Goal: Task Accomplishment & Management: Use online tool/utility

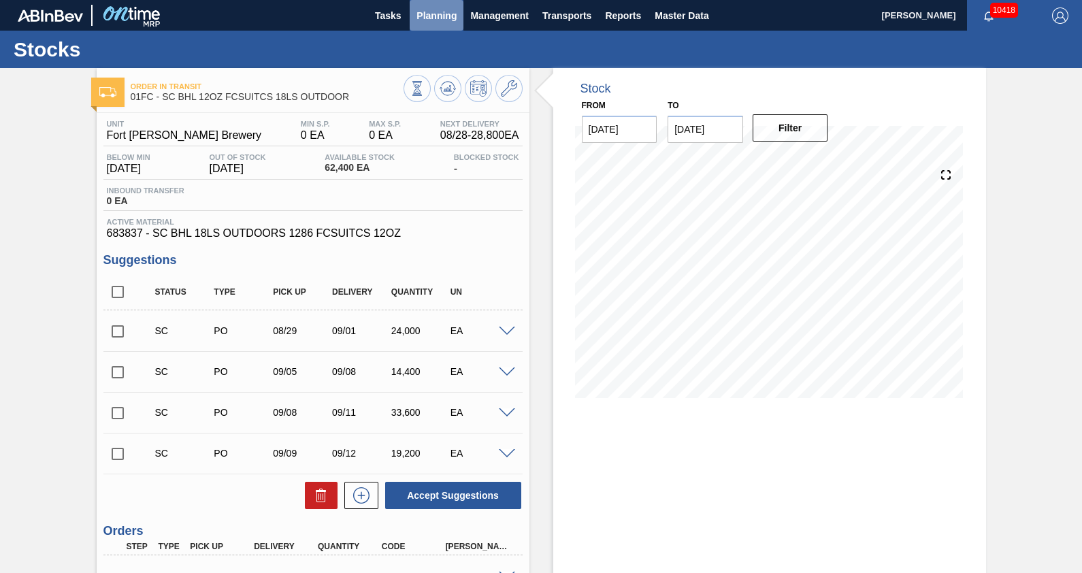
click at [425, 19] on span "Planning" at bounding box center [436, 15] width 40 height 16
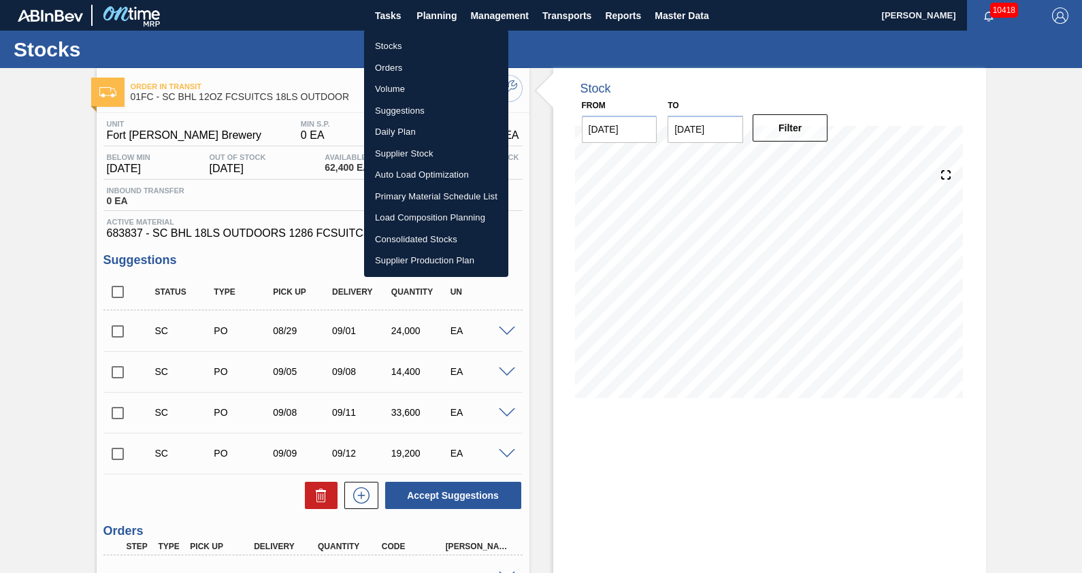
drag, startPoint x: 412, startPoint y: 46, endPoint x: 1010, endPoint y: 61, distance: 598.4
click at [412, 46] on li "Stocks" at bounding box center [436, 46] width 144 height 22
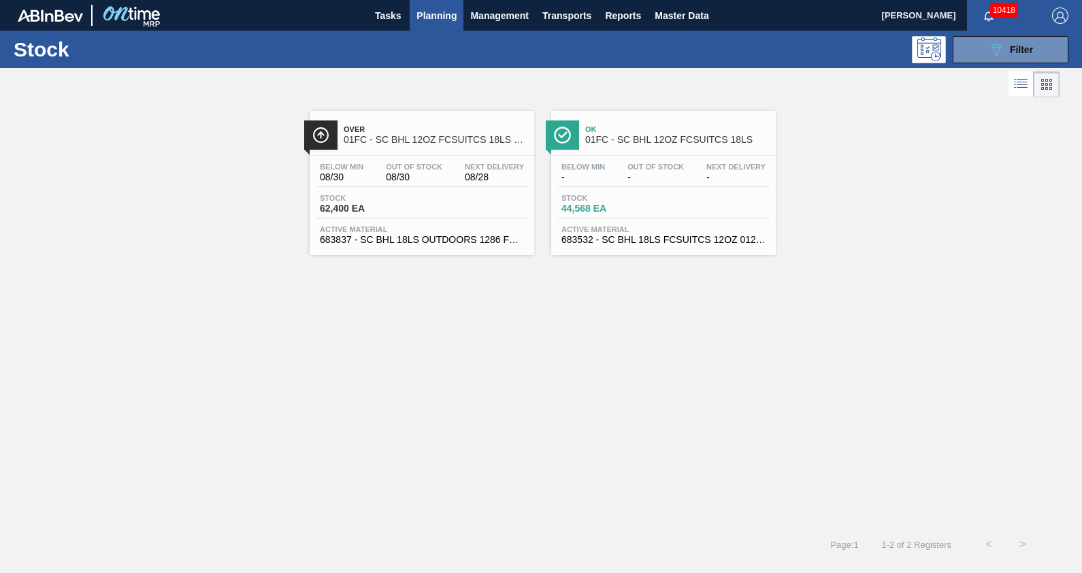
click at [1010, 61] on button "089F7B8B-B2A5-4AFE-B5C0-19BA573D28AC Filter" at bounding box center [1011, 49] width 116 height 27
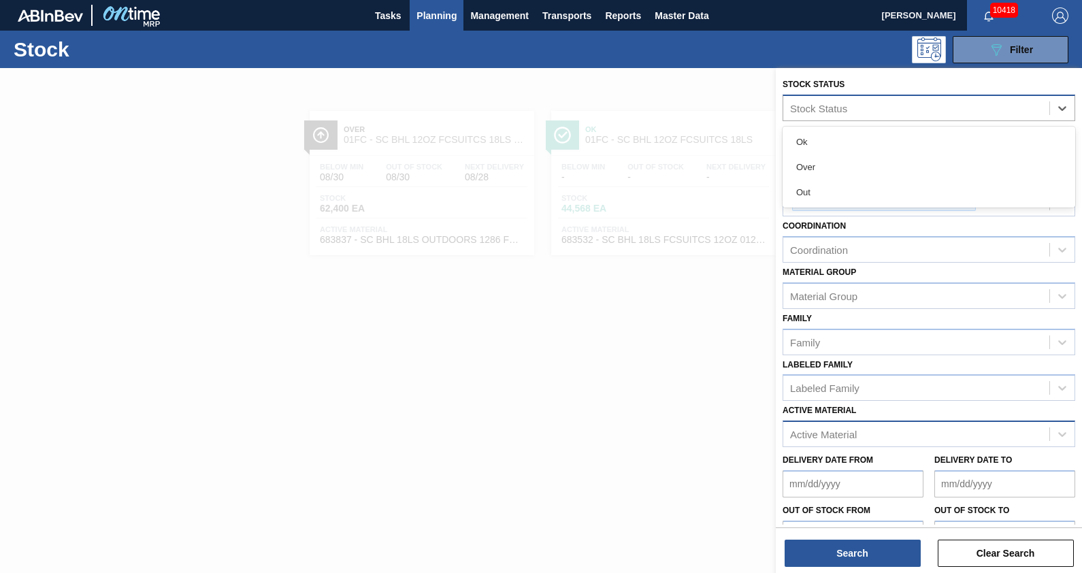
click at [830, 105] on div "Stock Status" at bounding box center [818, 108] width 57 height 12
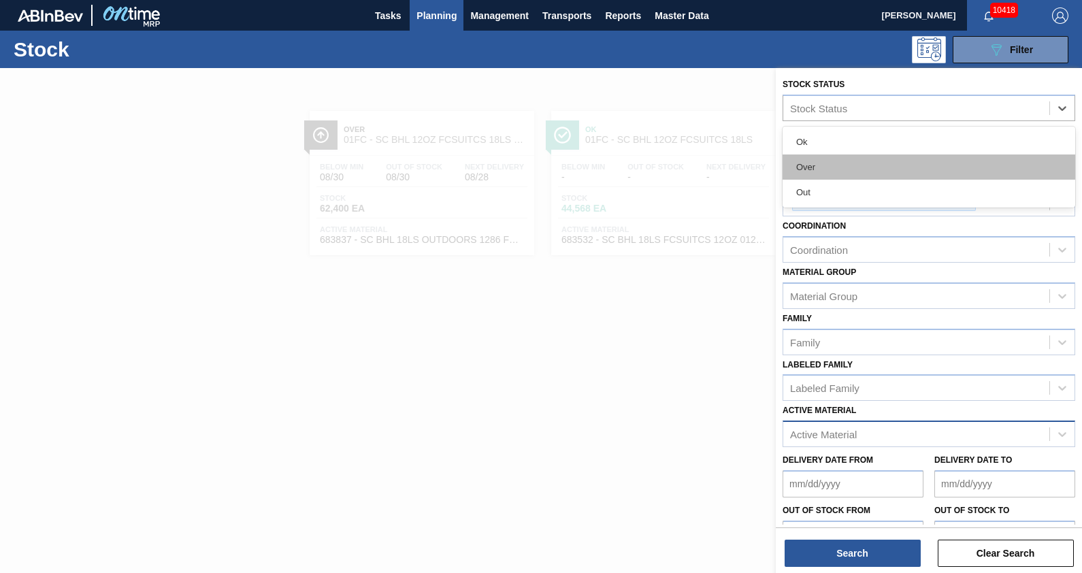
click at [828, 166] on div "Over" at bounding box center [929, 166] width 293 height 25
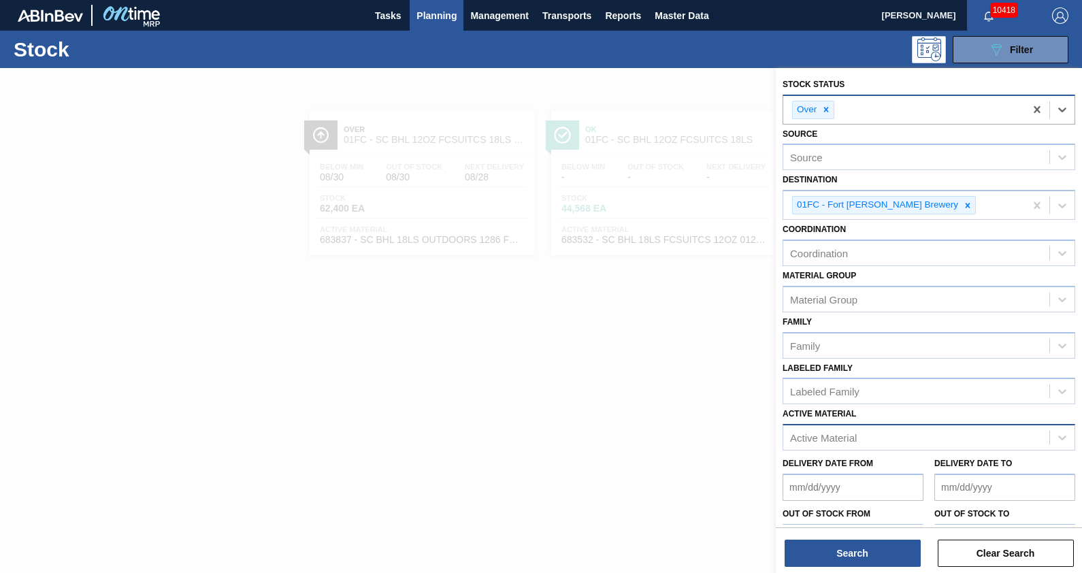
click at [877, 116] on div "Over" at bounding box center [904, 110] width 242 height 28
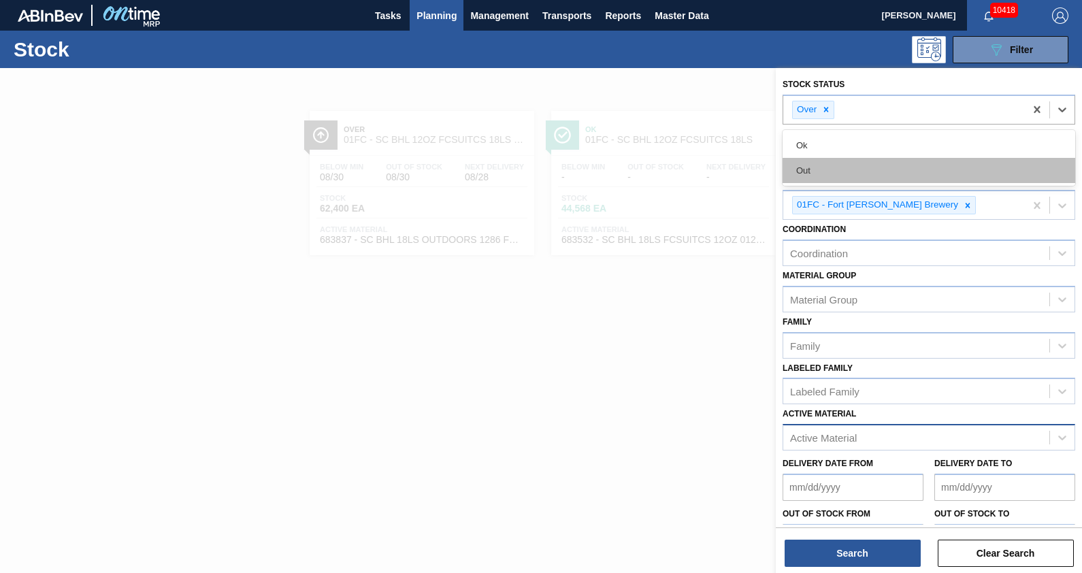
click at [847, 176] on div "Out" at bounding box center [929, 170] width 293 height 25
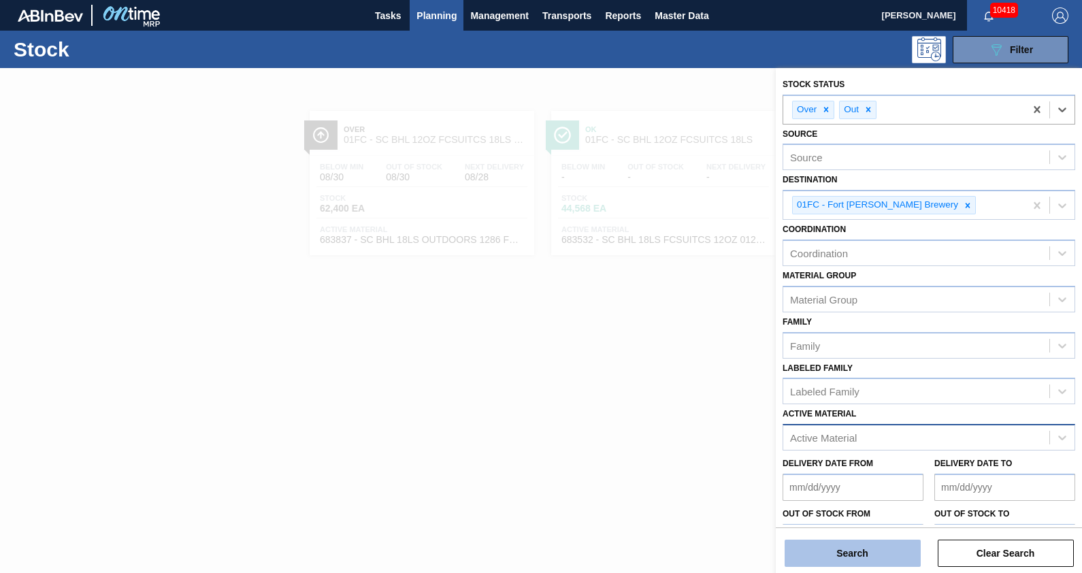
click at [885, 544] on button "Search" at bounding box center [853, 553] width 136 height 27
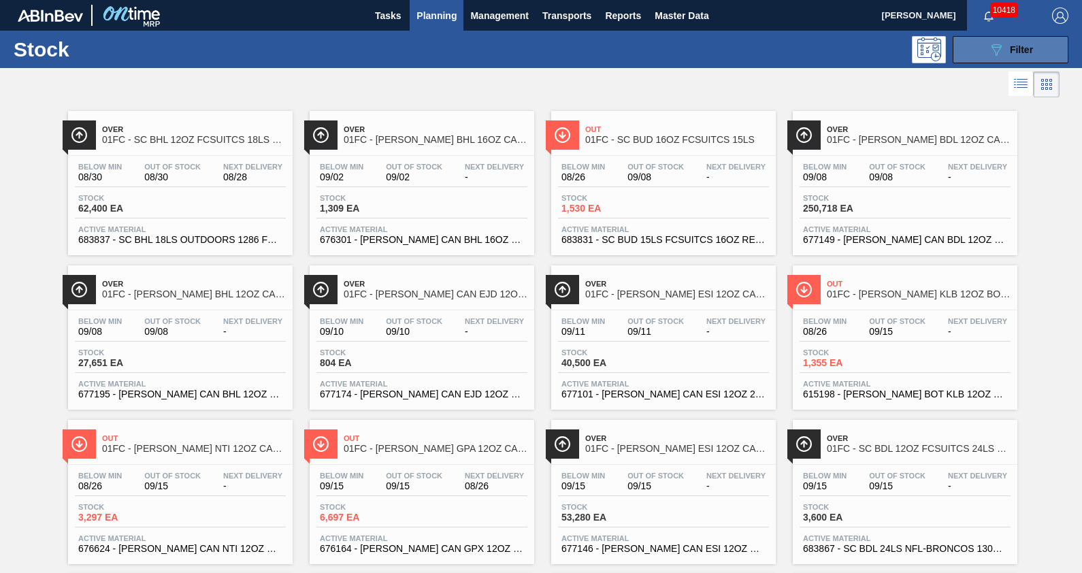
click at [977, 48] on button "089F7B8B-B2A5-4AFE-B5C0-19BA573D28AC Filter" at bounding box center [1011, 49] width 116 height 27
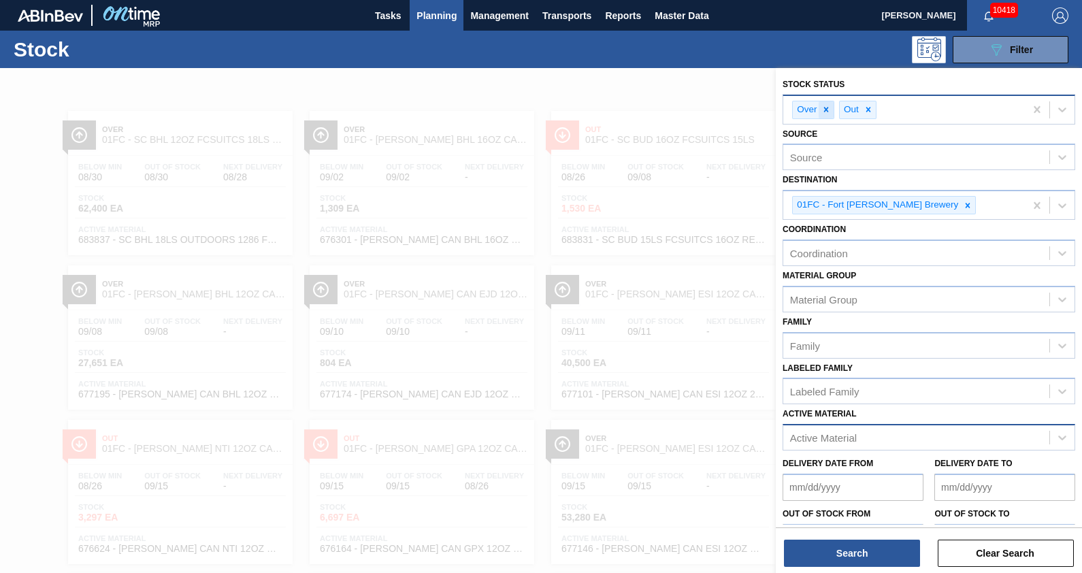
click at [828, 105] on icon at bounding box center [826, 110] width 10 height 10
click at [860, 551] on button "Search" at bounding box center [853, 553] width 136 height 27
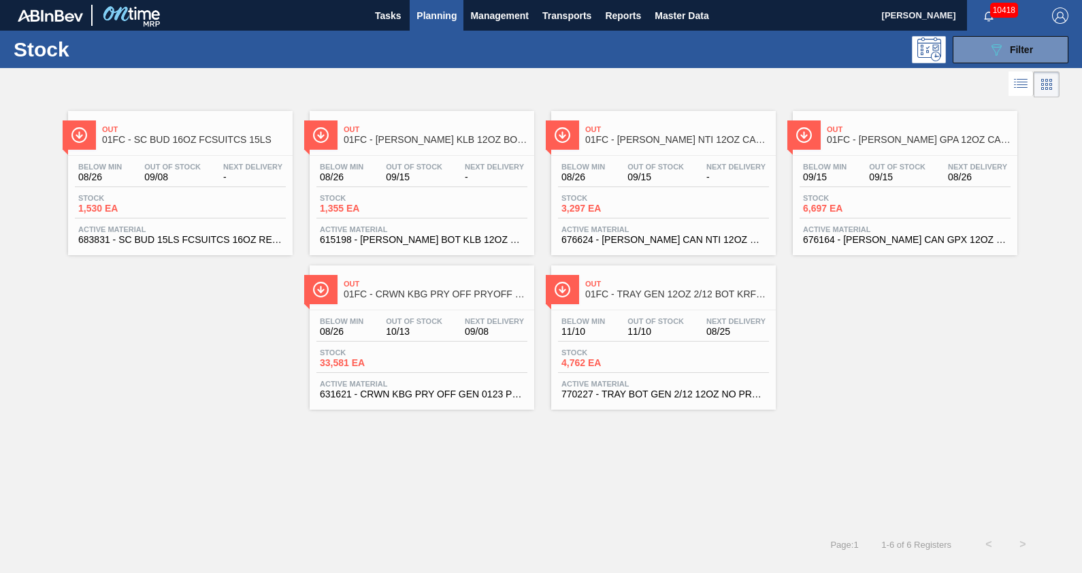
click at [214, 129] on span "Out" at bounding box center [194, 129] width 184 height 8
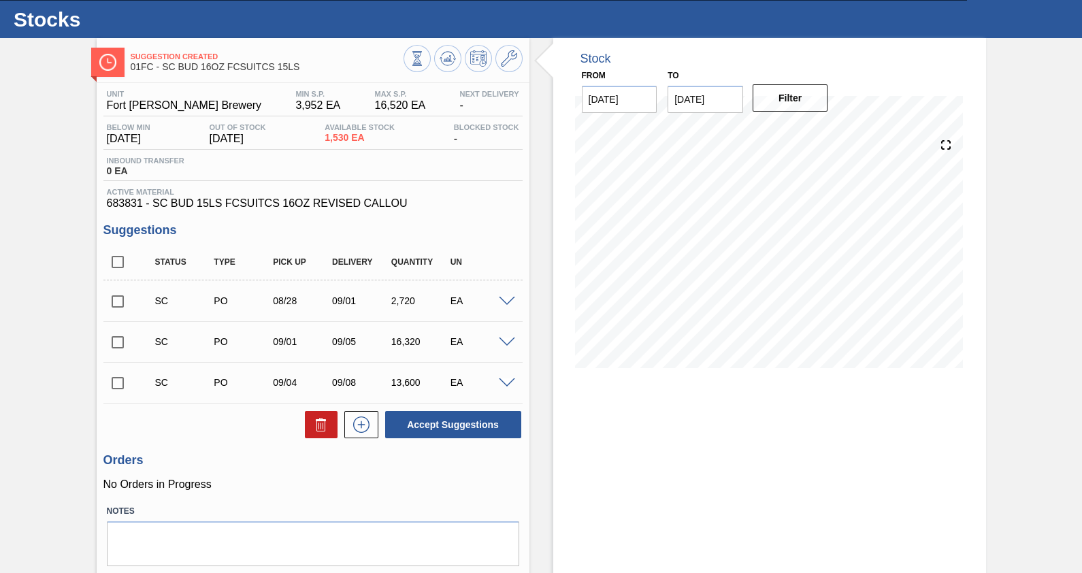
scroll to position [31, 0]
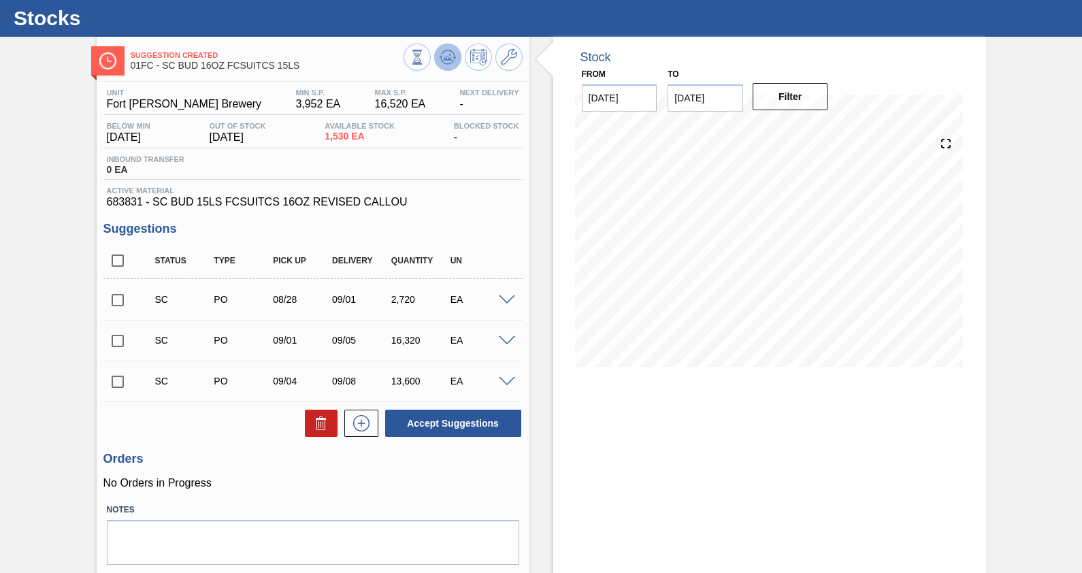
click at [447, 51] on icon at bounding box center [448, 57] width 16 height 16
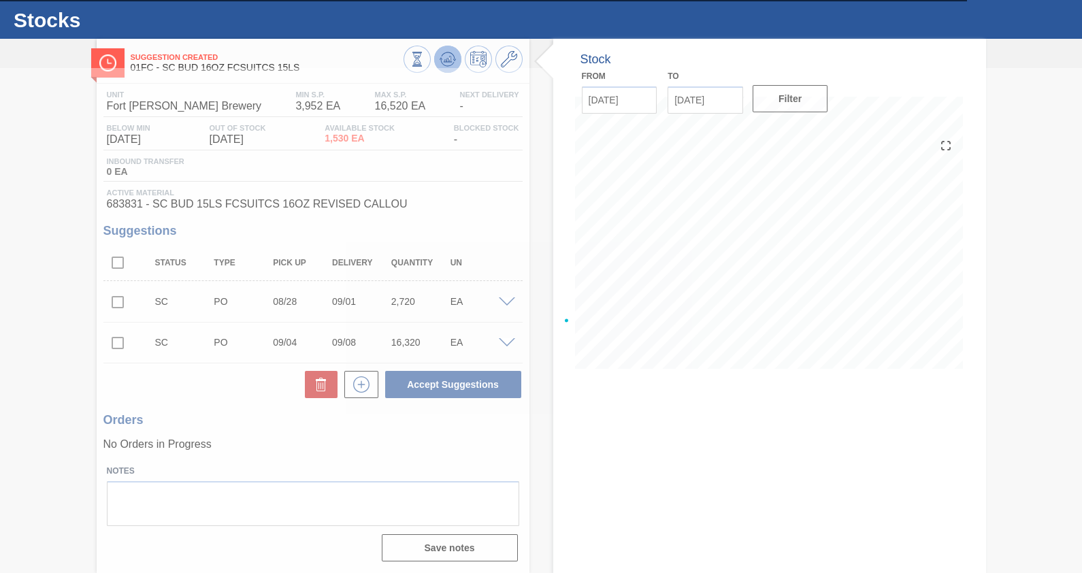
scroll to position [31, 0]
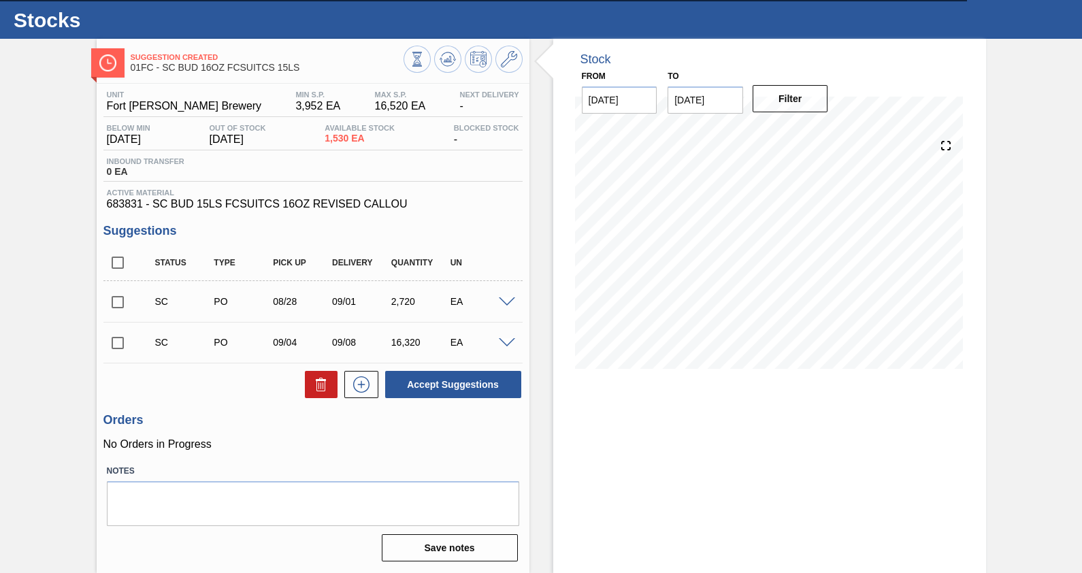
click at [116, 260] on input "checkbox" at bounding box center [117, 262] width 29 height 29
checkbox input "true"
click at [468, 385] on button "Accept Suggestions" at bounding box center [453, 384] width 136 height 27
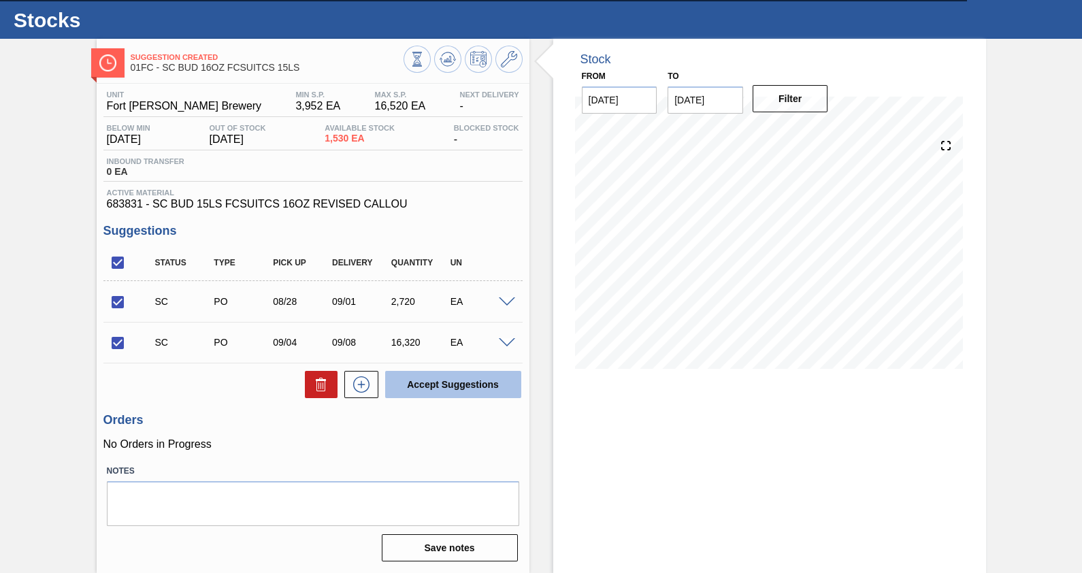
checkbox input "false"
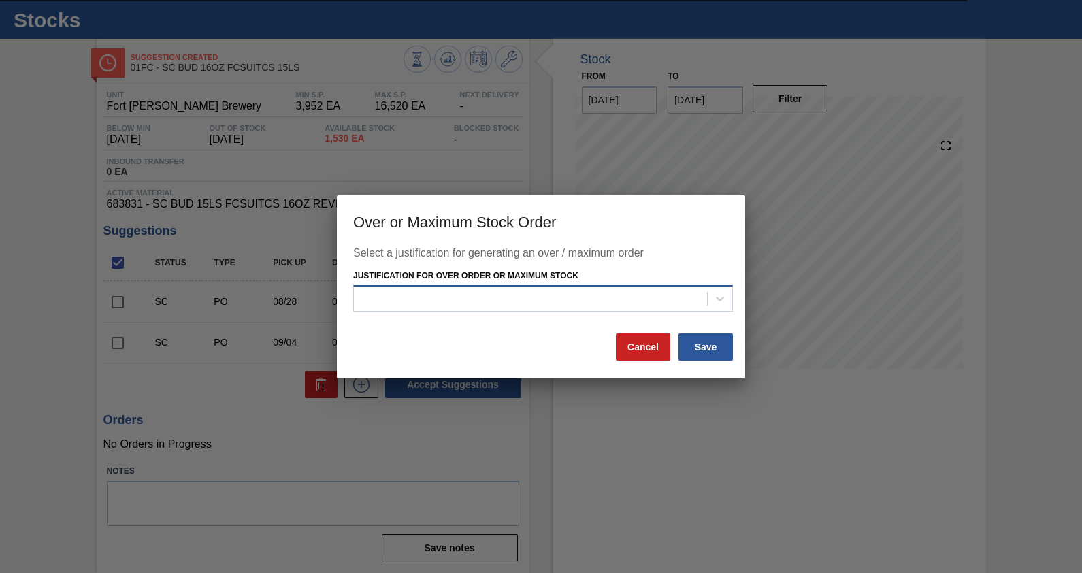
click at [566, 303] on div at bounding box center [530, 299] width 353 height 20
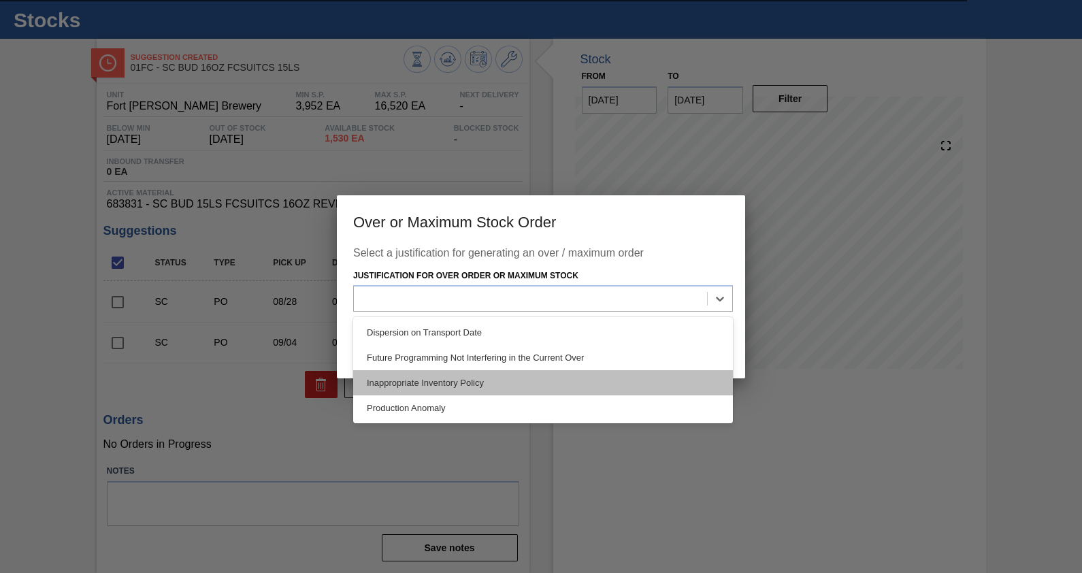
click at [491, 379] on div "Inappropriate Inventory Policy" at bounding box center [543, 382] width 380 height 25
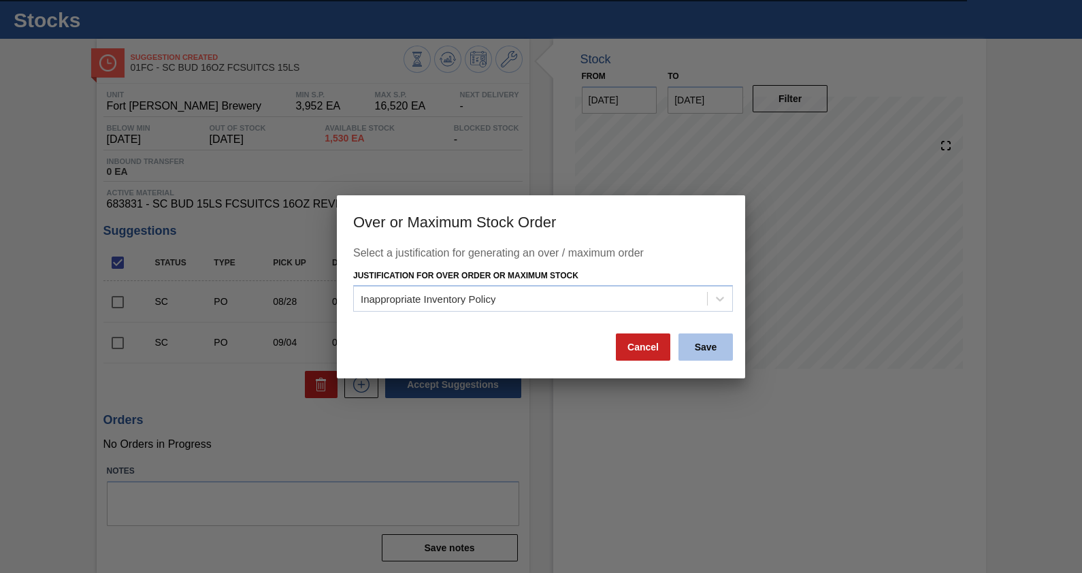
click at [715, 349] on button "Save" at bounding box center [705, 346] width 54 height 27
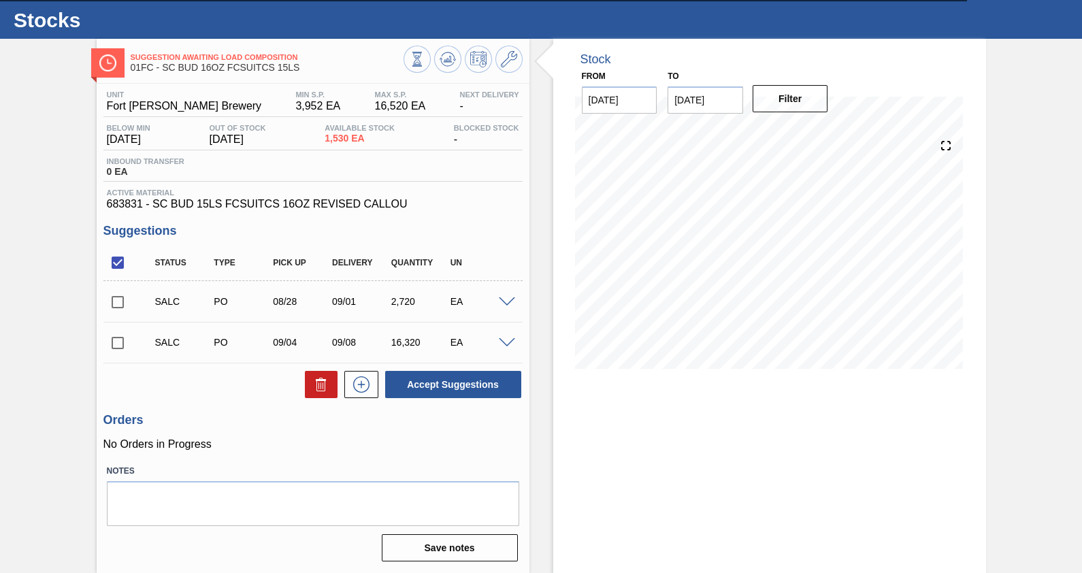
scroll to position [0, 0]
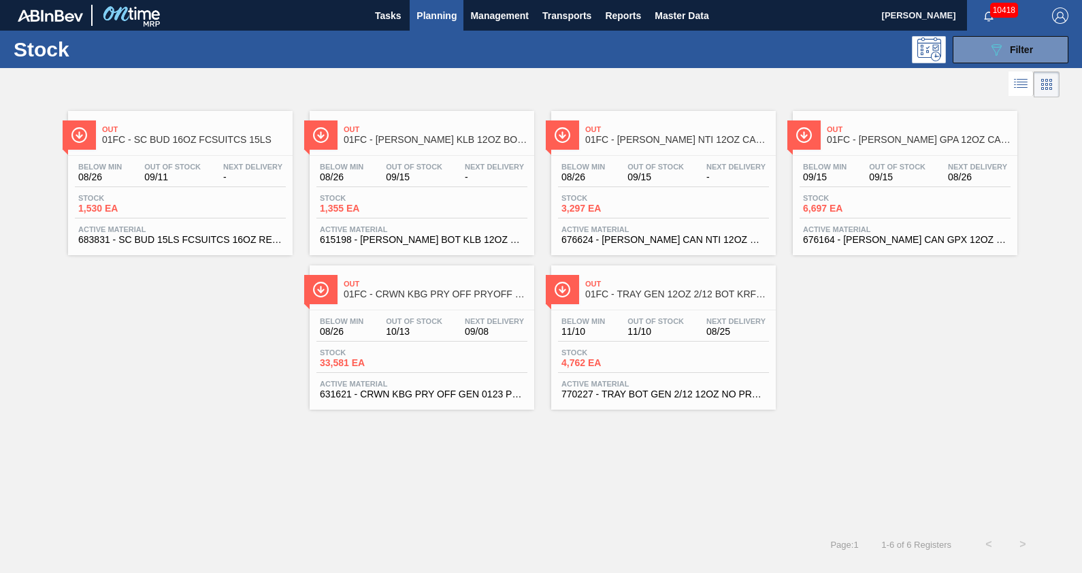
click at [422, 150] on div "Out 01FC - [PERSON_NAME] KLB 12OZ BOT BTYBX 12/12 12OZ BOT Below Min 08/26 Out …" at bounding box center [422, 183] width 225 height 144
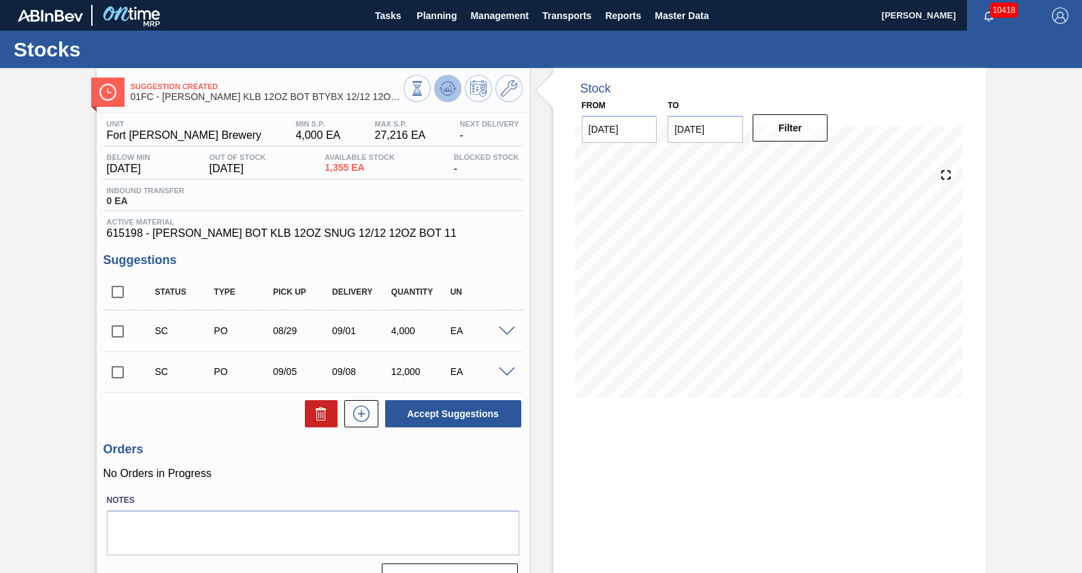
click at [453, 97] on button at bounding box center [447, 88] width 27 height 27
click at [117, 329] on input "checkbox" at bounding box center [117, 331] width 29 height 29
click at [420, 408] on button "Accept Suggestions" at bounding box center [453, 413] width 136 height 27
checkbox input "false"
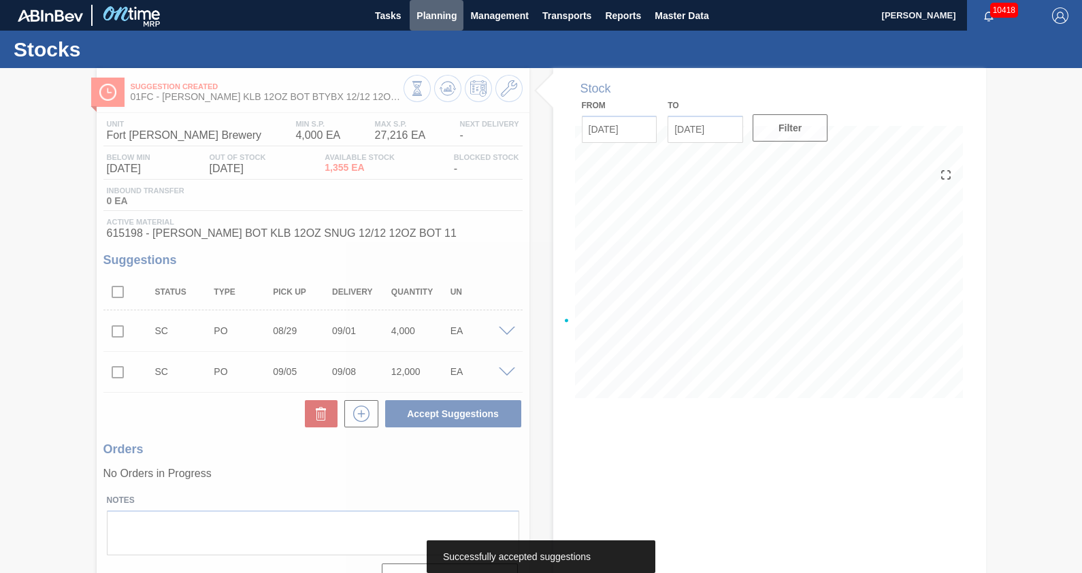
click at [436, 16] on span "Planning" at bounding box center [436, 15] width 40 height 16
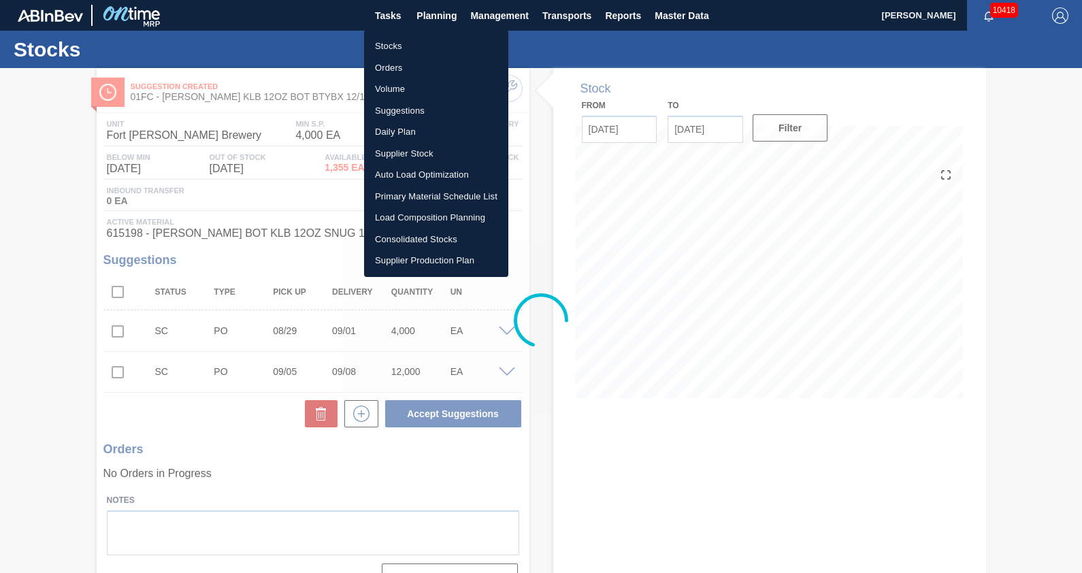
click at [436, 16] on div at bounding box center [541, 286] width 1082 height 573
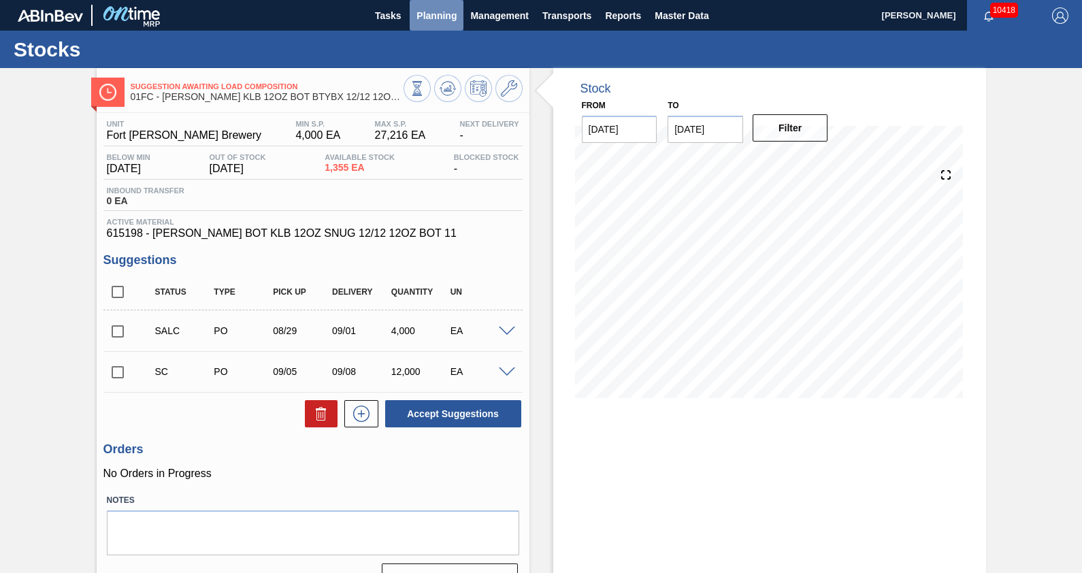
click at [442, 14] on span "Planning" at bounding box center [436, 15] width 40 height 16
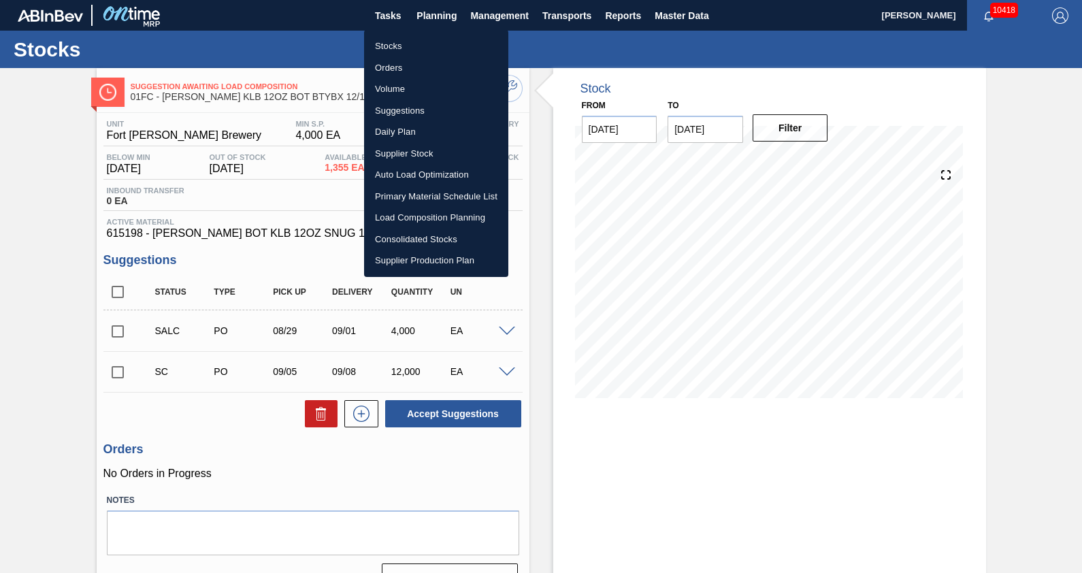
drag, startPoint x: 397, startPoint y: 50, endPoint x: 477, endPoint y: 150, distance: 128.3
click at [396, 49] on li "Stocks" at bounding box center [436, 46] width 144 height 22
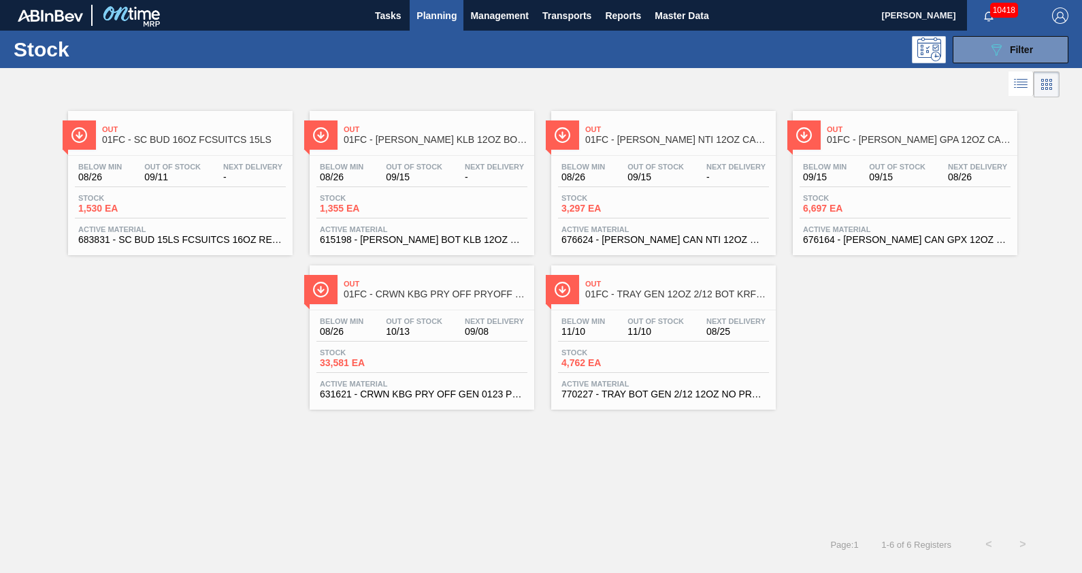
click at [649, 137] on span "01FC - [PERSON_NAME] NTI 12OZ CAN CAN PK 15/12 CAN FOR [US_STATE]" at bounding box center [677, 140] width 184 height 10
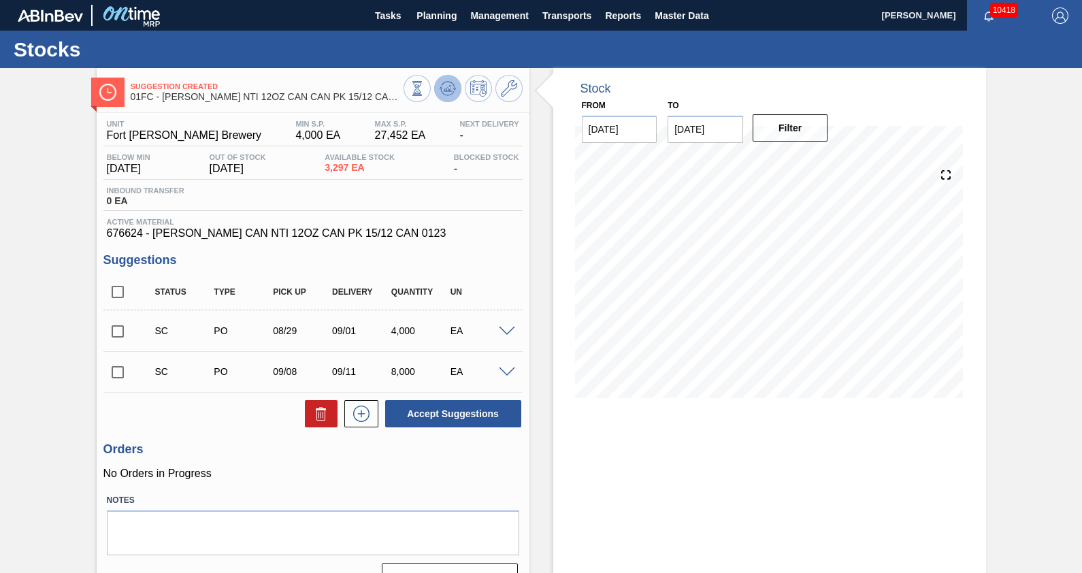
click at [448, 88] on polygon at bounding box center [448, 88] width 1 height 5
click at [119, 337] on input "checkbox" at bounding box center [117, 331] width 29 height 29
click at [480, 423] on button "Accept Suggestions" at bounding box center [453, 413] width 136 height 27
checkbox input "false"
click at [435, 14] on span "Planning" at bounding box center [436, 15] width 40 height 16
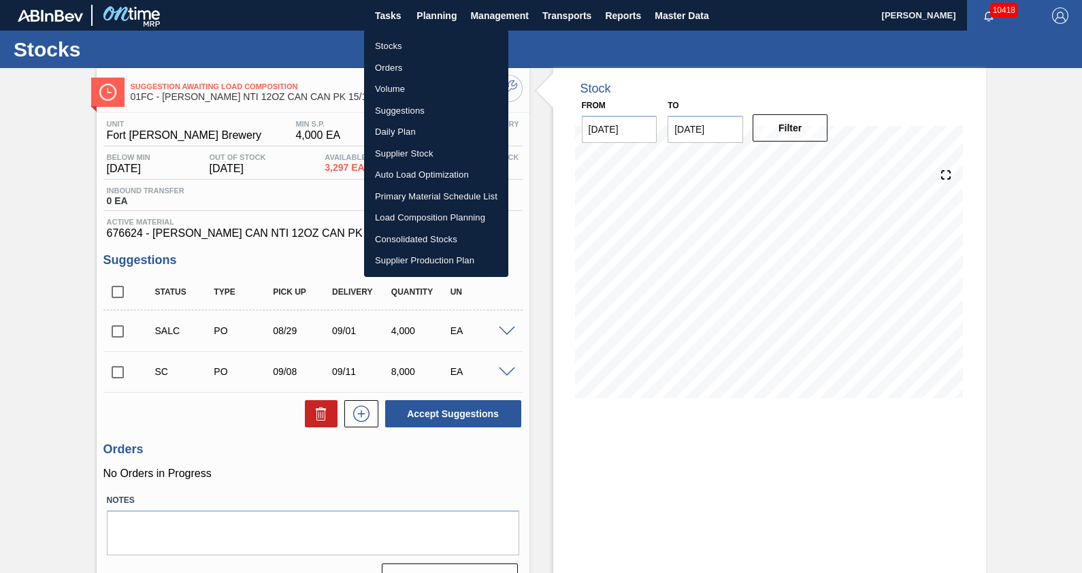
click at [391, 42] on li "Stocks" at bounding box center [436, 46] width 144 height 22
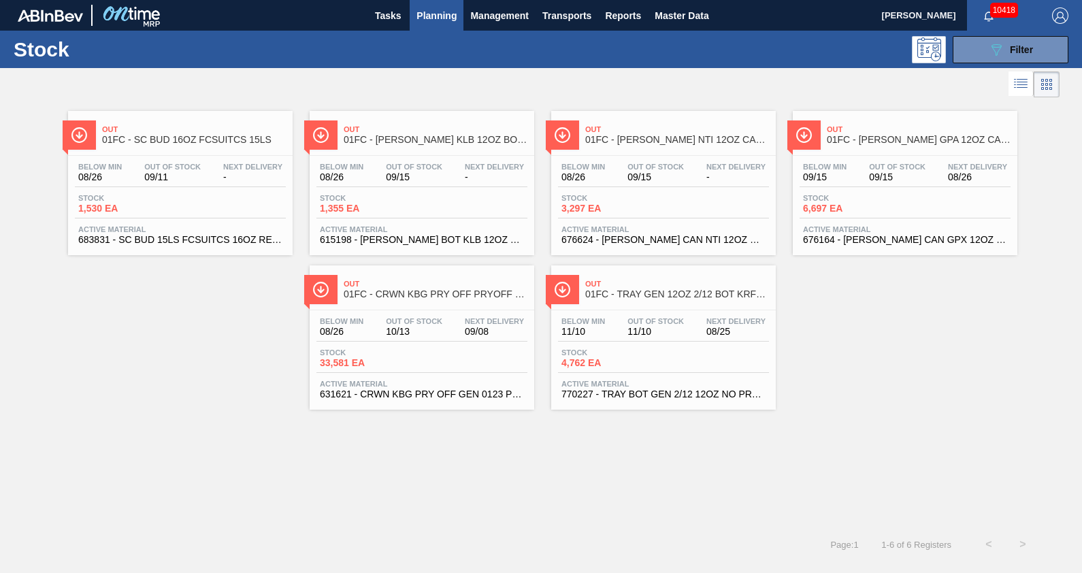
click at [970, 165] on span "Next Delivery" at bounding box center [977, 167] width 59 height 8
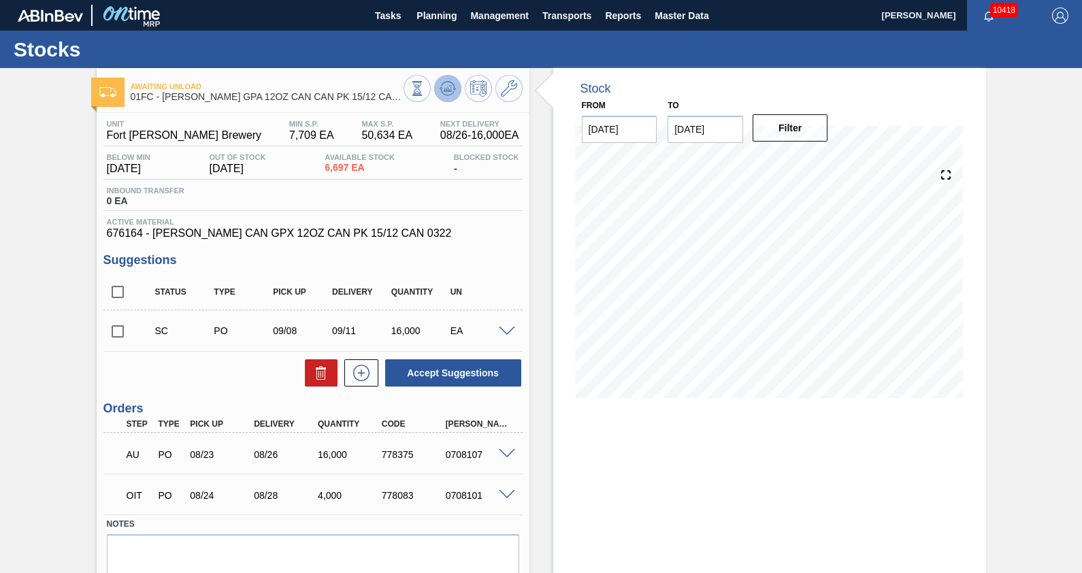
click at [448, 85] on icon at bounding box center [448, 88] width 16 height 16
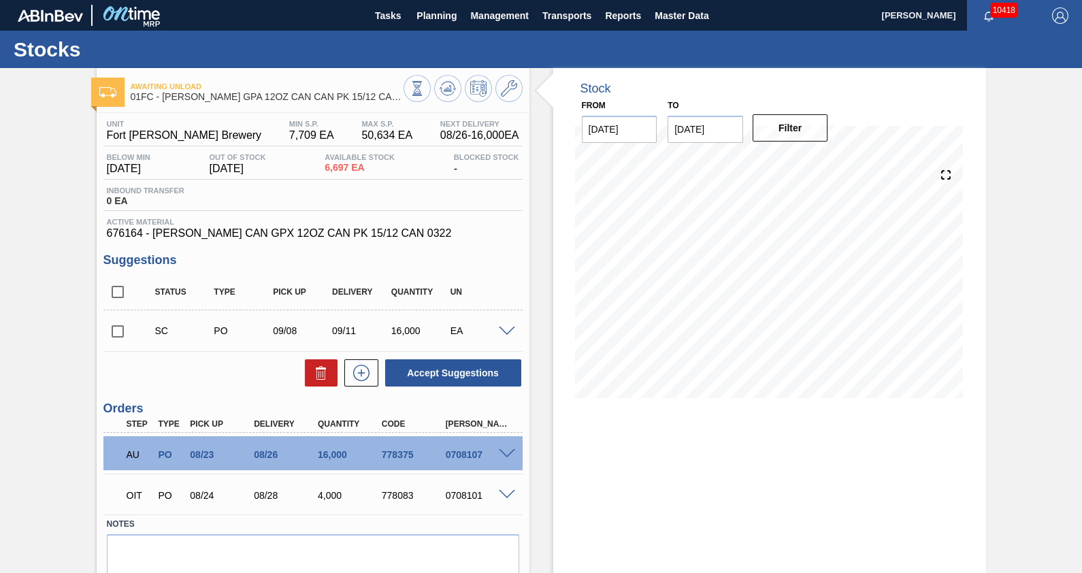
click at [538, 255] on div "Stock From [DATE] to [DATE] Filter 09/01 Stock Projection 26,697 SAP Planning 0…" at bounding box center [757, 347] width 457 height 558
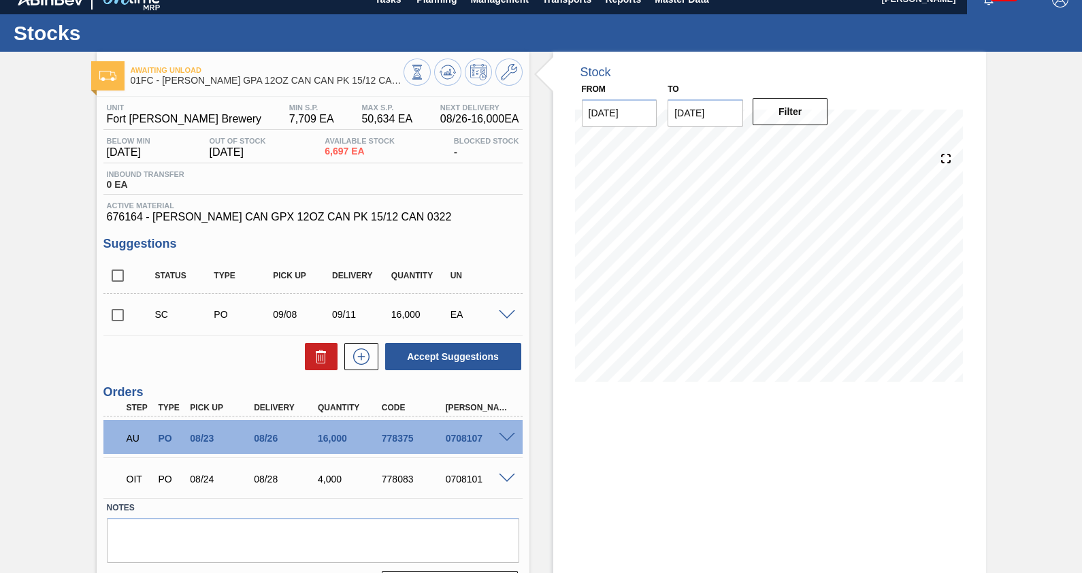
scroll to position [16, 0]
click at [1030, 367] on div "Awaiting Unload 01FC - [PERSON_NAME] GPA 12OZ CAN CAN PK 15/12 CAN SPOT UV Unit…" at bounding box center [541, 331] width 1082 height 558
click at [1004, 280] on div "Awaiting Unload 01FC - [PERSON_NAME] GPA 12OZ CAN CAN PK 15/12 CAN SPOT UV Unit…" at bounding box center [541, 331] width 1082 height 558
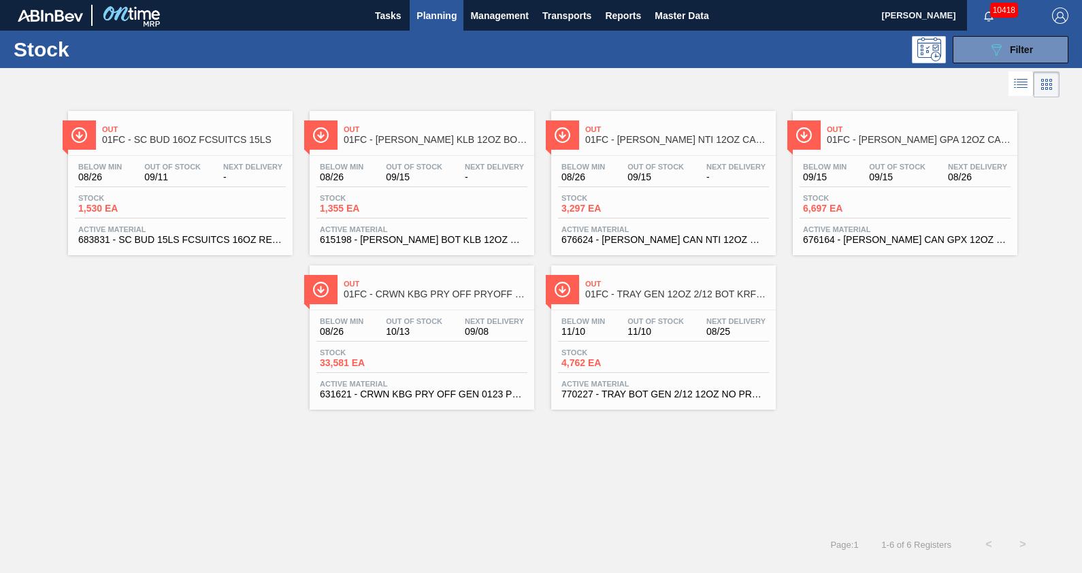
click at [456, 301] on div "Out 01FC - CRWN KBG PRY OFF PRYOFF 12 OZ GLASS BOTTLE" at bounding box center [436, 289] width 184 height 31
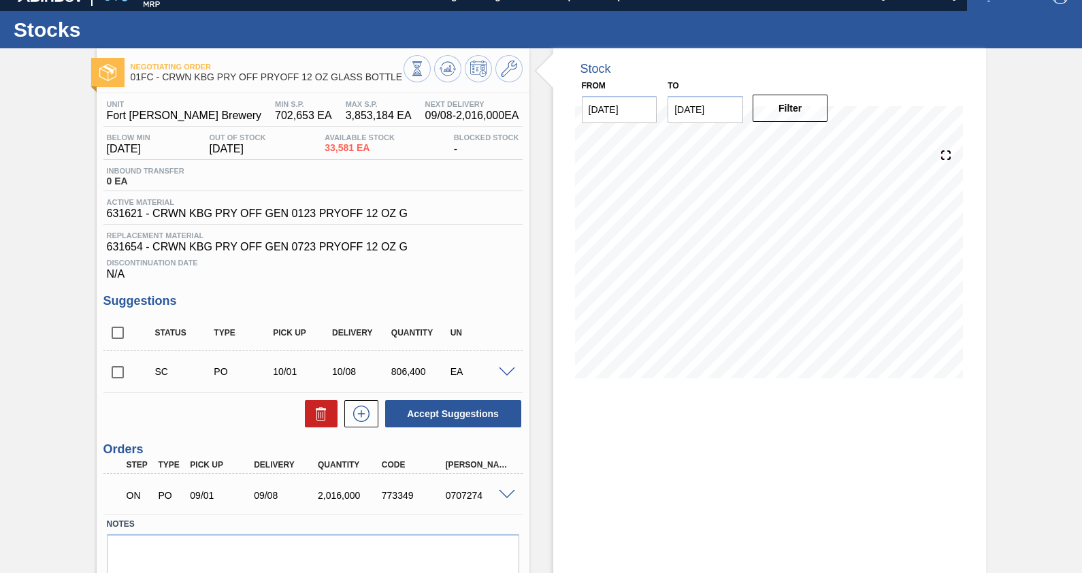
scroll to position [20, 0]
click at [542, 143] on div "Stock From [DATE] to [DATE] Filter 08/27 Stock Projection 33,581 SAP Planning 0…" at bounding box center [757, 337] width 457 height 578
click at [507, 67] on icon at bounding box center [509, 69] width 16 height 16
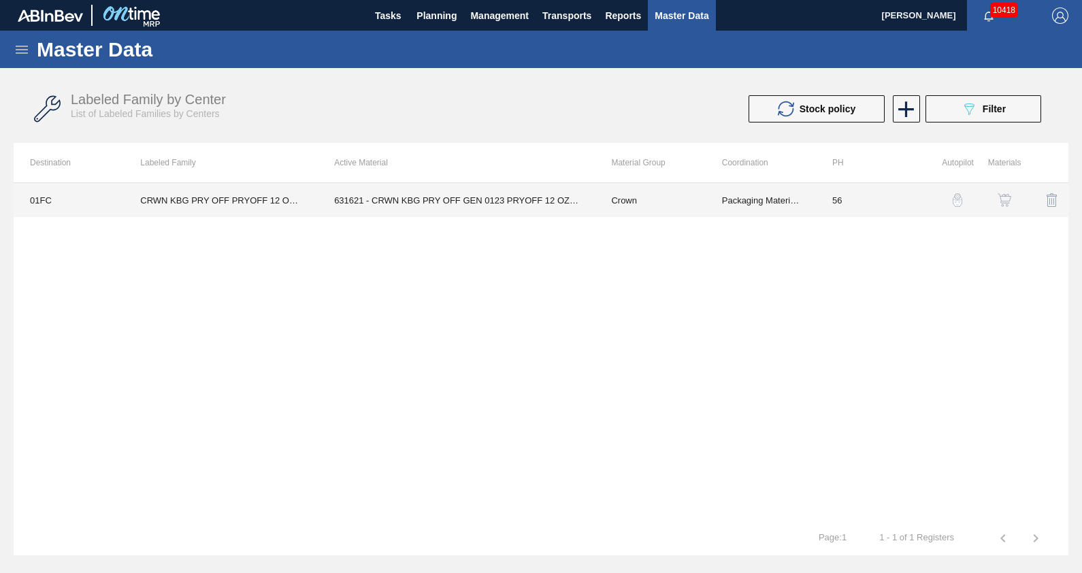
click at [675, 192] on td "Crown" at bounding box center [650, 200] width 110 height 34
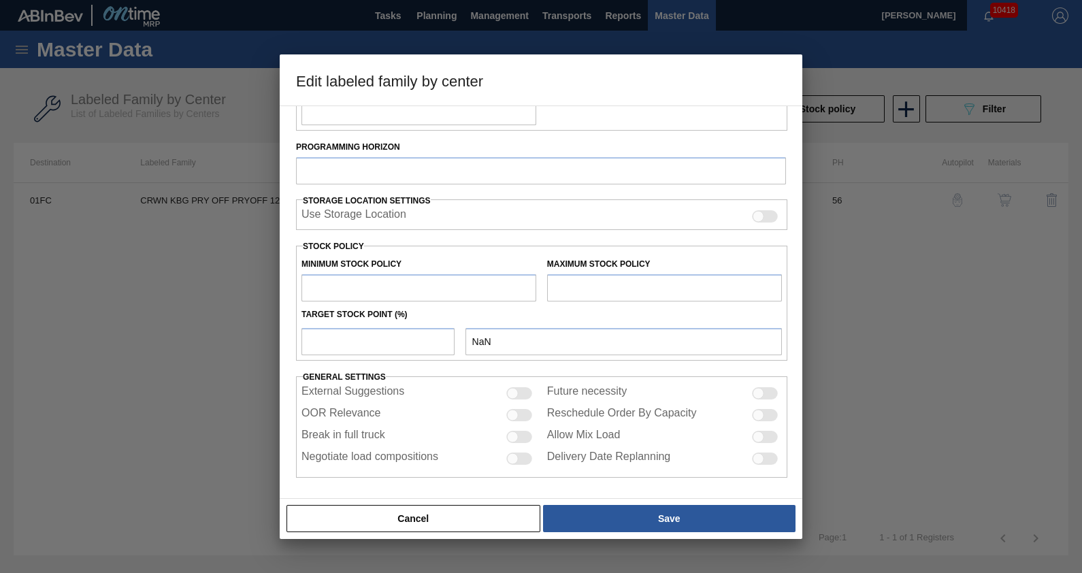
type input "Crown"
type input "Crowns"
type input "CRWN KBG PRY OFF PRYOFF 12 OZ GLASS BOTTLE"
type input "01FC - Fort [PERSON_NAME] Brewery"
type input "56"
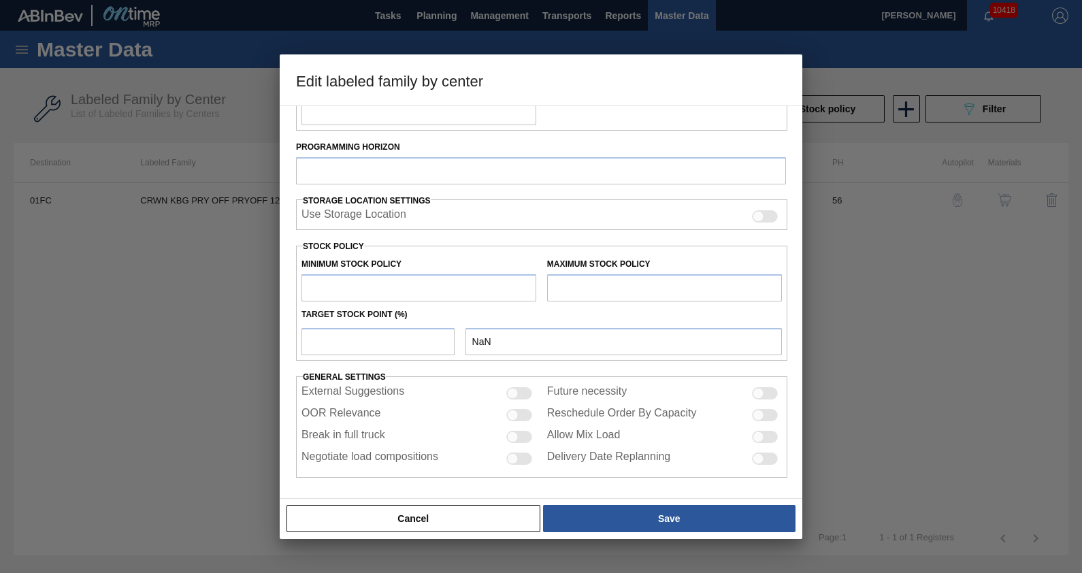
type input "702,653"
type input "3,853,184"
type input "0"
type input "702,653"
checkbox input "true"
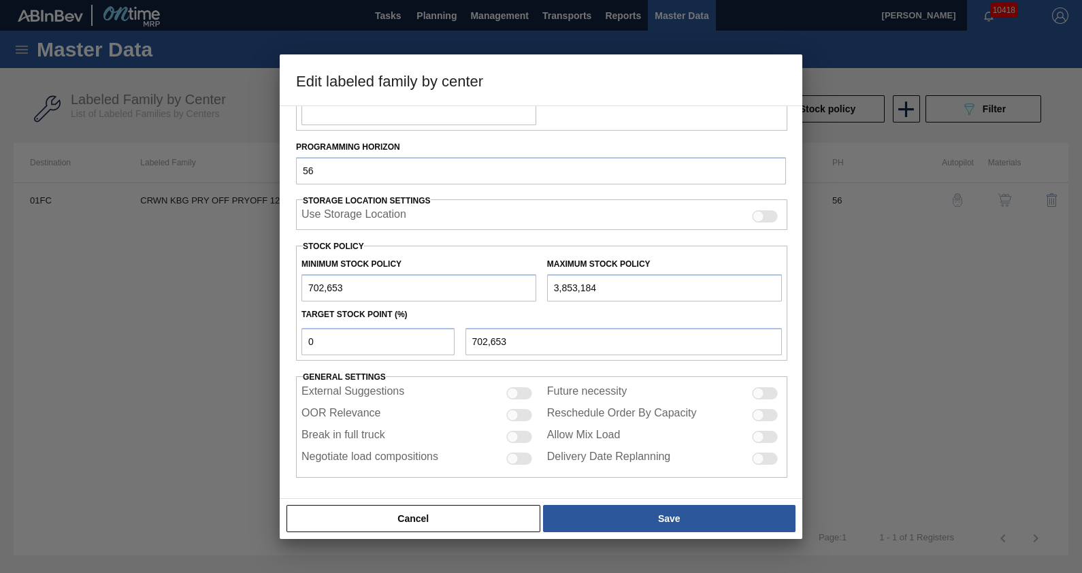
scroll to position [210, 0]
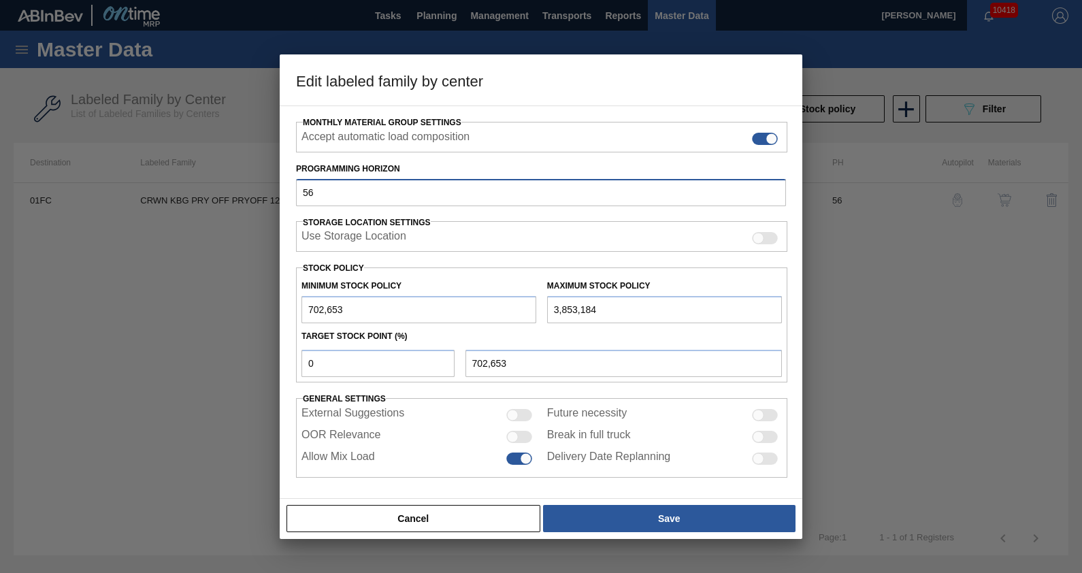
drag, startPoint x: 370, startPoint y: 194, endPoint x: 237, endPoint y: 198, distance: 133.4
click at [237, 198] on div "Edit labeled family by center Material Group Crown Family Crowns Labeled Family…" at bounding box center [541, 286] width 1082 height 573
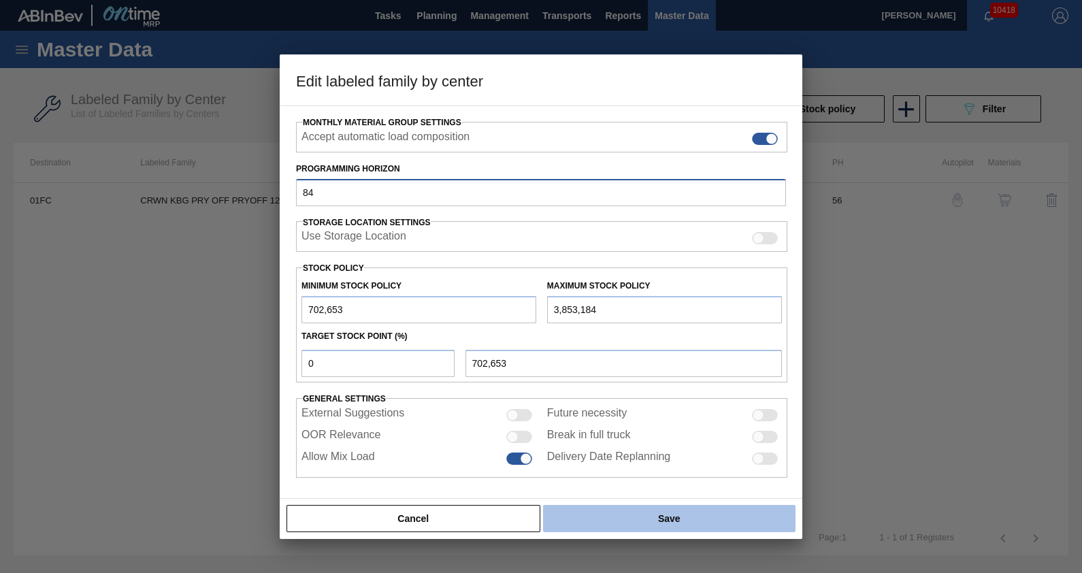
type input "84"
click at [637, 507] on button "Save" at bounding box center [669, 518] width 252 height 27
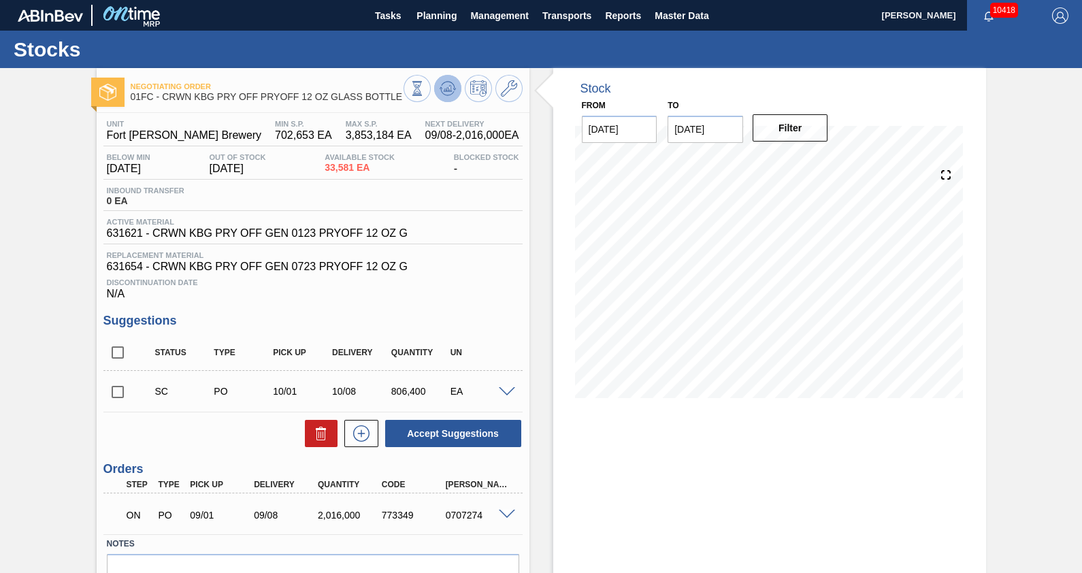
click at [454, 83] on icon at bounding box center [448, 88] width 16 height 16
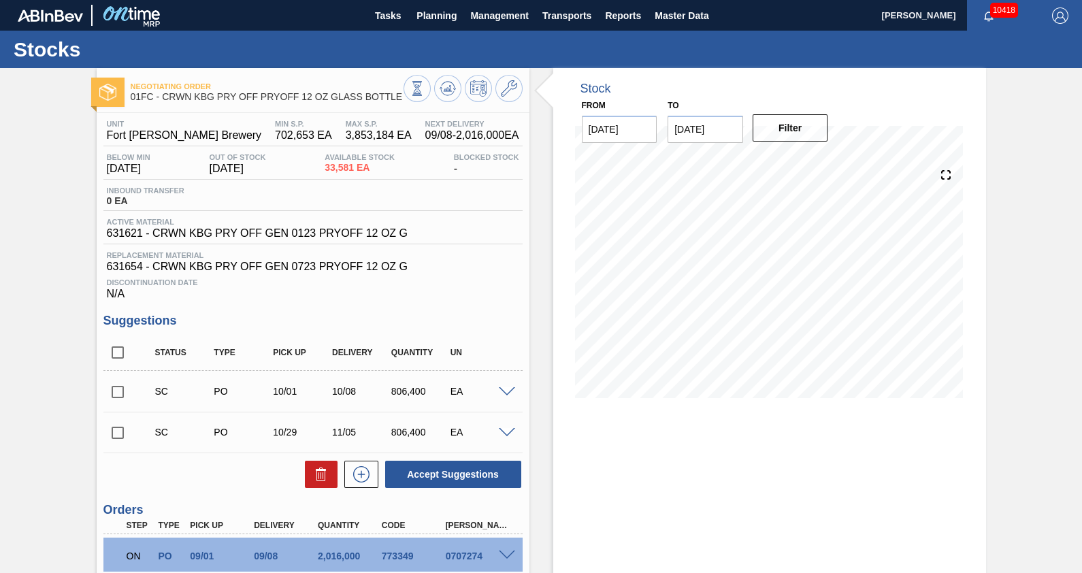
click at [538, 291] on div "Stock From [DATE] to [DATE] Filter" at bounding box center [757, 377] width 457 height 619
drag, startPoint x: 122, startPoint y: 357, endPoint x: 88, endPoint y: 356, distance: 34.0
click at [88, 356] on div "Negotiating Order 01FC - CRWN KBG PRY OFF PRYOFF 12 OZ GLASS BOTTLE Unit Fort […" at bounding box center [541, 377] width 1082 height 619
click at [116, 355] on input "checkbox" at bounding box center [117, 352] width 29 height 29
checkbox input "true"
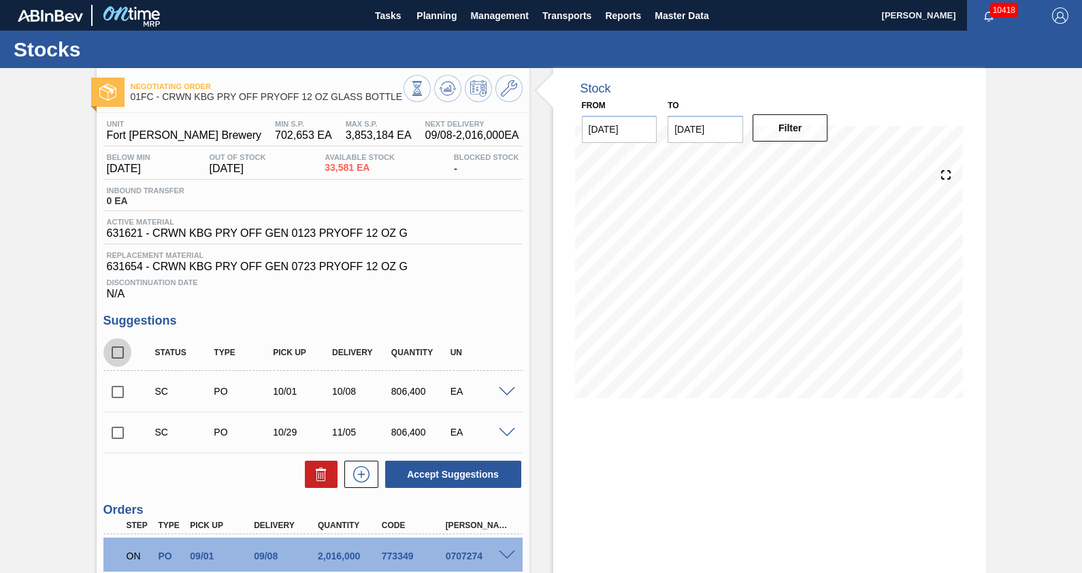
checkbox input "true"
click at [446, 476] on button "Accept Suggestions" at bounding box center [453, 474] width 136 height 27
checkbox input "false"
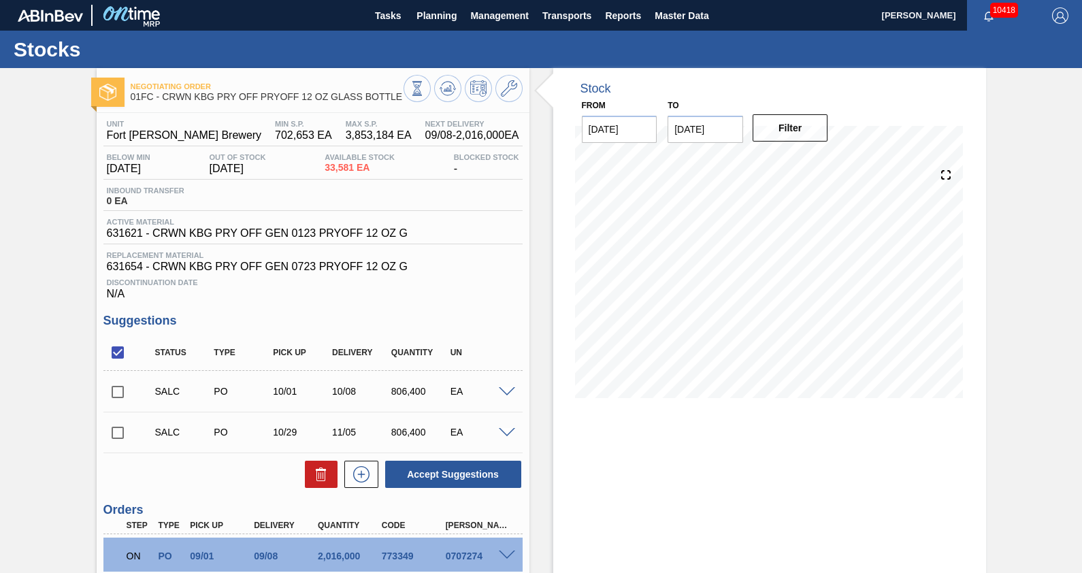
click at [508, 392] on span at bounding box center [507, 392] width 16 height 10
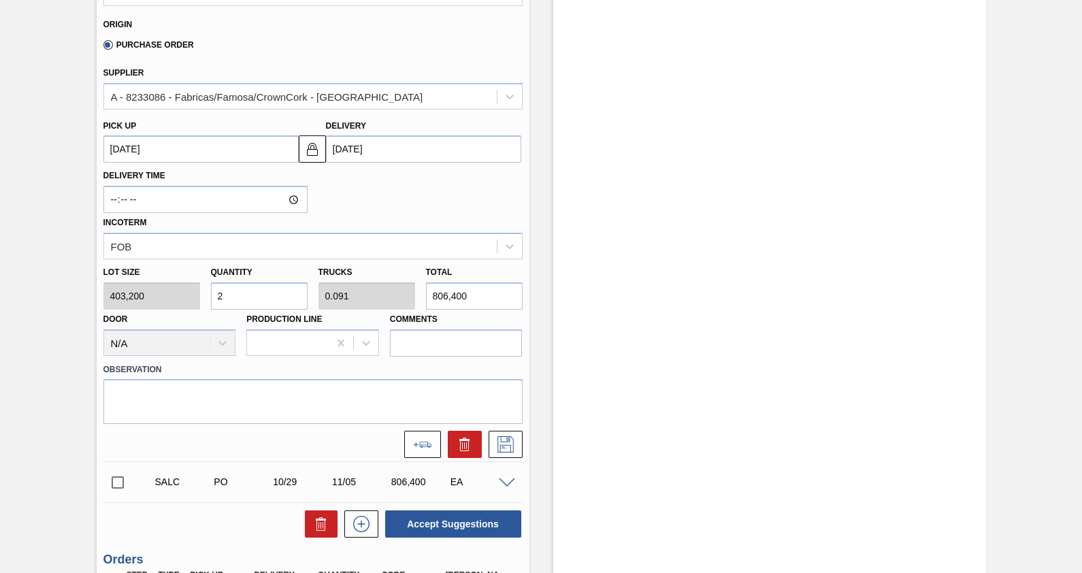
scroll to position [463, 0]
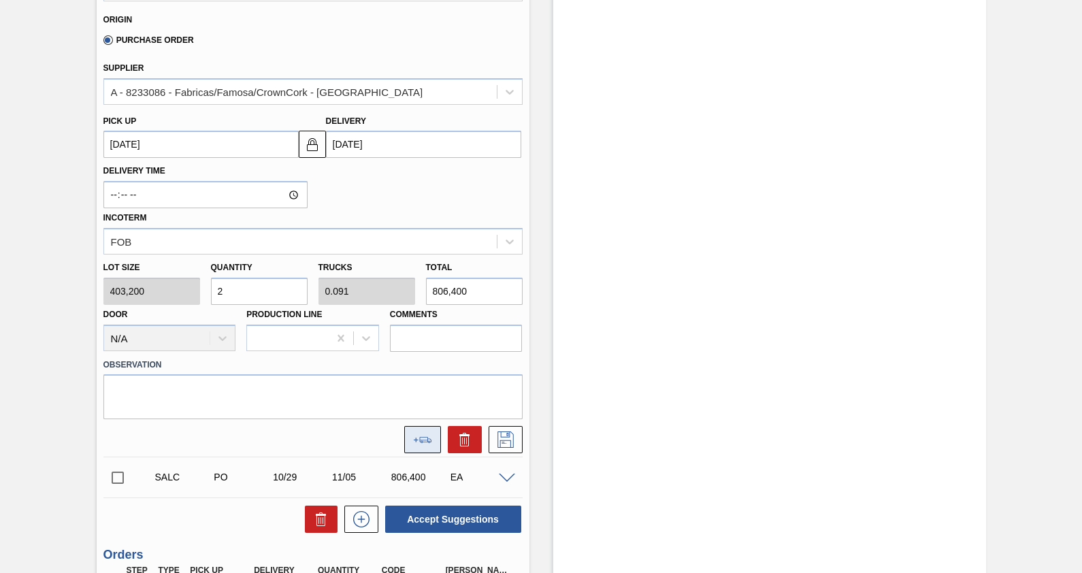
click at [419, 446] on button at bounding box center [422, 439] width 37 height 27
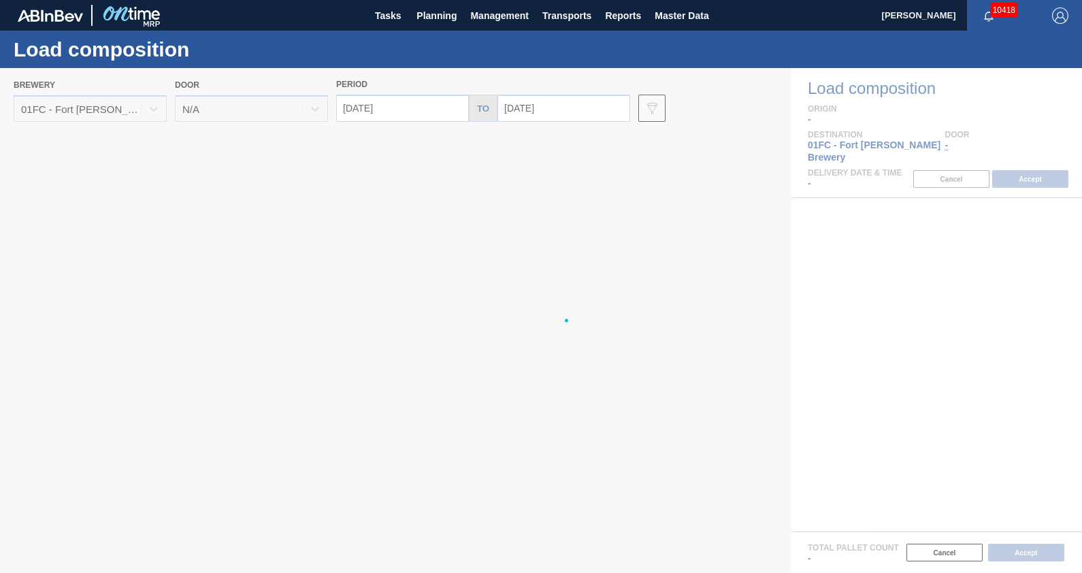
type input "[DATE]"
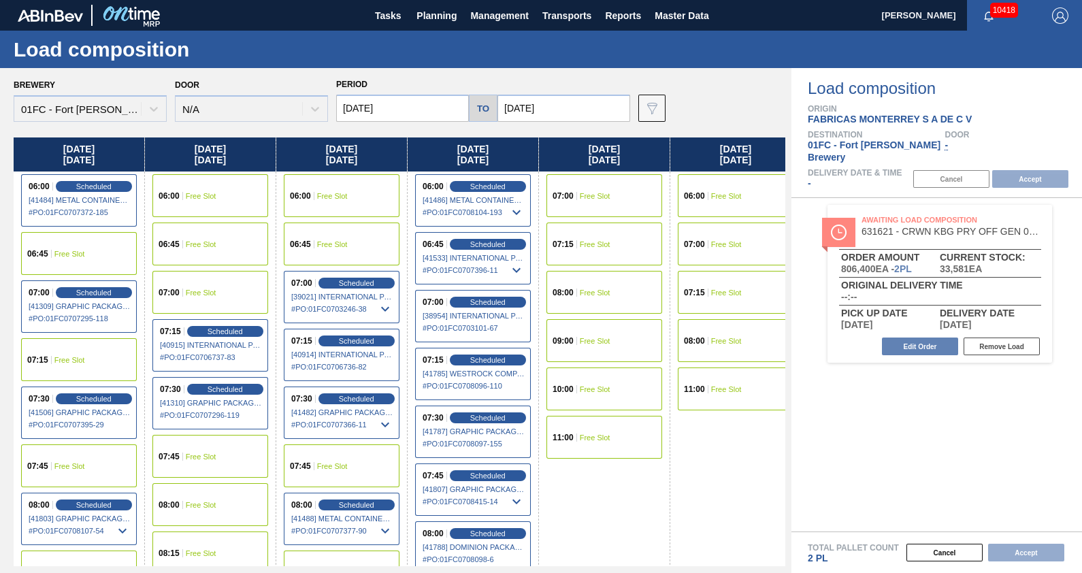
scroll to position [0, 278]
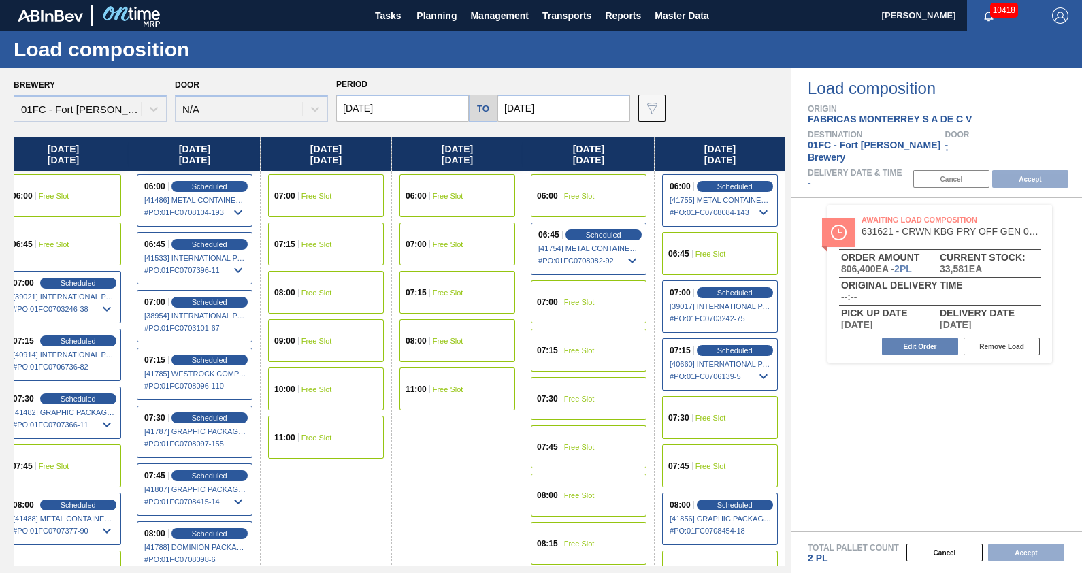
click at [583, 112] on input "[DATE]" at bounding box center [563, 108] width 133 height 27
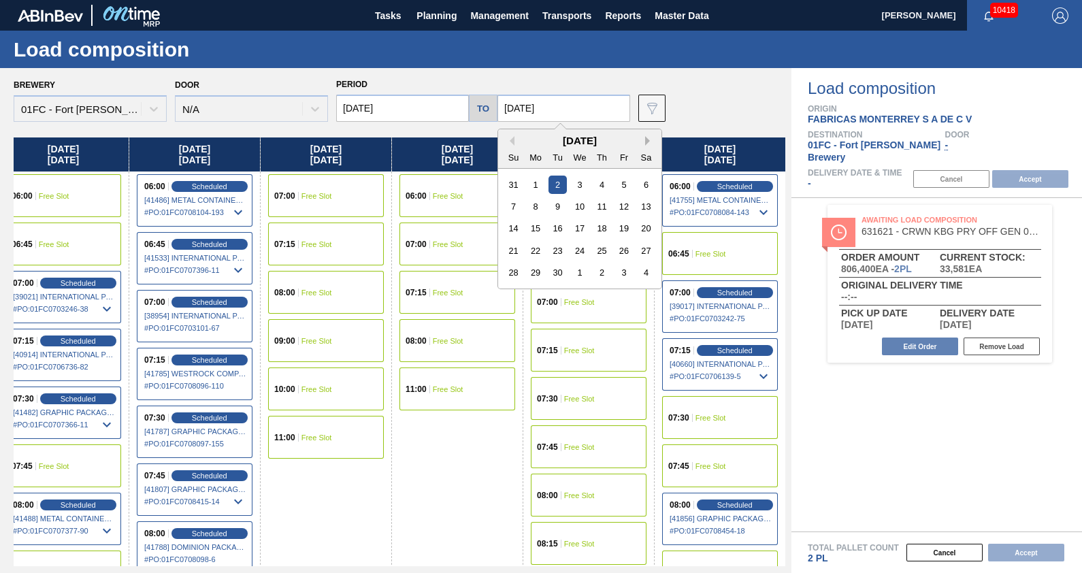
click at [646, 137] on button "Next Month" at bounding box center [650, 141] width 10 height 10
click at [578, 208] on div "8" at bounding box center [579, 206] width 18 height 18
type input "[DATE]"
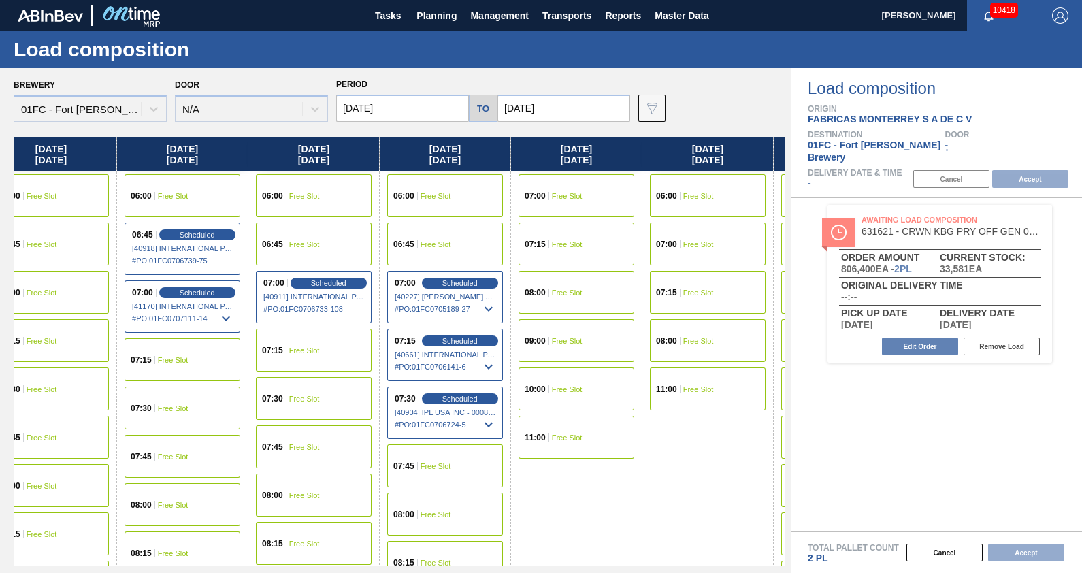
scroll to position [0, 5002]
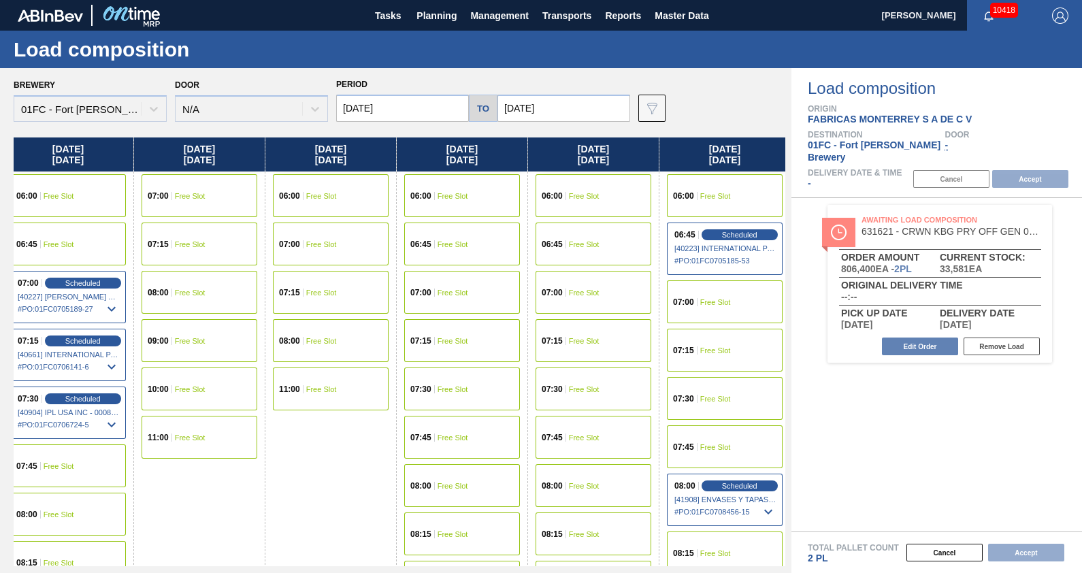
click at [711, 299] on span "Free Slot" at bounding box center [715, 302] width 31 height 8
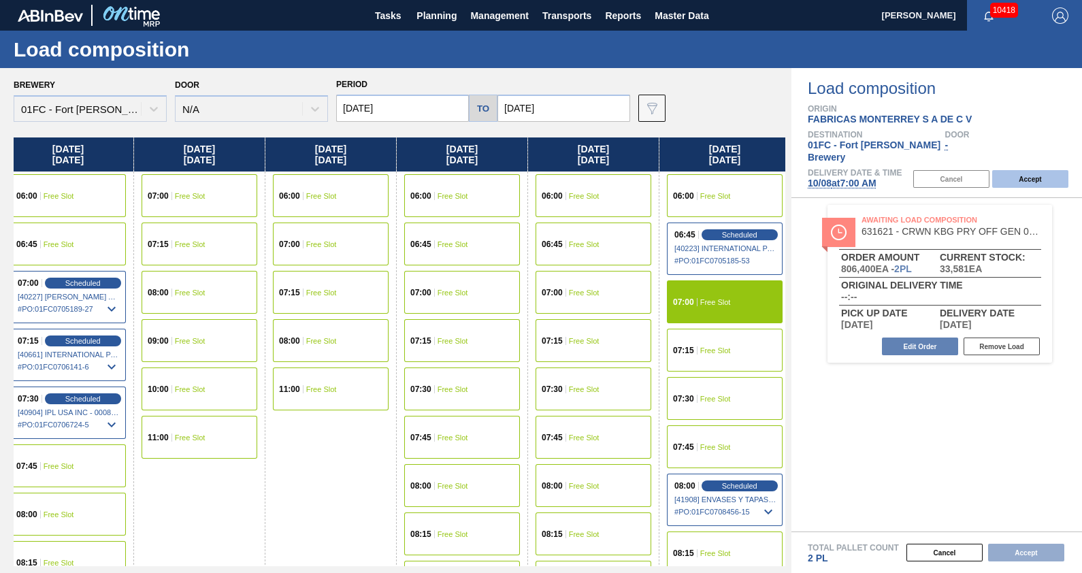
click at [1045, 170] on button "Accept" at bounding box center [1030, 179] width 76 height 18
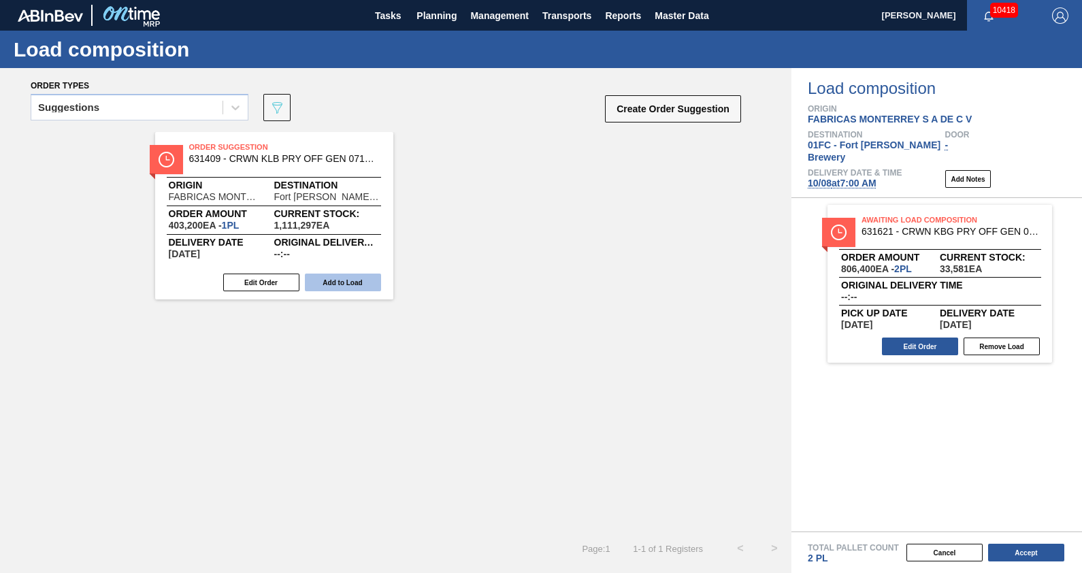
click at [344, 280] on button "Add to Load" at bounding box center [343, 283] width 76 height 18
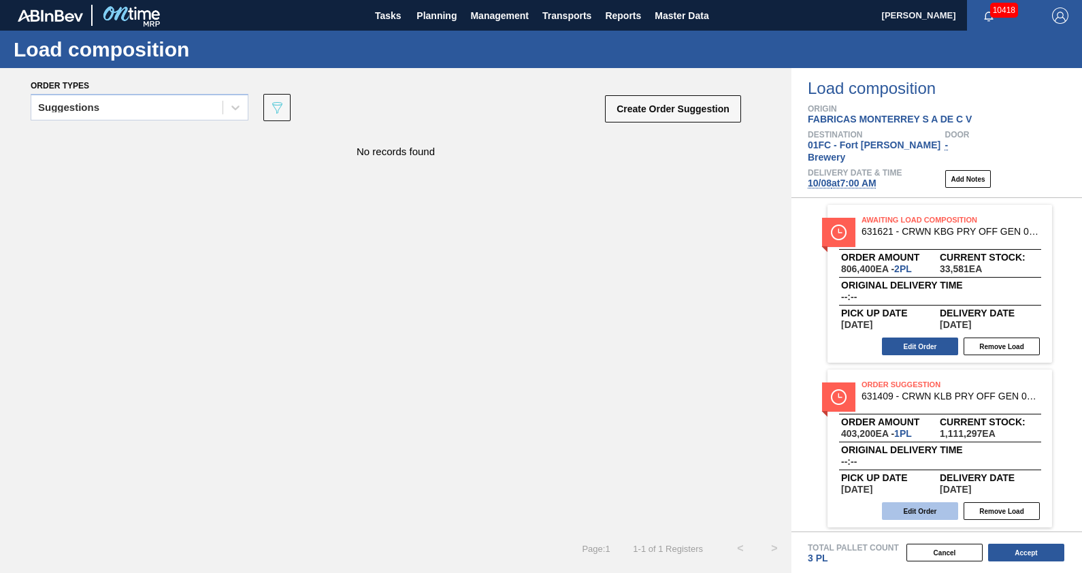
click at [918, 502] on button "Edit Order" at bounding box center [920, 511] width 76 height 18
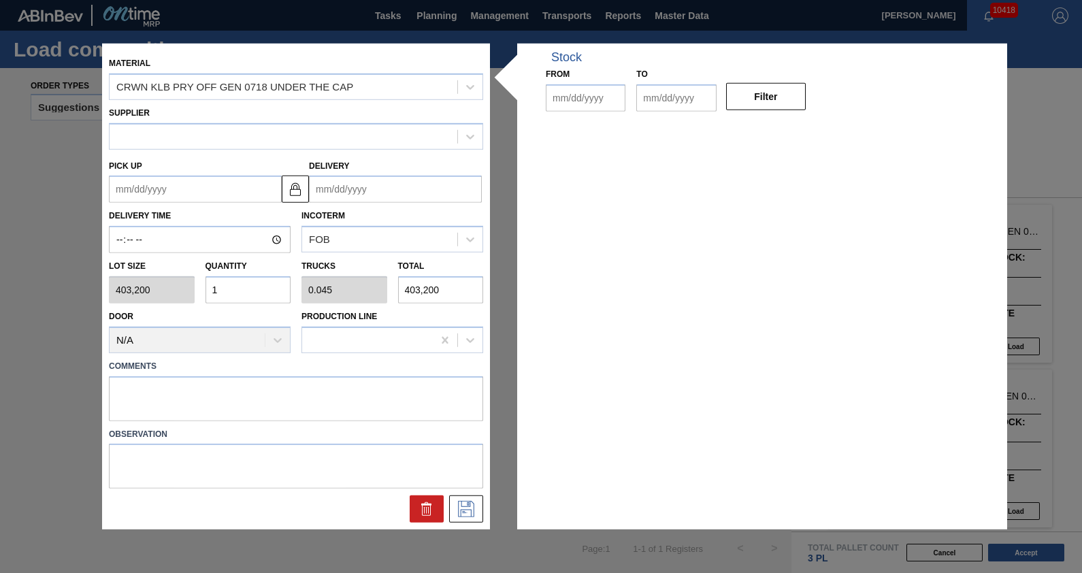
type input "403,200"
type input "1"
type input "0.045"
type input "403,200"
type up "[DATE]"
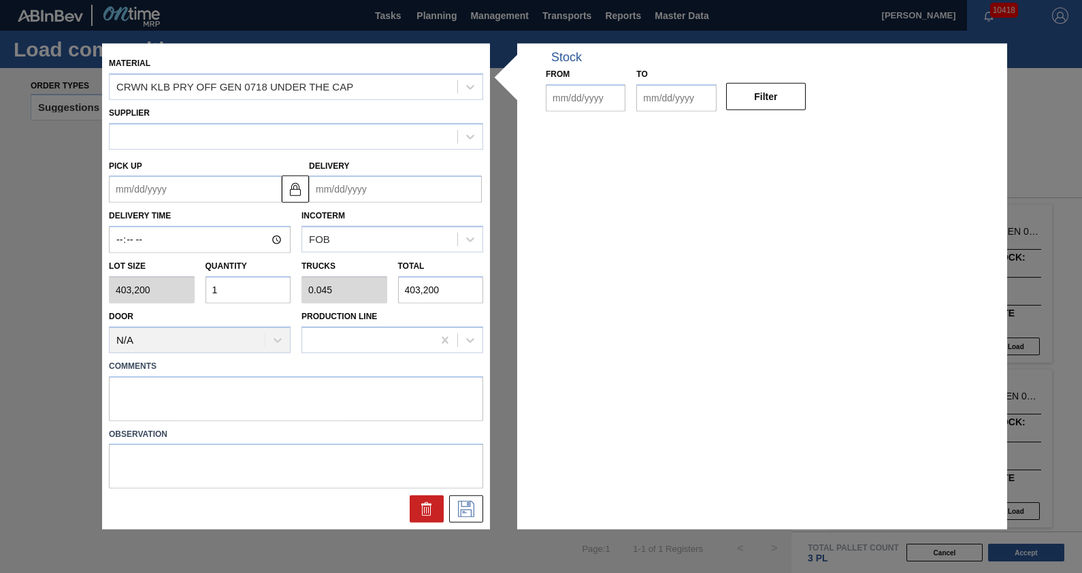
type input "[DATE]"
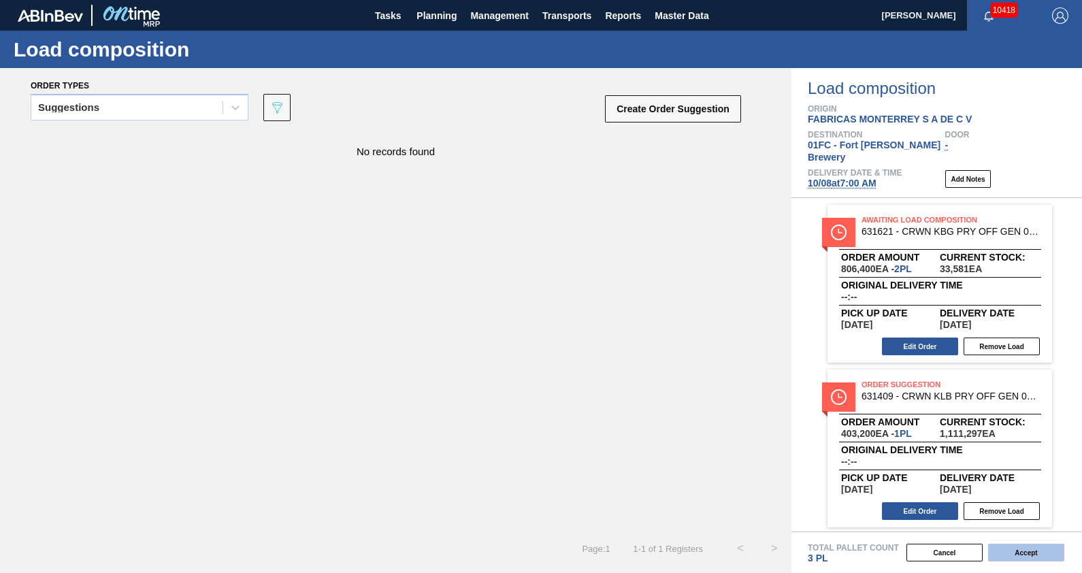
click at [1034, 555] on button "Accept" at bounding box center [1026, 553] width 76 height 18
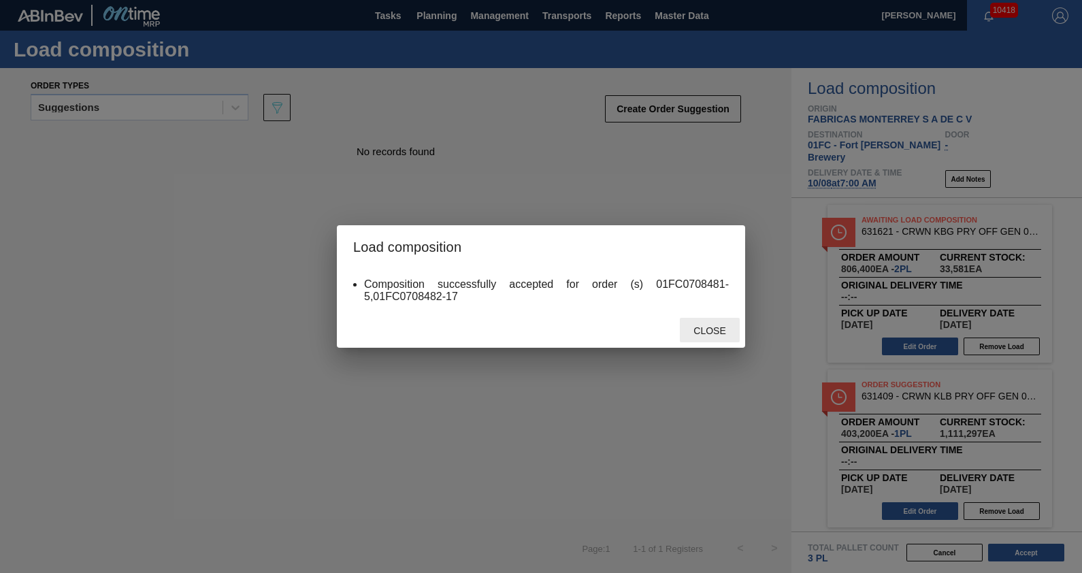
click at [708, 331] on span "Close" at bounding box center [710, 330] width 54 height 11
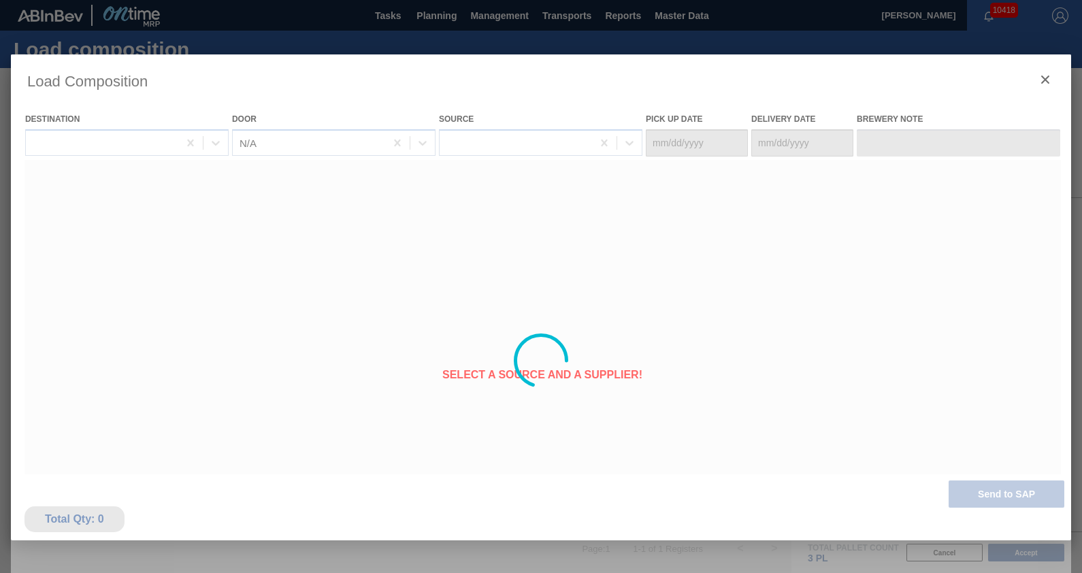
type Date "[DATE]"
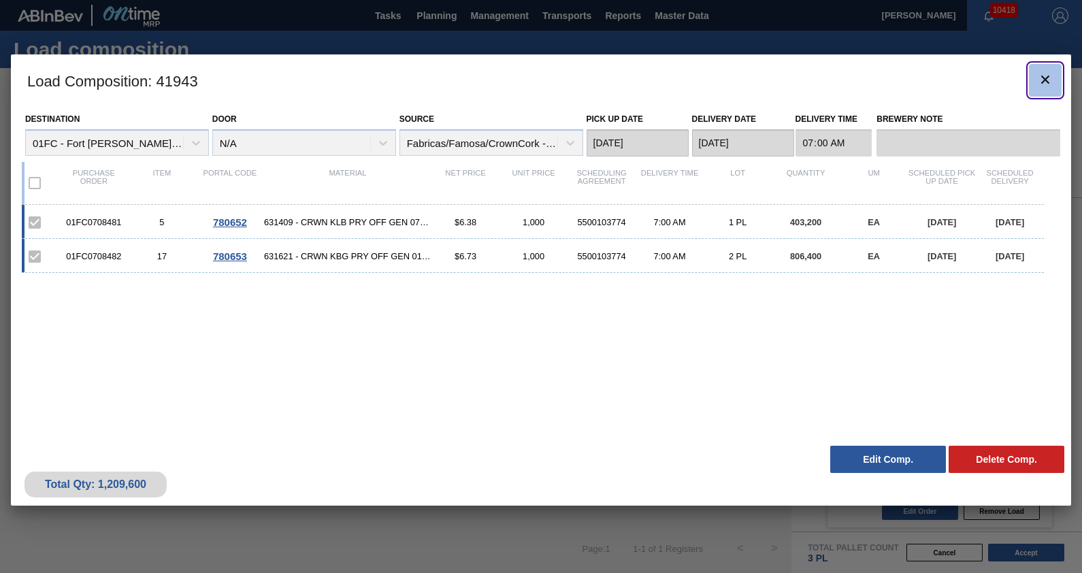
click at [1034, 81] on button "botão de ícone" at bounding box center [1045, 80] width 33 height 33
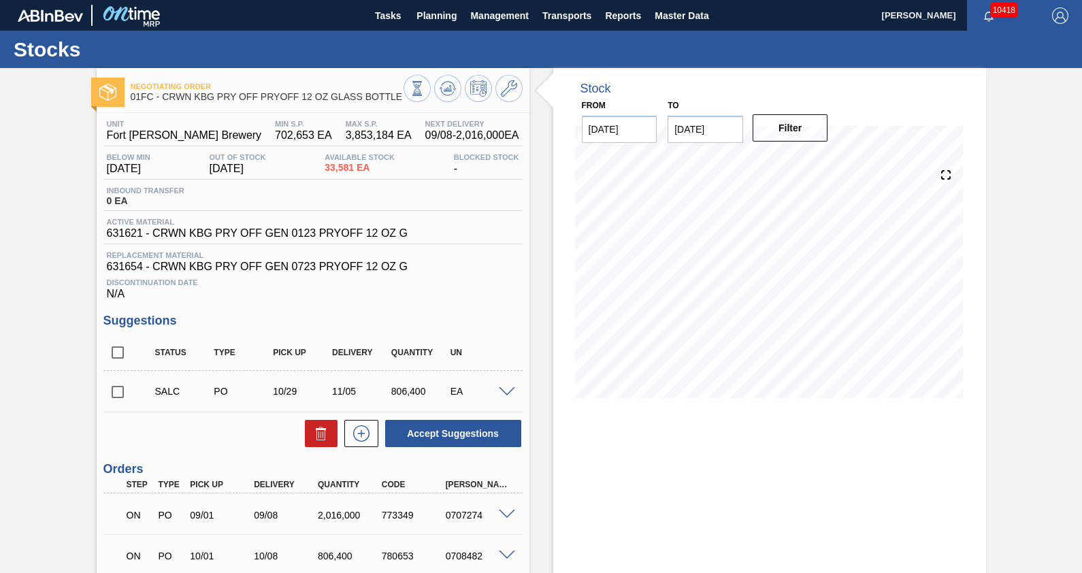
click at [500, 391] on span at bounding box center [507, 392] width 16 height 10
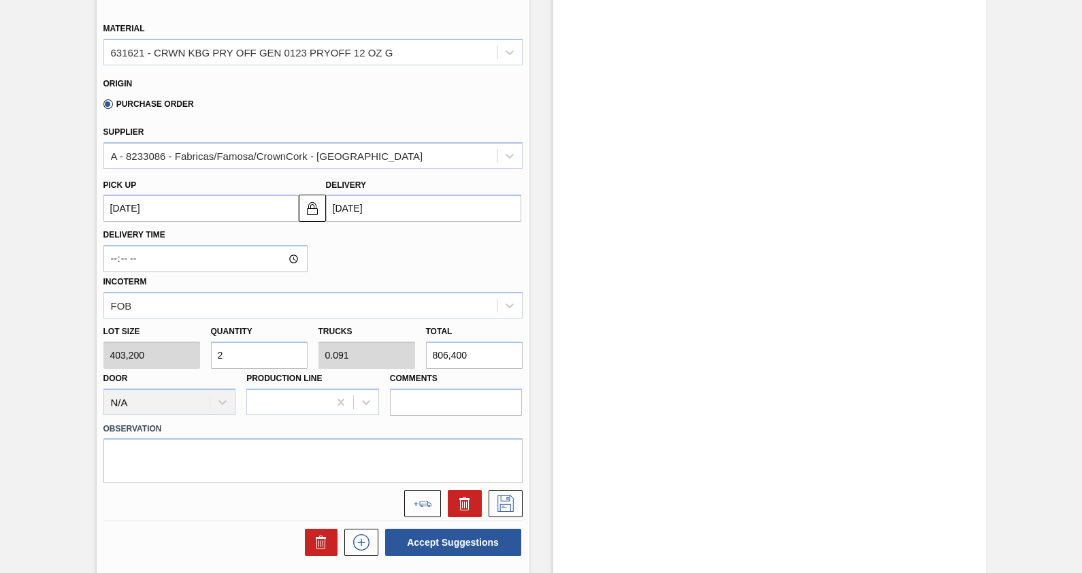
scroll to position [401, 0]
click at [415, 510] on button at bounding box center [422, 502] width 37 height 27
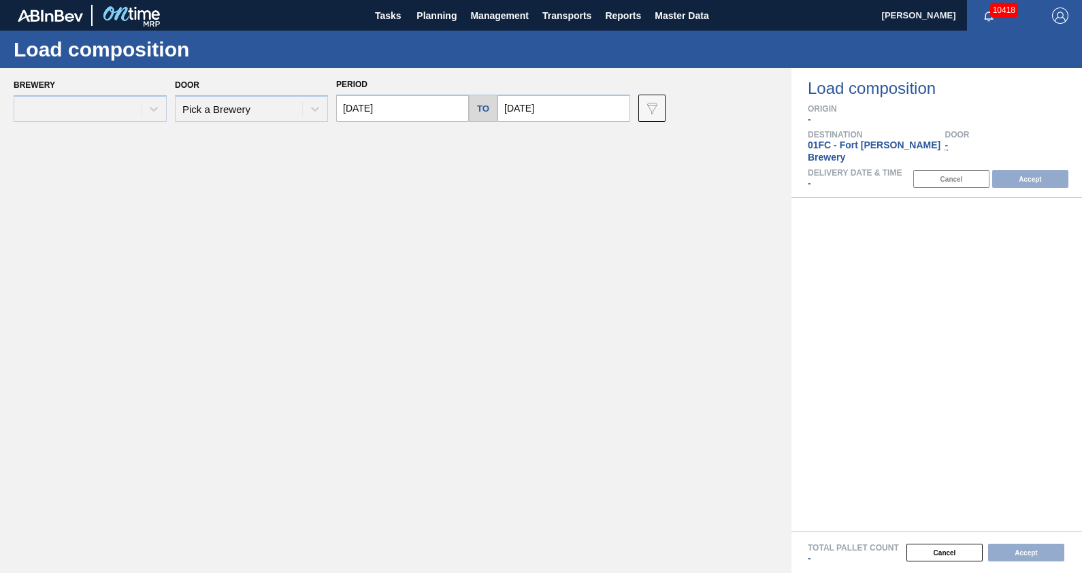
type input "[DATE]"
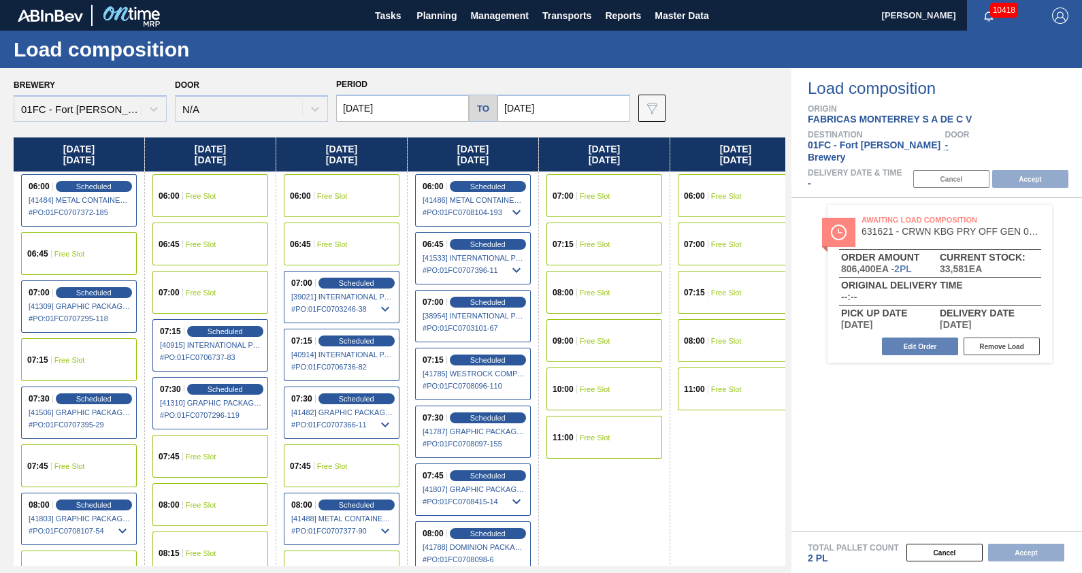
scroll to position [0, 278]
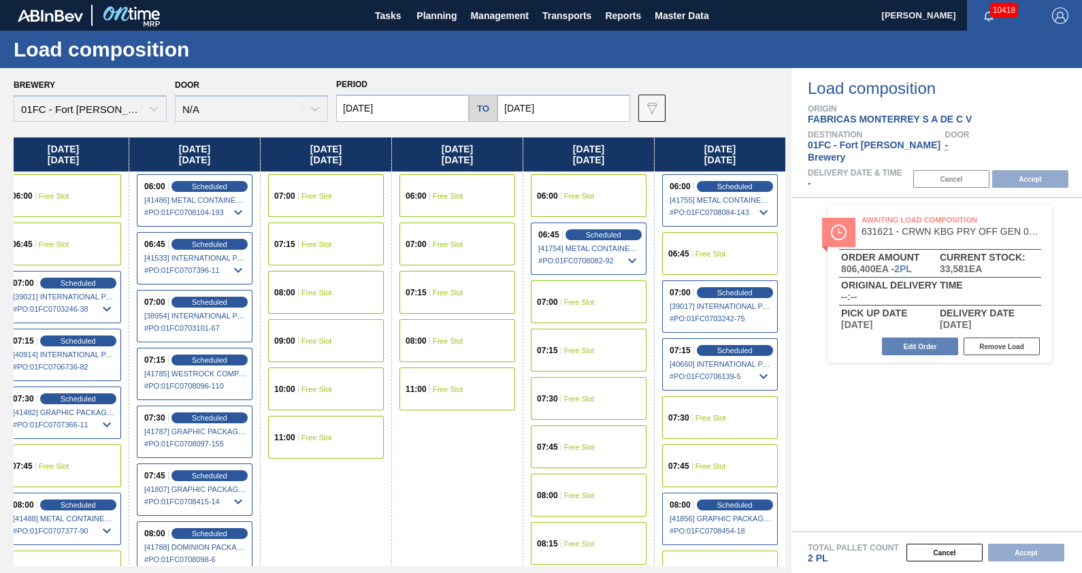
click at [575, 110] on input "[DATE]" at bounding box center [563, 108] width 133 height 27
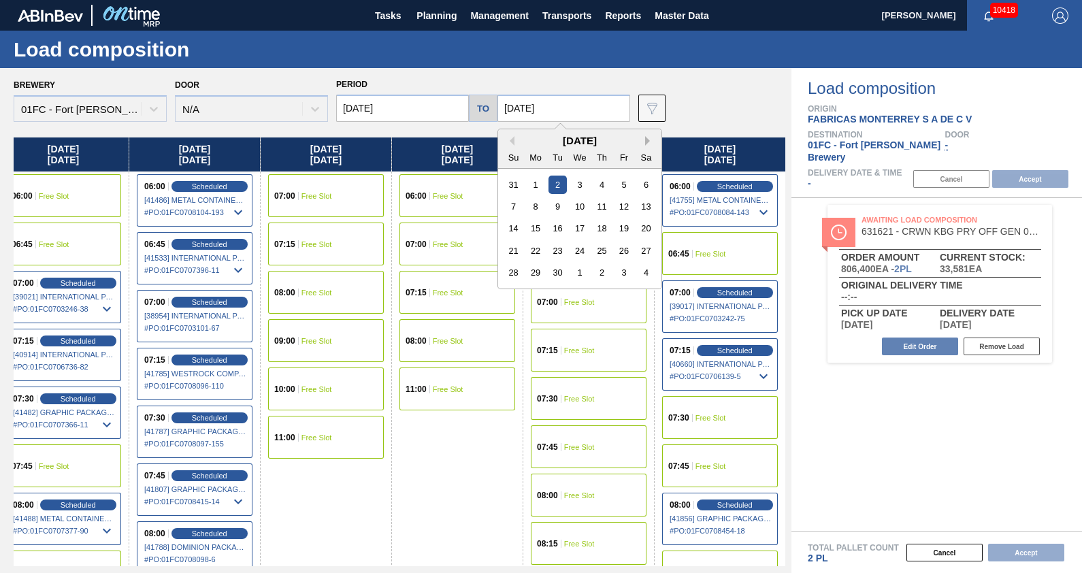
click at [645, 140] on button "Next Month" at bounding box center [650, 141] width 10 height 10
click at [578, 207] on div "5" at bounding box center [579, 206] width 18 height 18
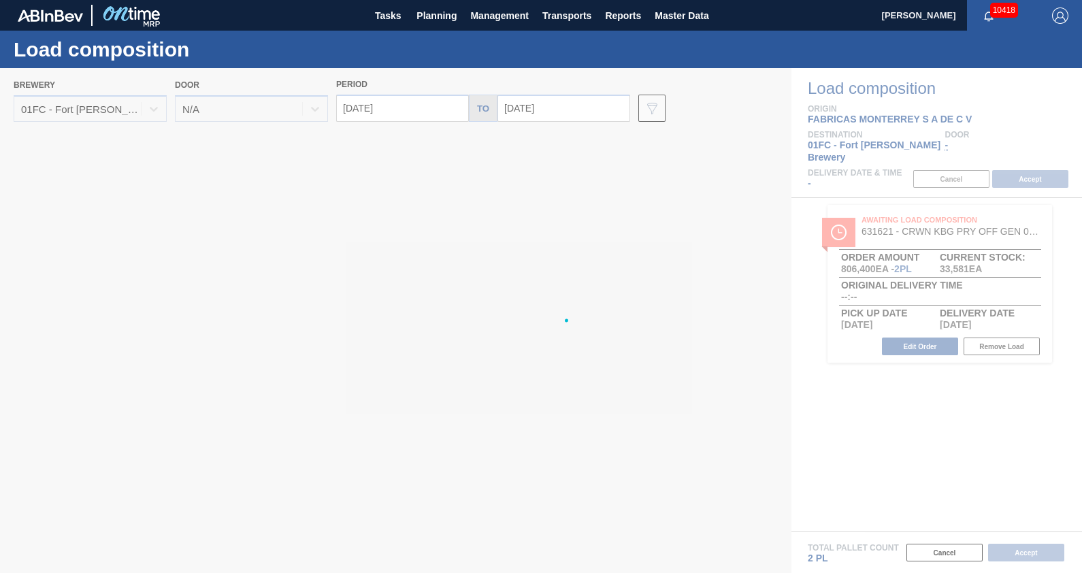
type input "[DATE]"
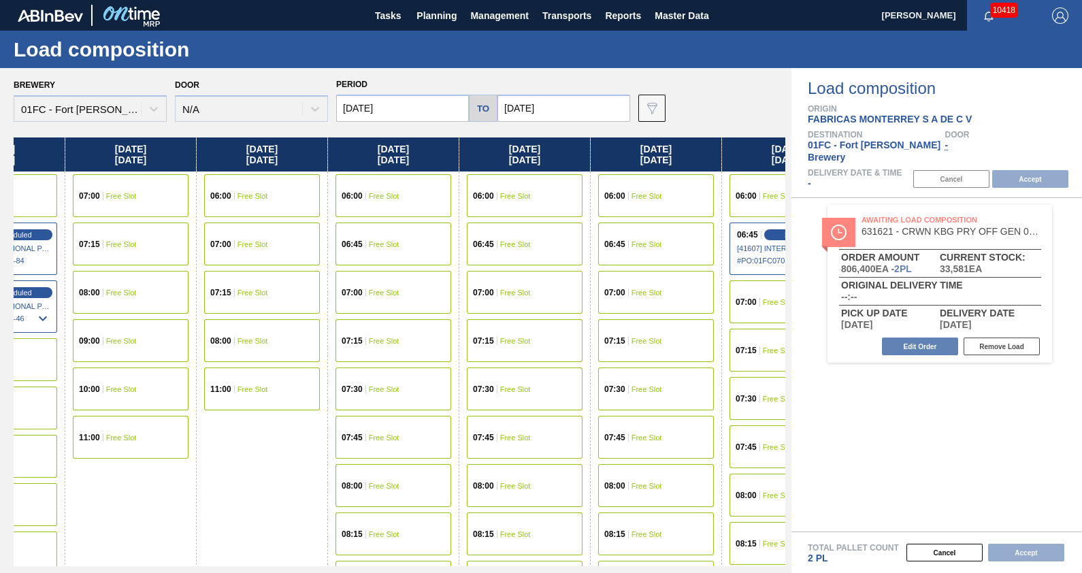
scroll to position [0, 8676]
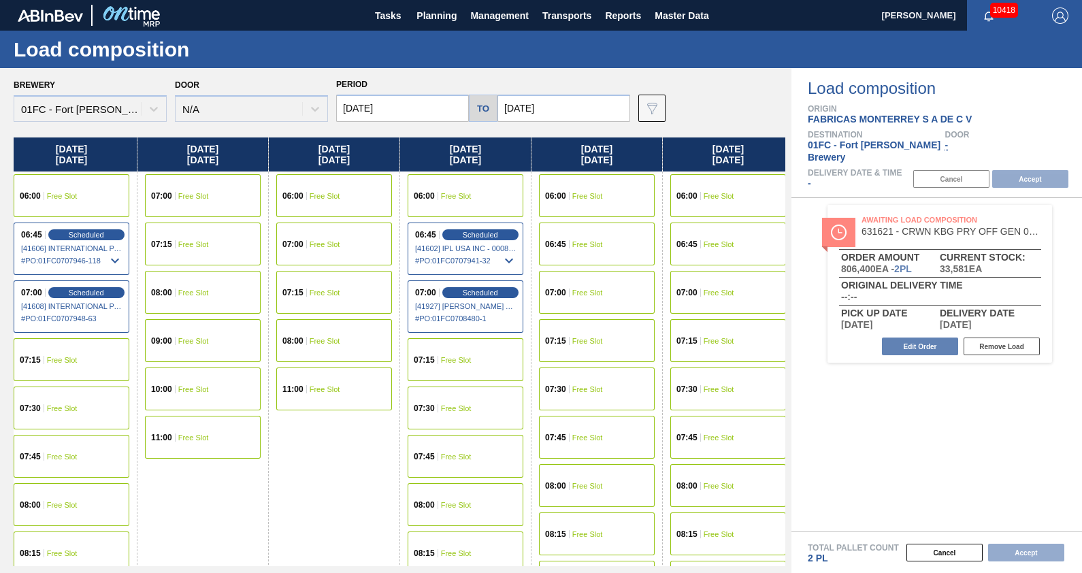
click at [735, 299] on div "07:00 Free Slot" at bounding box center [728, 292] width 116 height 43
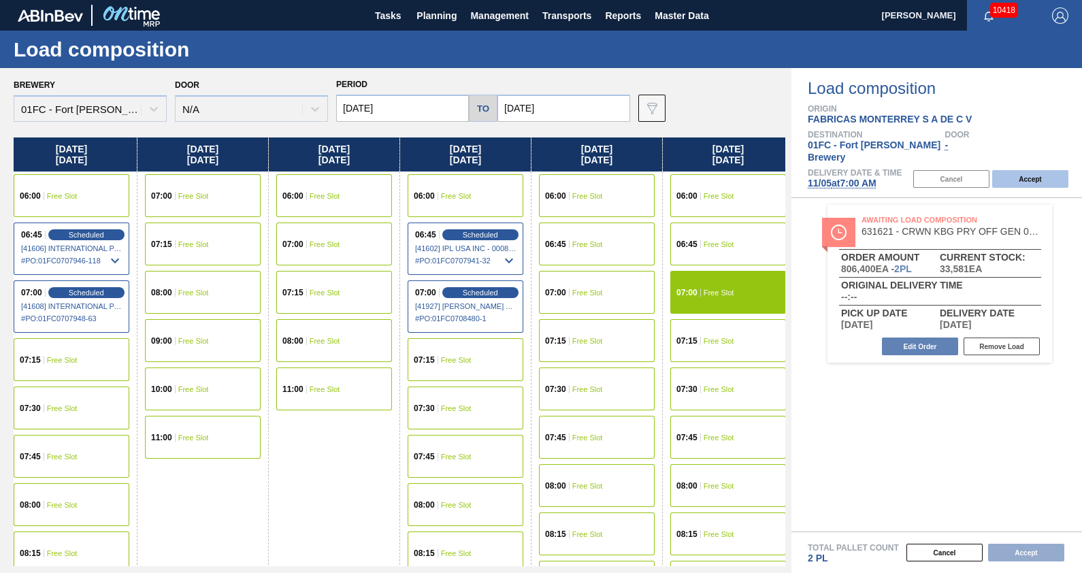
click at [1028, 170] on button "Accept" at bounding box center [1030, 179] width 76 height 18
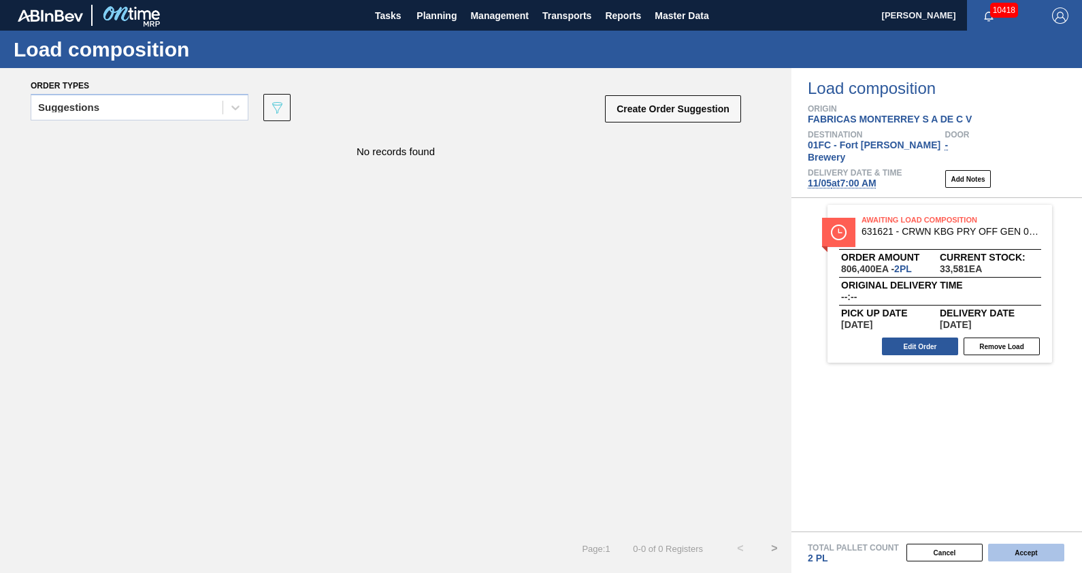
click at [1043, 552] on button "Accept" at bounding box center [1026, 553] width 76 height 18
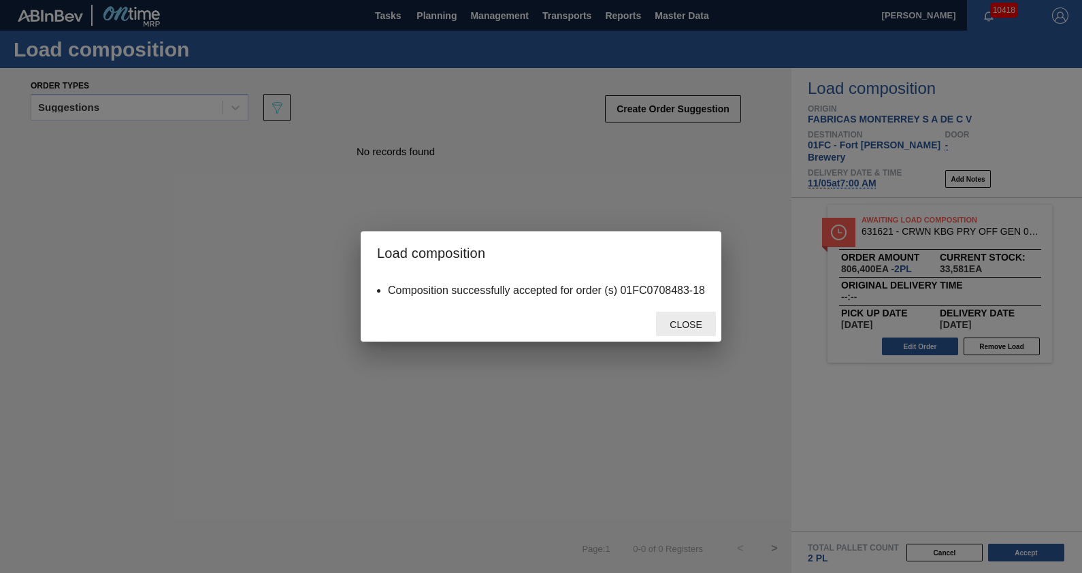
click at [693, 327] on span "Close" at bounding box center [686, 324] width 54 height 11
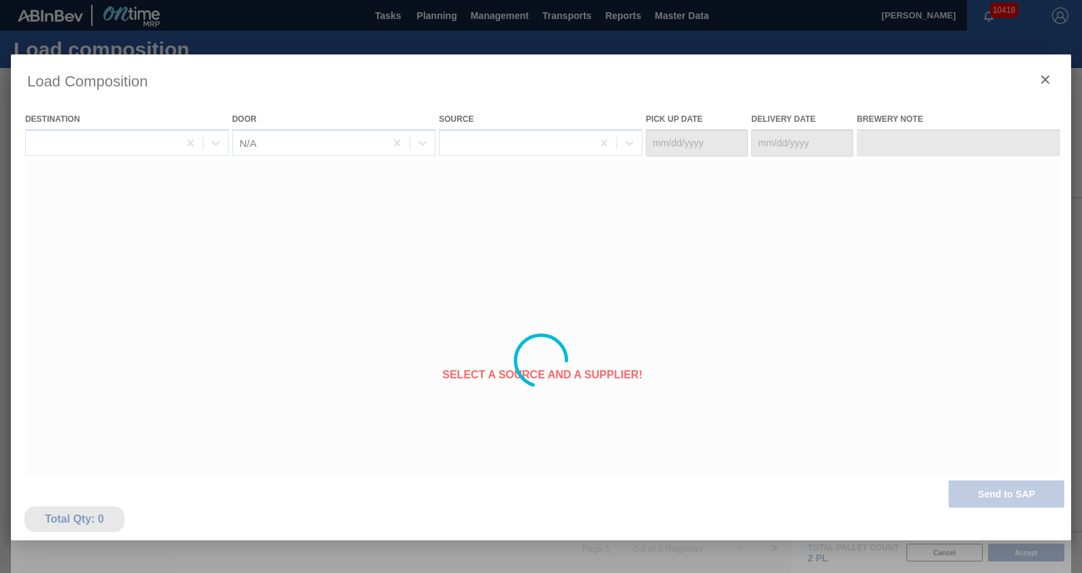
type Date "[DATE]"
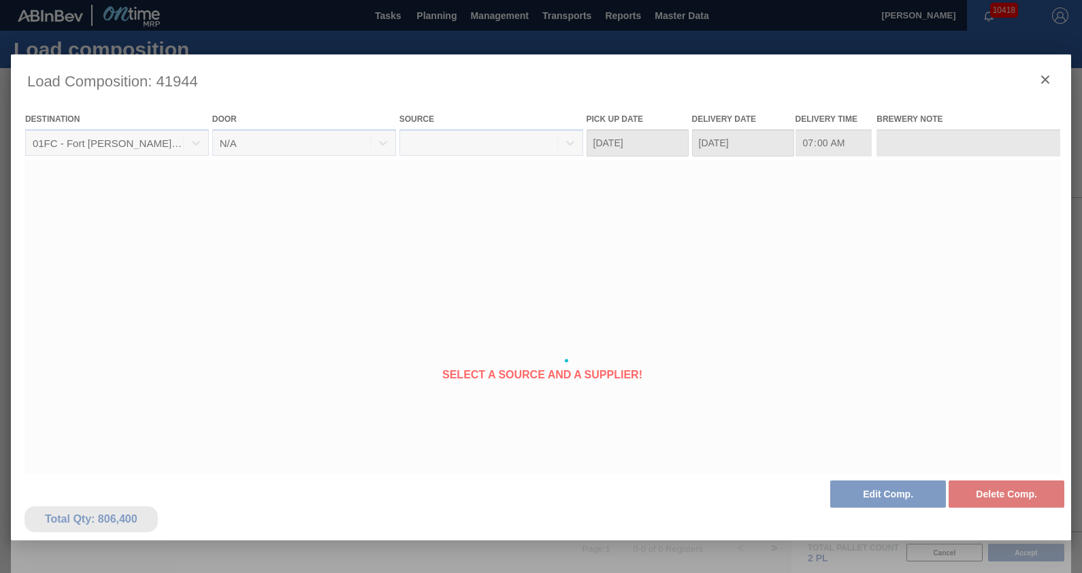
click at [991, 89] on div at bounding box center [541, 360] width 1060 height 612
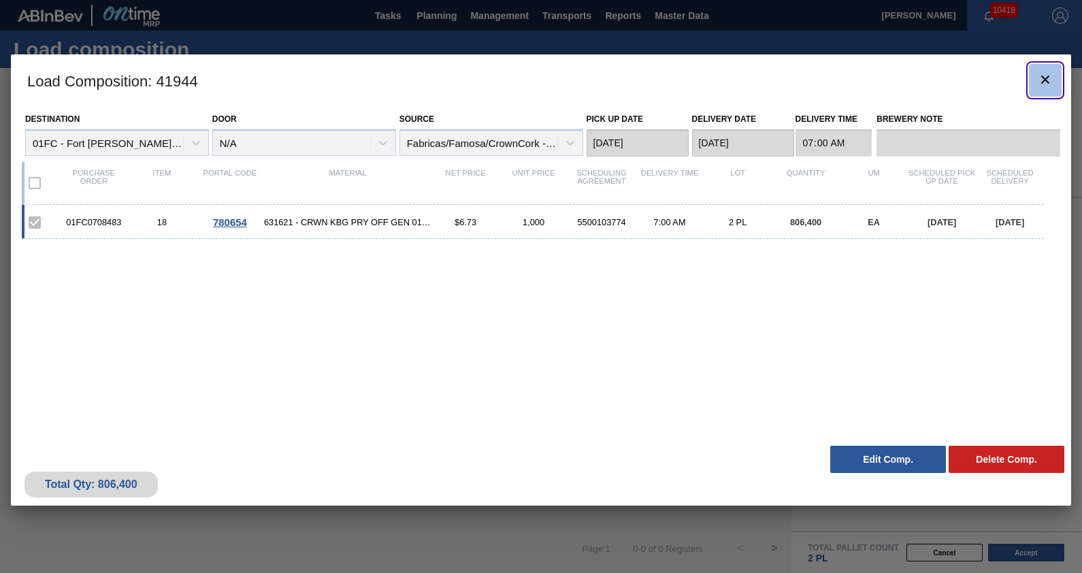
click at [1037, 78] on icon "botão de ícone" at bounding box center [1045, 79] width 16 height 16
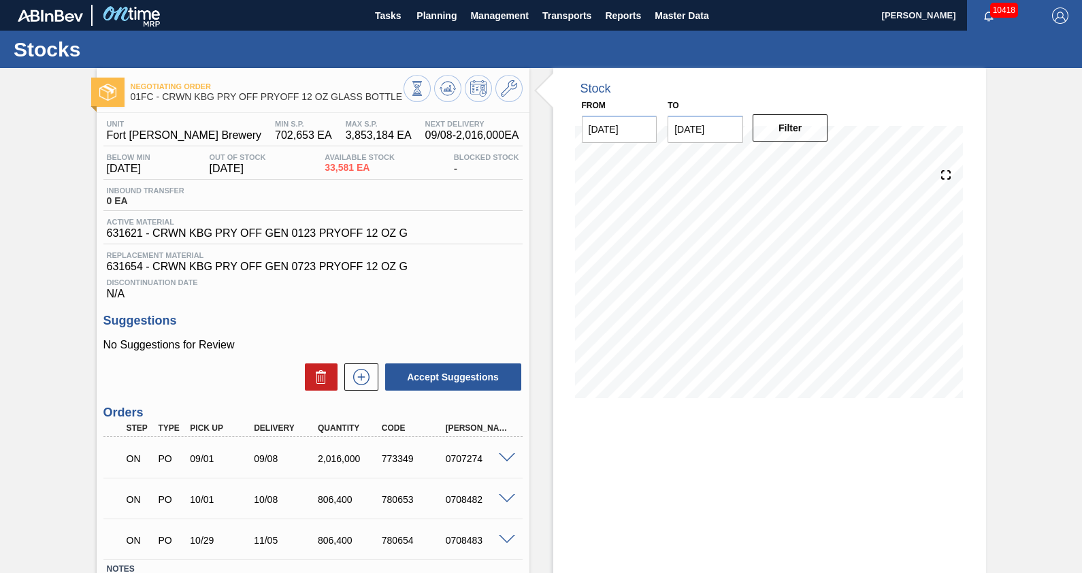
click at [434, 9] on span "Planning" at bounding box center [436, 15] width 40 height 16
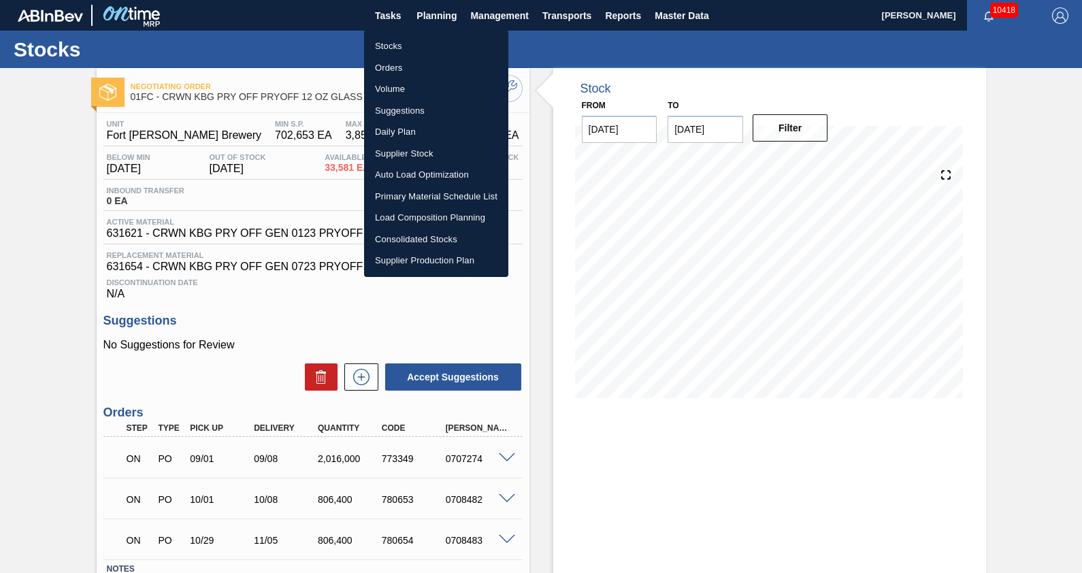
click at [509, 504] on div at bounding box center [541, 286] width 1082 height 573
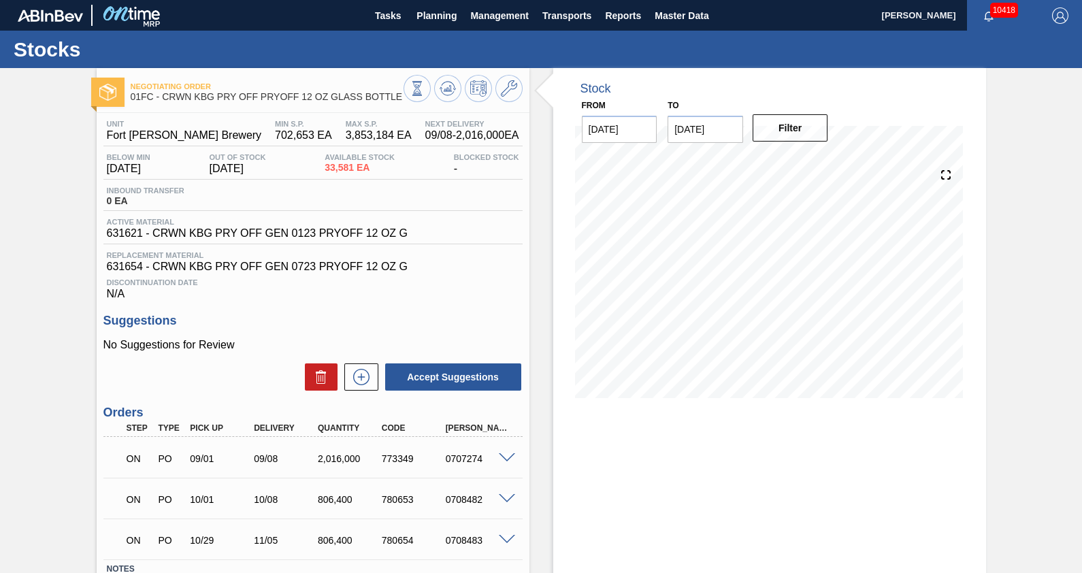
click at [509, 504] on span at bounding box center [507, 499] width 16 height 10
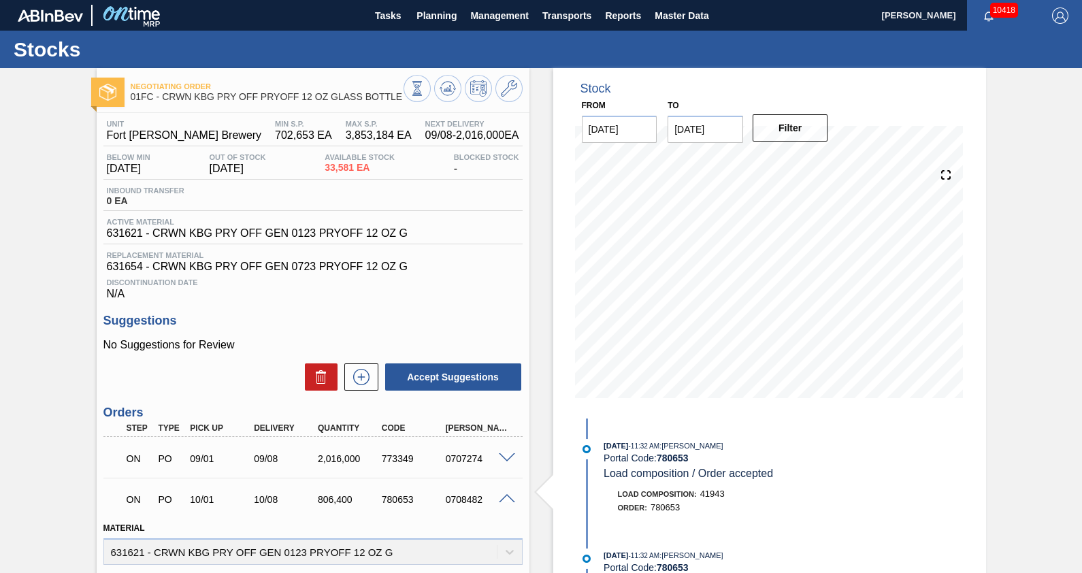
scroll to position [199, 0]
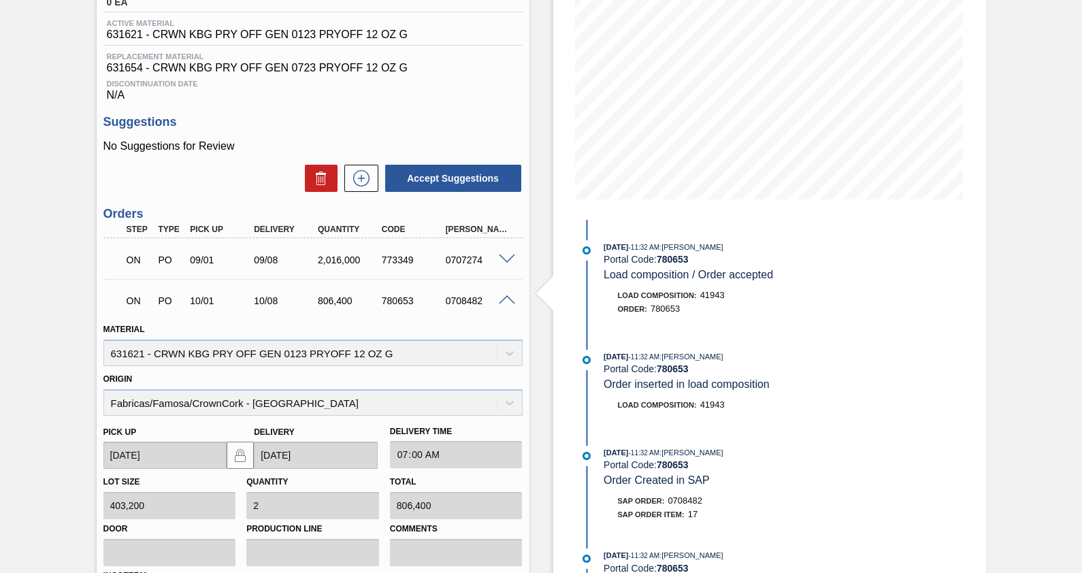
click at [499, 479] on div "Total 806,400" at bounding box center [456, 495] width 133 height 47
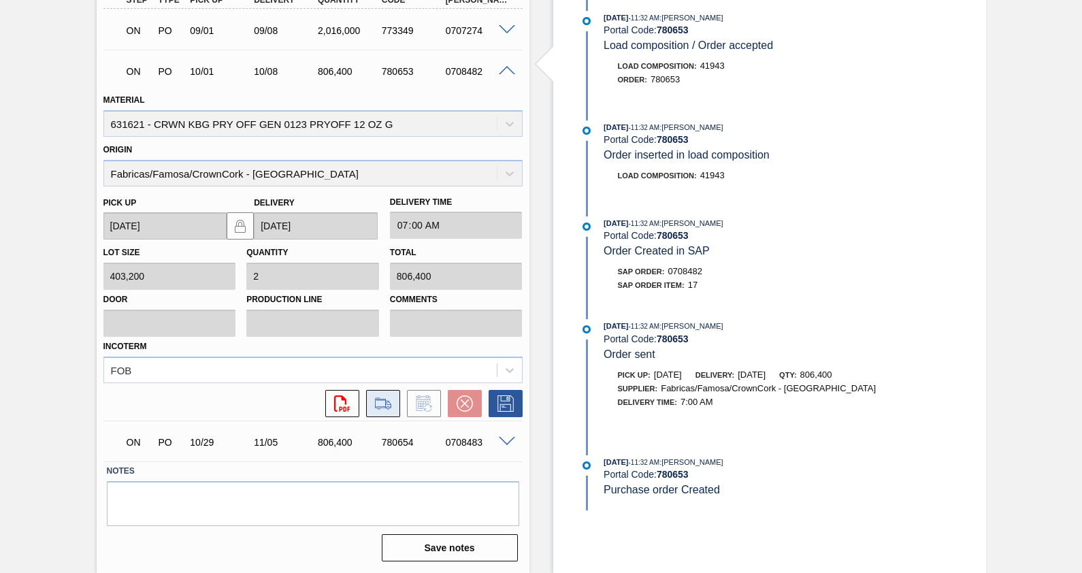
click at [379, 402] on icon at bounding box center [383, 403] width 22 height 16
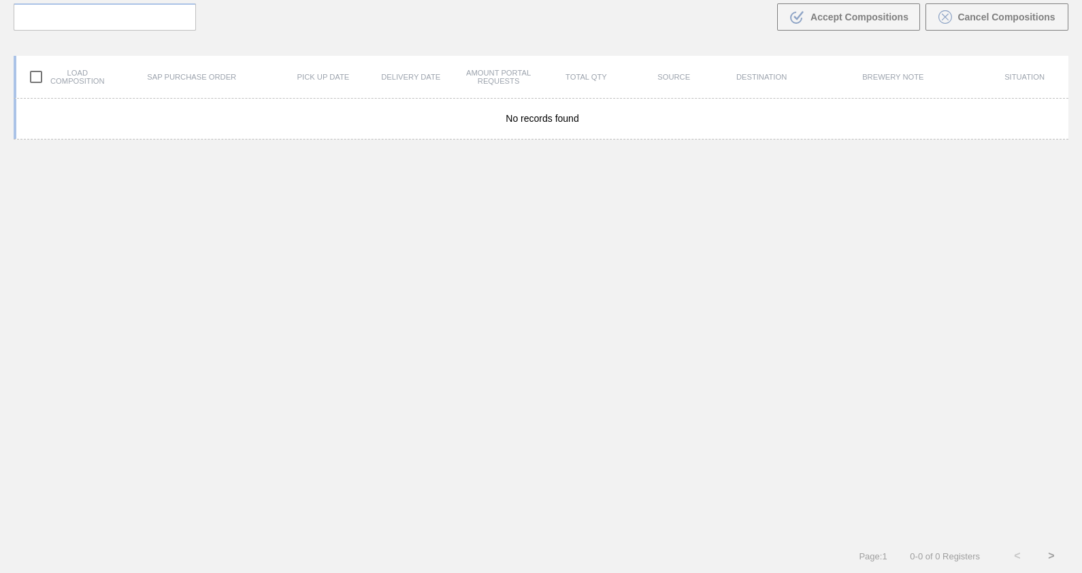
scroll to position [97, 0]
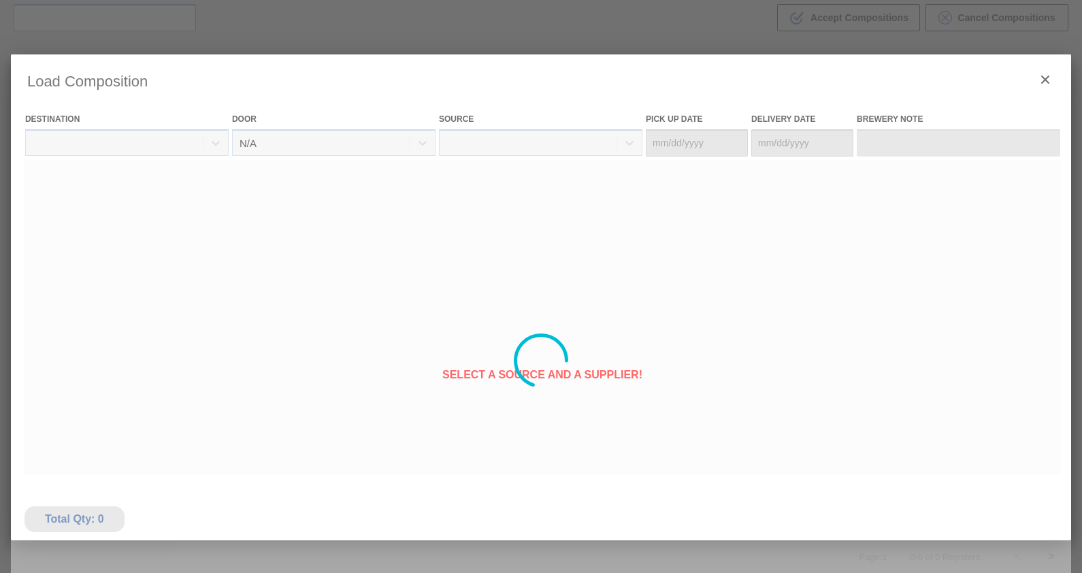
type Date "[DATE]"
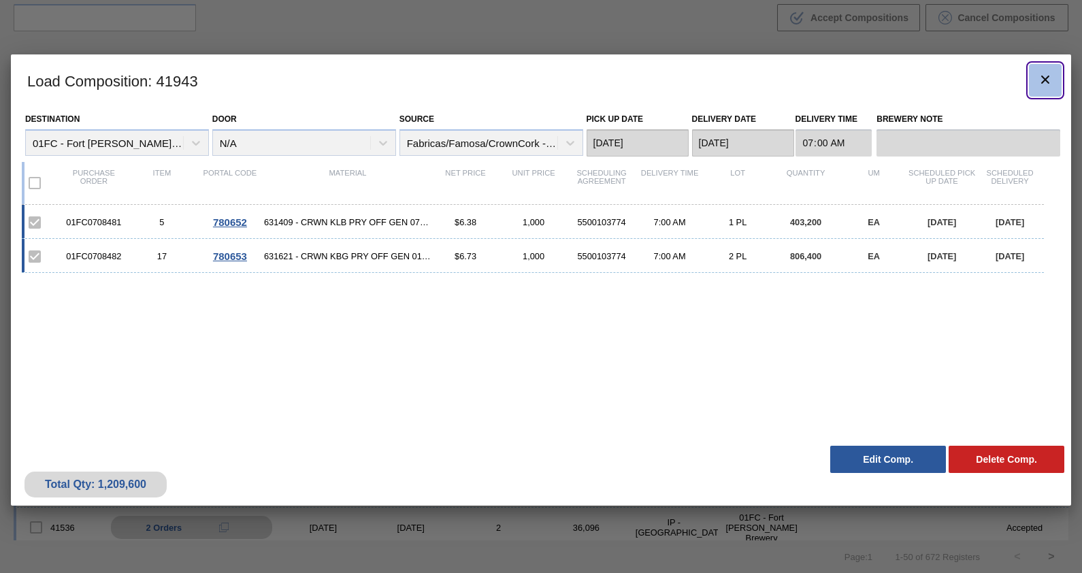
click at [1043, 76] on icon "botão de ícone" at bounding box center [1045, 80] width 8 height 8
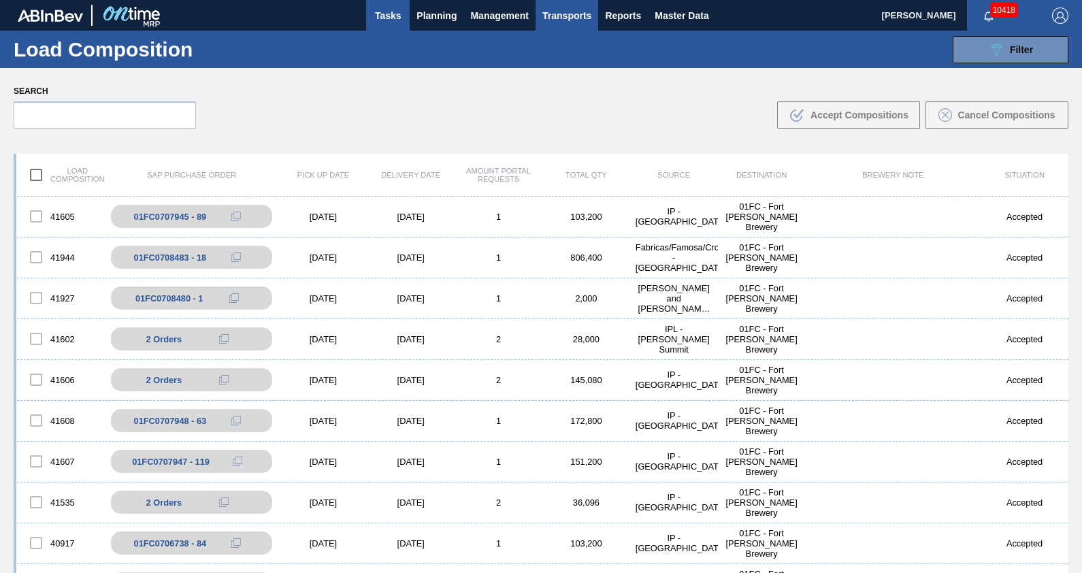
click at [408, 6] on button "Tasks" at bounding box center [388, 15] width 44 height 31
click at [436, 17] on span "Planning" at bounding box center [436, 15] width 40 height 16
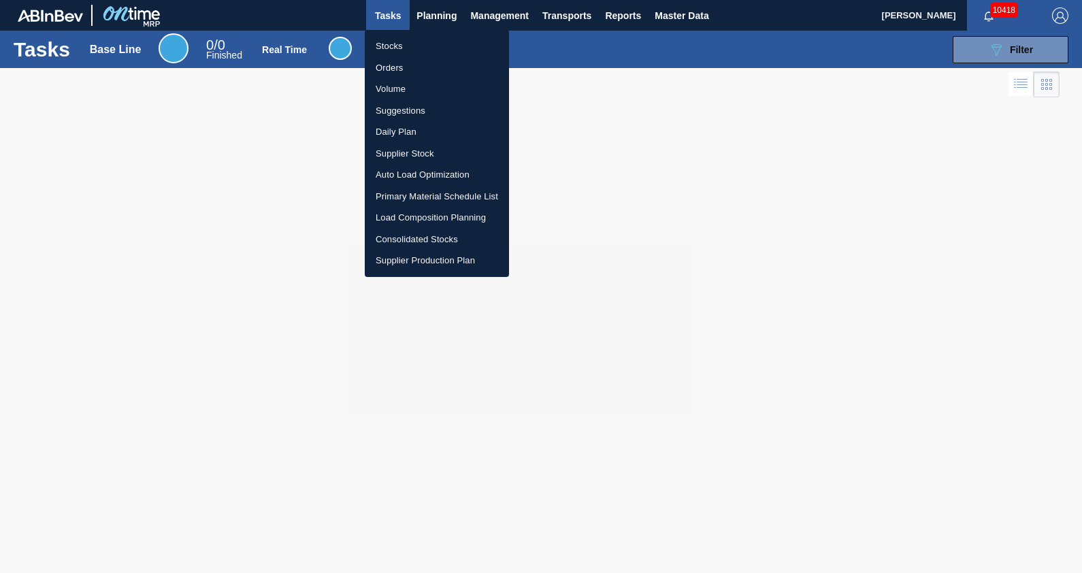
click at [419, 43] on li "Stocks" at bounding box center [437, 46] width 144 height 22
click at [1028, 43] on div "Stocks Orders Volume Suggestions Daily Plan Supplier Stock Auto Load Optimizati…" at bounding box center [541, 286] width 1082 height 573
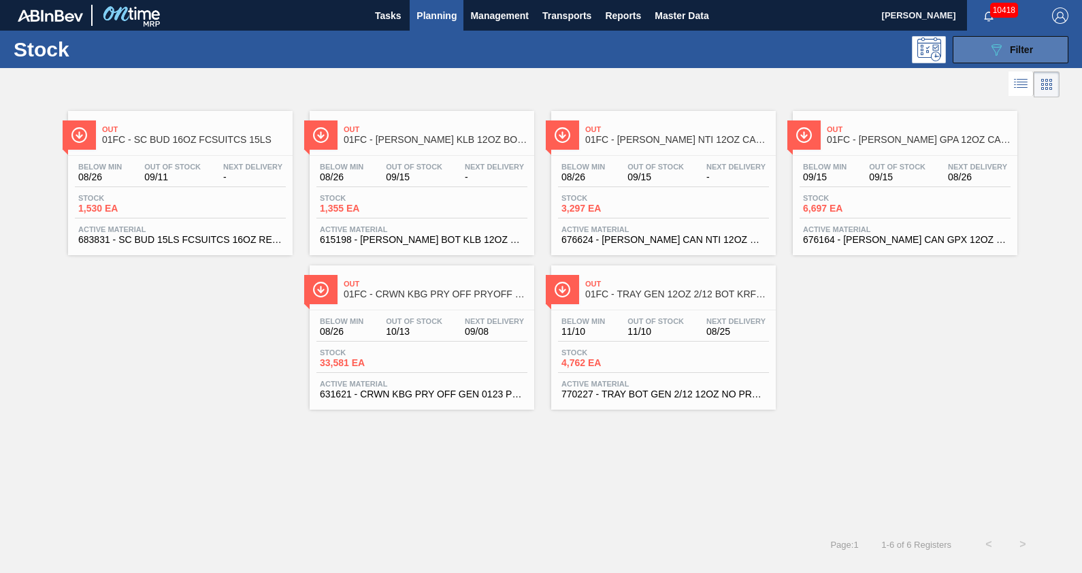
click at [989, 53] on icon "089F7B8B-B2A5-4AFE-B5C0-19BA573D28AC" at bounding box center [996, 50] width 16 height 16
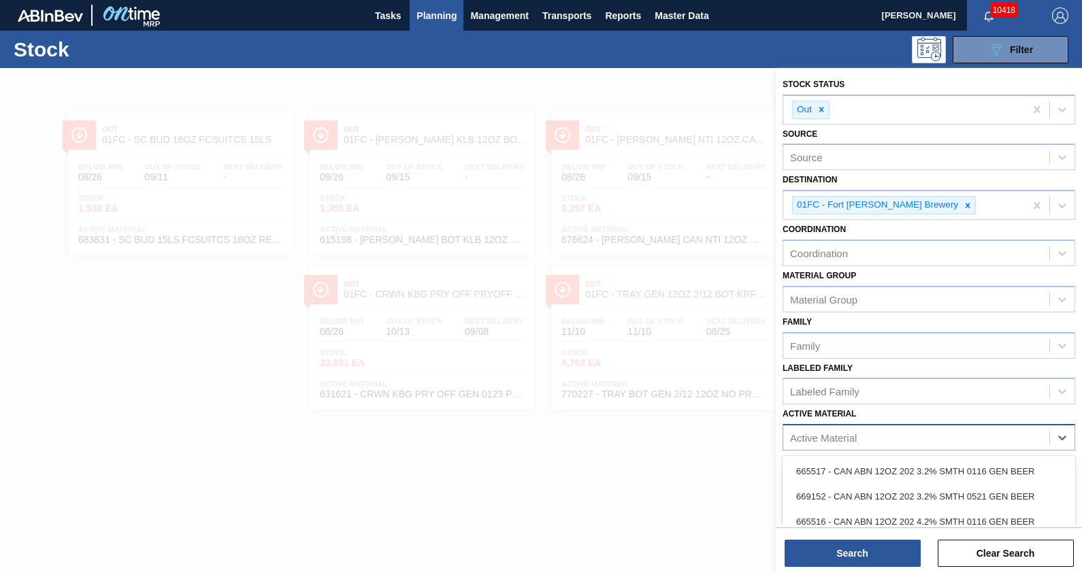
click at [874, 431] on div "Active Material" at bounding box center [916, 438] width 266 height 20
type Material "631409"
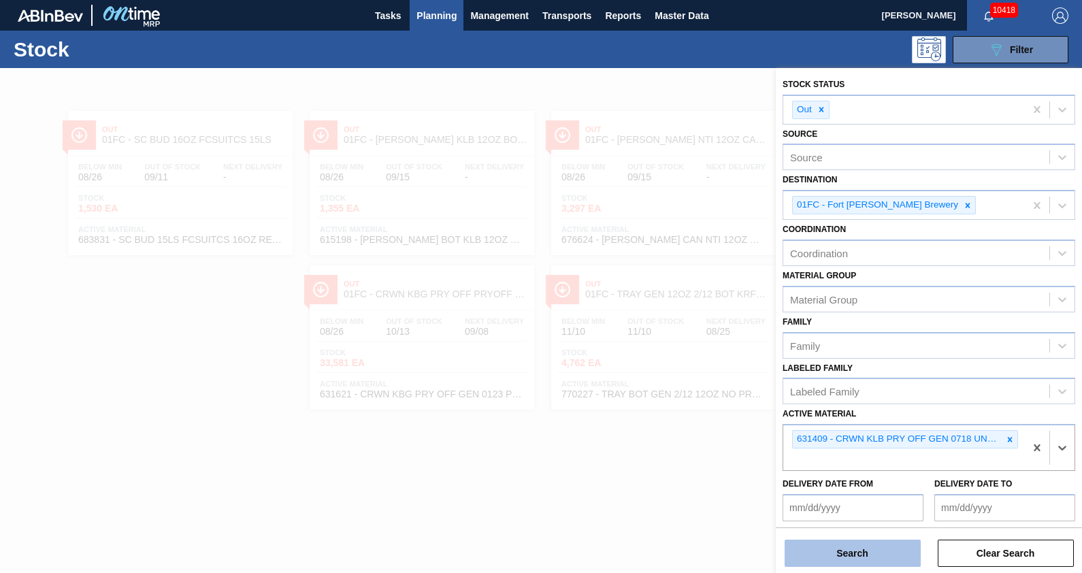
click at [899, 562] on button "Search" at bounding box center [853, 553] width 136 height 27
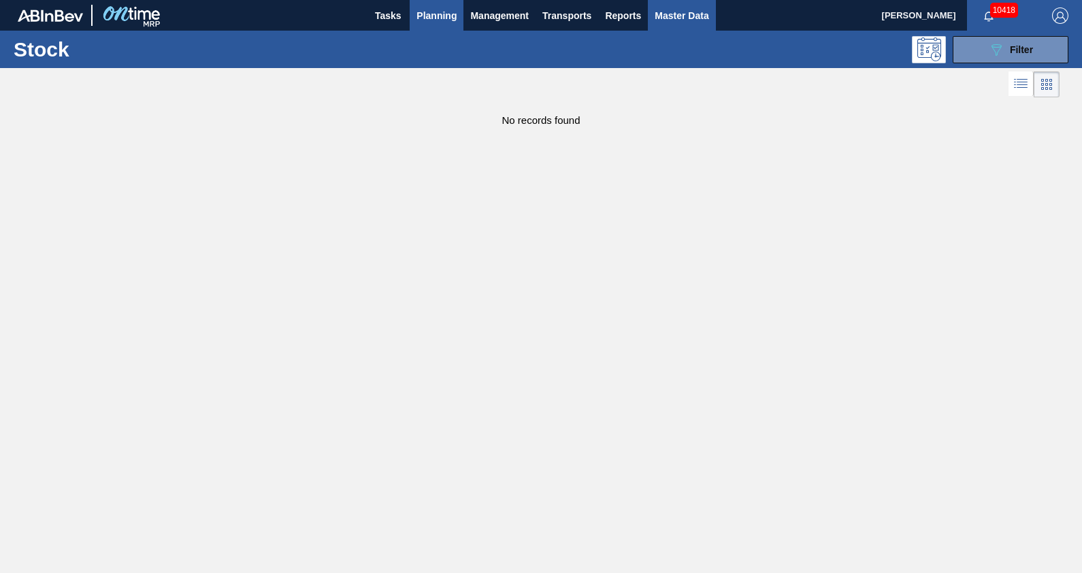
click at [676, 14] on span "Master Data" at bounding box center [682, 15] width 54 height 16
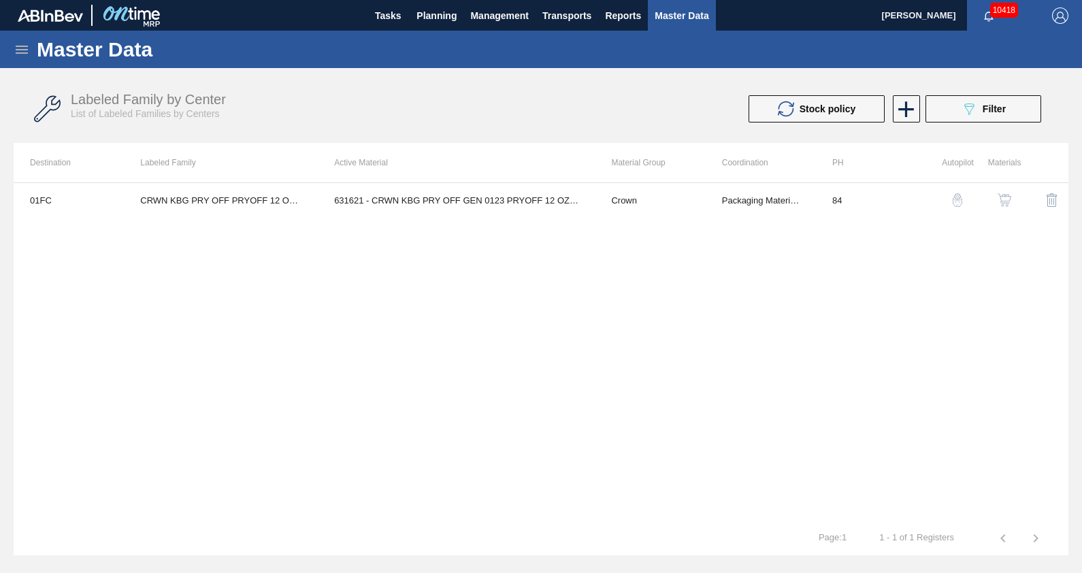
click at [27, 56] on icon at bounding box center [22, 50] width 16 height 16
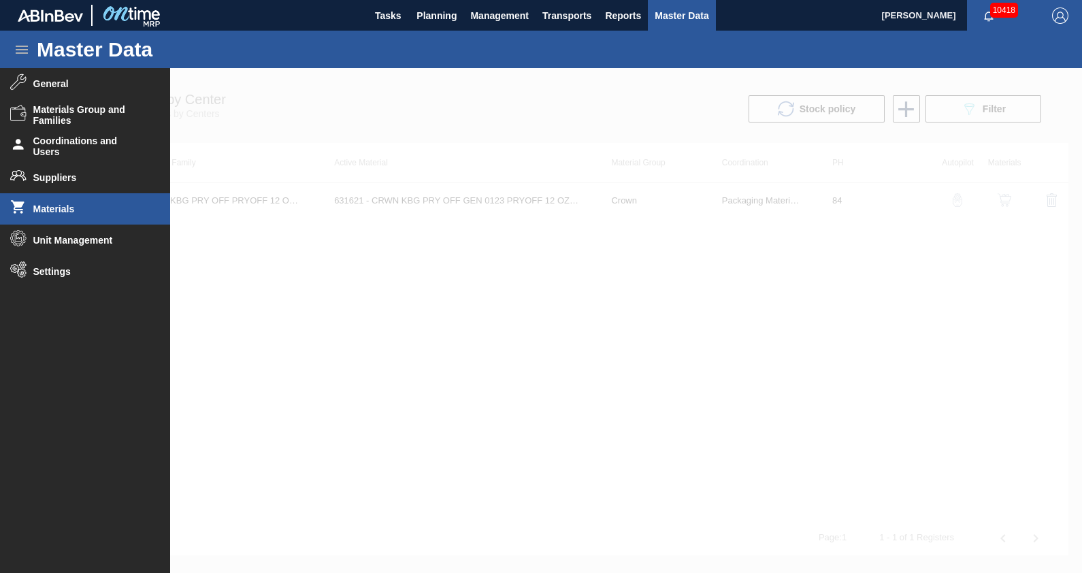
click at [90, 216] on li "Materials" at bounding box center [85, 208] width 170 height 31
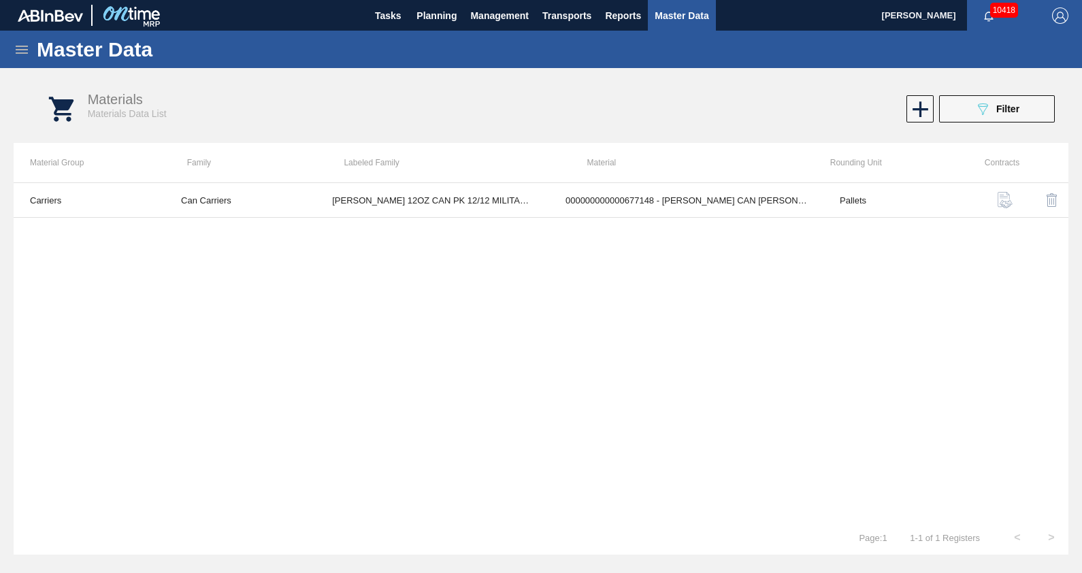
click at [998, 103] on span "Filter" at bounding box center [1007, 108] width 23 height 11
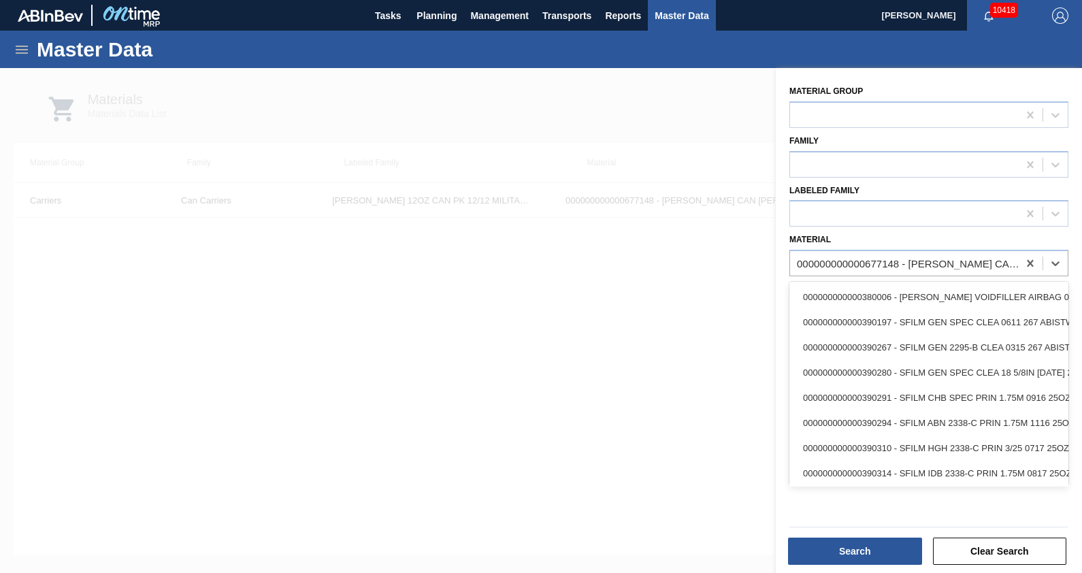
click at [925, 262] on div "000000000000677148 - [PERSON_NAME] CAN [PERSON_NAME] 12OZ FOH ALWAYS CAN PK 12/1" at bounding box center [908, 264] width 223 height 12
type input "631409"
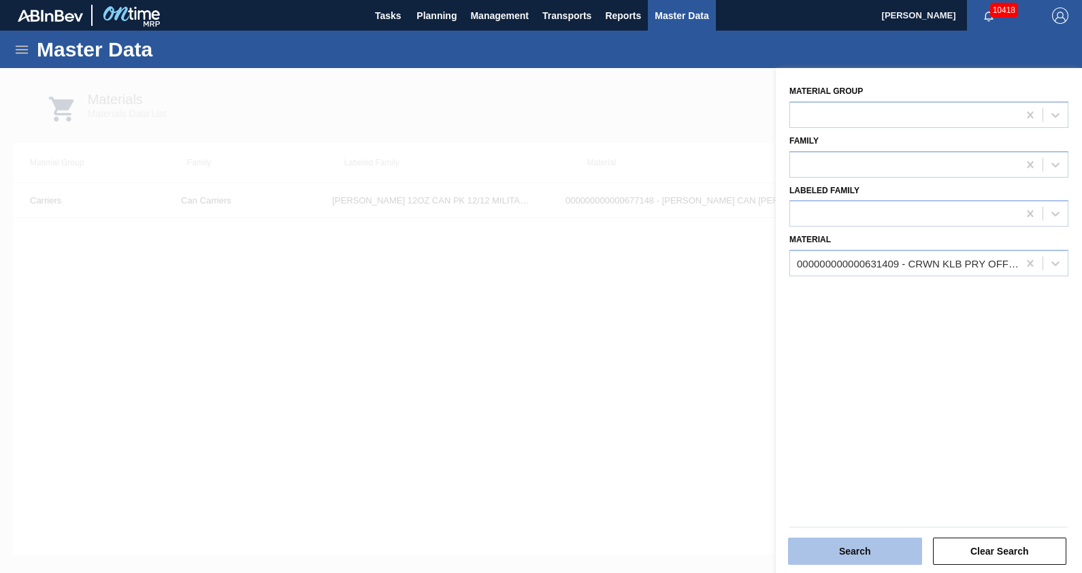
click at [888, 551] on button "Search" at bounding box center [855, 551] width 134 height 27
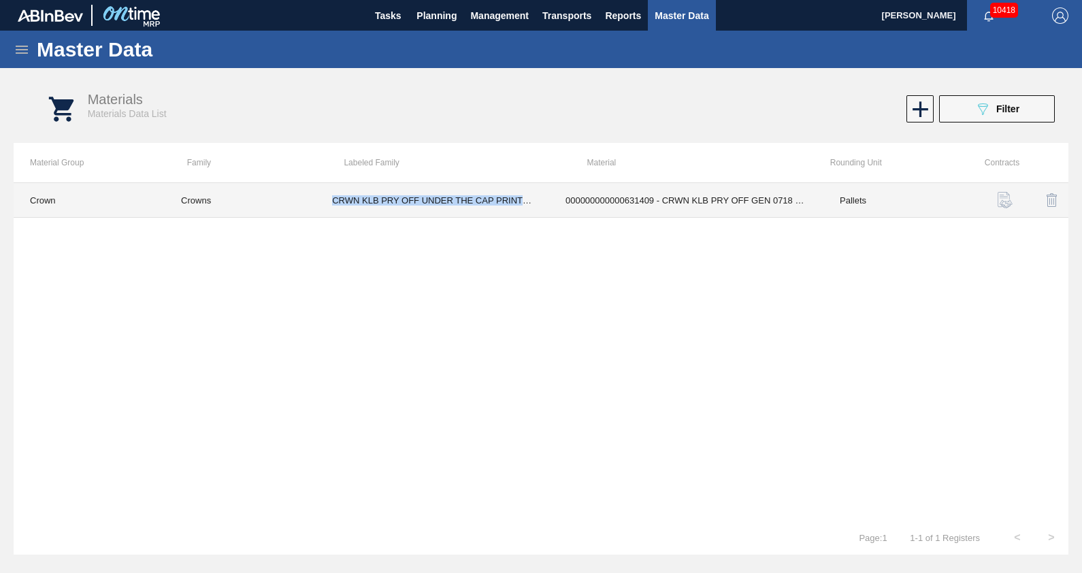
copy td "CRWN KLB PRY OFF UNDER THE CAP PRINTI"
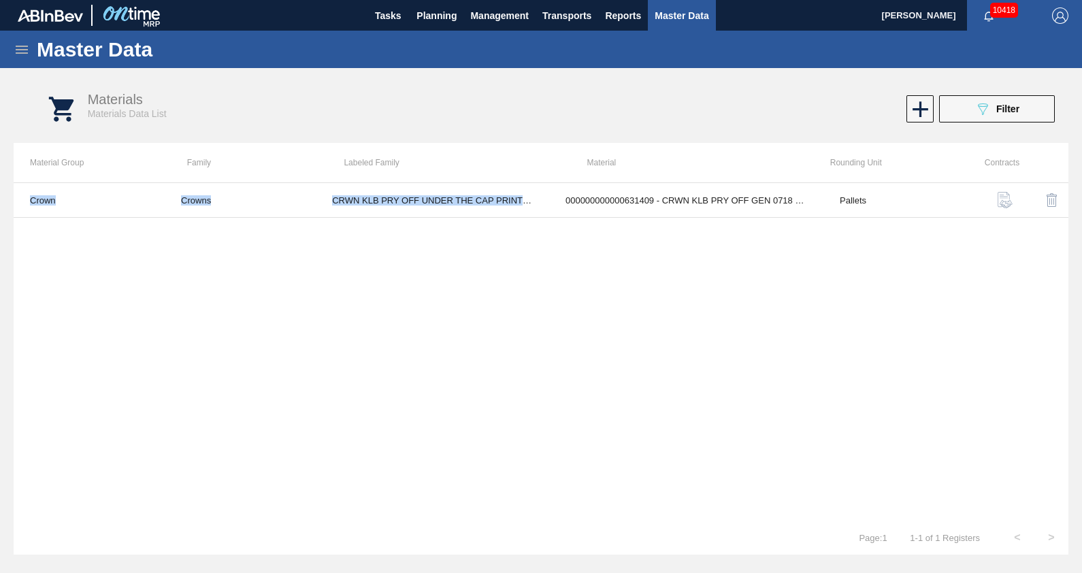
drag, startPoint x: 524, startPoint y: 201, endPoint x: 329, endPoint y: 245, distance: 199.6
click at [329, 245] on div "Crown Crowns CRWN KLB PRY OFF UNDER THE CAP PRINTING 000000000000631409 - CRWN …" at bounding box center [541, 351] width 1055 height 338
click at [25, 44] on icon at bounding box center [22, 50] width 16 height 16
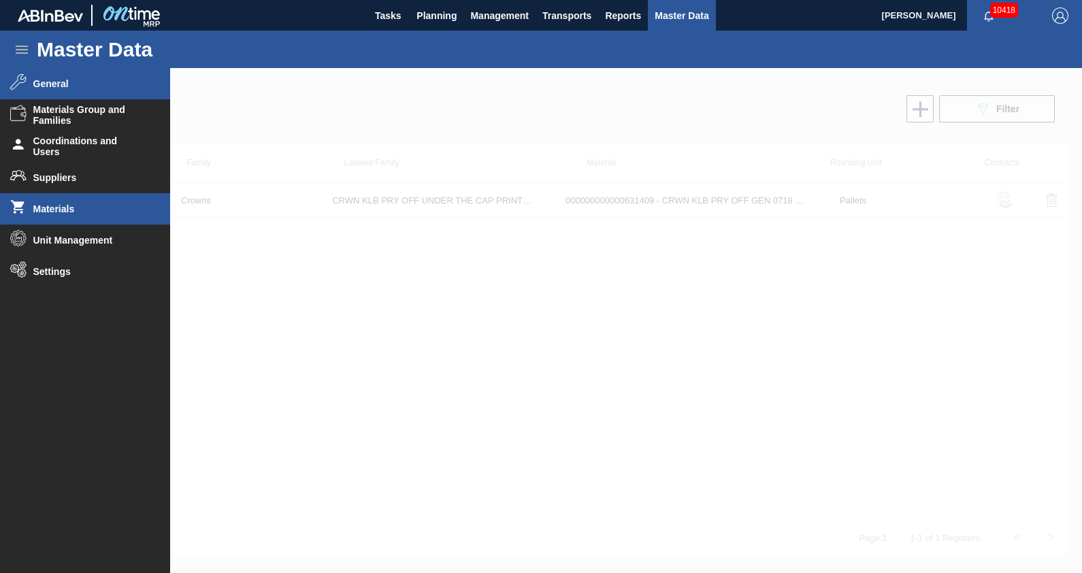
click at [29, 72] on li "General" at bounding box center [85, 83] width 170 height 31
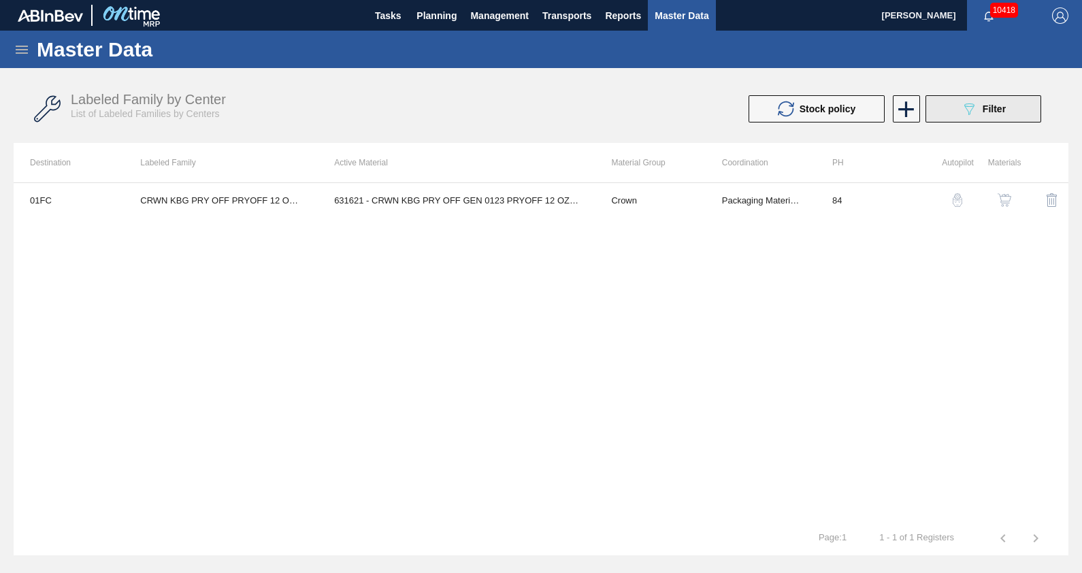
click at [1021, 103] on button "089F7B8B-B2A5-4AFE-B5C0-19BA573D28AC Filter" at bounding box center [984, 108] width 116 height 27
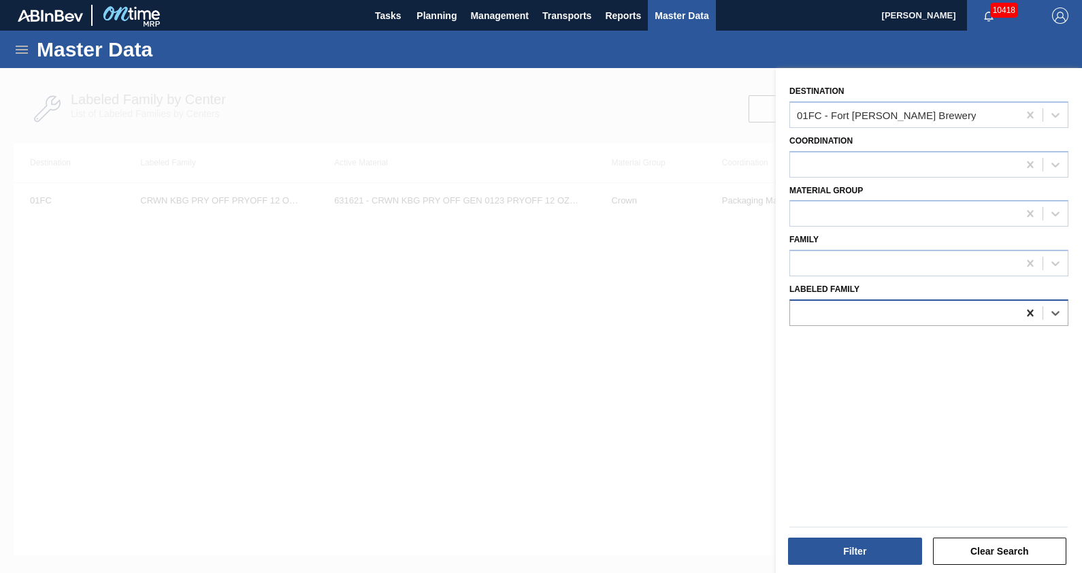
click at [1029, 308] on icon at bounding box center [1031, 313] width 14 height 14
paste Family "CRWN KLB PRY OFF UNDER THE CAP PRINTI"
click at [796, 310] on Family "CRWN KLB PRY OFF UNDER THE CAP PRINTI" at bounding box center [906, 313] width 224 height 12
drag, startPoint x: 898, startPoint y: 311, endPoint x: 1023, endPoint y: 325, distance: 125.3
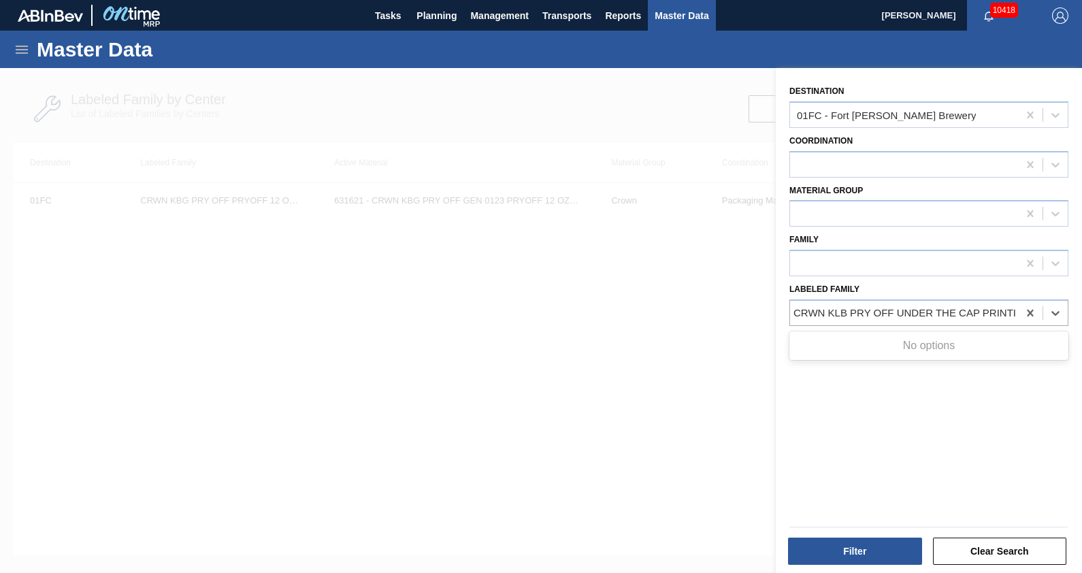
click at [1023, 325] on div "Destination 01FC - Fort [PERSON_NAME] Brewery Coordination Material Group Famil…" at bounding box center [929, 322] width 306 height 508
type Family "CRWN KLB PRY OFF"
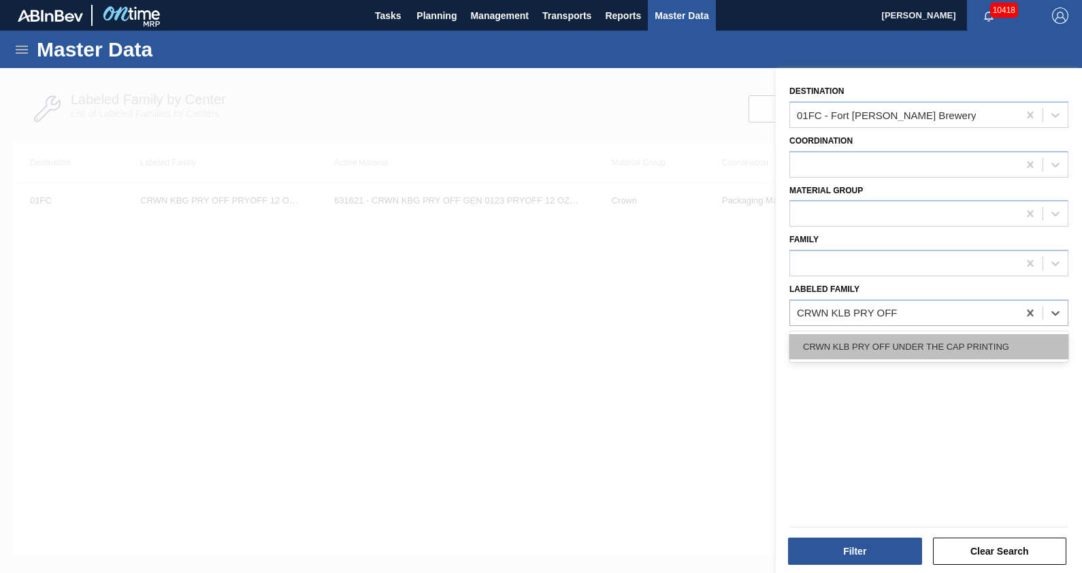
click at [971, 348] on div "CRWN KLB PRY OFF UNDER THE CAP PRINTING" at bounding box center [928, 346] width 279 height 25
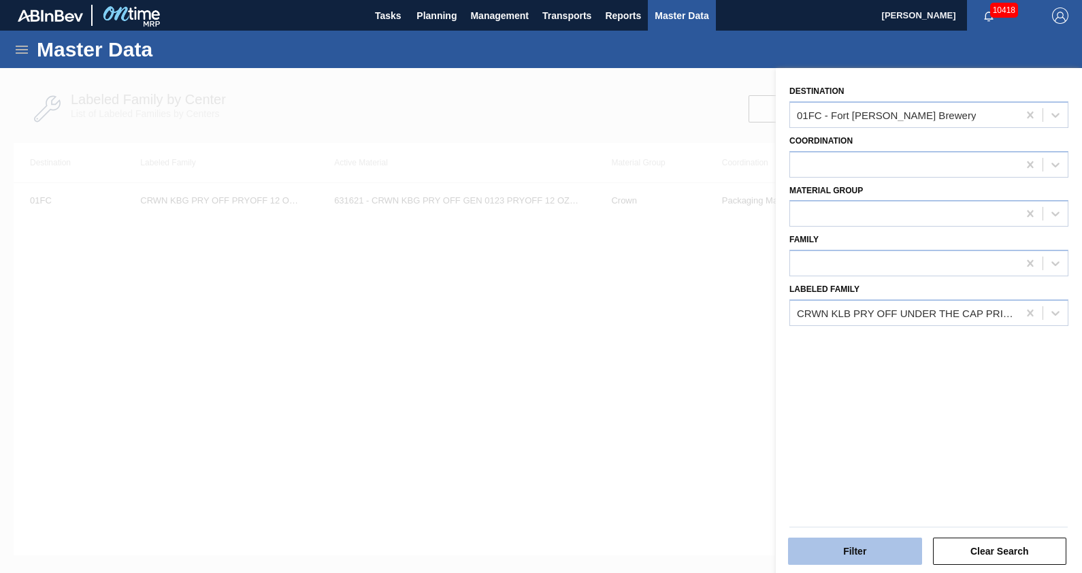
click at [858, 559] on button "Filter" at bounding box center [855, 551] width 134 height 27
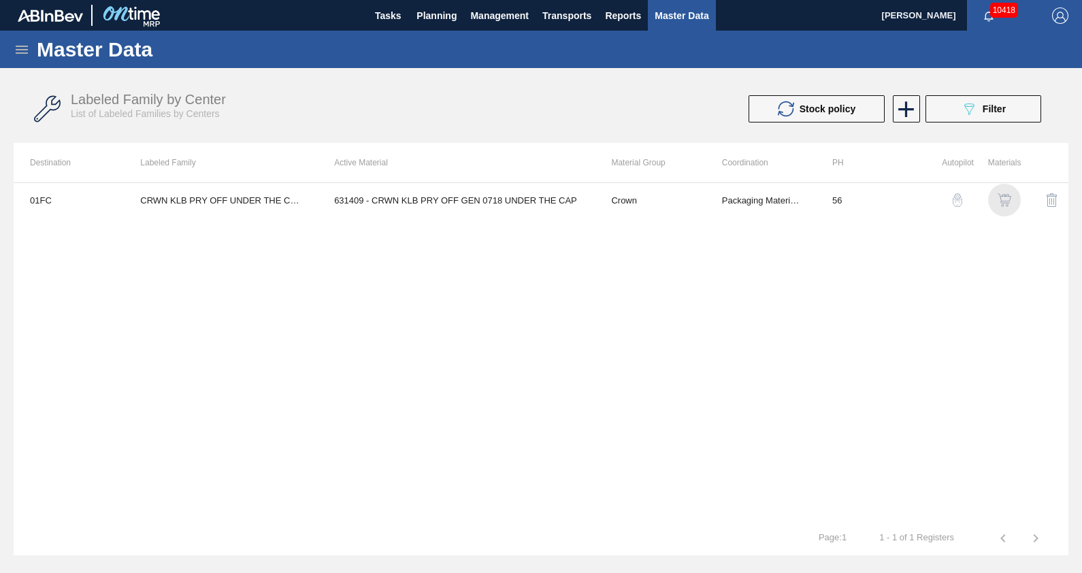
click at [1003, 202] on img "button" at bounding box center [1005, 200] width 14 height 14
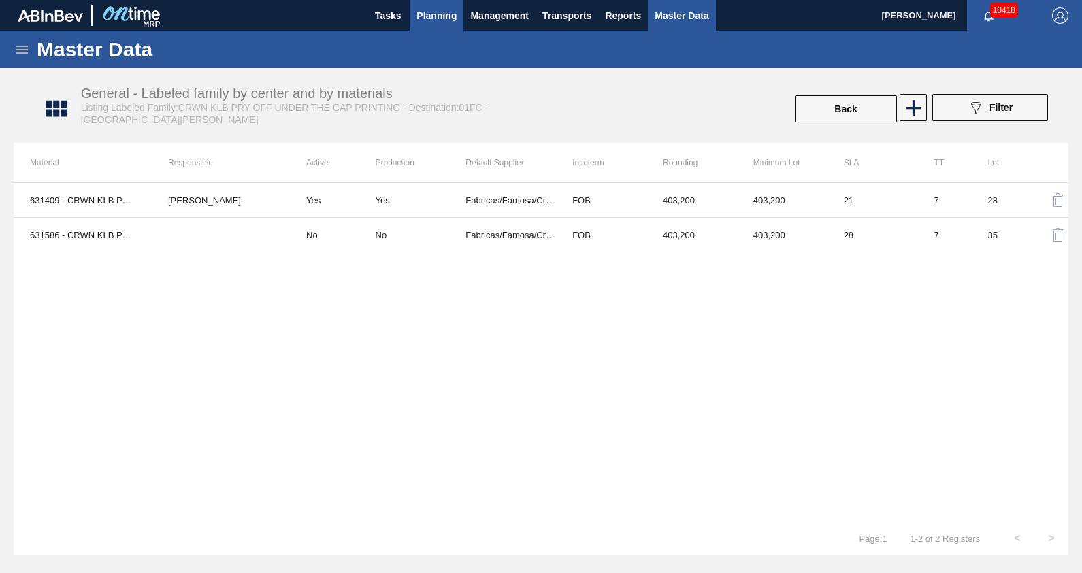
click at [432, 22] on span "Planning" at bounding box center [436, 15] width 40 height 16
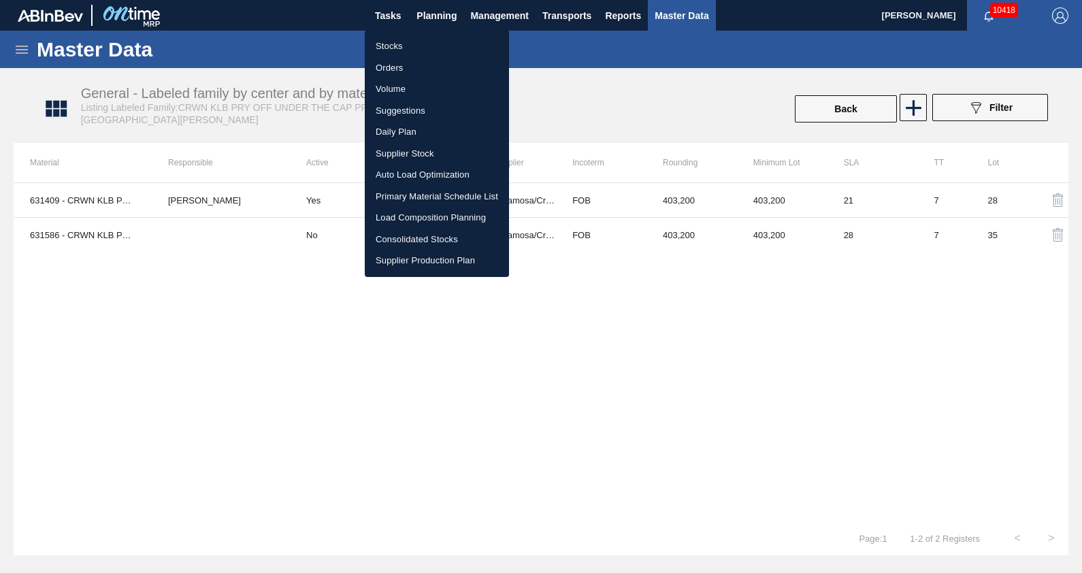
drag, startPoint x: 412, startPoint y: 48, endPoint x: 958, endPoint y: 72, distance: 545.6
click at [412, 48] on li "Stocks" at bounding box center [437, 46] width 144 height 22
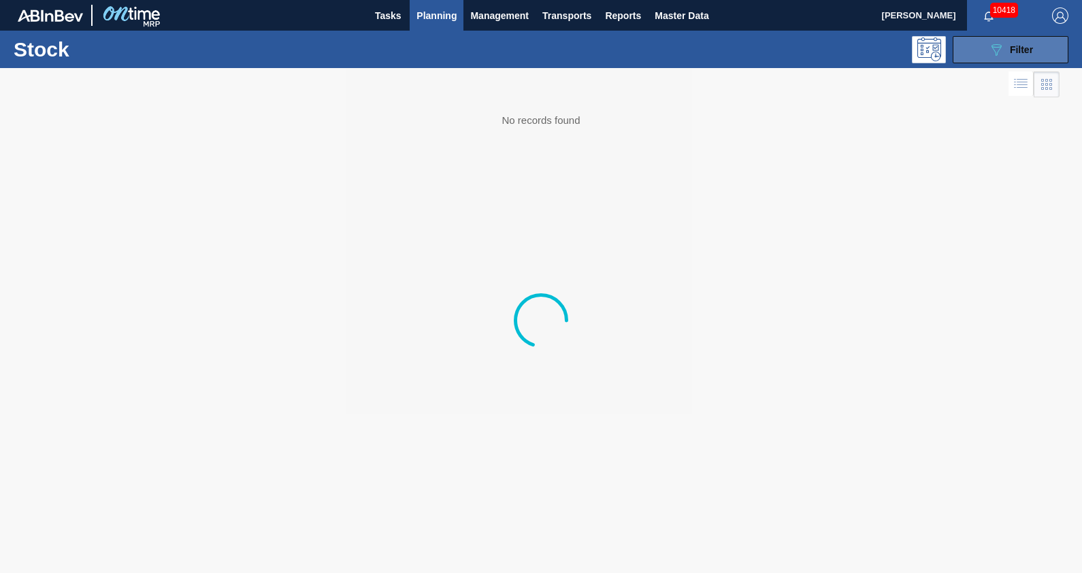
click at [996, 61] on button "089F7B8B-B2A5-4AFE-B5C0-19BA573D28AC Filter" at bounding box center [1011, 49] width 116 height 27
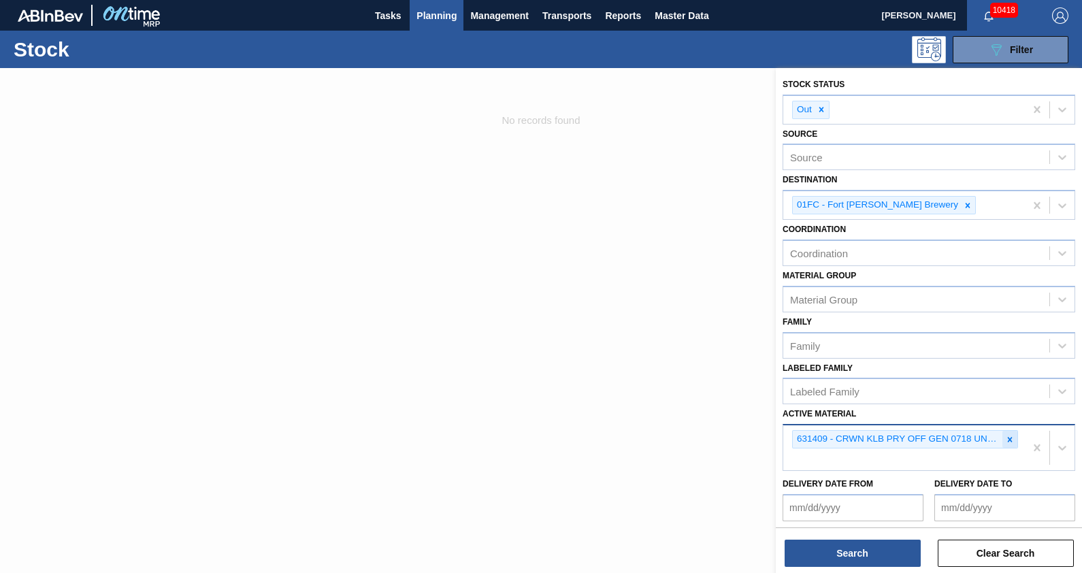
click at [1013, 435] on icon at bounding box center [1010, 440] width 10 height 10
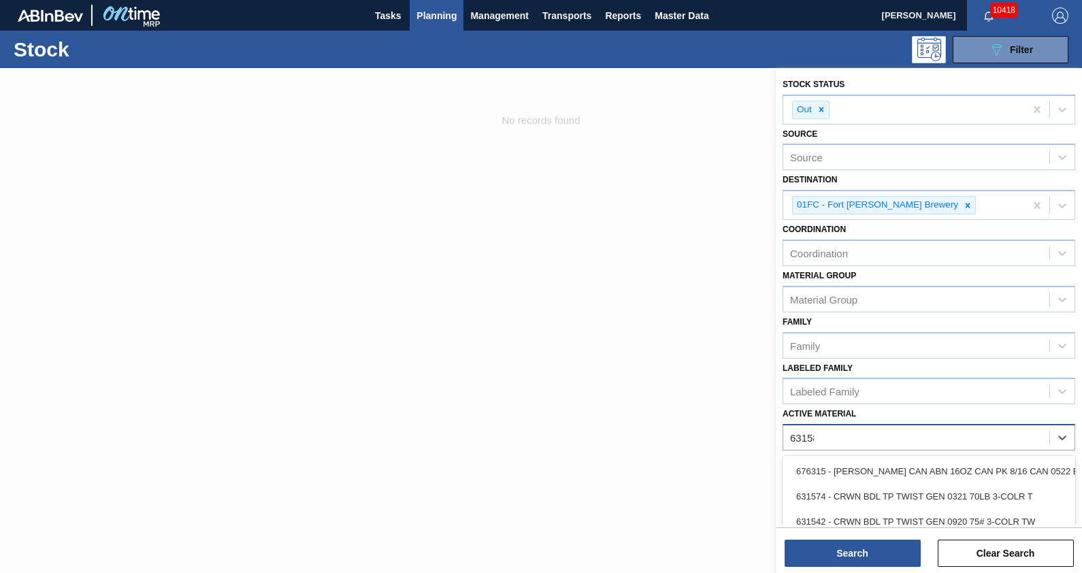
type Material "631586"
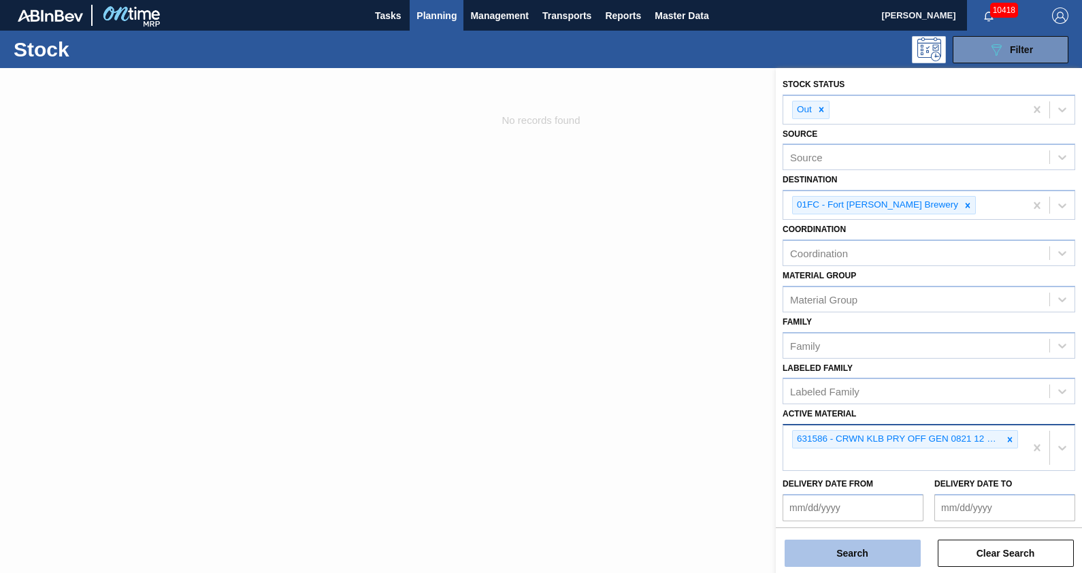
click at [864, 549] on button "Search" at bounding box center [853, 553] width 136 height 27
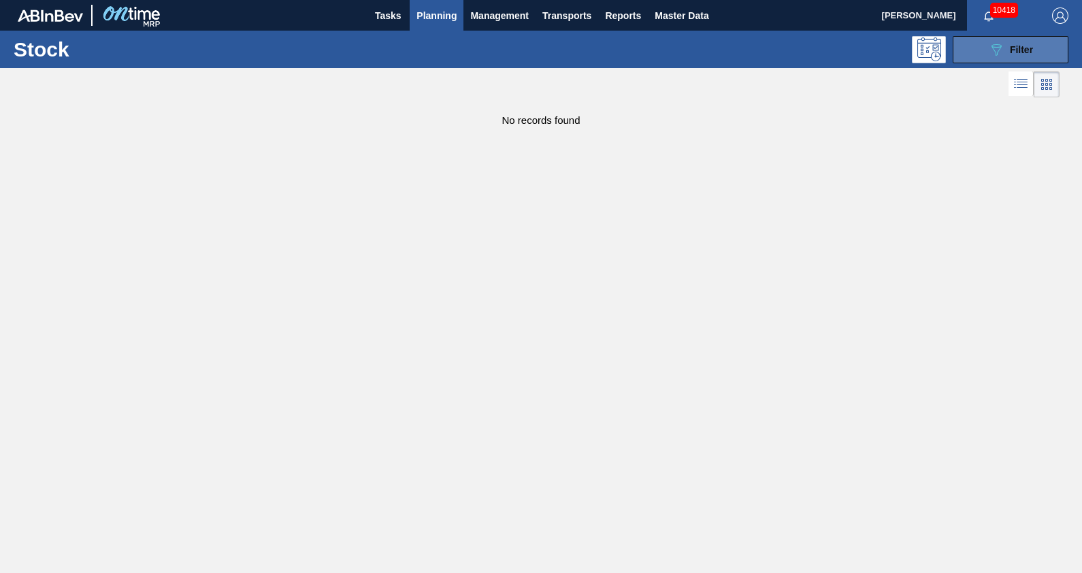
click at [1017, 58] on button "089F7B8B-B2A5-4AFE-B5C0-19BA573D28AC Filter" at bounding box center [1011, 49] width 116 height 27
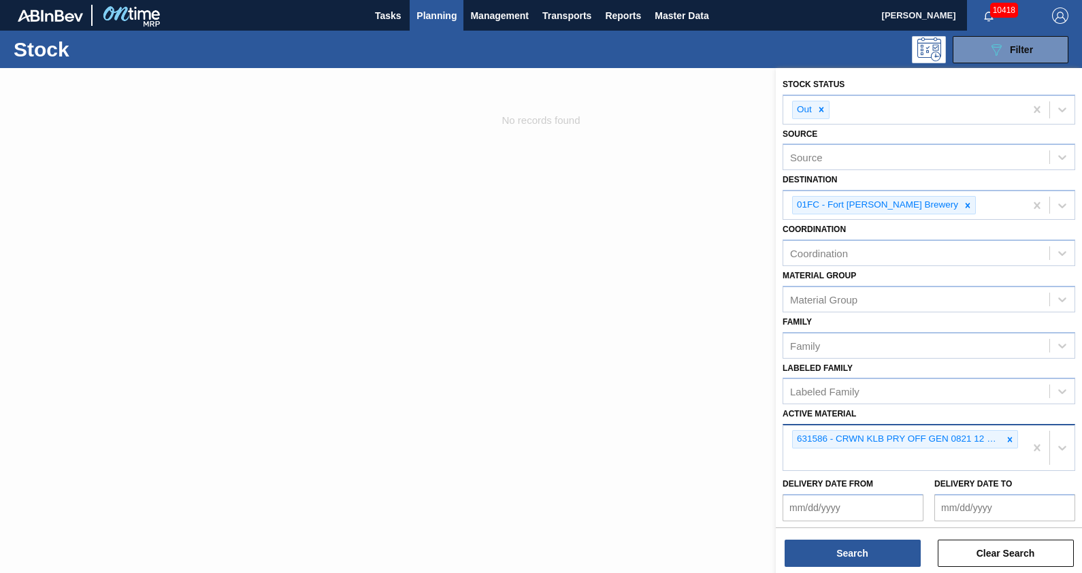
click at [911, 456] on div "631586 - CRWN KLB PRY OFF GEN 0821 12 OZ PRY 26MM" at bounding box center [904, 447] width 242 height 45
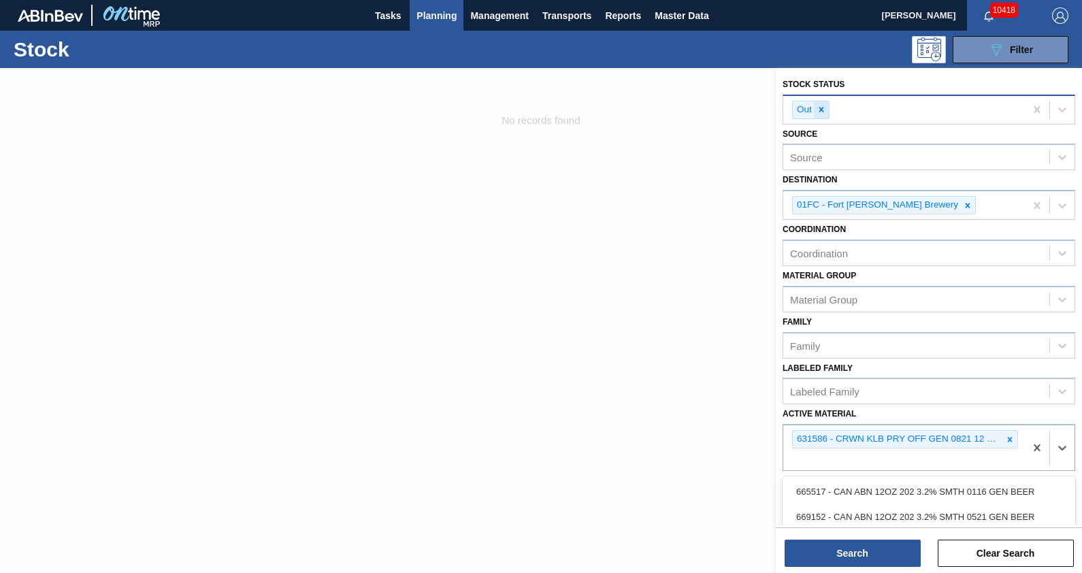
click at [823, 112] on icon at bounding box center [822, 110] width 10 height 10
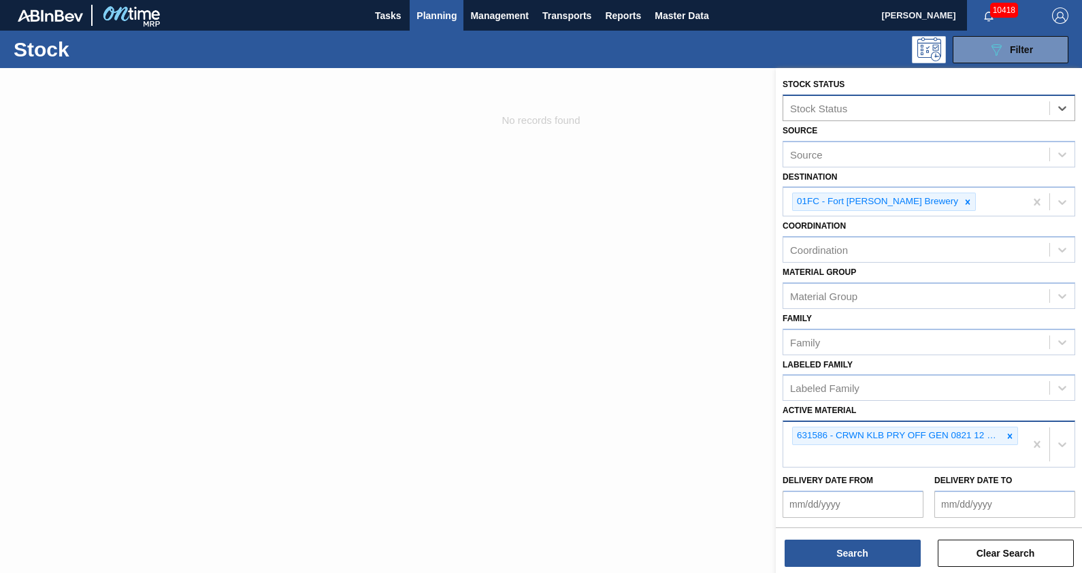
click at [859, 449] on div "631586 - CRWN KLB PRY OFF GEN 0821 12 OZ PRY 26MM" at bounding box center [904, 444] width 242 height 45
type Material "631409"
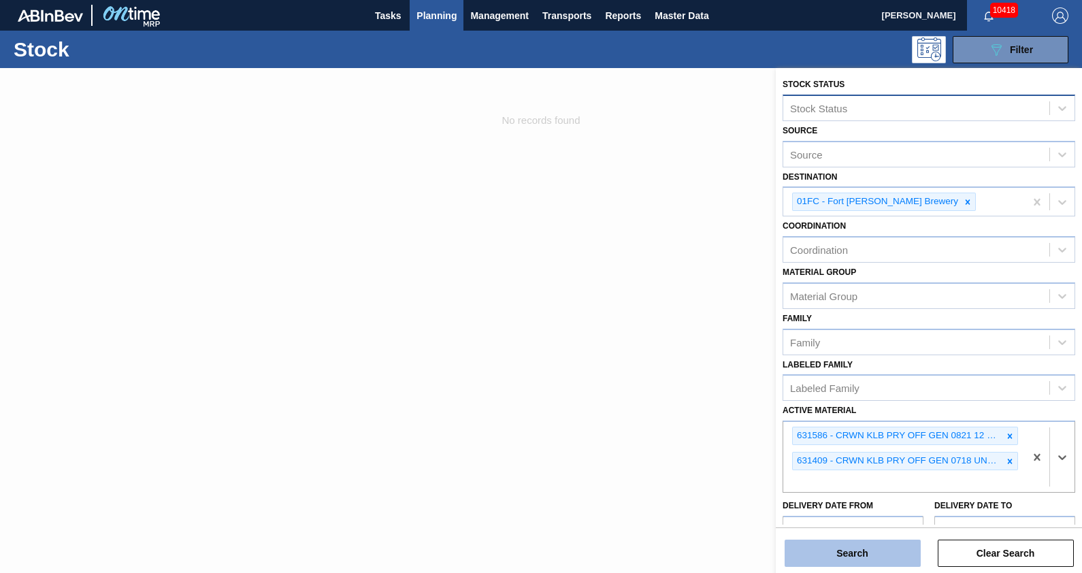
click at [857, 559] on button "Search" at bounding box center [853, 553] width 136 height 27
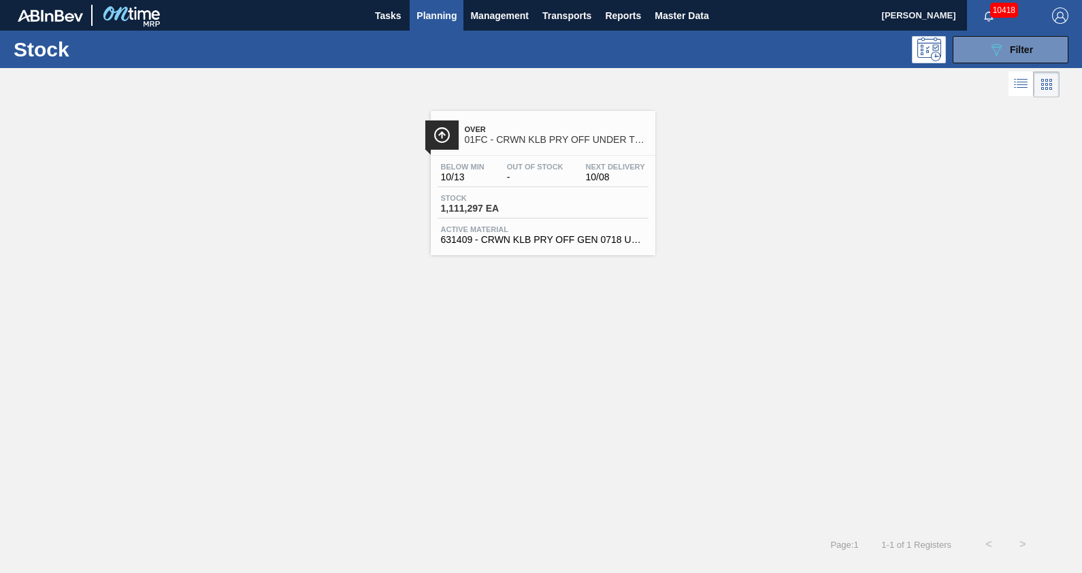
click at [540, 140] on span "01FC - CRWN KLB PRY OFF UNDER THE CAP PRINTING" at bounding box center [557, 140] width 184 height 10
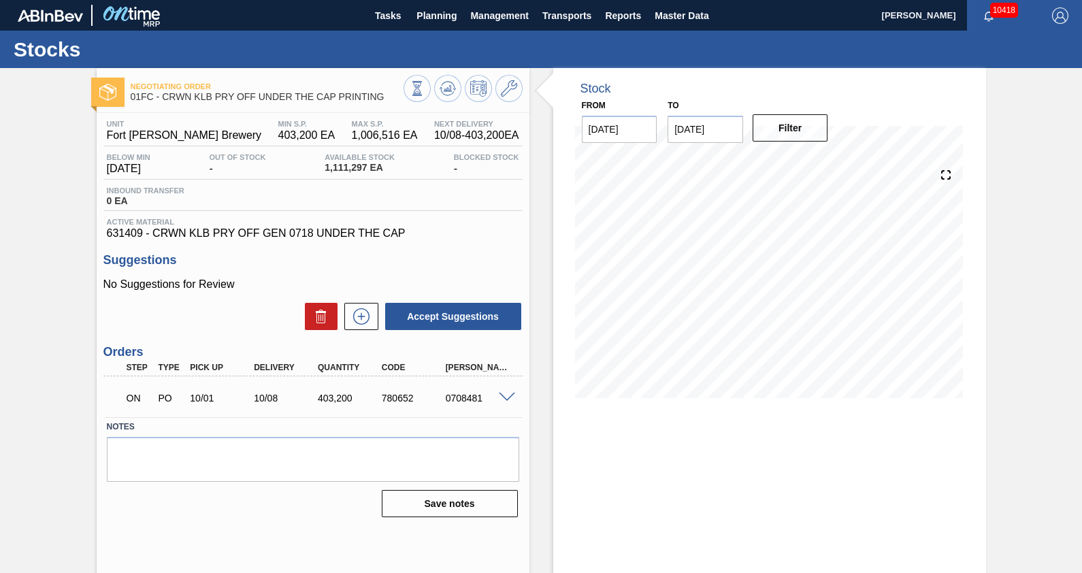
click at [540, 140] on div "Stock From [DATE] to [DATE] Filter" at bounding box center [757, 326] width 457 height 517
click at [517, 87] on button at bounding box center [508, 88] width 27 height 27
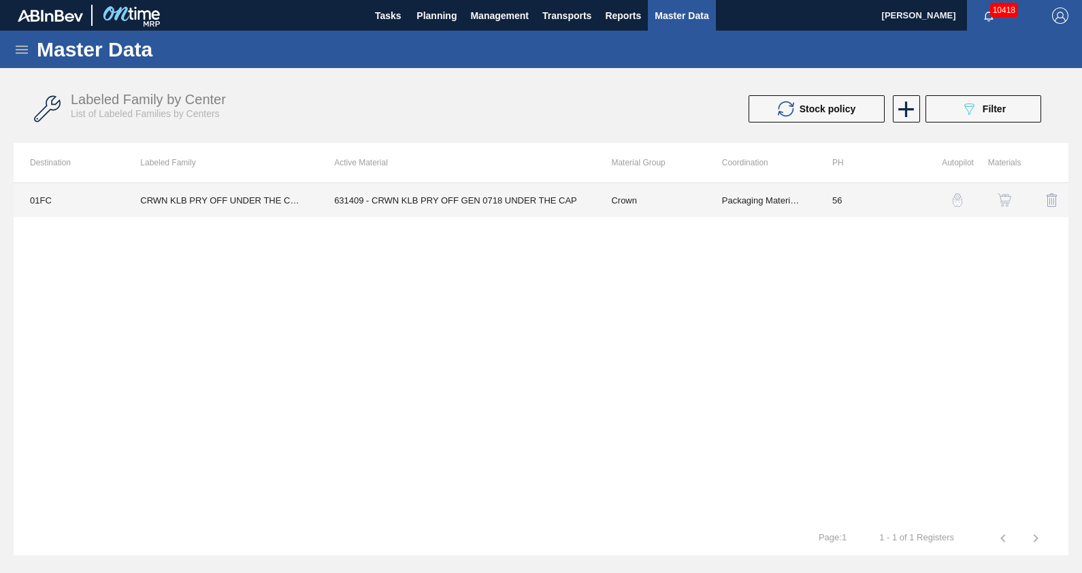
click at [837, 189] on td "56" at bounding box center [871, 200] width 110 height 34
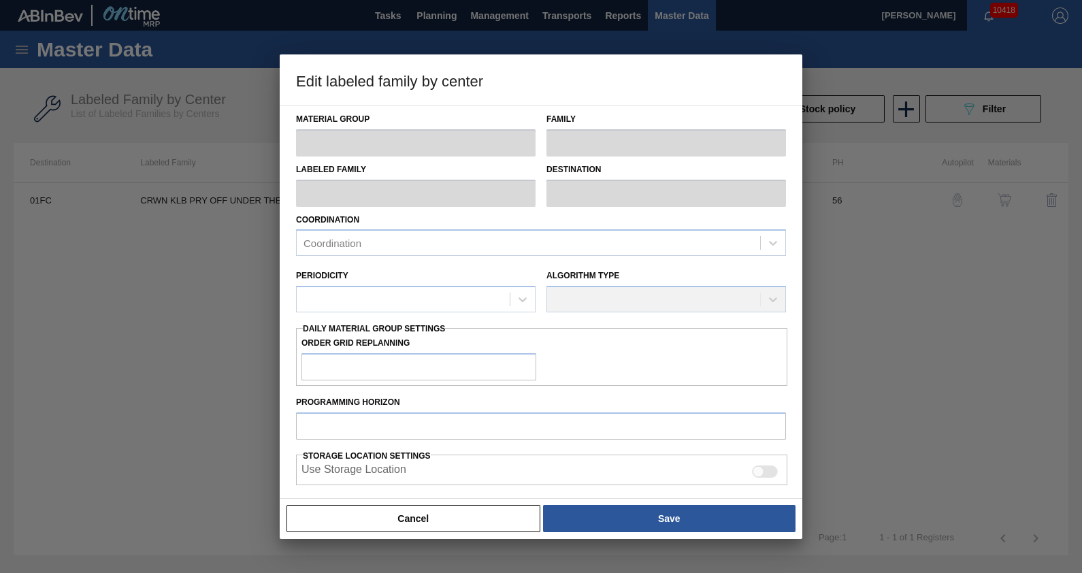
type input "Crown"
type input "Crowns"
type input "CRWN KLB PRY OFF UNDER THE CAP PRINTING"
type input "01FC - Fort [PERSON_NAME] Brewery"
type input "56"
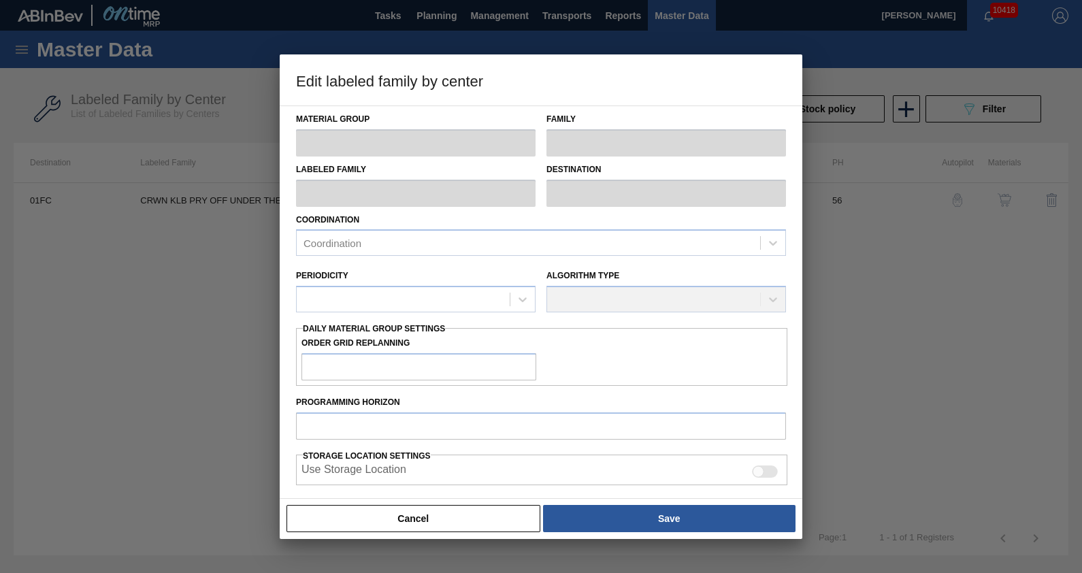
type input "403,200"
type input "1,006,516"
type input "0"
type input "403,200"
checkbox input "true"
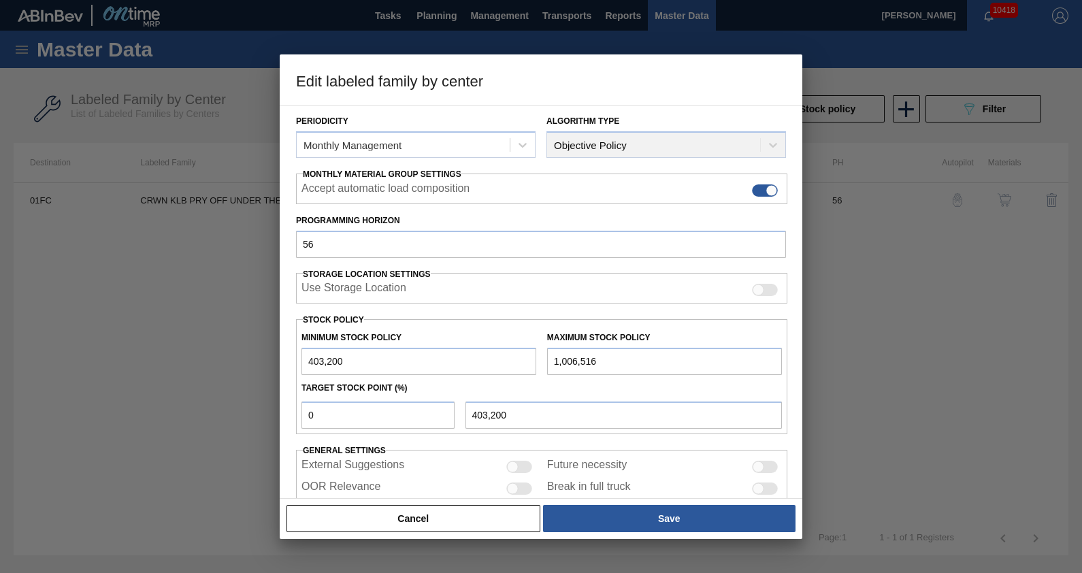
scroll to position [159, 0]
drag, startPoint x: 393, startPoint y: 243, endPoint x: 188, endPoint y: 263, distance: 206.5
click at [188, 263] on div "Edit labeled family by center Material Group Crown Family Crowns Labeled Family…" at bounding box center [541, 286] width 1082 height 573
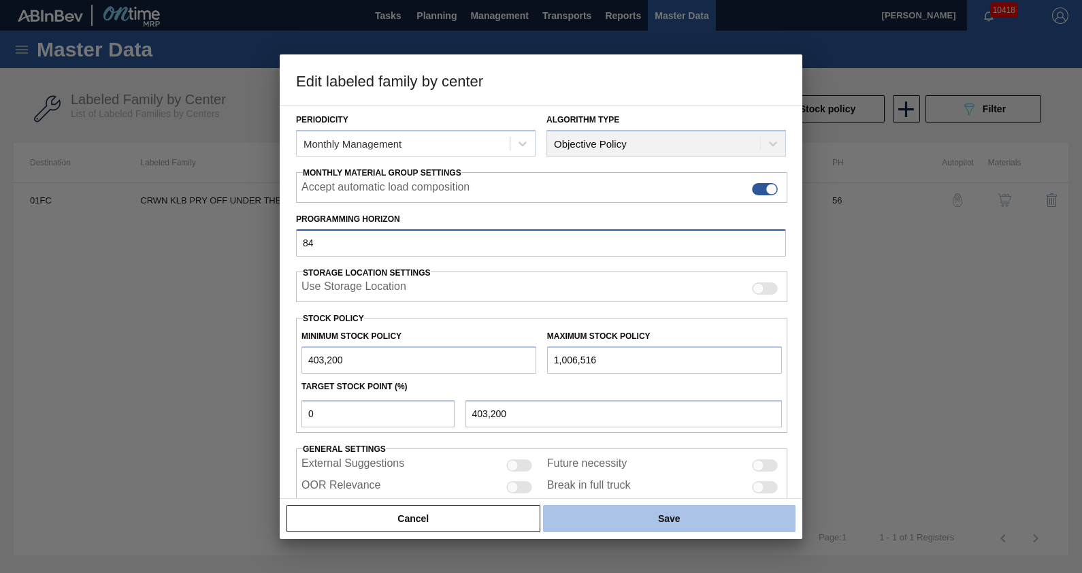
type input "84"
click at [580, 519] on button "Save" at bounding box center [669, 518] width 252 height 27
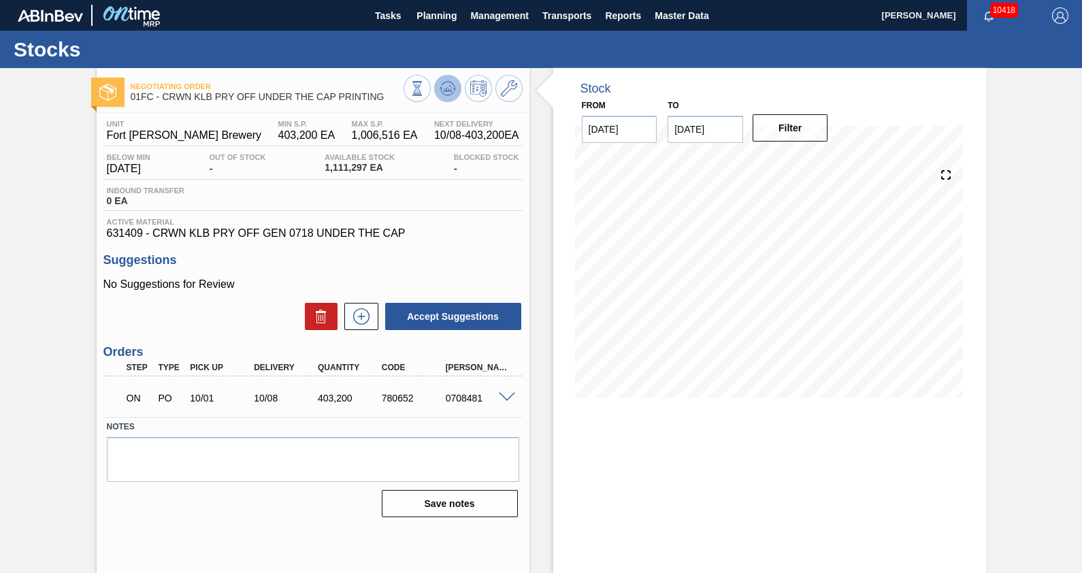
click at [447, 88] on icon at bounding box center [448, 88] width 16 height 16
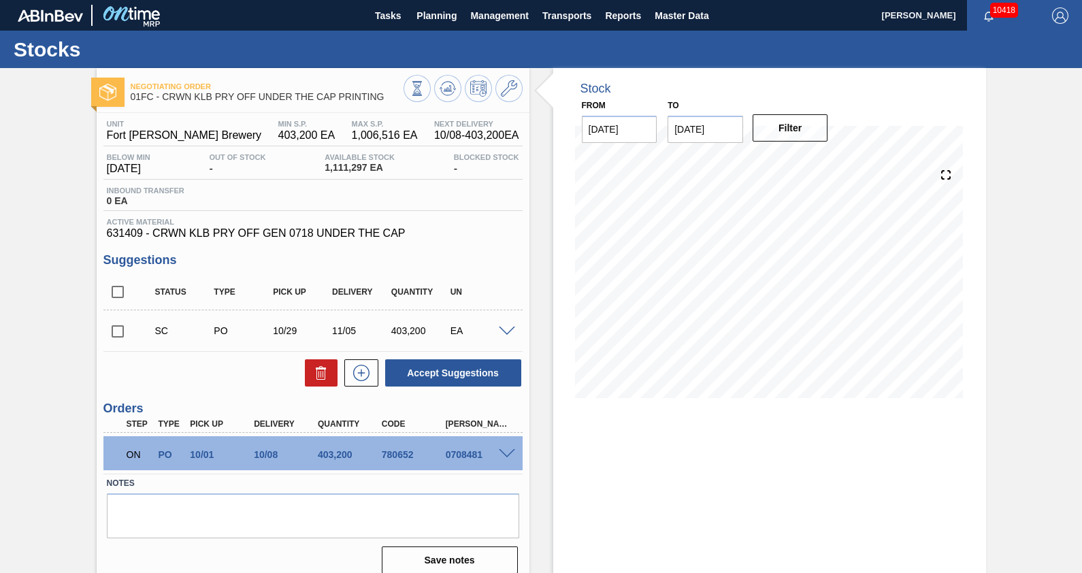
click at [113, 340] on input "checkbox" at bounding box center [117, 331] width 29 height 29
click at [506, 370] on button "Accept Suggestions" at bounding box center [453, 372] width 136 height 27
checkbox input "false"
click at [426, 13] on span "Planning" at bounding box center [436, 15] width 40 height 16
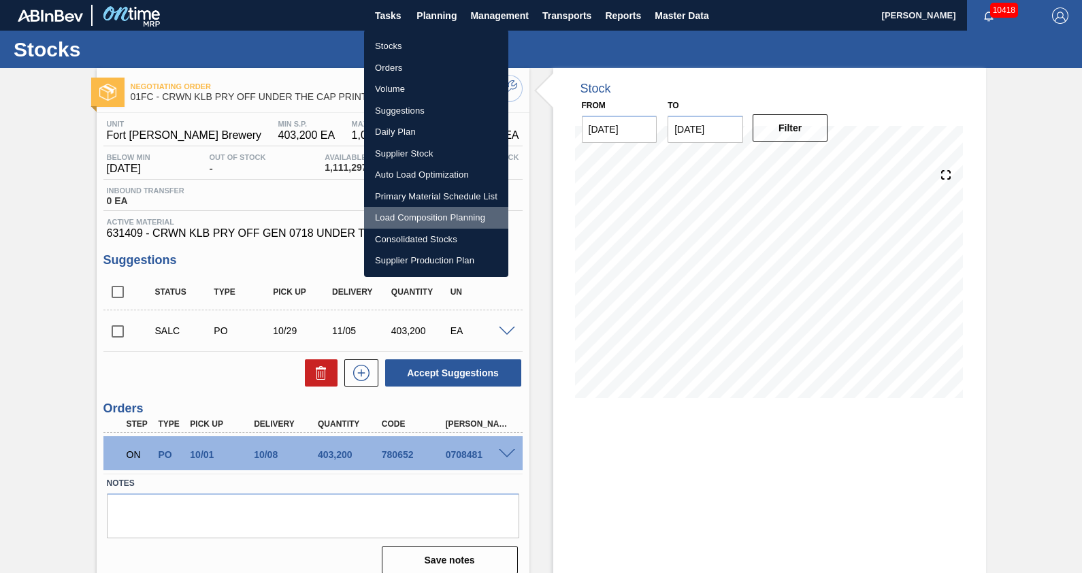
click at [410, 213] on li "Load Composition Planning" at bounding box center [436, 218] width 144 height 22
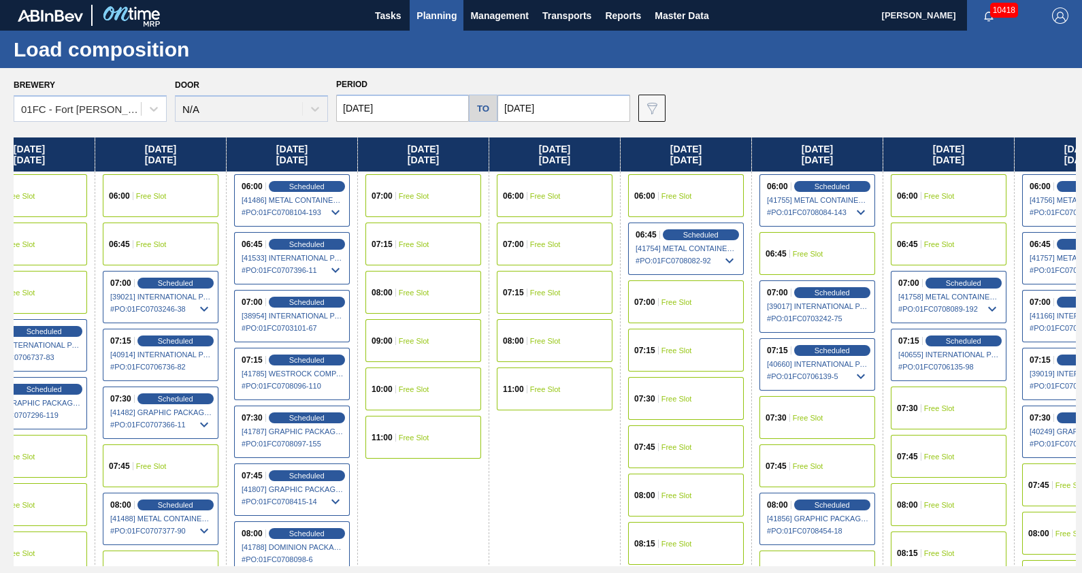
scroll to position [0, 311]
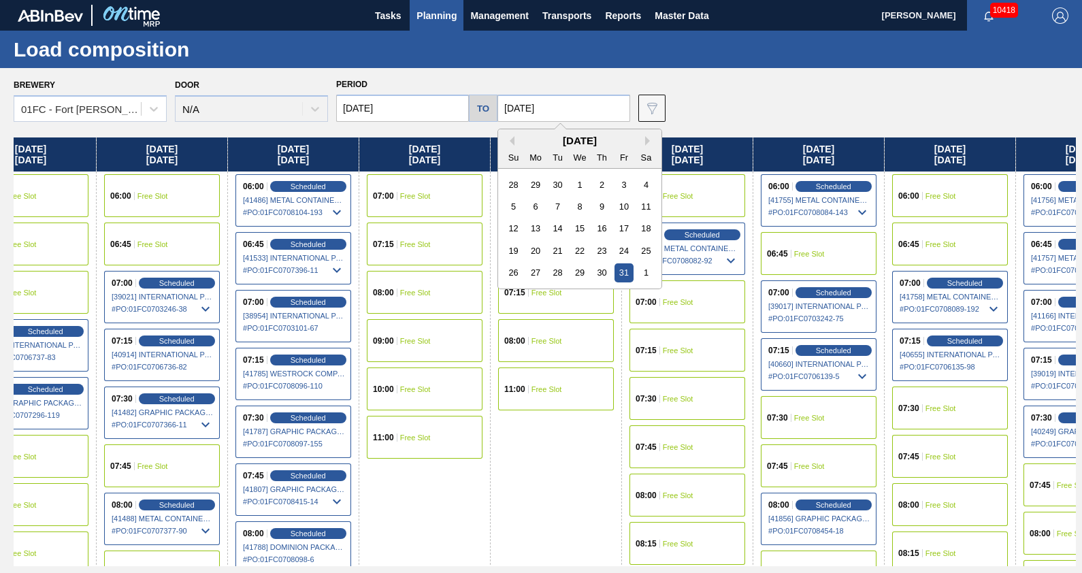
click at [575, 111] on input "[DATE]" at bounding box center [563, 108] width 133 height 27
click at [641, 141] on div "[DATE]" at bounding box center [579, 141] width 163 height 12
click at [648, 140] on button "Next Month" at bounding box center [650, 141] width 10 height 10
click at [582, 208] on div "5" at bounding box center [579, 206] width 18 height 18
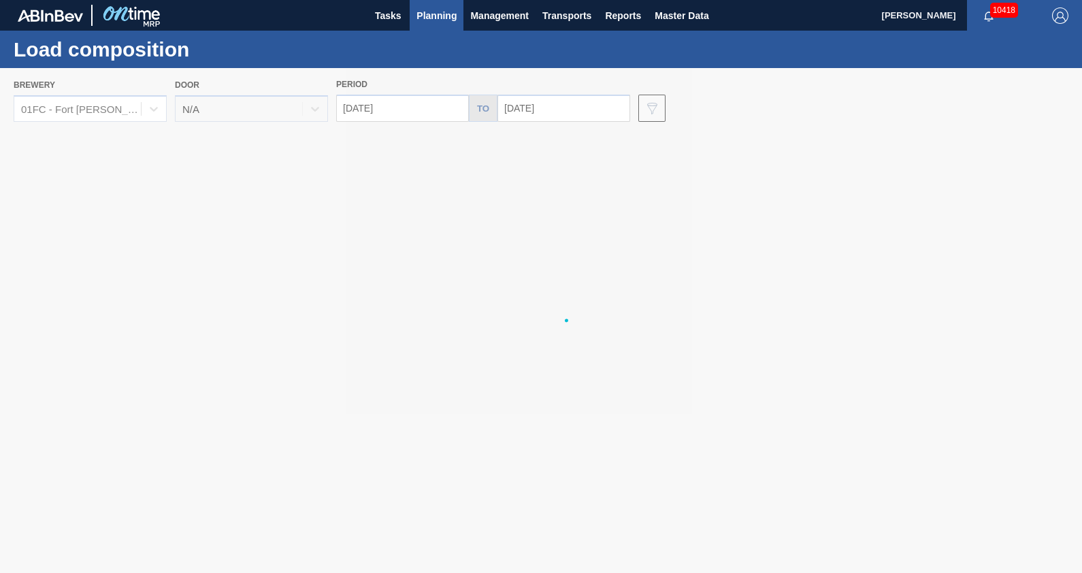
type input "[DATE]"
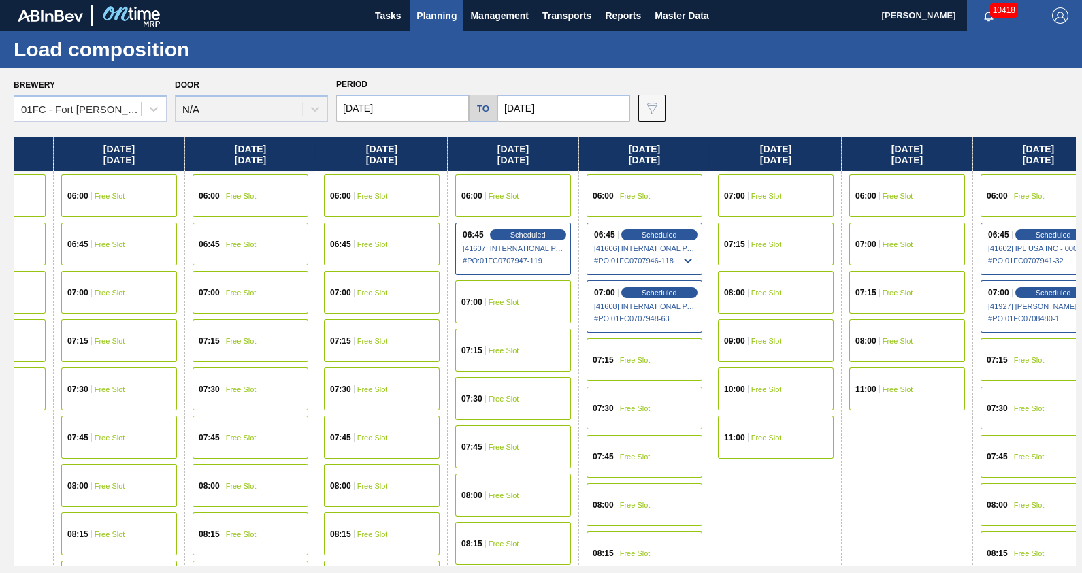
scroll to position [0, 8516]
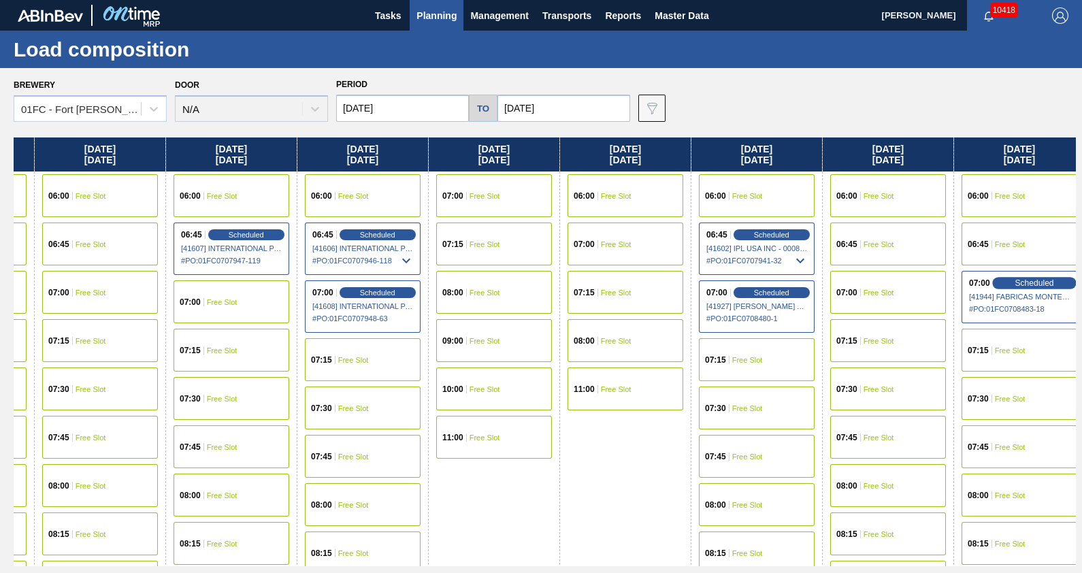
click at [1015, 284] on span "Scheduled" at bounding box center [1034, 282] width 39 height 9
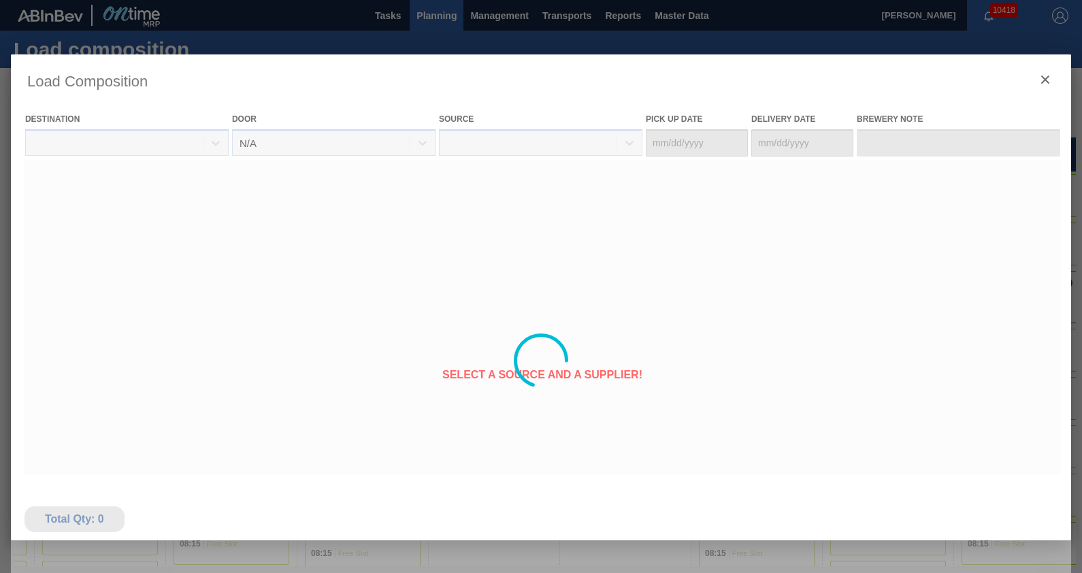
type Date "[DATE]"
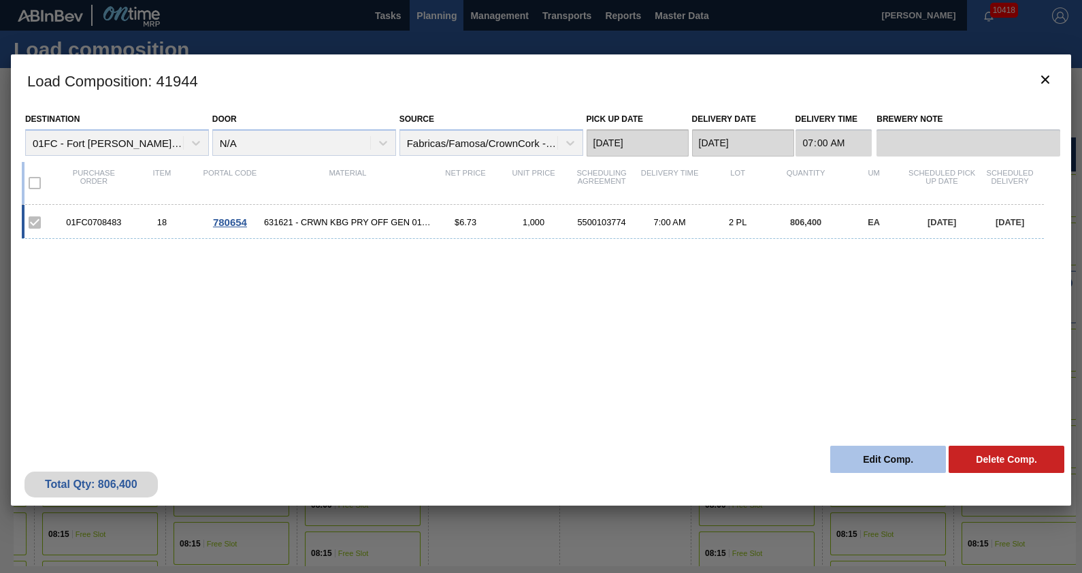
click at [879, 464] on button "Edit Comp." at bounding box center [888, 459] width 116 height 27
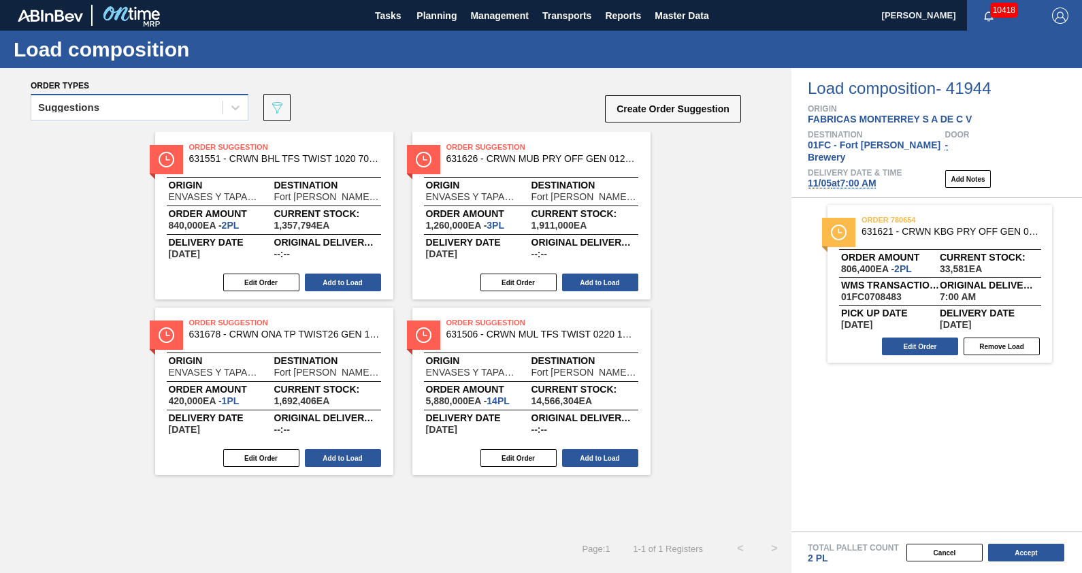
click at [174, 99] on div "Suggestions" at bounding box center [126, 108] width 191 height 20
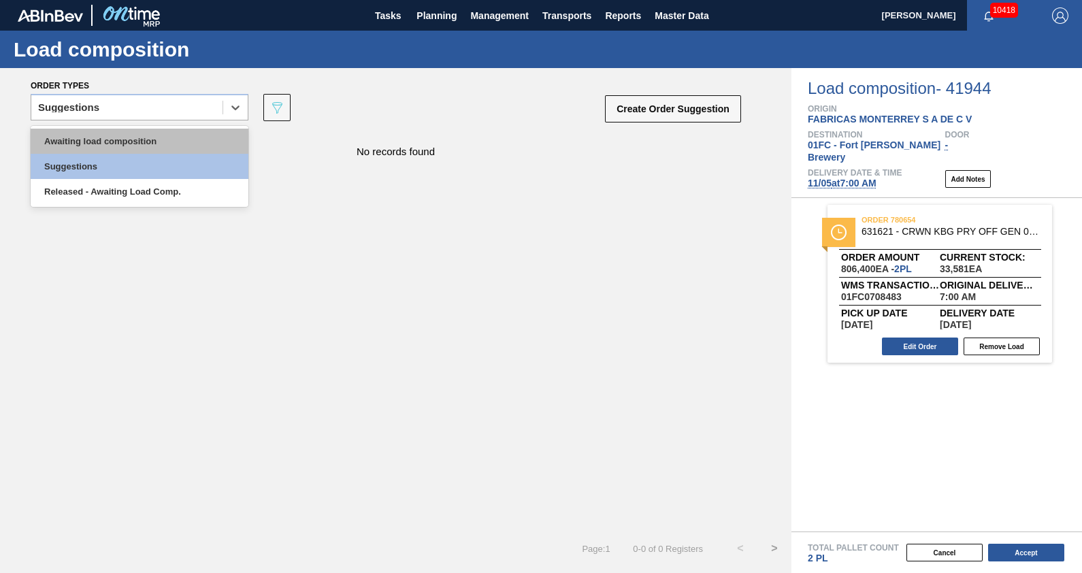
click at [149, 131] on div "Awaiting load composition" at bounding box center [140, 141] width 218 height 25
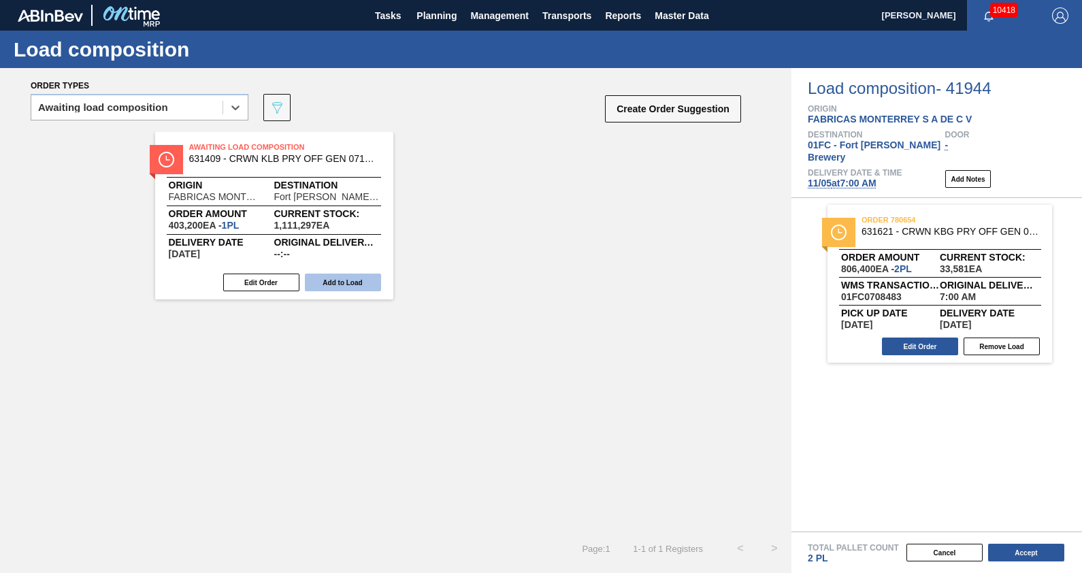
click at [330, 287] on button "Add to Load" at bounding box center [343, 283] width 76 height 18
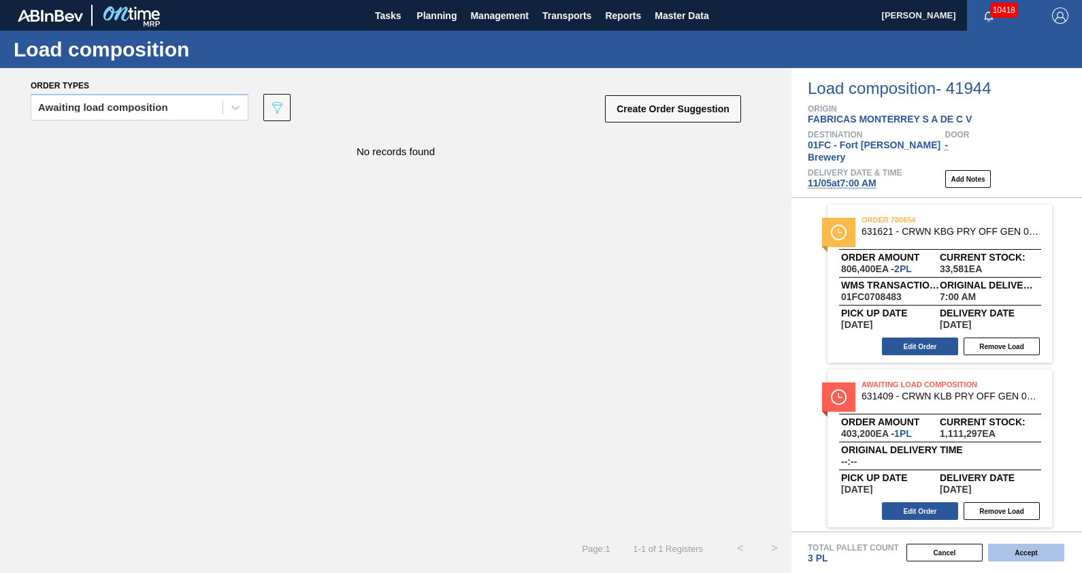
click at [1039, 550] on button "Accept" at bounding box center [1026, 553] width 76 height 18
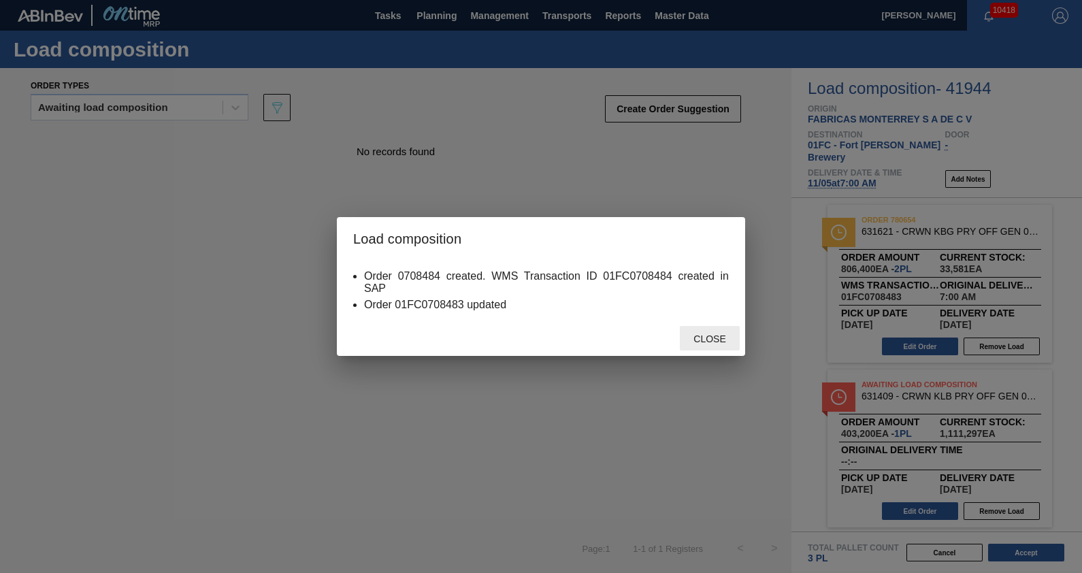
click at [696, 338] on span "Close" at bounding box center [710, 338] width 54 height 11
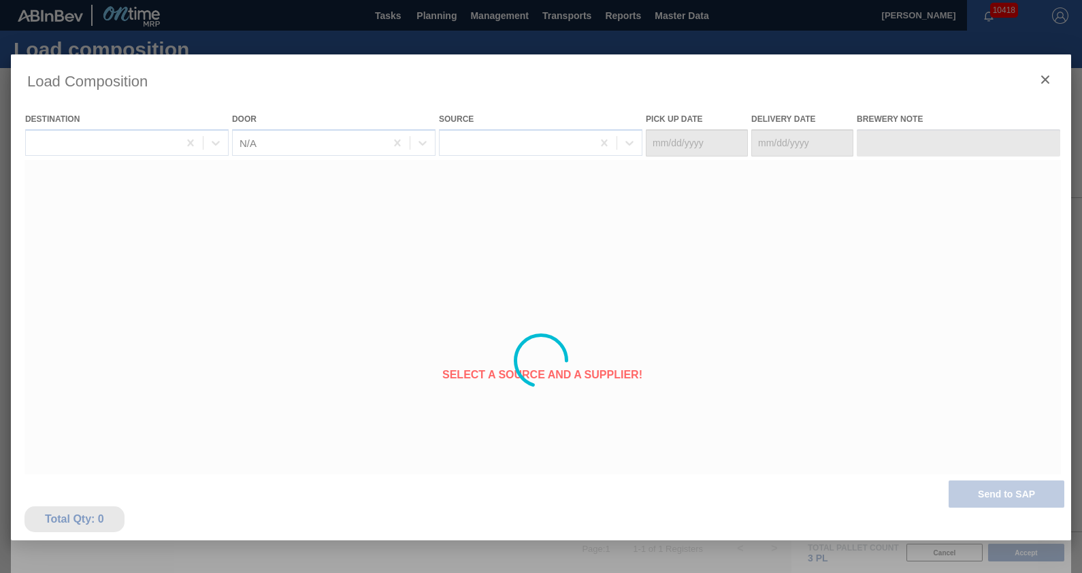
type Date "[DATE]"
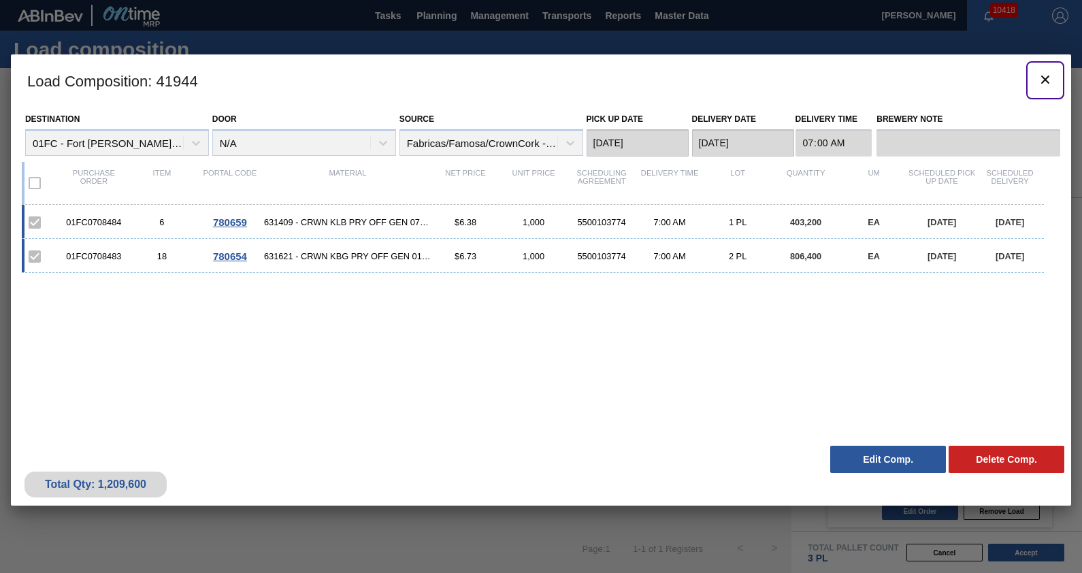
click at [1043, 81] on icon "botão de ícone" at bounding box center [1045, 80] width 8 height 8
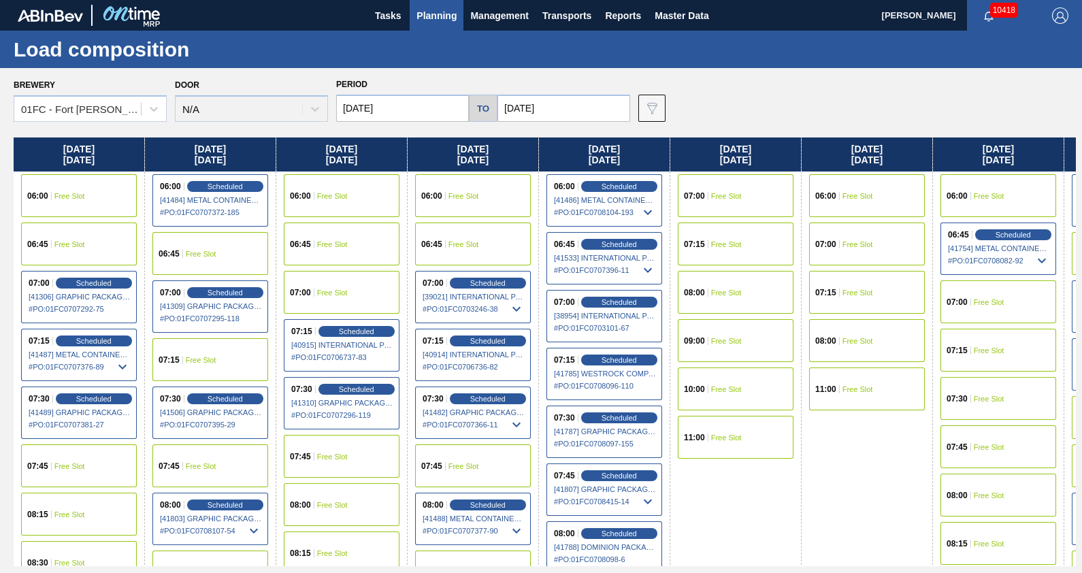
click at [751, 113] on div "Brewery 01FC - [GEOGRAPHIC_DATA][PERSON_NAME] Brewery Door N/A Period [DATE] to…" at bounding box center [545, 98] width 1062 height 47
click at [426, 17] on span "Planning" at bounding box center [436, 15] width 40 height 16
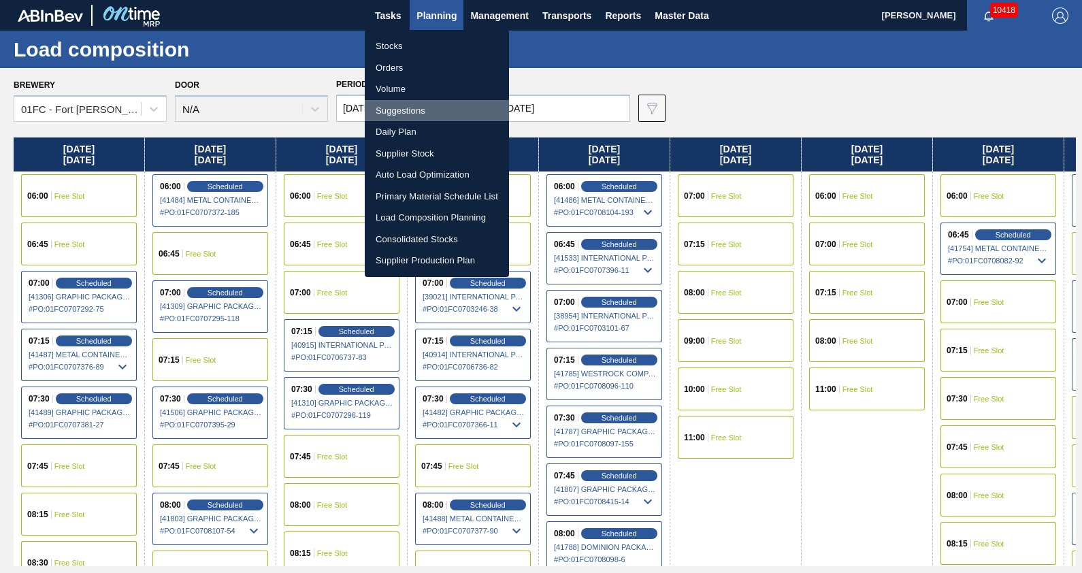
click at [415, 110] on li "Suggestions" at bounding box center [437, 111] width 144 height 22
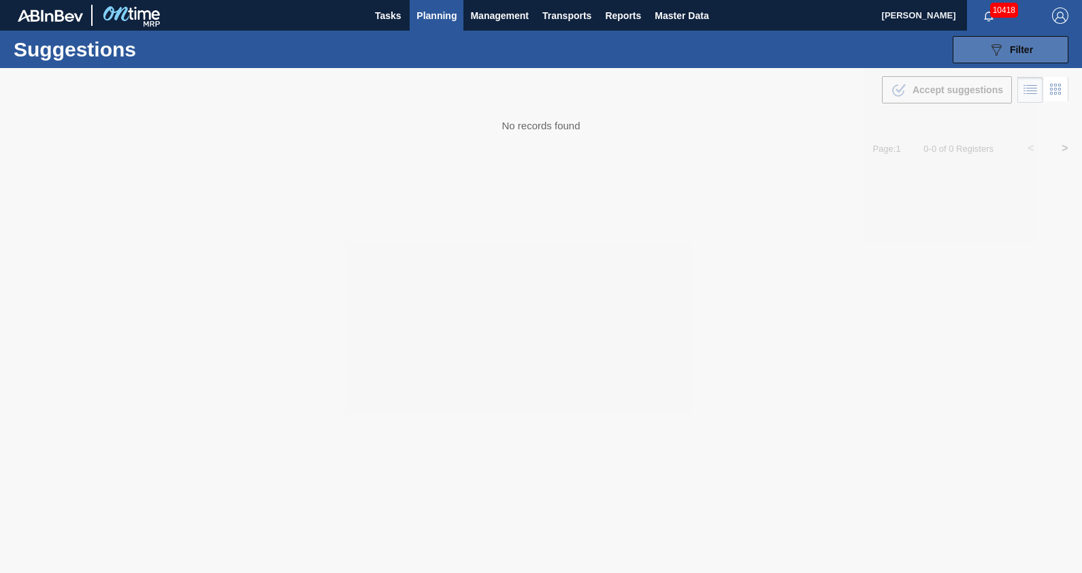
click at [994, 50] on icon at bounding box center [997, 50] width 10 height 12
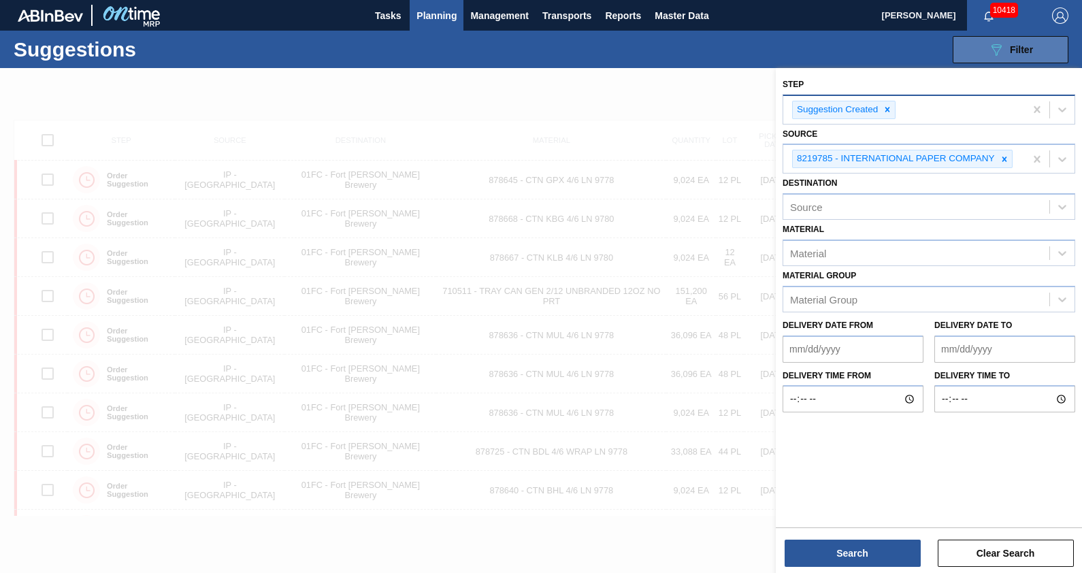
click at [906, 114] on div "Suggestion Created" at bounding box center [904, 110] width 242 height 28
click at [1004, 167] on div at bounding box center [1004, 158] width 15 height 17
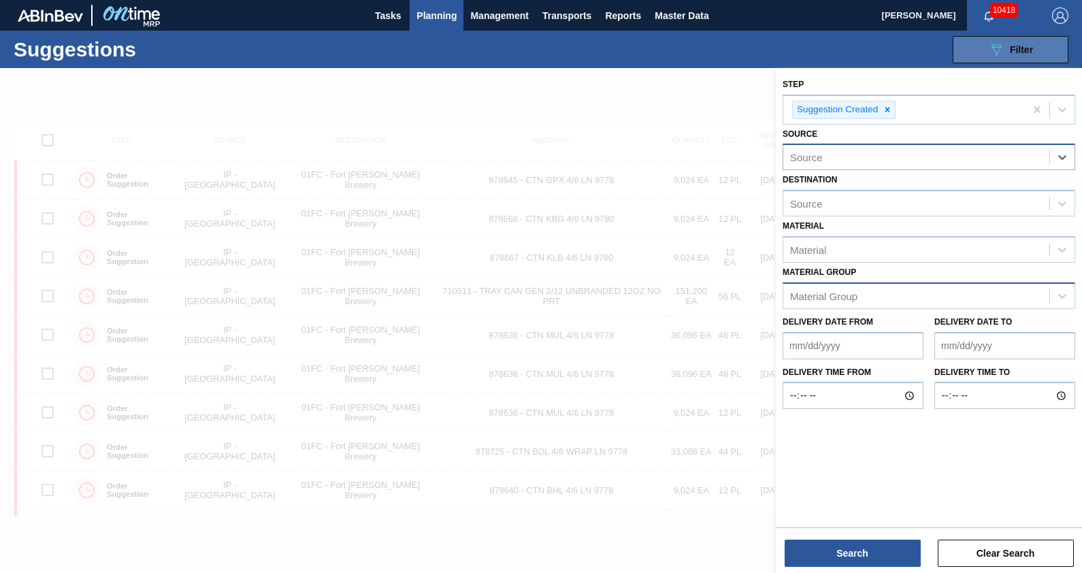
click at [881, 287] on div "Material Group" at bounding box center [916, 296] width 266 height 20
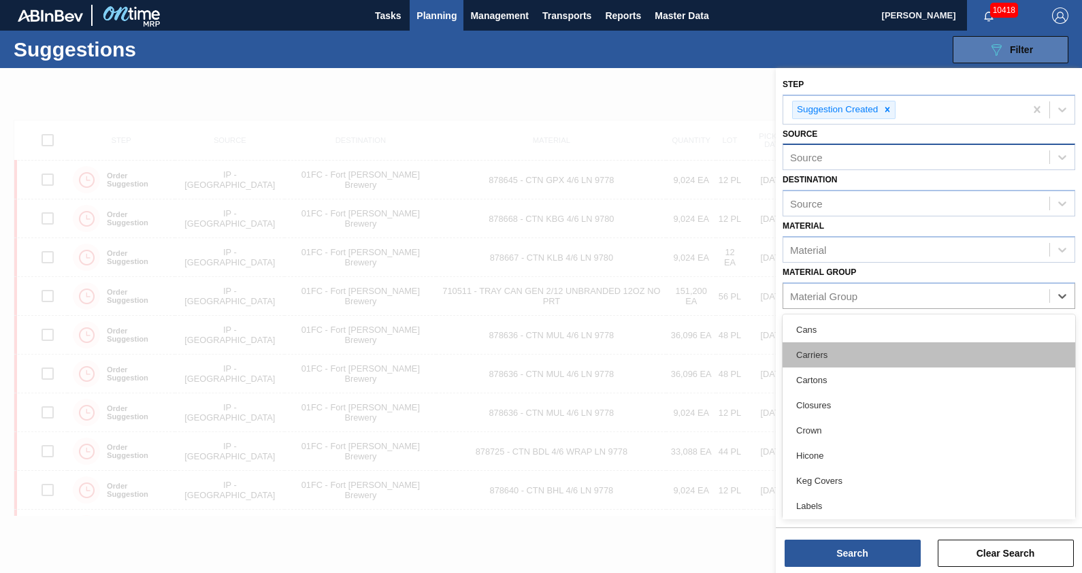
click at [838, 348] on div "Carriers" at bounding box center [929, 354] width 293 height 25
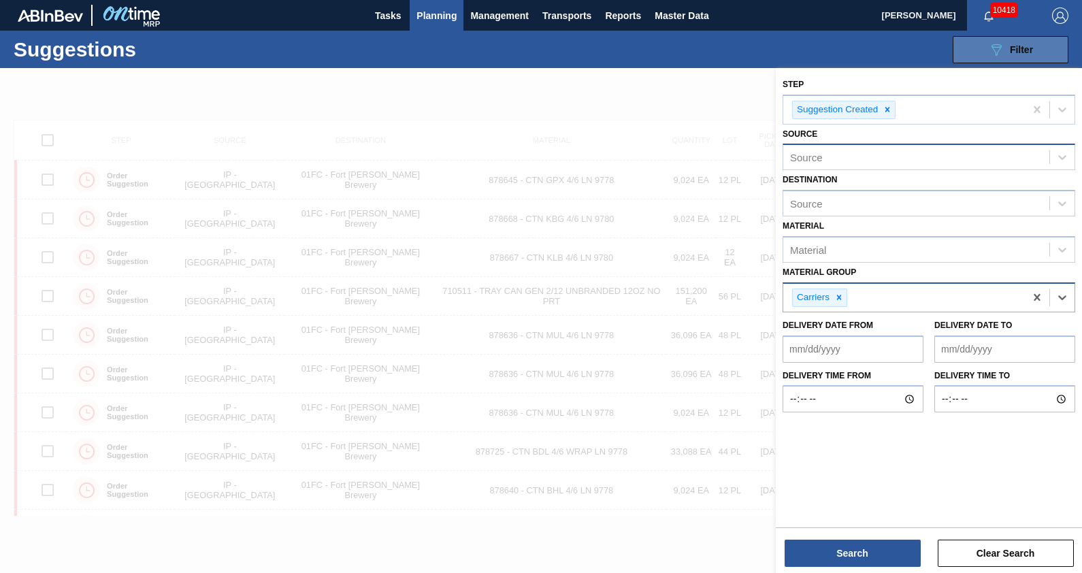
click at [941, 300] on div "Carriers" at bounding box center [904, 298] width 242 height 28
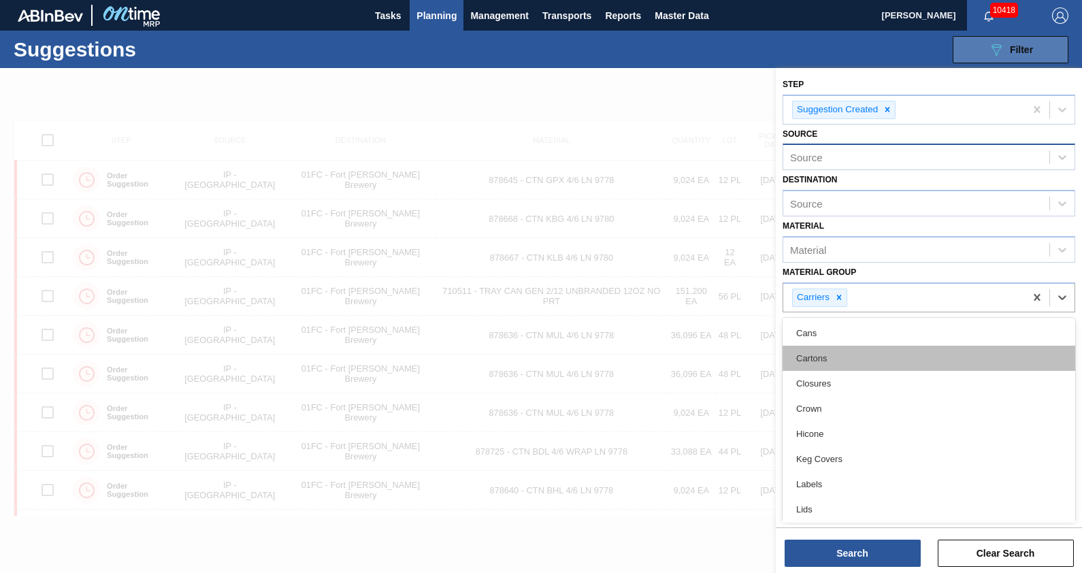
click at [847, 356] on div "Cartons" at bounding box center [929, 358] width 293 height 25
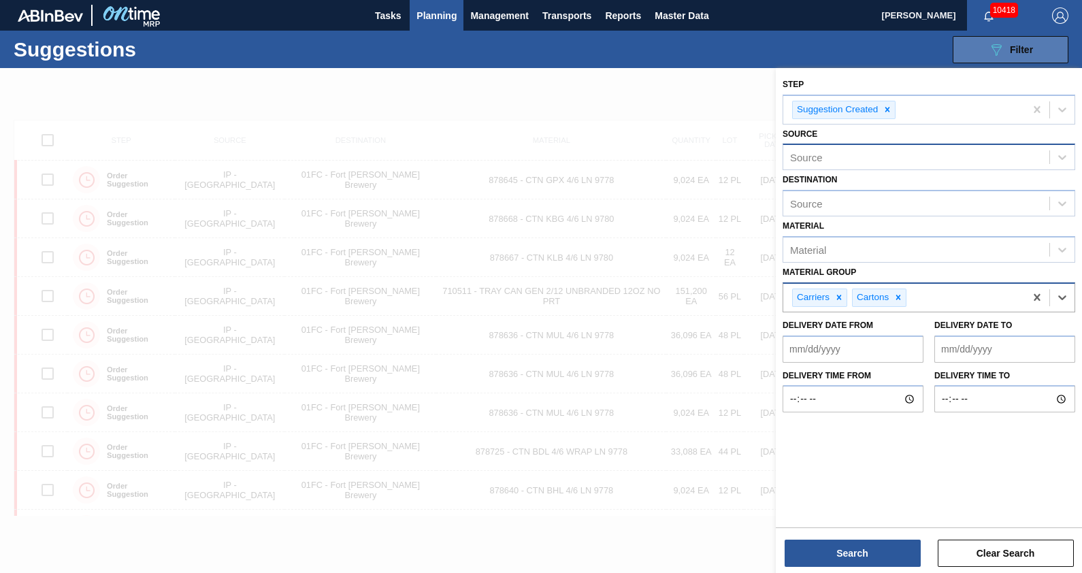
click at [938, 287] on div "Carriers Cartons" at bounding box center [904, 298] width 242 height 28
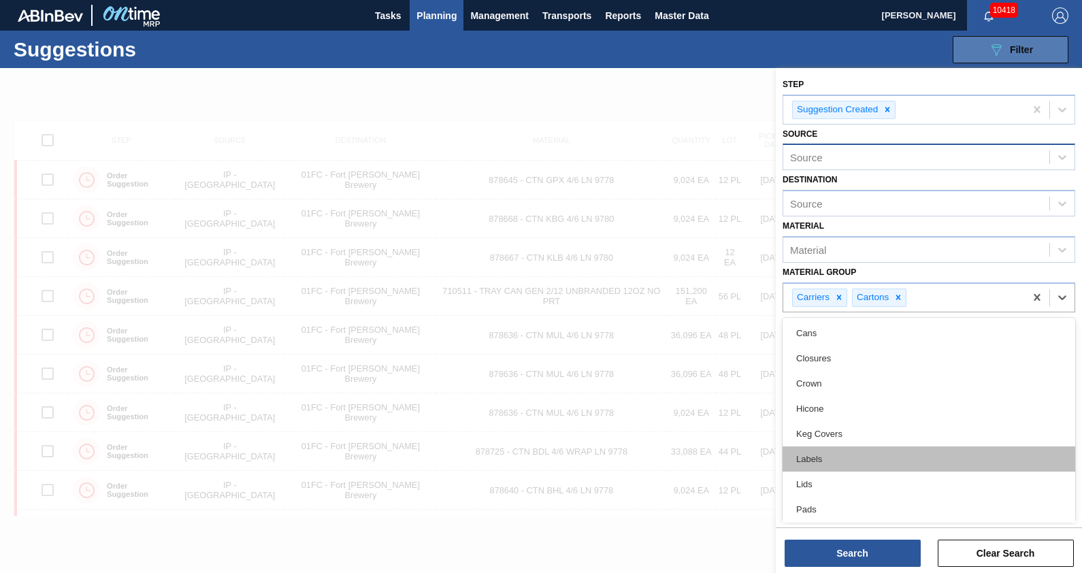
scroll to position [103, 0]
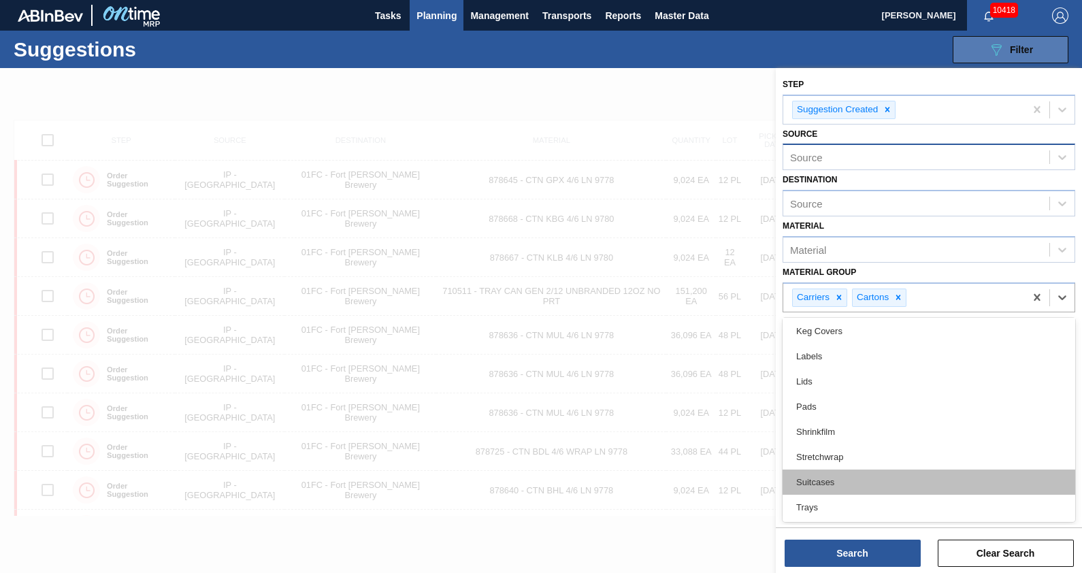
click at [858, 473] on div "Suitcases" at bounding box center [929, 482] width 293 height 25
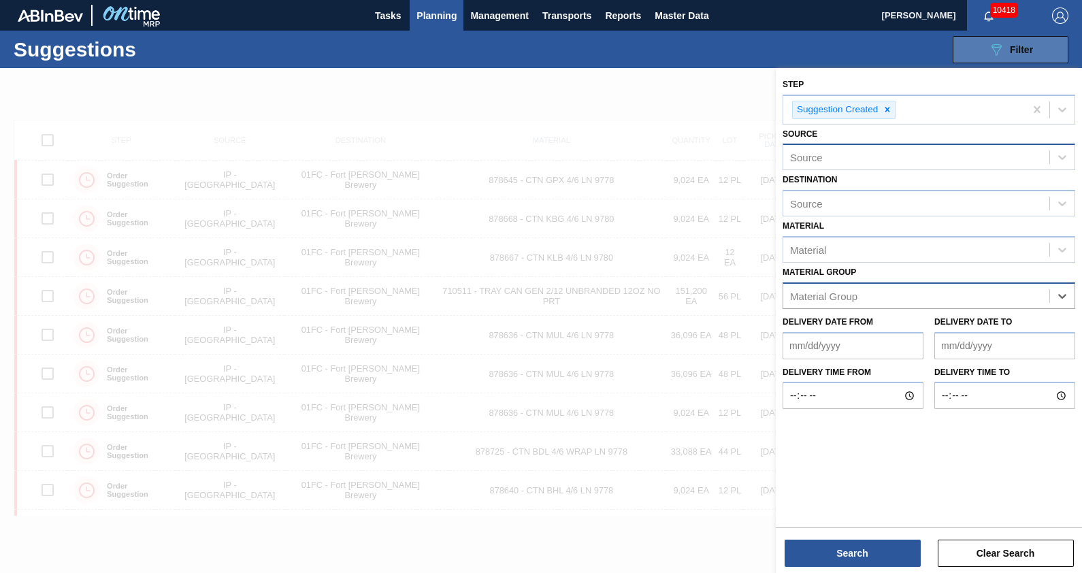
click at [955, 304] on div "Material Group" at bounding box center [916, 296] width 266 height 20
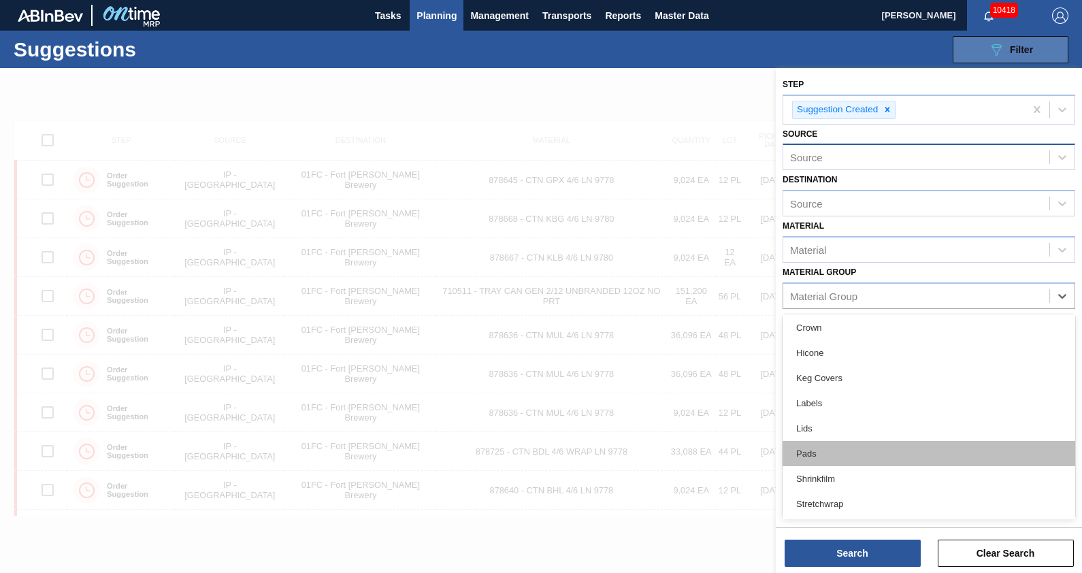
click at [862, 455] on div "Pads" at bounding box center [929, 453] width 293 height 25
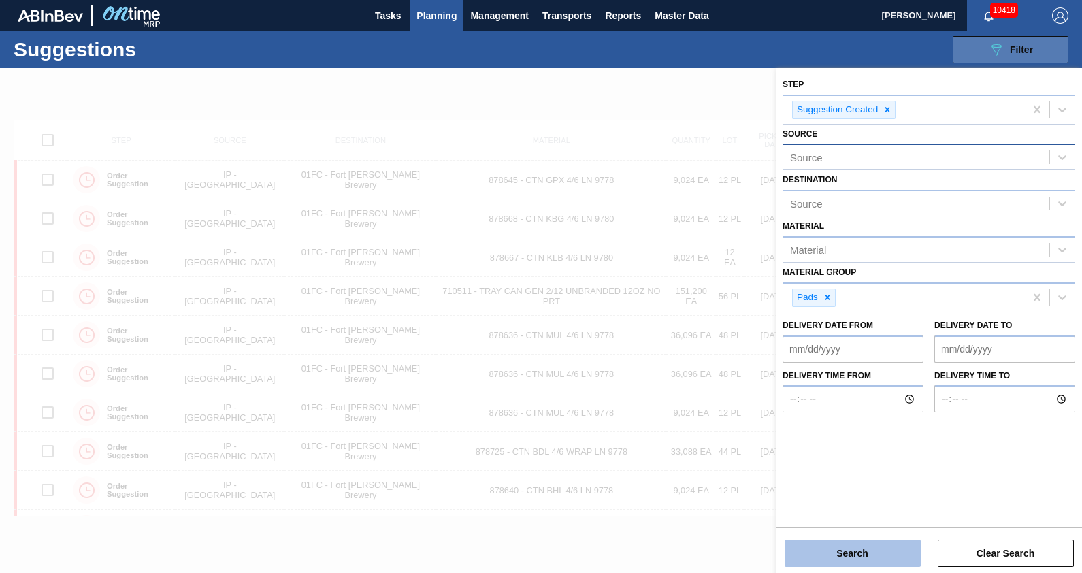
click at [864, 548] on button "Search" at bounding box center [853, 553] width 136 height 27
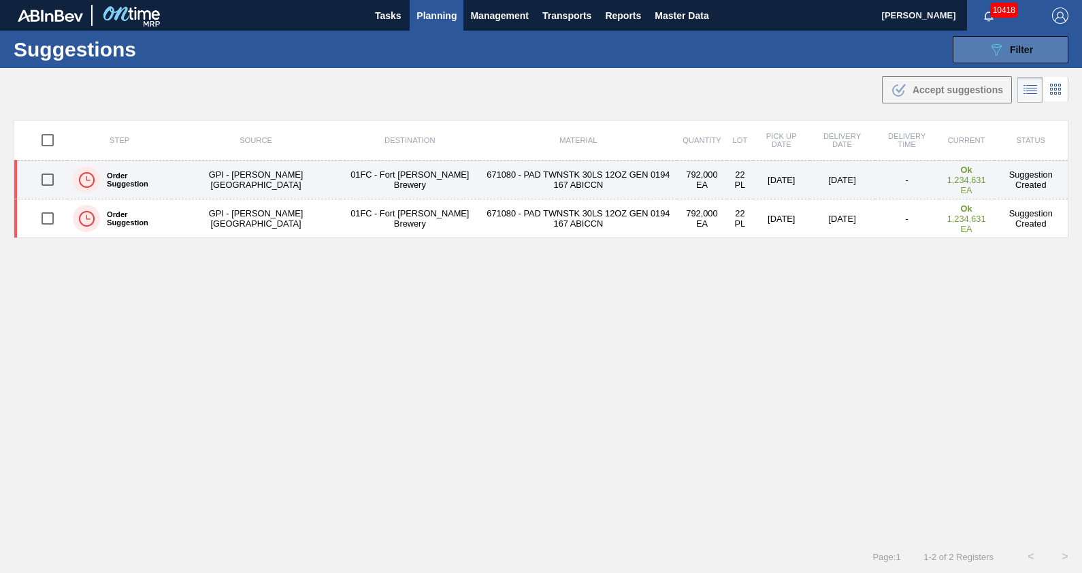
click at [503, 176] on td "671080 - PAD TWNSTK 30LS 12OZ GEN 0194 167 ABICCN" at bounding box center [578, 180] width 197 height 39
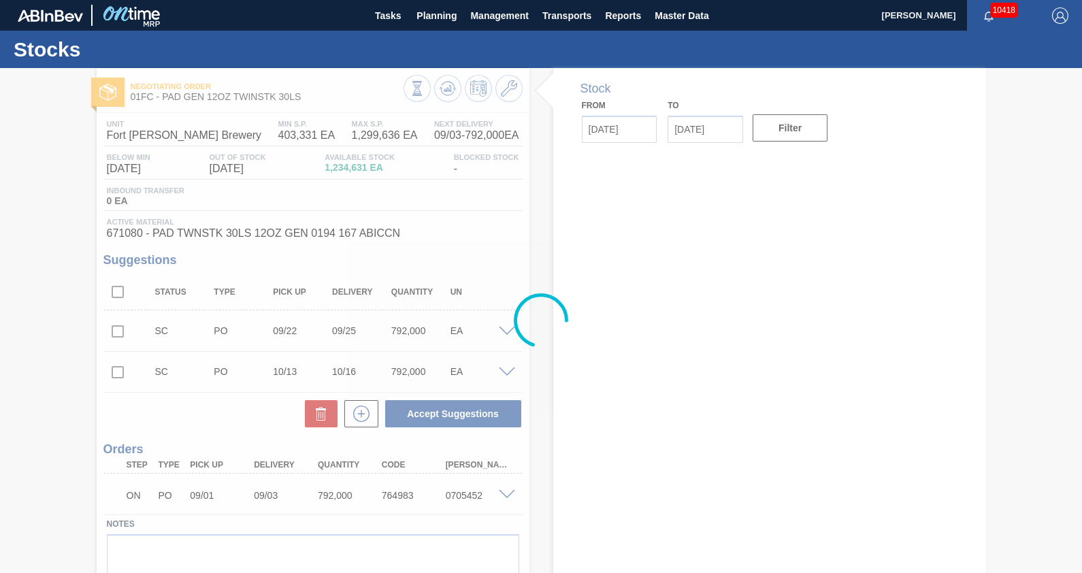
type input "[DATE]"
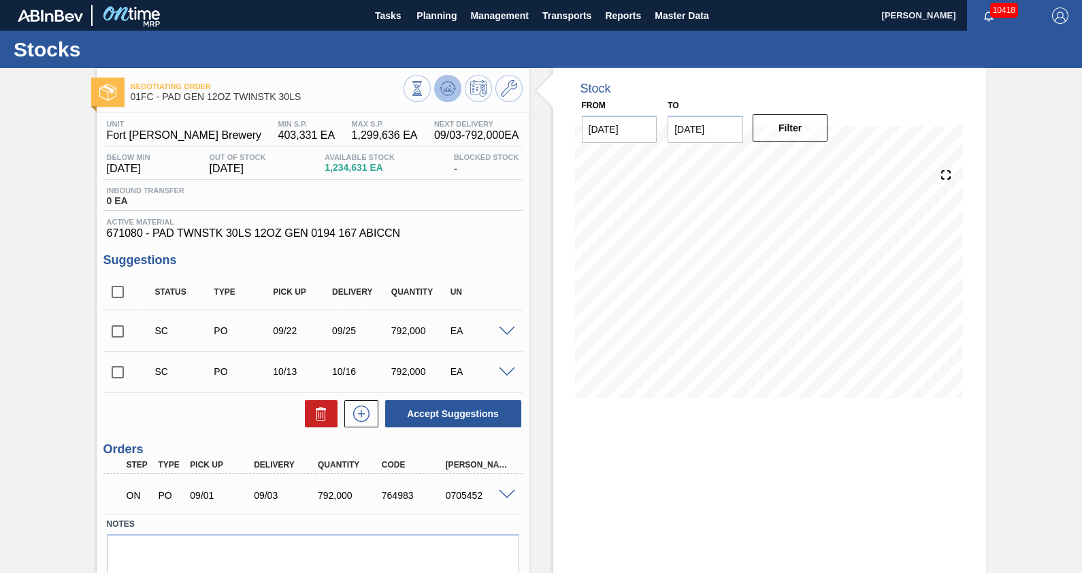
click at [447, 88] on icon at bounding box center [448, 88] width 16 height 16
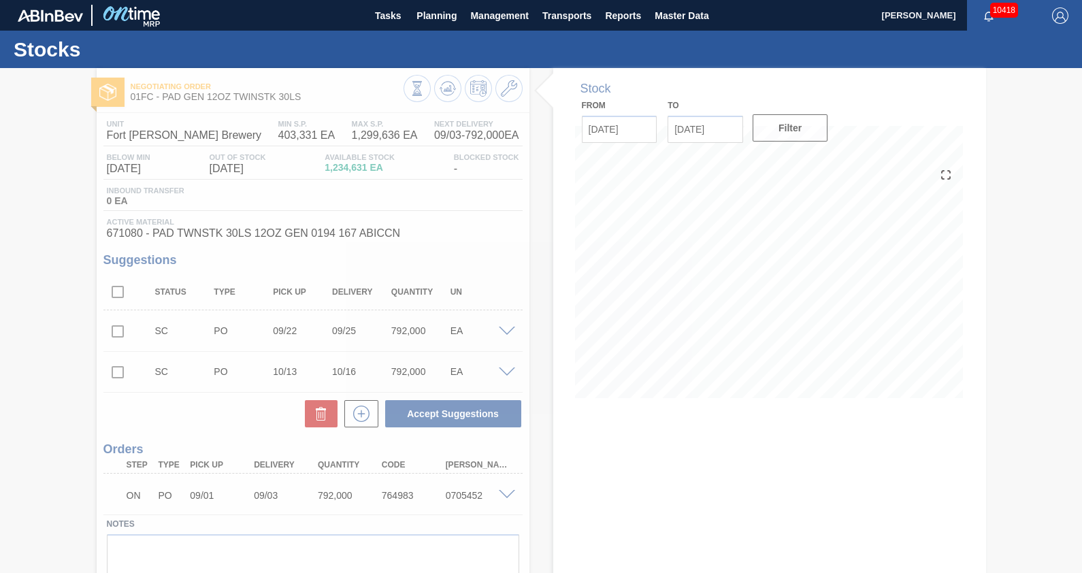
click at [552, 204] on div at bounding box center [541, 320] width 1082 height 505
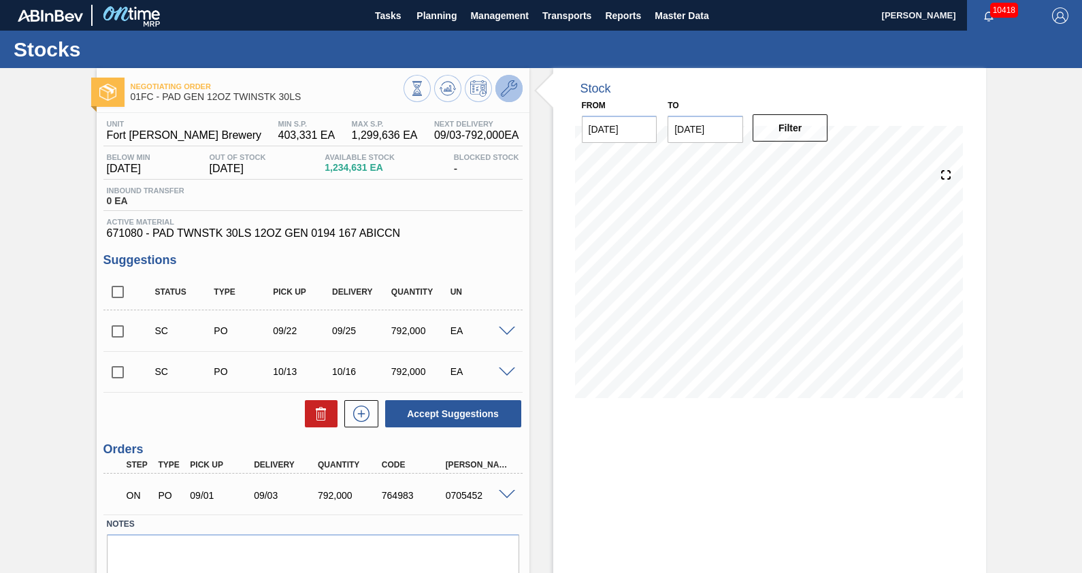
click at [504, 95] on icon at bounding box center [509, 88] width 16 height 16
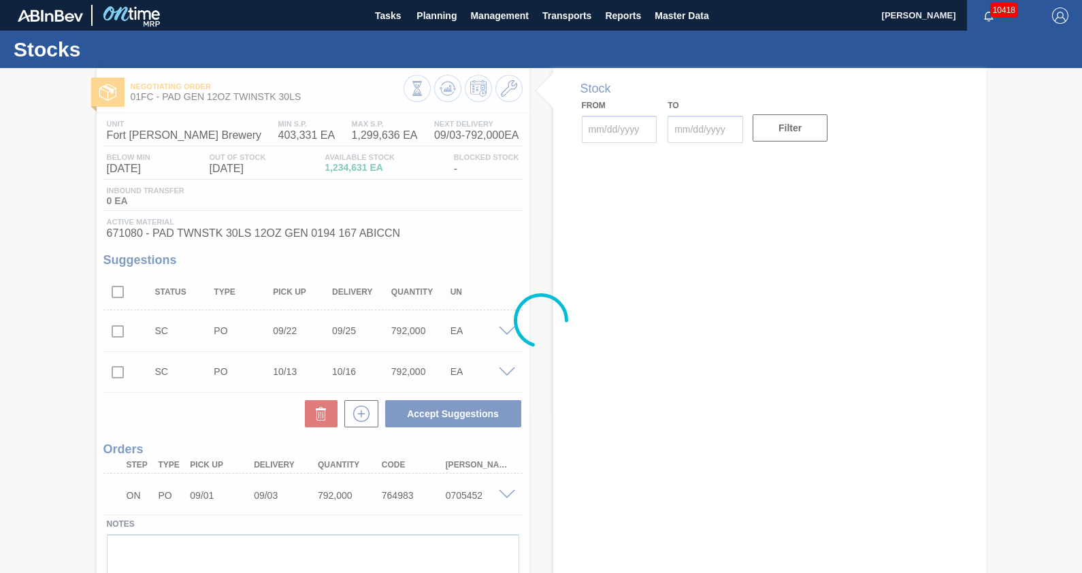
type input "[DATE]"
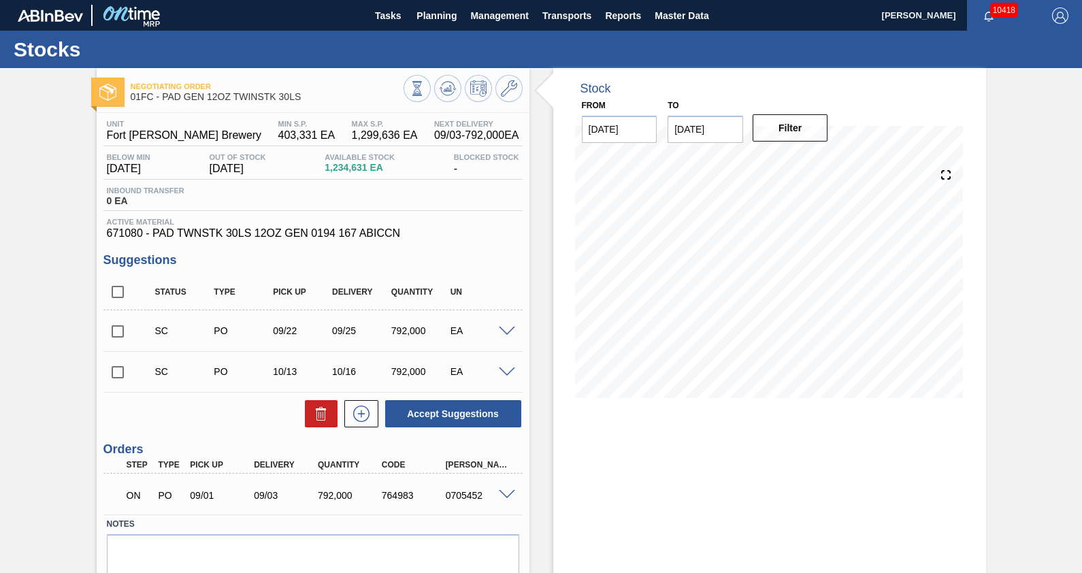
click at [507, 92] on icon at bounding box center [509, 88] width 16 height 16
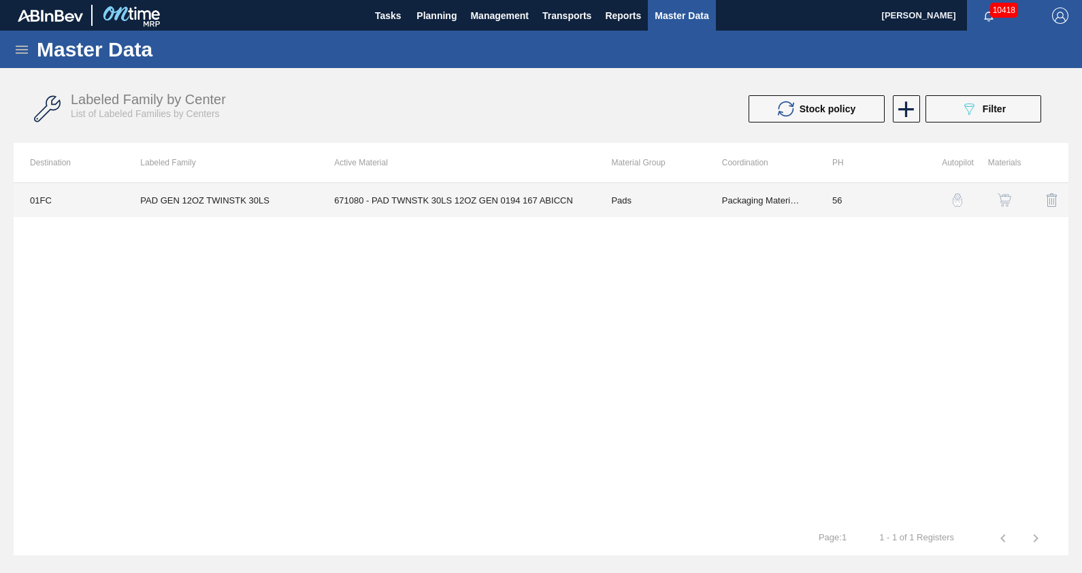
click at [580, 204] on td "671080 - PAD TWNSTK 30LS 12OZ GEN 0194 167 ABICCN" at bounding box center [456, 200] width 277 height 34
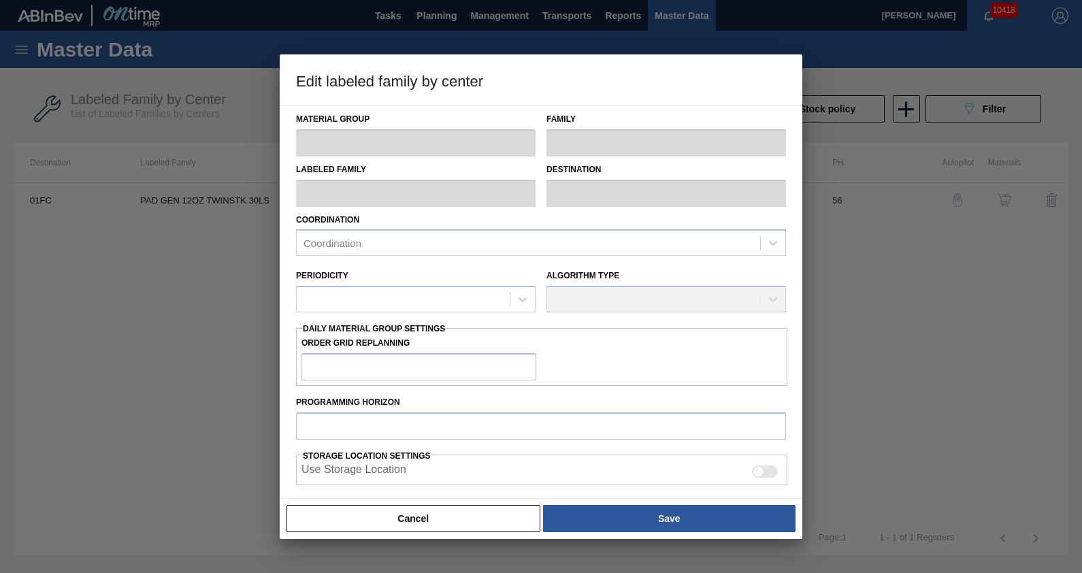
type input "Pads"
type input "PAD GEN 12OZ TWINSTK 30LS"
type input "01FC - Fort [PERSON_NAME] Brewery"
type input "56"
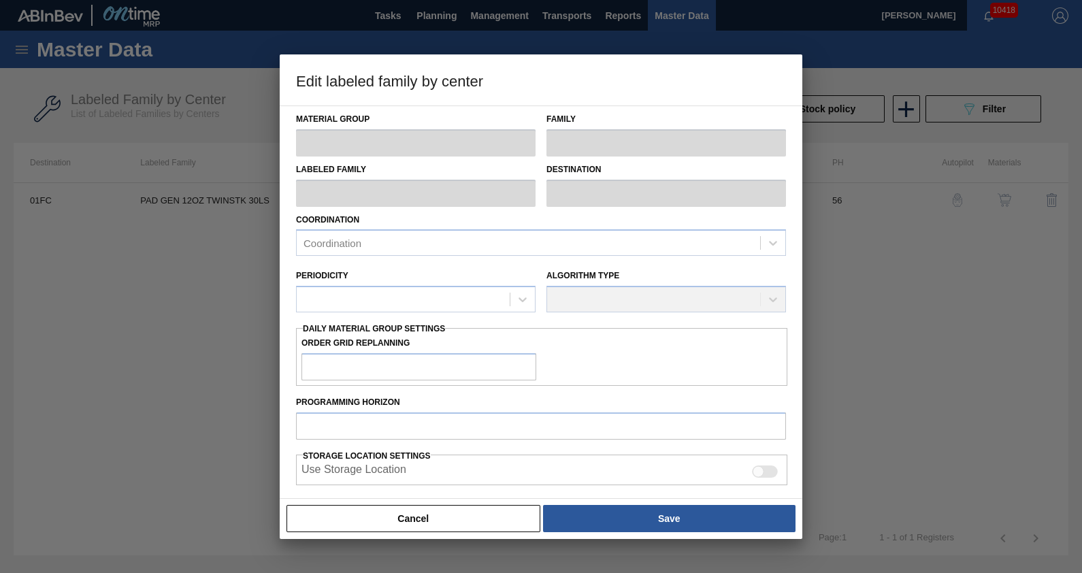
type input "403,331"
type input "1,299,636"
type input "8"
type input "475,035"
checkbox input "true"
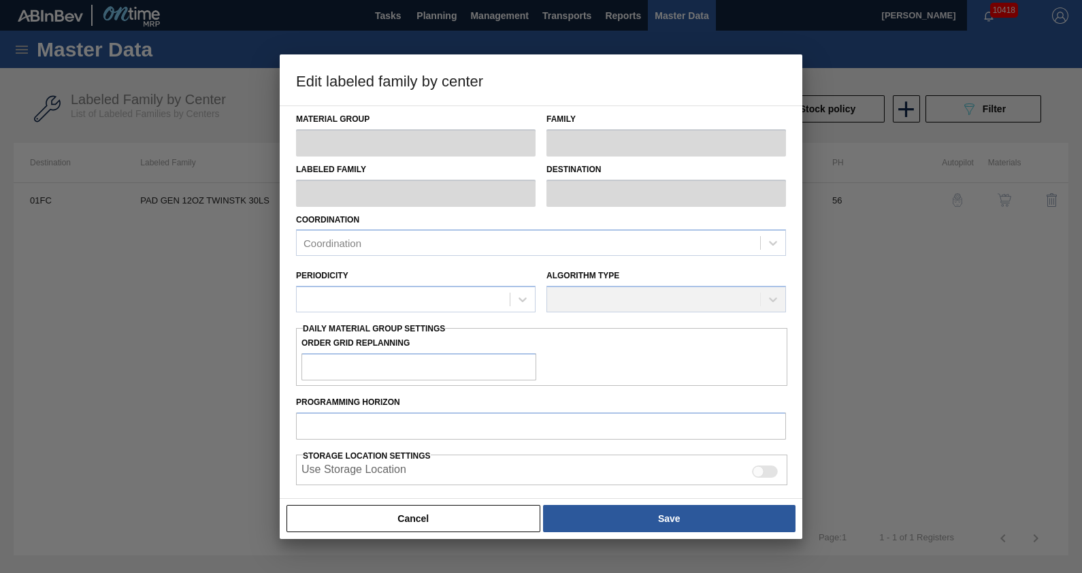
checkbox input "true"
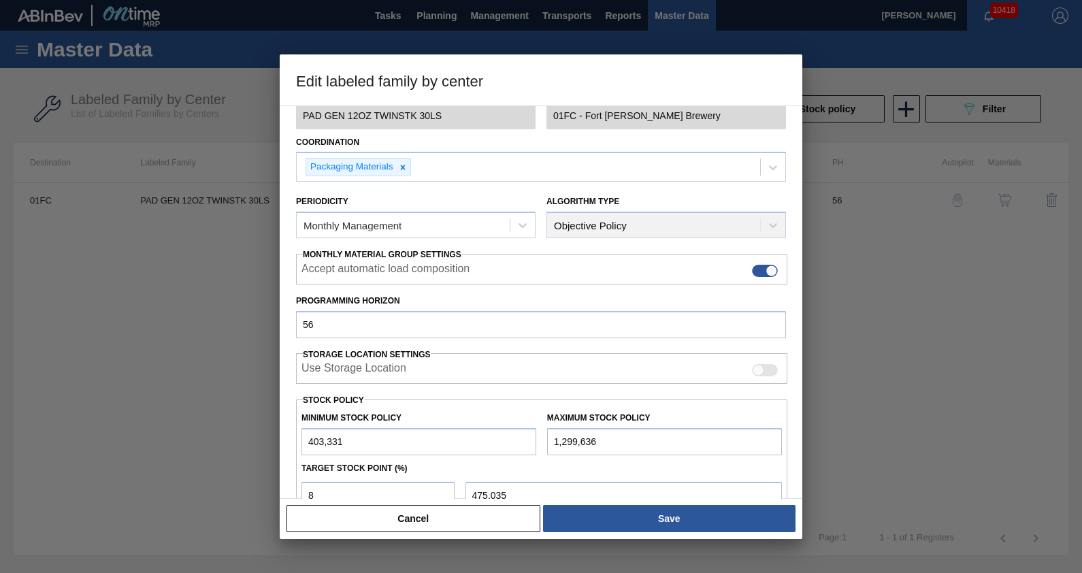
scroll to position [79, 0]
drag, startPoint x: 405, startPoint y: 324, endPoint x: 204, endPoint y: 328, distance: 200.8
click at [204, 328] on div "Edit labeled family by center Material Group Pads Family Pads Labeled Family PA…" at bounding box center [541, 286] width 1082 height 573
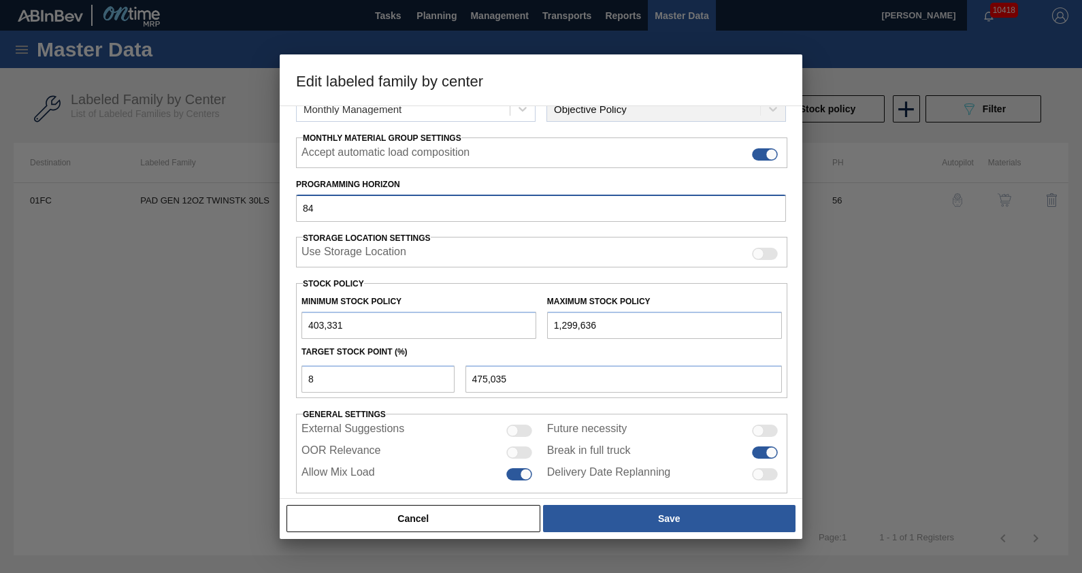
scroll to position [195, 0]
type input "84"
drag, startPoint x: 344, startPoint y: 371, endPoint x: 204, endPoint y: 378, distance: 139.7
click at [204, 378] on div "Edit labeled family by center Material Group Pads Family Pads Labeled Family PA…" at bounding box center [541, 286] width 1082 height 573
type input "0"
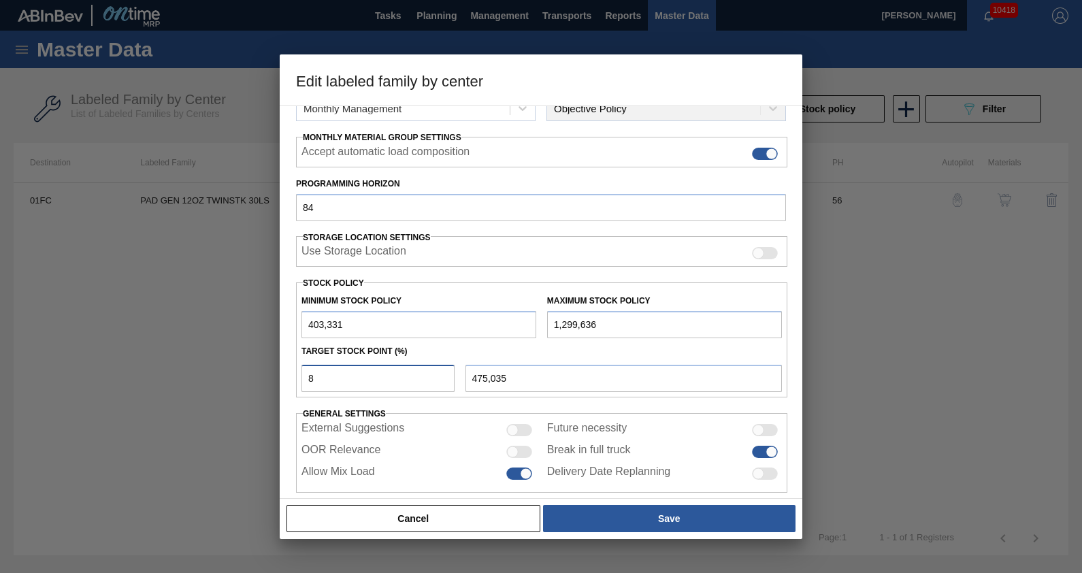
type input "403,331"
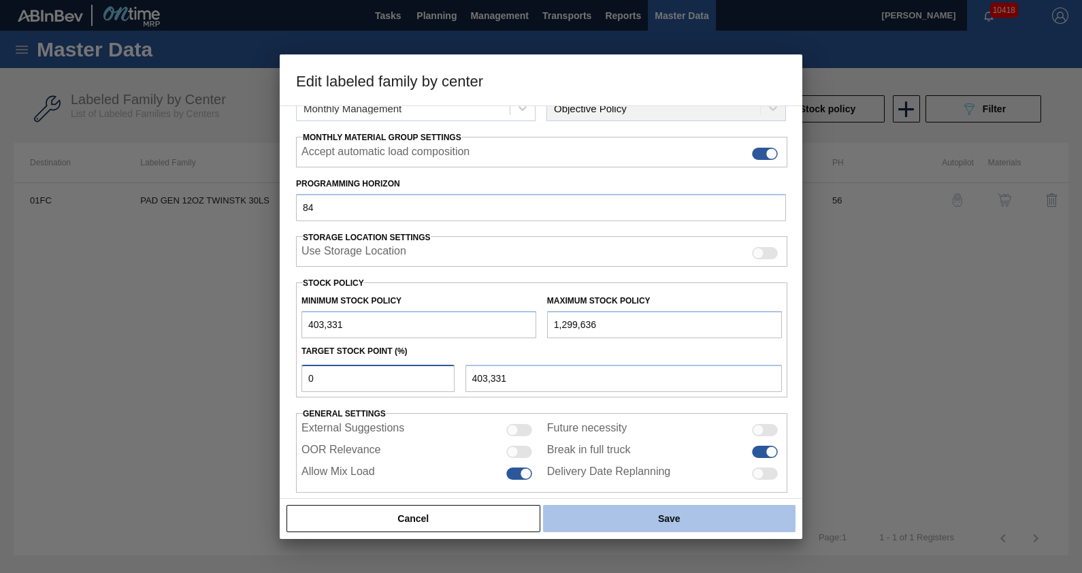
type input "0"
click at [582, 510] on button "Save" at bounding box center [669, 518] width 252 height 27
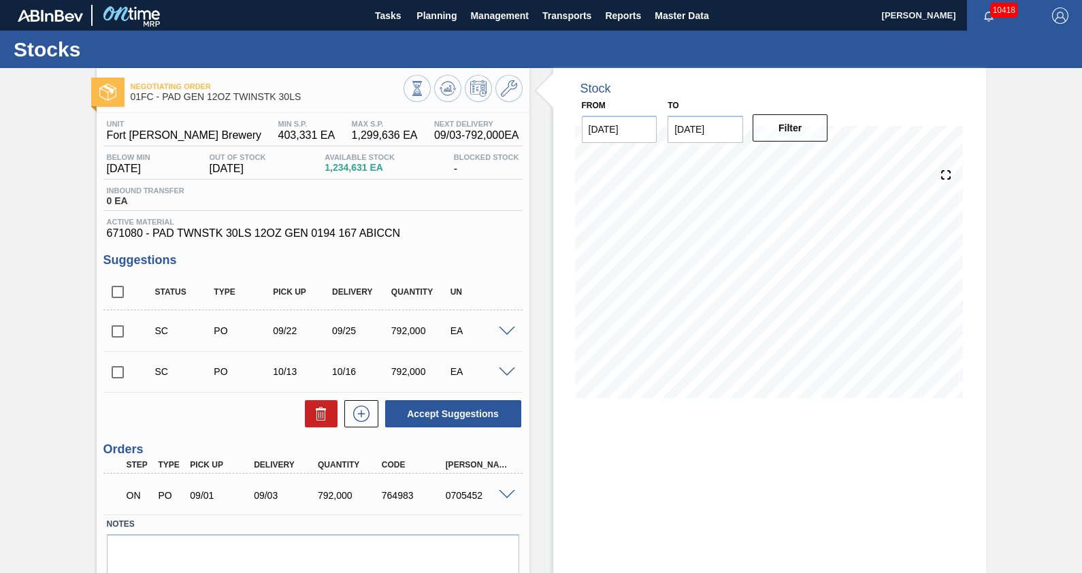
click at [422, 63] on div "Stocks" at bounding box center [541, 49] width 1082 height 37
click at [444, 84] on icon at bounding box center [448, 88] width 16 height 16
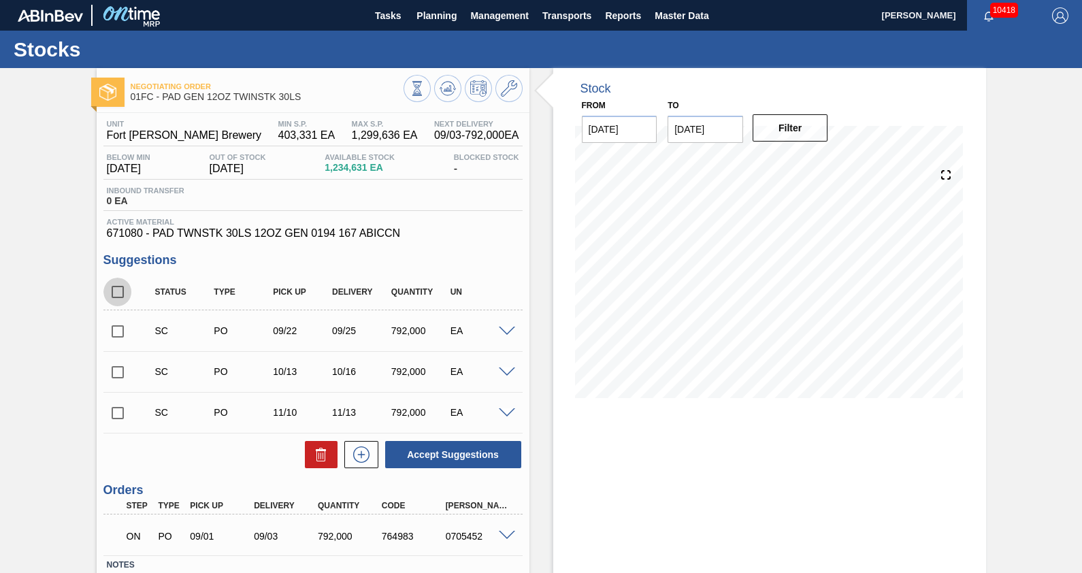
click at [112, 294] on input "checkbox" at bounding box center [117, 292] width 29 height 29
checkbox input "true"
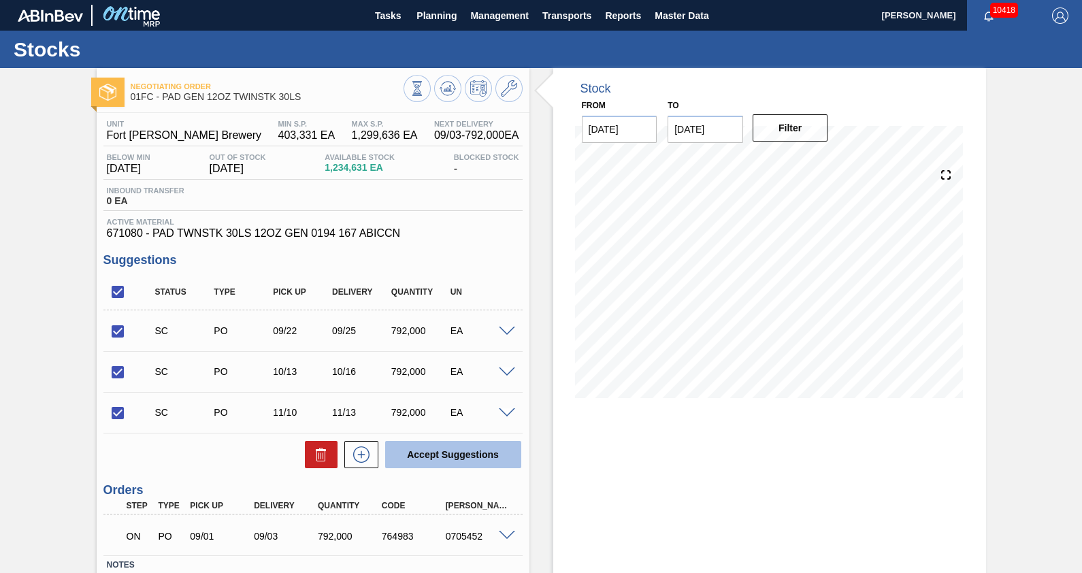
click at [425, 446] on button "Accept Suggestions" at bounding box center [453, 454] width 136 height 27
checkbox input "false"
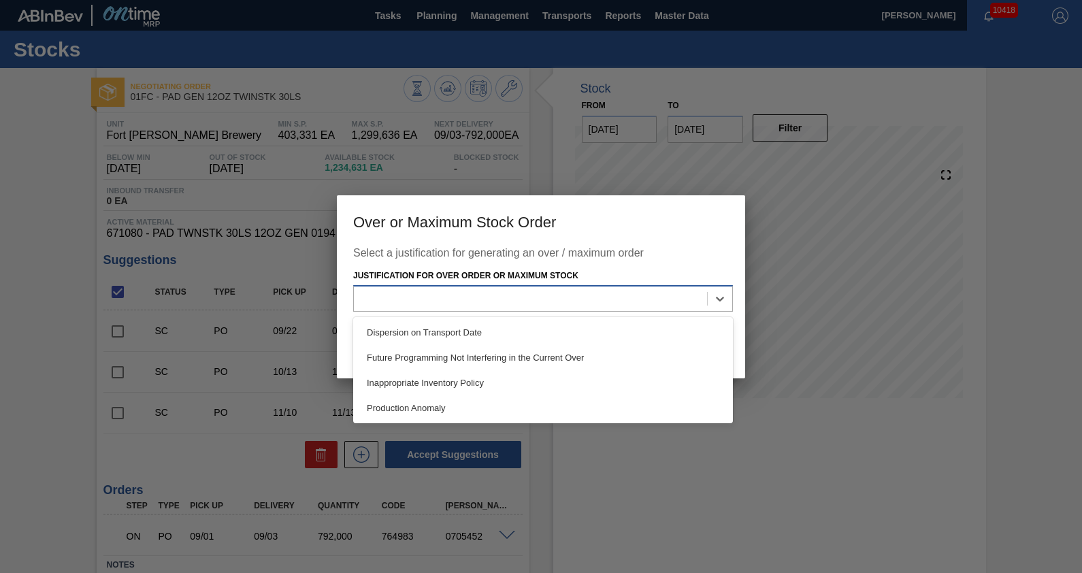
click at [568, 297] on div at bounding box center [530, 299] width 353 height 20
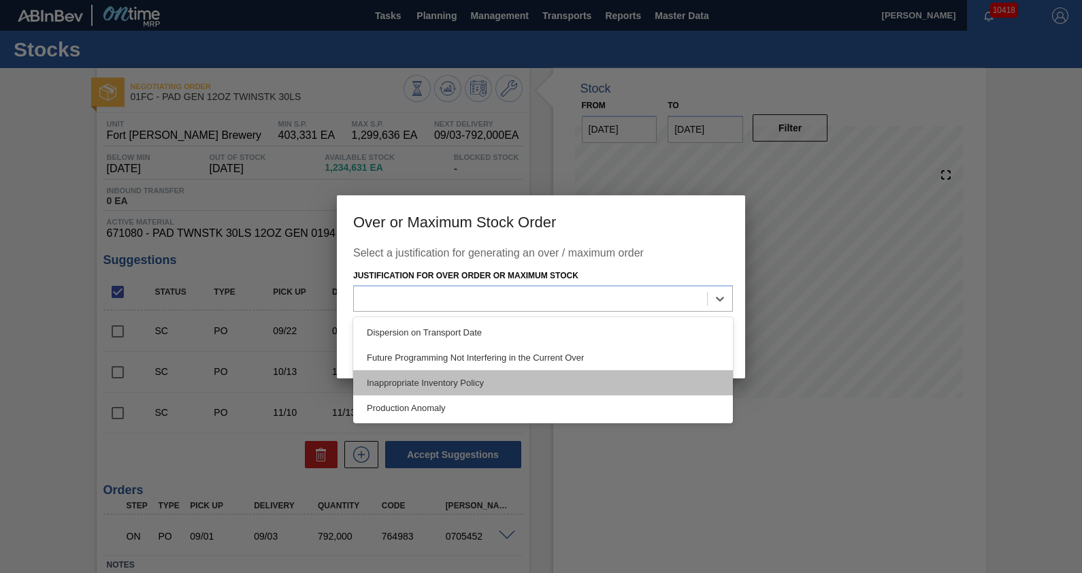
click at [493, 376] on div "Inappropriate Inventory Policy" at bounding box center [543, 382] width 380 height 25
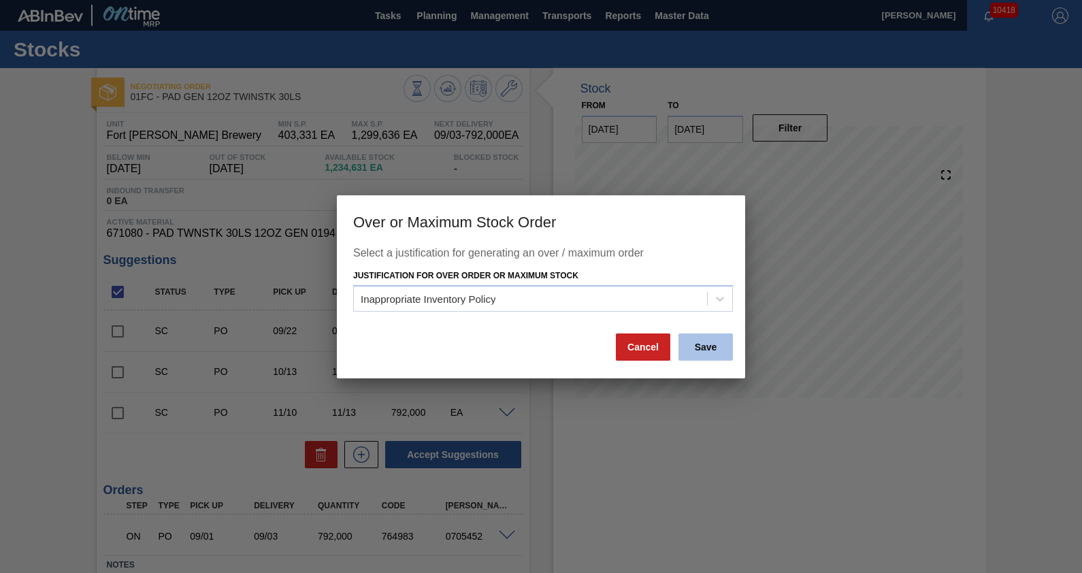
click at [709, 348] on button "Save" at bounding box center [705, 346] width 54 height 27
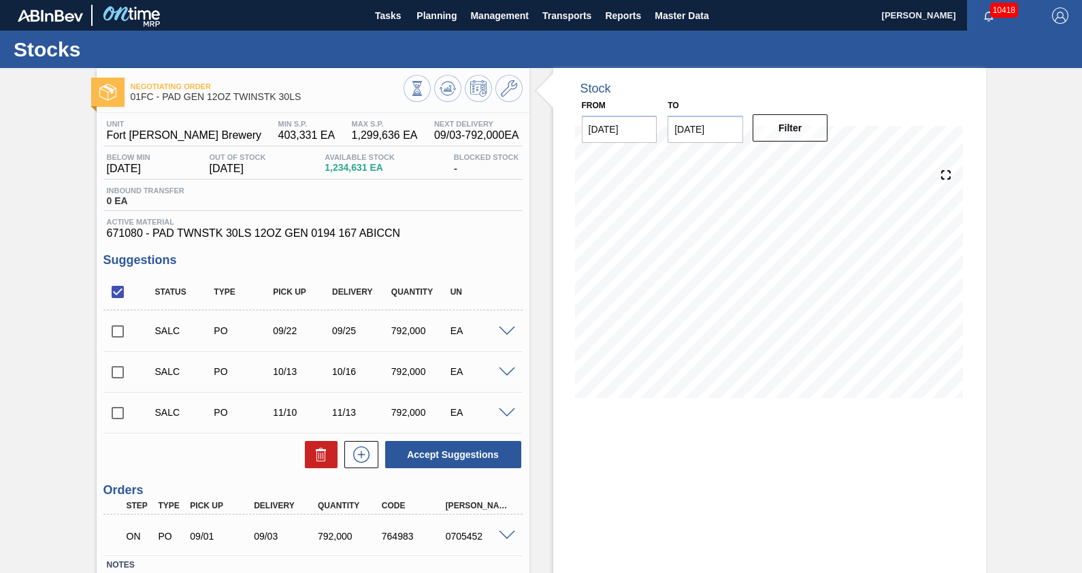
click at [504, 332] on span at bounding box center [507, 332] width 16 height 10
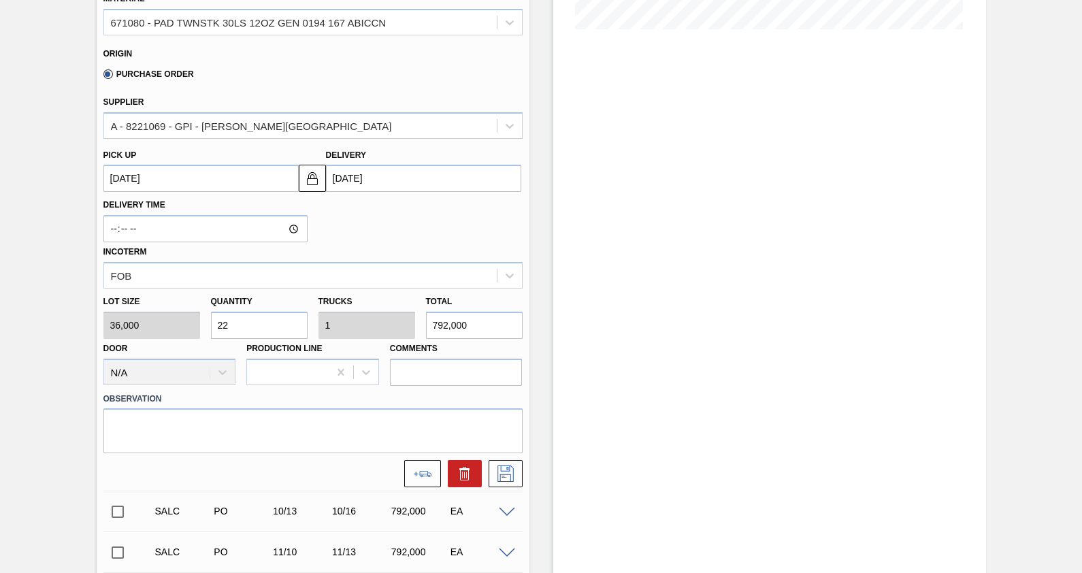
scroll to position [402, 0]
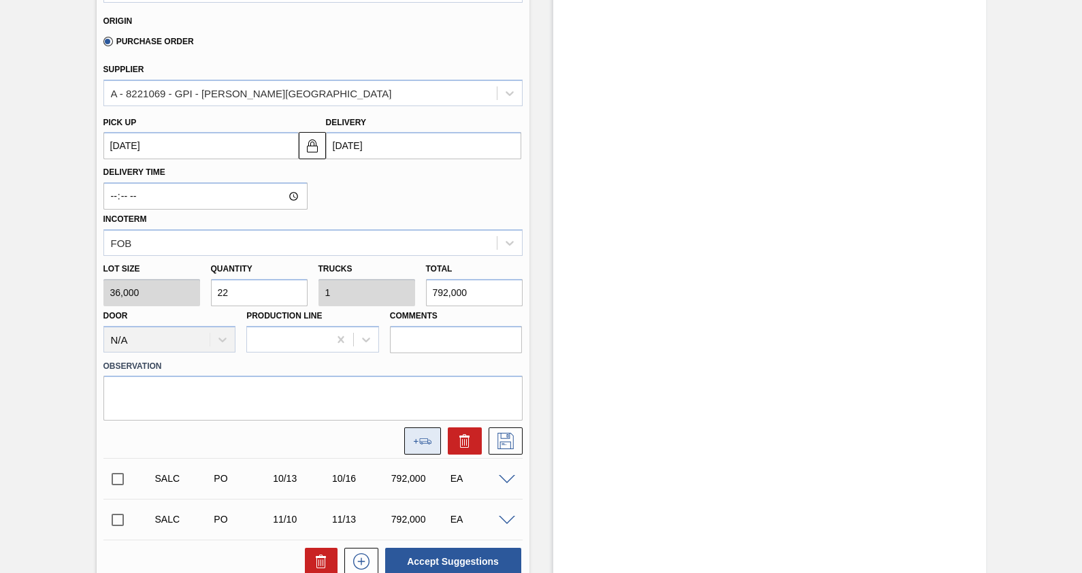
click at [419, 439] on icon at bounding box center [425, 441] width 12 height 6
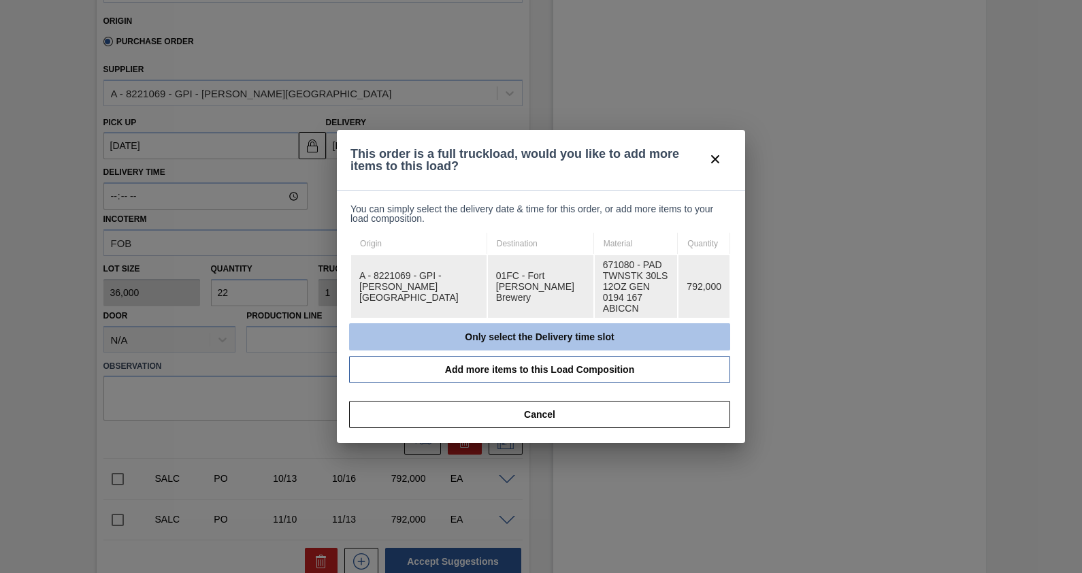
click at [517, 325] on button "Only select the Delivery time slot" at bounding box center [539, 336] width 381 height 27
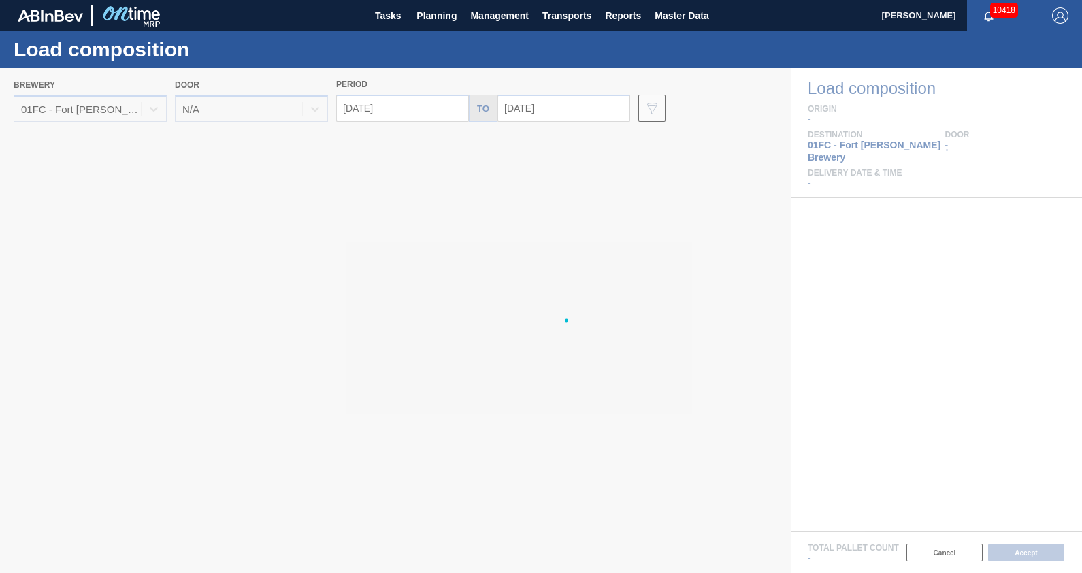
type input "[DATE]"
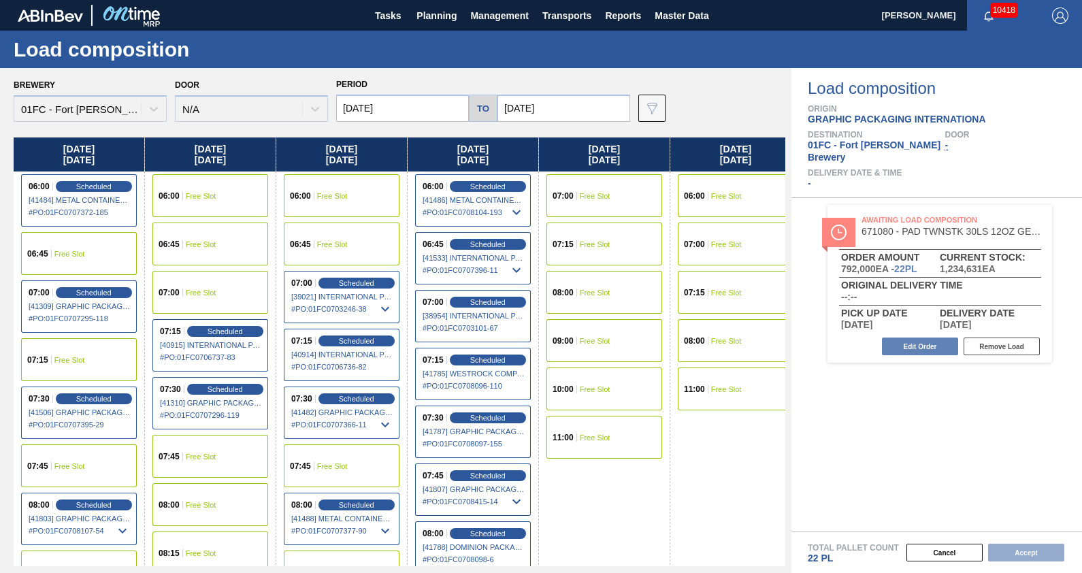
click at [580, 103] on input "[DATE]" at bounding box center [563, 108] width 133 height 27
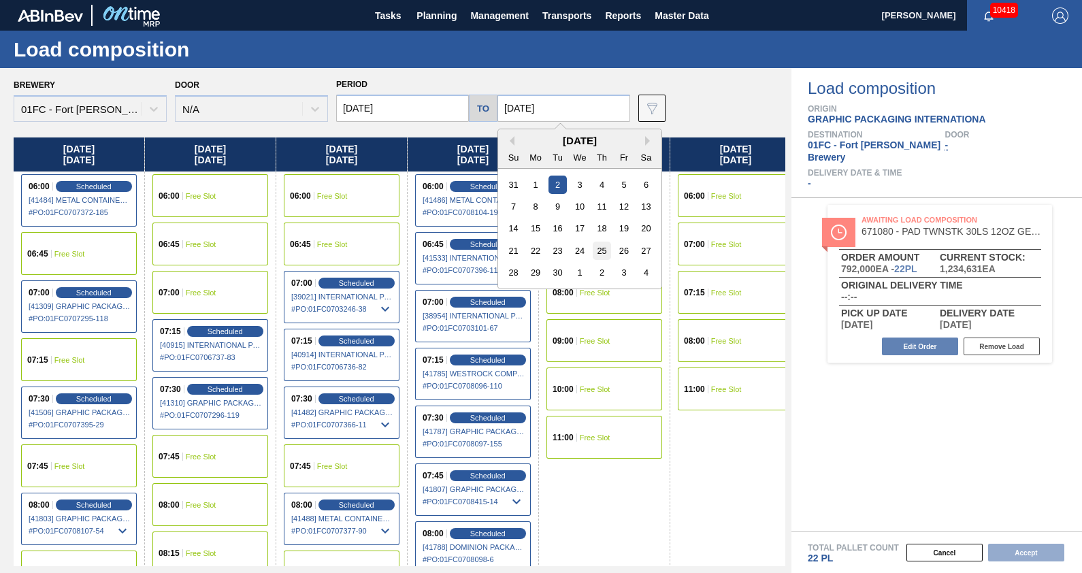
click at [593, 250] on div "25" at bounding box center [602, 251] width 18 height 18
type input "[DATE]"
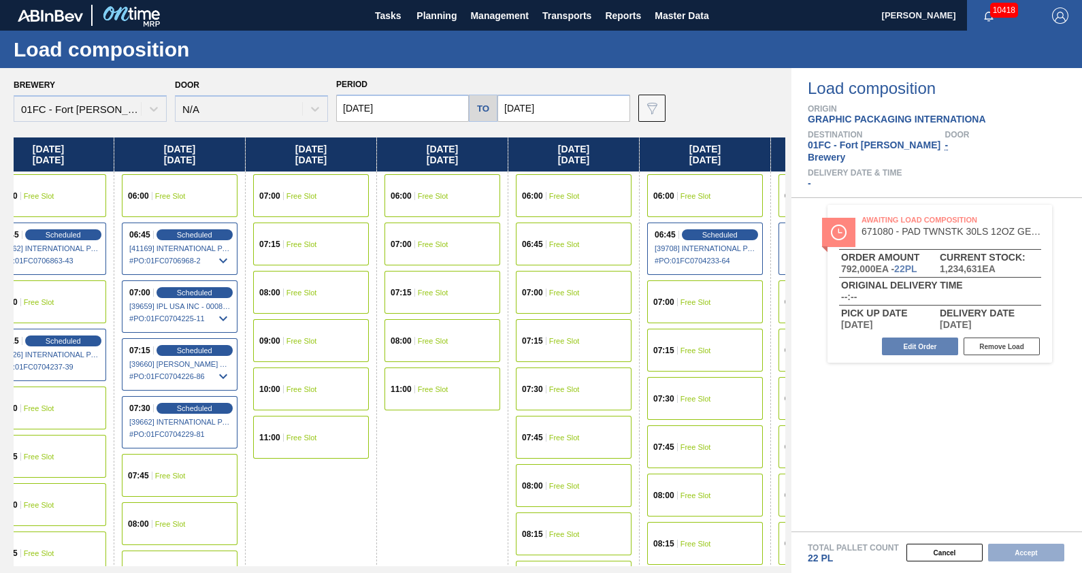
scroll to position [0, 3296]
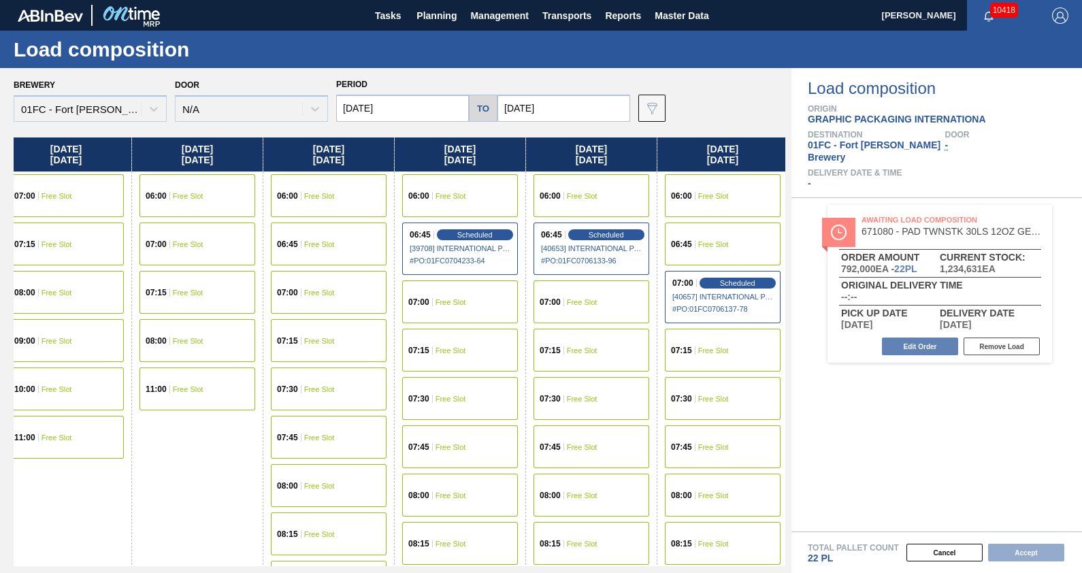
click at [711, 359] on div "07:15 Free Slot" at bounding box center [723, 350] width 116 height 43
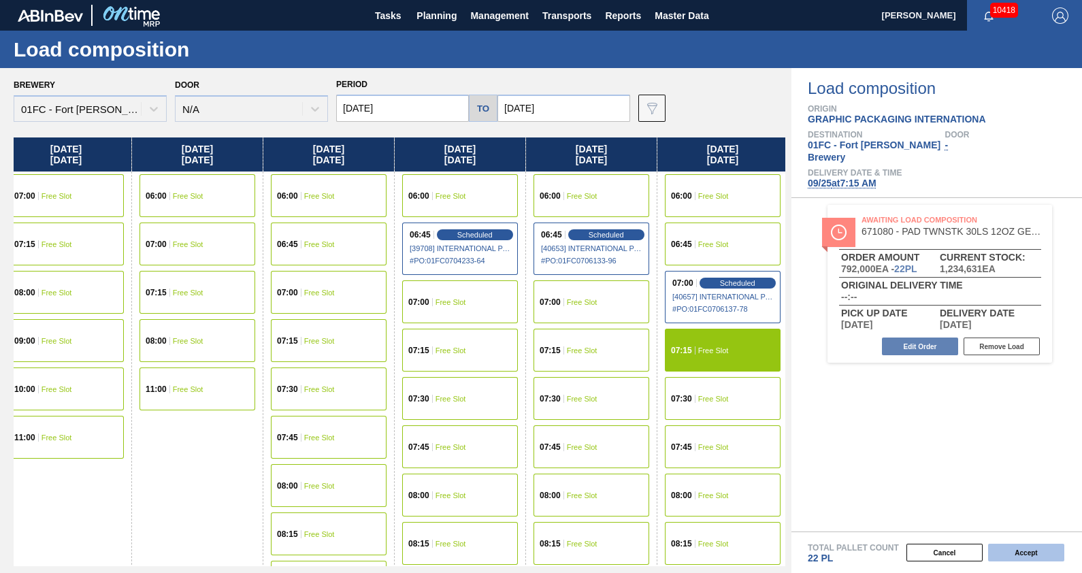
click at [1051, 548] on button "Accept" at bounding box center [1026, 553] width 76 height 18
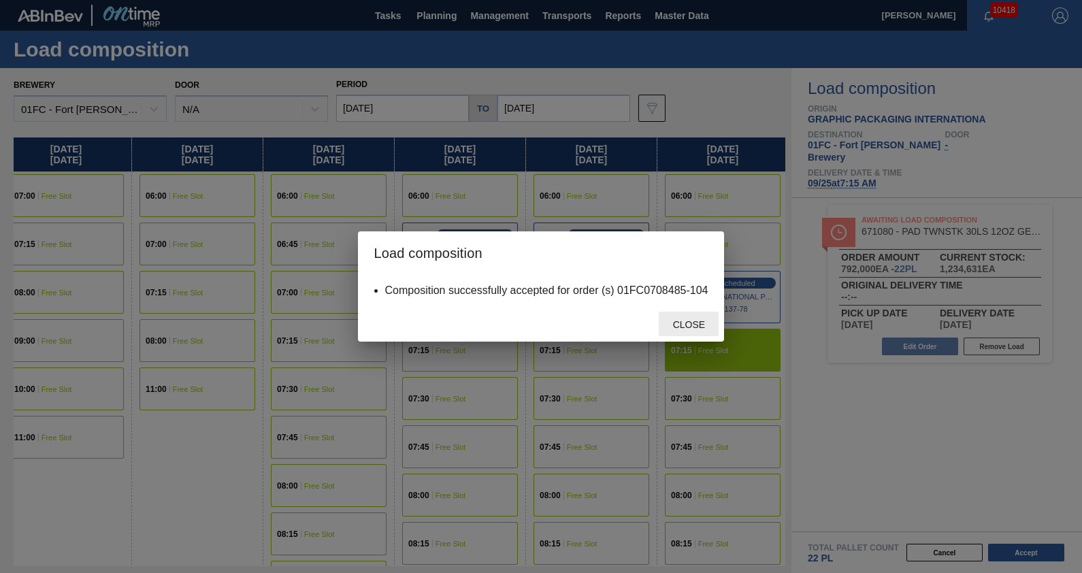
click at [675, 312] on div "Close" at bounding box center [689, 324] width 60 height 25
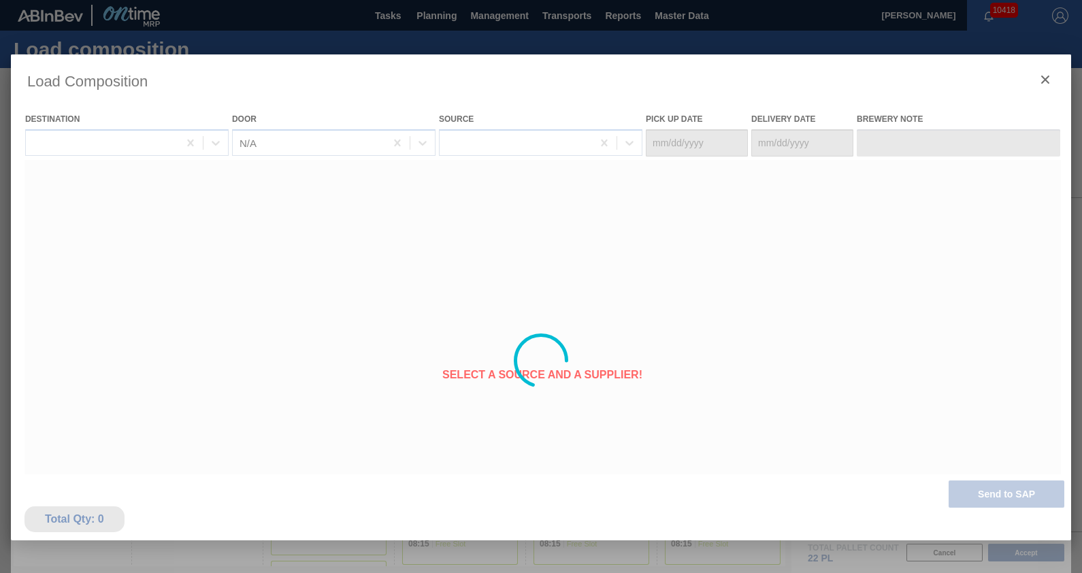
type Date "[DATE]"
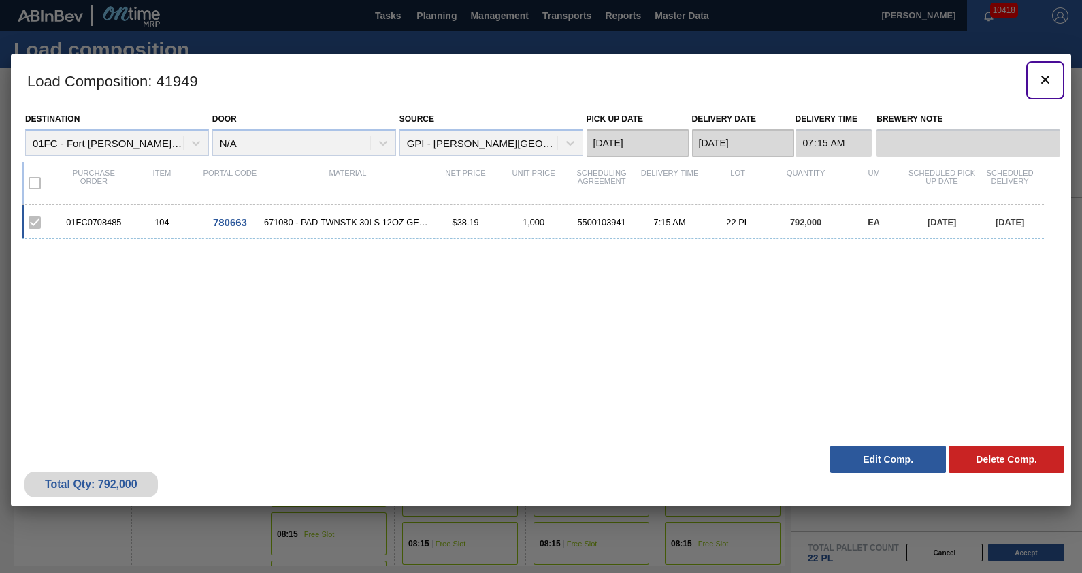
click at [1045, 81] on icon "botão de ícone" at bounding box center [1045, 79] width 16 height 16
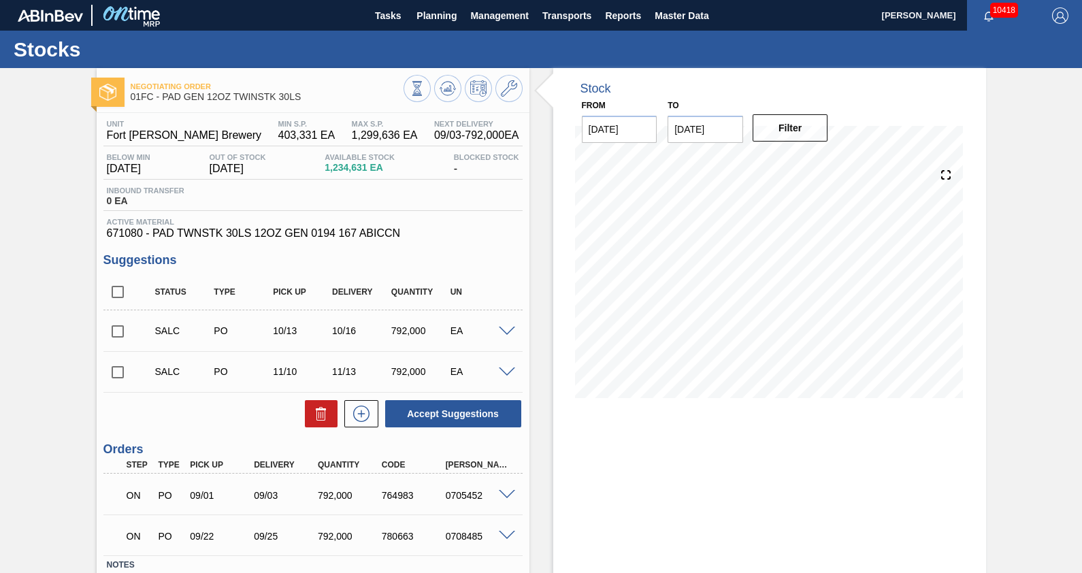
click at [506, 331] on span at bounding box center [507, 332] width 16 height 10
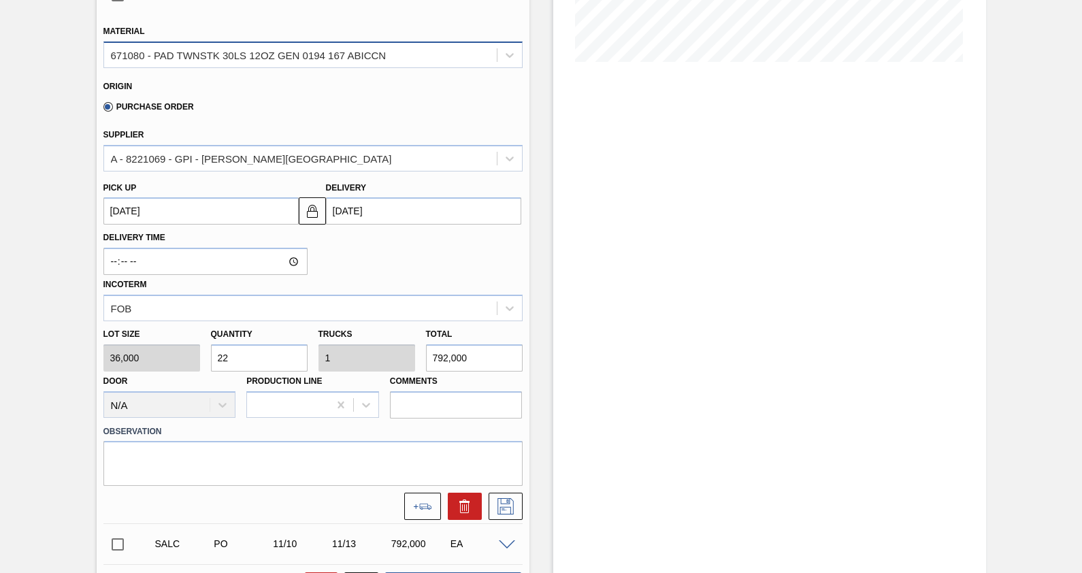
scroll to position [345, 0]
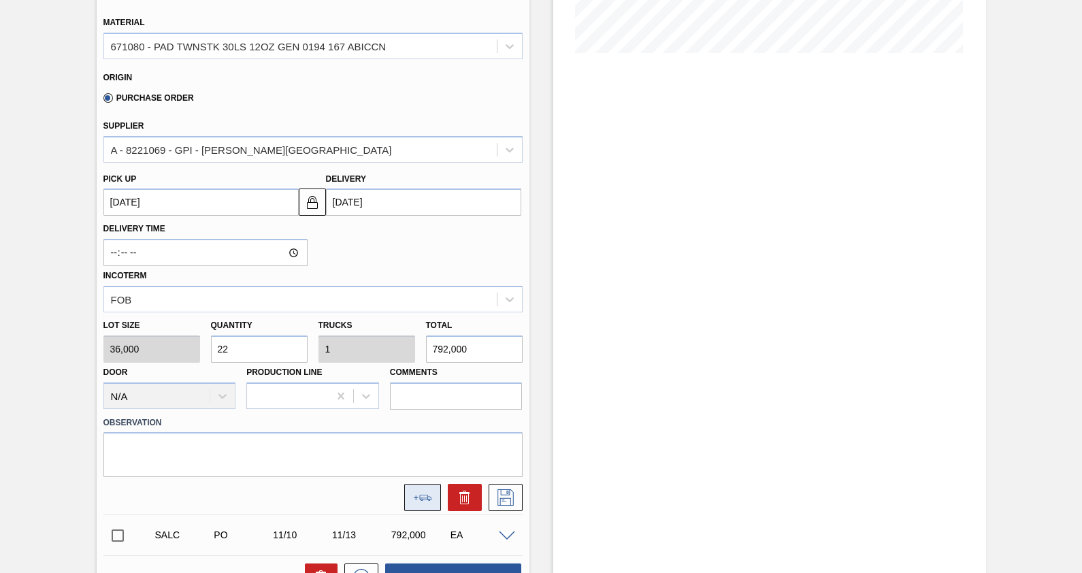
click at [408, 490] on button at bounding box center [422, 497] width 37 height 27
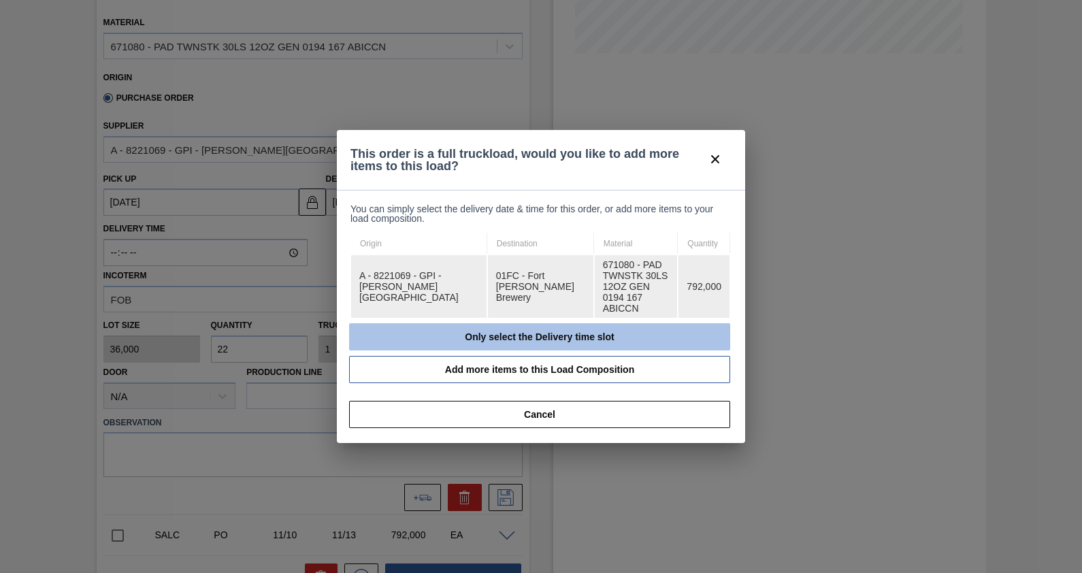
click at [540, 323] on button "Only select the Delivery time slot" at bounding box center [539, 336] width 381 height 27
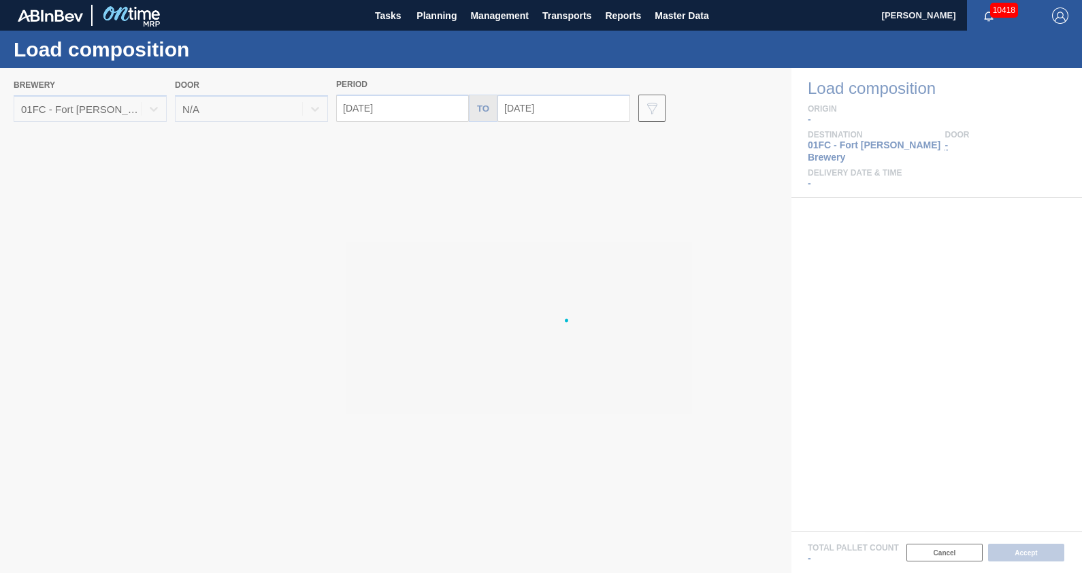
type input "[DATE]"
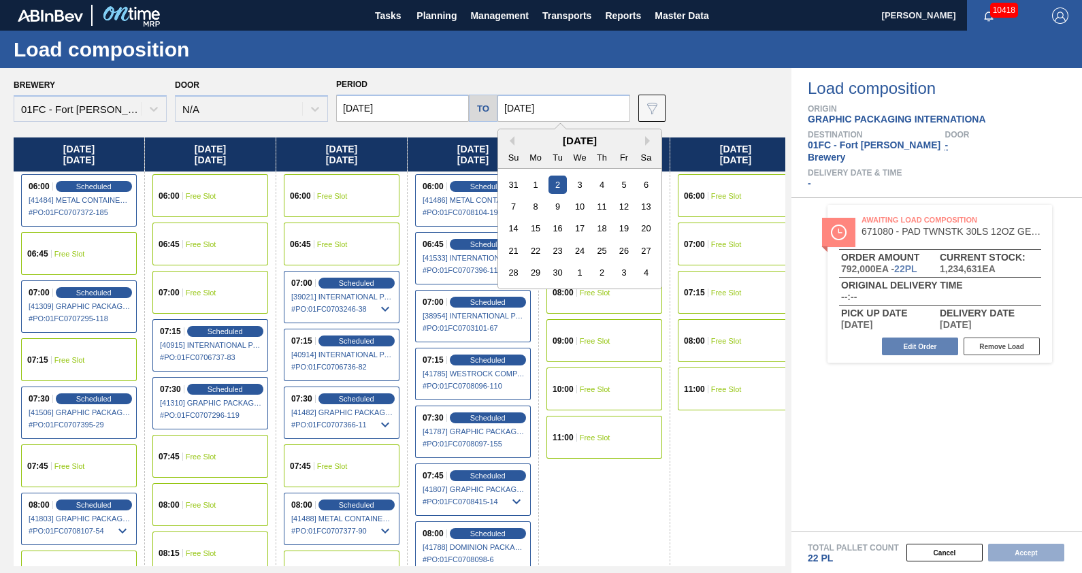
click at [588, 108] on input "[DATE]" at bounding box center [563, 108] width 133 height 27
click at [645, 139] on button "Next Month" at bounding box center [650, 141] width 10 height 10
click at [604, 226] on div "16" at bounding box center [602, 228] width 18 height 18
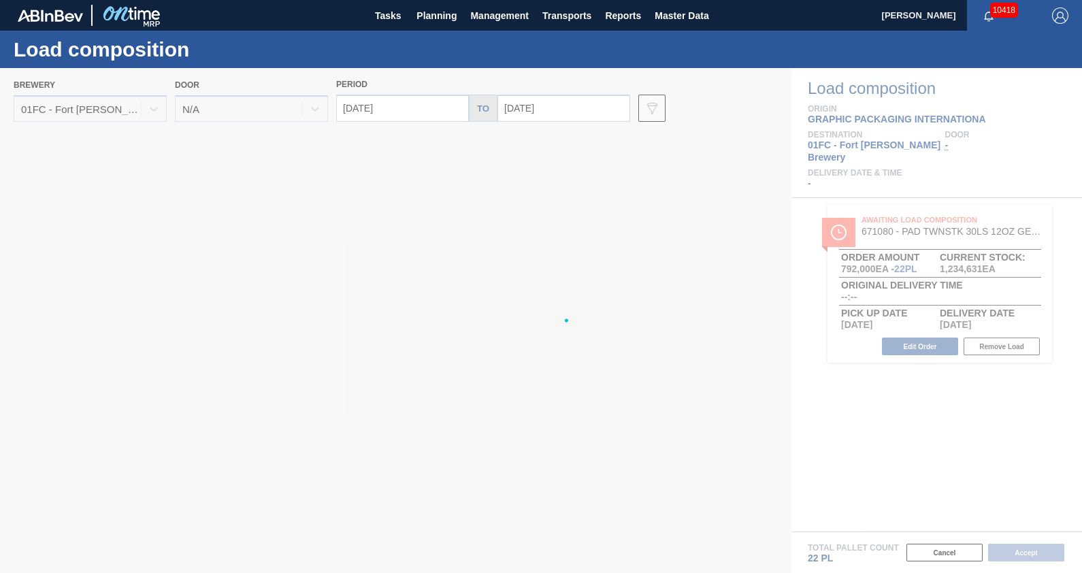
type input "[DATE]"
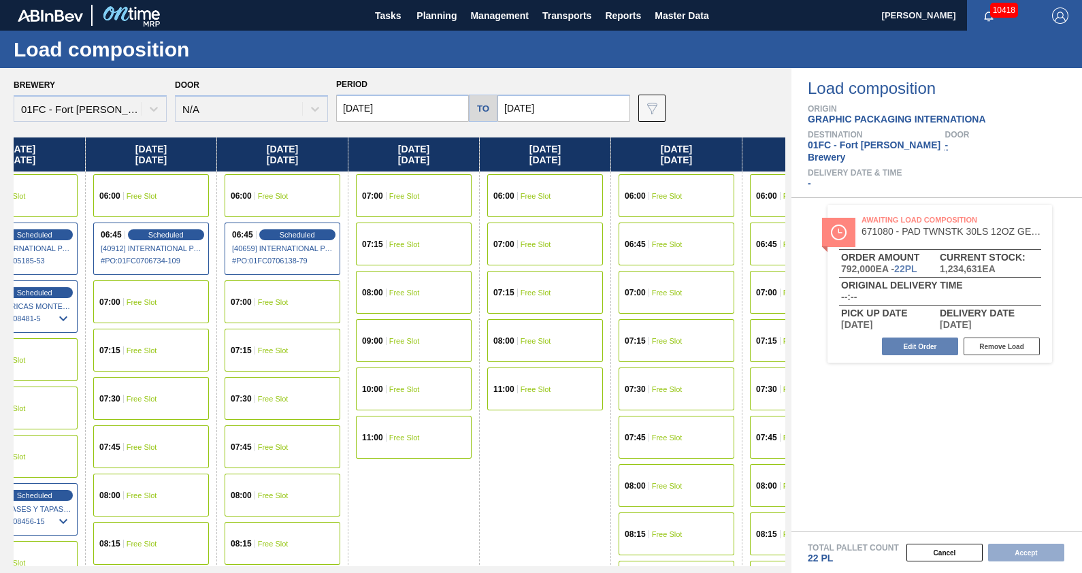
scroll to position [0, 6052]
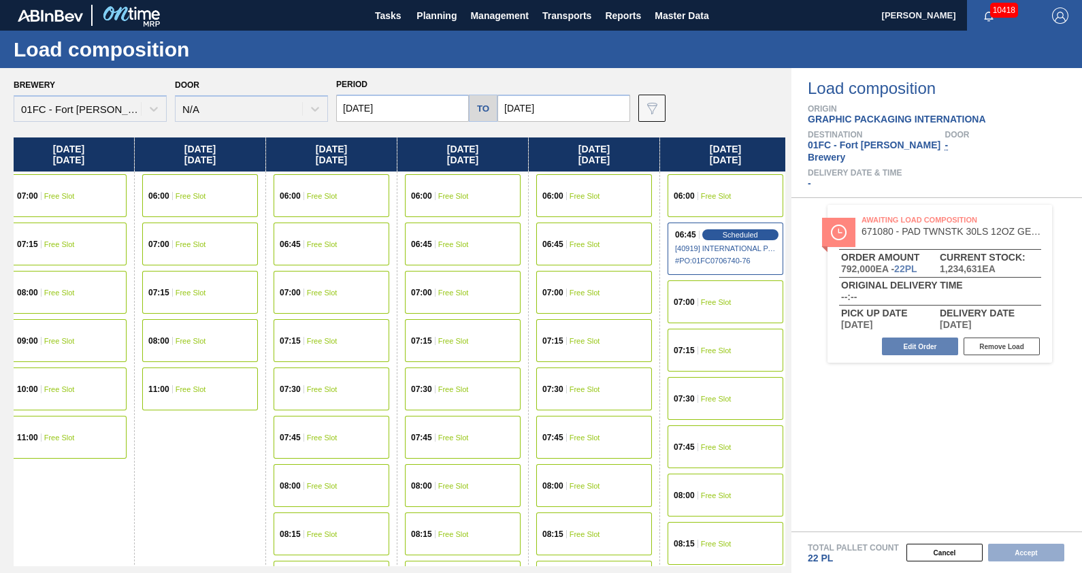
click at [725, 356] on div "07:15 Free Slot" at bounding box center [726, 350] width 116 height 43
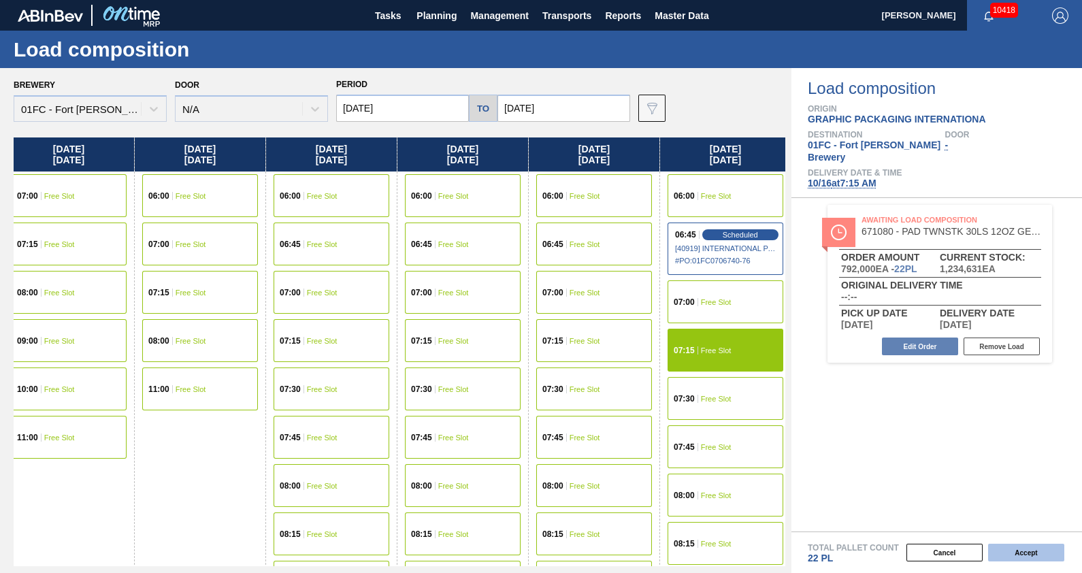
click at [1039, 551] on button "Accept" at bounding box center [1026, 553] width 76 height 18
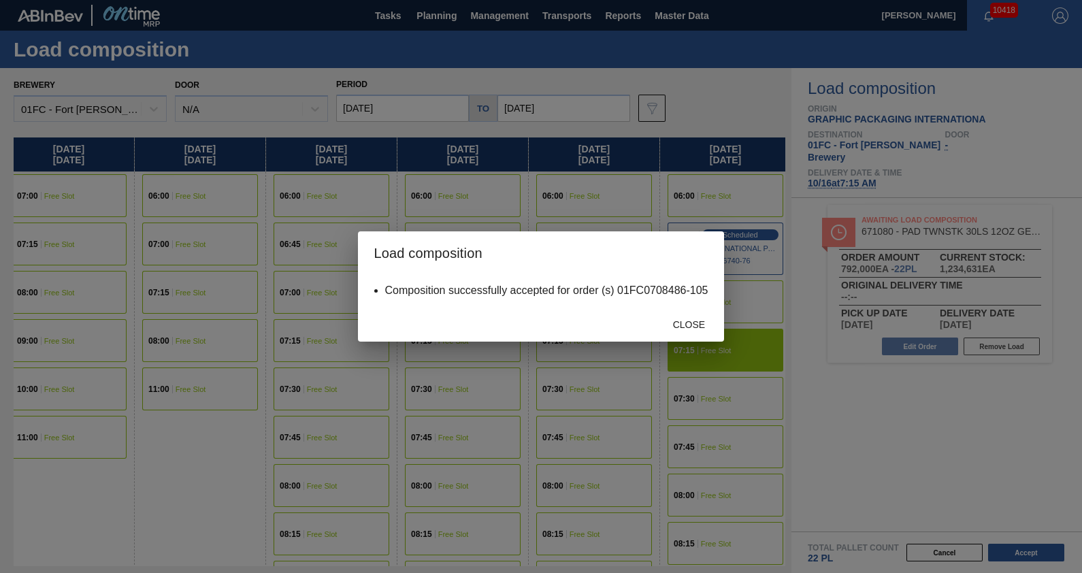
click at [695, 336] on div "Close" at bounding box center [689, 324] width 60 height 25
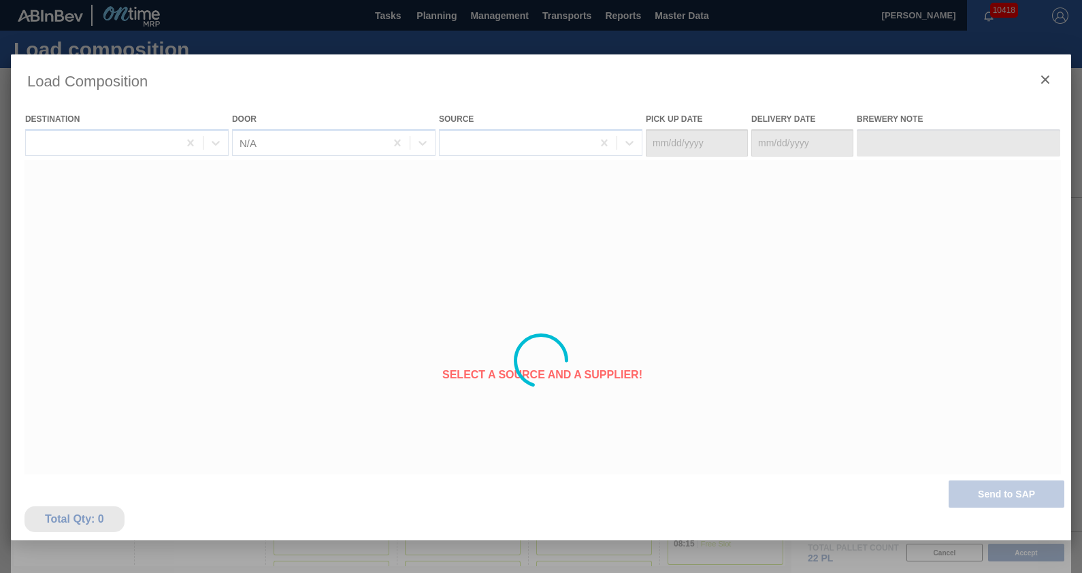
type Date "[DATE]"
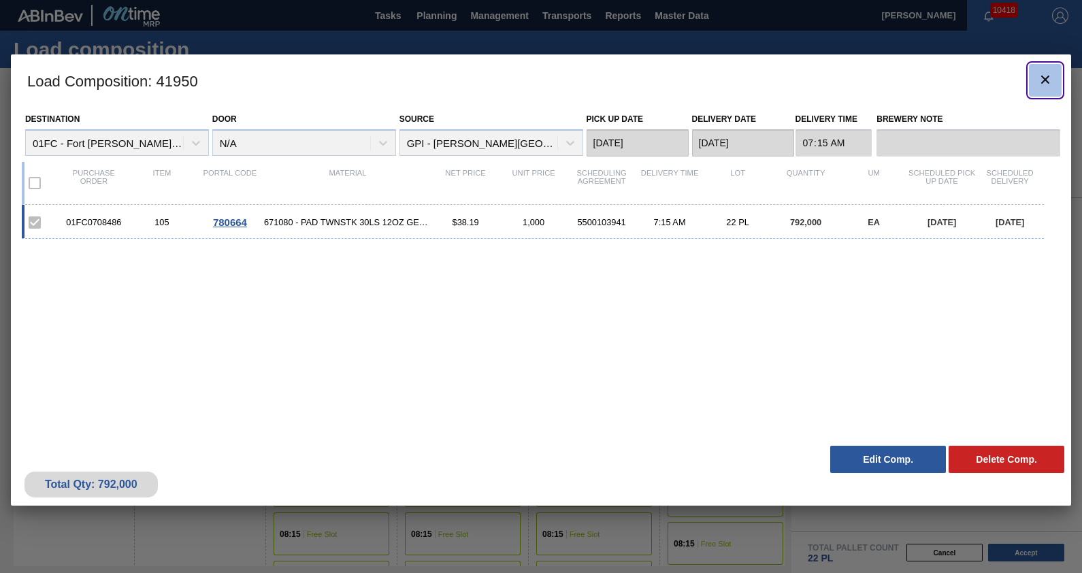
click at [1043, 77] on icon "botão de ícone" at bounding box center [1045, 80] width 8 height 8
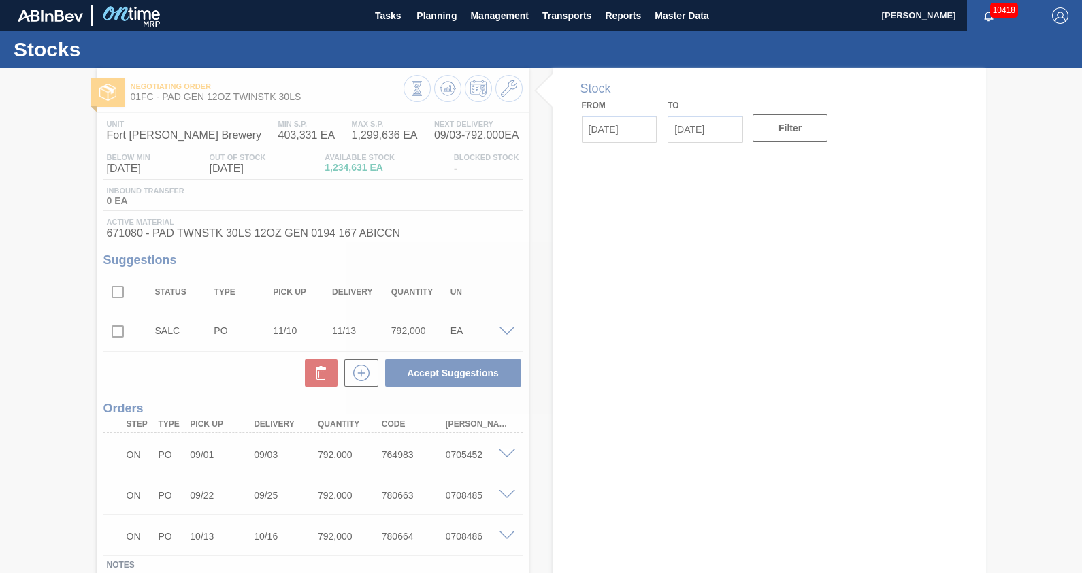
type input "[DATE]"
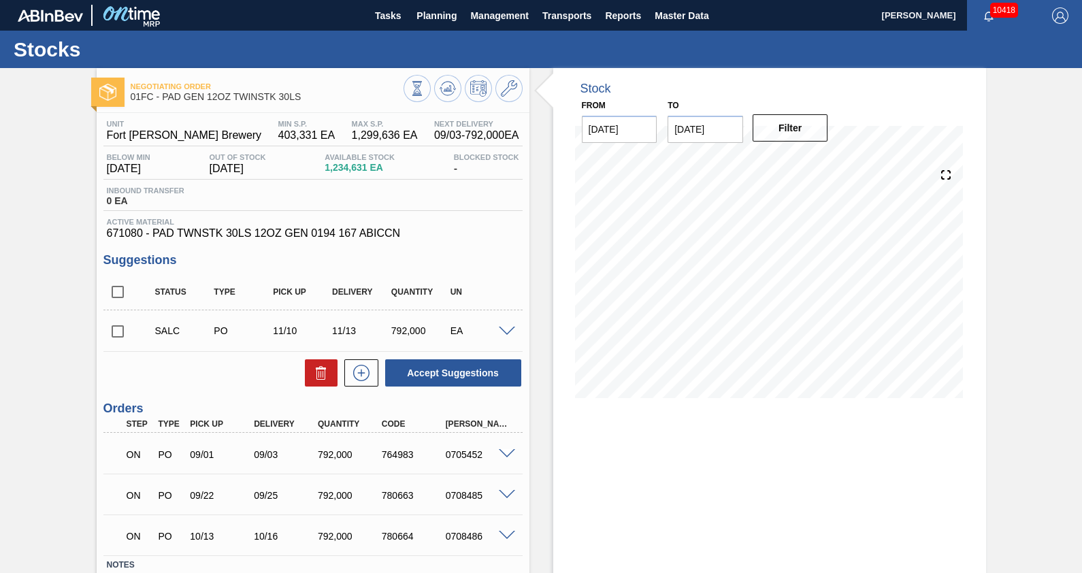
click at [507, 335] on span at bounding box center [507, 332] width 16 height 10
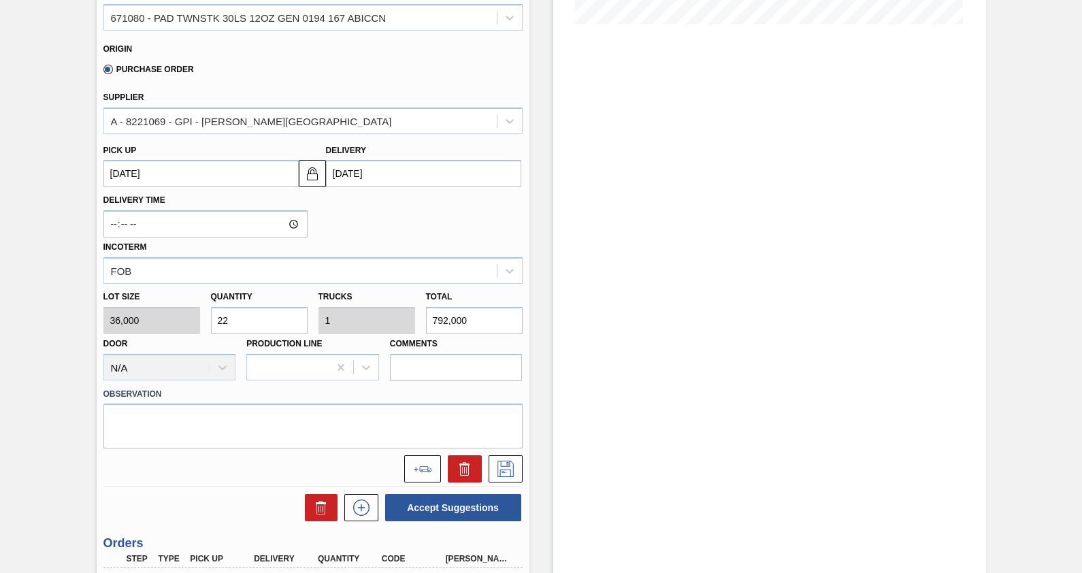
scroll to position [439, 0]
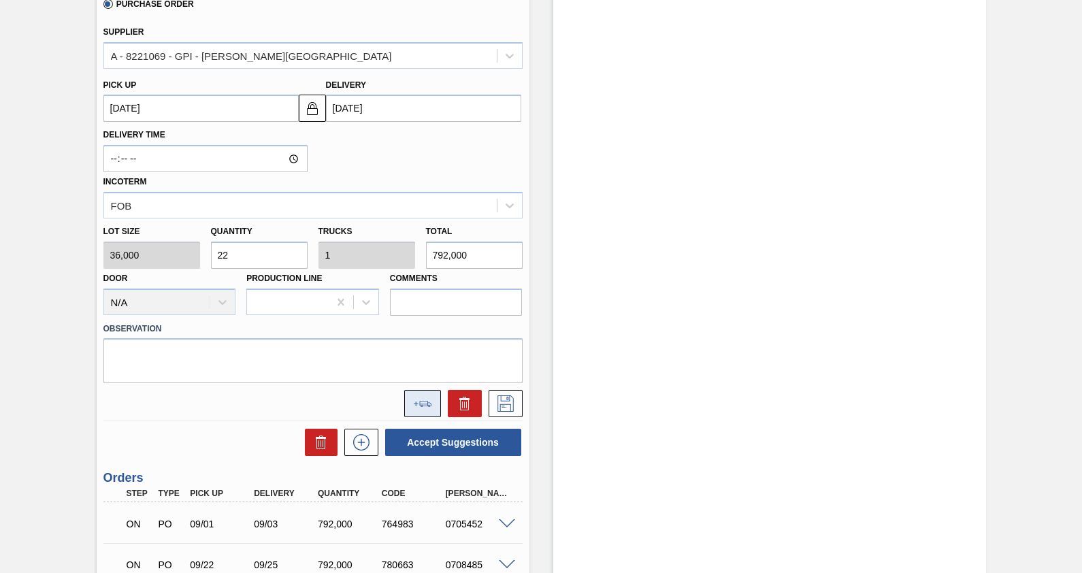
click at [412, 398] on button at bounding box center [422, 403] width 37 height 27
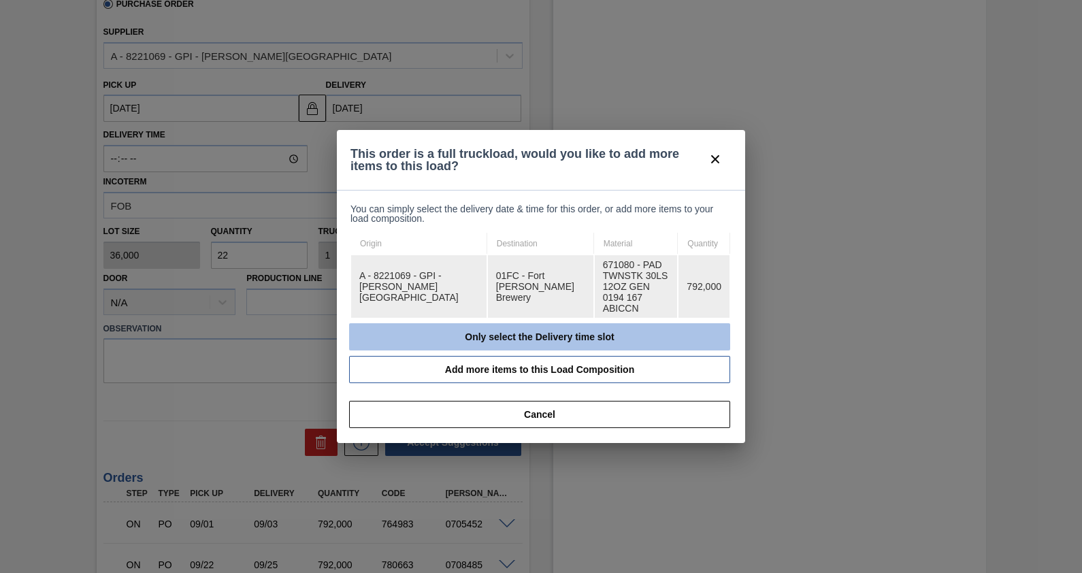
click at [508, 323] on button "Only select the Delivery time slot" at bounding box center [539, 336] width 381 height 27
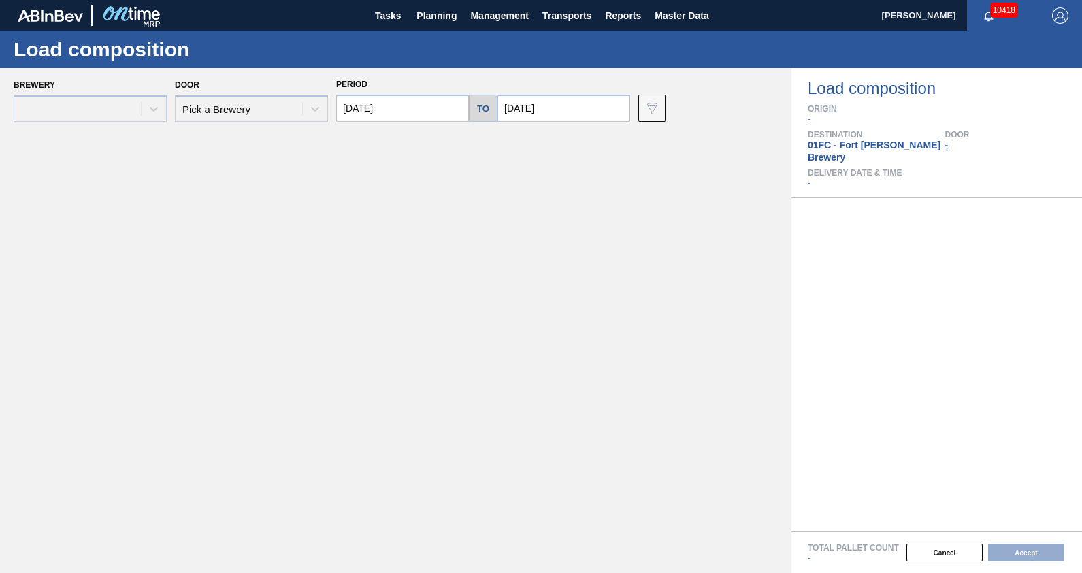
type input "[DATE]"
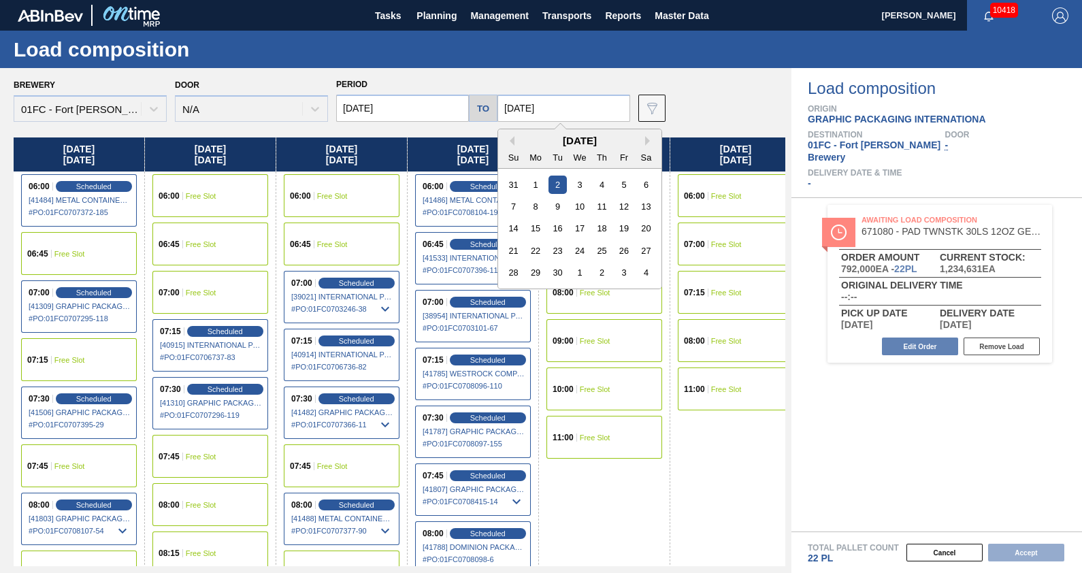
click at [592, 121] on input "[DATE]" at bounding box center [563, 108] width 133 height 27
click at [640, 140] on div "[DATE]" at bounding box center [579, 141] width 163 height 12
click at [647, 140] on button "Next Month" at bounding box center [650, 141] width 10 height 10
click at [606, 226] on div "13" at bounding box center [602, 228] width 18 height 18
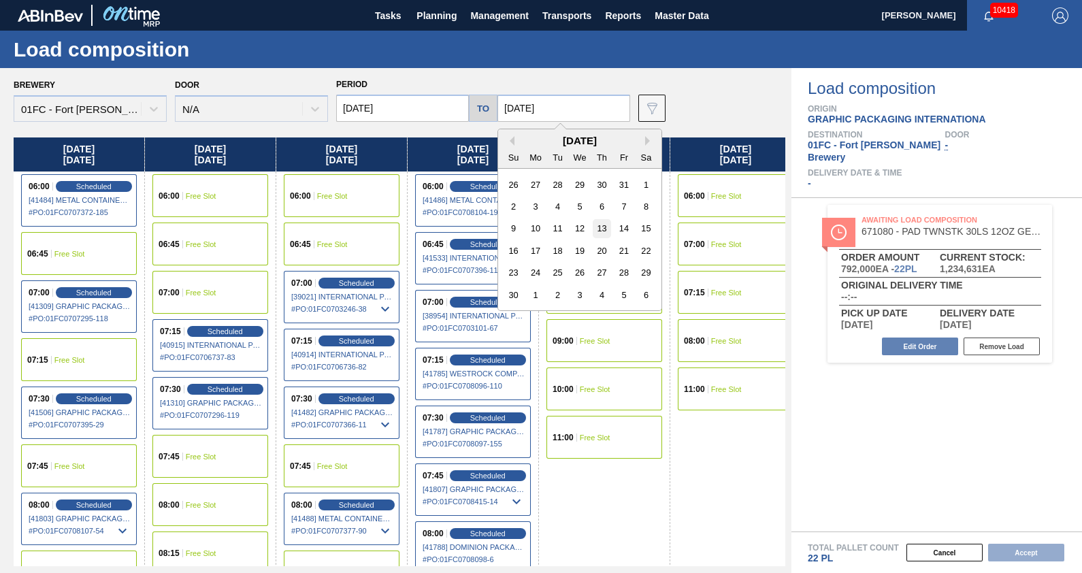
type input "[DATE]"
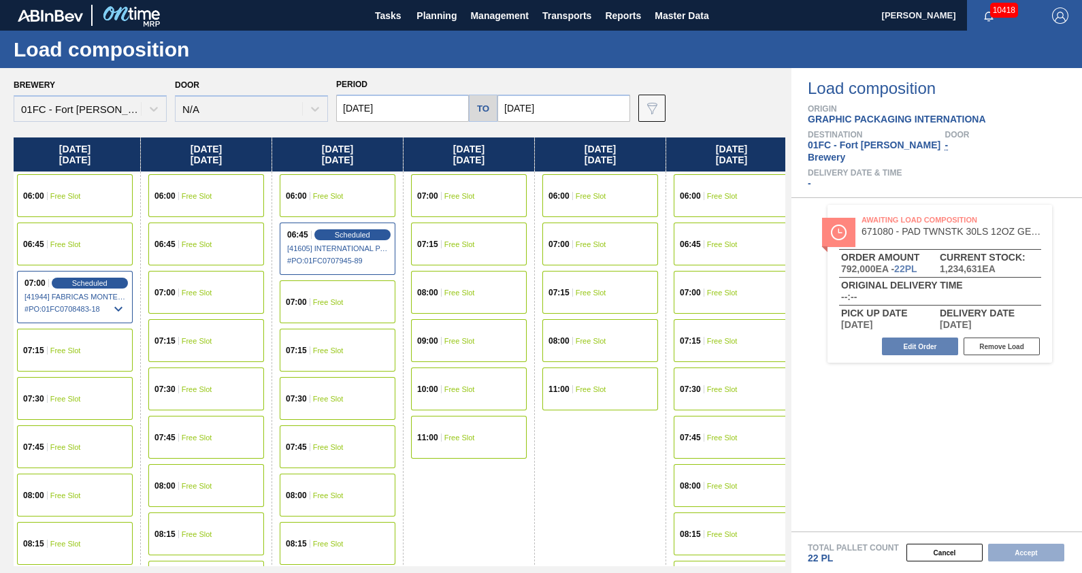
scroll to position [0, 9725]
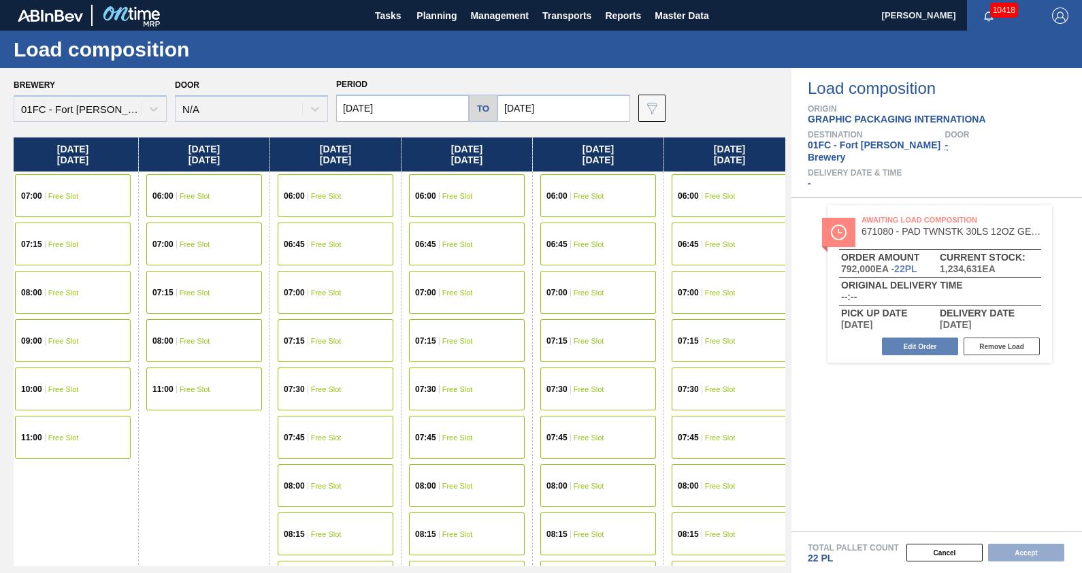
click at [723, 287] on div "07:00 Free Slot" at bounding box center [730, 292] width 116 height 43
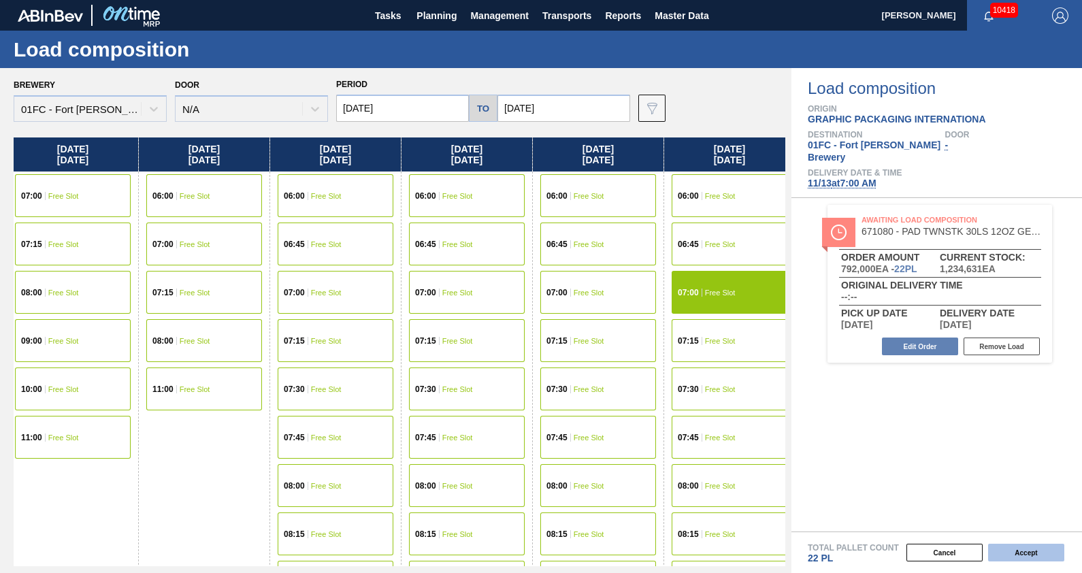
click at [1013, 547] on button "Accept" at bounding box center [1026, 553] width 76 height 18
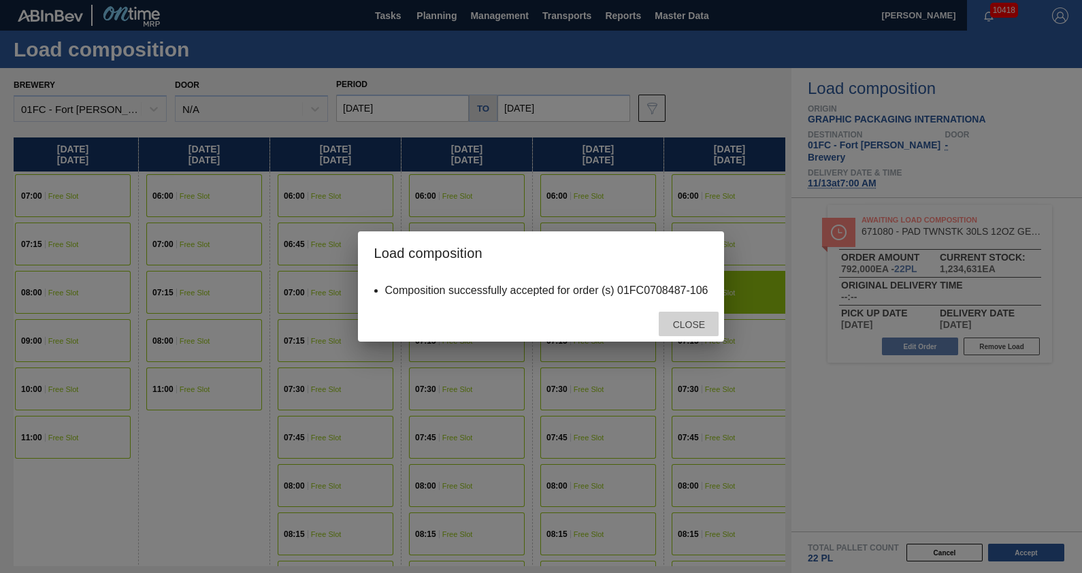
click at [687, 331] on div "Close" at bounding box center [689, 324] width 60 height 25
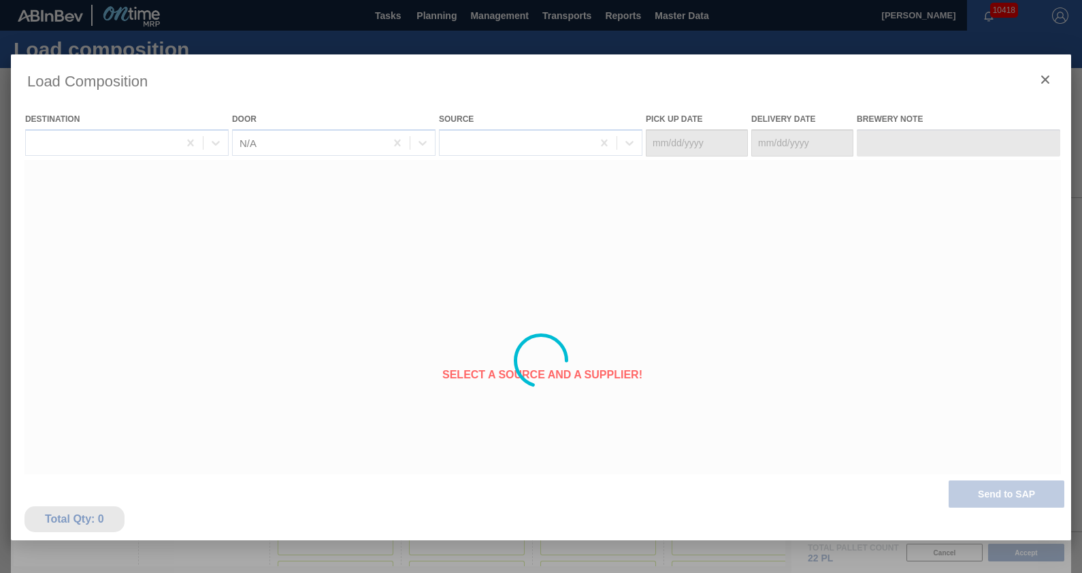
type Date "[DATE]"
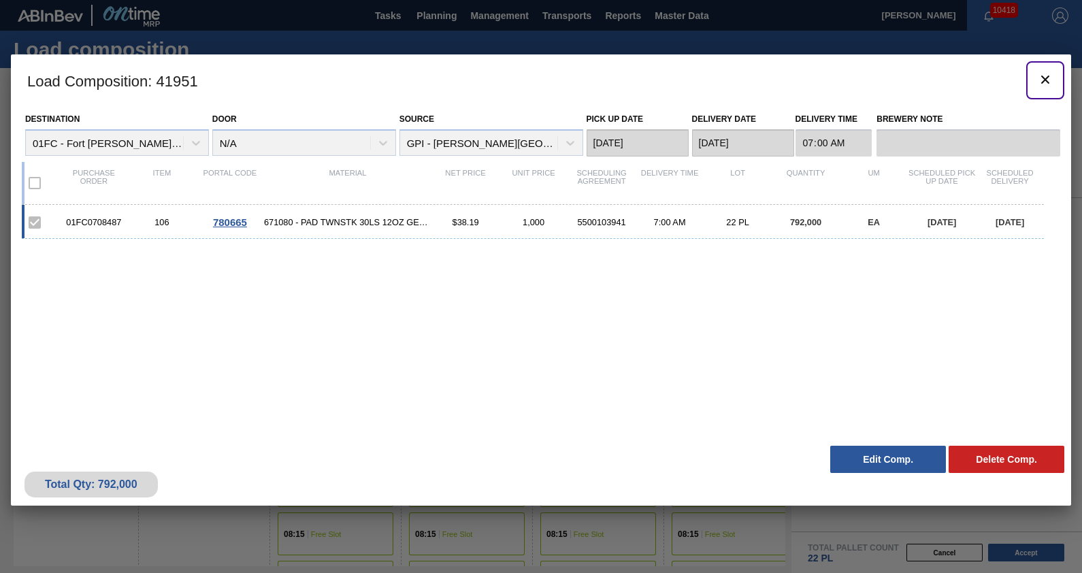
click at [1045, 78] on icon "botão de ícone" at bounding box center [1045, 79] width 16 height 16
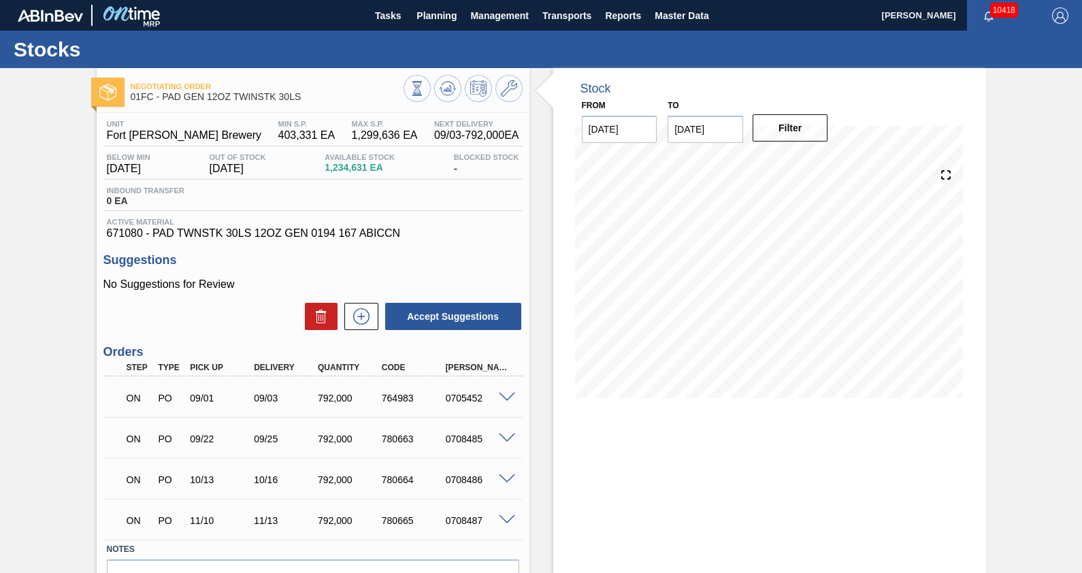
click at [442, 95] on icon at bounding box center [448, 88] width 16 height 16
click at [544, 211] on div "Stock From [DATE] to [DATE] Filter" at bounding box center [757, 359] width 457 height 583
click at [28, 245] on div "Negotiating Order 01FC - PAD GEN 12OZ TWINSTK 30LS Unit Fort [PERSON_NAME] Brew…" at bounding box center [541, 359] width 1082 height 583
click at [444, 18] on span "Planning" at bounding box center [436, 15] width 40 height 16
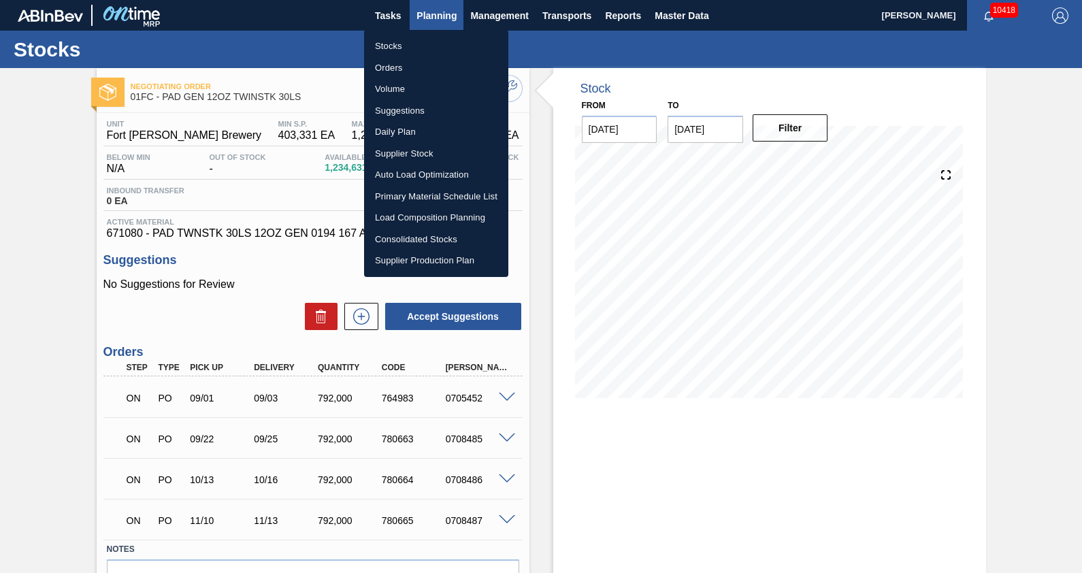
click at [444, 18] on div at bounding box center [541, 286] width 1082 height 573
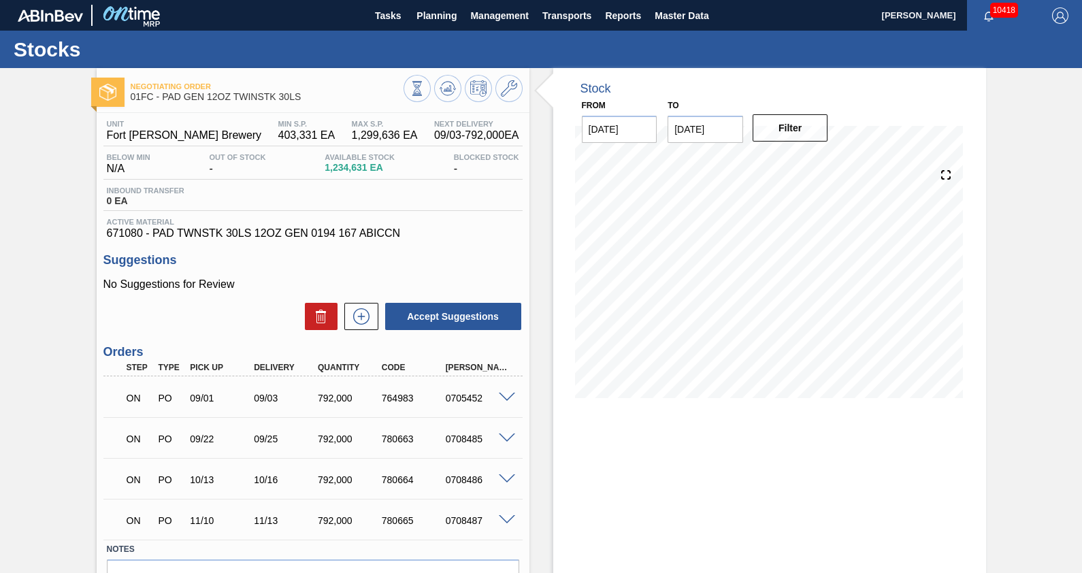
click at [543, 182] on div "Stock From [DATE] to [DATE] Filter" at bounding box center [757, 359] width 457 height 583
click at [31, 158] on div "Negotiating Order 01FC - PAD GEN 12OZ TWINSTK 30LS Unit Fort [PERSON_NAME] Brew…" at bounding box center [541, 359] width 1082 height 583
click at [433, 20] on span "Planning" at bounding box center [436, 15] width 40 height 16
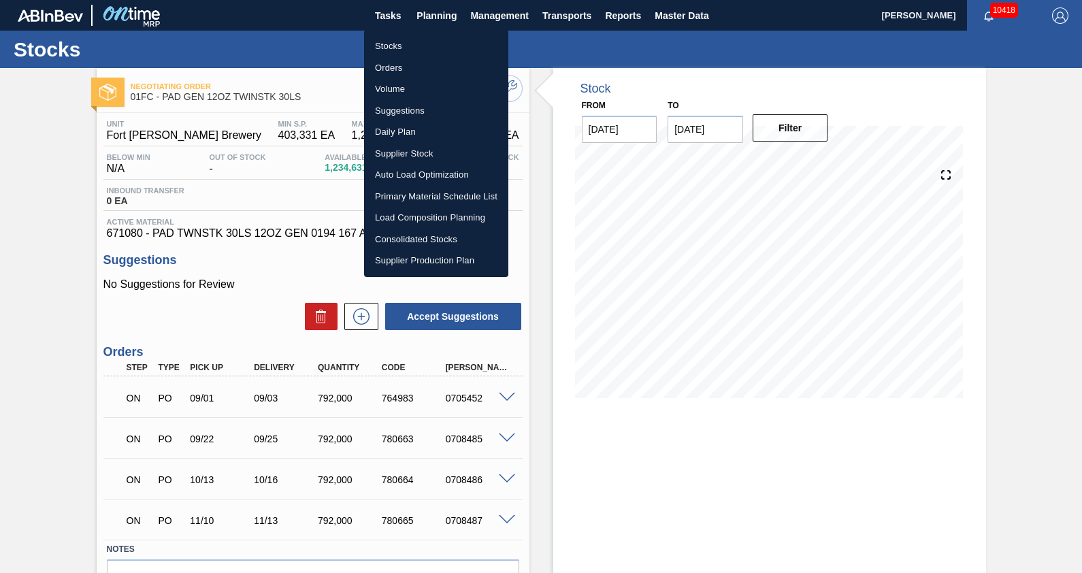
click at [404, 103] on li "Suggestions" at bounding box center [436, 111] width 144 height 22
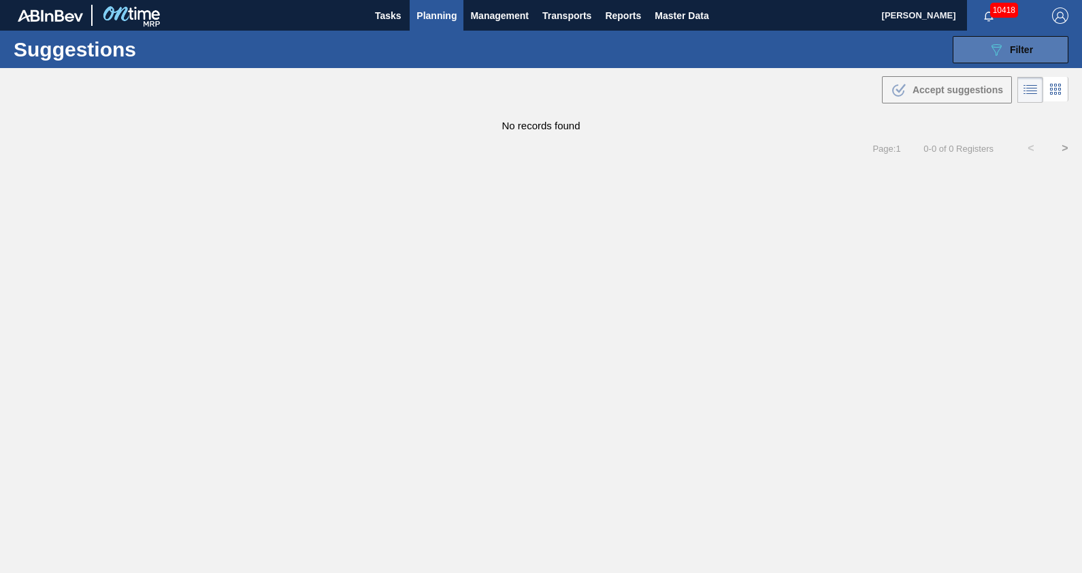
click at [993, 50] on icon "089F7B8B-B2A5-4AFE-B5C0-19BA573D28AC" at bounding box center [996, 50] width 16 height 16
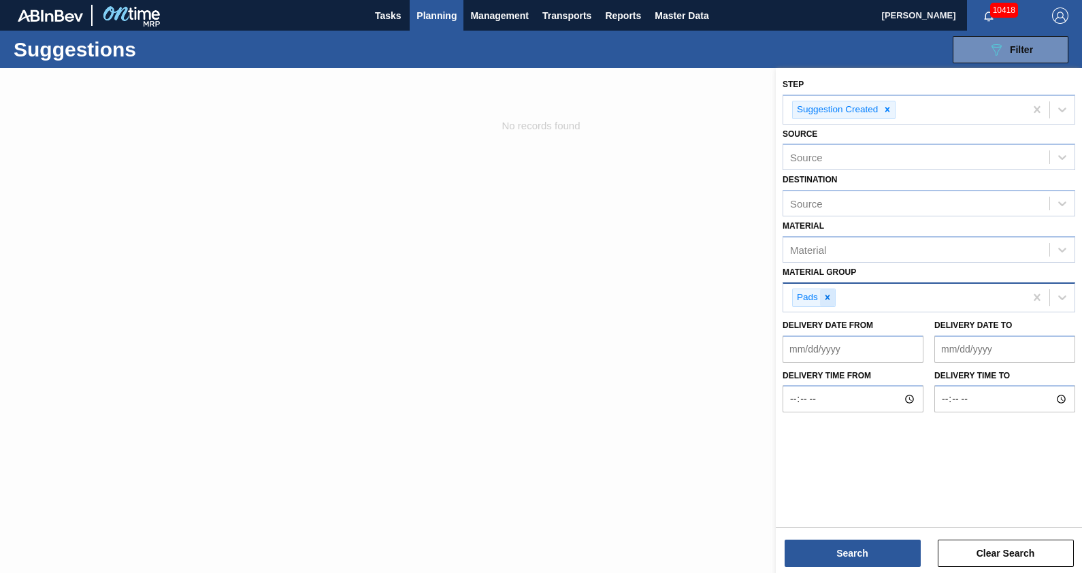
click at [828, 293] on icon at bounding box center [828, 298] width 10 height 10
click at [830, 293] on div "Material Group" at bounding box center [823, 296] width 67 height 12
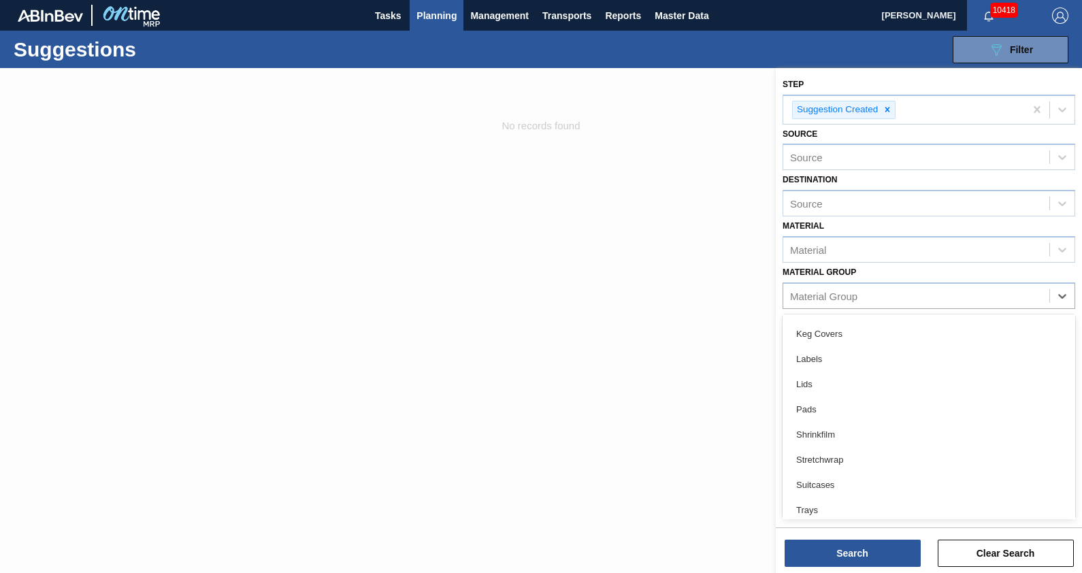
scroll to position [153, 0]
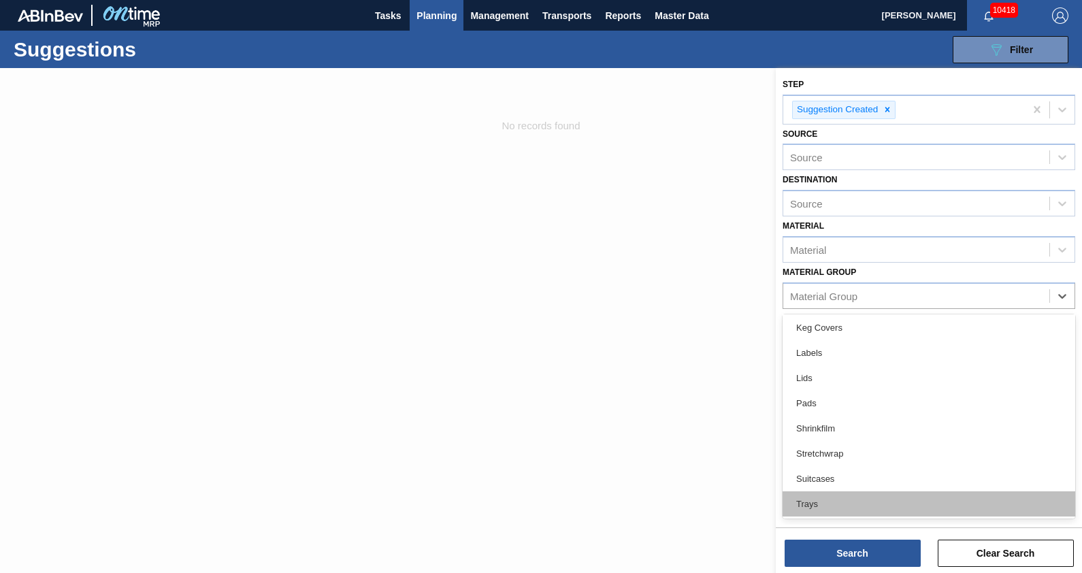
click at [869, 497] on div "Trays" at bounding box center [929, 503] width 293 height 25
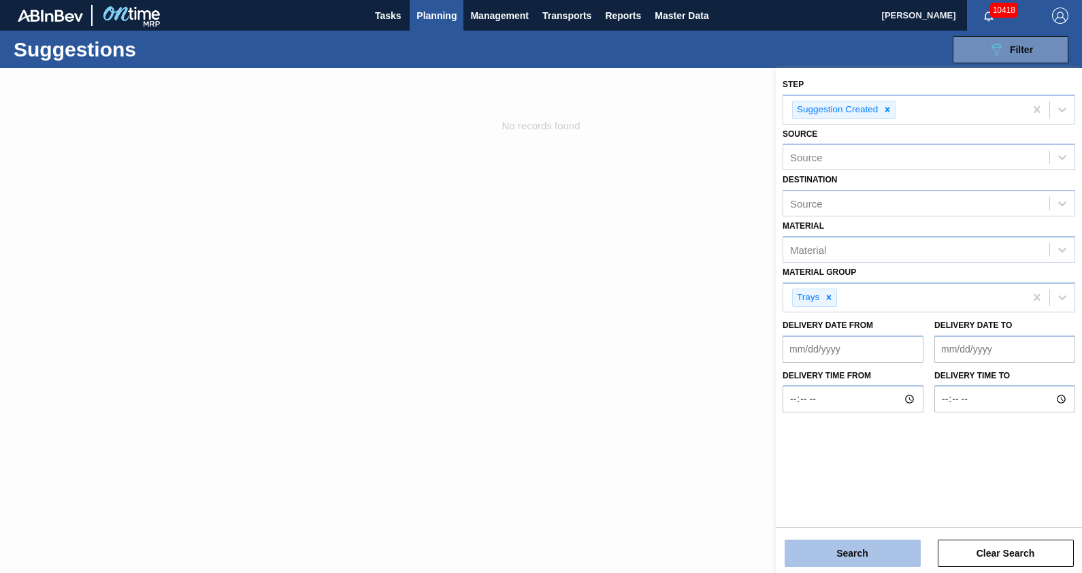
click at [858, 548] on button "Search" at bounding box center [853, 553] width 136 height 27
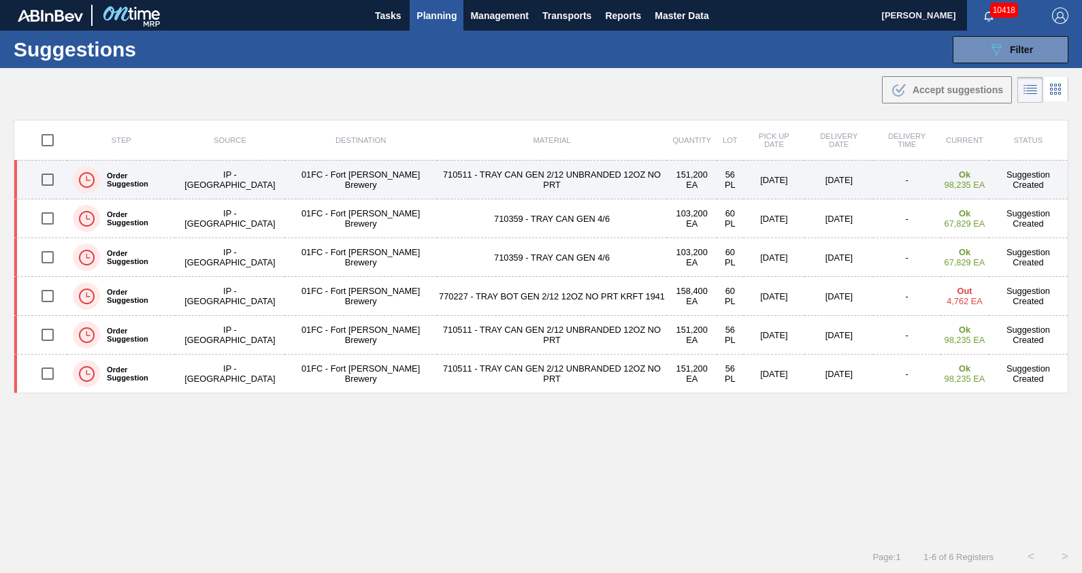
click at [582, 184] on td "710511 - TRAY CAN GEN 2/12 UNBRANDED 12OZ NO PRT" at bounding box center [552, 180] width 231 height 39
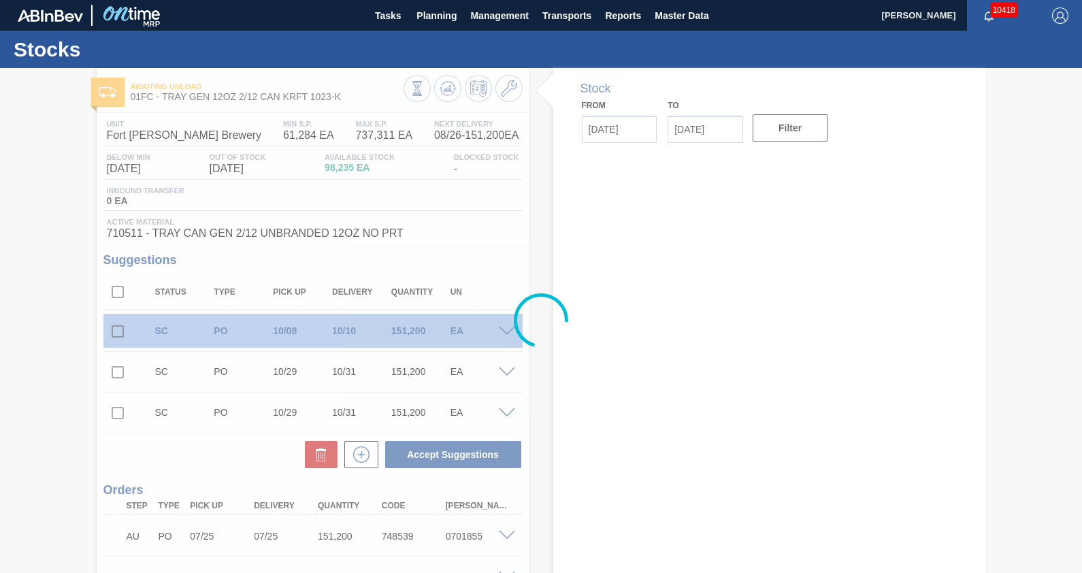
type input "[DATE]"
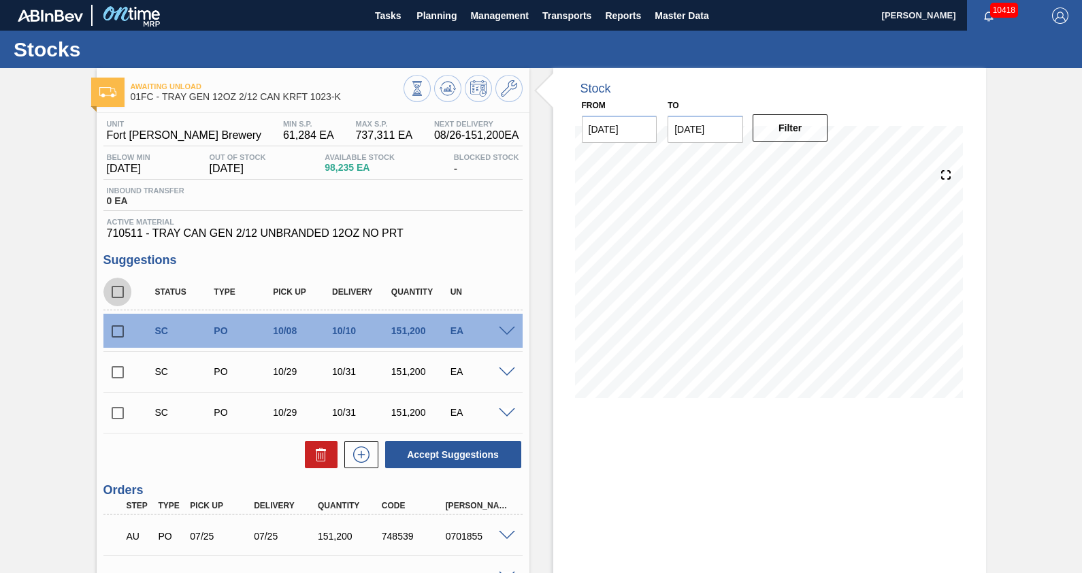
click at [117, 296] on input "checkbox" at bounding box center [117, 292] width 29 height 29
checkbox input "true"
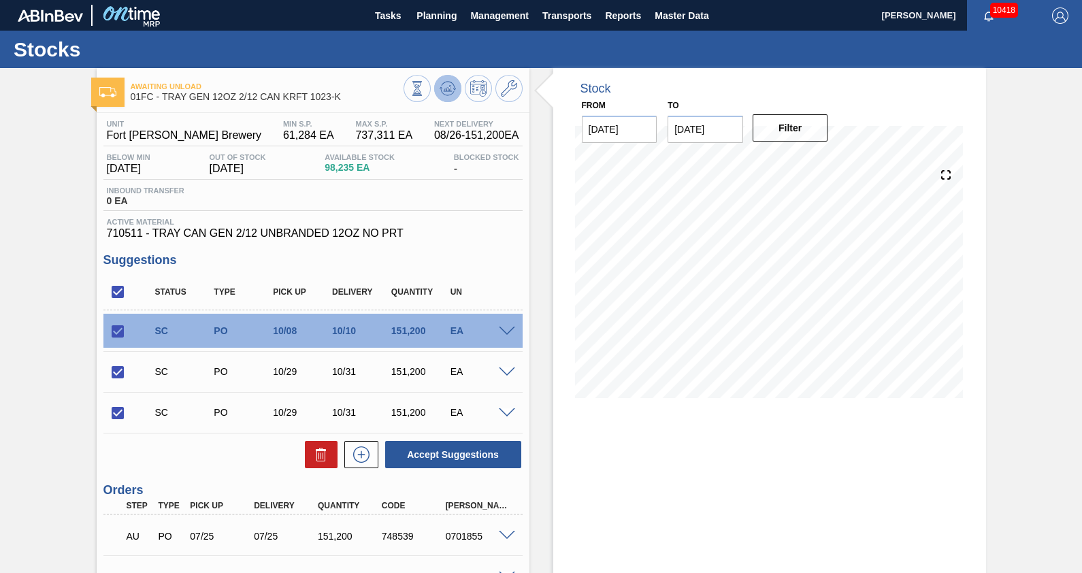
click at [440, 93] on icon at bounding box center [448, 88] width 16 height 16
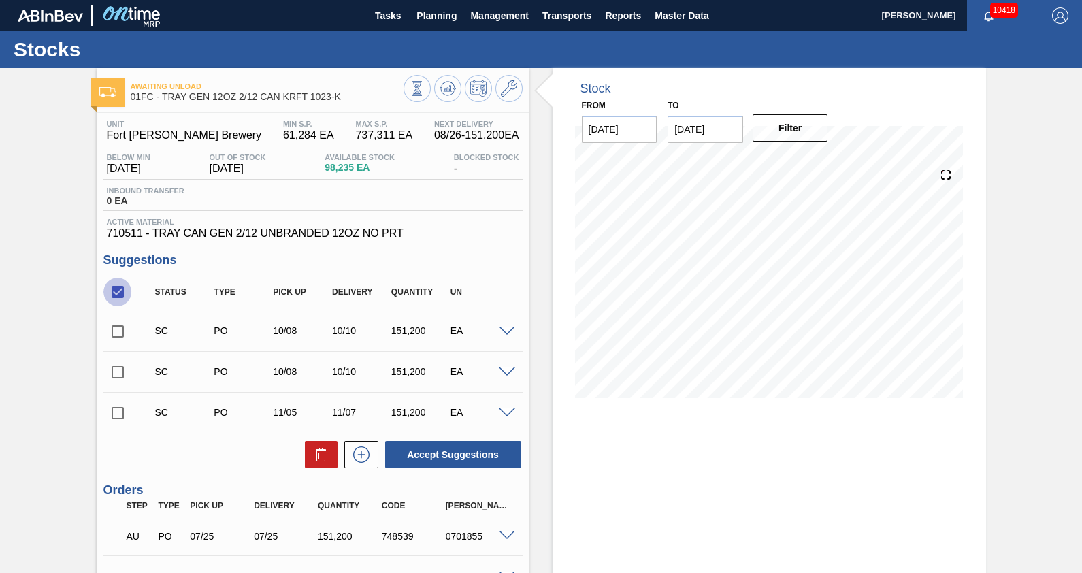
click at [112, 288] on input "checkbox" at bounding box center [117, 292] width 29 height 29
click at [114, 289] on input "checkbox" at bounding box center [117, 292] width 29 height 29
checkbox input "true"
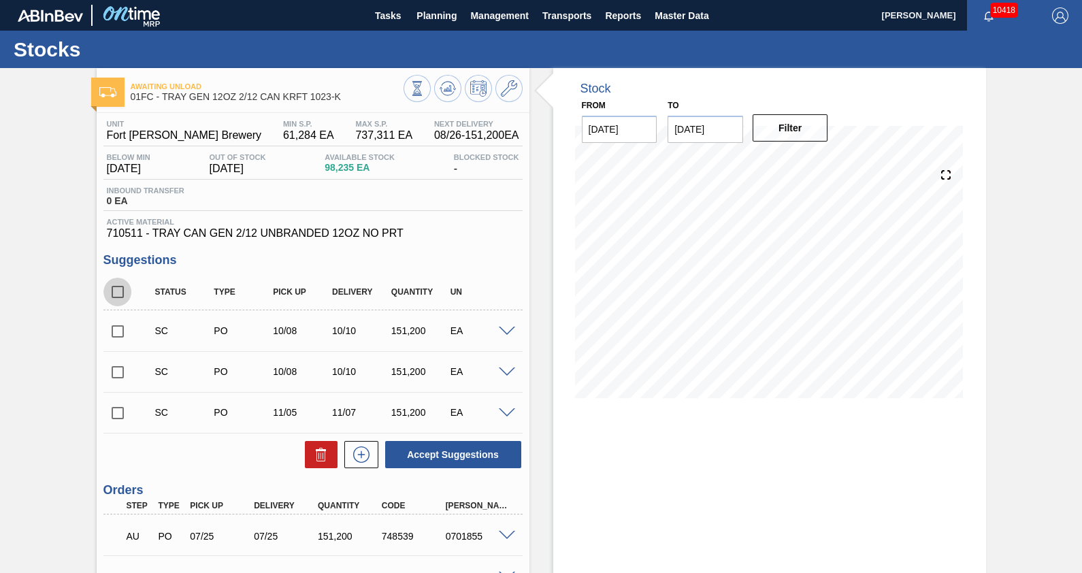
checkbox input "true"
click at [438, 461] on button "Accept Suggestions" at bounding box center [453, 454] width 136 height 27
checkbox input "false"
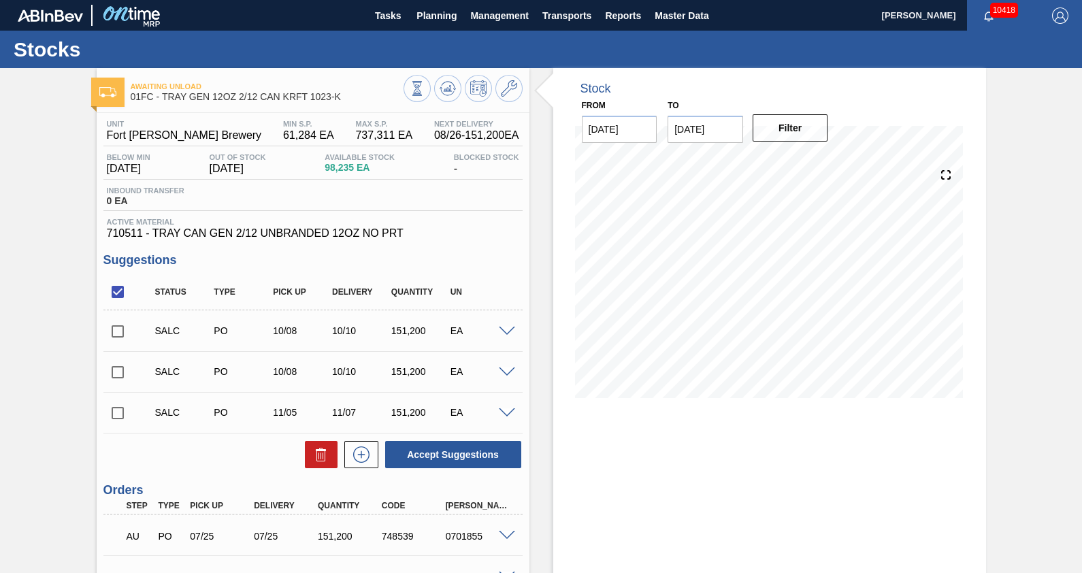
click at [505, 335] on span at bounding box center [507, 332] width 16 height 10
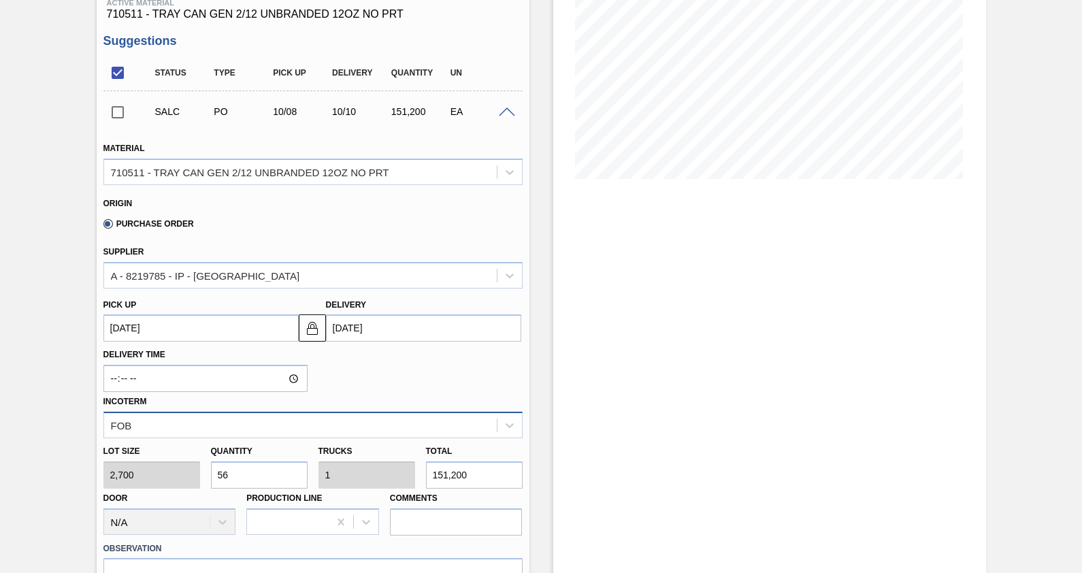
scroll to position [425, 0]
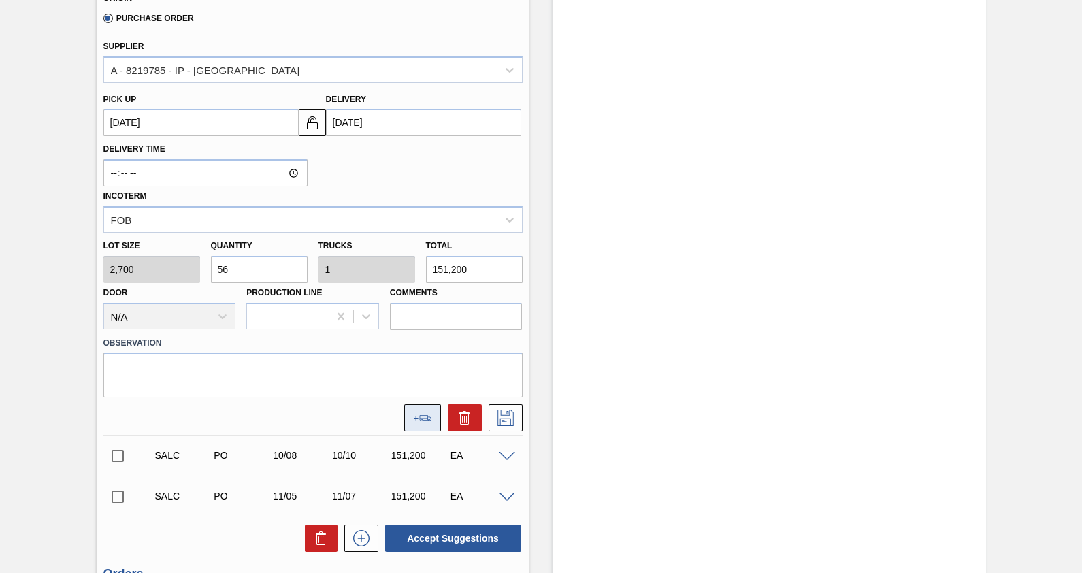
click at [423, 425] on button at bounding box center [422, 417] width 37 height 27
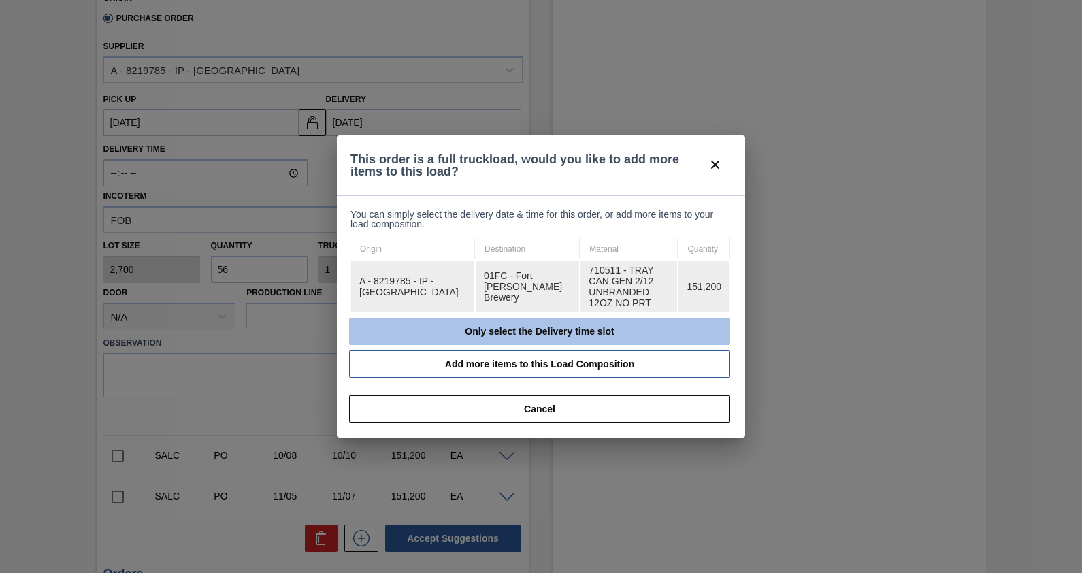
click at [505, 327] on button "Only select the Delivery time slot" at bounding box center [539, 331] width 381 height 27
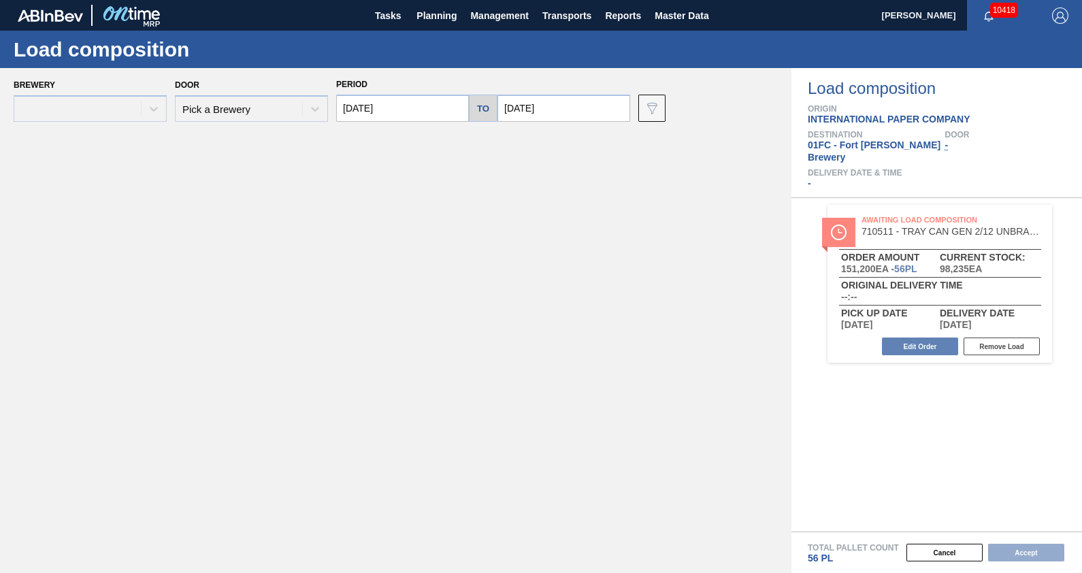
type input "[DATE]"
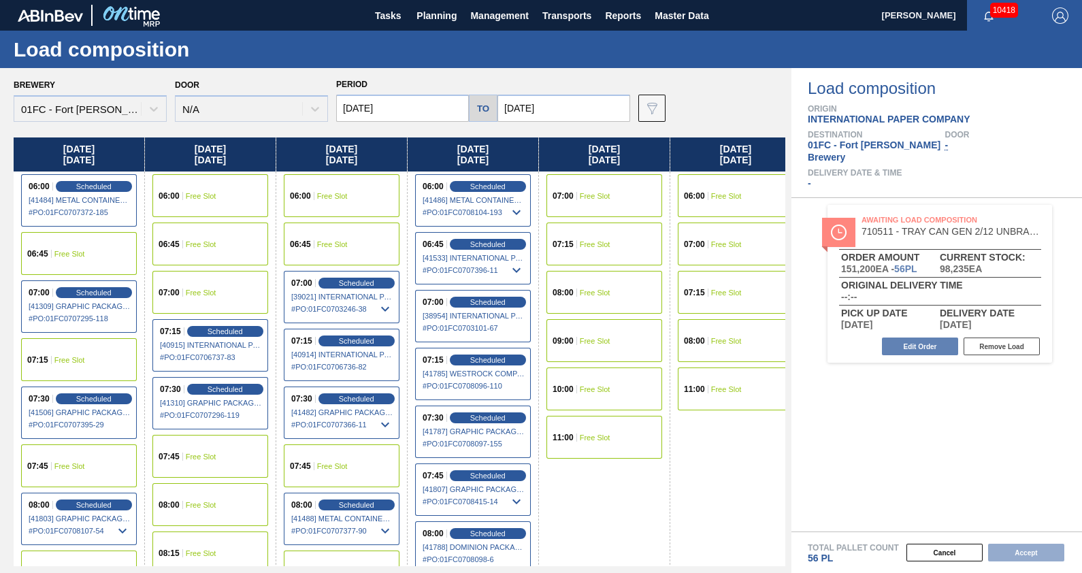
click at [555, 112] on input "[DATE]" at bounding box center [563, 108] width 133 height 27
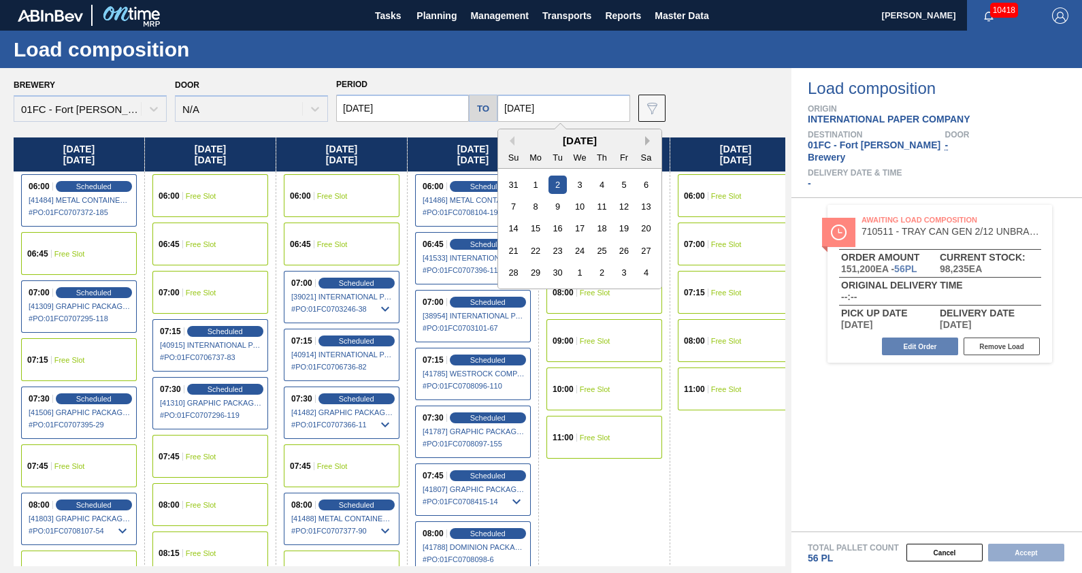
click at [649, 137] on button "Next Month" at bounding box center [650, 141] width 10 height 10
click at [627, 201] on div "10" at bounding box center [624, 206] width 18 height 18
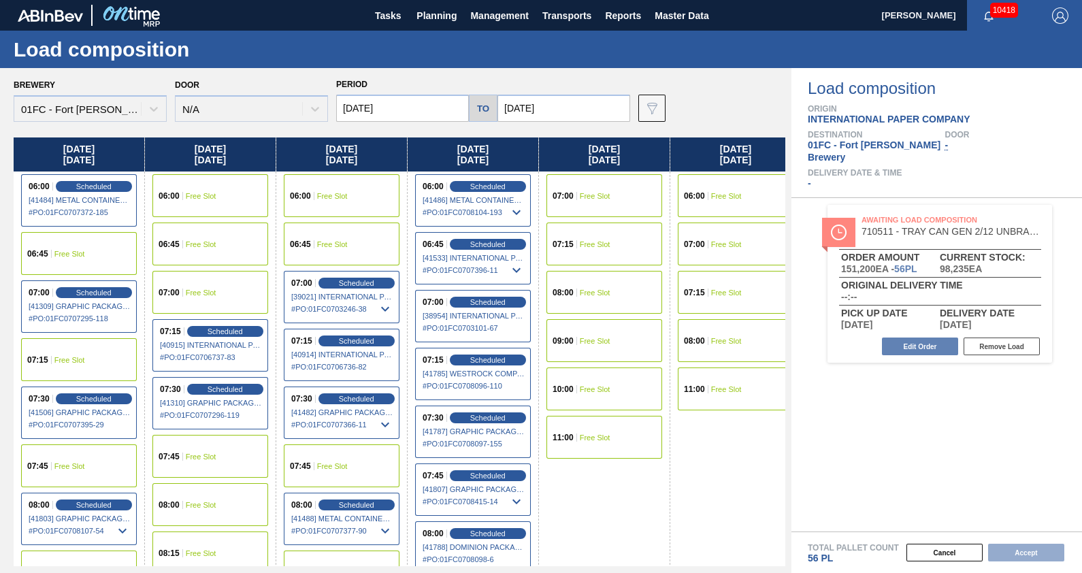
type input "[DATE]"
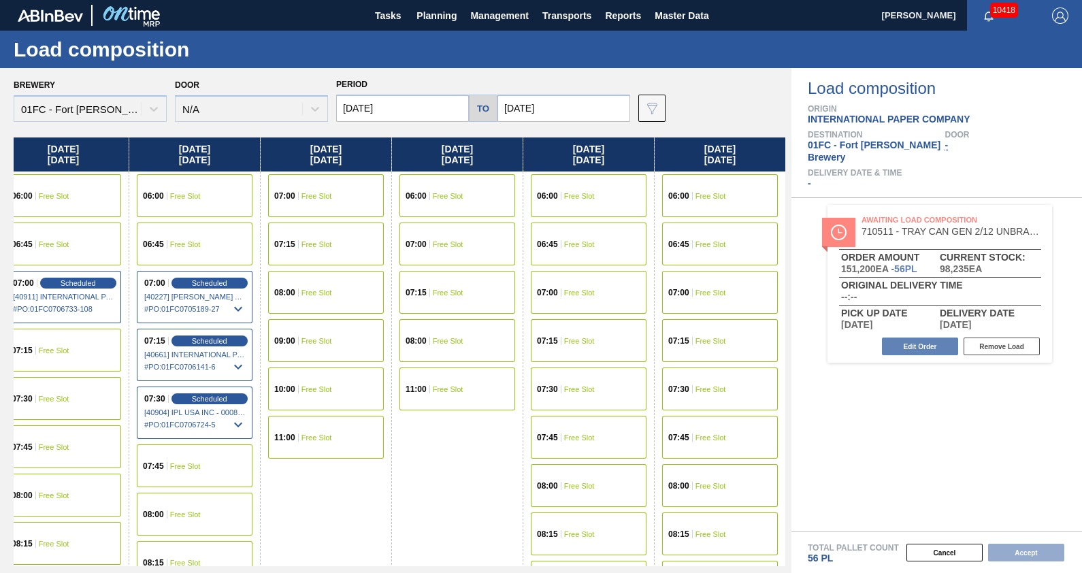
scroll to position [0, 5264]
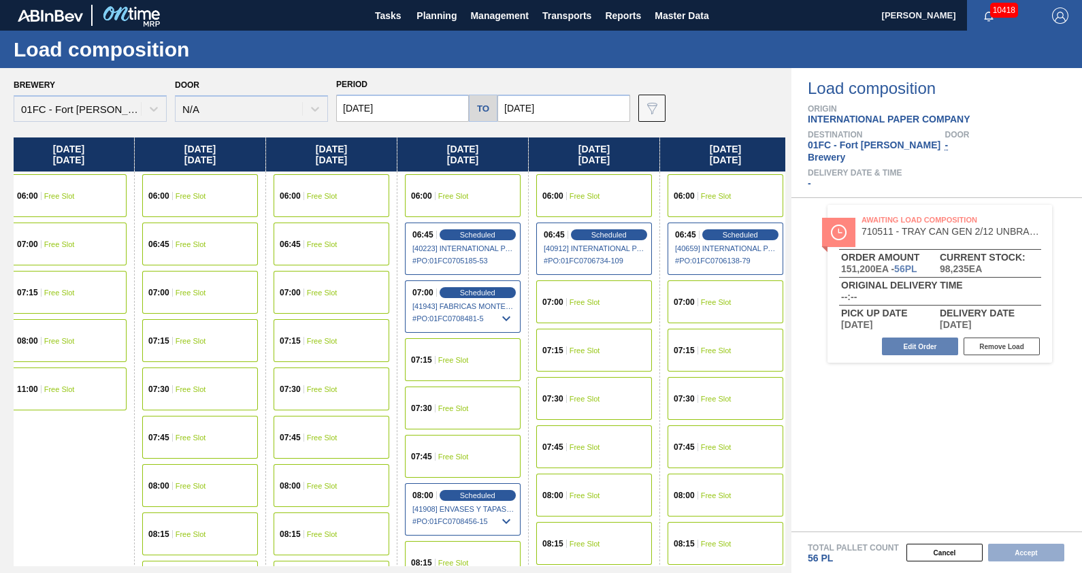
click at [720, 300] on span "Free Slot" at bounding box center [716, 302] width 31 height 8
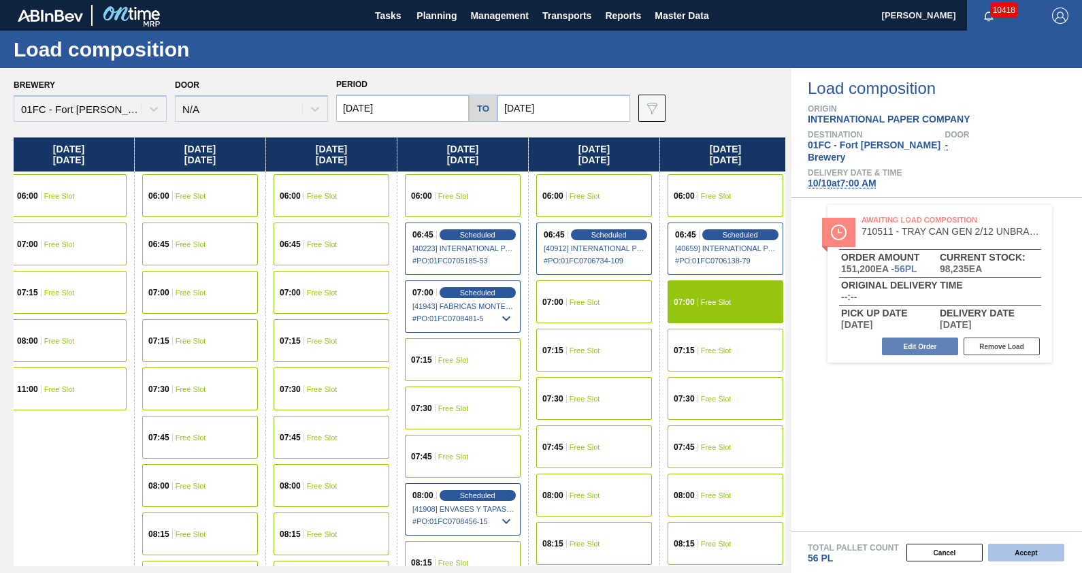
click at [1020, 548] on button "Accept" at bounding box center [1026, 553] width 76 height 18
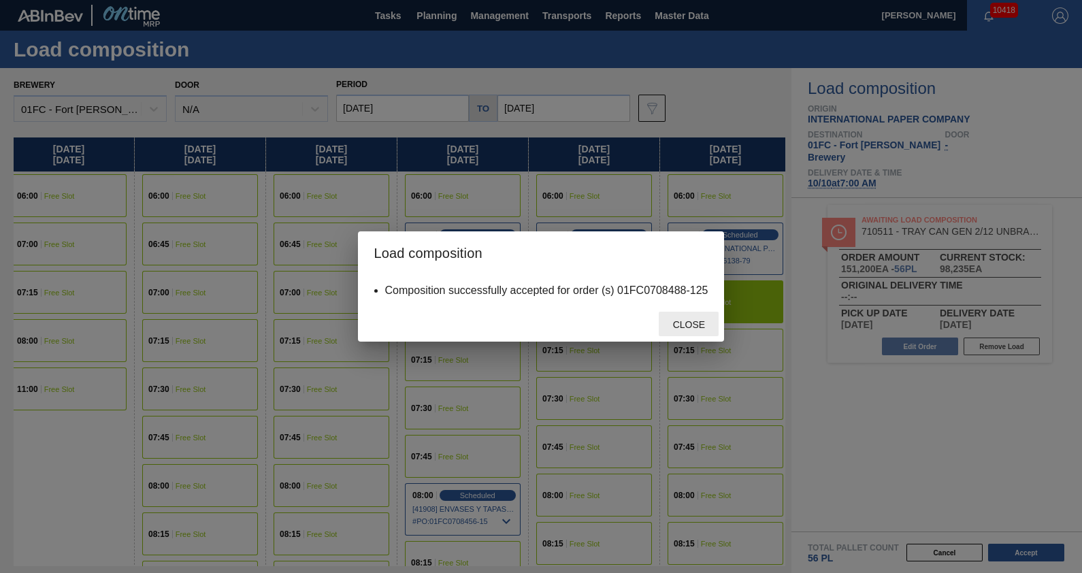
click at [694, 318] on div "Close" at bounding box center [689, 324] width 60 height 25
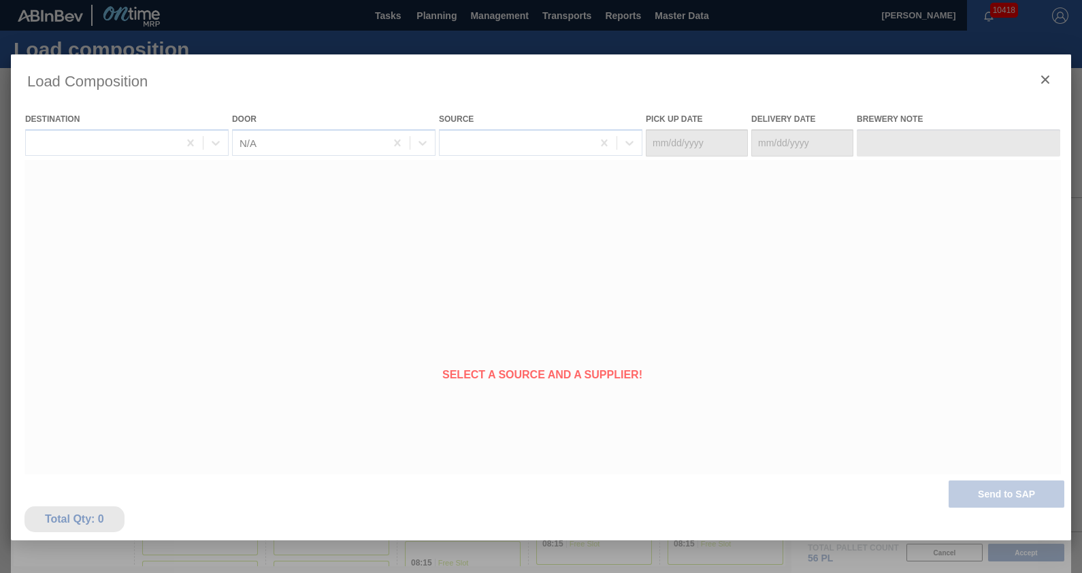
type Date "[DATE]"
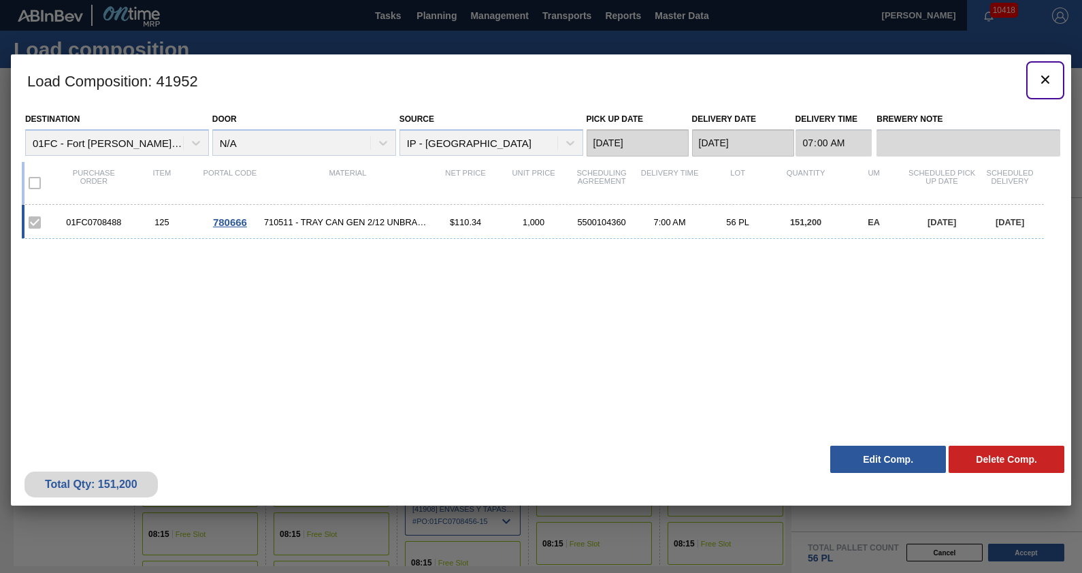
click at [1042, 82] on icon "botão de ícone" at bounding box center [1045, 80] width 8 height 8
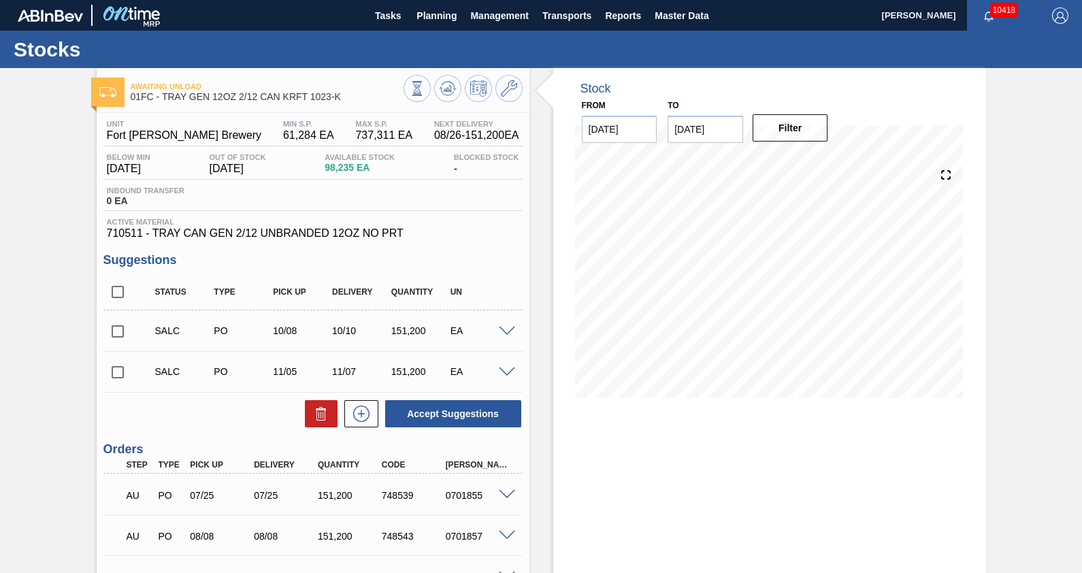
click at [507, 333] on span at bounding box center [507, 332] width 16 height 10
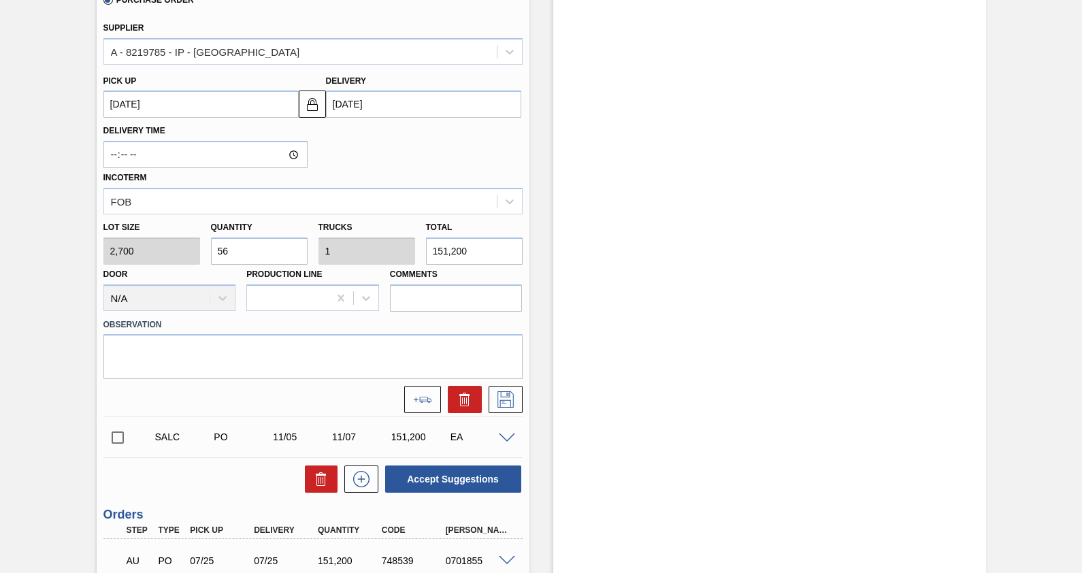
scroll to position [455, 0]
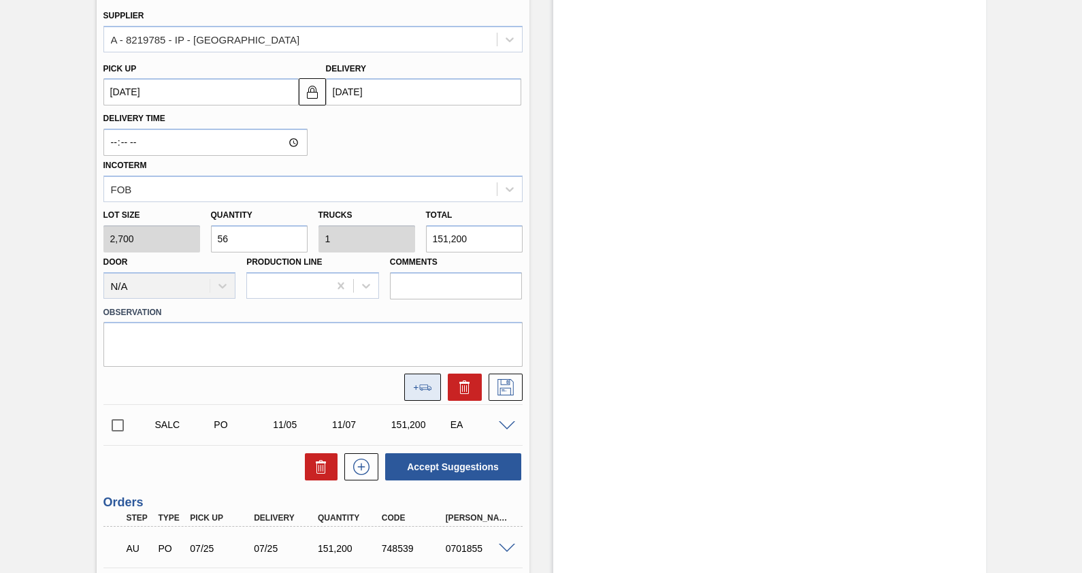
click at [426, 379] on button at bounding box center [422, 387] width 37 height 27
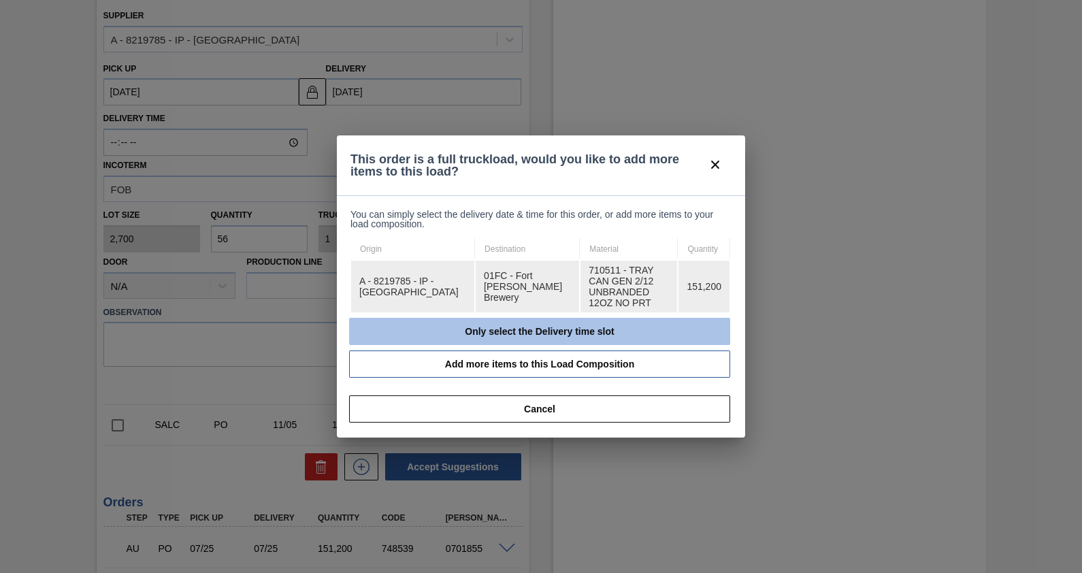
click at [483, 323] on button "Only select the Delivery time slot" at bounding box center [539, 331] width 381 height 27
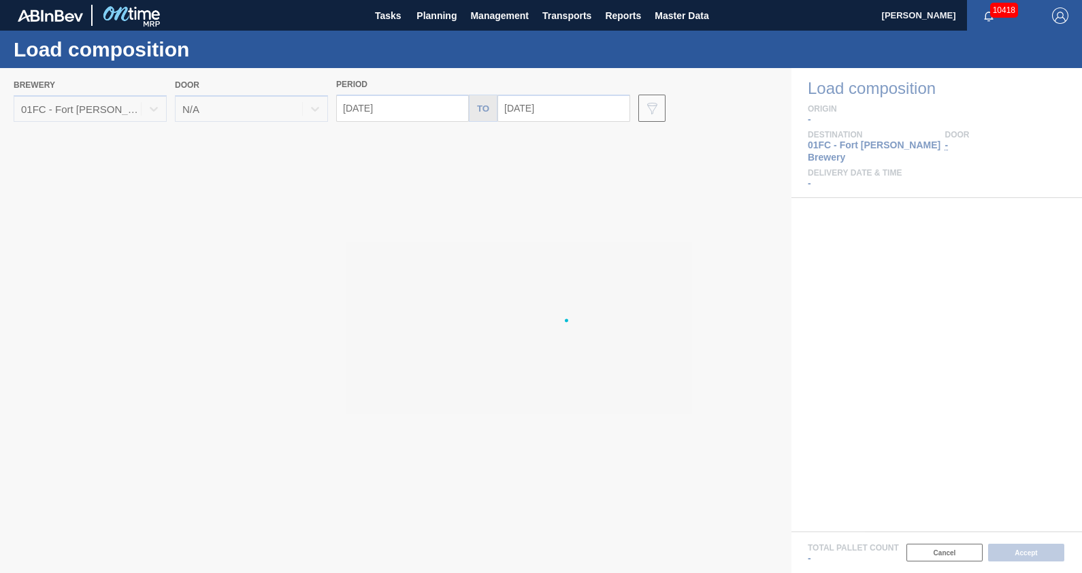
type input "[DATE]"
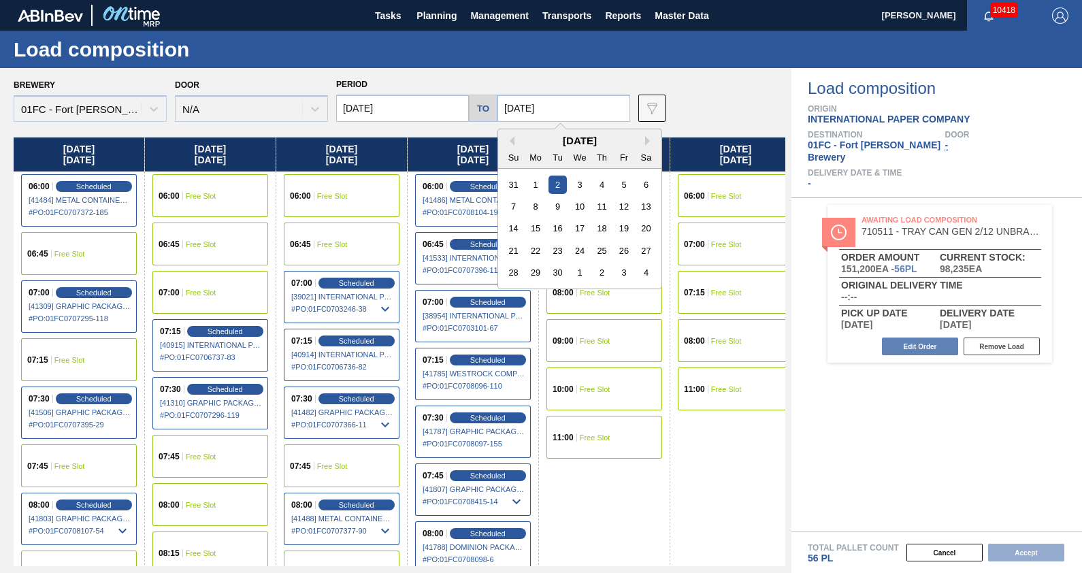
click at [573, 108] on input "[DATE]" at bounding box center [563, 108] width 133 height 27
click at [647, 136] on button "Next Month" at bounding box center [650, 141] width 10 height 10
click at [617, 201] on div "10" at bounding box center [624, 206] width 18 height 18
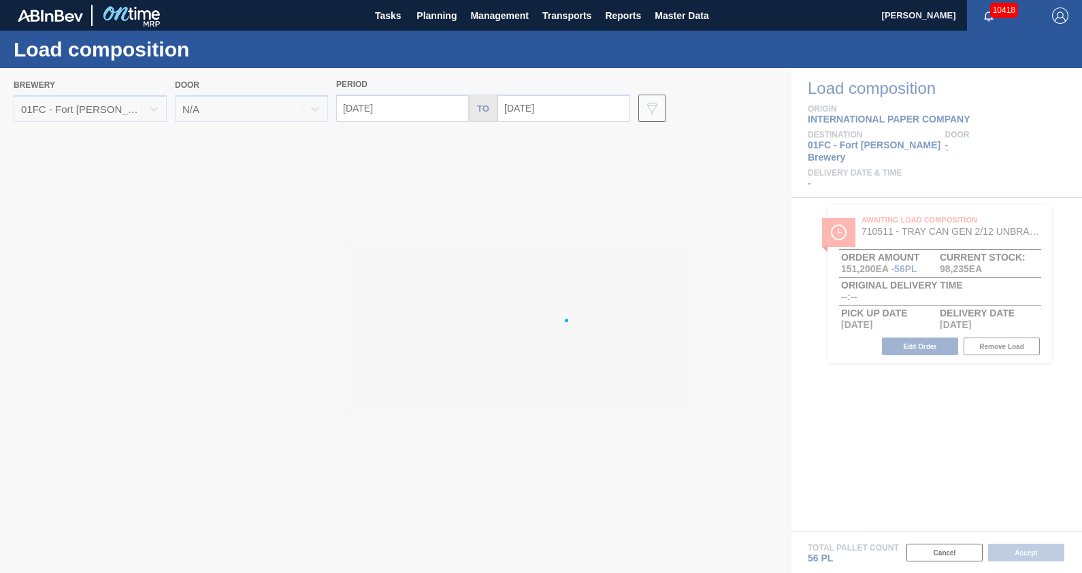
type input "[DATE]"
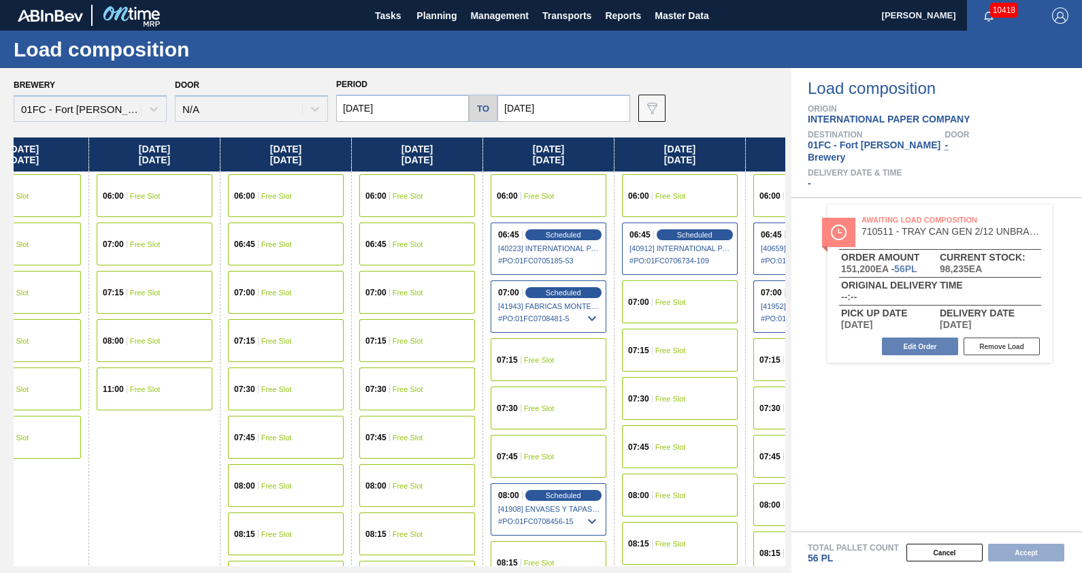
scroll to position [0, 5264]
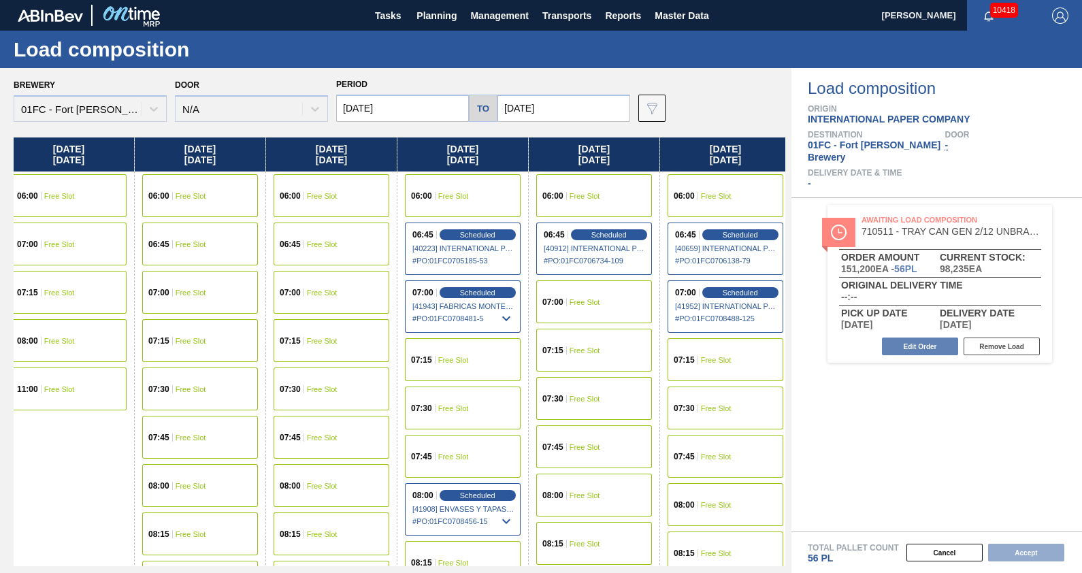
click at [587, 313] on div "07:00 Free Slot" at bounding box center [594, 301] width 116 height 43
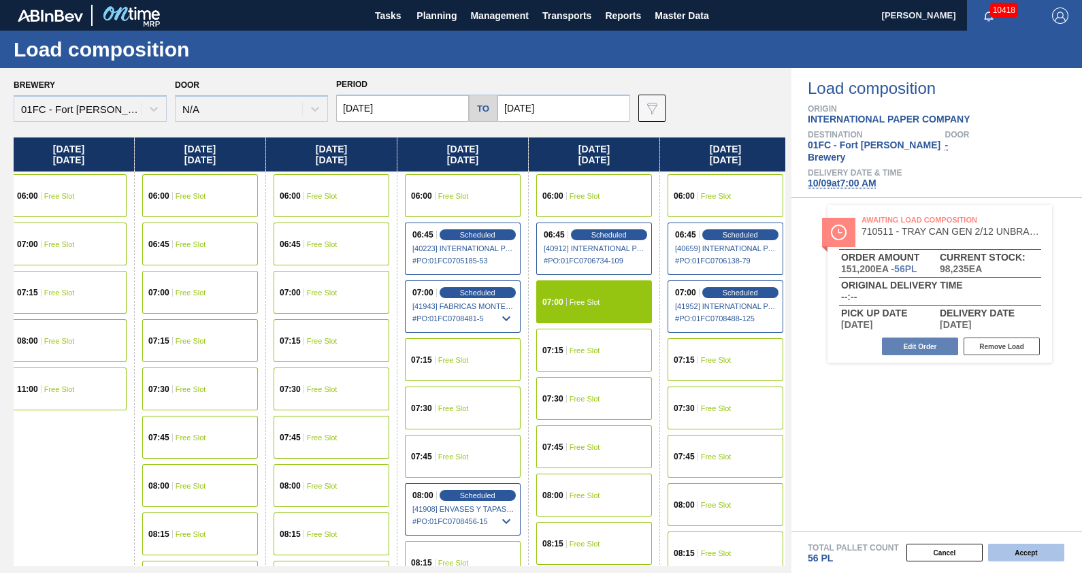
click at [1036, 551] on button "Accept" at bounding box center [1026, 553] width 76 height 18
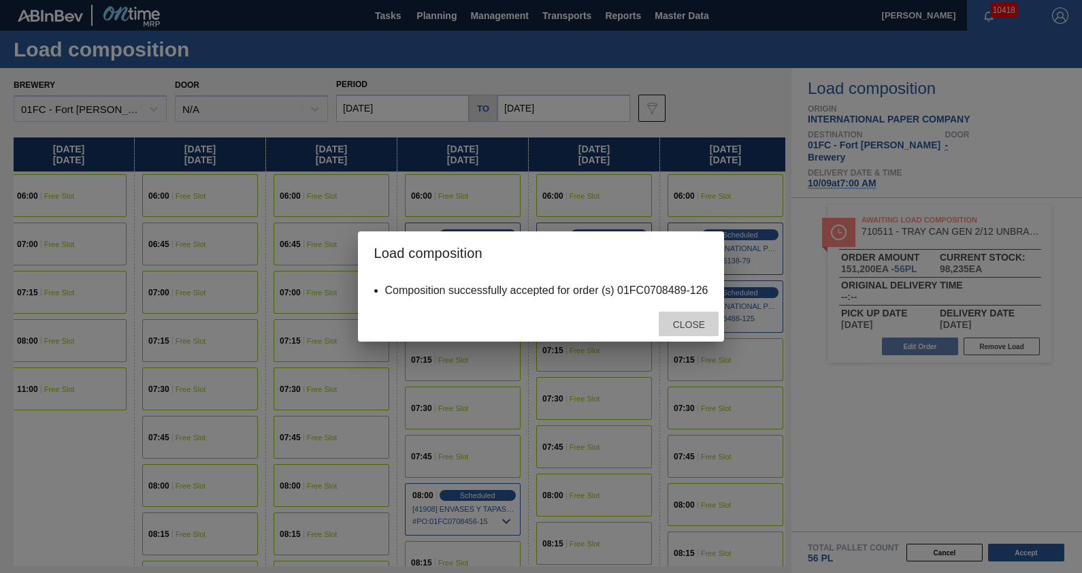
click at [698, 328] on span "Close" at bounding box center [689, 324] width 54 height 11
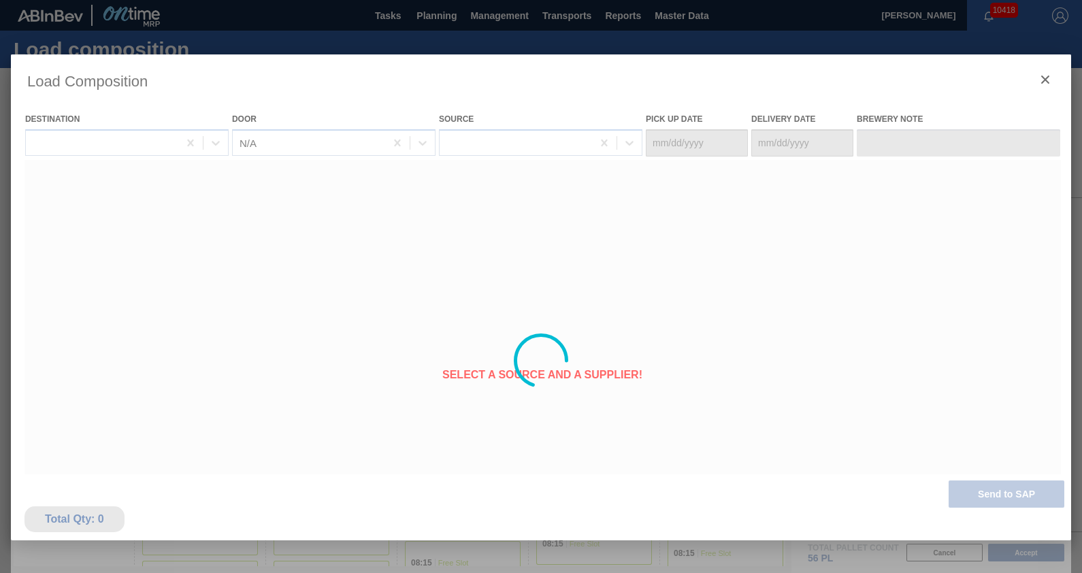
type Date "[DATE]"
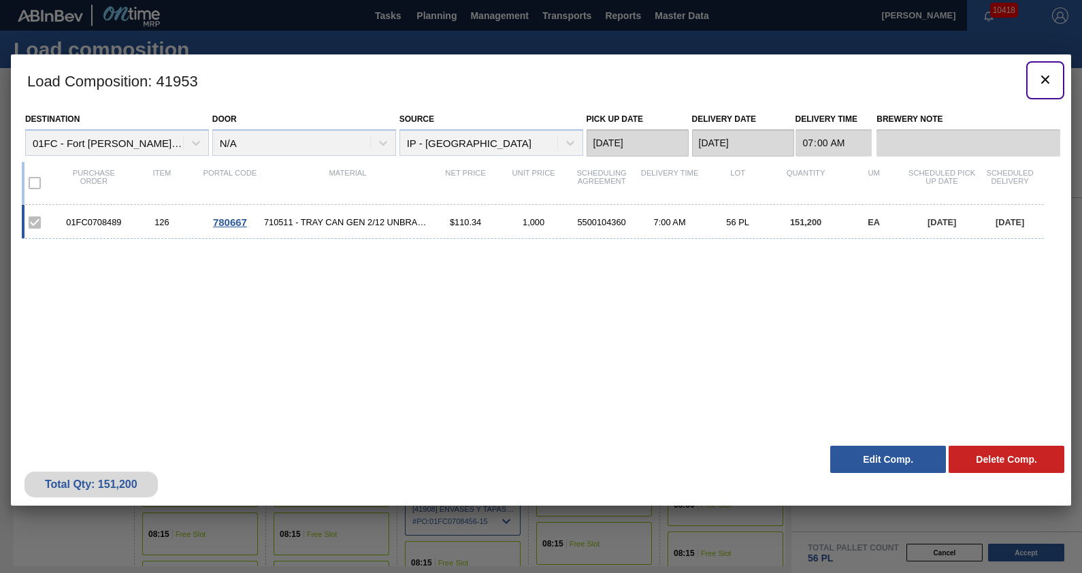
click at [1045, 80] on icon "botão de ícone" at bounding box center [1045, 79] width 16 height 16
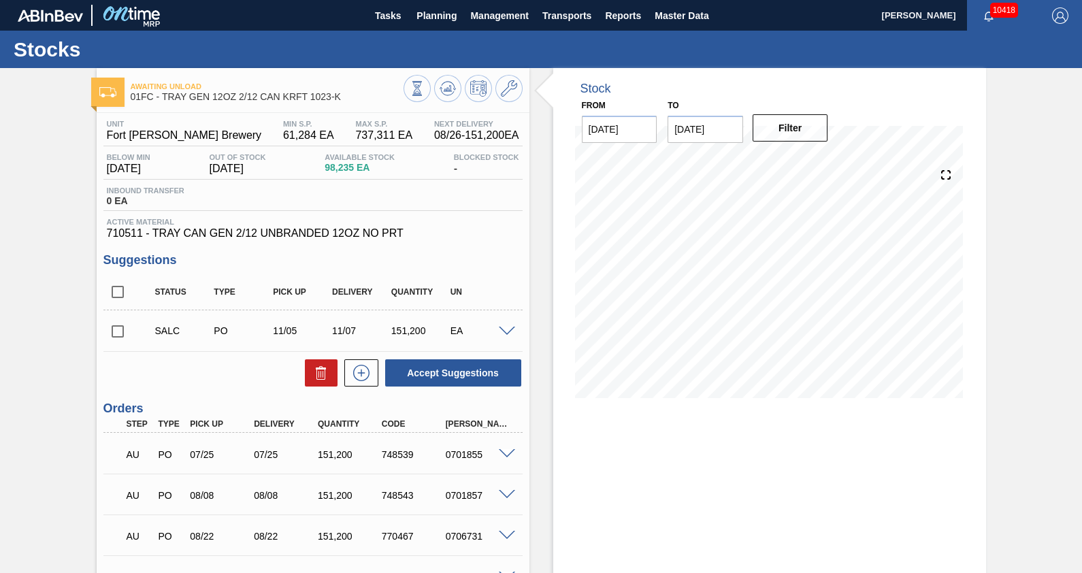
click at [505, 333] on span at bounding box center [507, 332] width 16 height 10
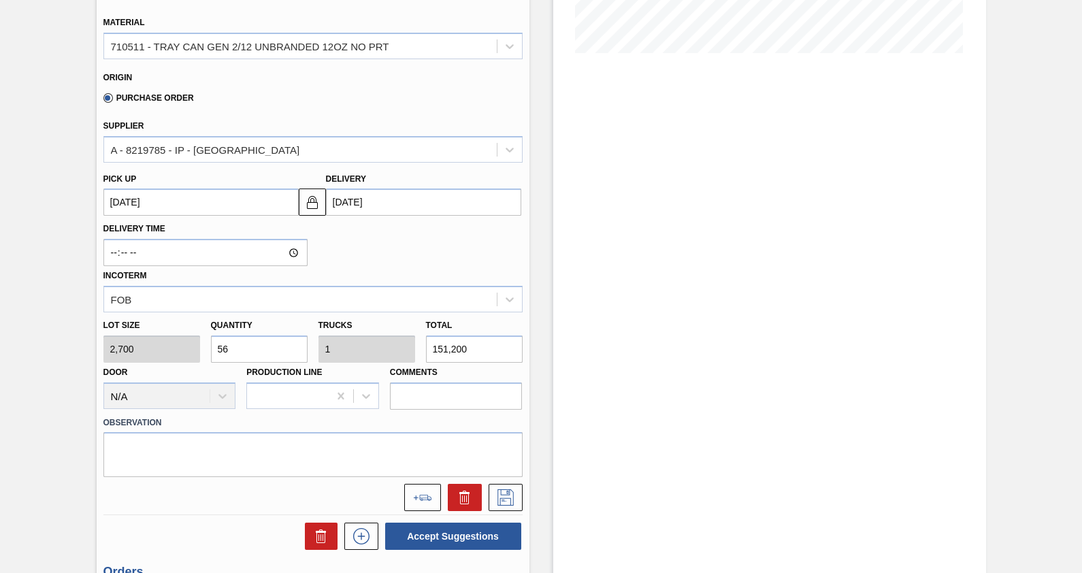
scroll to position [381, 0]
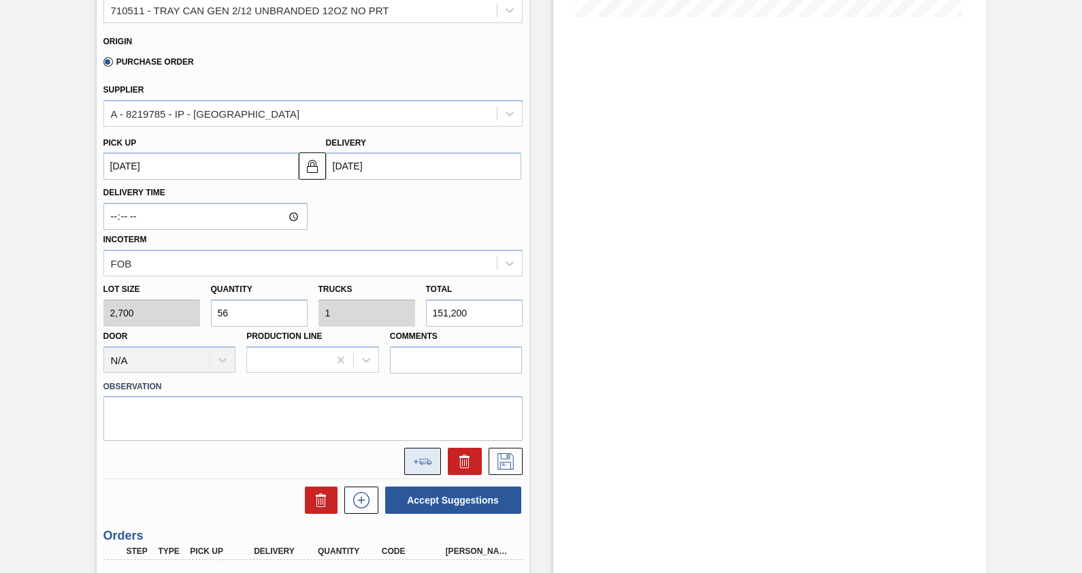
click at [418, 459] on icon at bounding box center [422, 462] width 19 height 6
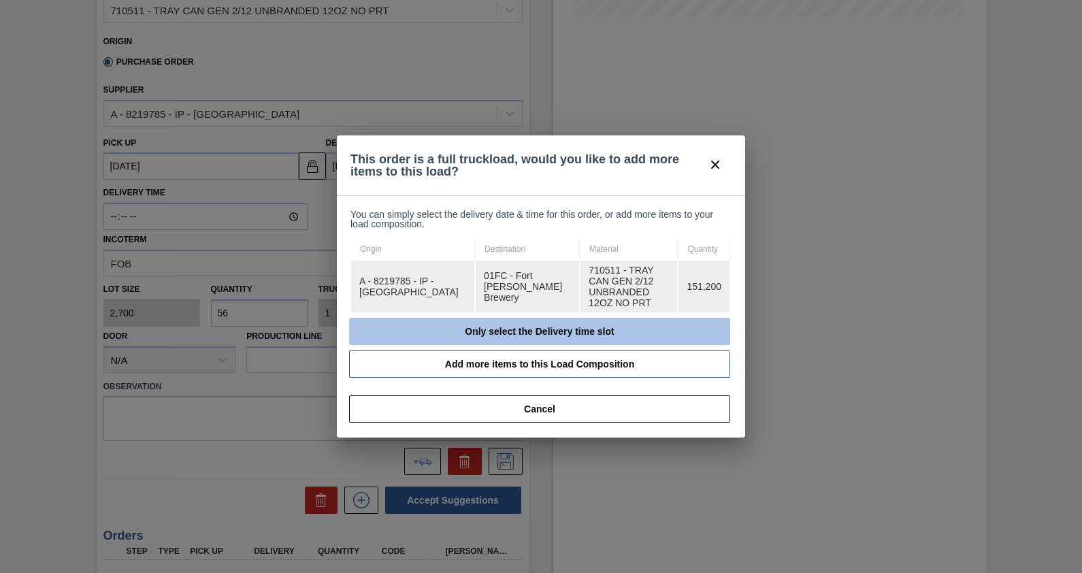
click at [499, 319] on button "Only select the Delivery time slot" at bounding box center [539, 331] width 381 height 27
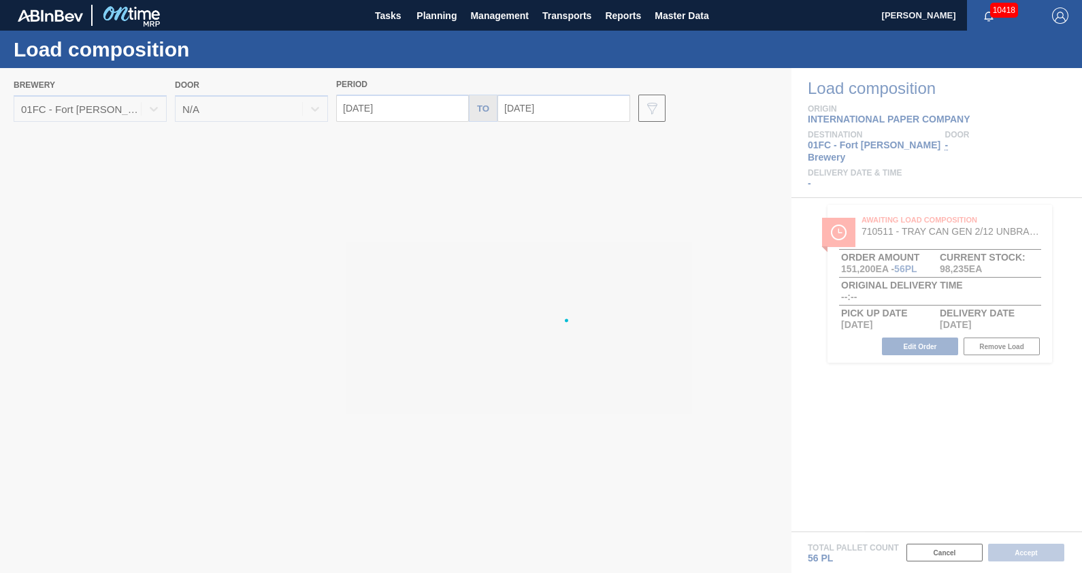
type input "[DATE]"
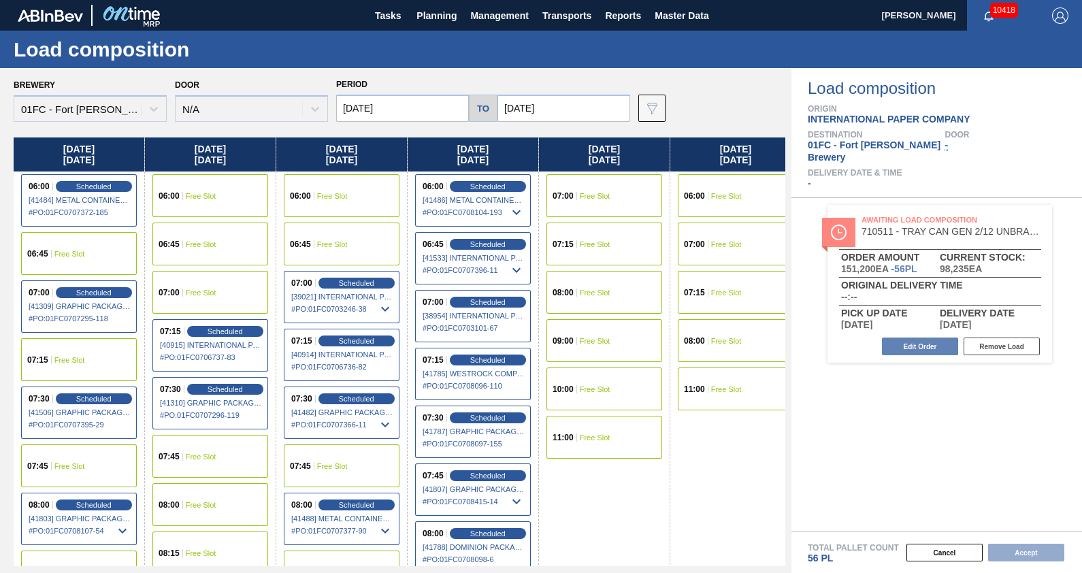
click at [564, 112] on input "[DATE]" at bounding box center [563, 108] width 133 height 27
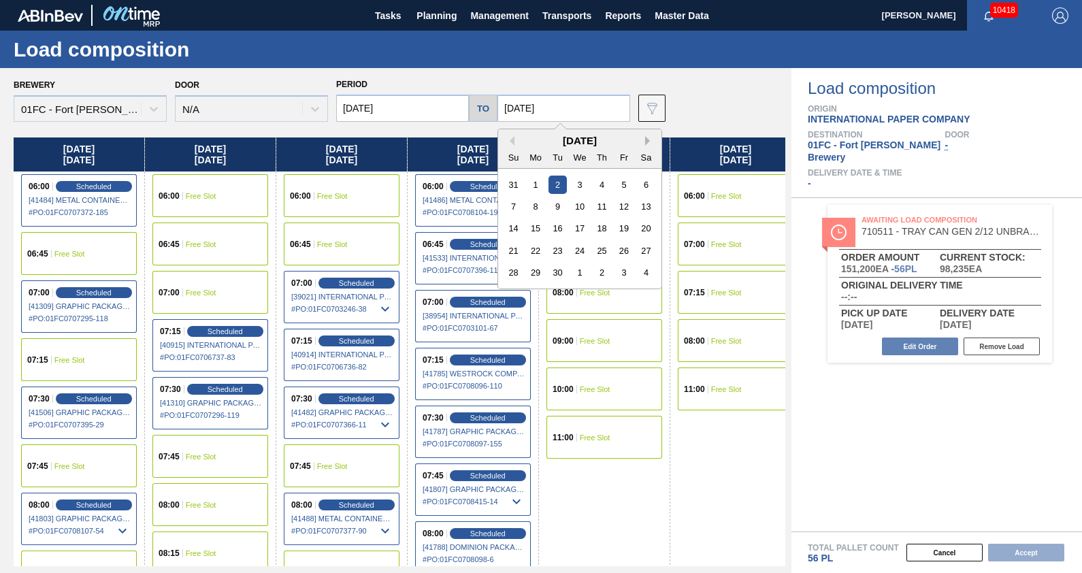
click at [645, 144] on button "Next Month" at bounding box center [650, 141] width 10 height 10
click at [625, 197] on div "7" at bounding box center [624, 206] width 18 height 18
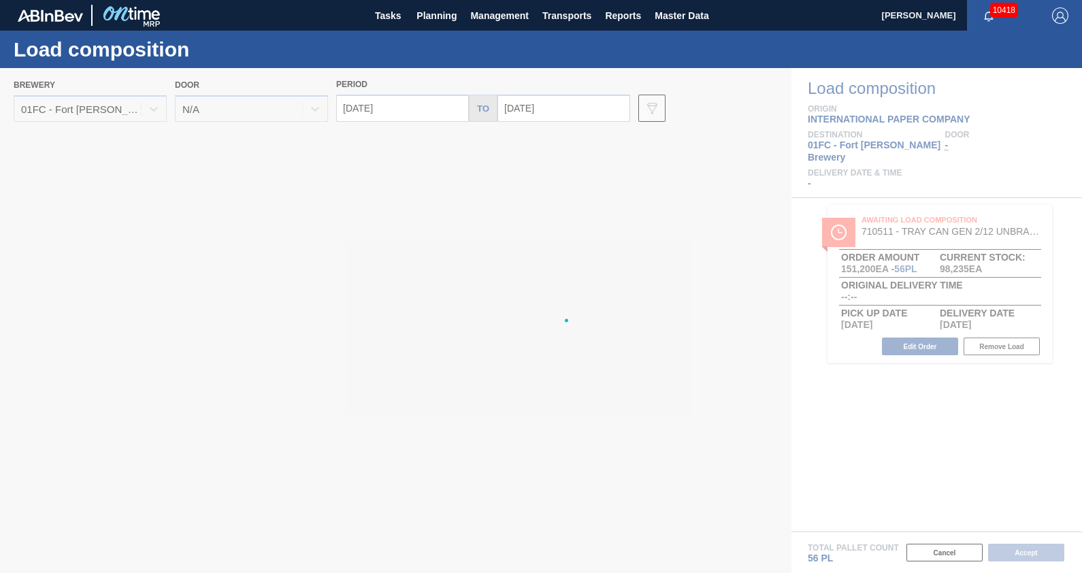
type input "[DATE]"
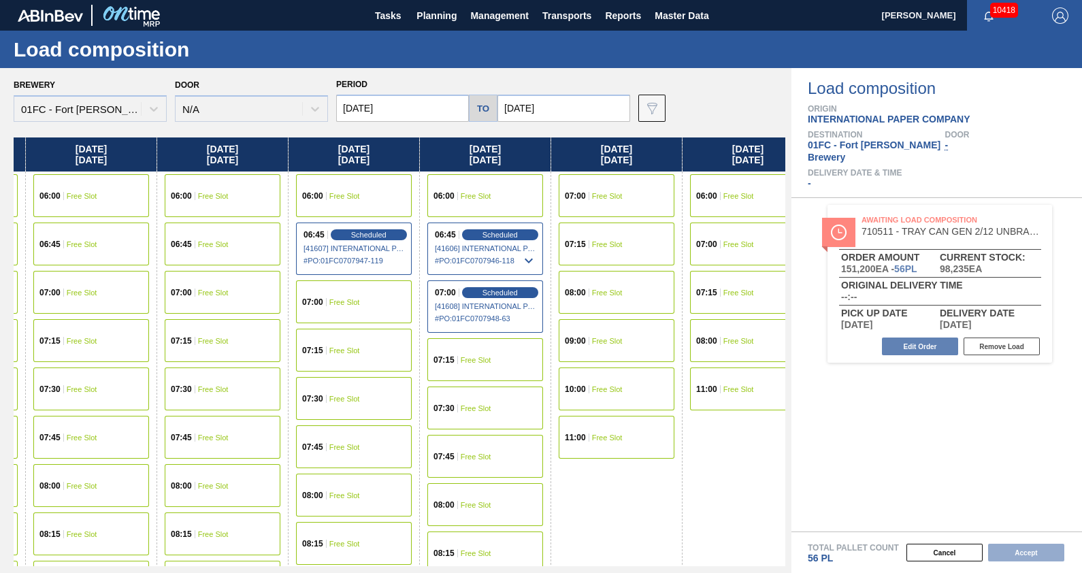
scroll to position [0, 8938]
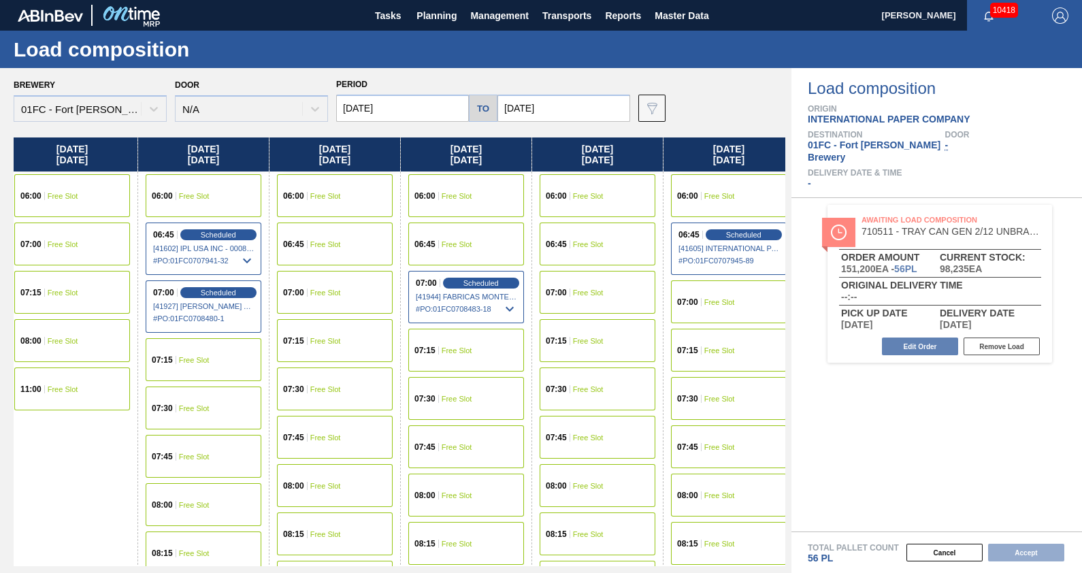
click at [715, 299] on span "Free Slot" at bounding box center [719, 302] width 31 height 8
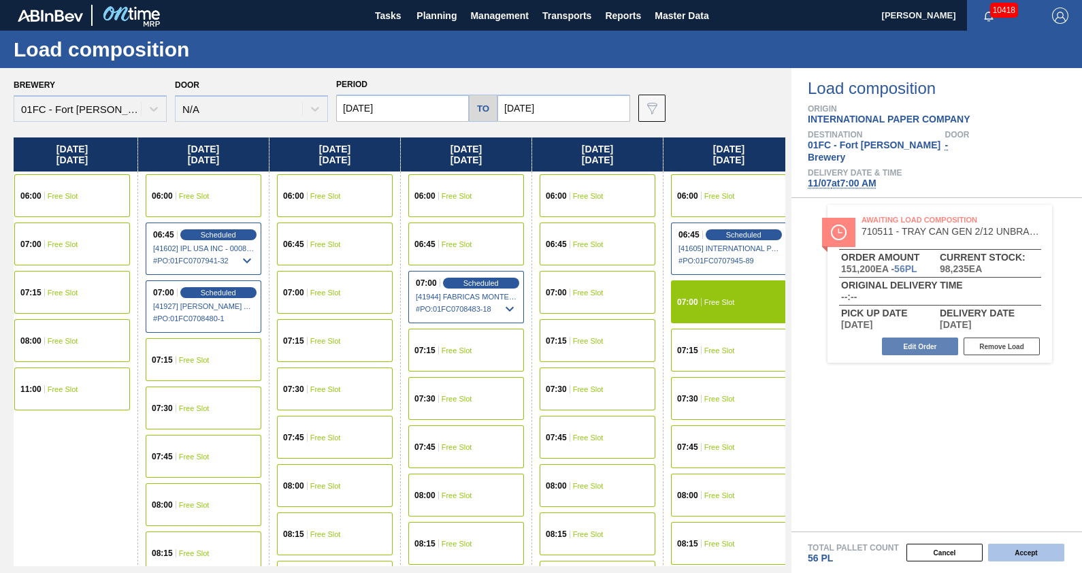
click at [1045, 553] on button "Accept" at bounding box center [1026, 553] width 76 height 18
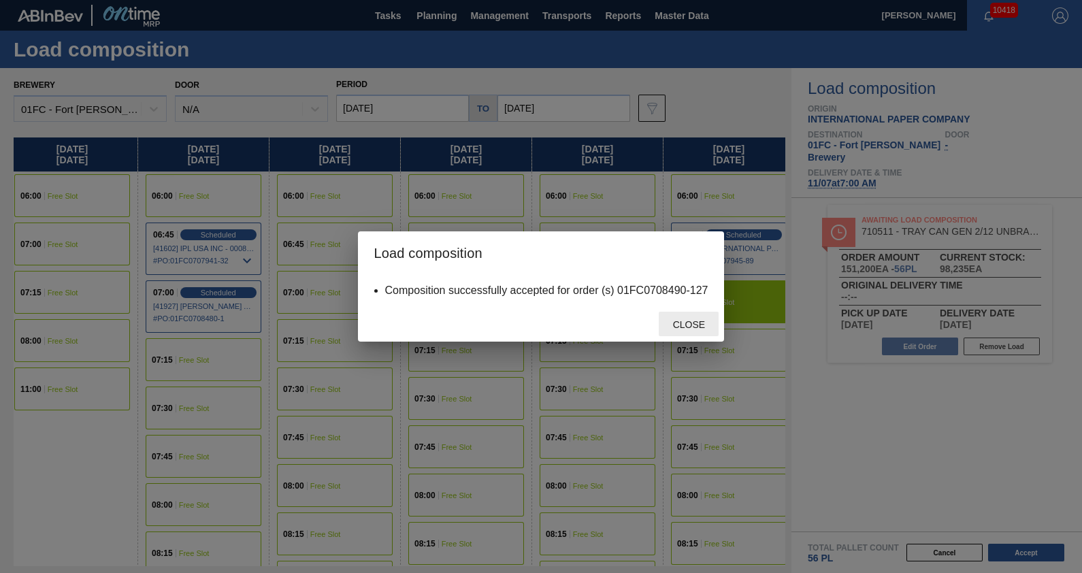
click at [701, 331] on div "Close" at bounding box center [689, 324] width 60 height 25
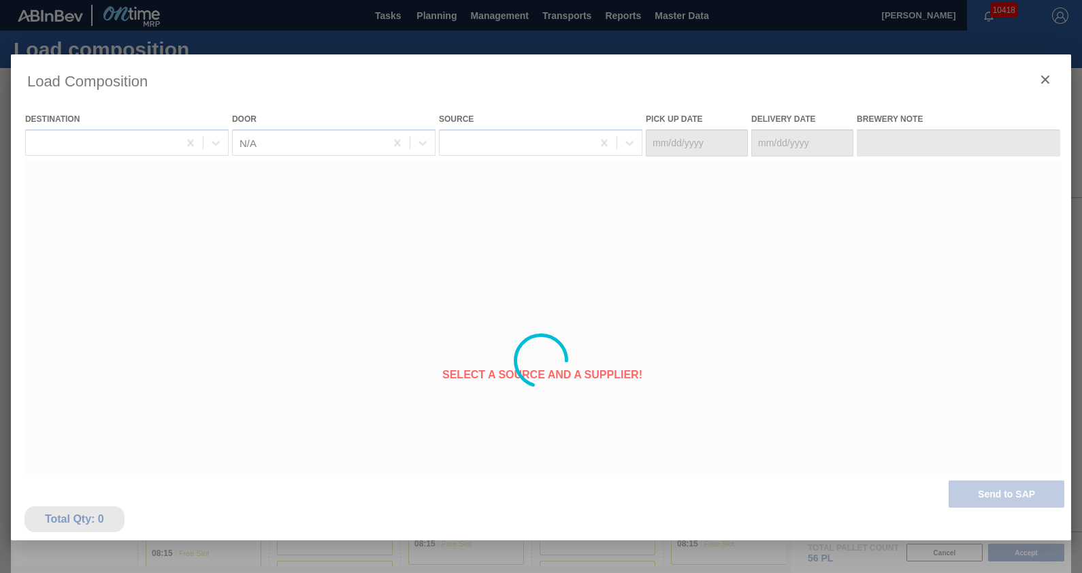
type Date "[DATE]"
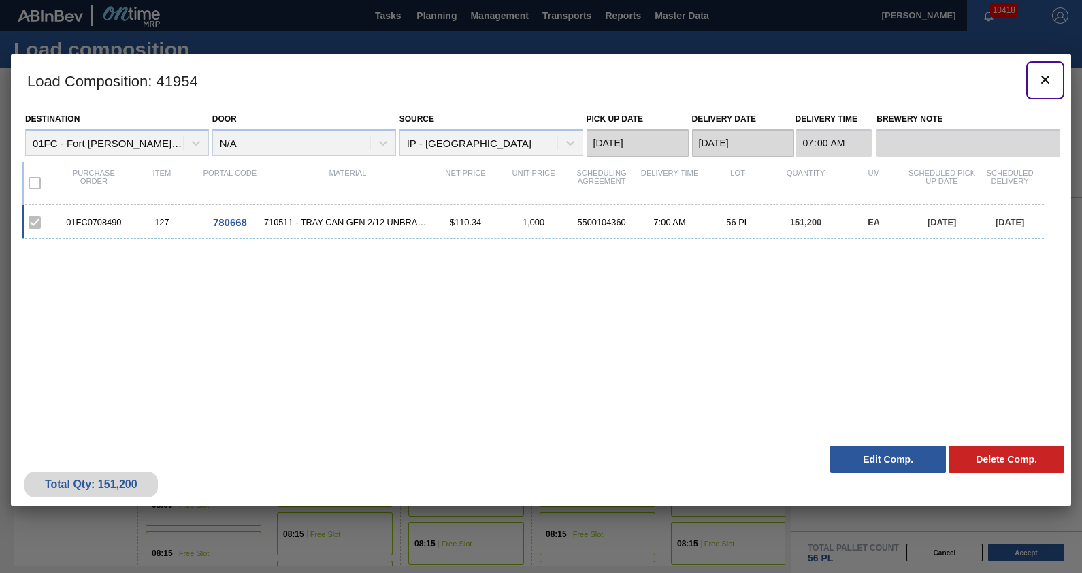
click at [1043, 81] on icon "botão de ícone" at bounding box center [1045, 80] width 8 height 8
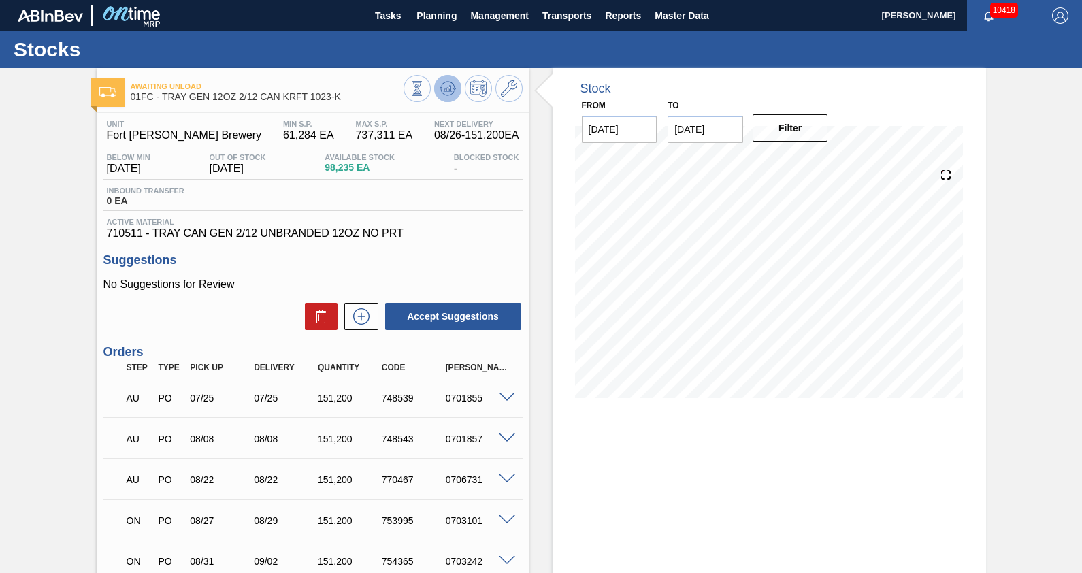
click at [453, 93] on icon at bounding box center [448, 88] width 16 height 16
click at [433, 13] on span "Planning" at bounding box center [436, 15] width 40 height 16
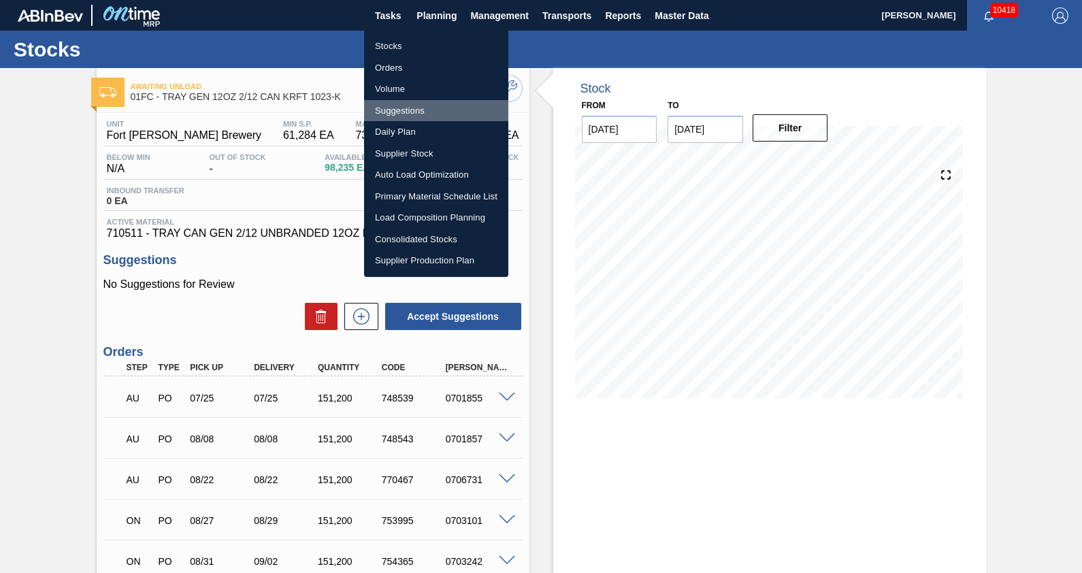
click at [417, 110] on li "Suggestions" at bounding box center [436, 111] width 144 height 22
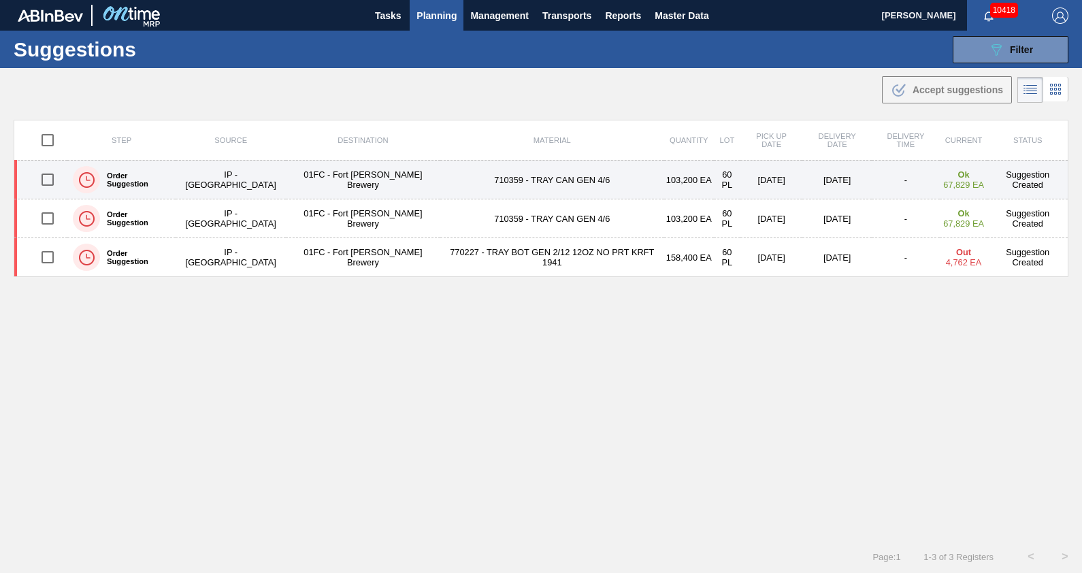
click at [440, 180] on td "710359 - TRAY CAN GEN 4/6" at bounding box center [552, 180] width 224 height 39
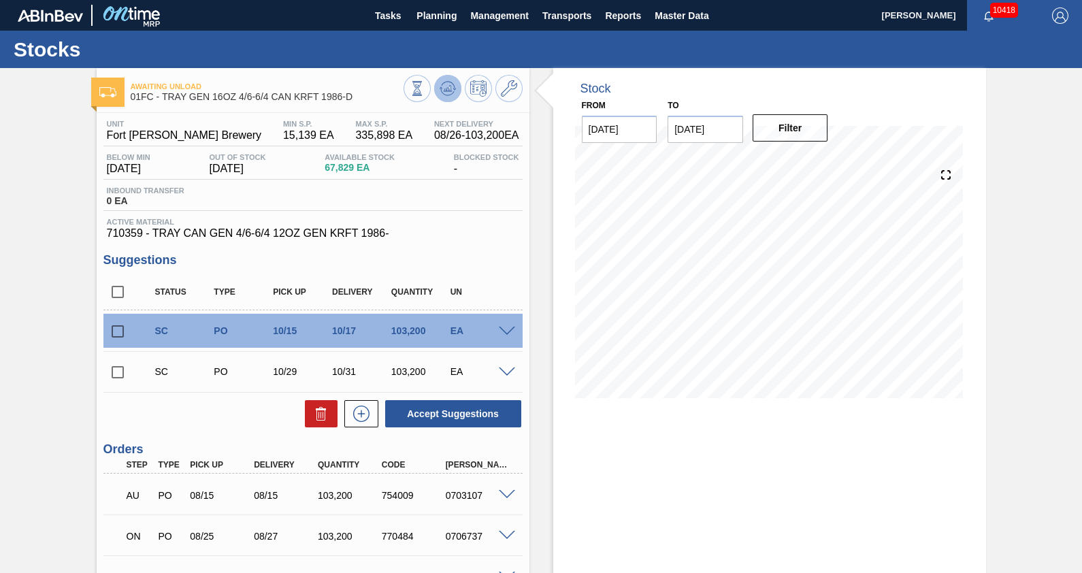
click at [444, 85] on icon at bounding box center [448, 88] width 16 height 16
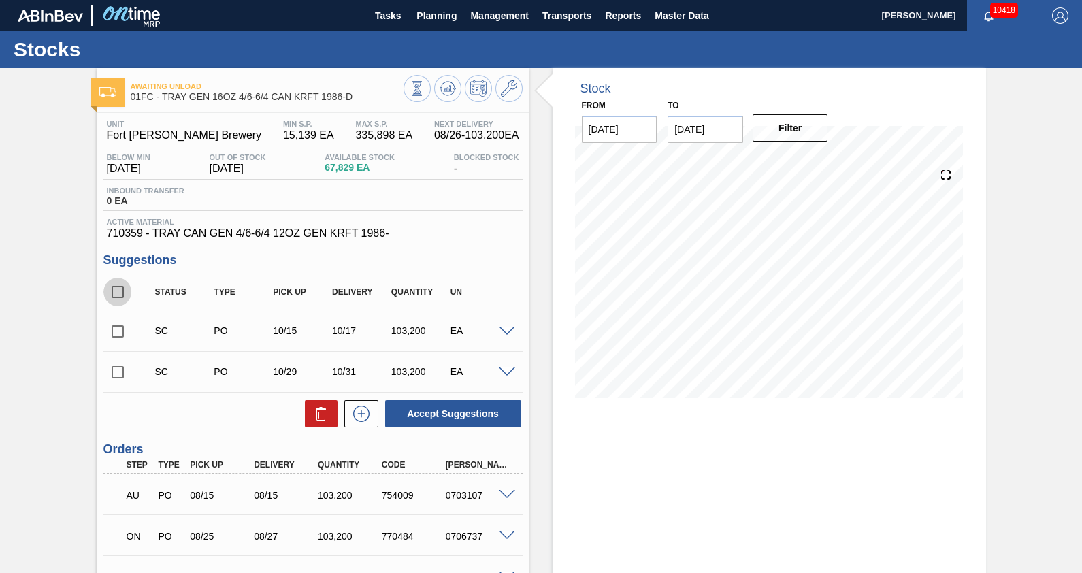
click at [120, 293] on input "checkbox" at bounding box center [117, 292] width 29 height 29
checkbox input "true"
click at [439, 416] on button "Accept Suggestions" at bounding box center [453, 413] width 136 height 27
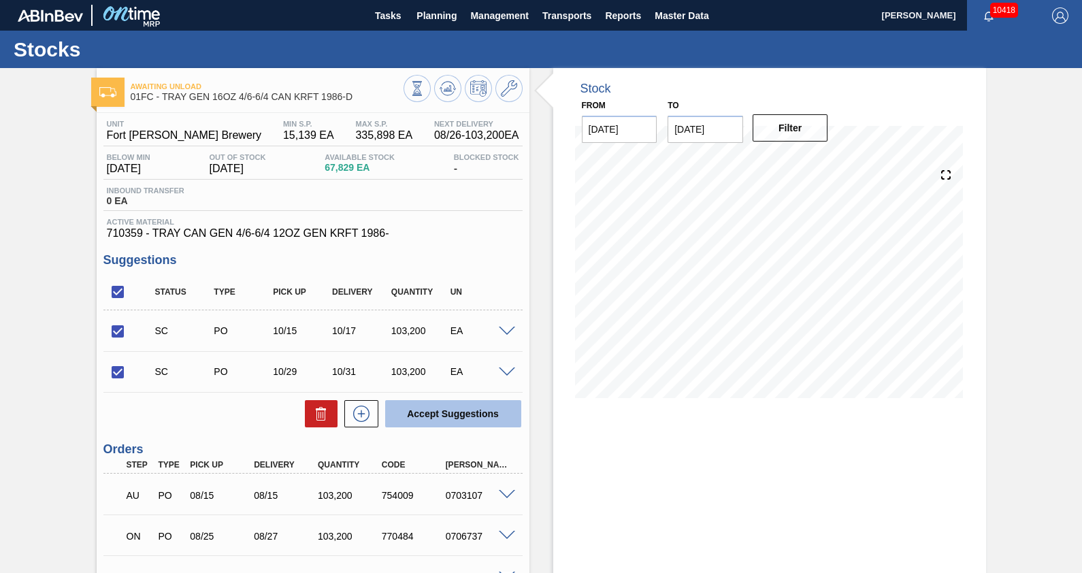
checkbox input "false"
click at [504, 332] on span at bounding box center [507, 332] width 16 height 10
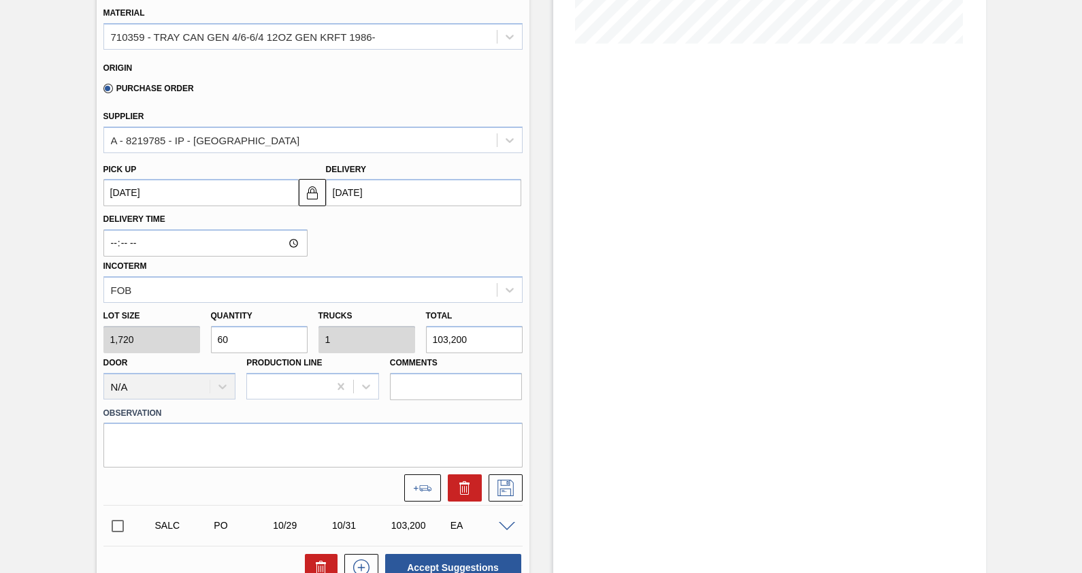
scroll to position [355, 0]
click at [410, 492] on button at bounding box center [422, 487] width 37 height 27
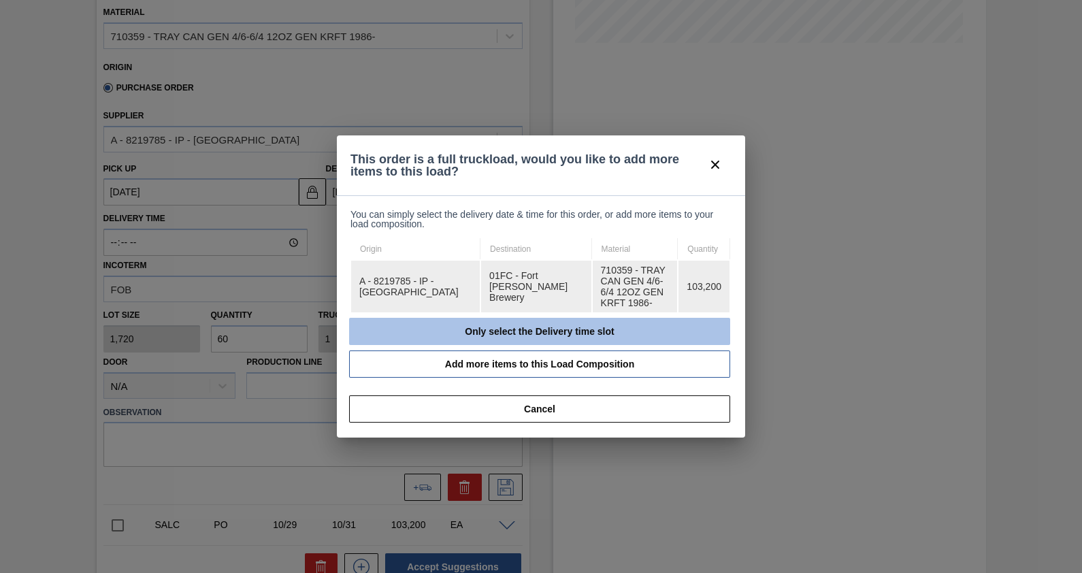
click at [564, 325] on button "Only select the Delivery time slot" at bounding box center [539, 331] width 381 height 27
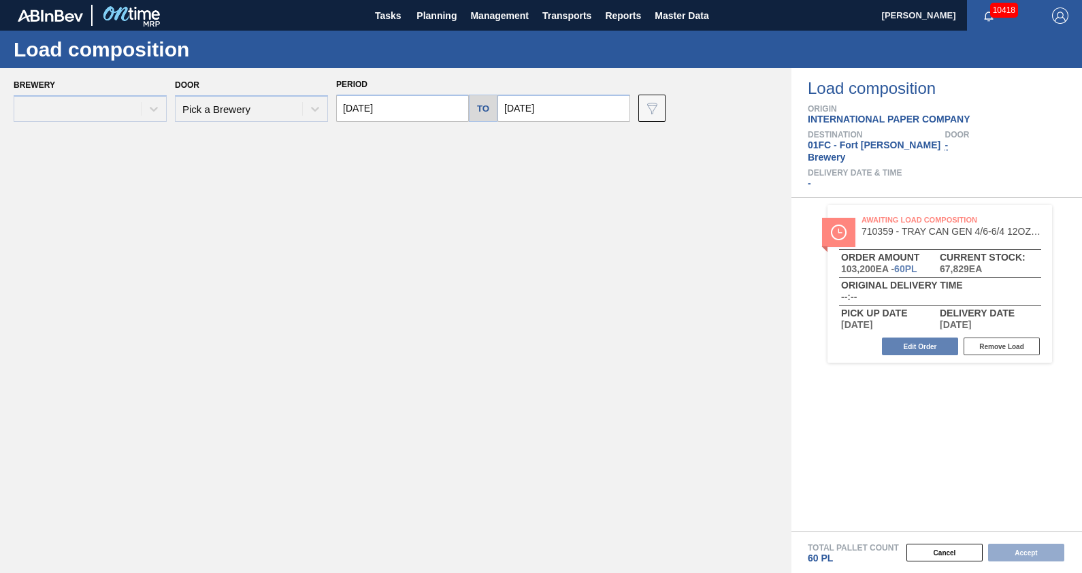
type input "[DATE]"
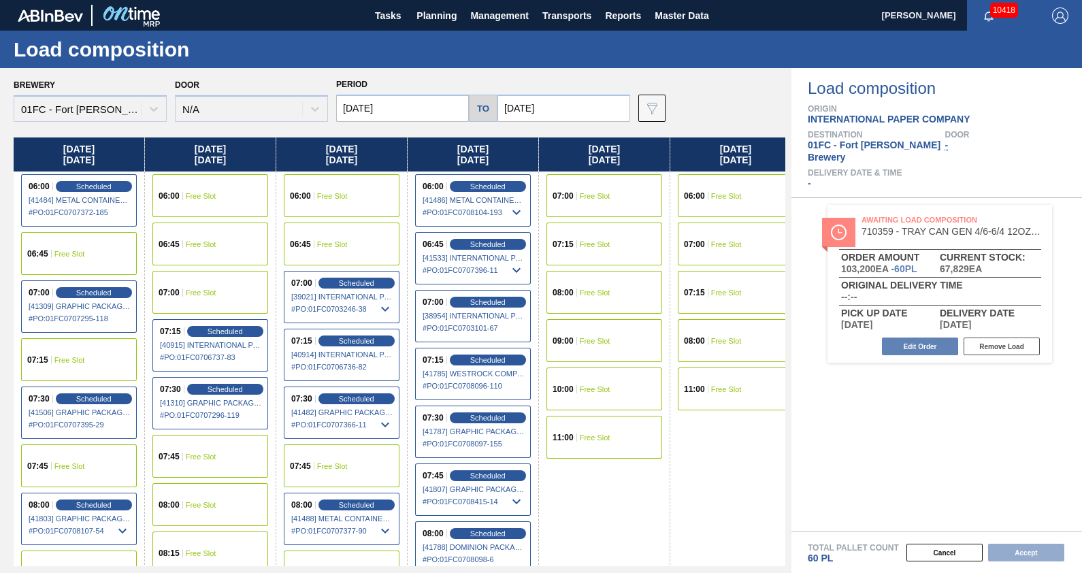
click at [570, 116] on input "[DATE]" at bounding box center [563, 108] width 133 height 27
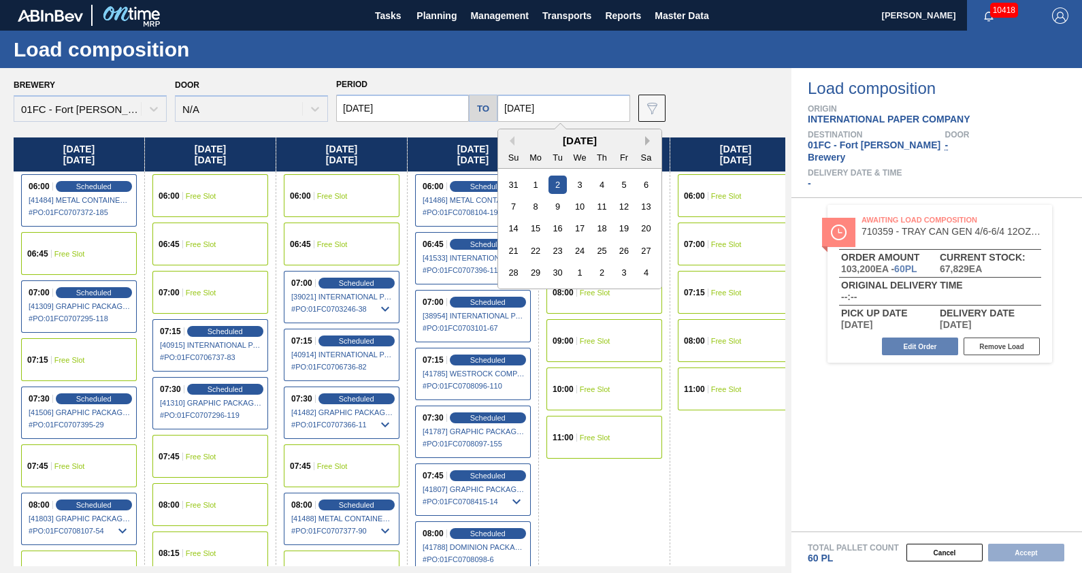
click at [645, 137] on button "Next Month" at bounding box center [650, 141] width 10 height 10
click at [623, 208] on div "10" at bounding box center [624, 206] width 18 height 18
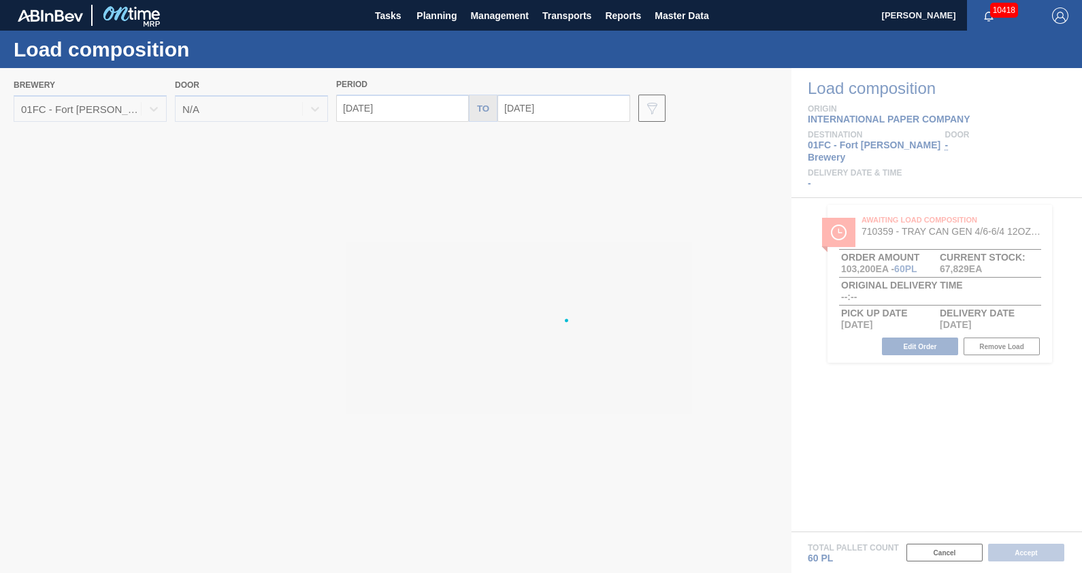
type input "[DATE]"
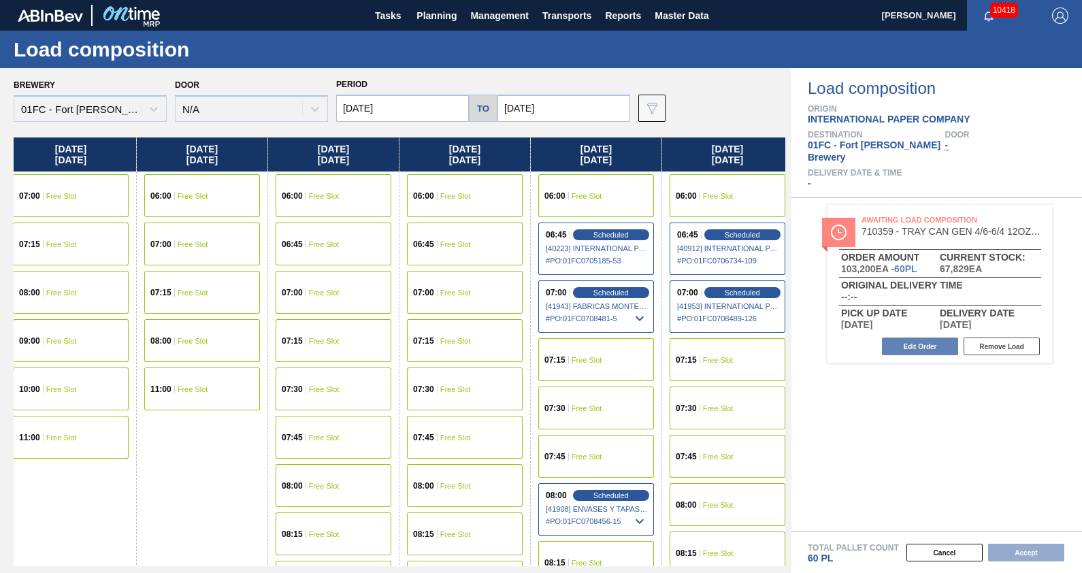
scroll to position [0, 5264]
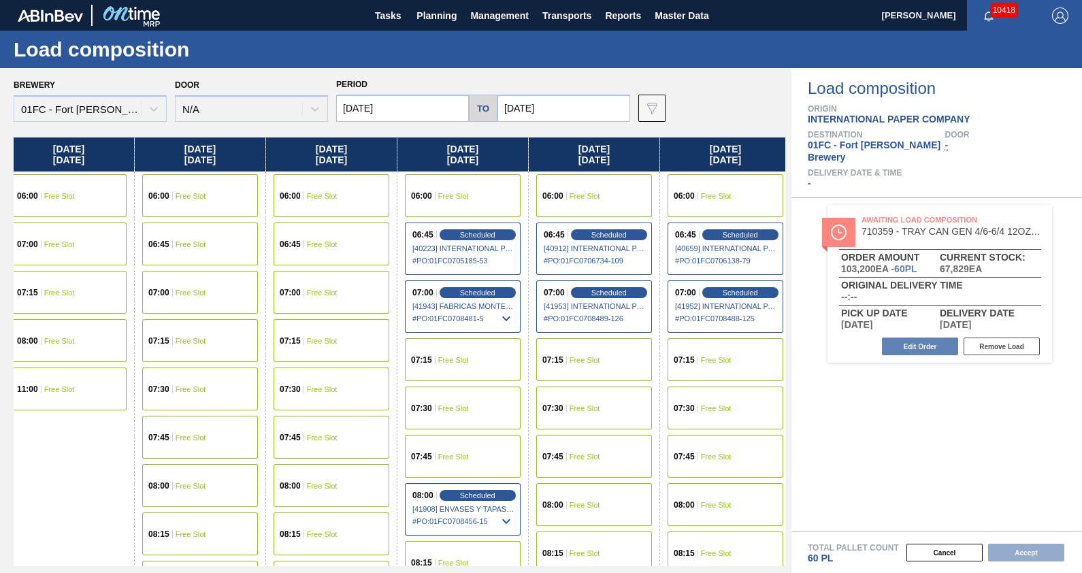
click at [345, 257] on div "06:45 Free Slot" at bounding box center [332, 244] width 116 height 43
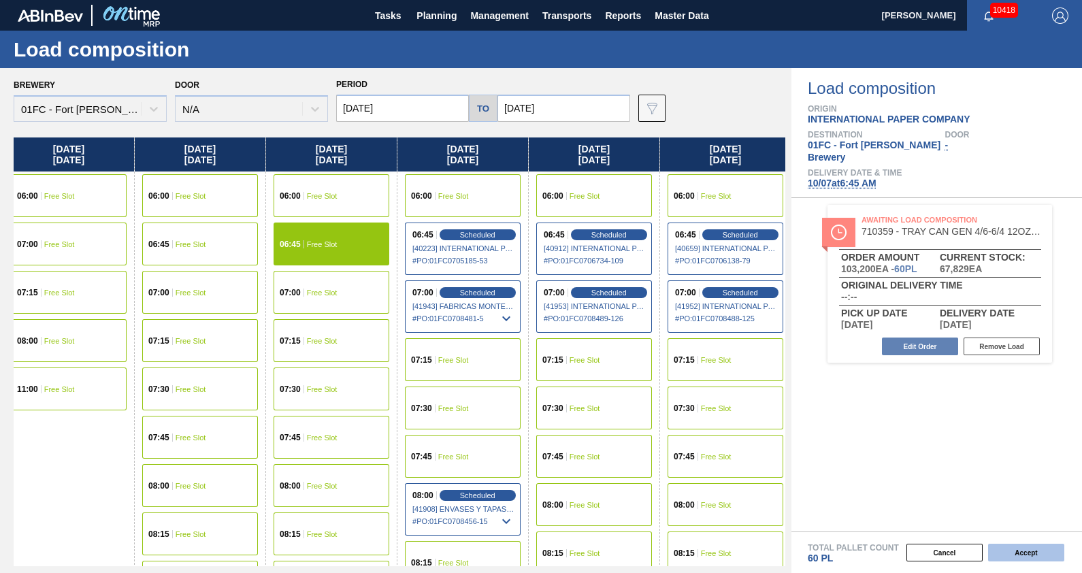
click at [1029, 553] on button "Accept" at bounding box center [1026, 553] width 76 height 18
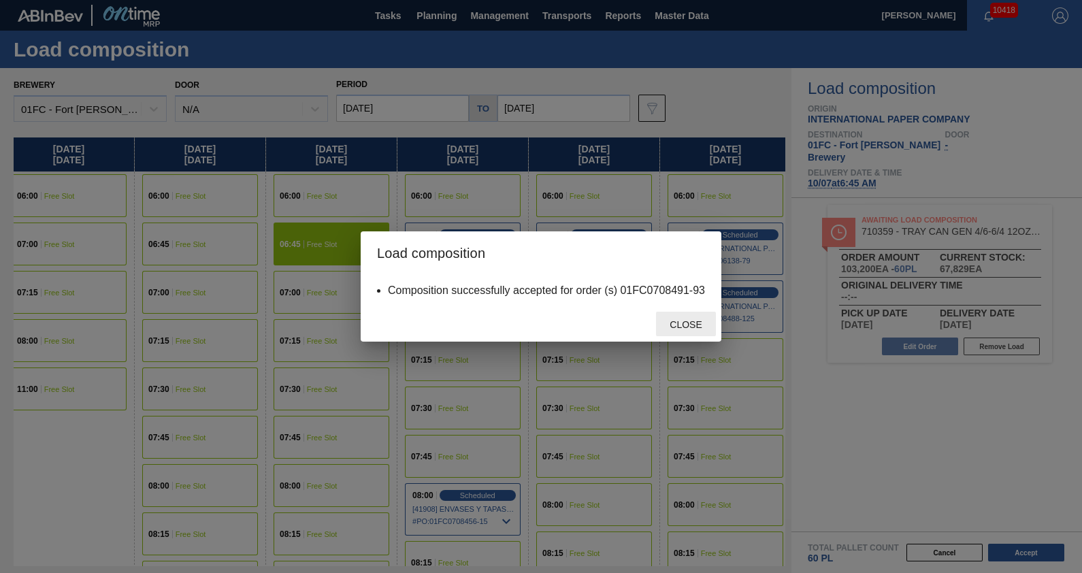
click at [664, 313] on div "Close" at bounding box center [686, 324] width 60 height 25
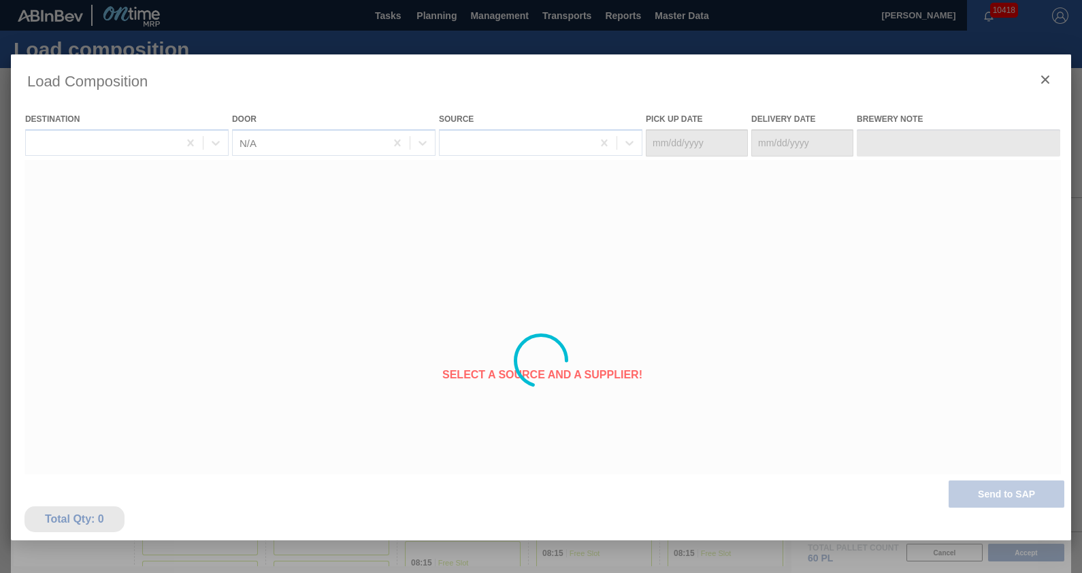
type Date "[DATE]"
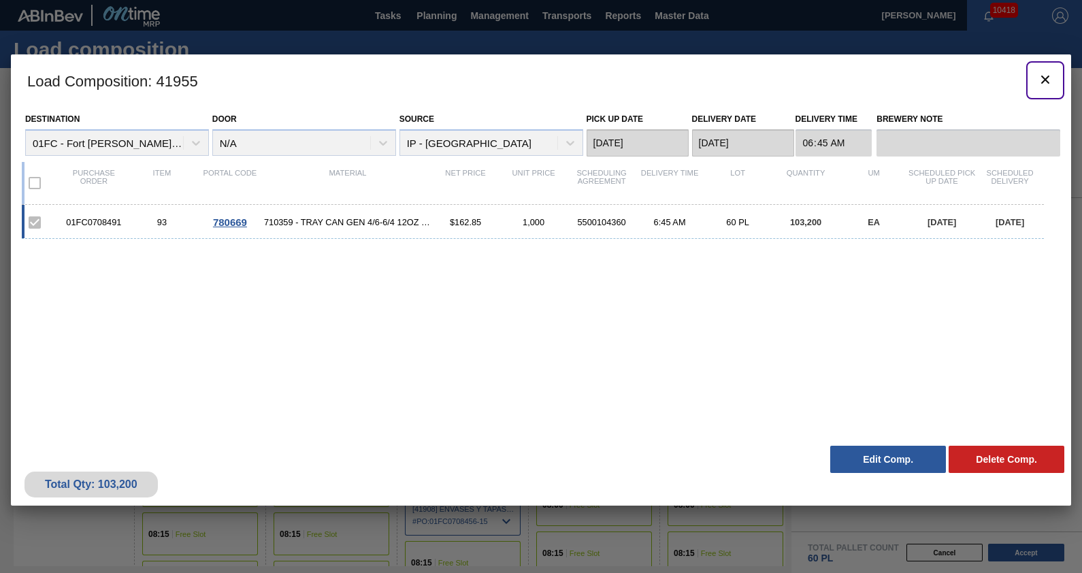
click at [1045, 78] on icon "botão de ícone" at bounding box center [1045, 80] width 8 height 8
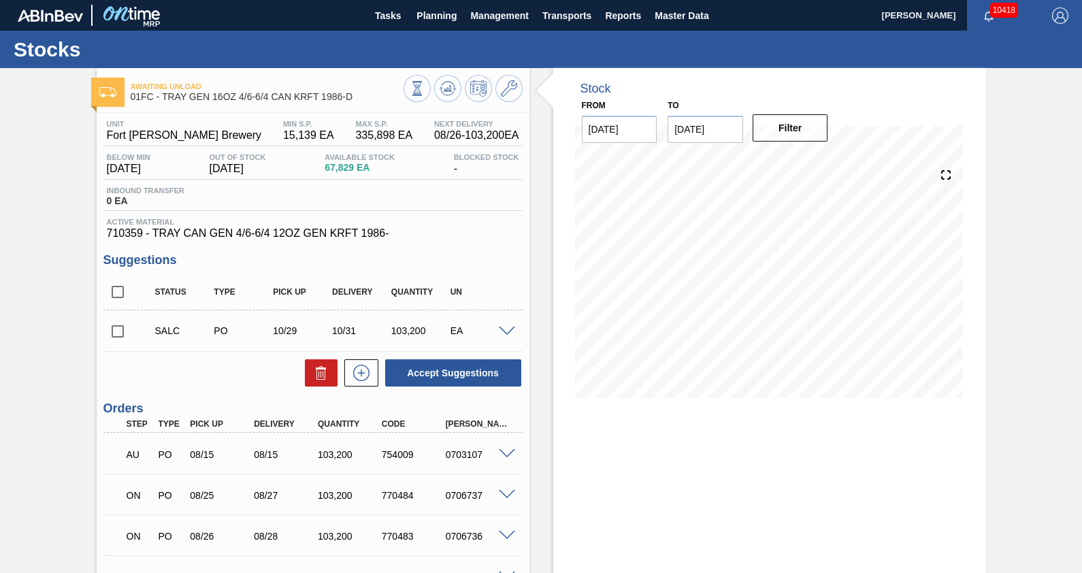
click at [510, 331] on span at bounding box center [507, 332] width 16 height 10
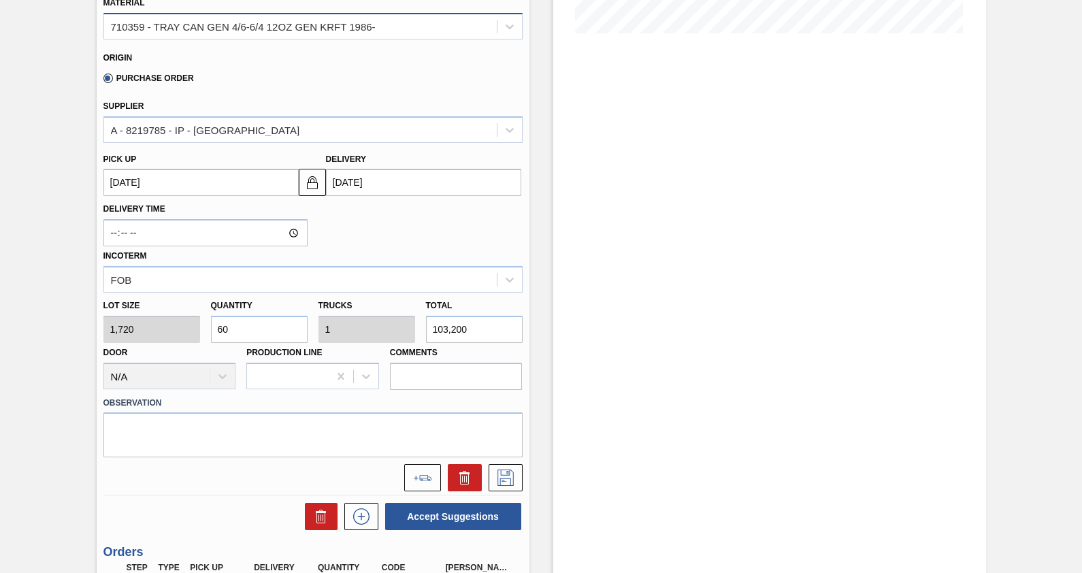
scroll to position [365, 0]
click at [422, 474] on icon at bounding box center [422, 477] width 19 height 6
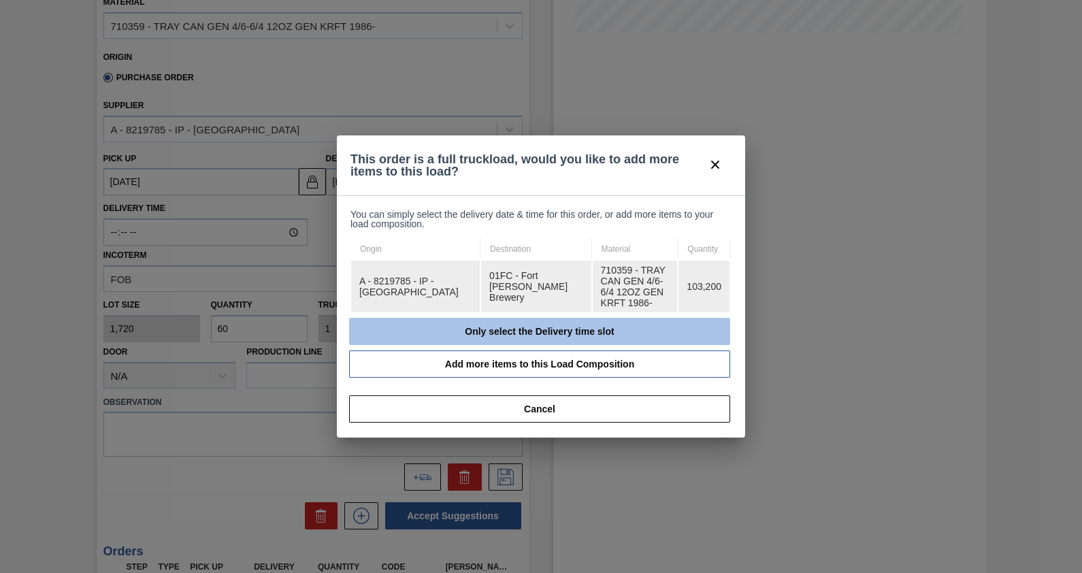
click at [544, 328] on button "Only select the Delivery time slot" at bounding box center [539, 331] width 381 height 27
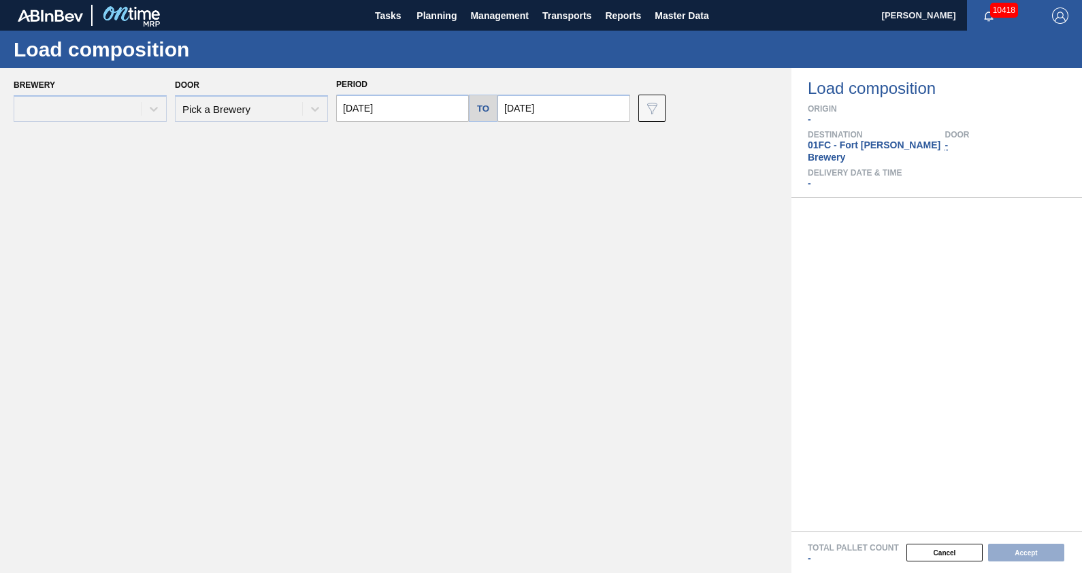
type input "[DATE]"
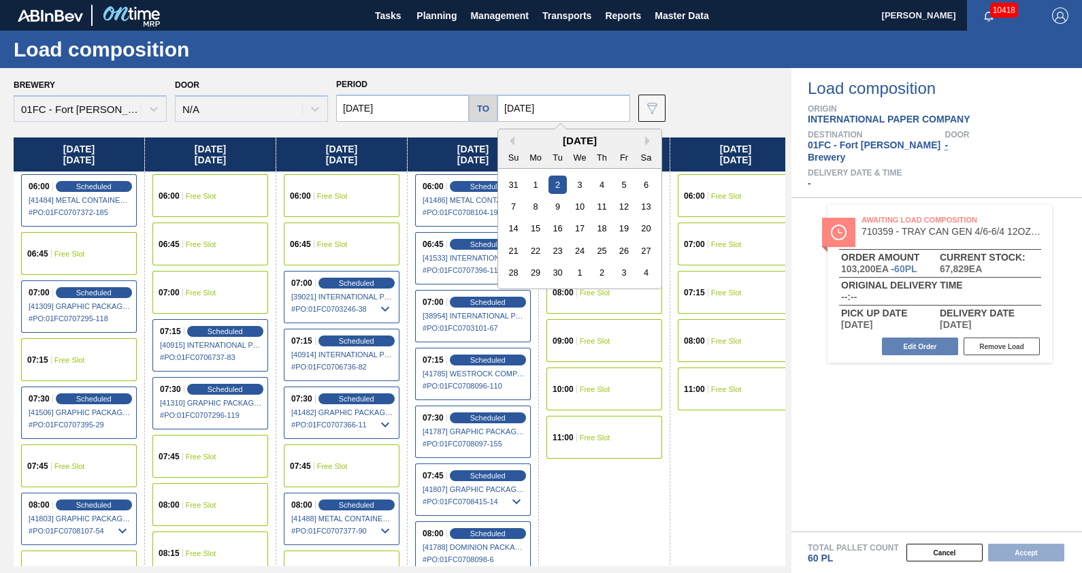
click at [553, 109] on input "[DATE]" at bounding box center [563, 108] width 133 height 27
click at [645, 140] on button "Next Month" at bounding box center [650, 141] width 10 height 10
click at [625, 250] on div "24" at bounding box center [624, 251] width 18 height 18
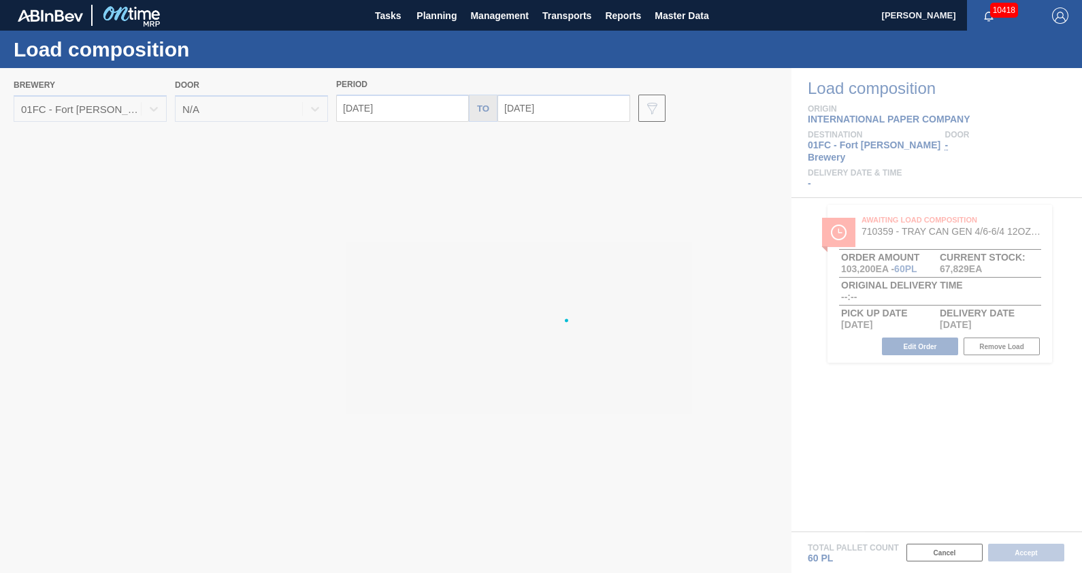
type input "[DATE]"
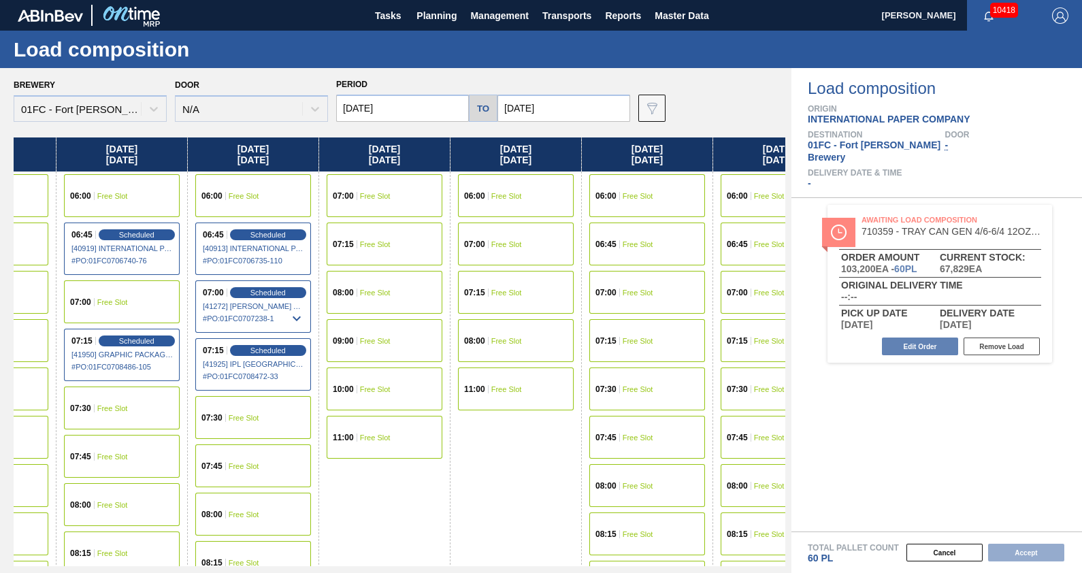
scroll to position [0, 7101]
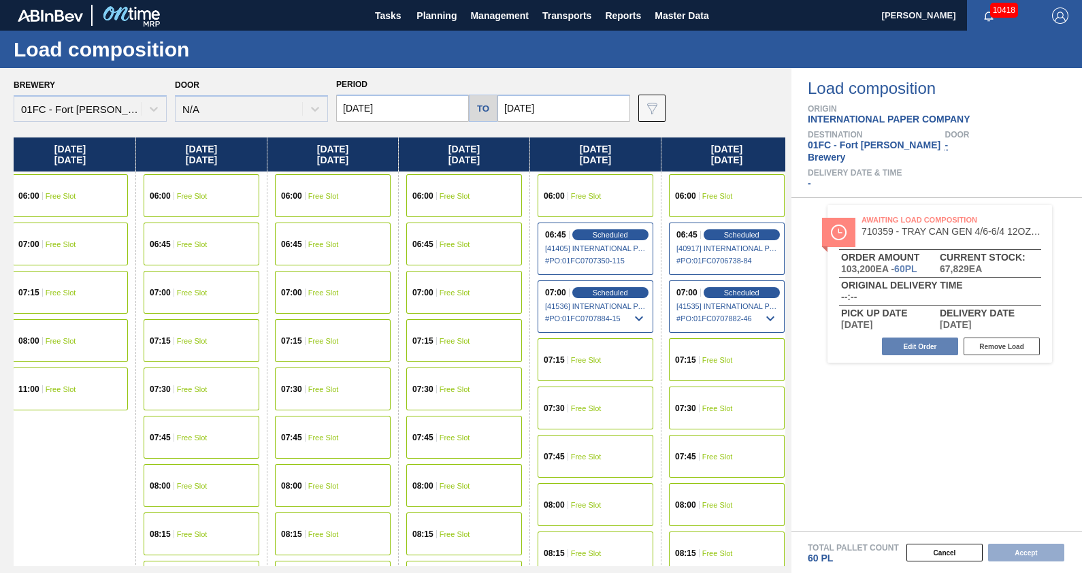
click at [451, 248] on span "Free Slot" at bounding box center [455, 244] width 31 height 8
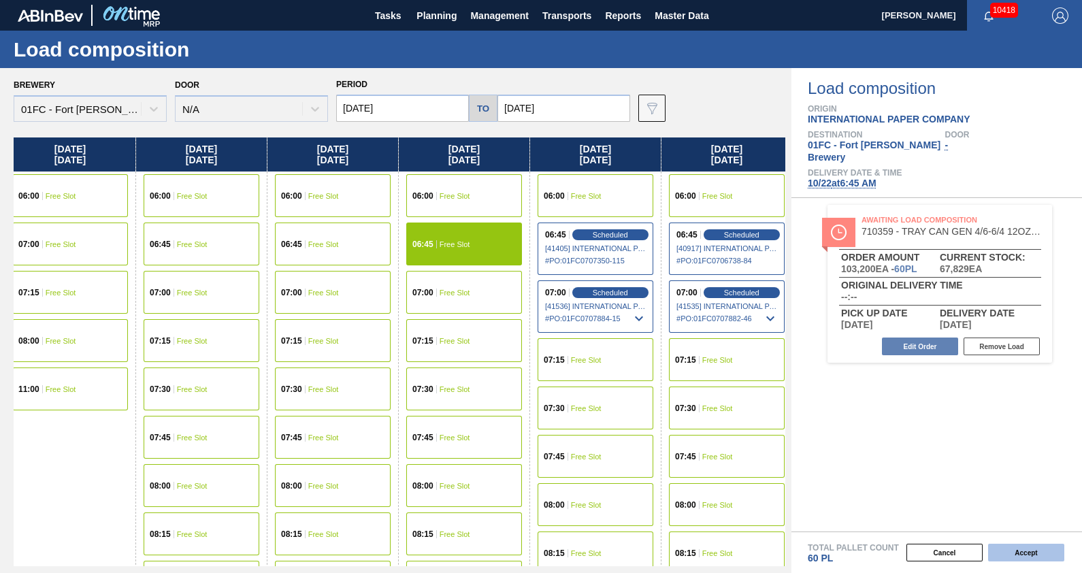
click at [1032, 553] on button "Accept" at bounding box center [1026, 553] width 76 height 18
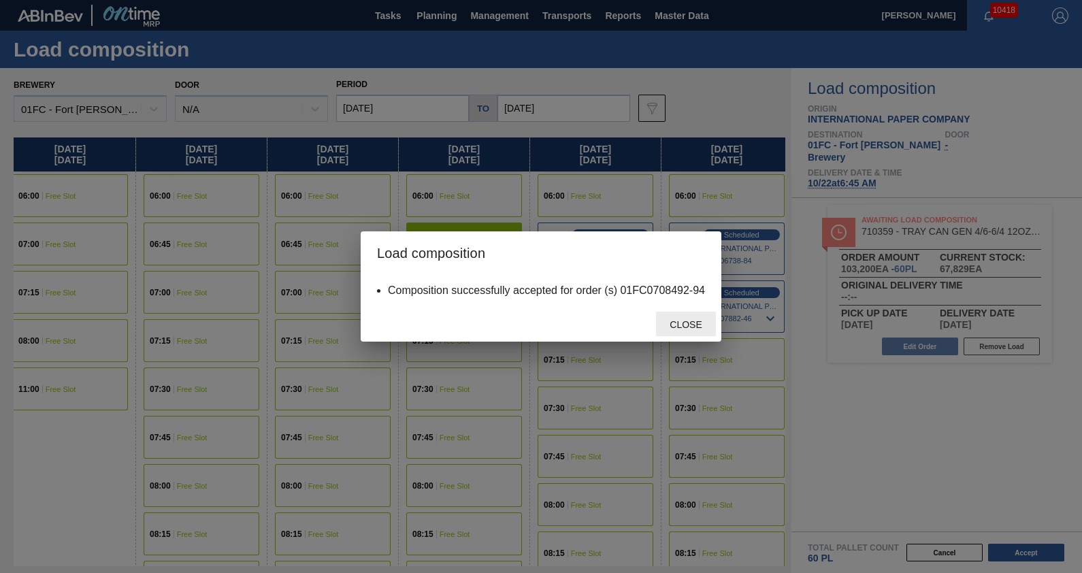
click at [684, 325] on span "Close" at bounding box center [686, 324] width 54 height 11
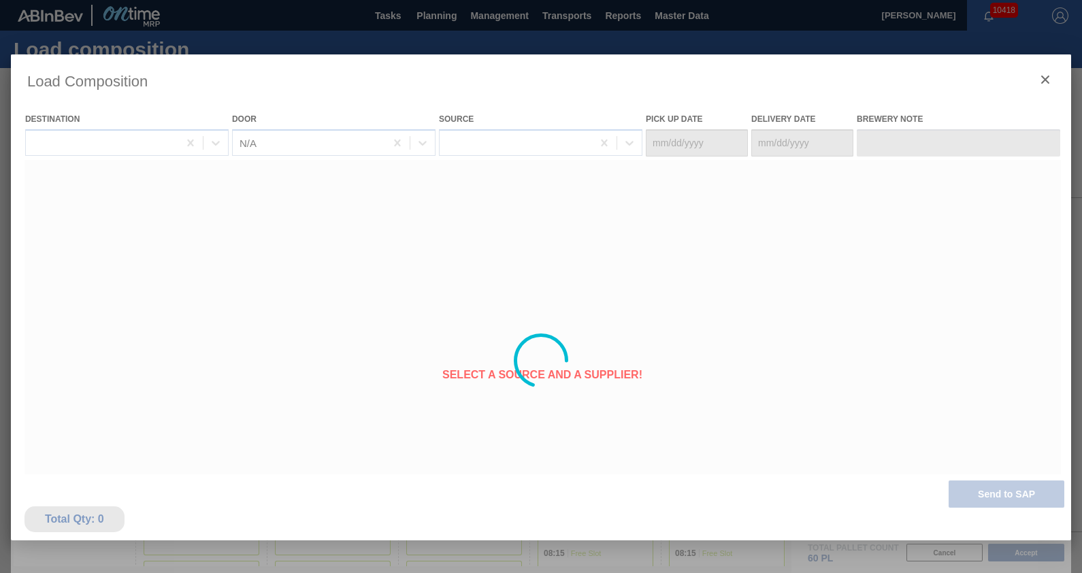
type Date "[DATE]"
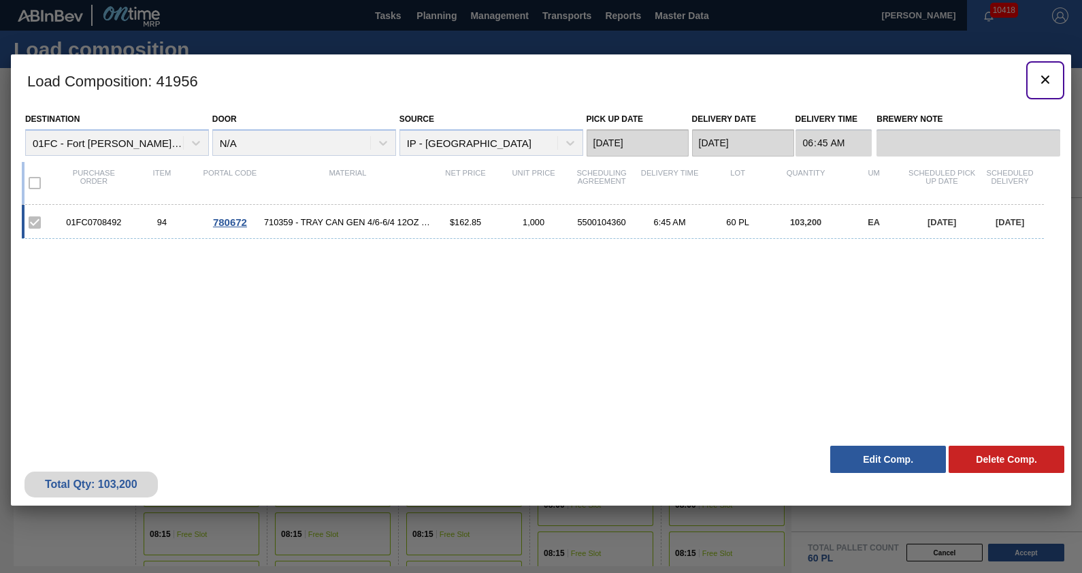
click at [1045, 80] on icon "botão de ícone" at bounding box center [1045, 80] width 8 height 8
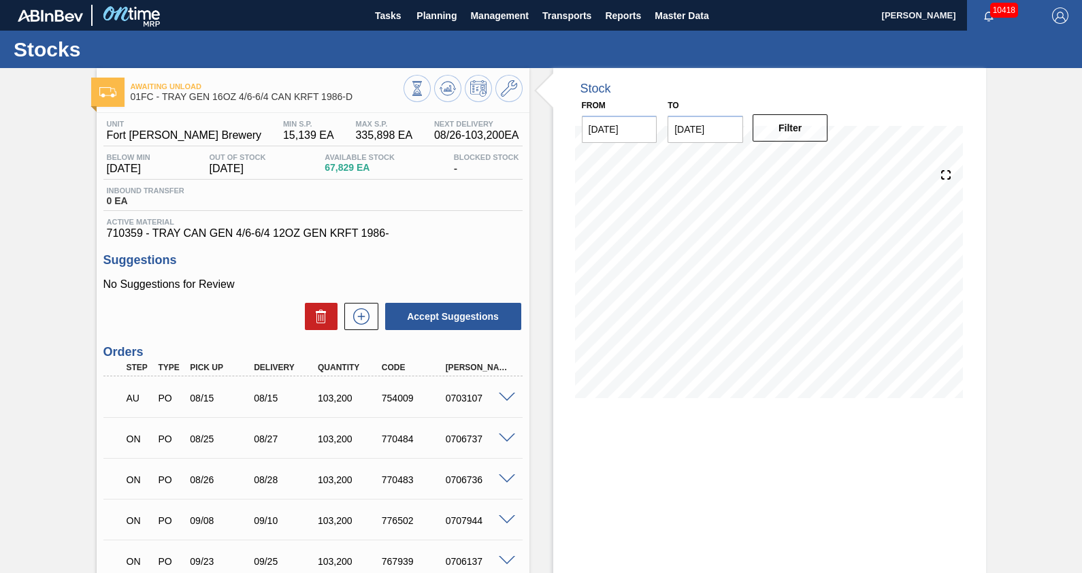
click at [446, 88] on icon at bounding box center [446, 89] width 1 height 3
click at [542, 242] on div "Stock From [DATE] to [DATE] Filter" at bounding box center [757, 502] width 457 height 869
click at [450, 10] on span "Planning" at bounding box center [436, 15] width 40 height 16
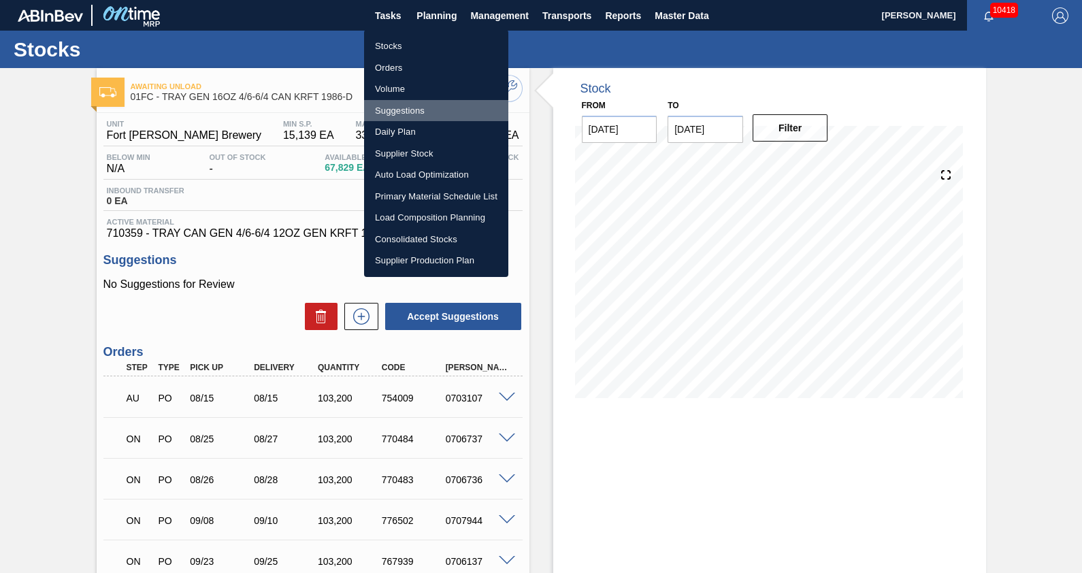
click at [408, 105] on li "Suggestions" at bounding box center [436, 111] width 144 height 22
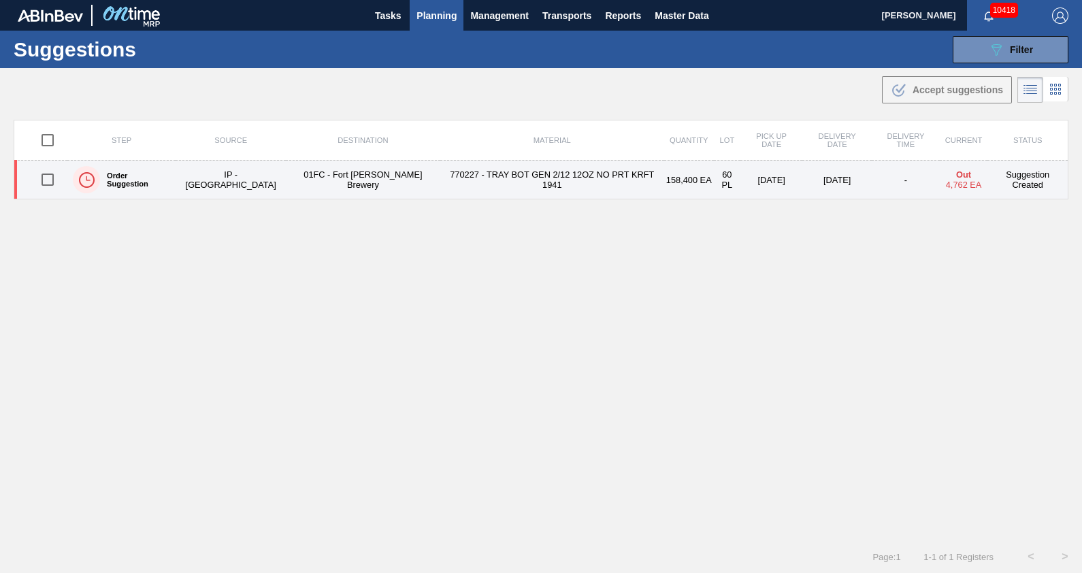
click at [440, 188] on td "770227 - TRAY BOT GEN 2/12 12OZ NO PRT KRFT 1941" at bounding box center [552, 180] width 224 height 39
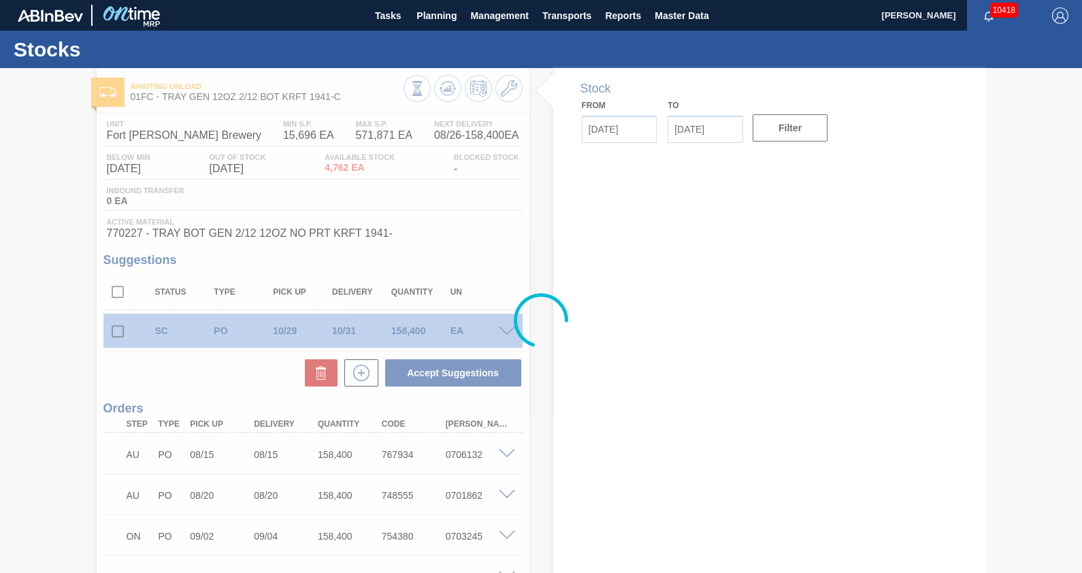
type input "[DATE]"
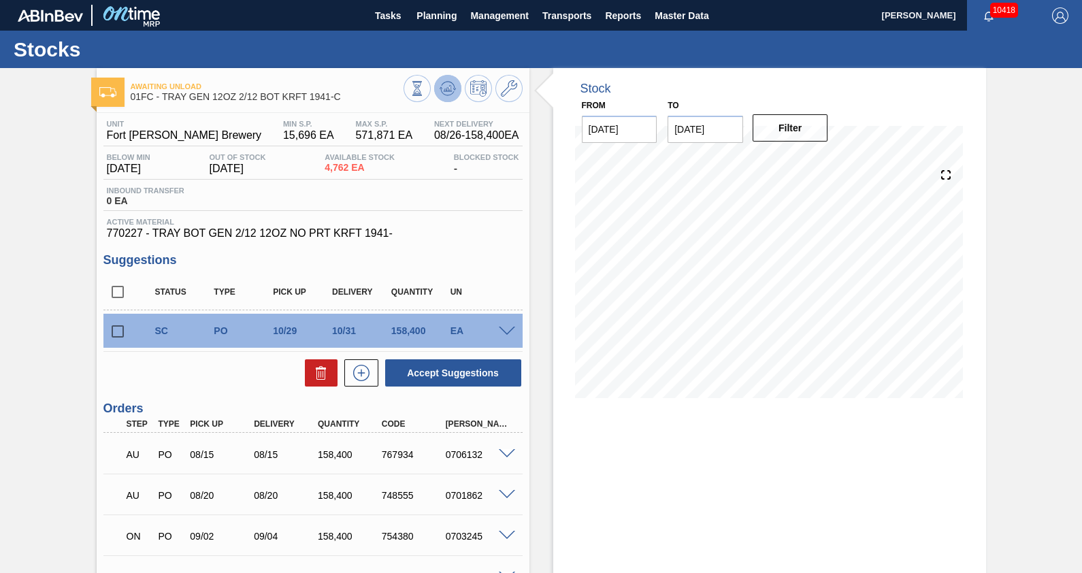
click at [446, 84] on icon at bounding box center [448, 88] width 16 height 16
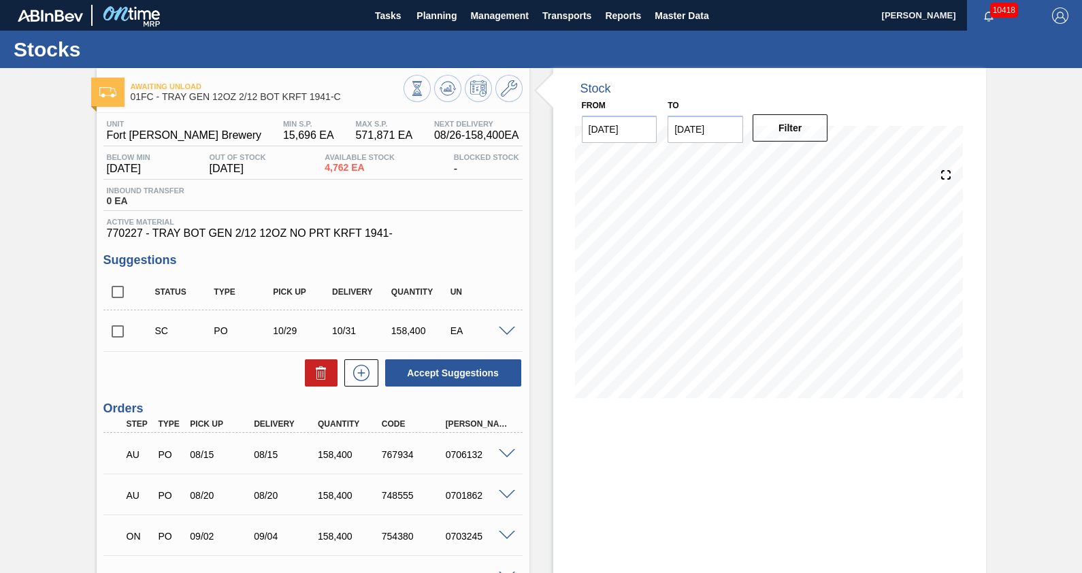
click at [504, 329] on span at bounding box center [507, 332] width 16 height 10
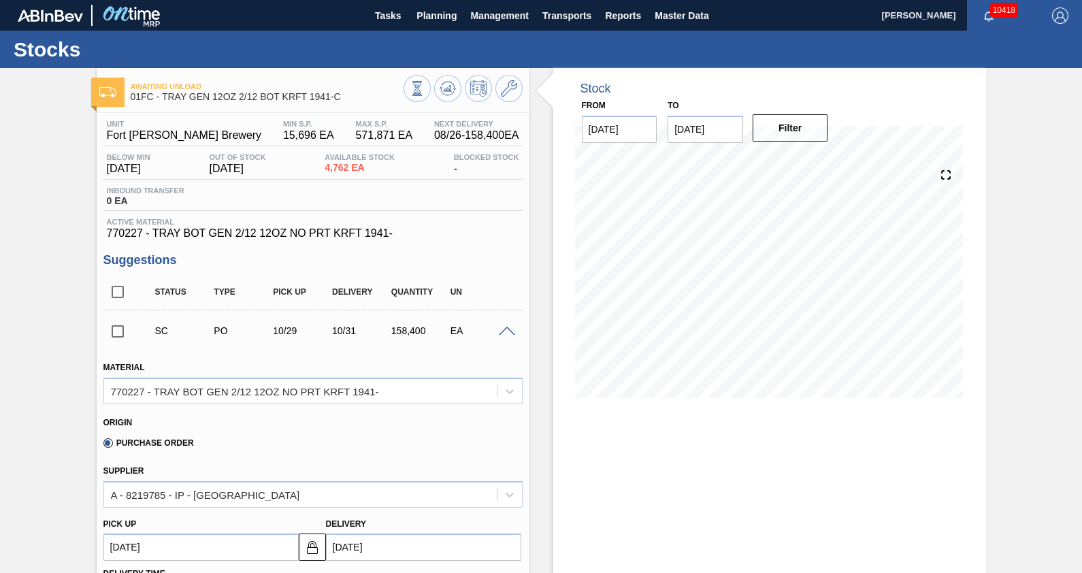
click at [505, 333] on span at bounding box center [507, 332] width 16 height 10
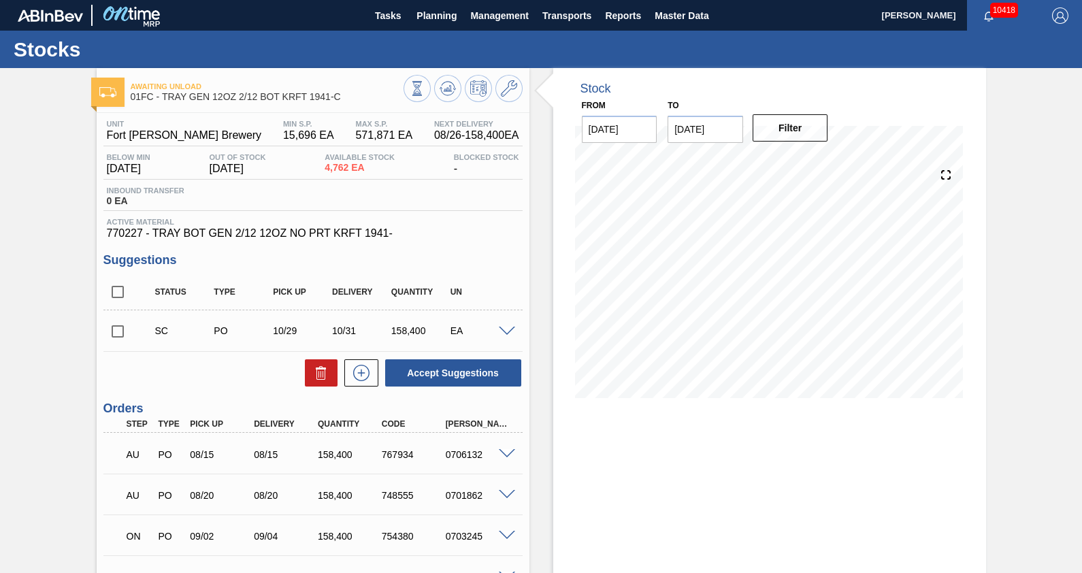
click at [122, 337] on input "checkbox" at bounding box center [117, 331] width 29 height 29
click at [423, 372] on button "Accept Suggestions" at bounding box center [453, 372] width 136 height 27
checkbox input "false"
click at [508, 330] on span at bounding box center [507, 332] width 16 height 10
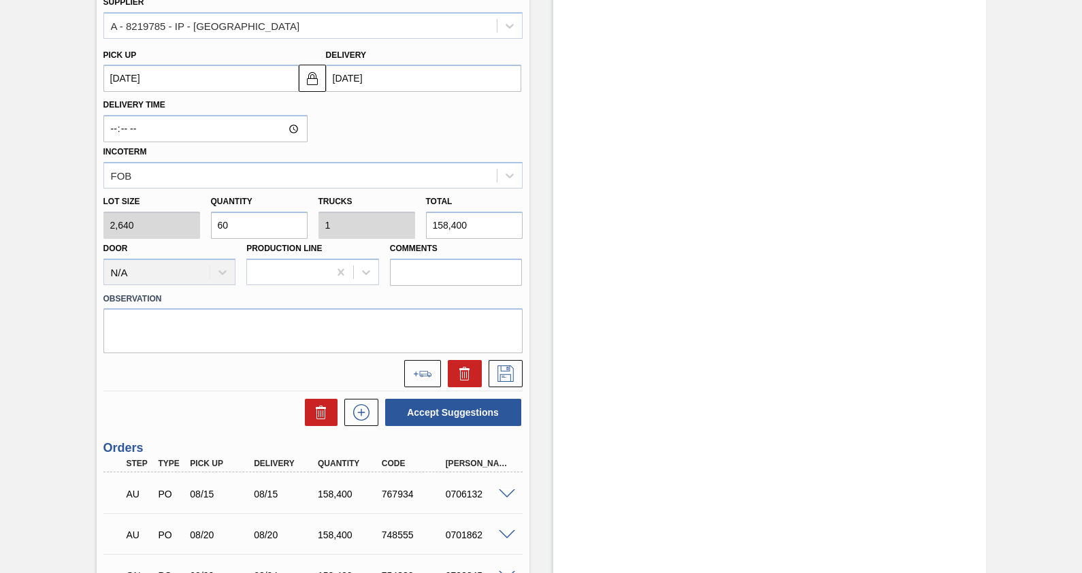
scroll to position [472, 0]
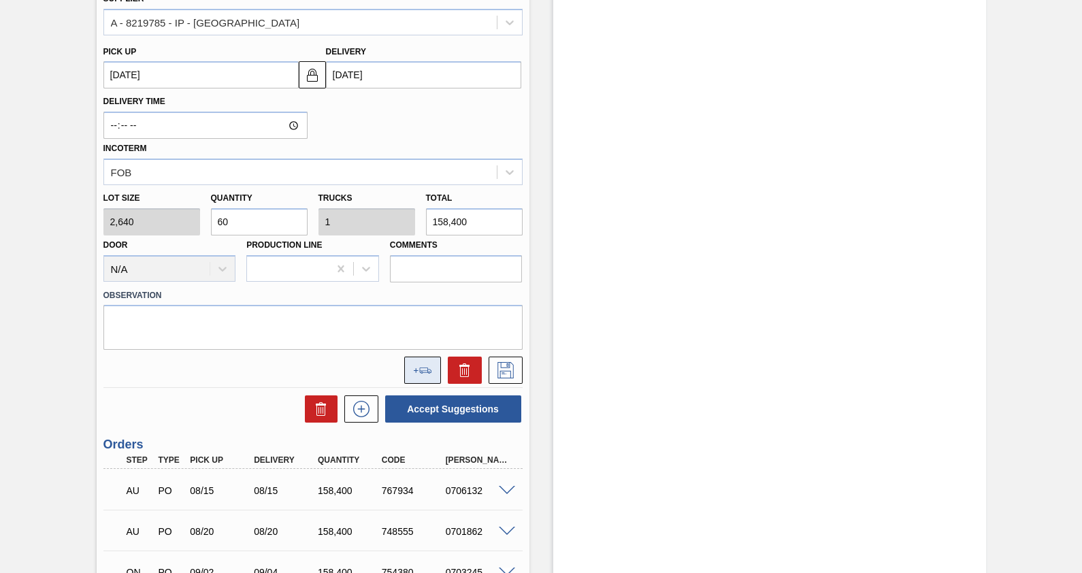
click at [428, 367] on button at bounding box center [422, 370] width 37 height 27
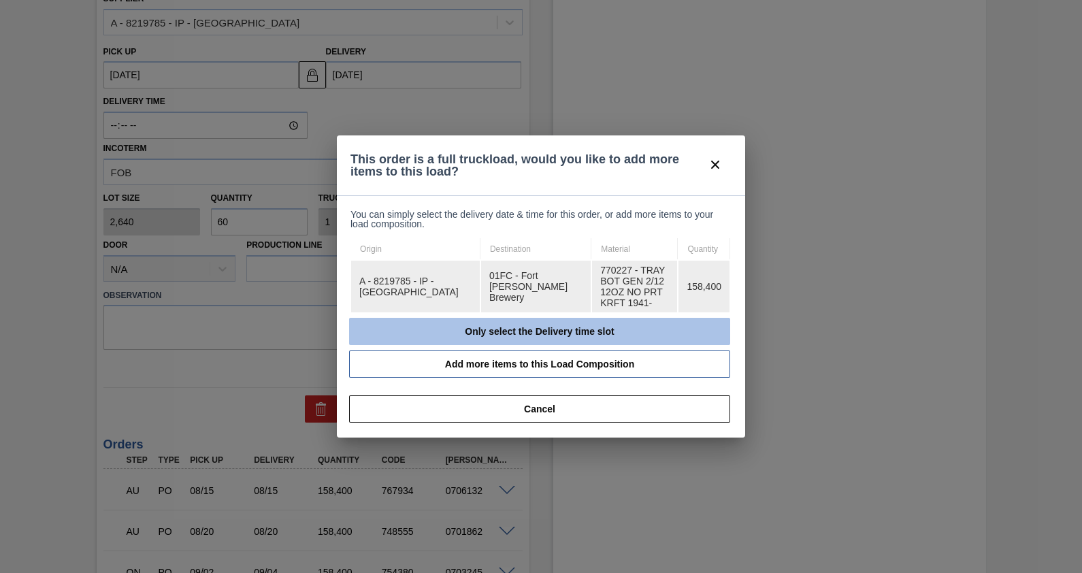
click at [547, 332] on button "Only select the Delivery time slot" at bounding box center [539, 331] width 381 height 27
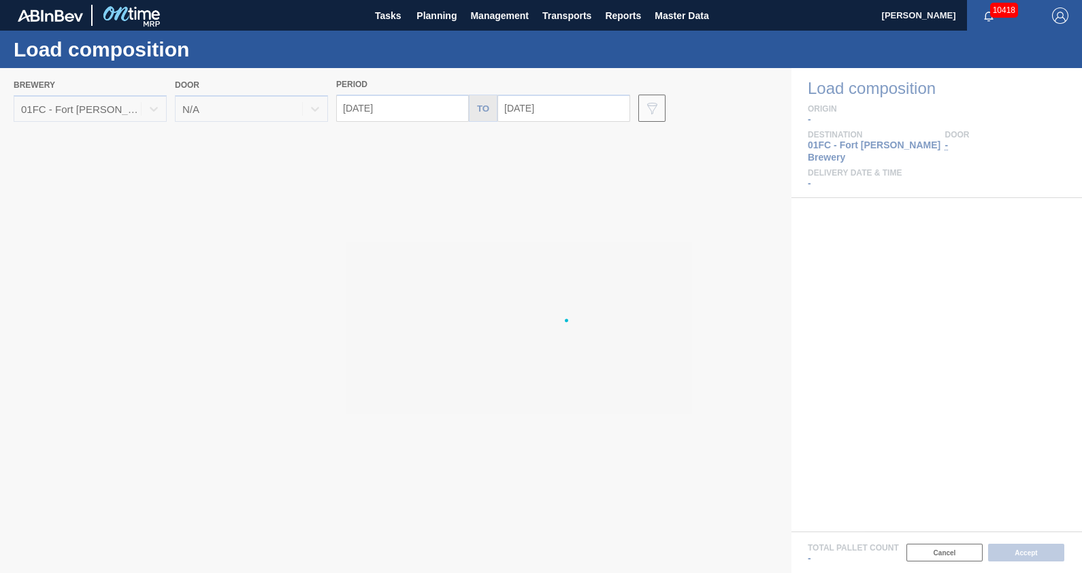
type input "[DATE]"
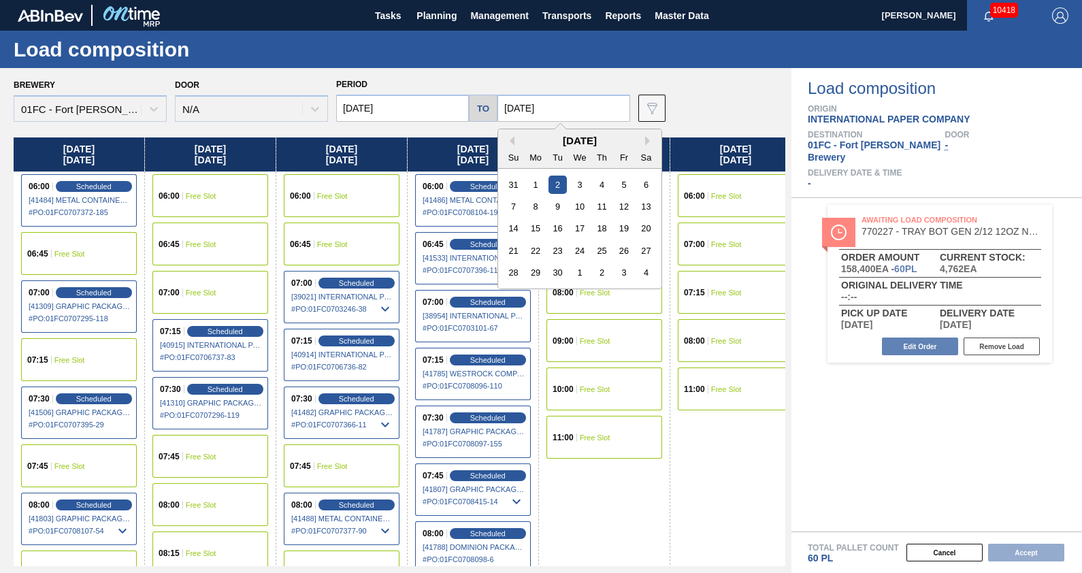
click at [589, 114] on input "[DATE]" at bounding box center [563, 108] width 133 height 27
click at [647, 138] on button "Next Month" at bounding box center [650, 141] width 10 height 10
click at [622, 267] on div "31" at bounding box center [624, 272] width 18 height 18
type input "[DATE]"
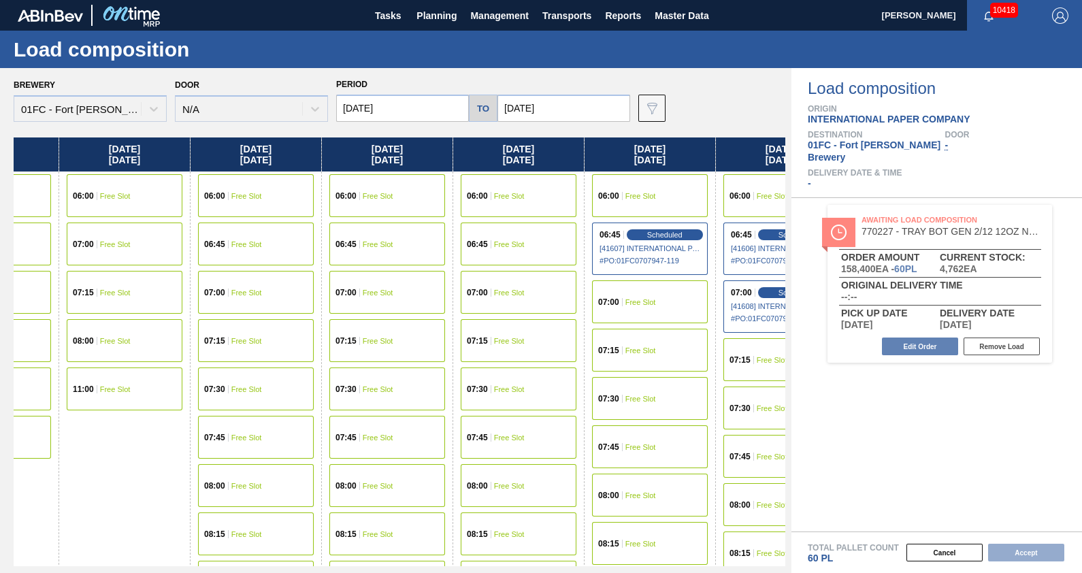
scroll to position [0, 8020]
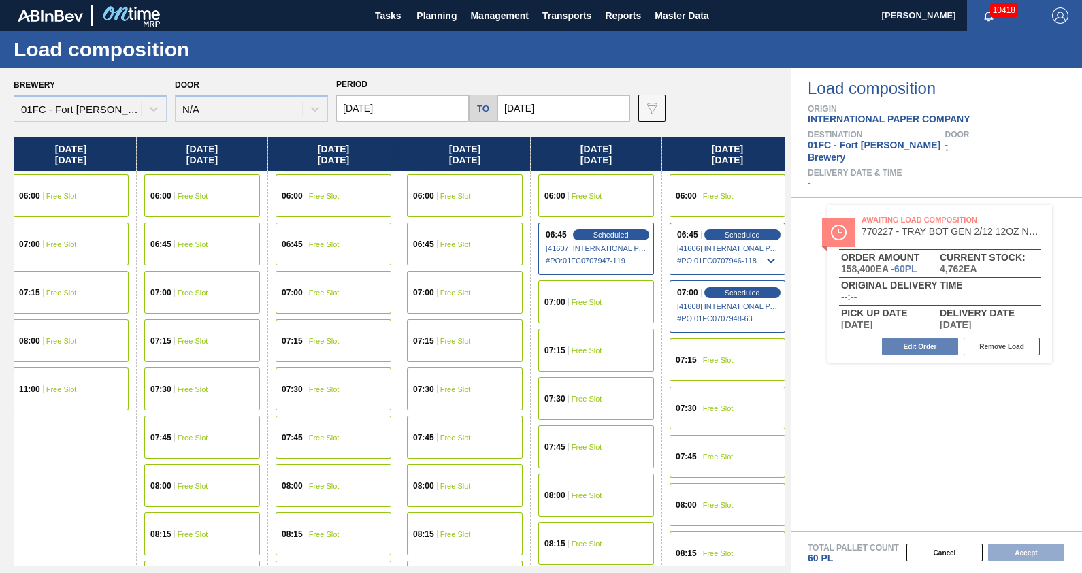
click at [600, 302] on div "07:00 Free Slot" at bounding box center [596, 301] width 116 height 43
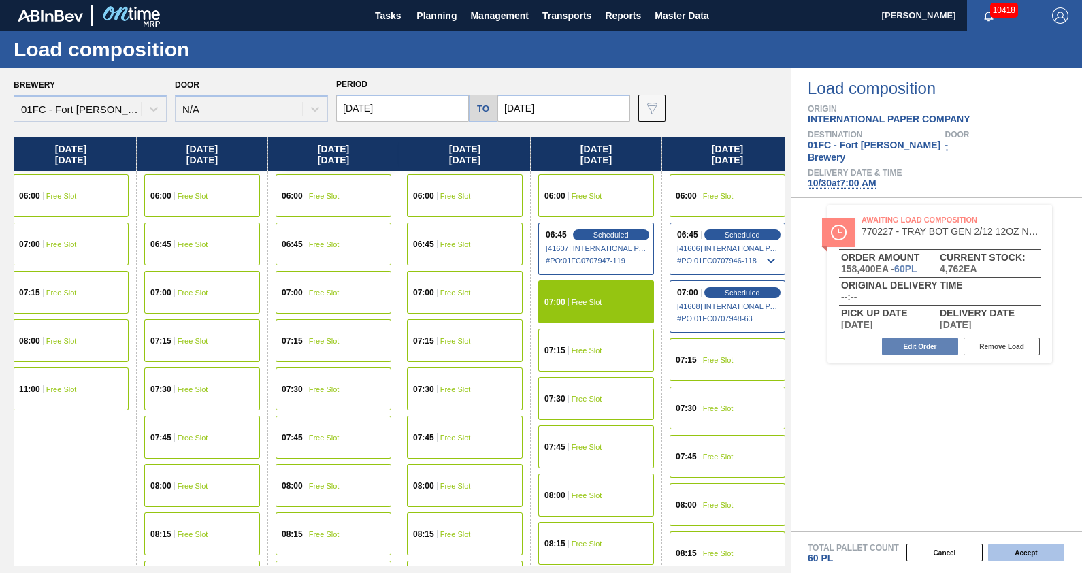
click at [1032, 551] on button "Accept" at bounding box center [1026, 553] width 76 height 18
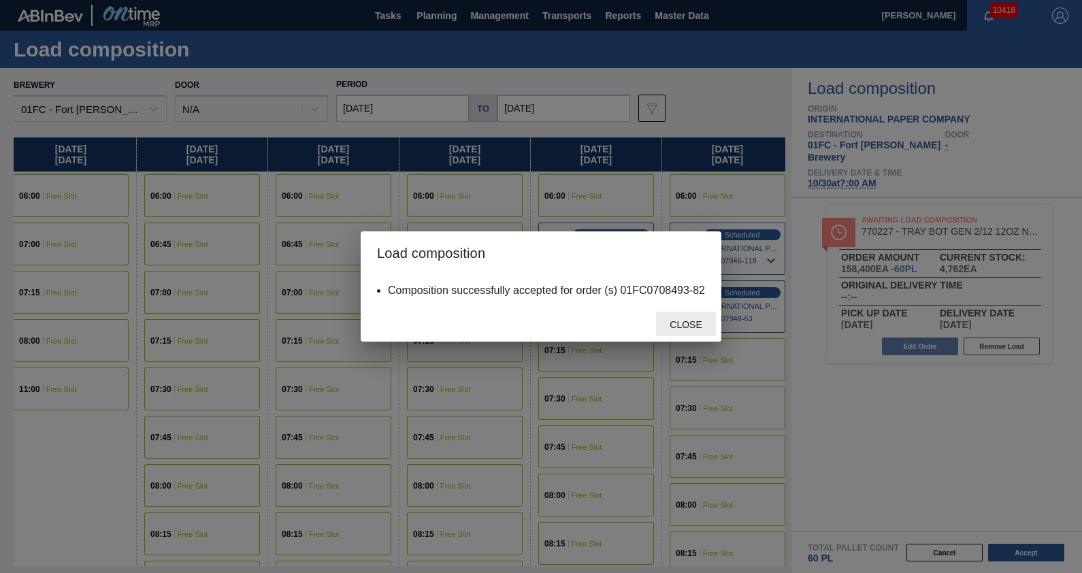
click at [693, 320] on span "Close" at bounding box center [686, 324] width 54 height 11
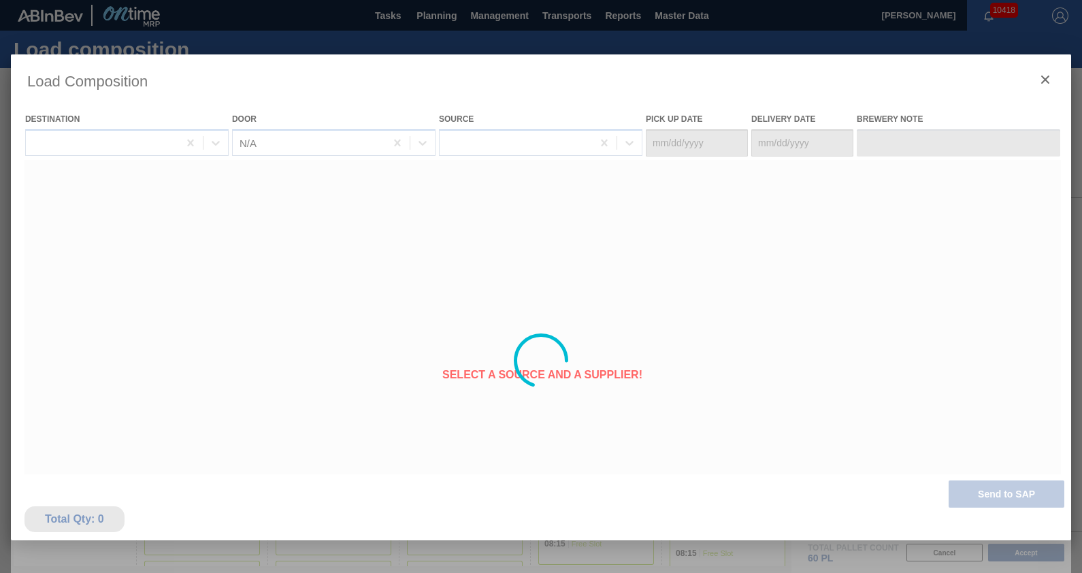
type Date "[DATE]"
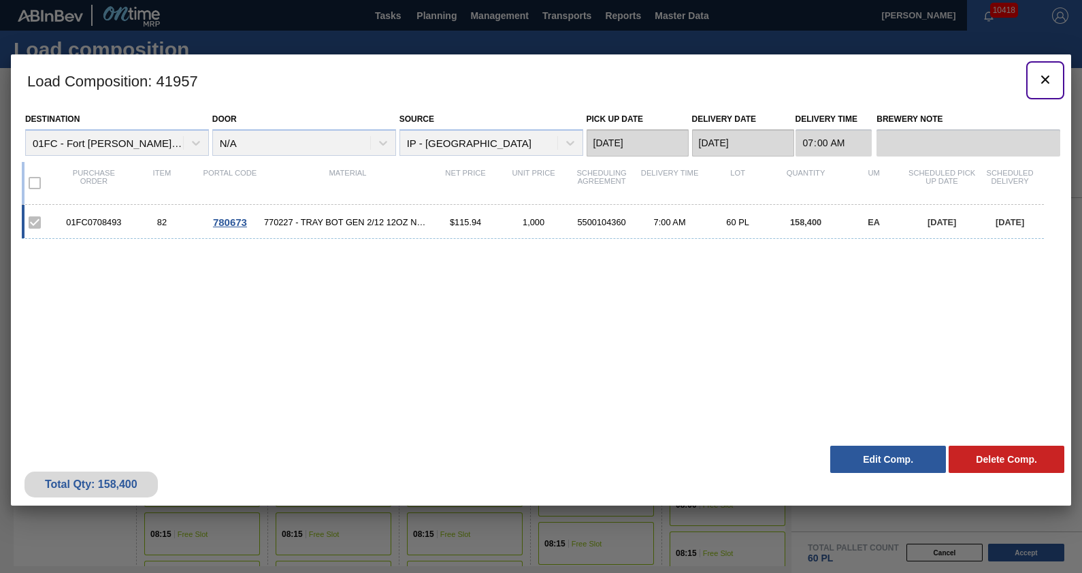
click at [1045, 78] on icon "botão de ícone" at bounding box center [1045, 79] width 16 height 16
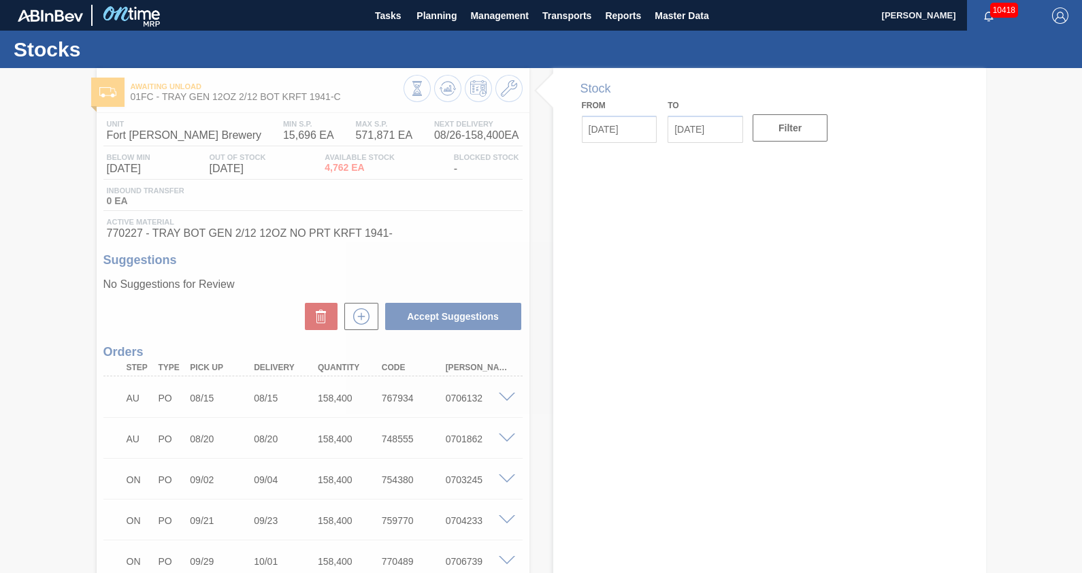
type input "[DATE]"
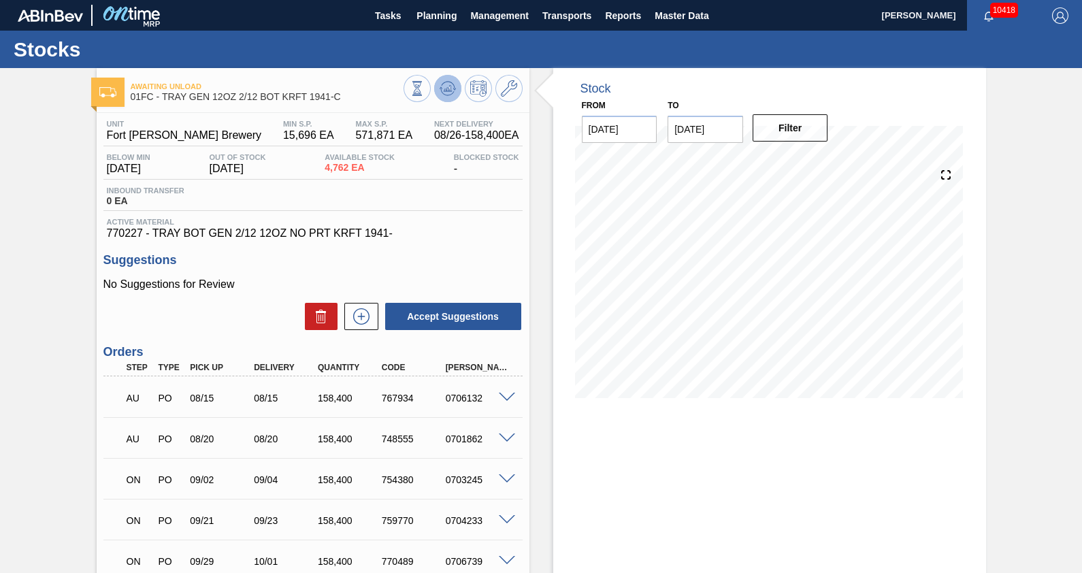
click at [440, 90] on icon at bounding box center [448, 88] width 16 height 16
click at [433, 18] on span "Planning" at bounding box center [436, 15] width 40 height 16
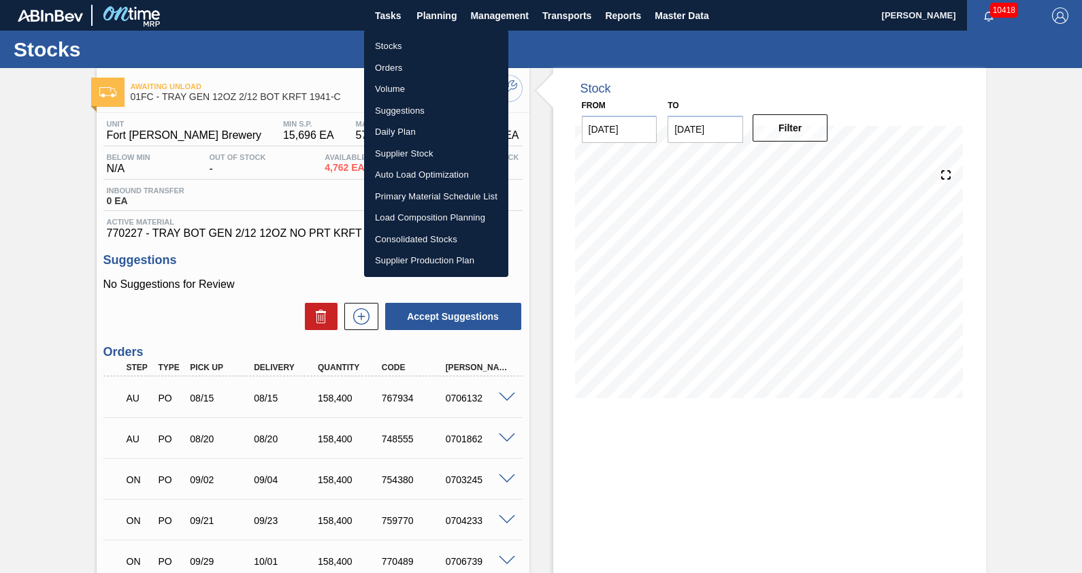
click at [408, 112] on li "Suggestions" at bounding box center [436, 111] width 144 height 22
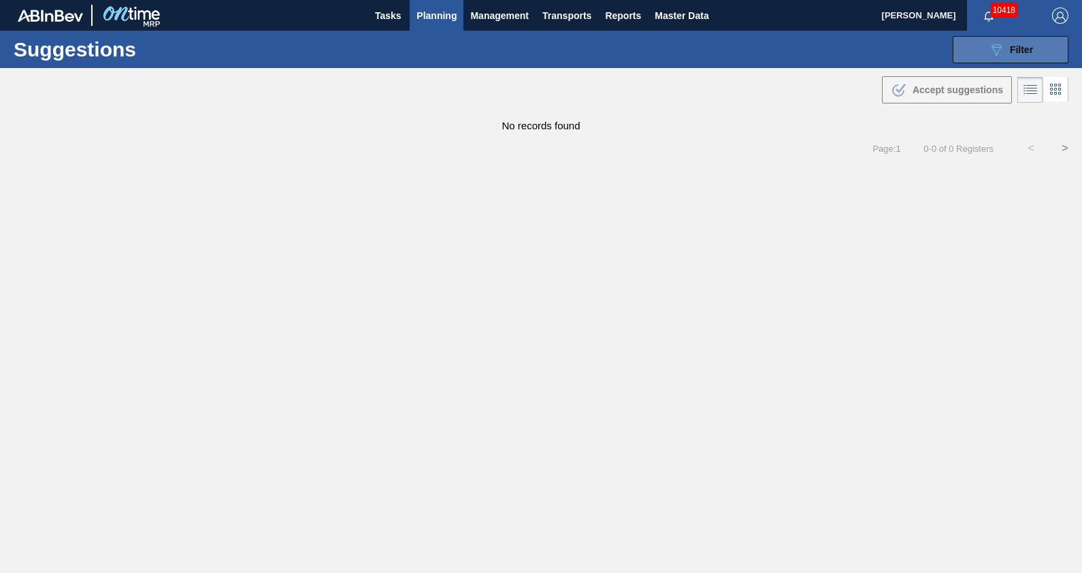
click at [1048, 38] on button "089F7B8B-B2A5-4AFE-B5C0-19BA573D28AC Filter" at bounding box center [1011, 49] width 116 height 27
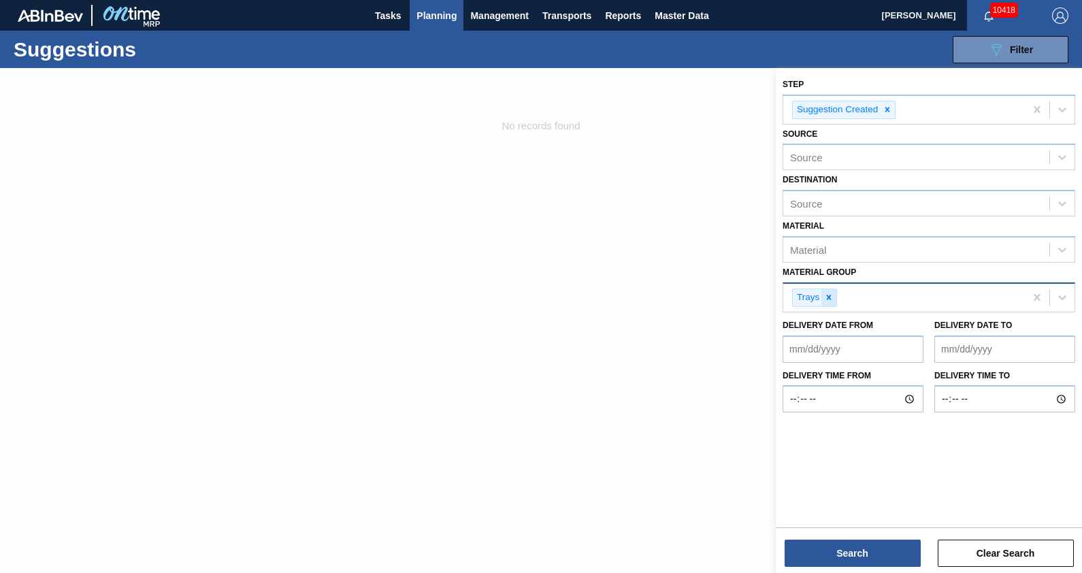
click at [833, 294] on icon at bounding box center [829, 298] width 10 height 10
click at [830, 293] on div "Material Group" at bounding box center [823, 296] width 67 height 12
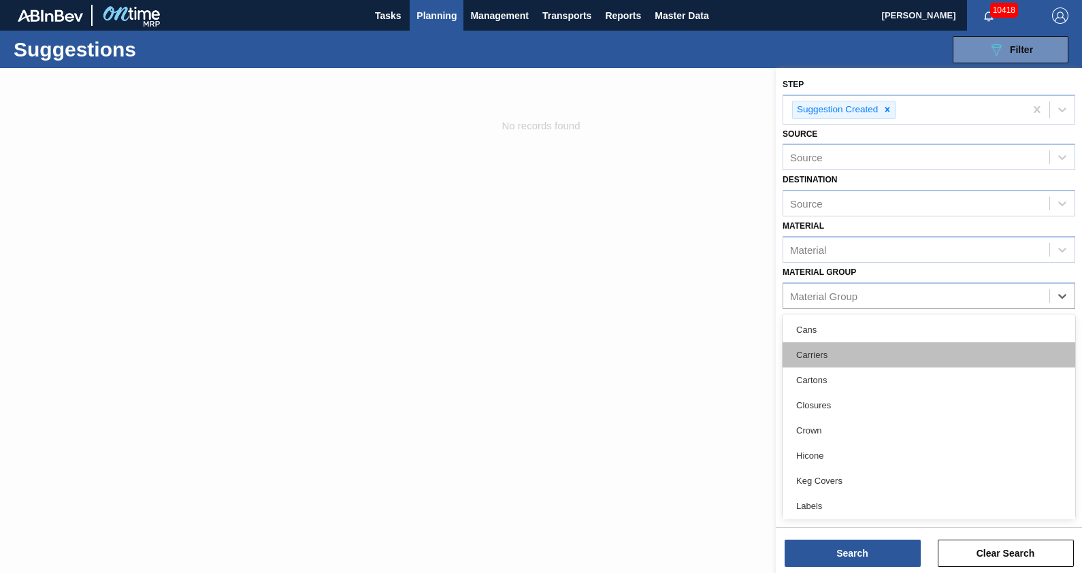
click at [858, 354] on div "Carriers" at bounding box center [929, 354] width 293 height 25
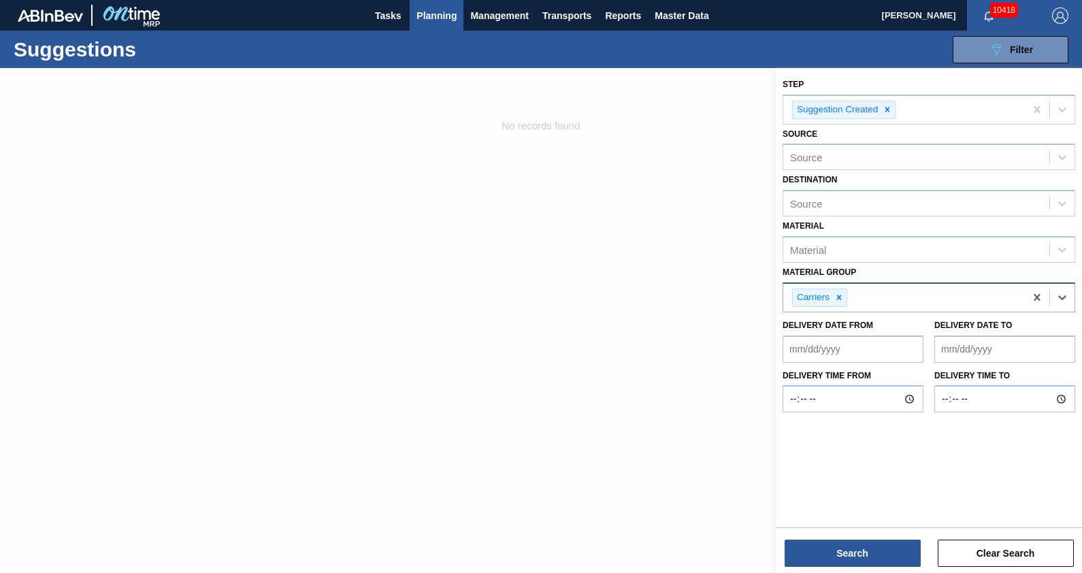
click at [904, 299] on div "Carriers" at bounding box center [904, 298] width 242 height 28
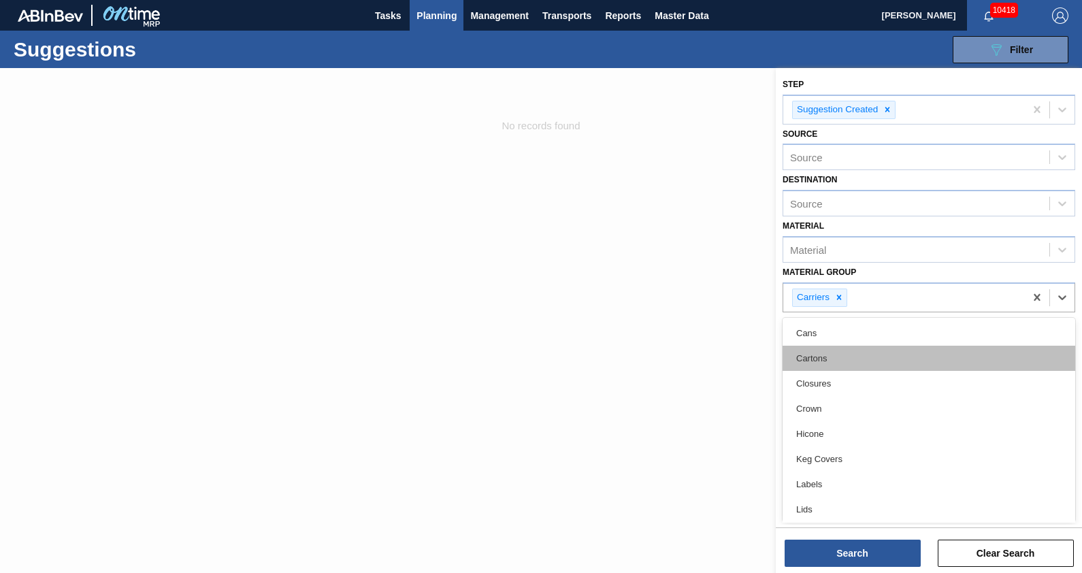
click at [854, 358] on div "Cartons" at bounding box center [929, 358] width 293 height 25
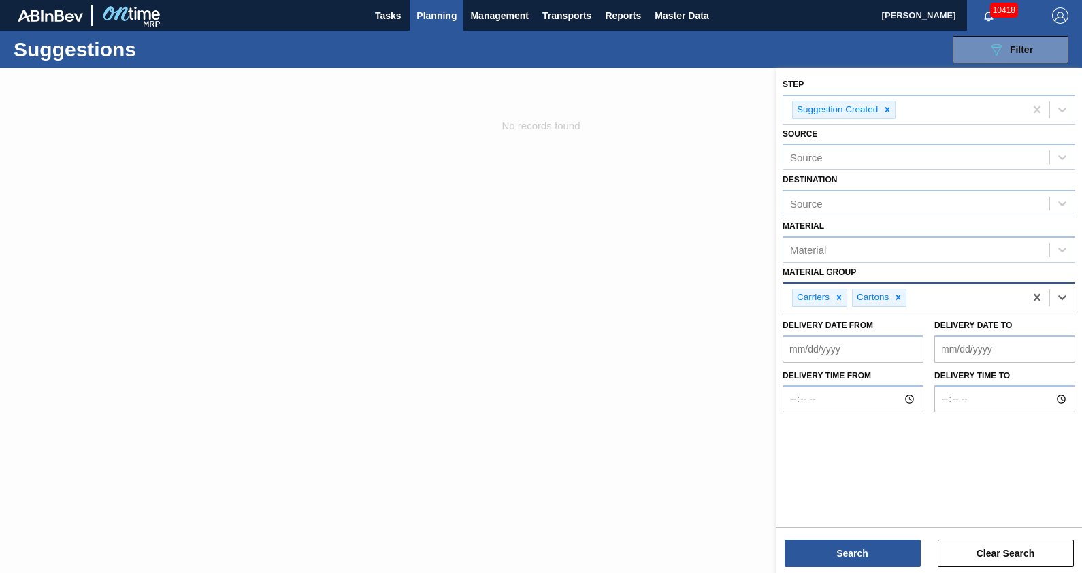
click at [917, 304] on div "Carriers Cartons" at bounding box center [904, 298] width 242 height 28
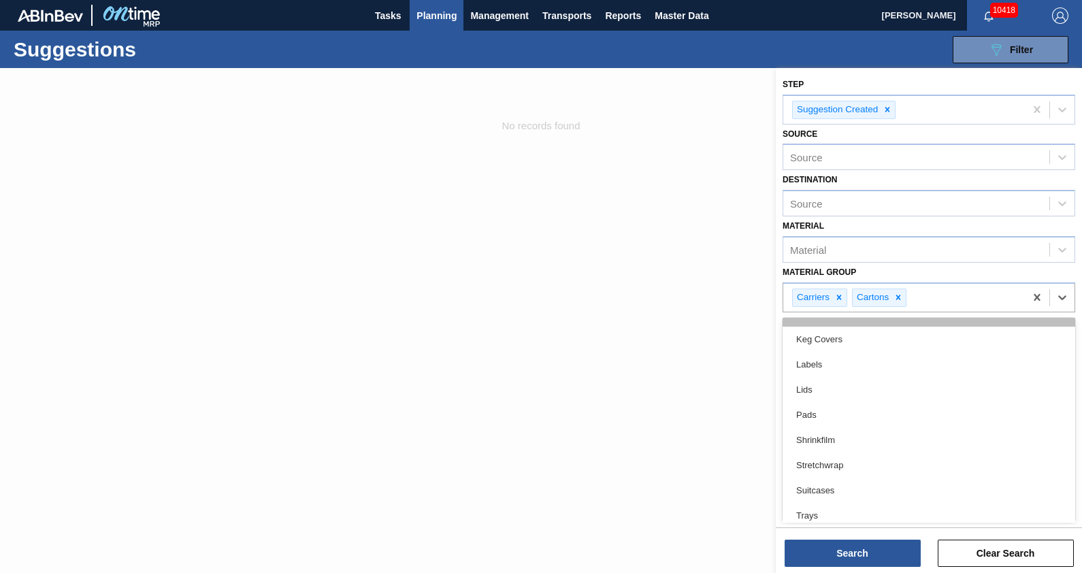
scroll to position [103, 0]
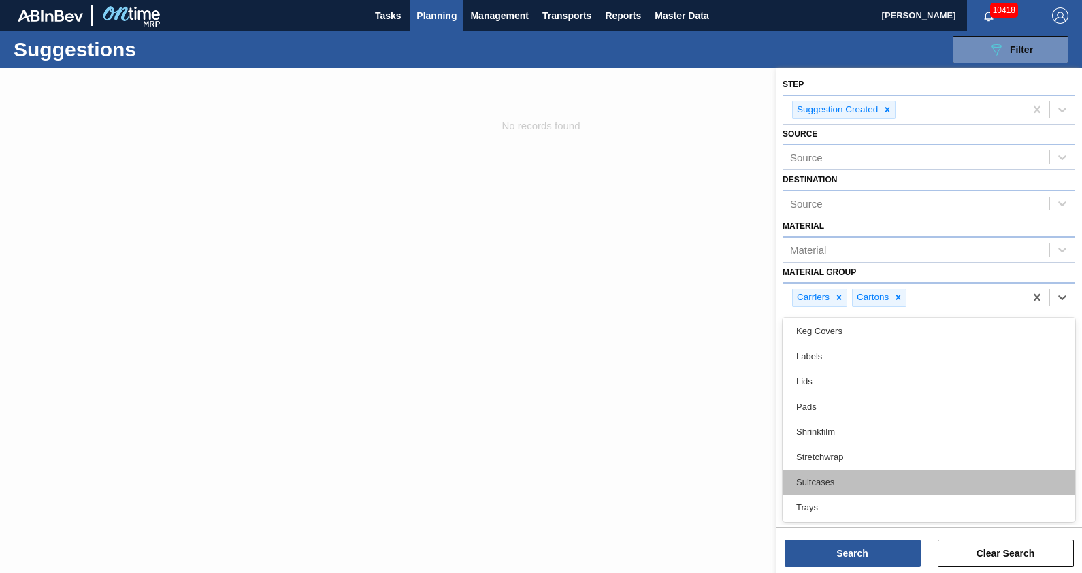
click at [880, 479] on div "Suitcases" at bounding box center [929, 482] width 293 height 25
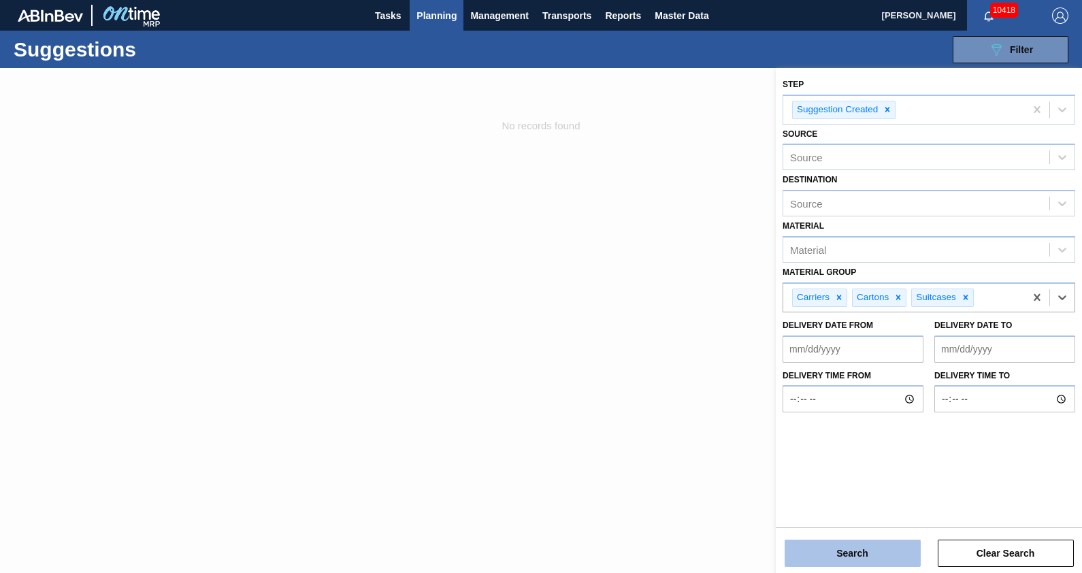
click at [864, 548] on button "Search" at bounding box center [853, 553] width 136 height 27
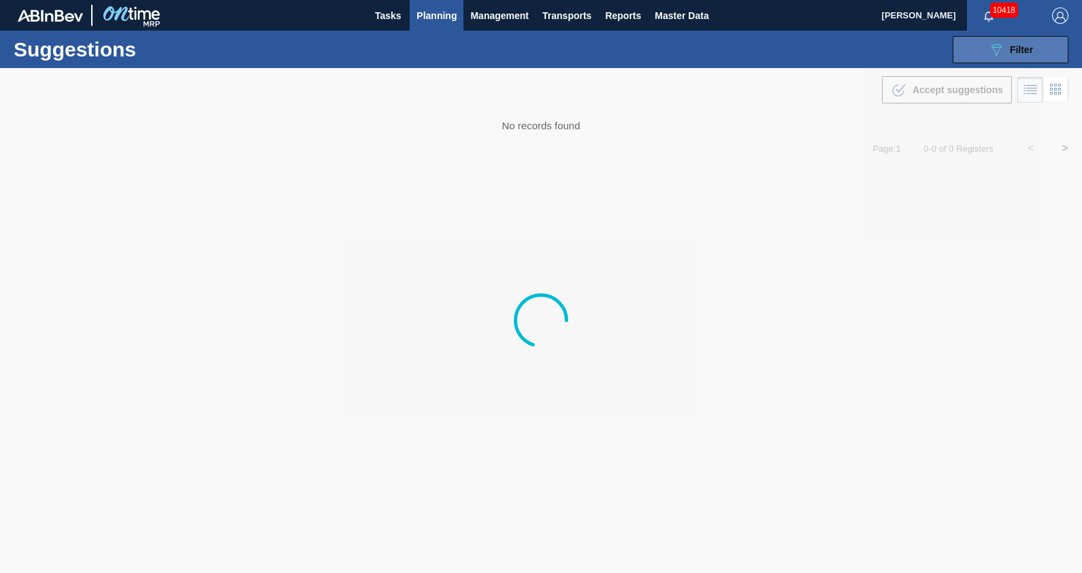
click at [968, 48] on button "089F7B8B-B2A5-4AFE-B5C0-19BA573D28AC Filter" at bounding box center [1011, 49] width 116 height 27
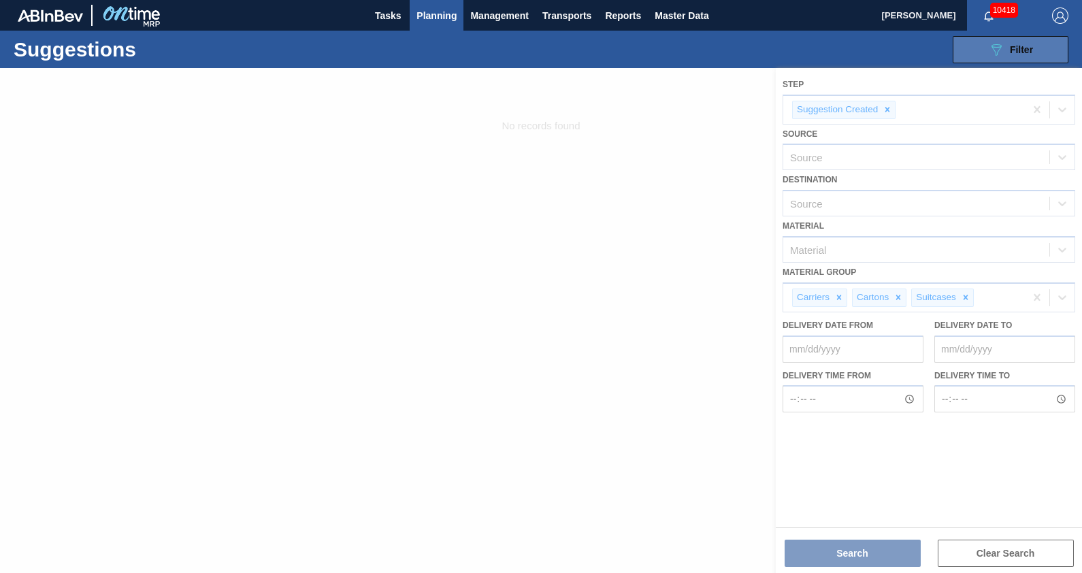
click at [968, 48] on button "089F7B8B-B2A5-4AFE-B5C0-19BA573D28AC Filter" at bounding box center [1011, 49] width 116 height 27
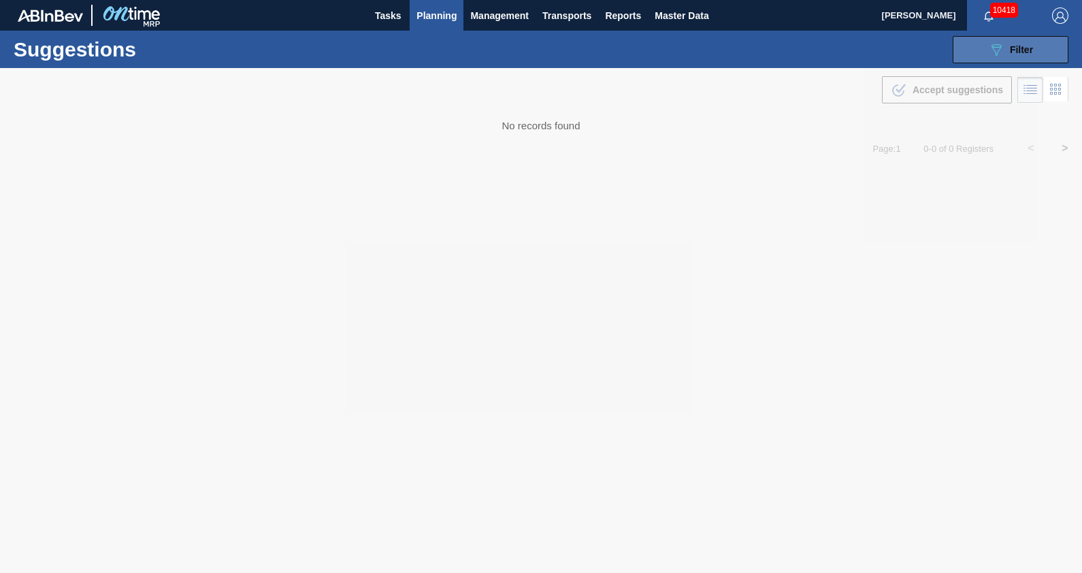
click at [968, 48] on button "089F7B8B-B2A5-4AFE-B5C0-19BA573D28AC Filter" at bounding box center [1011, 49] width 116 height 27
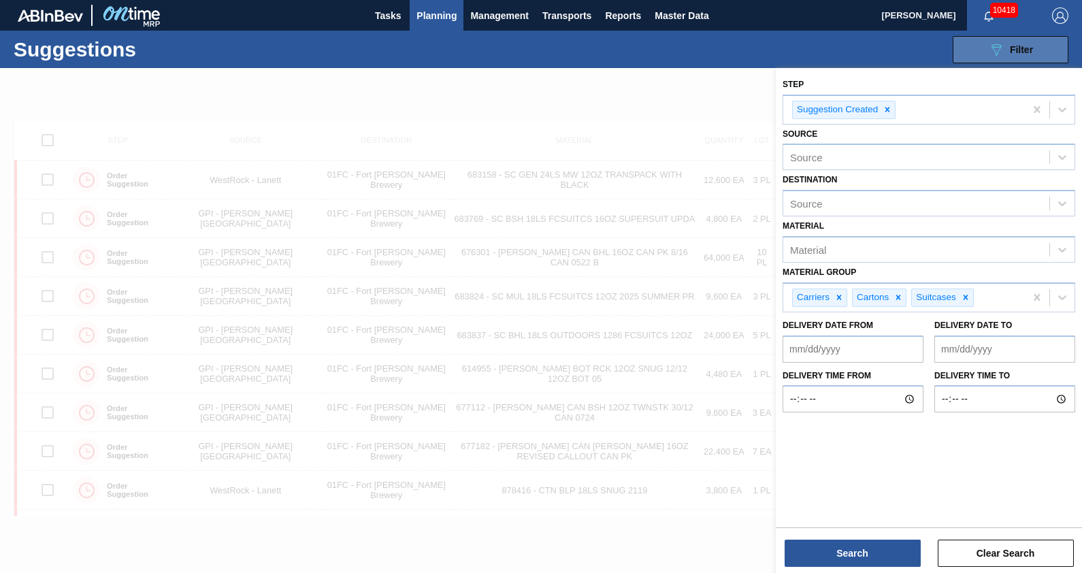
click at [968, 49] on button "089F7B8B-B2A5-4AFE-B5C0-19BA573D28AC Filter" at bounding box center [1011, 49] width 116 height 27
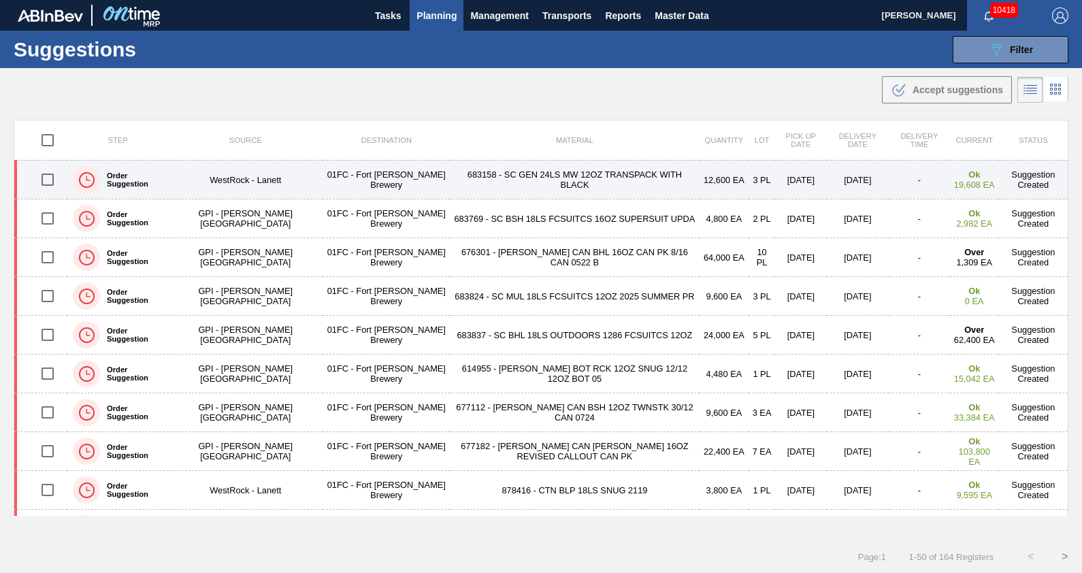
click at [585, 186] on td "683158 - SC GEN 24LS MW 12OZ TRANSPACK WITH BLACK" at bounding box center [574, 180] width 249 height 39
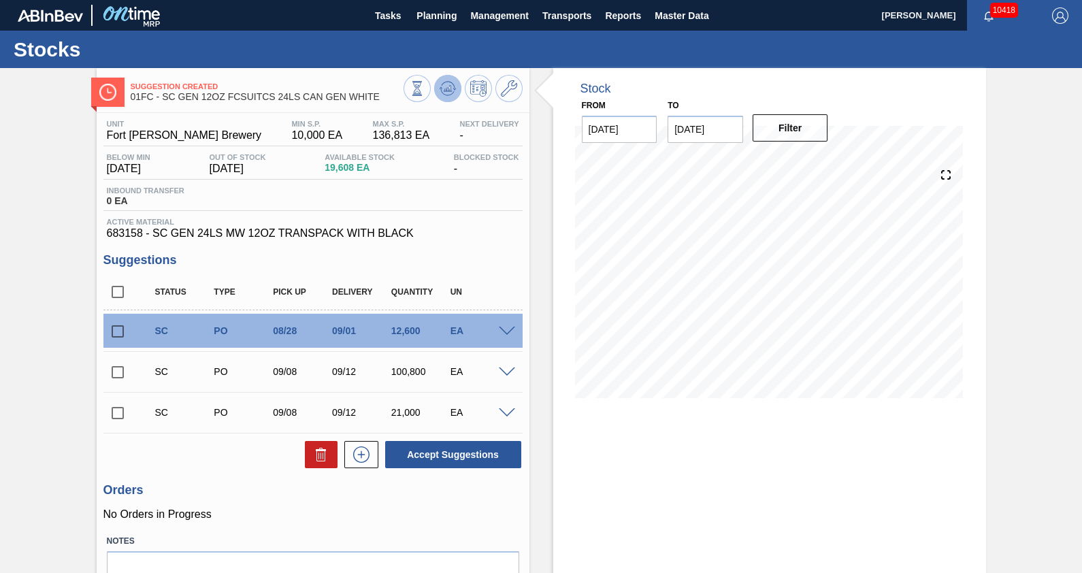
click at [446, 83] on icon at bounding box center [448, 88] width 16 height 16
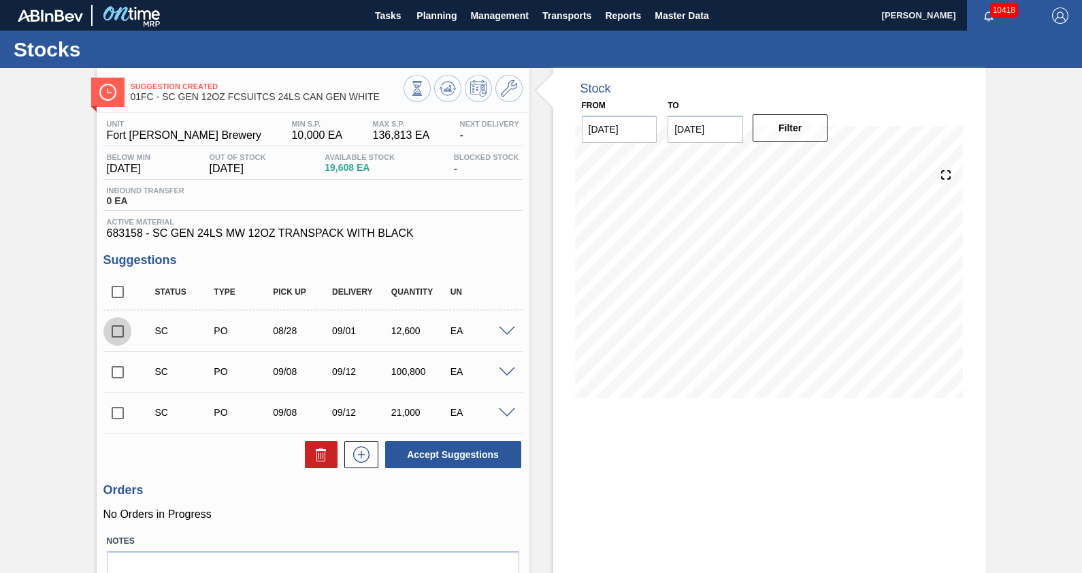
click at [114, 326] on input "checkbox" at bounding box center [117, 331] width 29 height 29
click at [406, 459] on button "Accept Suggestions" at bounding box center [453, 454] width 136 height 27
checkbox input "false"
click at [429, 12] on span "Planning" at bounding box center [436, 15] width 40 height 16
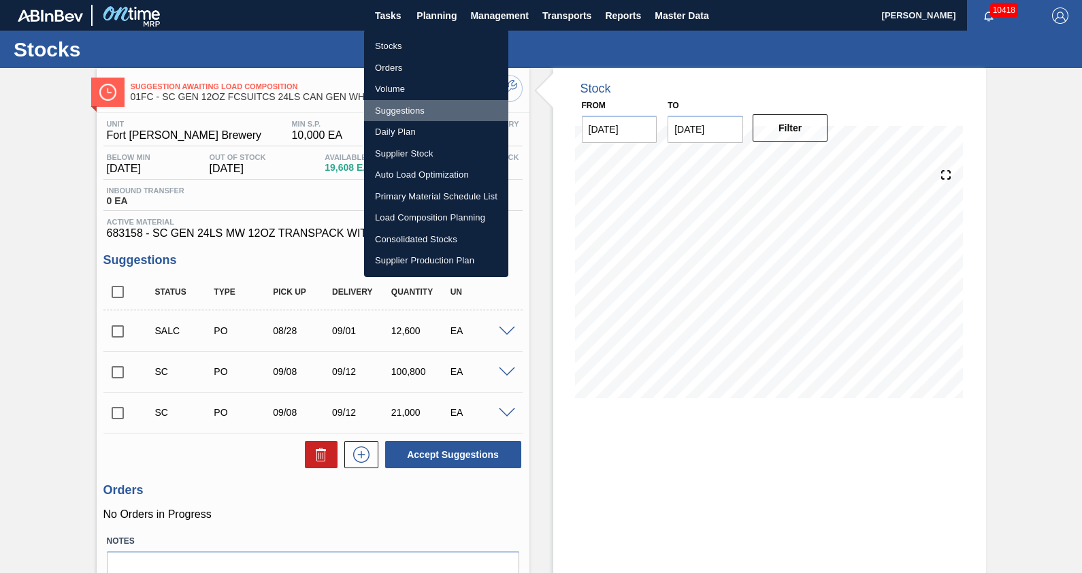
click at [407, 108] on li "Suggestions" at bounding box center [436, 111] width 144 height 22
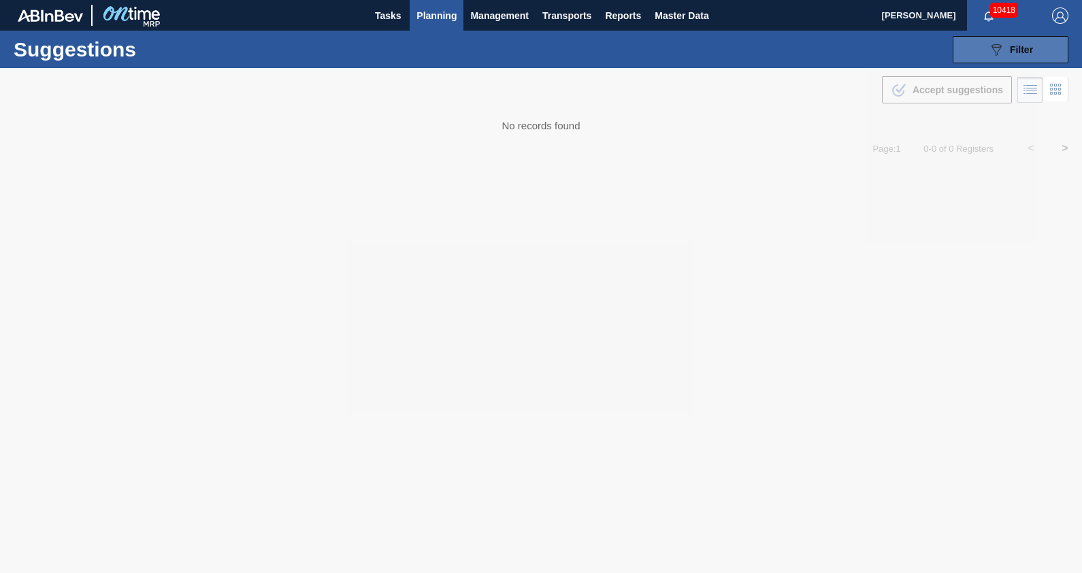
click at [980, 46] on button "089F7B8B-B2A5-4AFE-B5C0-19BA573D28AC Filter" at bounding box center [1011, 49] width 116 height 27
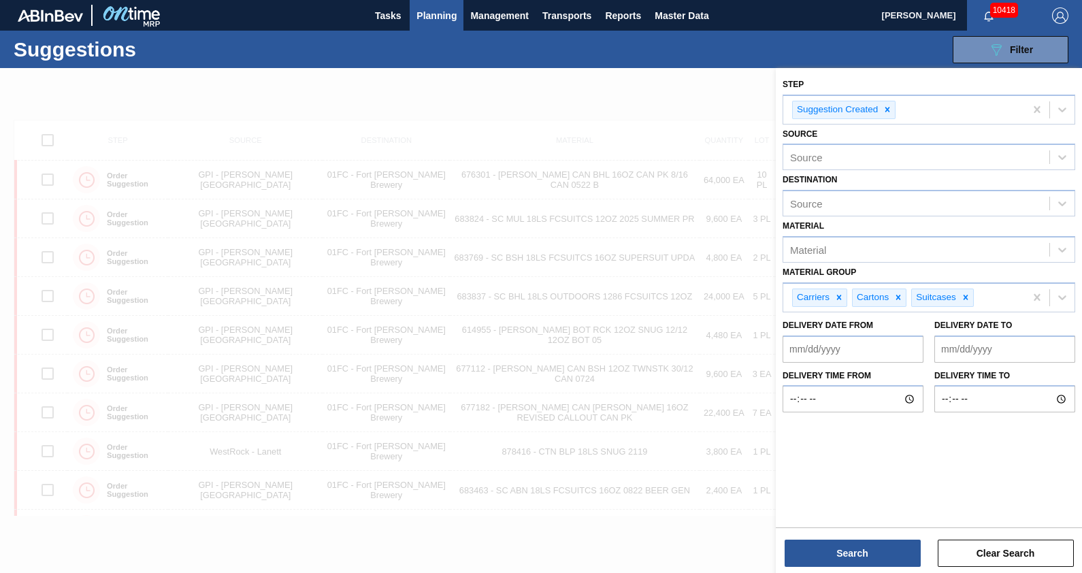
click at [914, 157] on div "Source" at bounding box center [916, 158] width 266 height 20
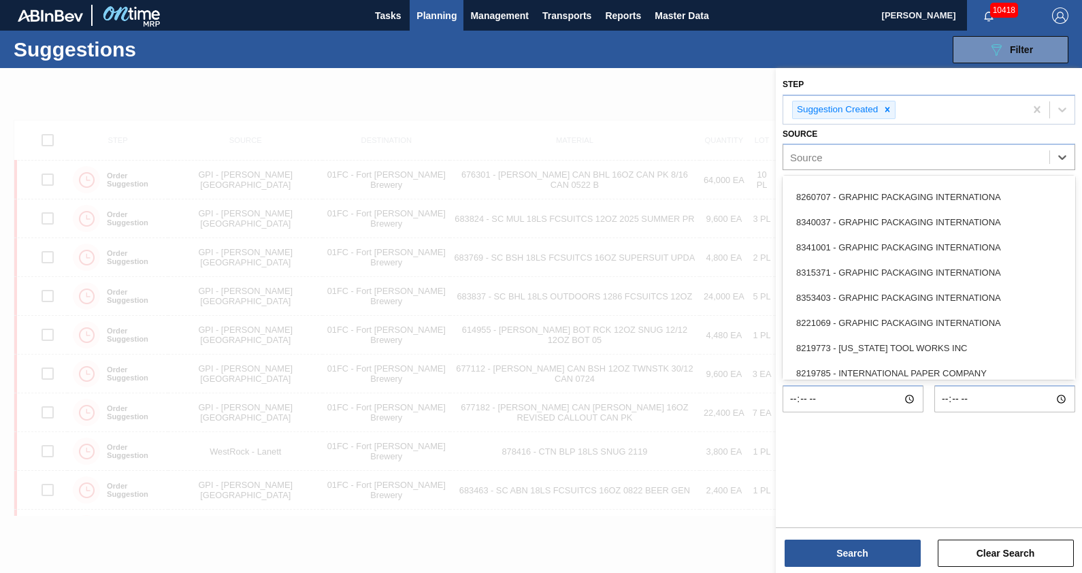
scroll to position [808, 0]
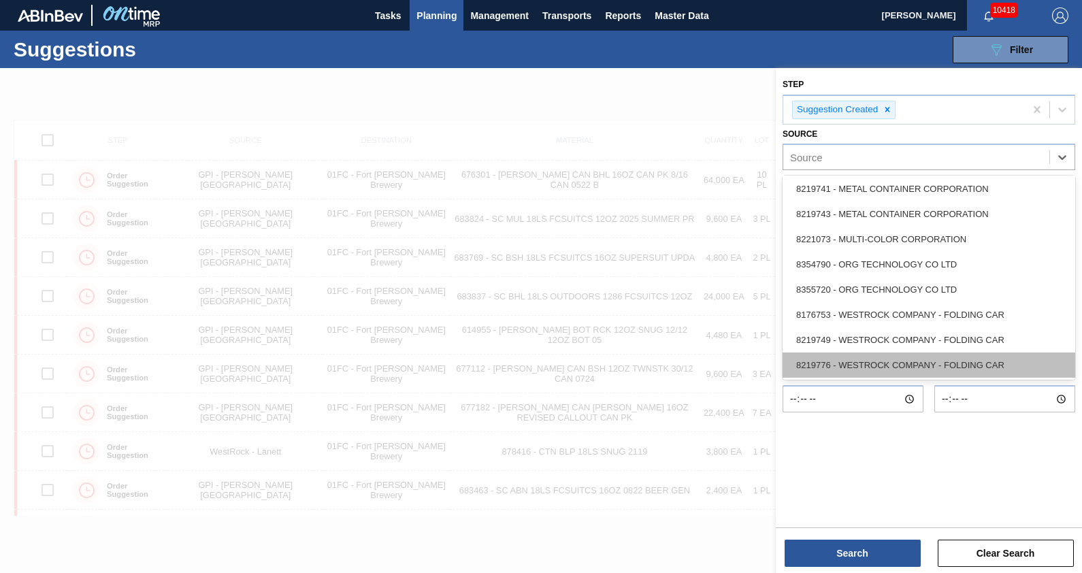
click at [883, 359] on div "8219776 - WESTROCK COMPANY - FOLDING CAR" at bounding box center [929, 365] width 293 height 25
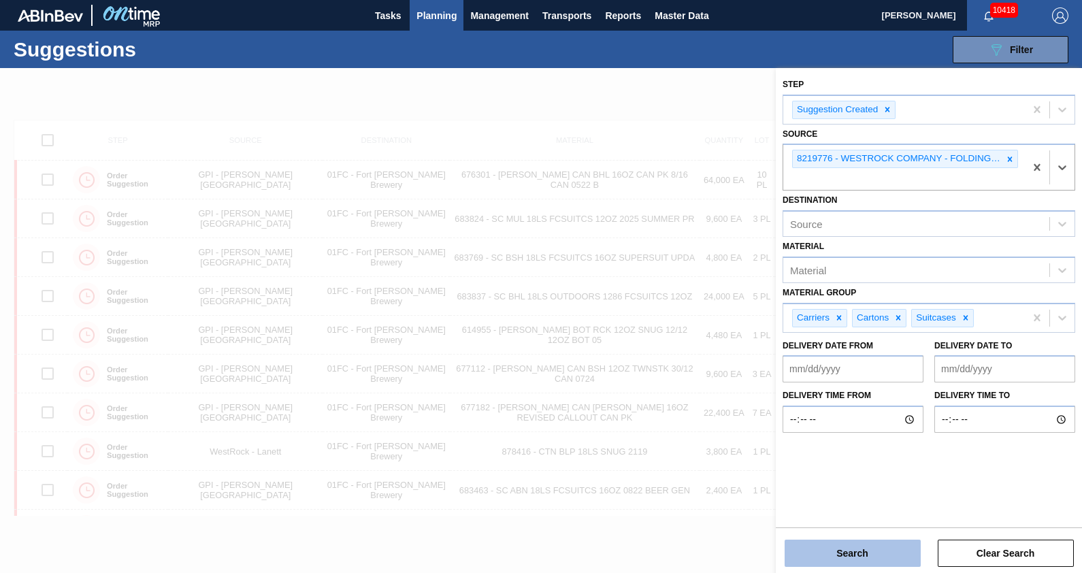
click at [878, 545] on button "Search" at bounding box center [853, 553] width 136 height 27
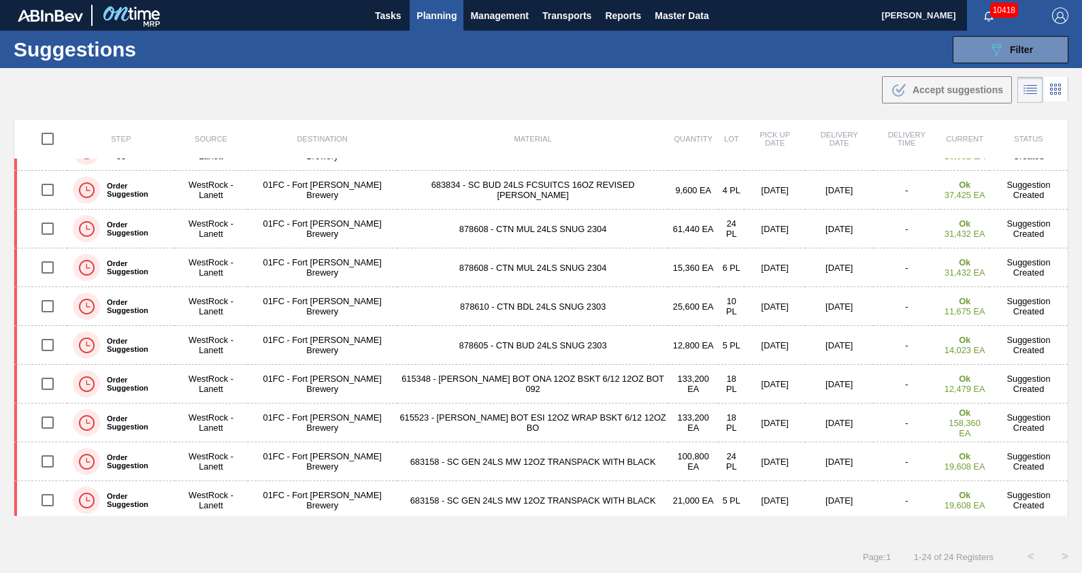
scroll to position [0, 0]
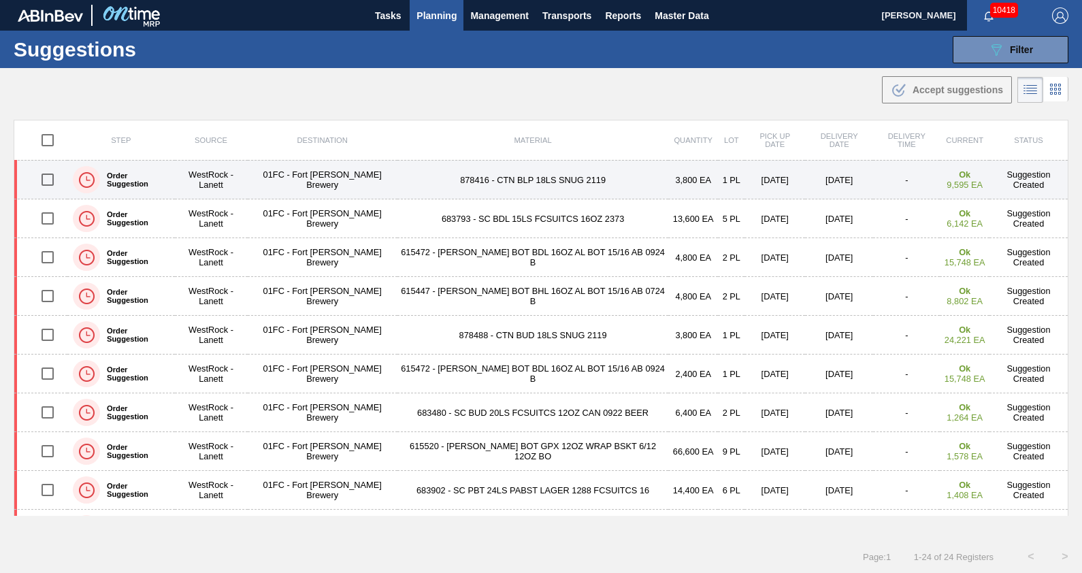
click at [600, 179] on td "878416 - CTN BLP 18LS SNUG 2119" at bounding box center [532, 180] width 271 height 39
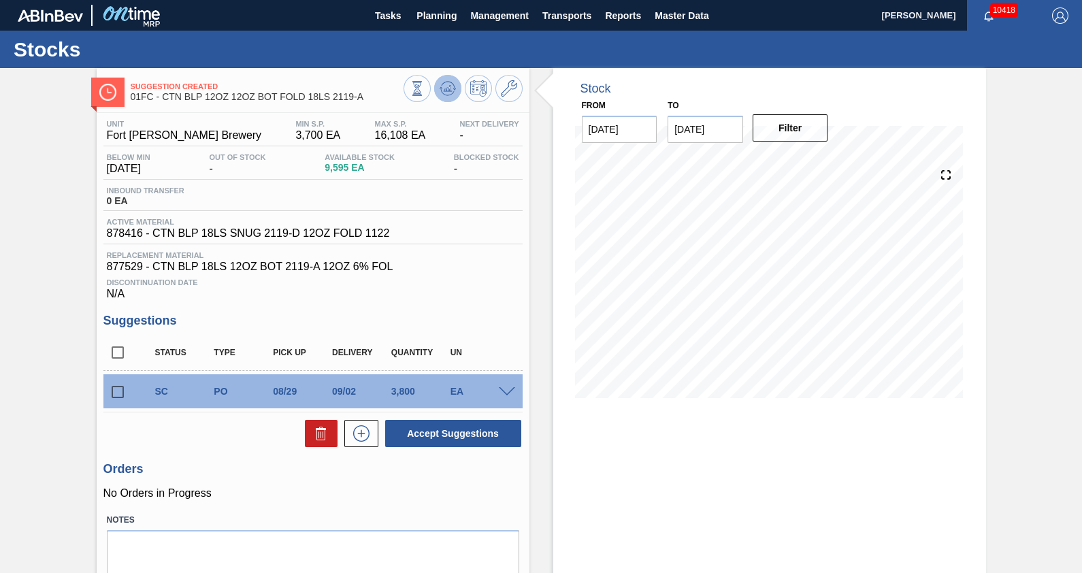
click at [453, 82] on icon at bounding box center [448, 88] width 16 height 16
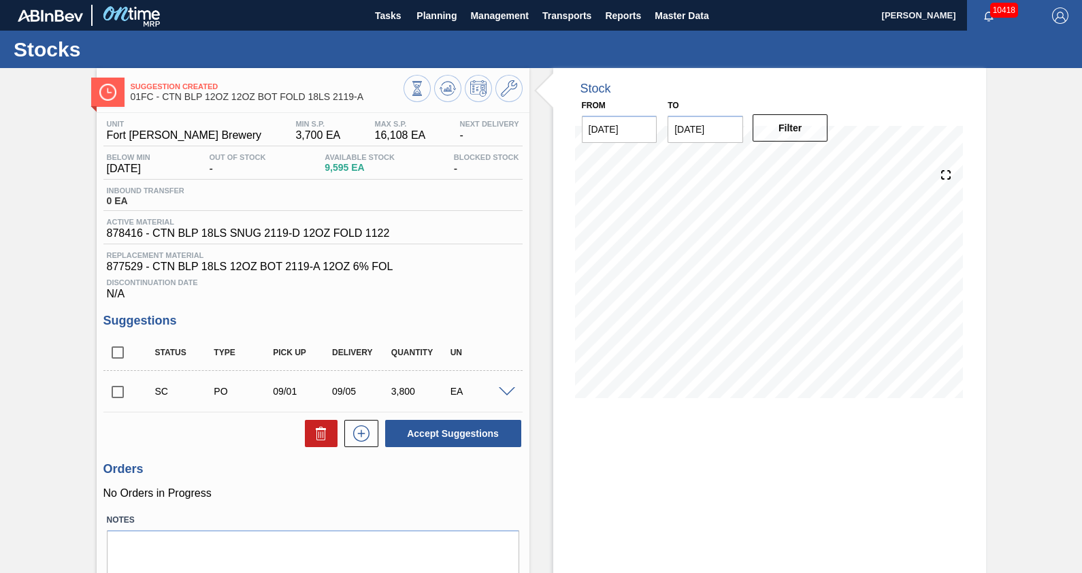
click at [110, 394] on input "checkbox" at bounding box center [117, 392] width 29 height 29
click at [402, 446] on button "Accept Suggestions" at bounding box center [453, 433] width 136 height 27
checkbox input "false"
click at [447, 14] on span "Planning" at bounding box center [436, 15] width 40 height 16
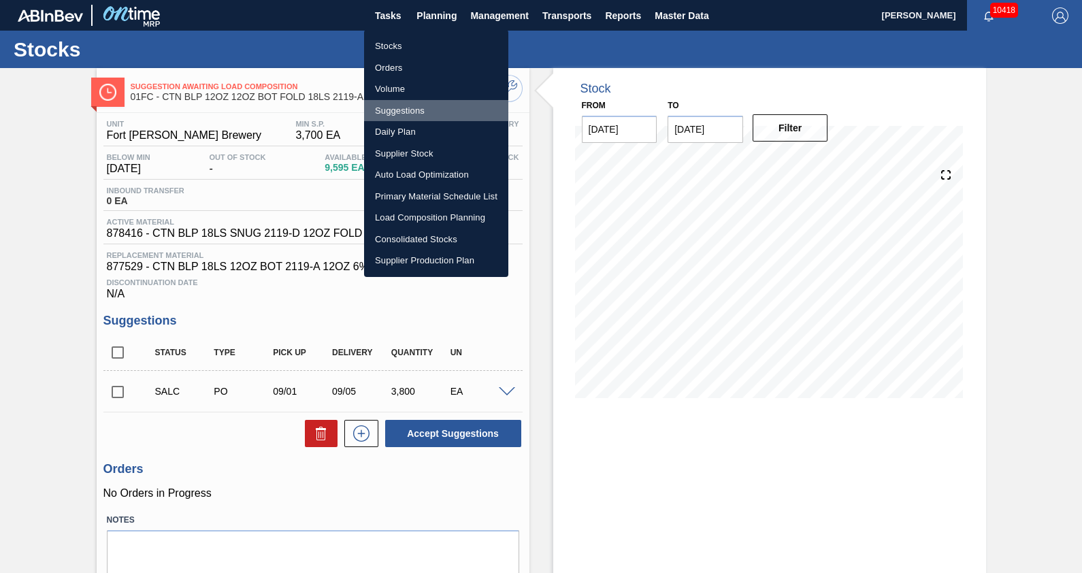
click at [396, 108] on li "Suggestions" at bounding box center [436, 111] width 144 height 22
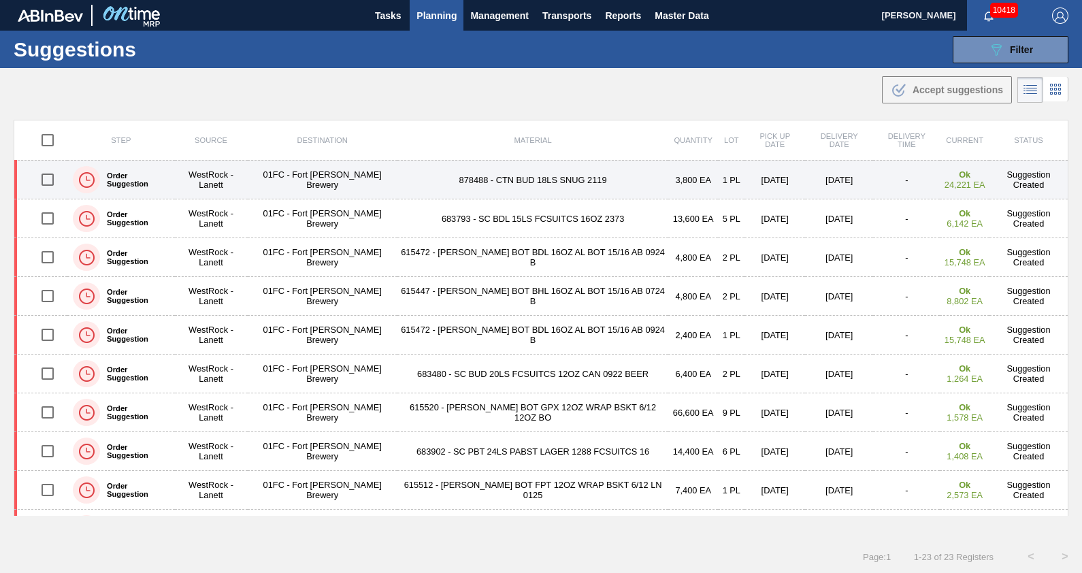
click at [553, 182] on td "878488 - CTN BUD 18LS SNUG 2119" at bounding box center [532, 180] width 271 height 39
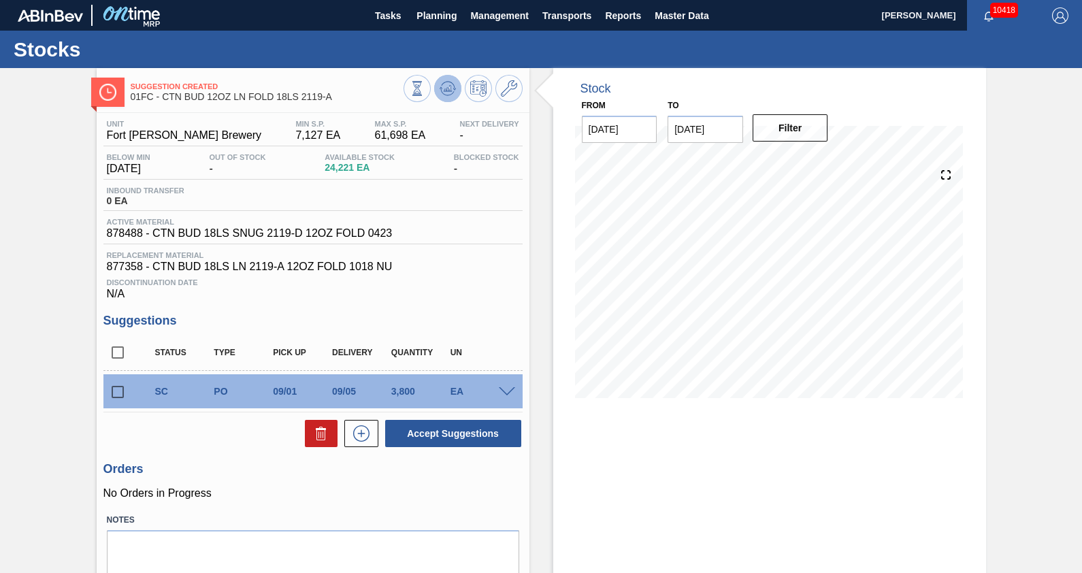
click at [445, 88] on icon at bounding box center [448, 88] width 16 height 16
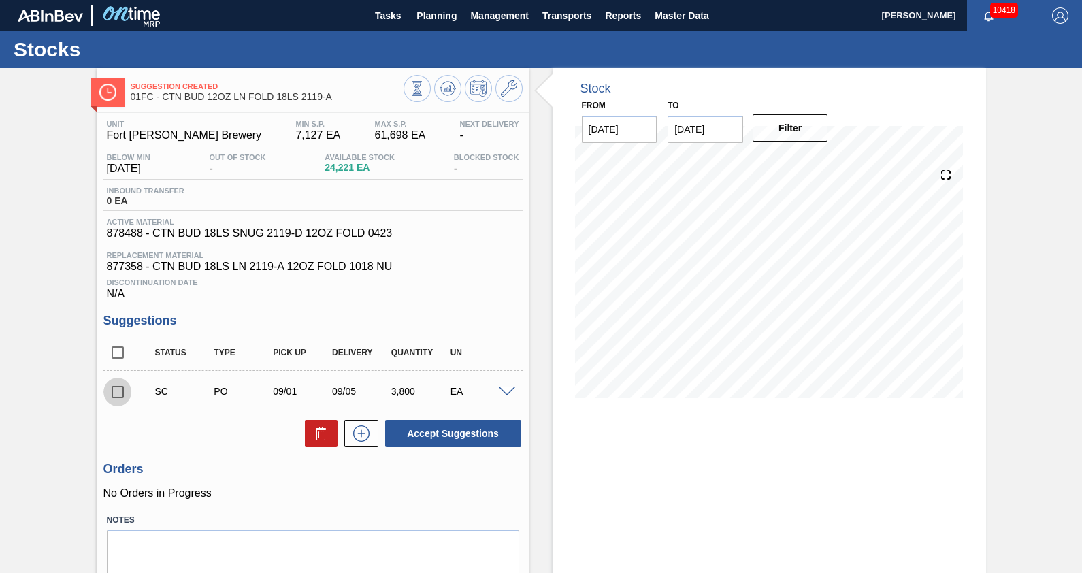
click at [118, 391] on input "checkbox" at bounding box center [117, 392] width 29 height 29
click at [416, 440] on button "Accept Suggestions" at bounding box center [453, 433] width 136 height 27
checkbox input "false"
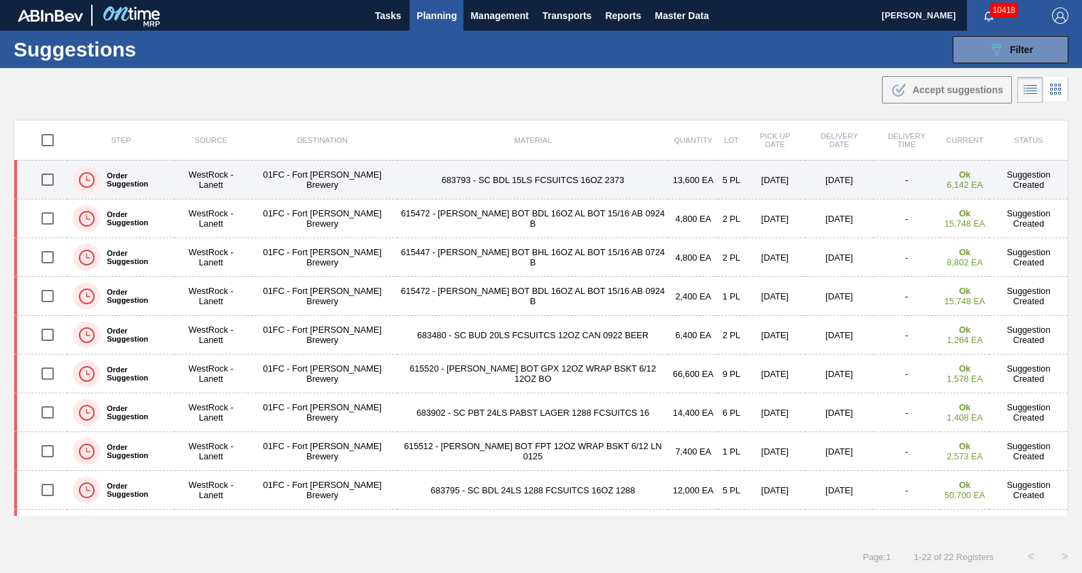
click at [514, 179] on td "683793 - SC BDL 15LS FCSUITCS 16OZ 2373" at bounding box center [532, 180] width 271 height 39
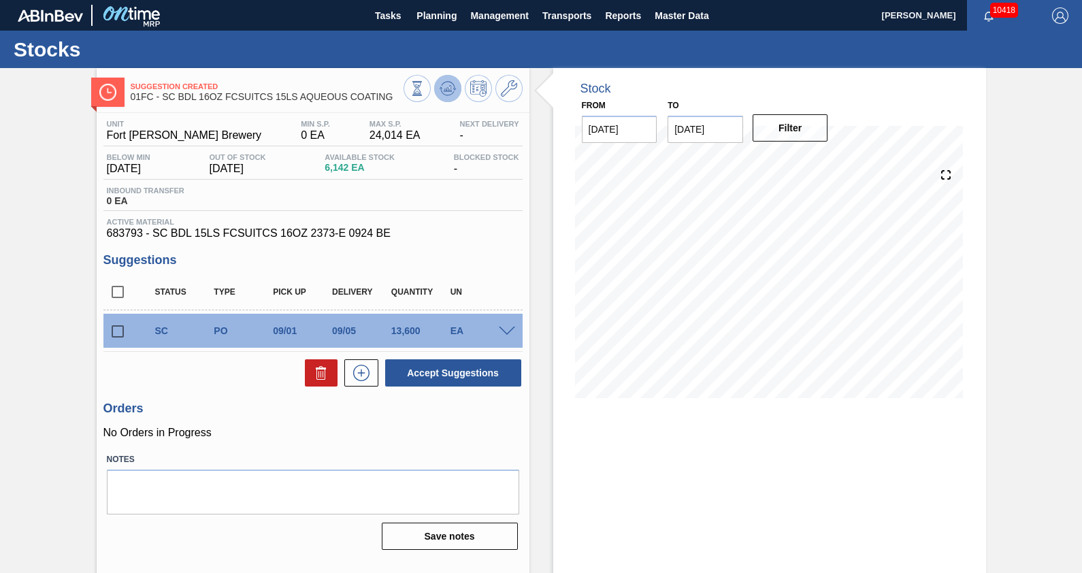
click at [448, 84] on icon at bounding box center [448, 88] width 16 height 16
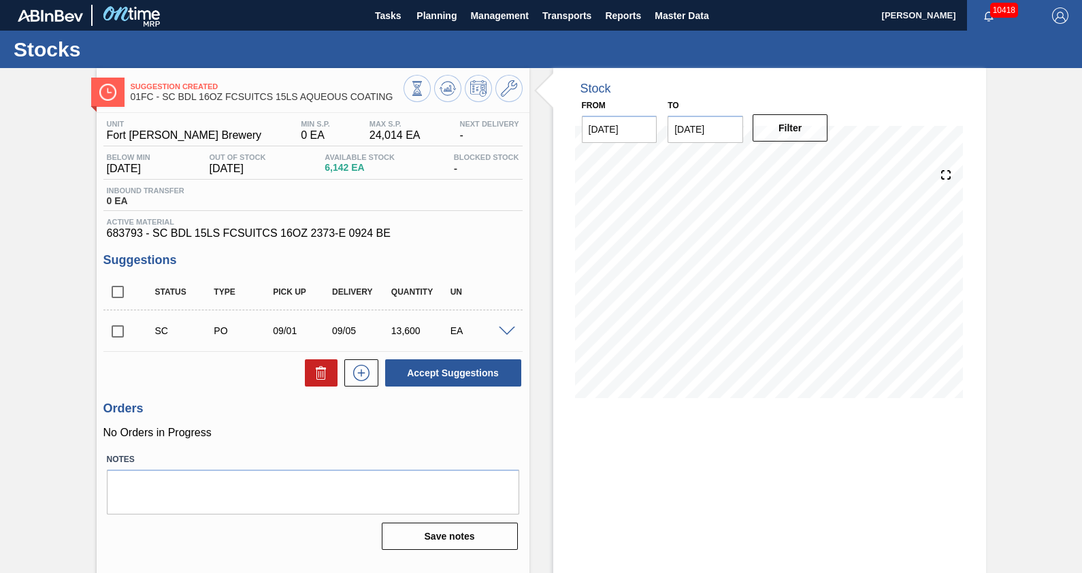
click at [114, 333] on input "checkbox" at bounding box center [117, 331] width 29 height 29
click at [472, 377] on button "Accept Suggestions" at bounding box center [453, 372] width 136 height 27
checkbox input "false"
click at [447, 20] on span "Planning" at bounding box center [436, 15] width 40 height 16
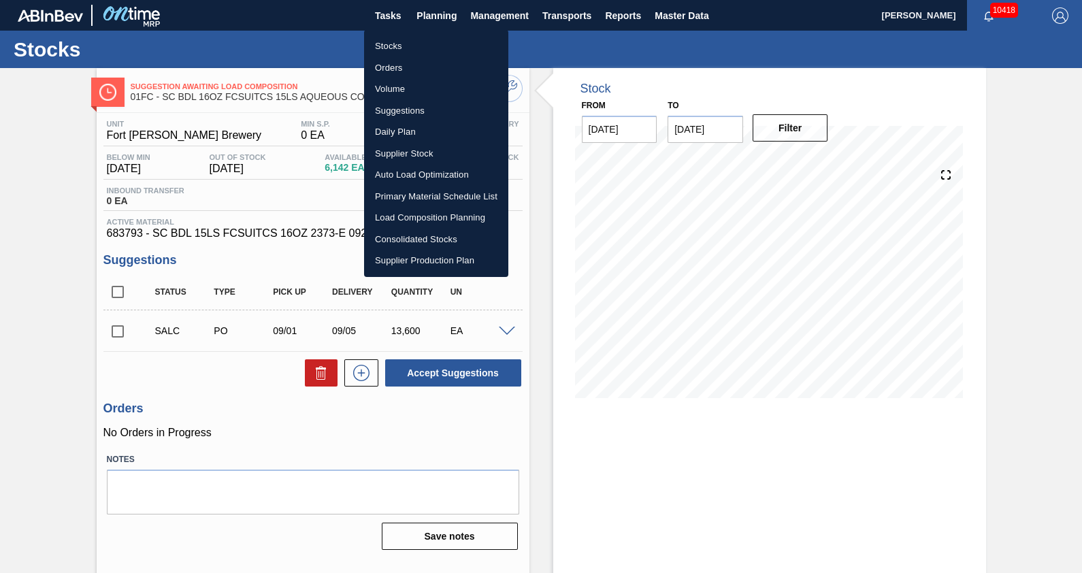
click at [413, 106] on li "Suggestions" at bounding box center [436, 111] width 144 height 22
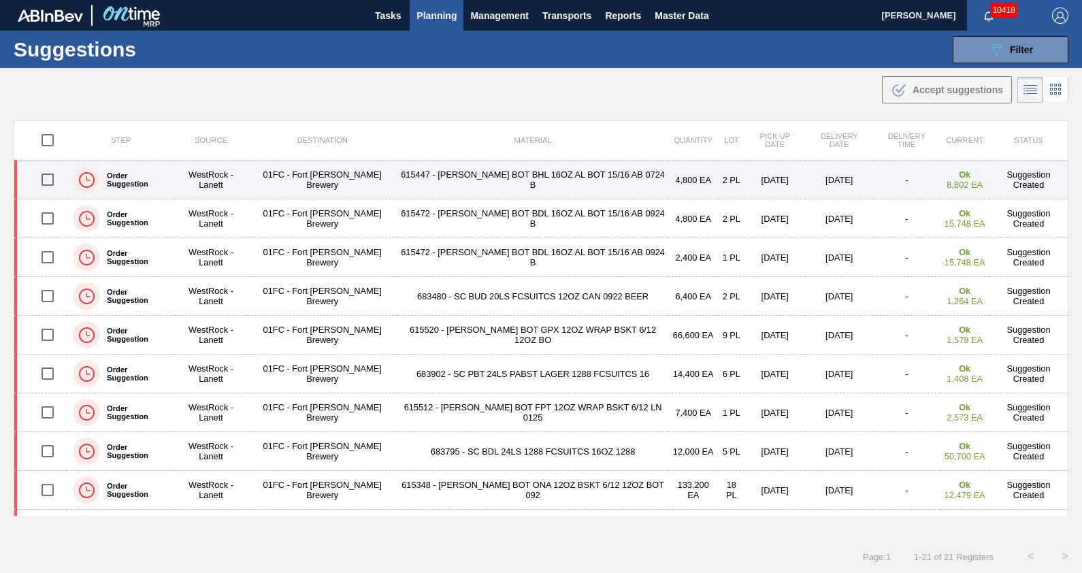
click at [467, 182] on td "615447 - [PERSON_NAME] BOT BHL 16OZ AL BOT 15/16 AB 0724 B" at bounding box center [532, 180] width 271 height 39
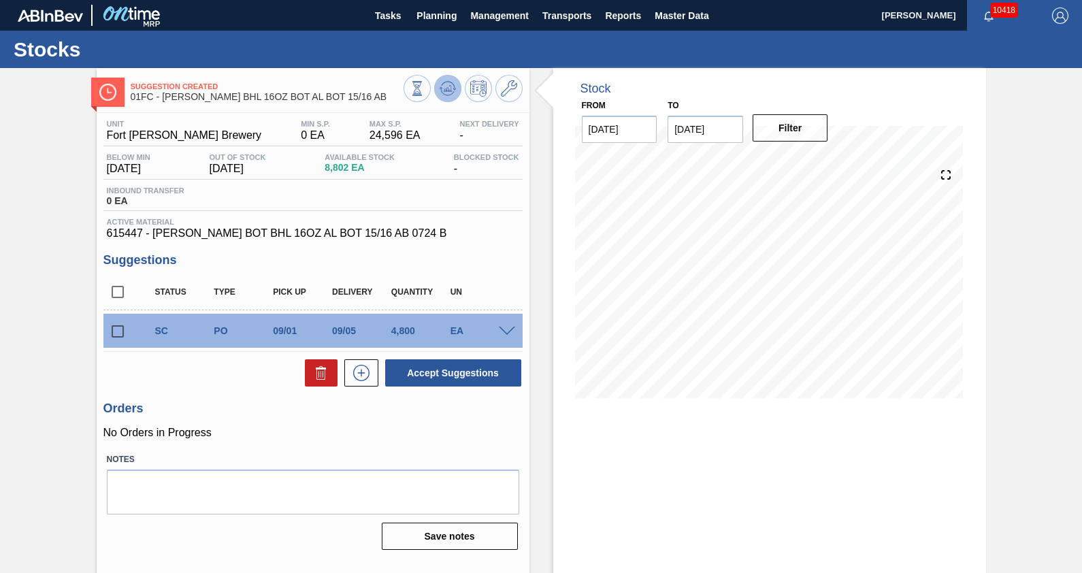
click at [448, 94] on icon at bounding box center [448, 88] width 16 height 16
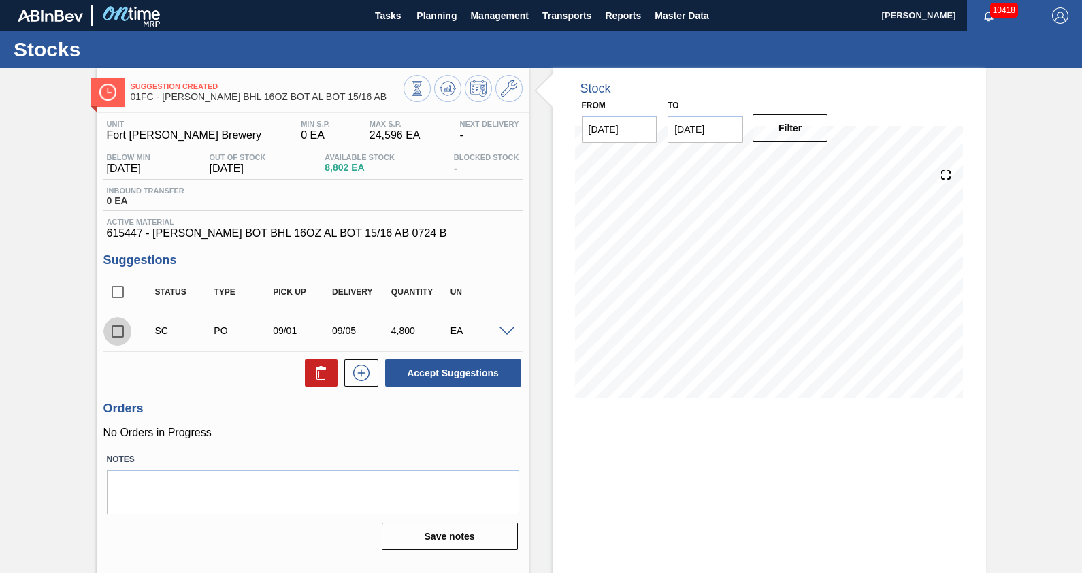
click at [118, 333] on input "checkbox" at bounding box center [117, 331] width 29 height 29
click at [433, 365] on button "Accept Suggestions" at bounding box center [453, 372] width 136 height 27
checkbox input "false"
click at [423, 18] on span "Planning" at bounding box center [436, 15] width 40 height 16
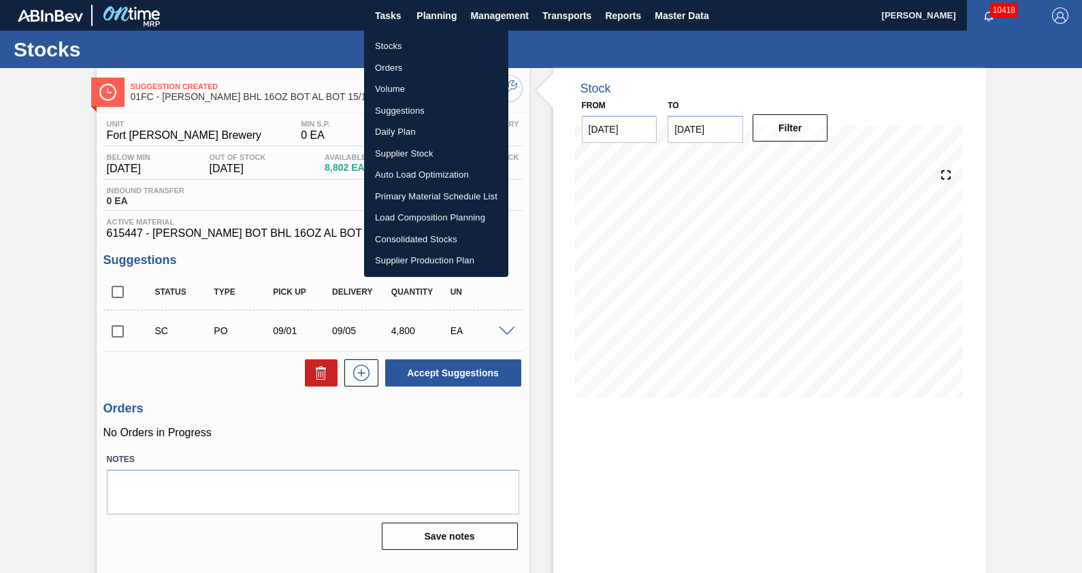
drag, startPoint x: 412, startPoint y: 104, endPoint x: 439, endPoint y: 122, distance: 32.8
click at [412, 104] on li "Suggestions" at bounding box center [436, 111] width 144 height 22
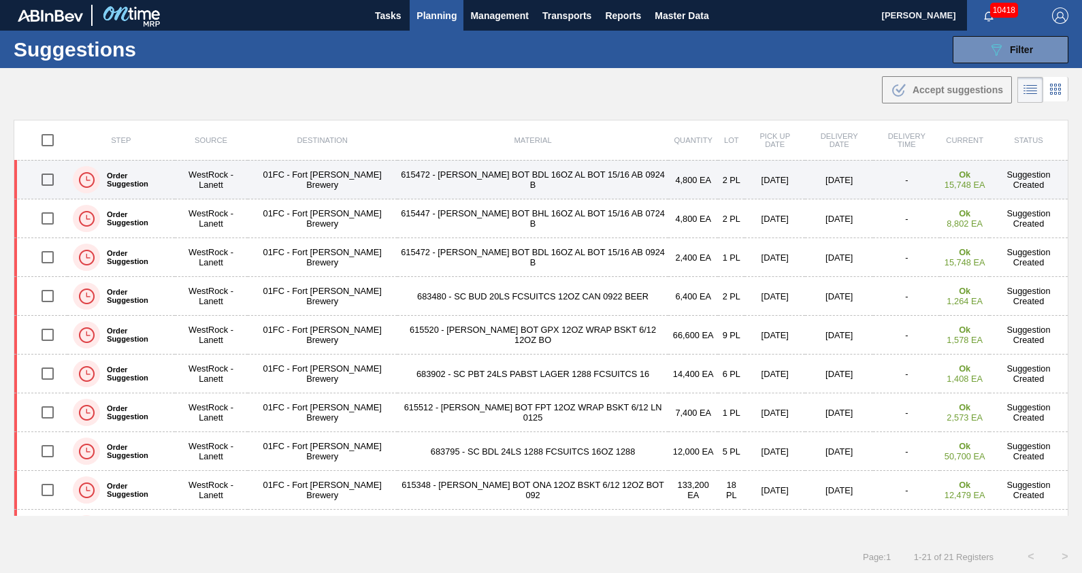
click at [527, 168] on td "615472 - [PERSON_NAME] BOT BDL 16OZ AL BOT 15/16 AB 0924 B" at bounding box center [532, 180] width 271 height 39
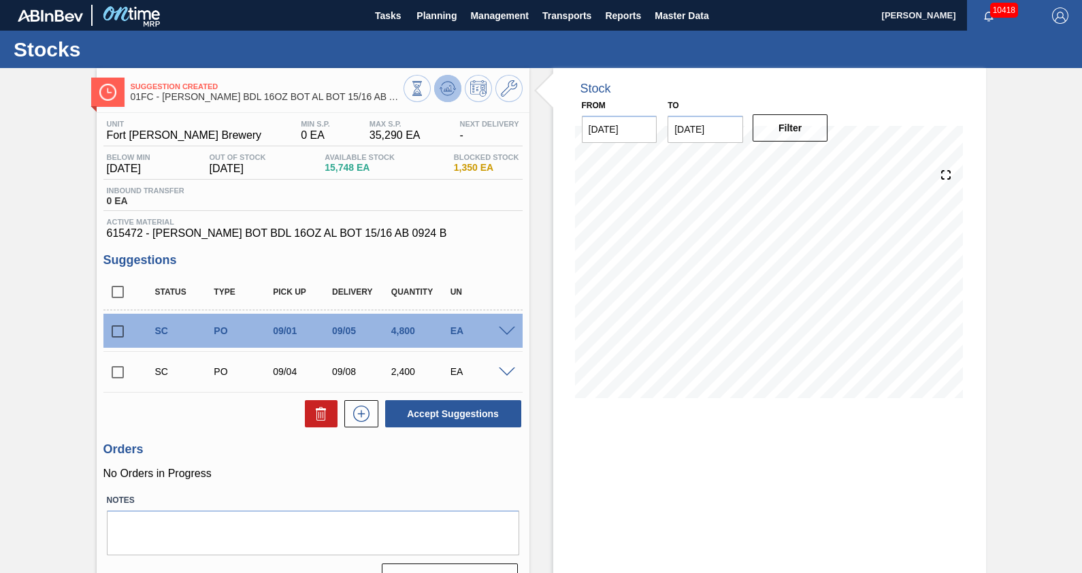
click at [441, 88] on icon at bounding box center [448, 88] width 16 height 16
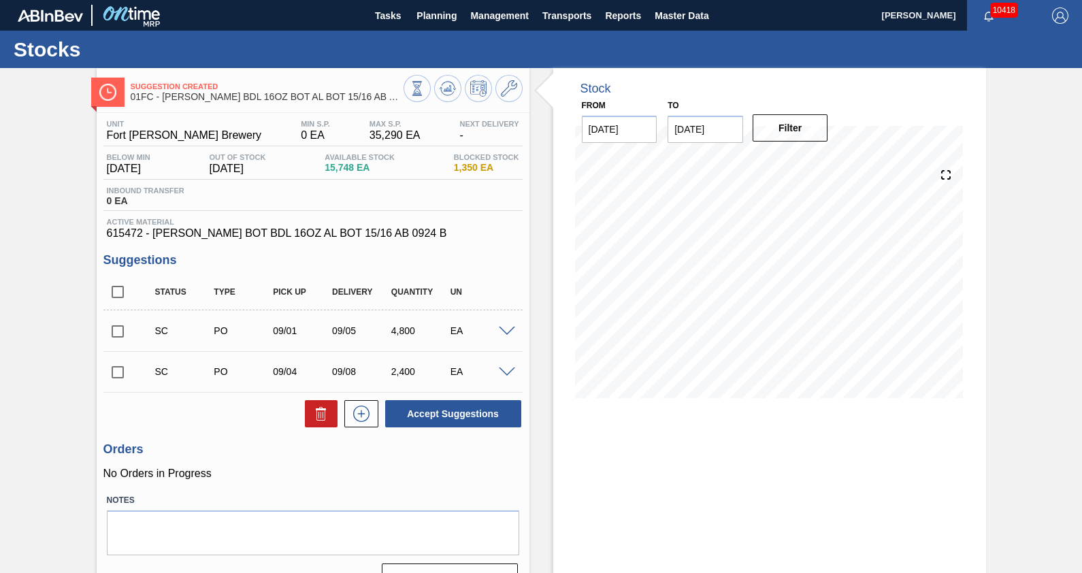
click at [120, 285] on input "checkbox" at bounding box center [117, 292] width 29 height 29
checkbox input "true"
click at [463, 413] on button "Accept Suggestions" at bounding box center [453, 413] width 136 height 27
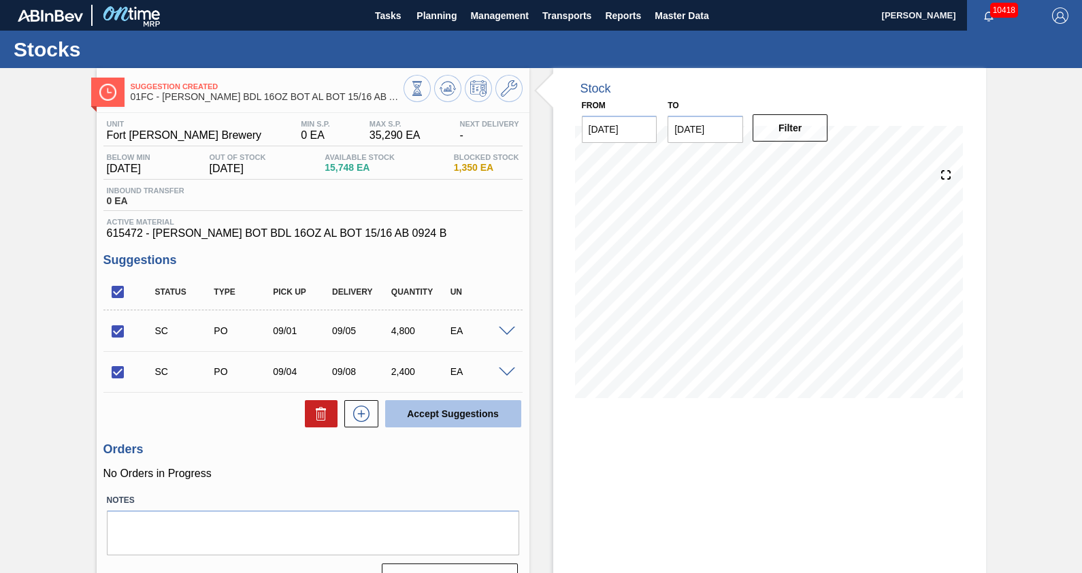
checkbox input "false"
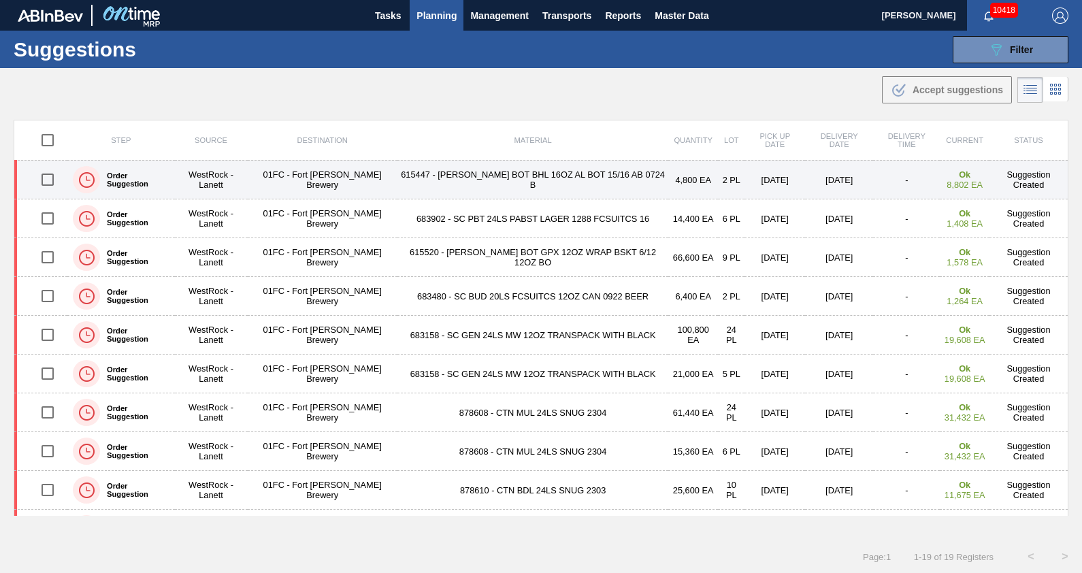
click at [397, 191] on td "615447 - [PERSON_NAME] BOT BHL 16OZ AL BOT 15/16 AB 0724 B" at bounding box center [532, 180] width 271 height 39
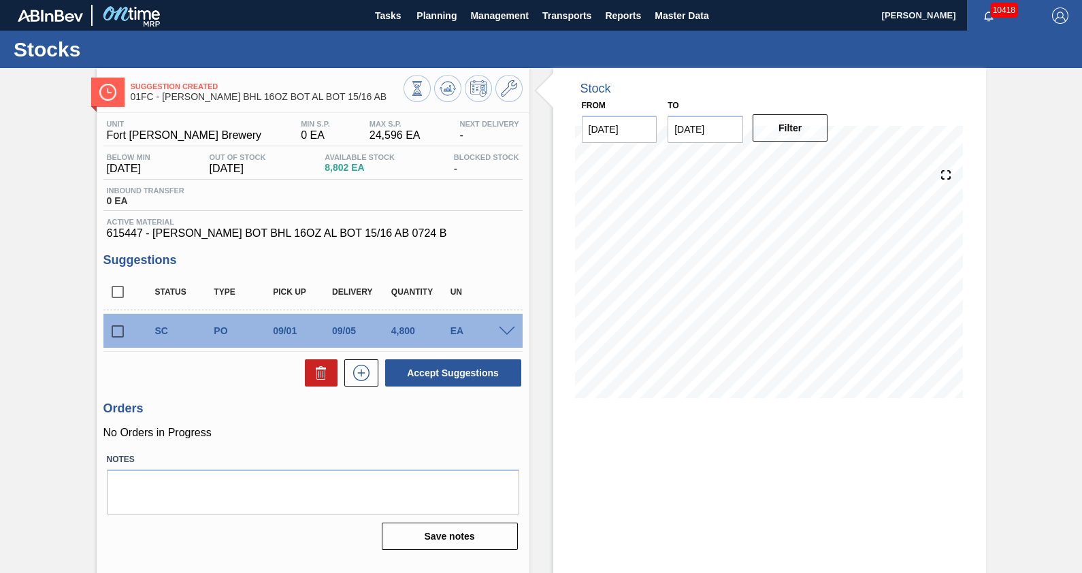
click at [118, 342] on input "checkbox" at bounding box center [117, 331] width 29 height 29
click at [412, 384] on button "Accept Suggestions" at bounding box center [453, 372] width 136 height 27
checkbox input "false"
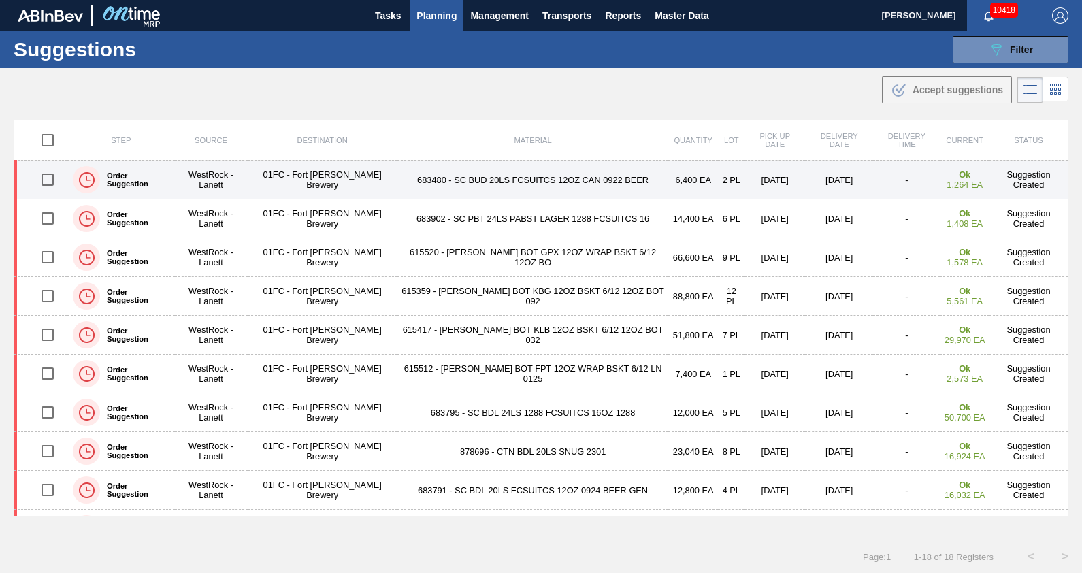
click at [346, 170] on td "01FC - Fort [PERSON_NAME] Brewery" at bounding box center [323, 180] width 150 height 39
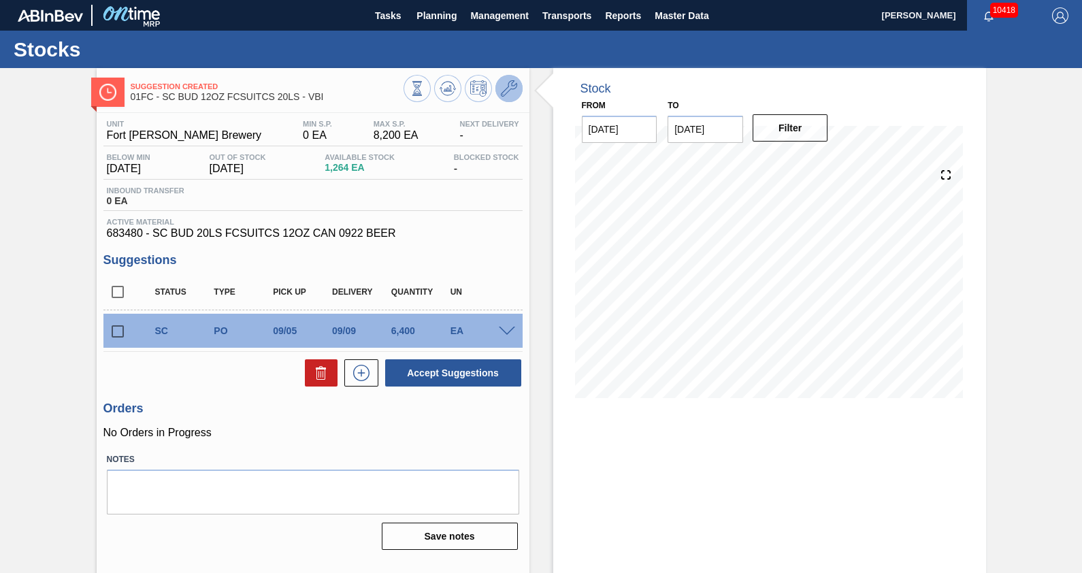
click at [506, 91] on icon at bounding box center [509, 88] width 16 height 16
click at [691, 474] on div "Stock From [DATE] to [DATE] Filter" at bounding box center [769, 326] width 433 height 517
click at [690, 476] on div "Stock From [DATE] to [DATE] Filter 09/16 Stock Projection 3,171 SAP Planning 0 …" at bounding box center [769, 326] width 433 height 517
click at [507, 85] on icon at bounding box center [509, 88] width 16 height 16
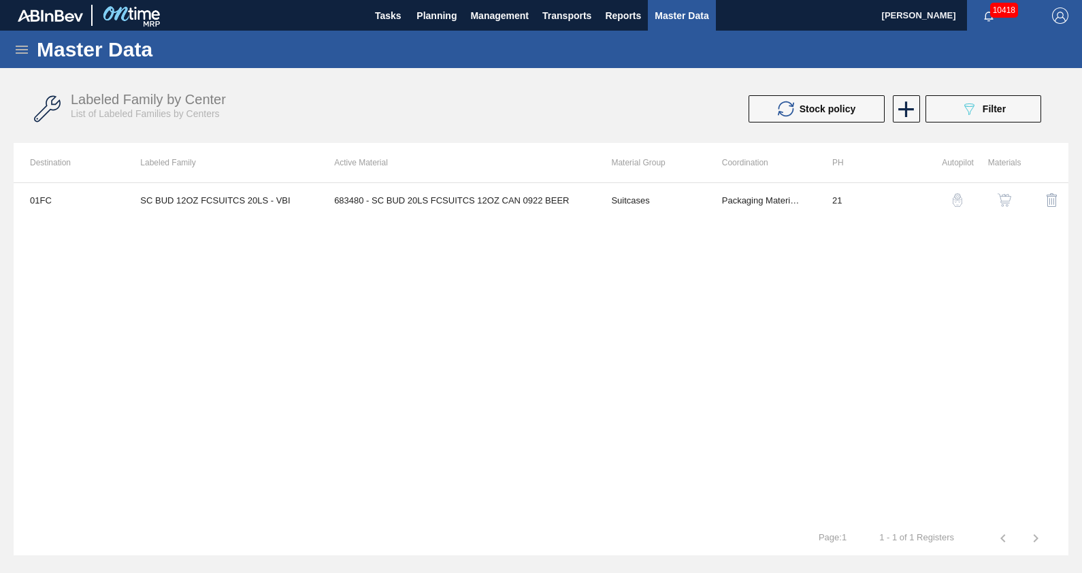
click at [664, 180] on th "Material Group" at bounding box center [650, 162] width 110 height 39
click at [668, 188] on td "Suitcases" at bounding box center [650, 200] width 110 height 34
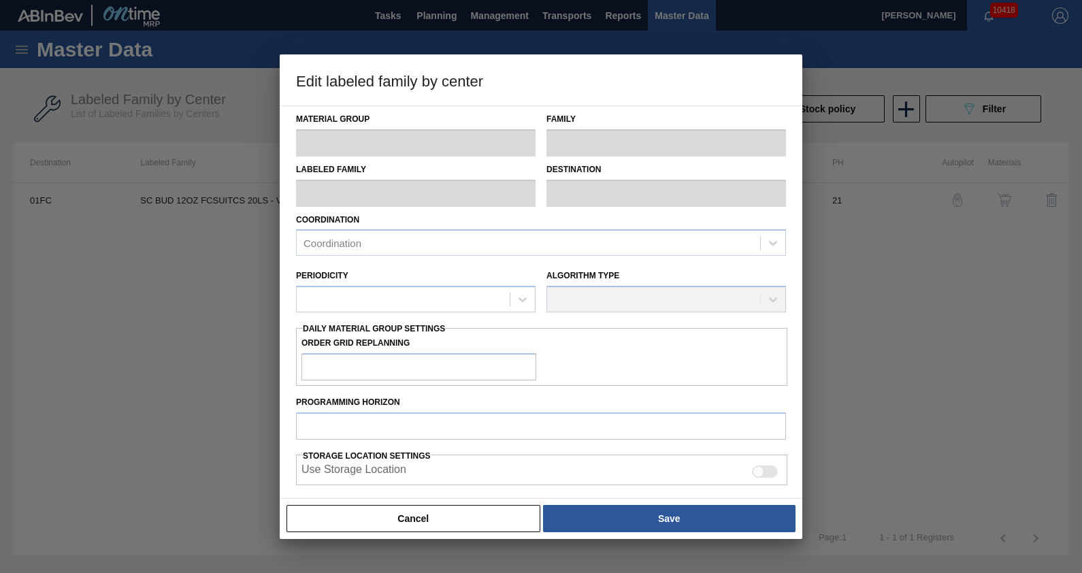
type input "Suitcases"
type input "SC BUD 12OZ FCSUITCS 20LS - VBI"
type input "01FC - Fort [PERSON_NAME] Brewery"
type input "21"
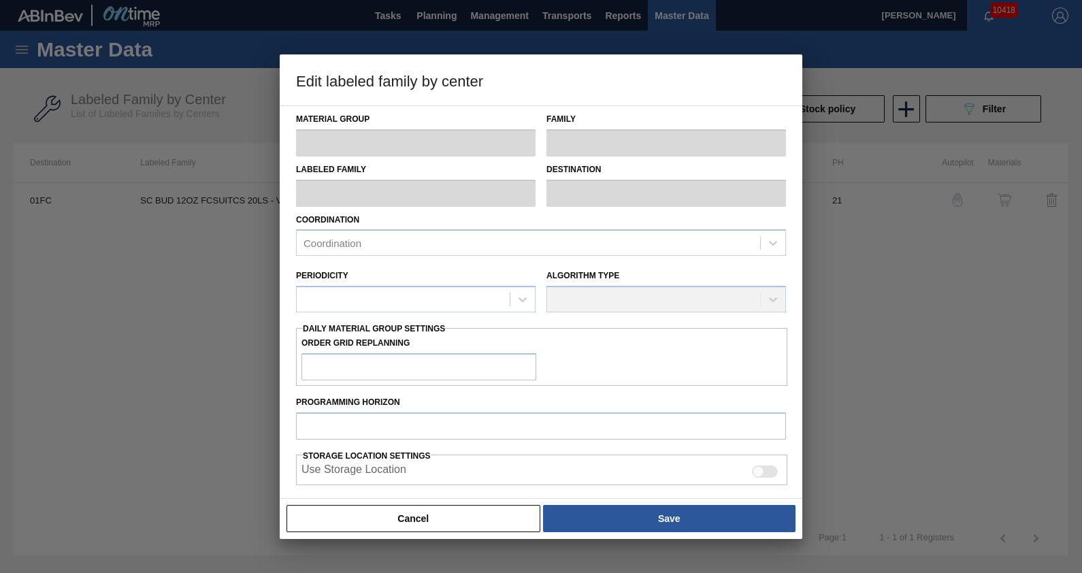
type input "0"
type input "8,200"
type input "0"
checkbox input "true"
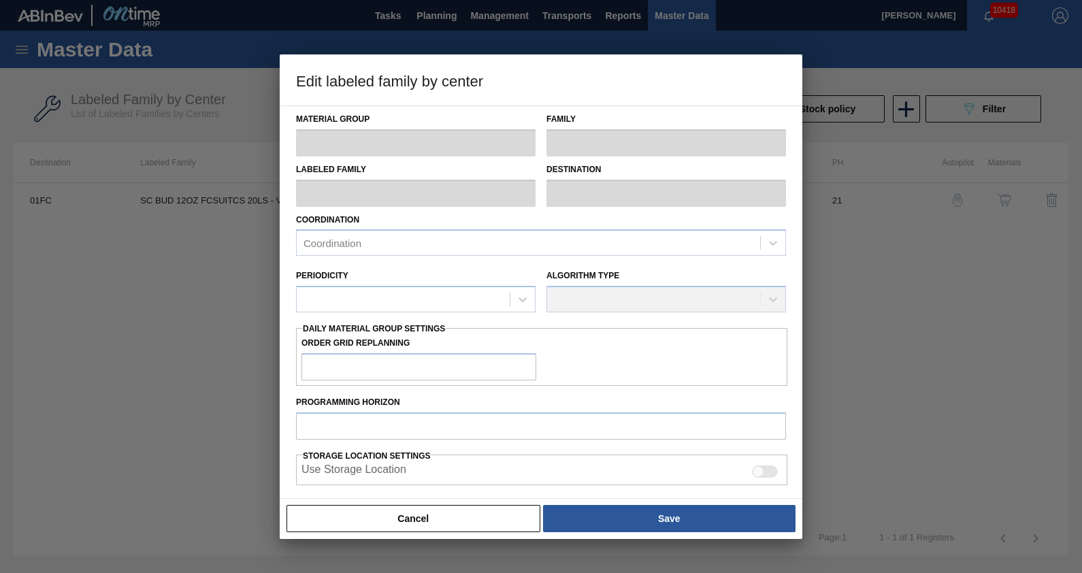
checkbox input "true"
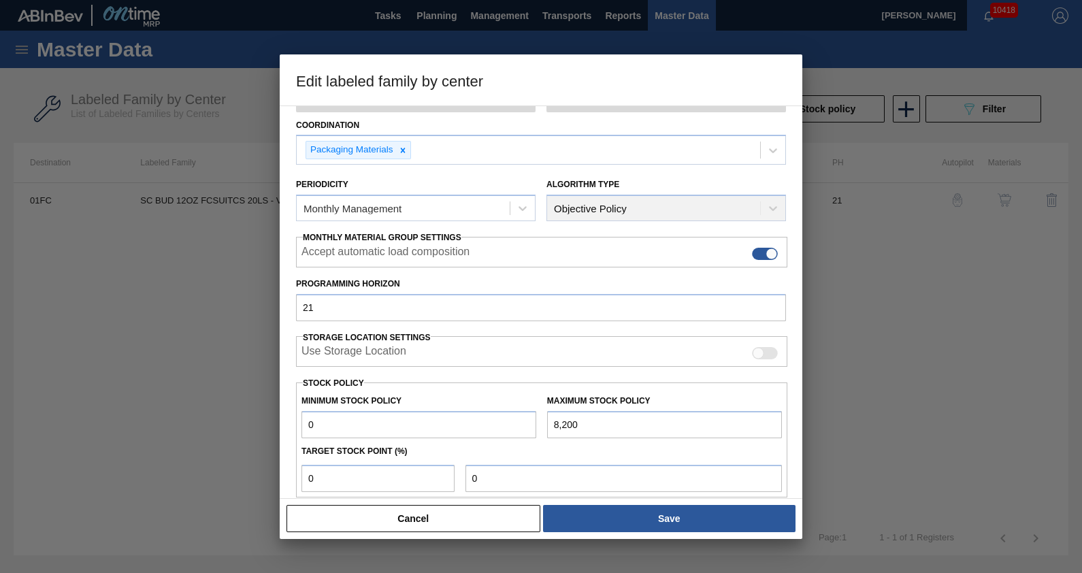
scroll to position [95, 0]
click at [176, 382] on div at bounding box center [541, 286] width 1082 height 573
click at [495, 525] on button "Cancel" at bounding box center [414, 518] width 254 height 27
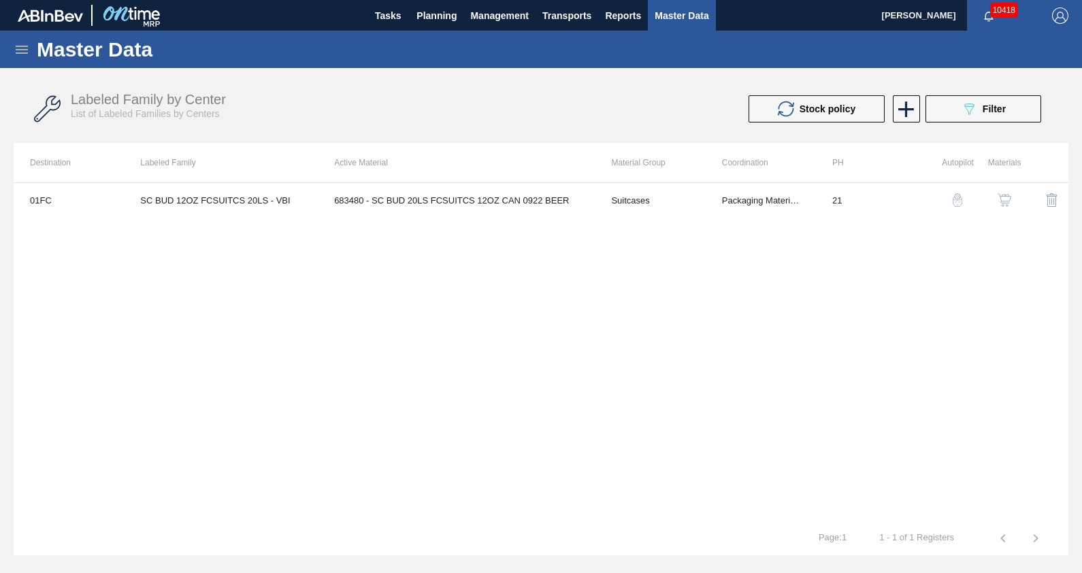
click at [958, 197] on img "button" at bounding box center [958, 200] width 14 height 14
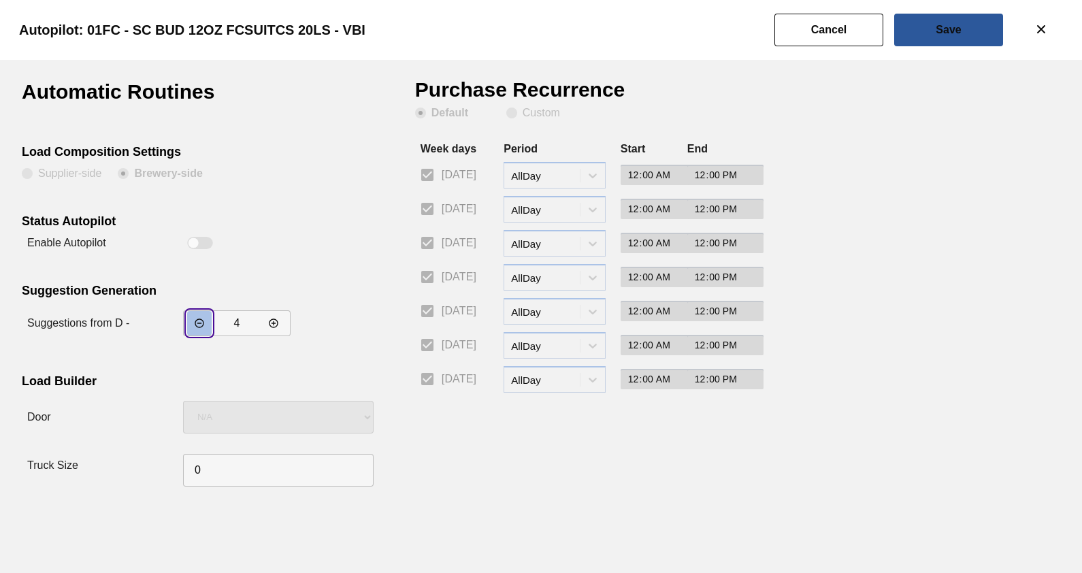
click at [208, 330] on button "incrementar valor" at bounding box center [199, 323] width 24 height 24
type input "3"
click at [994, 29] on button "Save" at bounding box center [948, 30] width 109 height 33
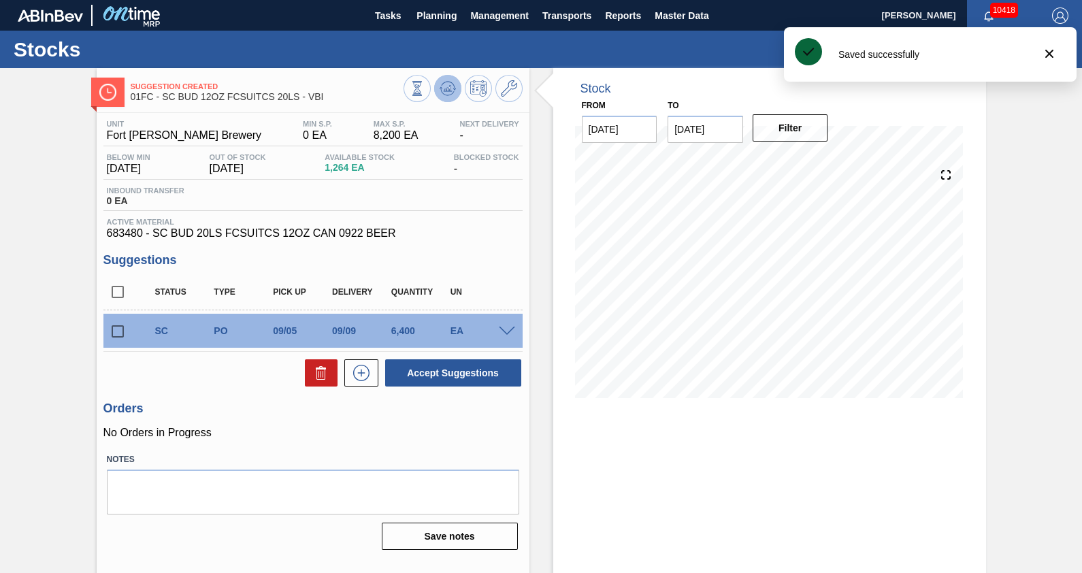
click at [451, 95] on icon at bounding box center [448, 88] width 16 height 16
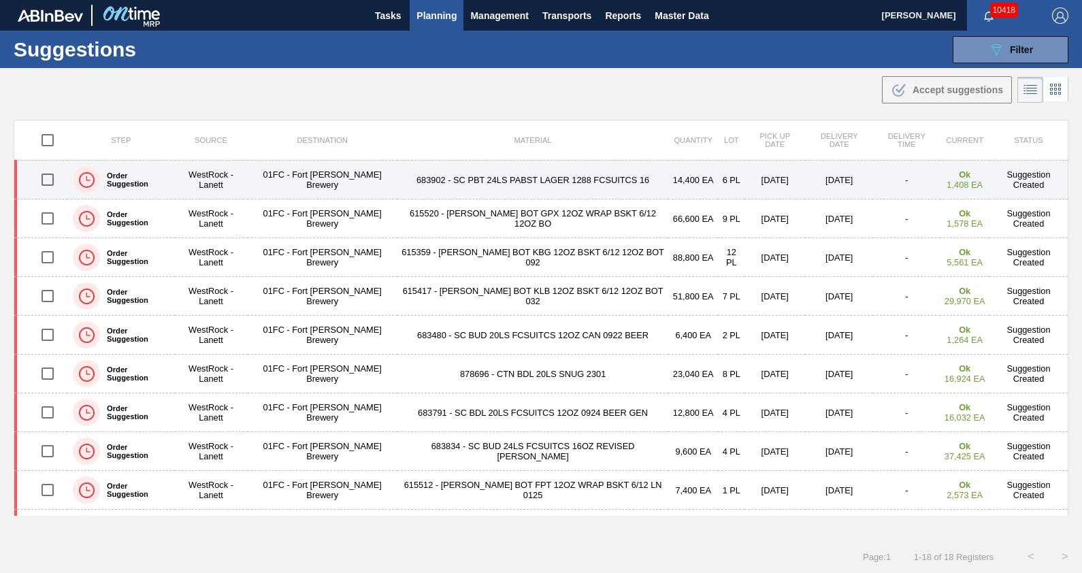
click at [542, 176] on td "683902 - SC PBT 24LS PABST LAGER 1288 FCSUITCS 16" at bounding box center [532, 180] width 271 height 39
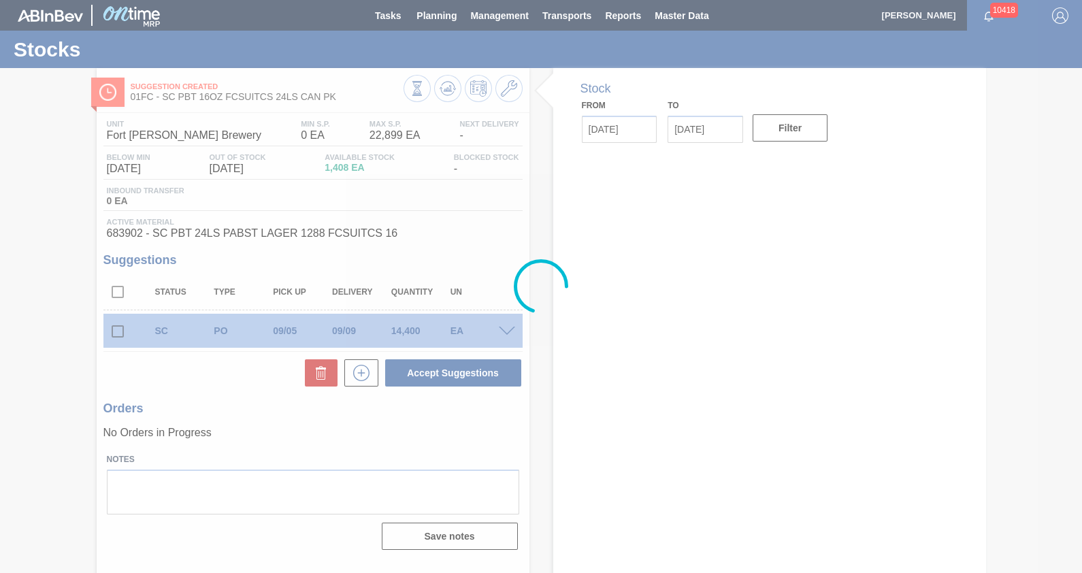
click at [541, 323] on div at bounding box center [541, 286] width 1082 height 573
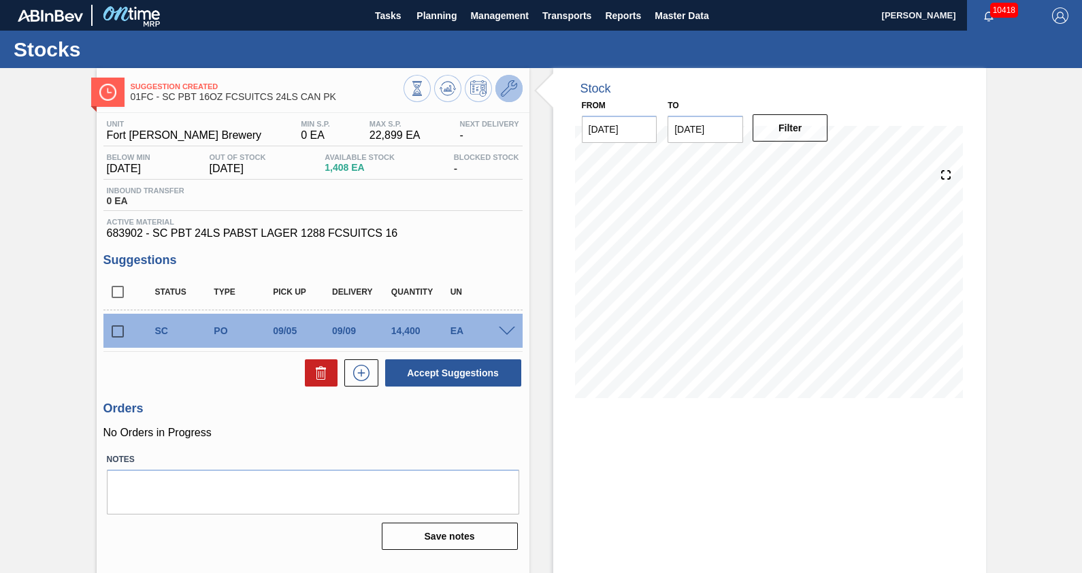
click at [510, 91] on icon at bounding box center [509, 88] width 16 height 16
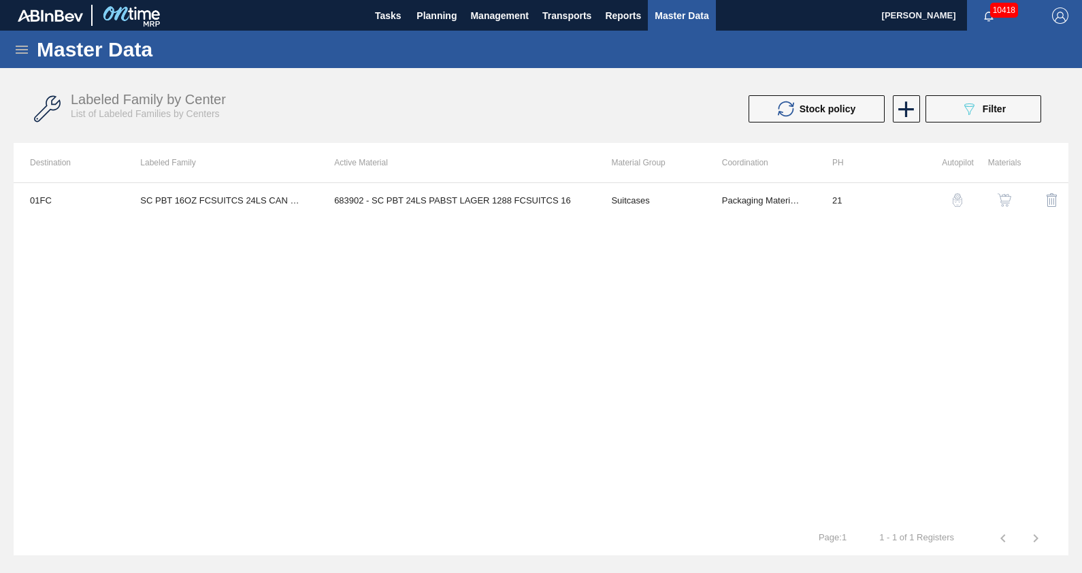
click at [1007, 199] on img "button" at bounding box center [1005, 200] width 14 height 14
click at [955, 201] on img "button" at bounding box center [958, 200] width 14 height 14
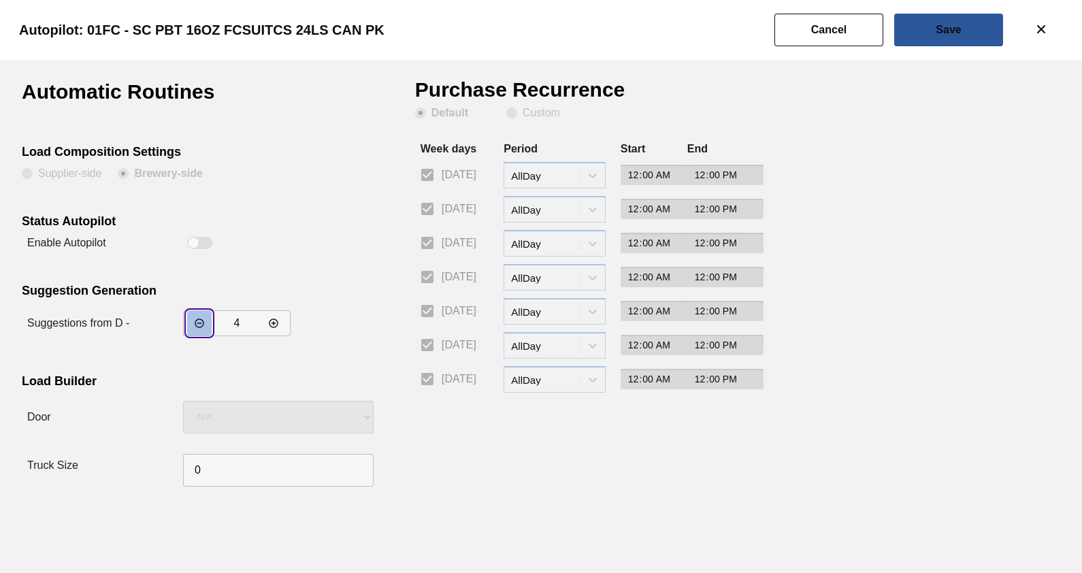
click at [193, 329] on button "incrementar valor" at bounding box center [199, 323] width 24 height 24
type input "3"
click at [965, 26] on button "Save" at bounding box center [948, 30] width 109 height 33
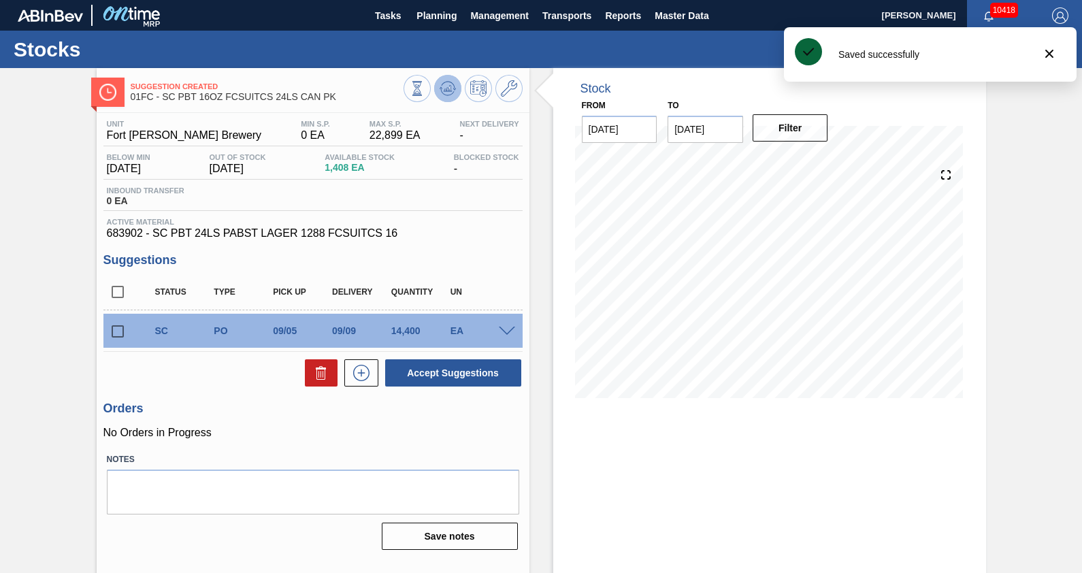
click at [445, 86] on icon at bounding box center [448, 88] width 16 height 16
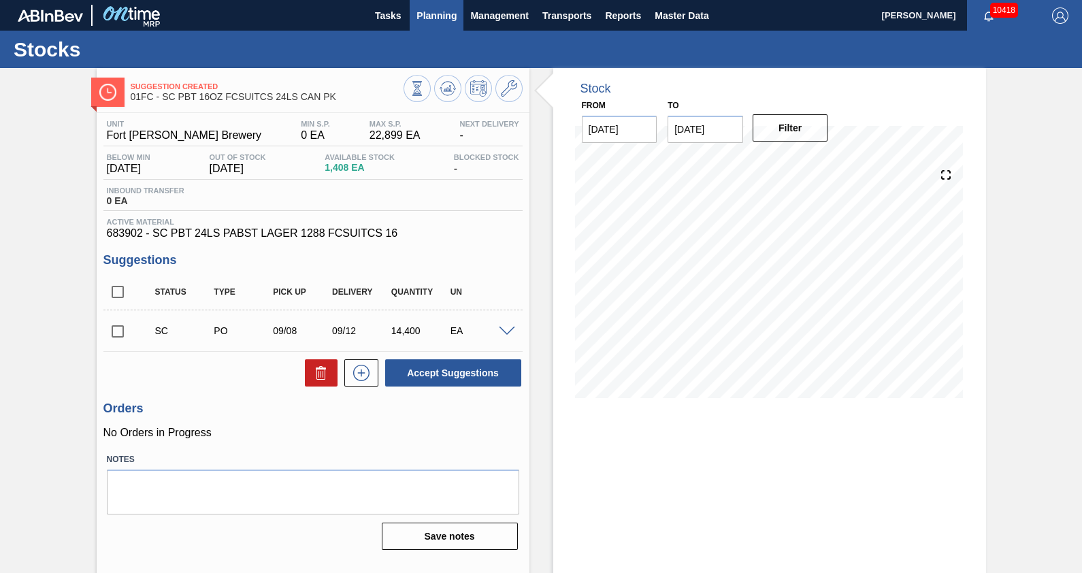
click at [442, 23] on span "Planning" at bounding box center [436, 15] width 40 height 16
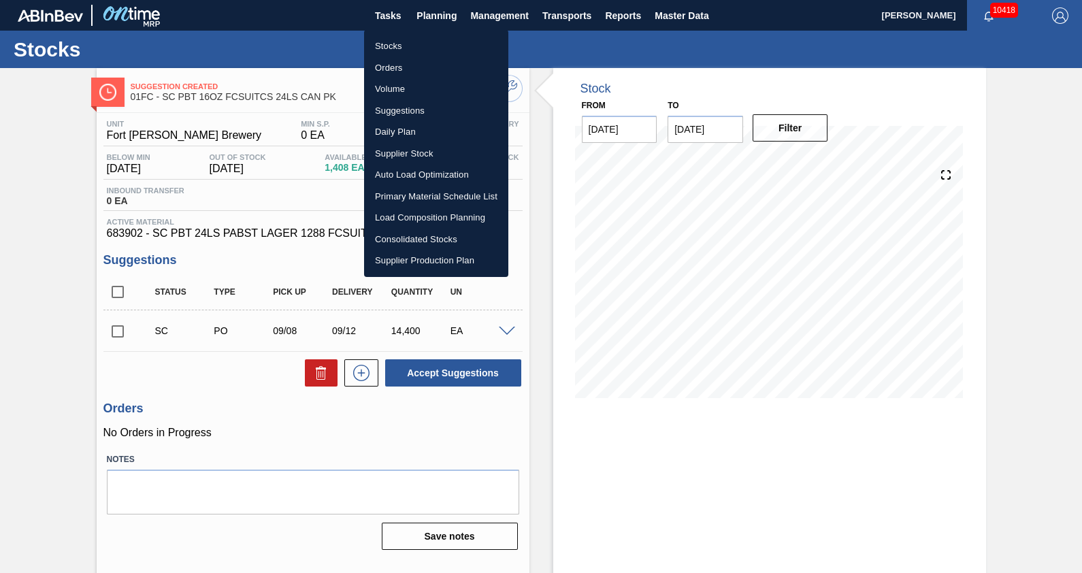
click at [412, 108] on li "Suggestions" at bounding box center [436, 111] width 144 height 22
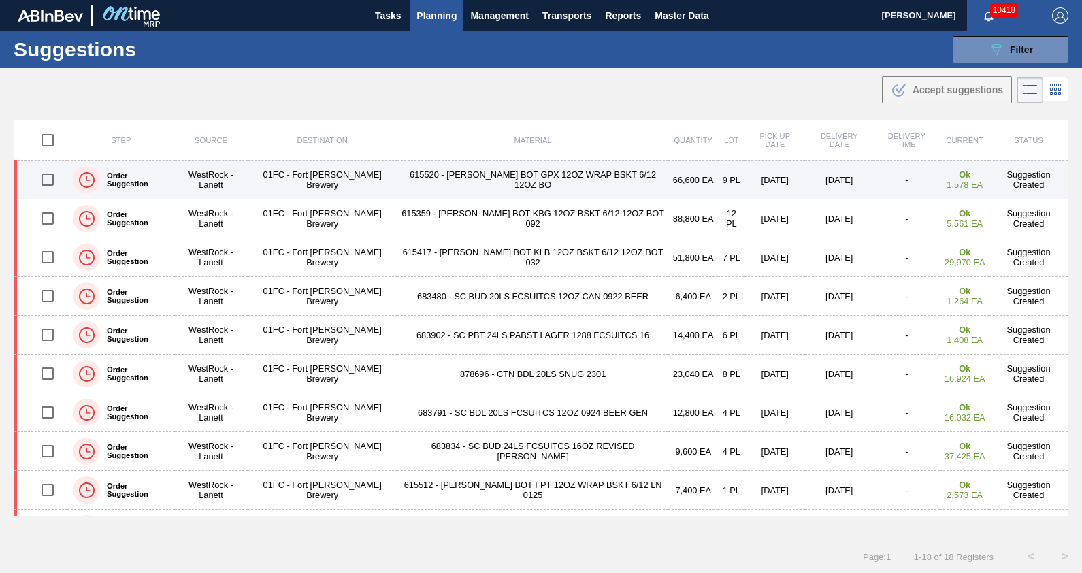
click at [504, 171] on td "615520 - [PERSON_NAME] BOT GPX 12OZ WRAP BSKT 6/12 12OZ BO" at bounding box center [532, 180] width 271 height 39
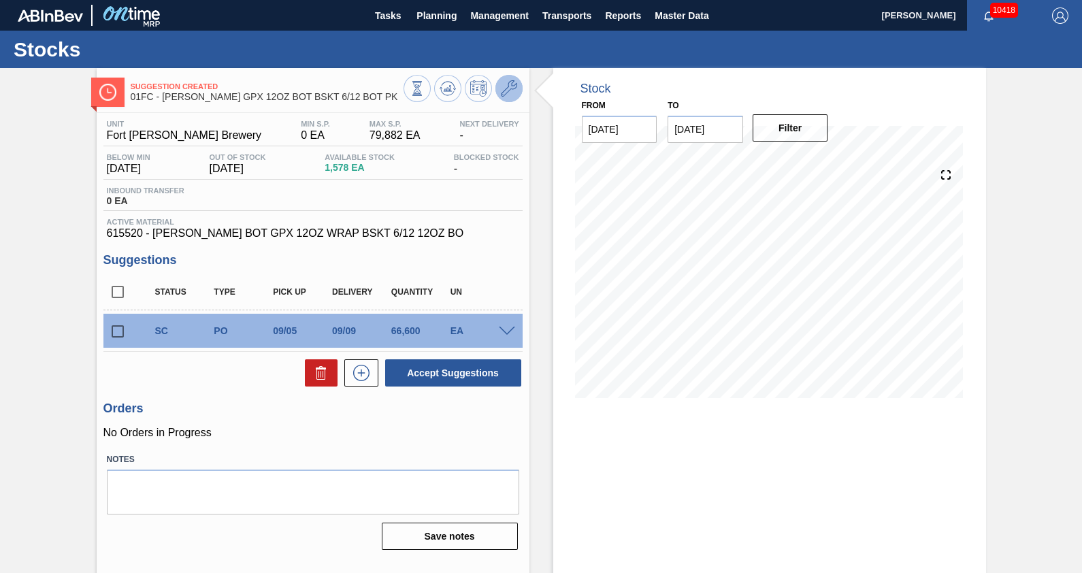
click at [517, 93] on button at bounding box center [508, 88] width 27 height 27
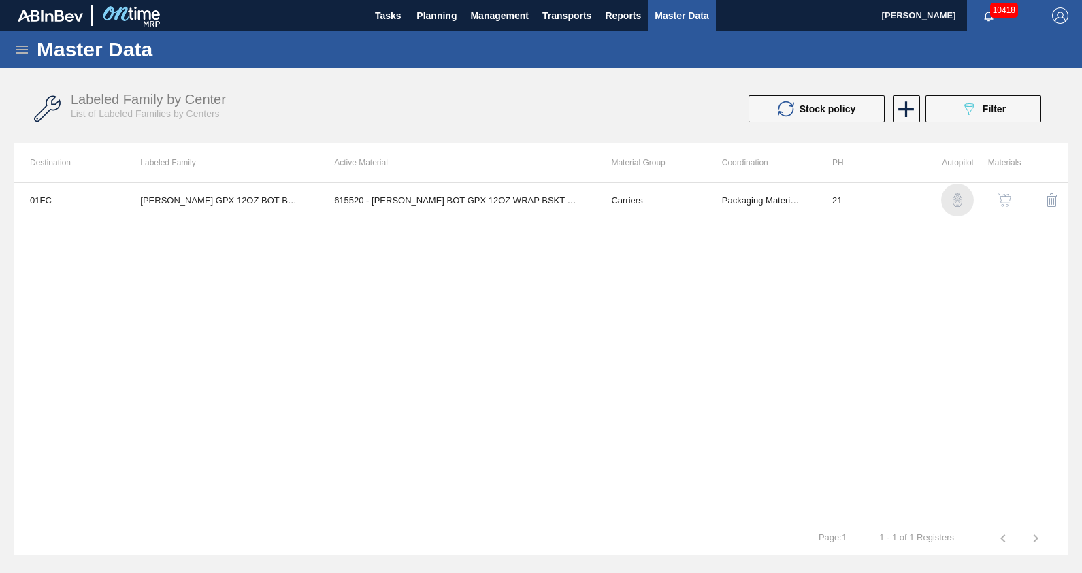
click at [956, 201] on img "button" at bounding box center [958, 200] width 14 height 14
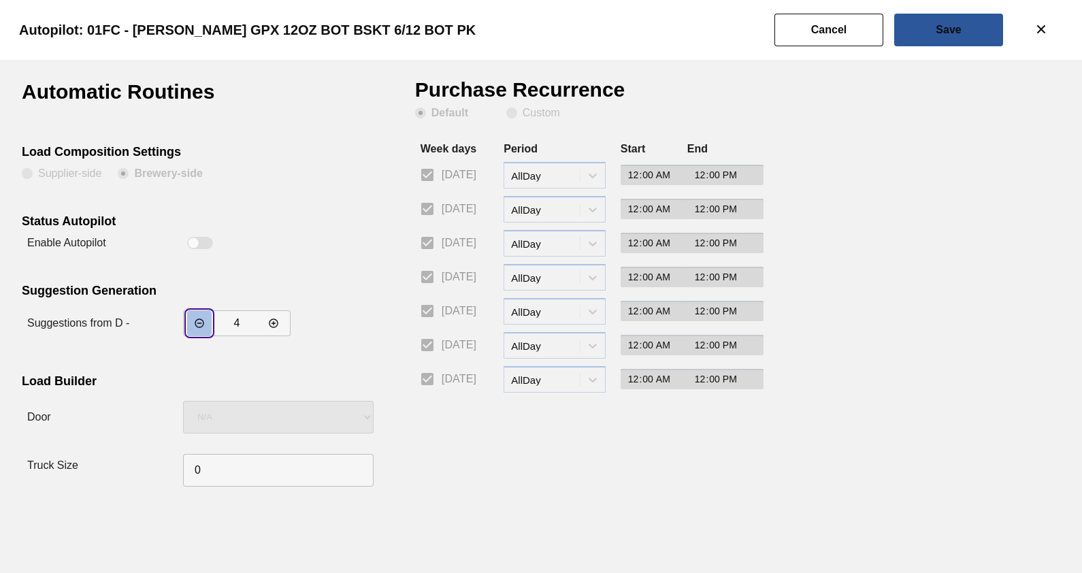
click at [194, 316] on button "incrementar valor" at bounding box center [199, 323] width 24 height 24
type input "3"
click at [946, 52] on div "Autopilot: 01FC - [PERSON_NAME] GPX 12OZ BOT BSKT 6/12 BOT PK" at bounding box center [538, 30] width 1082 height 60
click at [962, 29] on button "Save" at bounding box center [948, 30] width 109 height 33
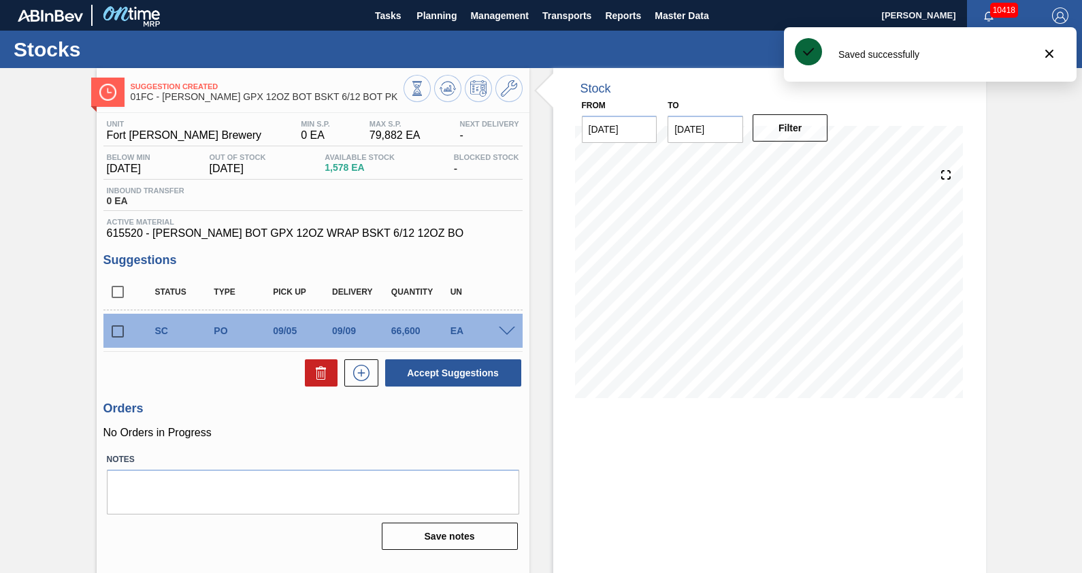
click at [446, 88] on icon at bounding box center [447, 88] width 9 height 6
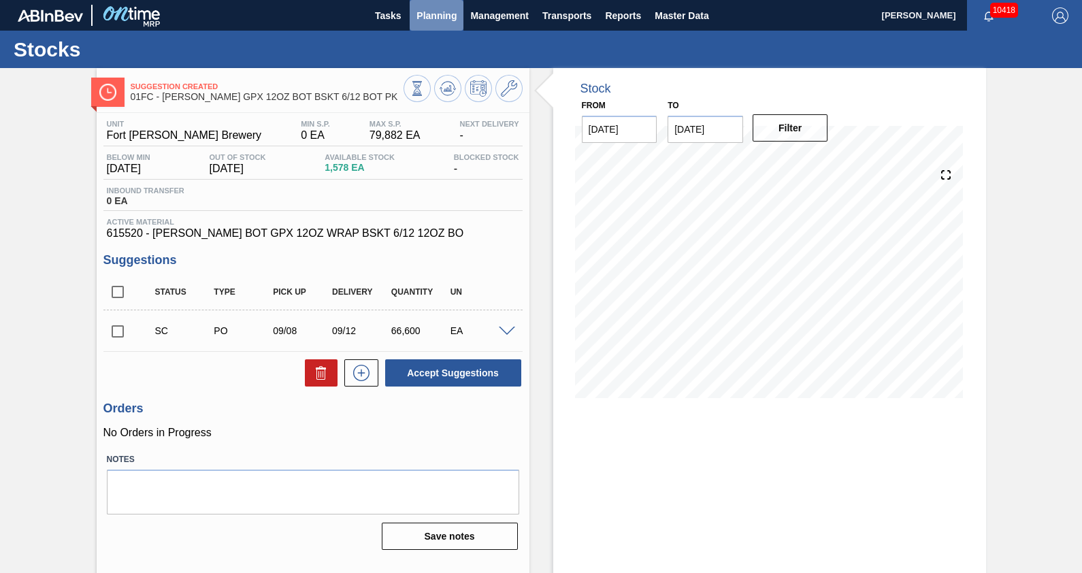
click at [444, 27] on button "Planning" at bounding box center [437, 15] width 54 height 31
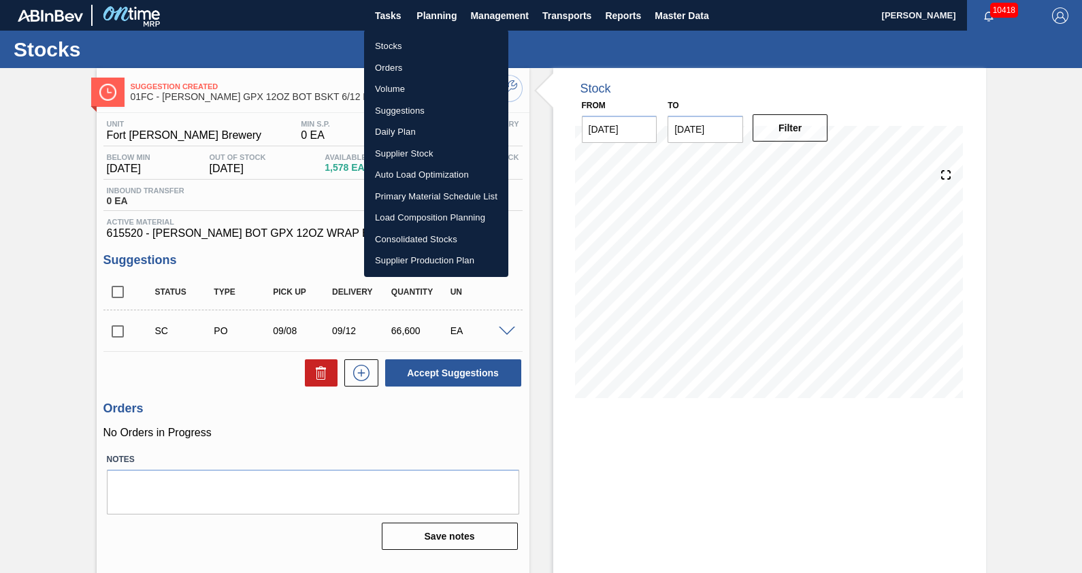
click at [419, 103] on li "Suggestions" at bounding box center [436, 111] width 144 height 22
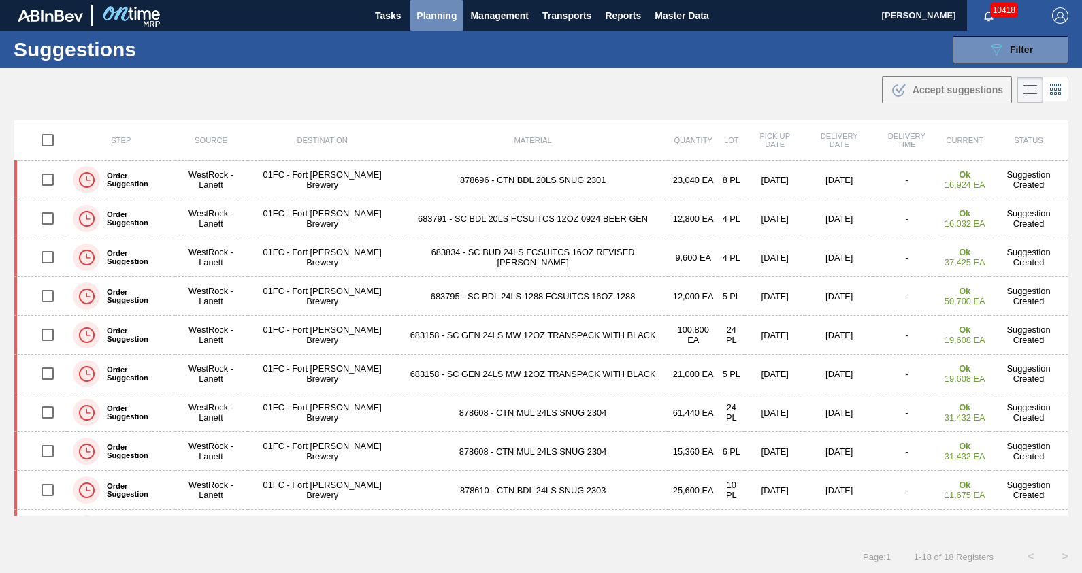
click at [422, 7] on span "Planning" at bounding box center [436, 15] width 40 height 16
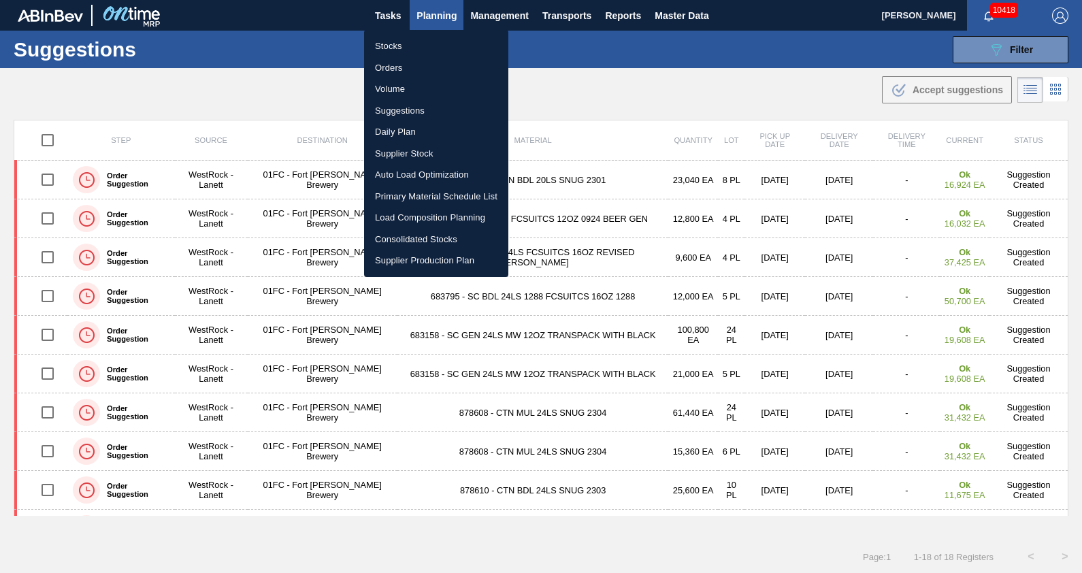
click at [983, 38] on div at bounding box center [541, 286] width 1082 height 573
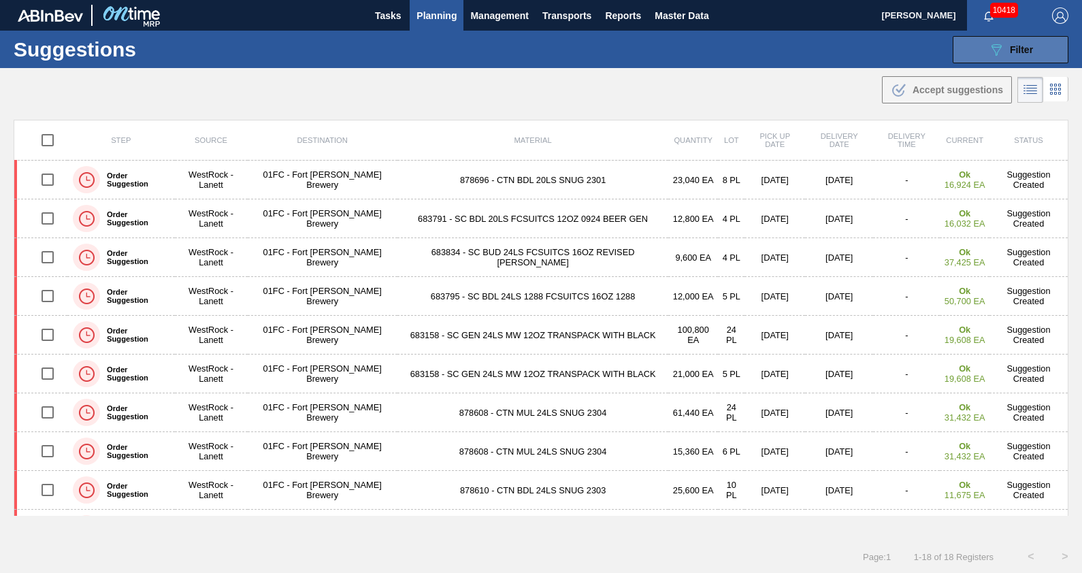
click at [988, 48] on icon "089F7B8B-B2A5-4AFE-B5C0-19BA573D28AC" at bounding box center [996, 50] width 16 height 16
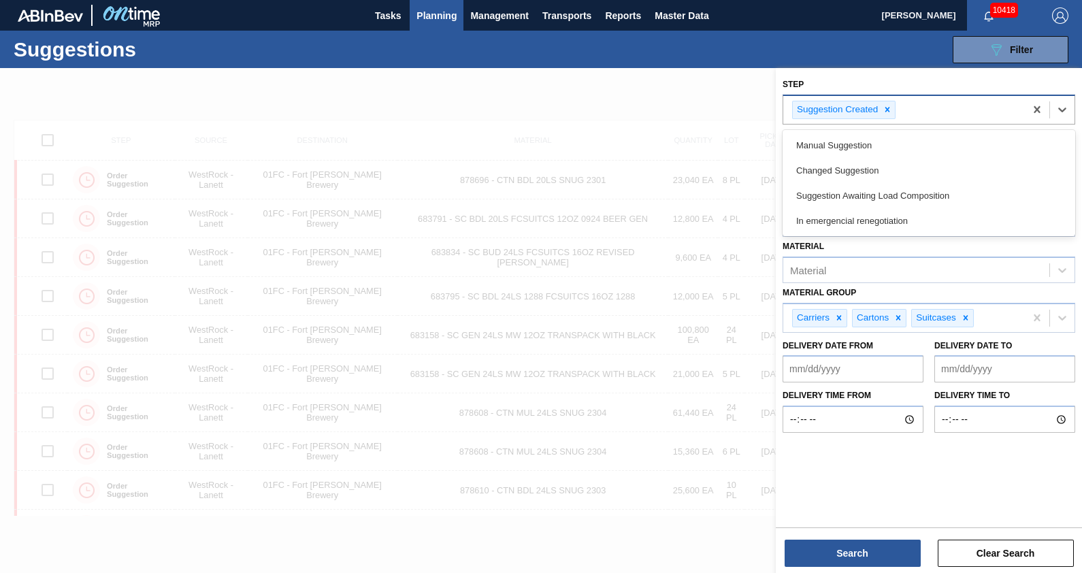
click at [878, 108] on div "Suggestion Created" at bounding box center [836, 109] width 87 height 17
click at [891, 109] on icon at bounding box center [888, 110] width 10 height 10
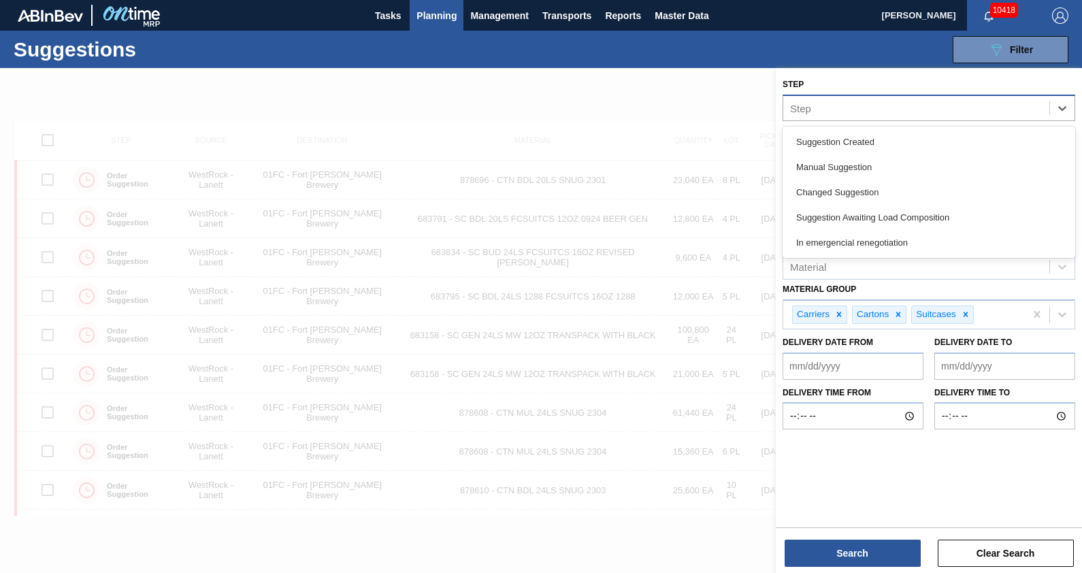
click at [889, 109] on div "Step" at bounding box center [916, 108] width 266 height 20
click at [874, 116] on div "Step" at bounding box center [916, 108] width 266 height 20
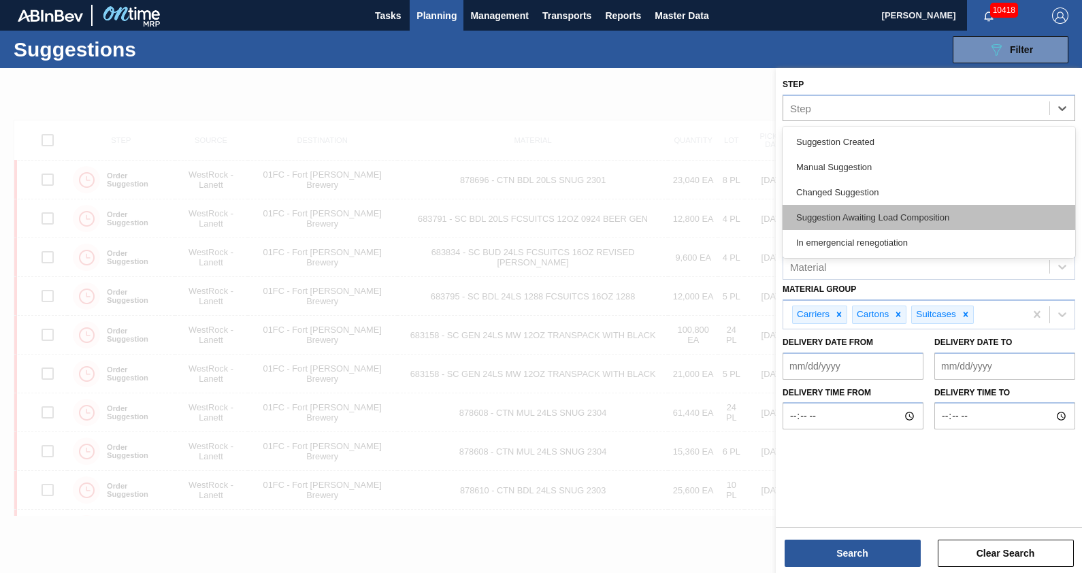
click at [860, 214] on div "Suggestion Awaiting Load Composition" at bounding box center [929, 217] width 293 height 25
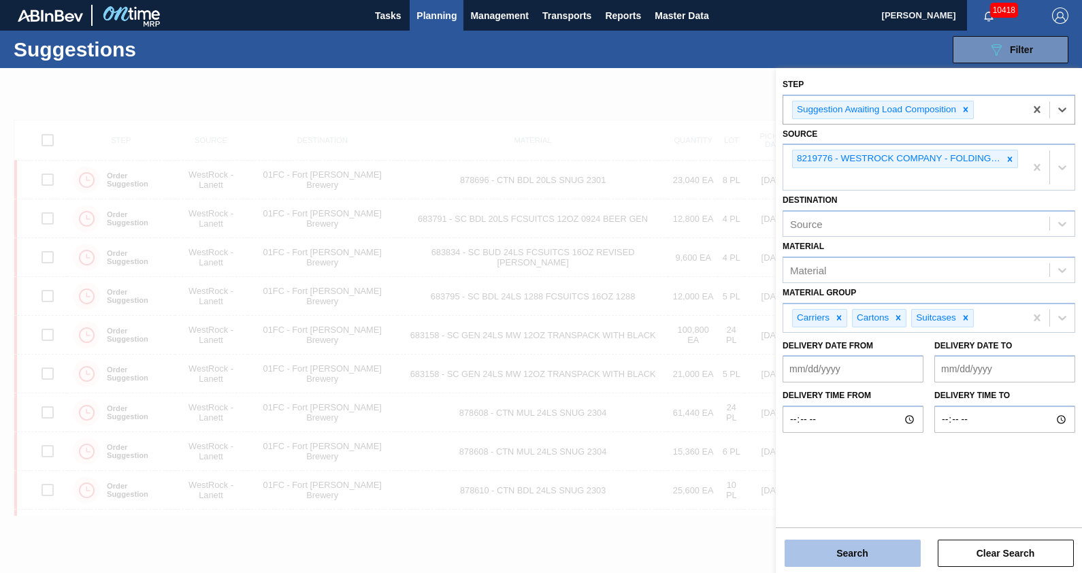
click at [872, 551] on button "Search" at bounding box center [853, 553] width 136 height 27
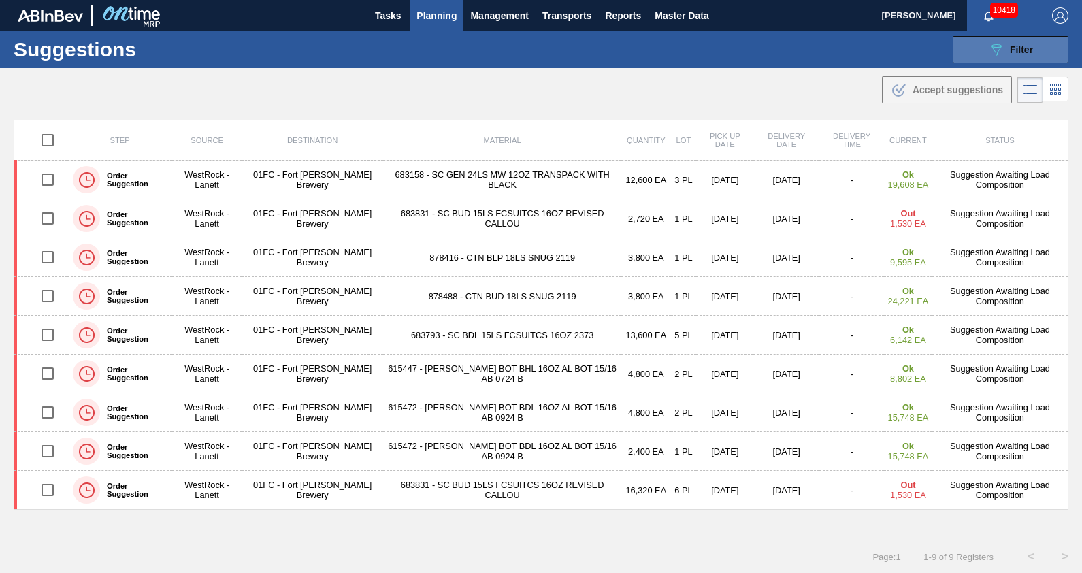
click at [977, 56] on button "089F7B8B-B2A5-4AFE-B5C0-19BA573D28AC Filter" at bounding box center [1011, 49] width 116 height 27
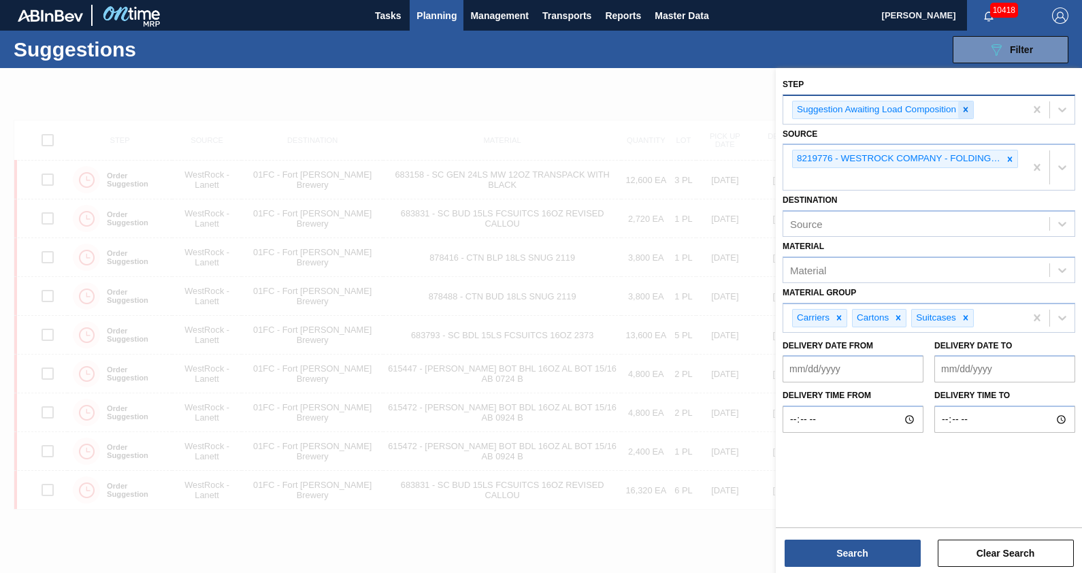
click at [963, 105] on icon at bounding box center [966, 110] width 10 height 10
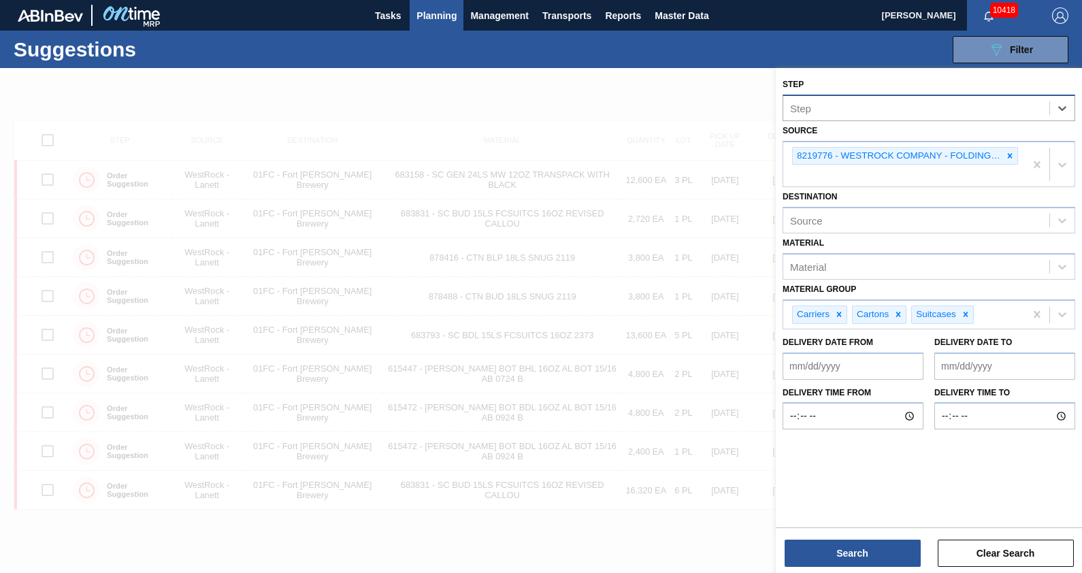
click at [961, 105] on div "Step" at bounding box center [916, 108] width 266 height 20
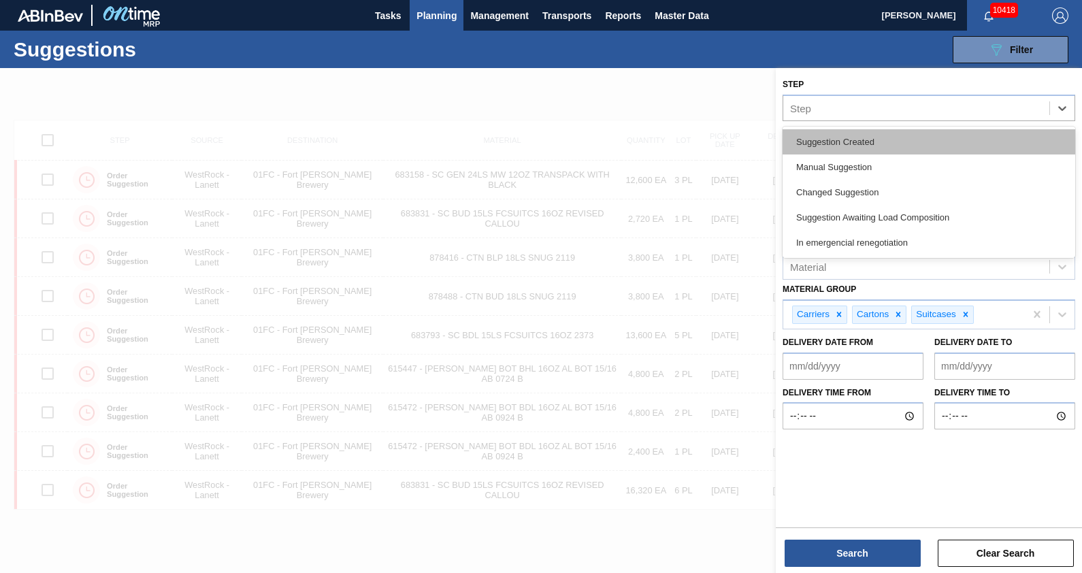
click at [899, 144] on div "Suggestion Created" at bounding box center [929, 141] width 293 height 25
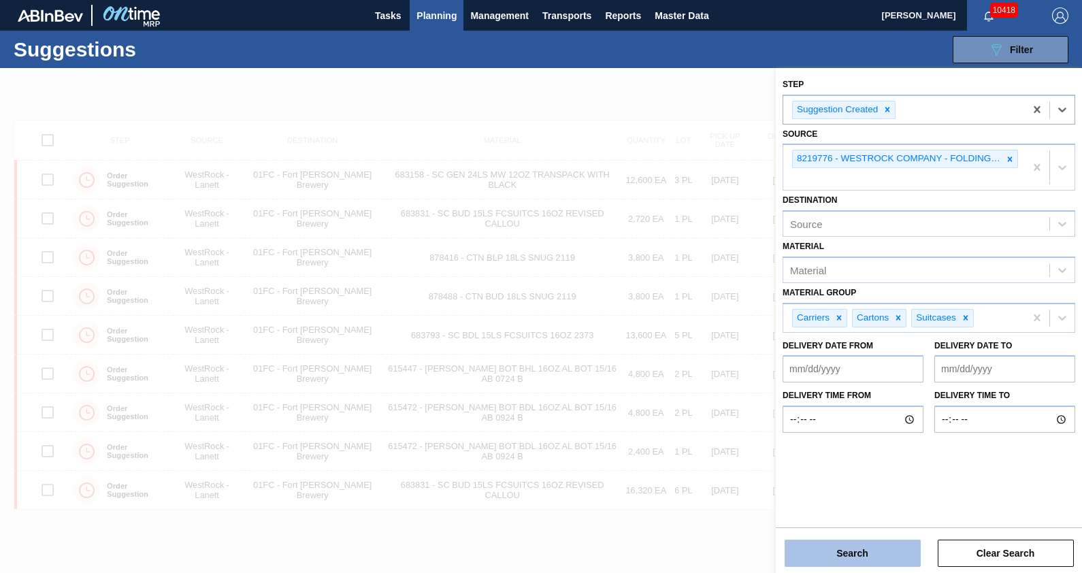
click at [883, 553] on button "Search" at bounding box center [853, 553] width 136 height 27
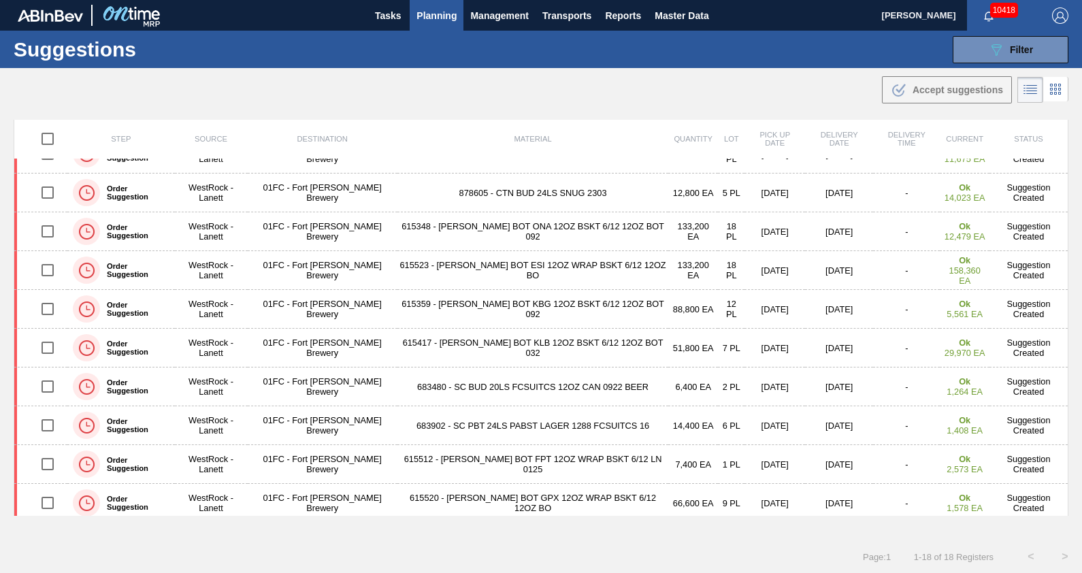
scroll to position [340, 0]
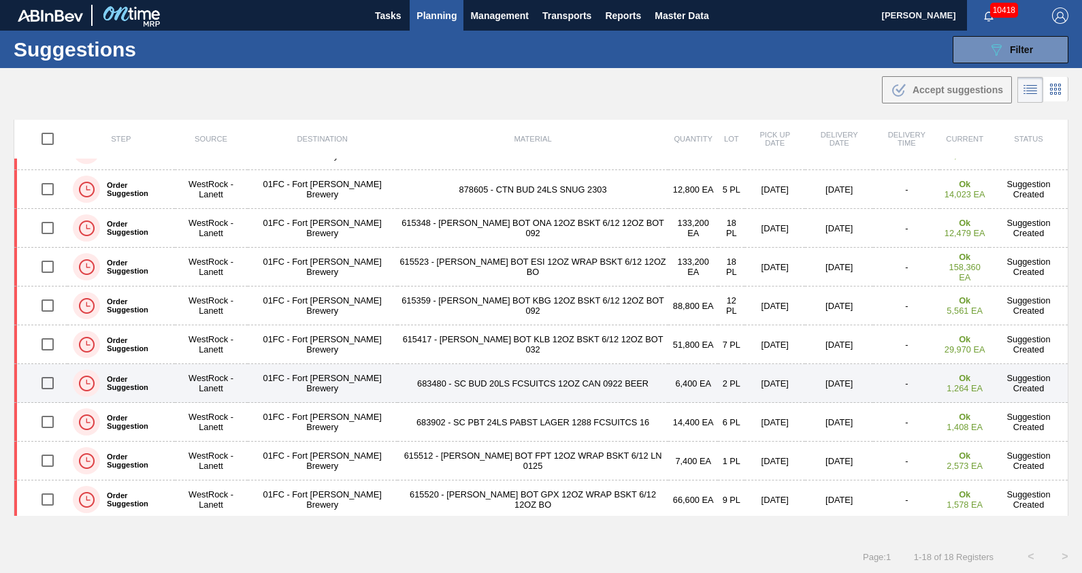
click at [599, 380] on td "683480 - SC BUD 20LS FCSUITCS 12OZ CAN 0922 BEER" at bounding box center [532, 383] width 271 height 39
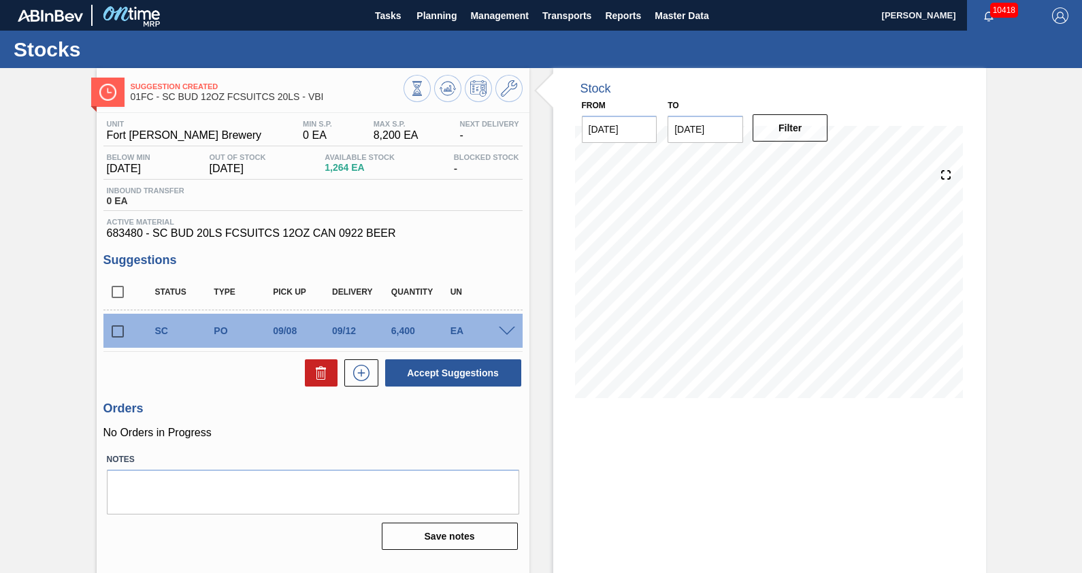
click at [120, 332] on input "checkbox" at bounding box center [117, 331] width 29 height 29
click at [442, 372] on button "Accept Suggestions" at bounding box center [453, 372] width 136 height 27
checkbox input "false"
click at [448, 3] on button "Planning" at bounding box center [437, 15] width 54 height 31
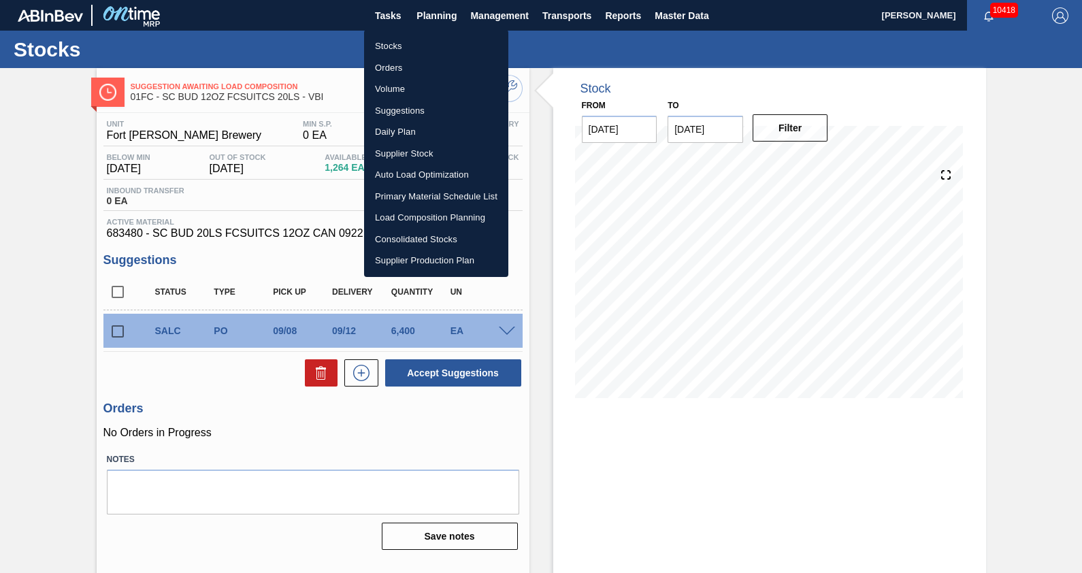
click at [404, 216] on li "Load Composition Planning" at bounding box center [436, 218] width 144 height 22
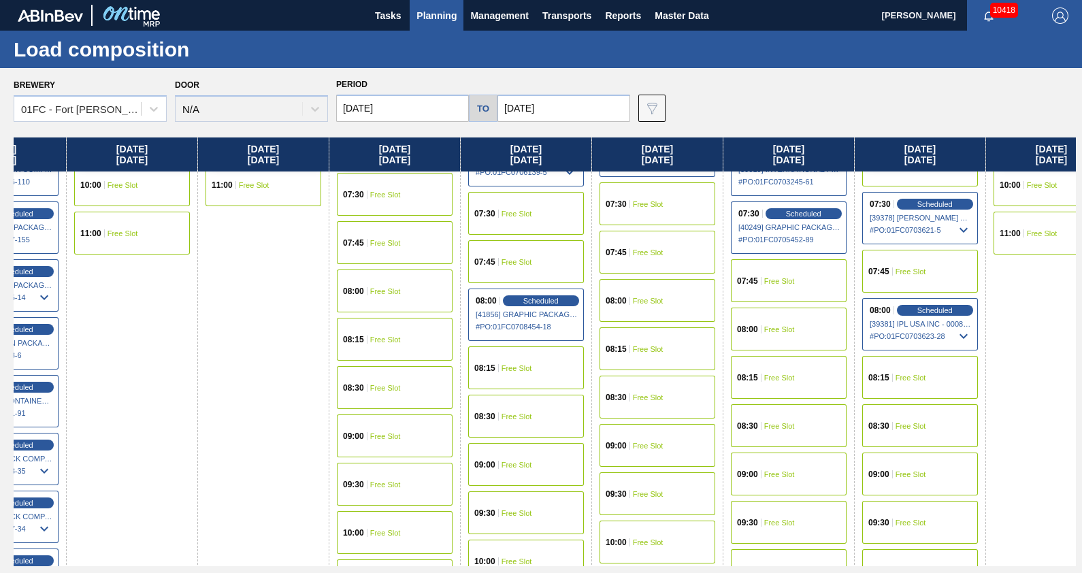
scroll to position [211, 604]
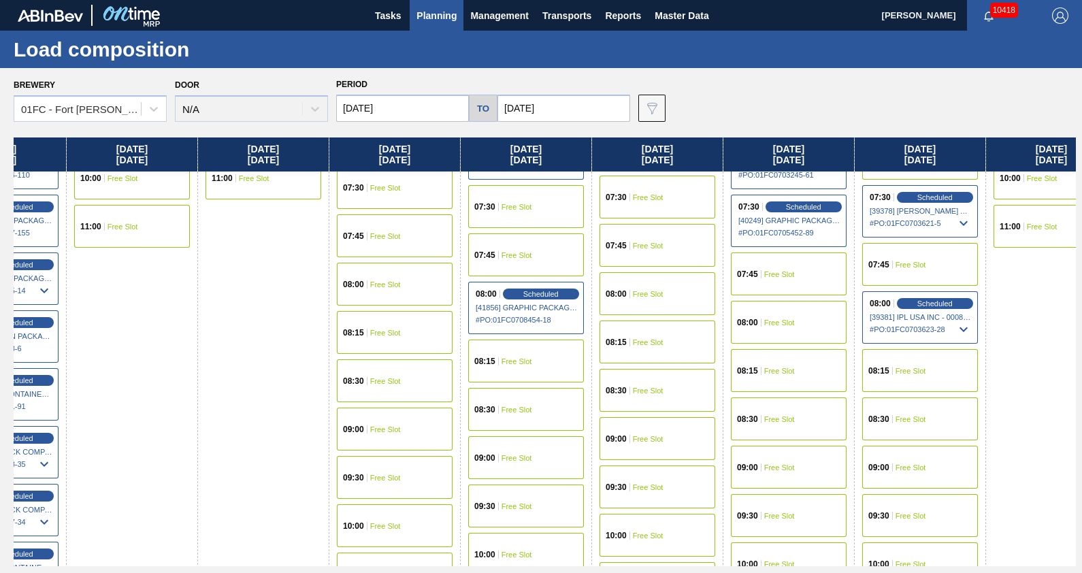
click at [531, 199] on div "07:30 Free Slot" at bounding box center [526, 206] width 116 height 43
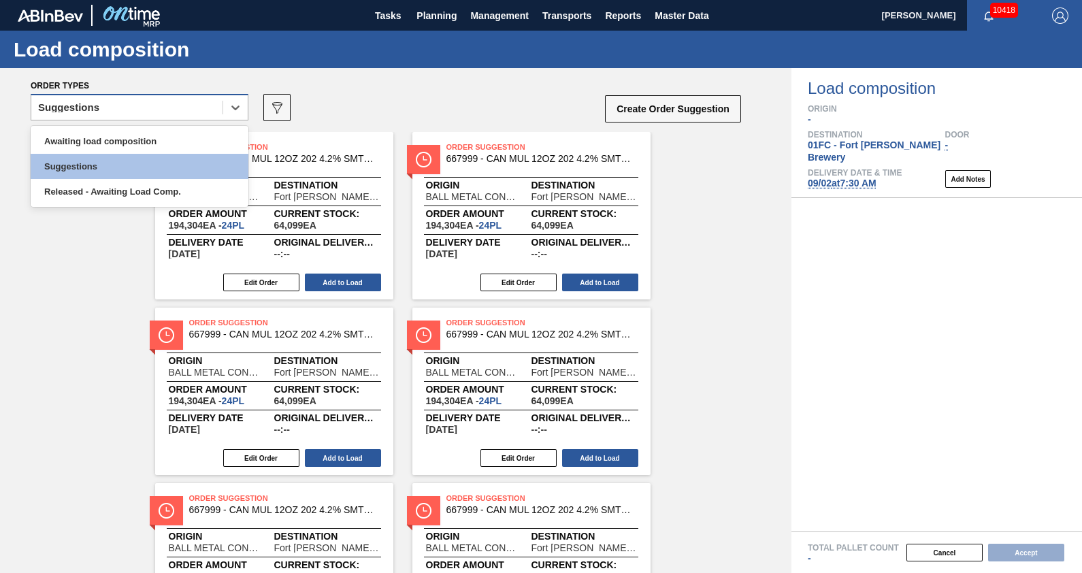
click at [180, 102] on div "Suggestions" at bounding box center [126, 108] width 191 height 20
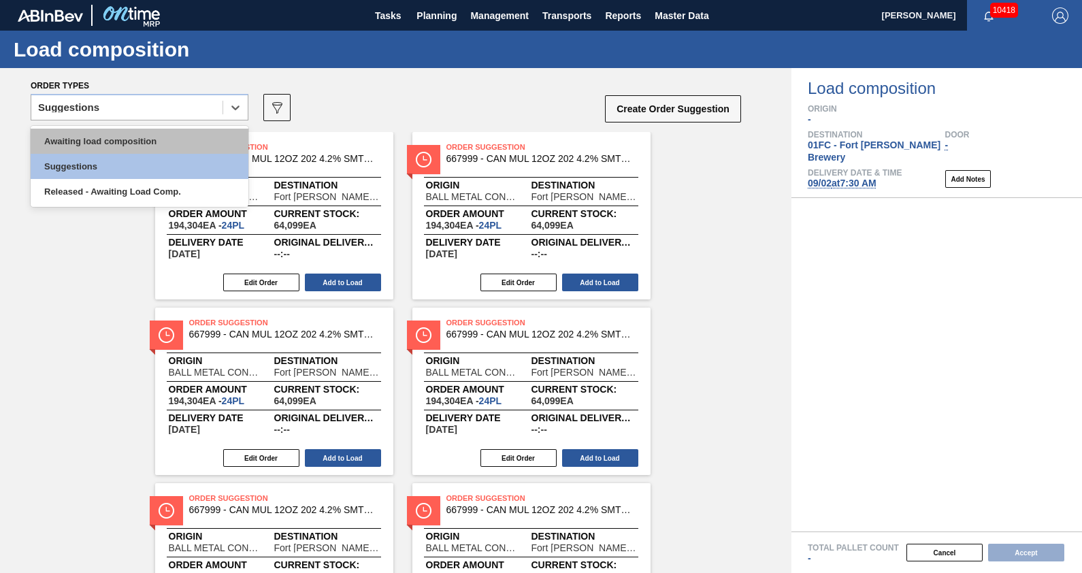
click at [152, 131] on div "Awaiting load composition" at bounding box center [140, 141] width 218 height 25
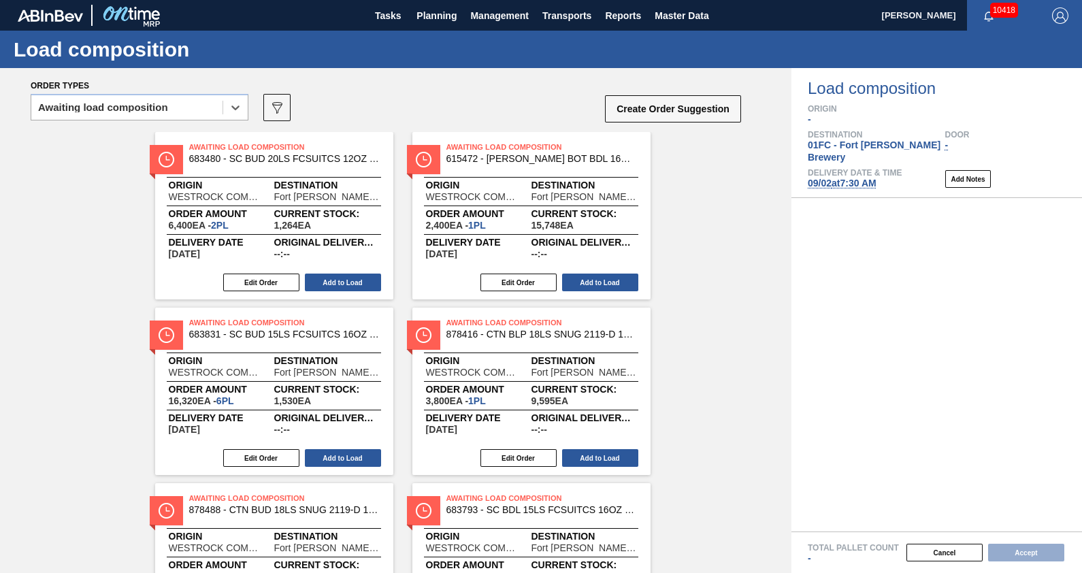
scroll to position [820, 0]
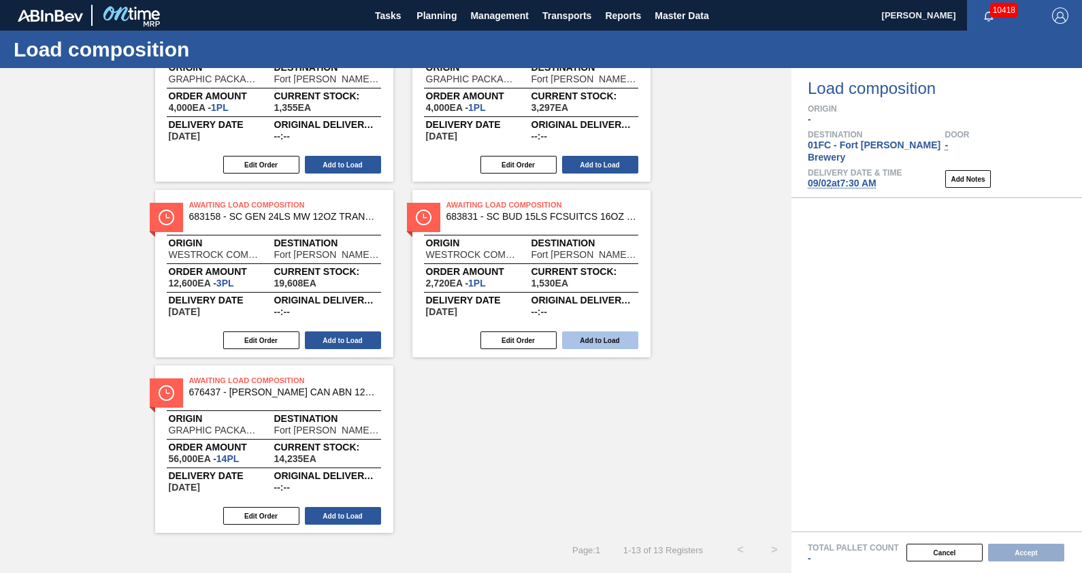
click at [609, 340] on button "Add to Load" at bounding box center [600, 340] width 76 height 18
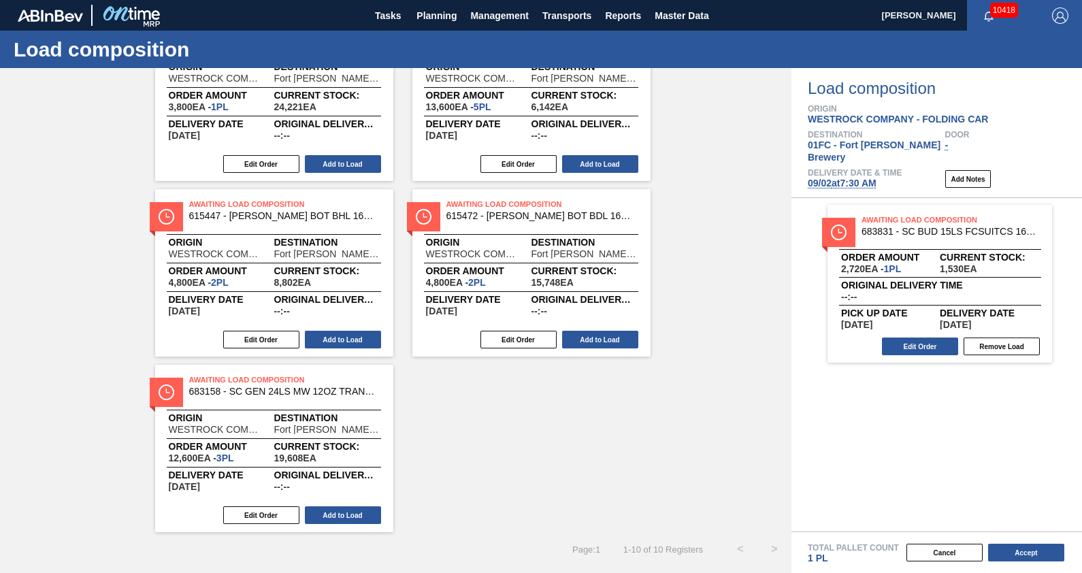
scroll to position [0, 0]
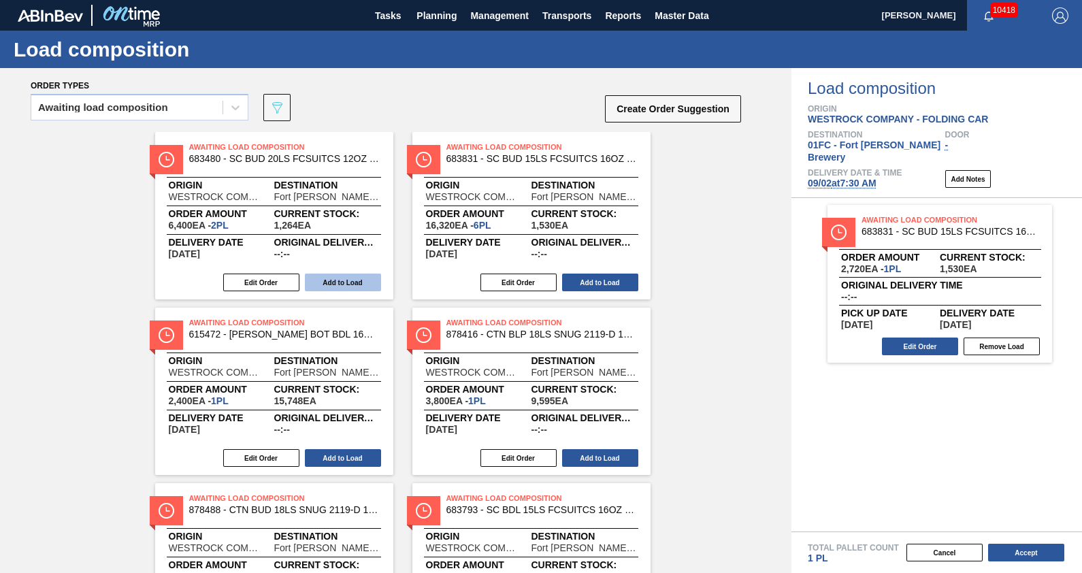
click at [338, 279] on button "Add to Load" at bounding box center [343, 283] width 76 height 18
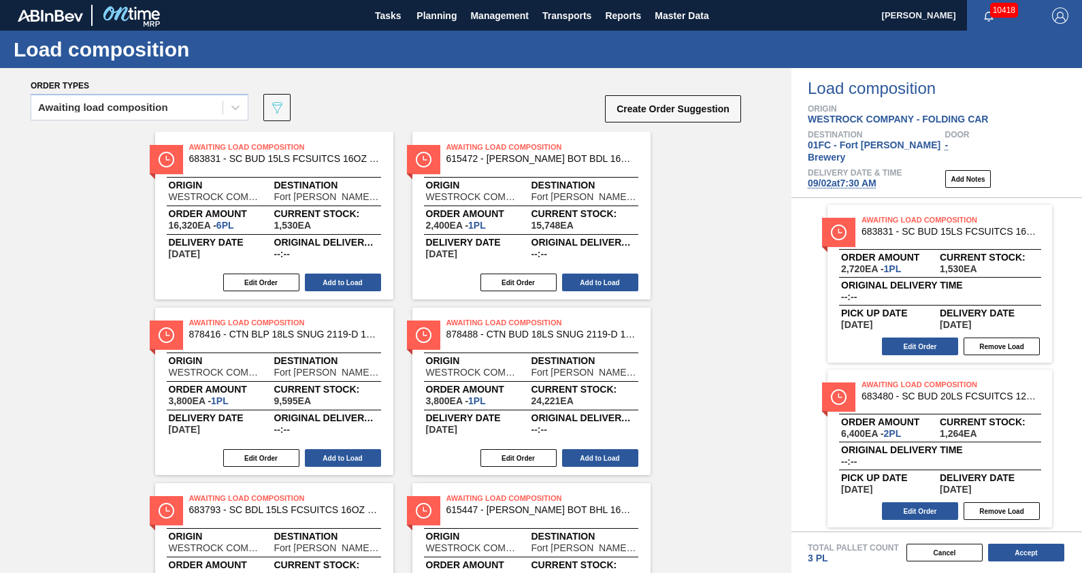
click at [338, 279] on button "Add to Load" at bounding box center [343, 283] width 76 height 18
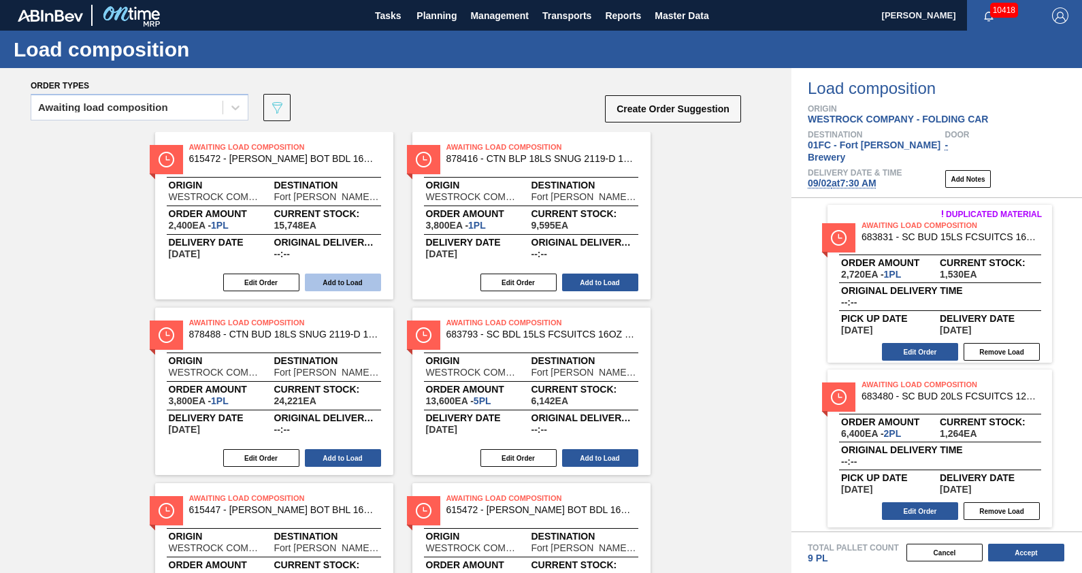
click at [338, 279] on button "Add to Load" at bounding box center [343, 283] width 76 height 18
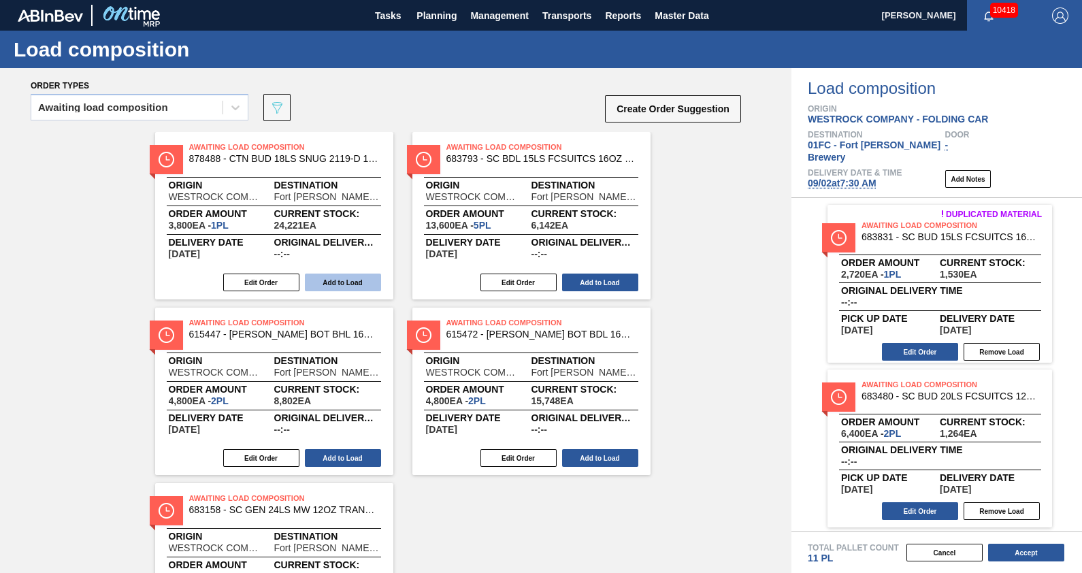
click at [338, 279] on button "Add to Load" at bounding box center [343, 283] width 76 height 18
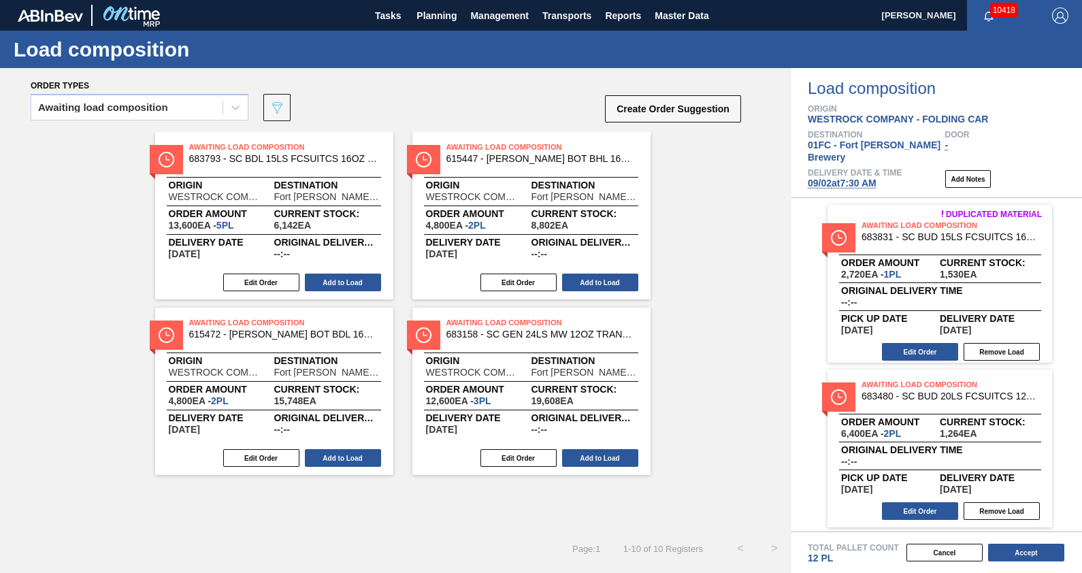
click at [338, 279] on button "Add to Load" at bounding box center [343, 283] width 76 height 18
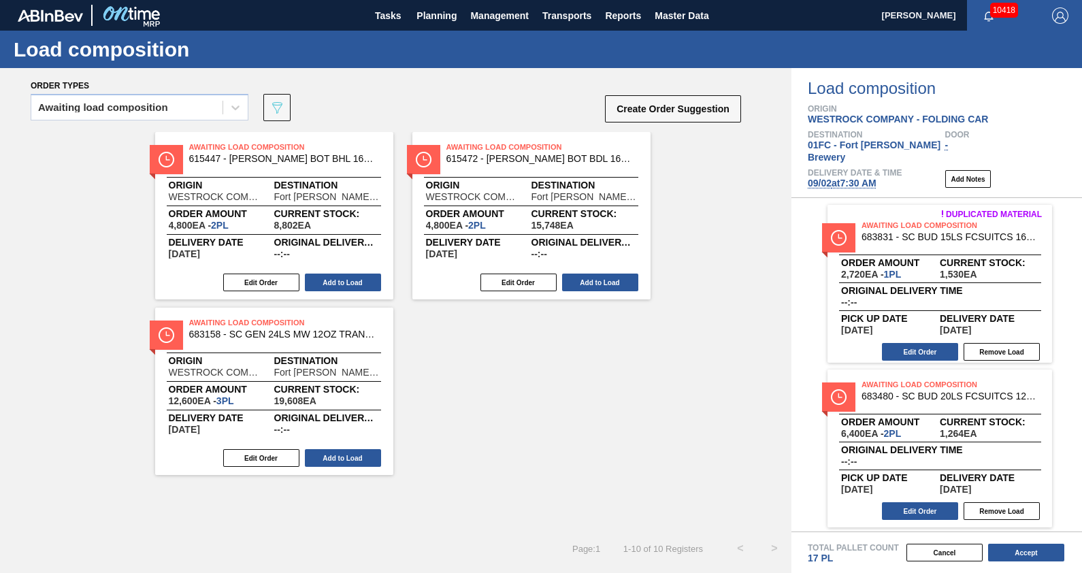
click at [338, 279] on button "Add to Load" at bounding box center [343, 283] width 76 height 18
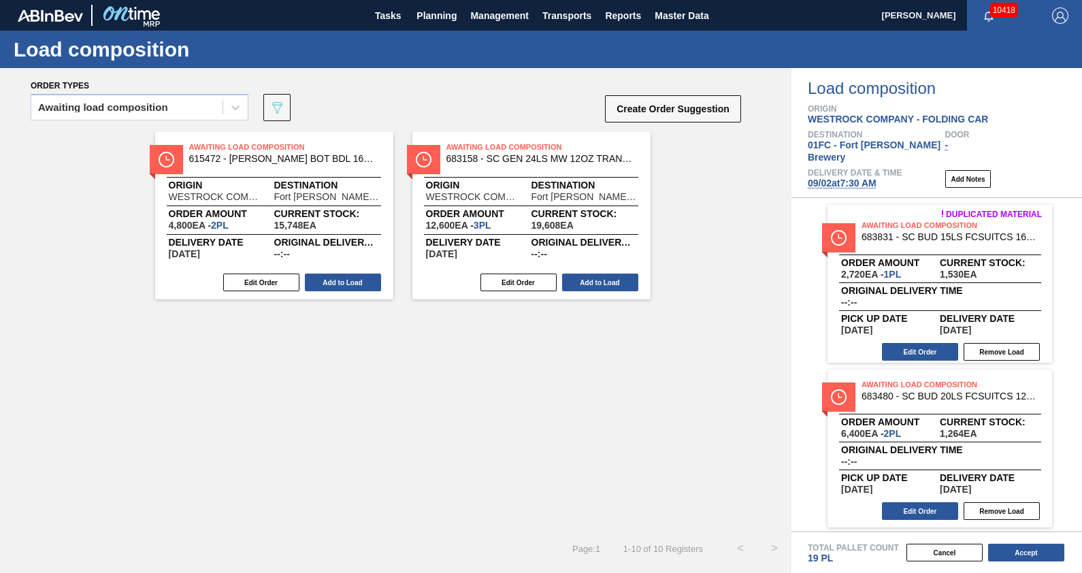
click at [338, 279] on button "Add to Load" at bounding box center [343, 283] width 76 height 18
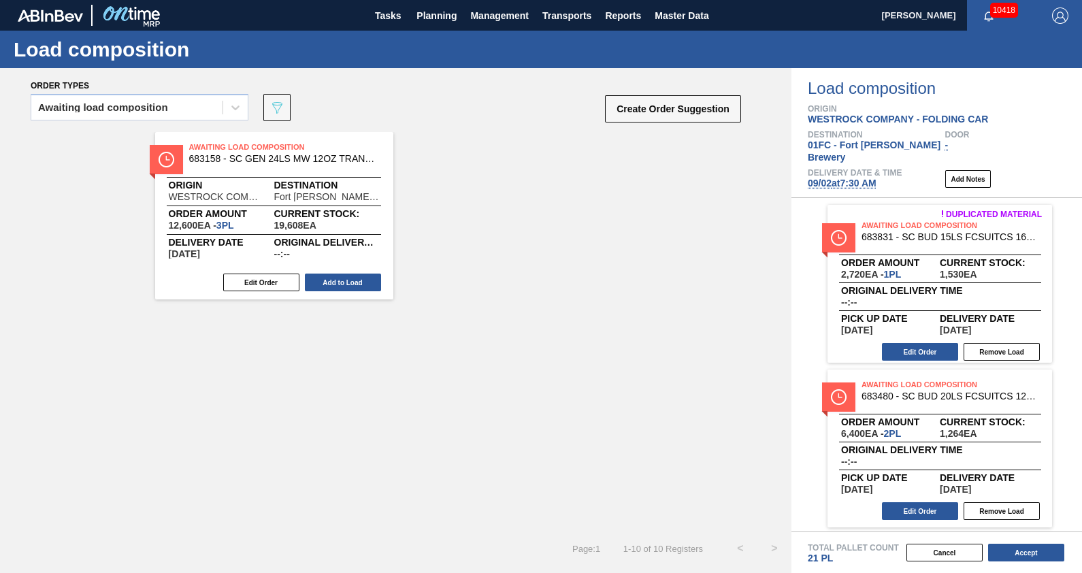
click at [338, 279] on button "Add to Load" at bounding box center [343, 283] width 76 height 18
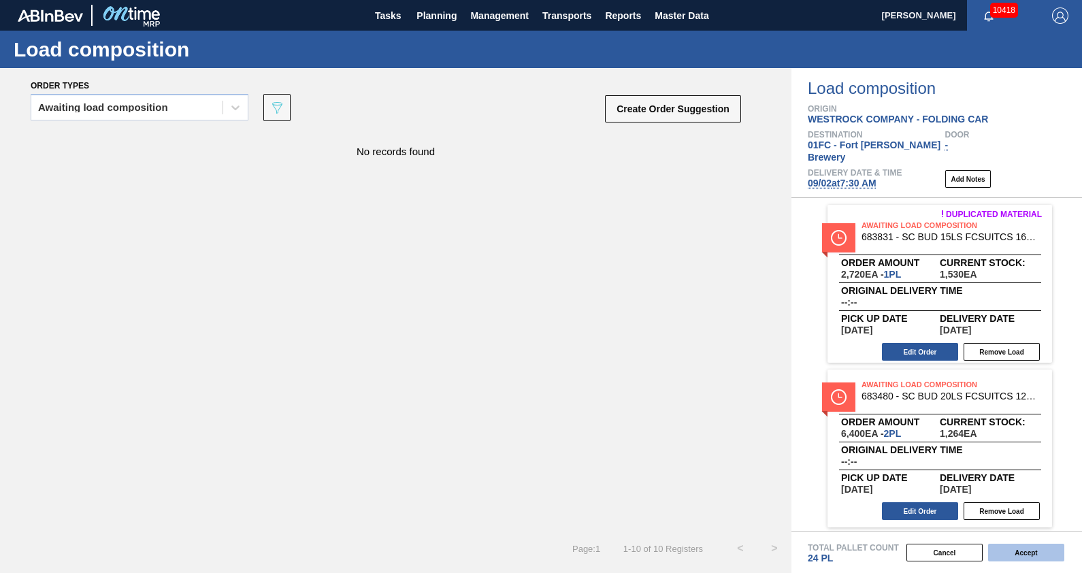
click at [1041, 549] on button "Accept" at bounding box center [1026, 553] width 76 height 18
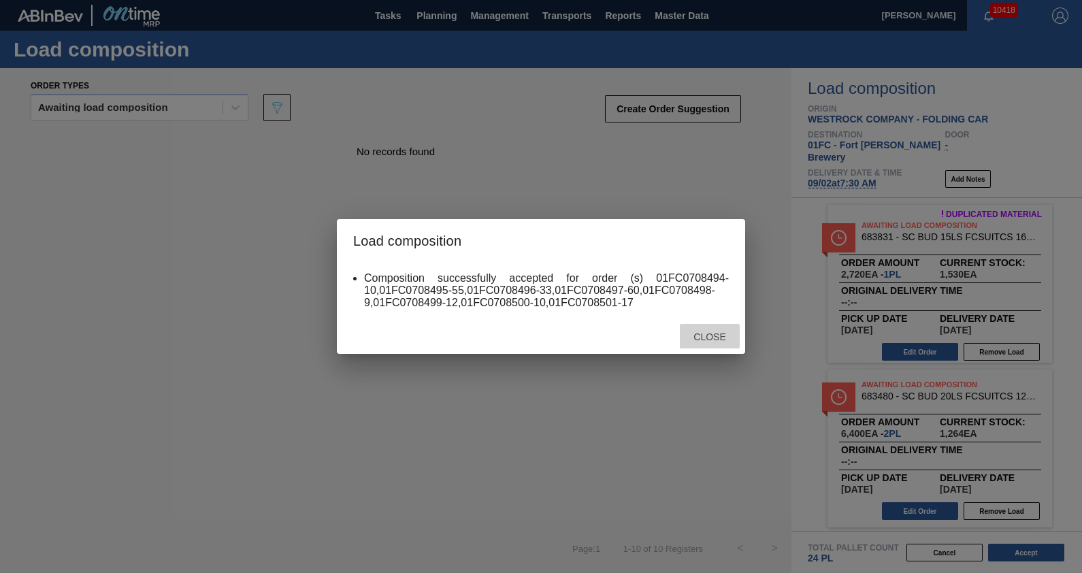
click at [701, 330] on div "Close" at bounding box center [710, 336] width 60 height 25
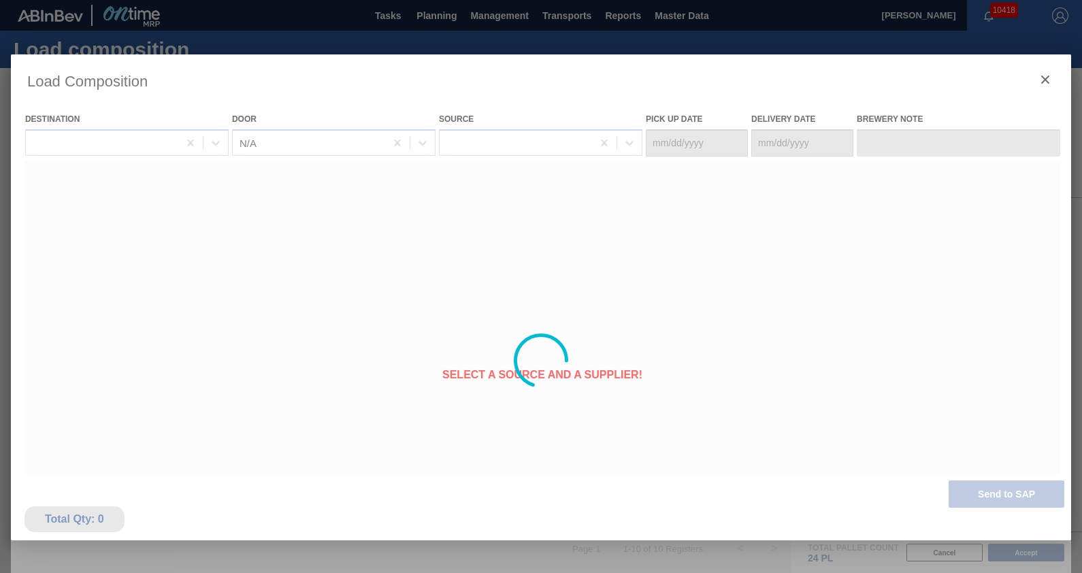
type Date "[DATE]"
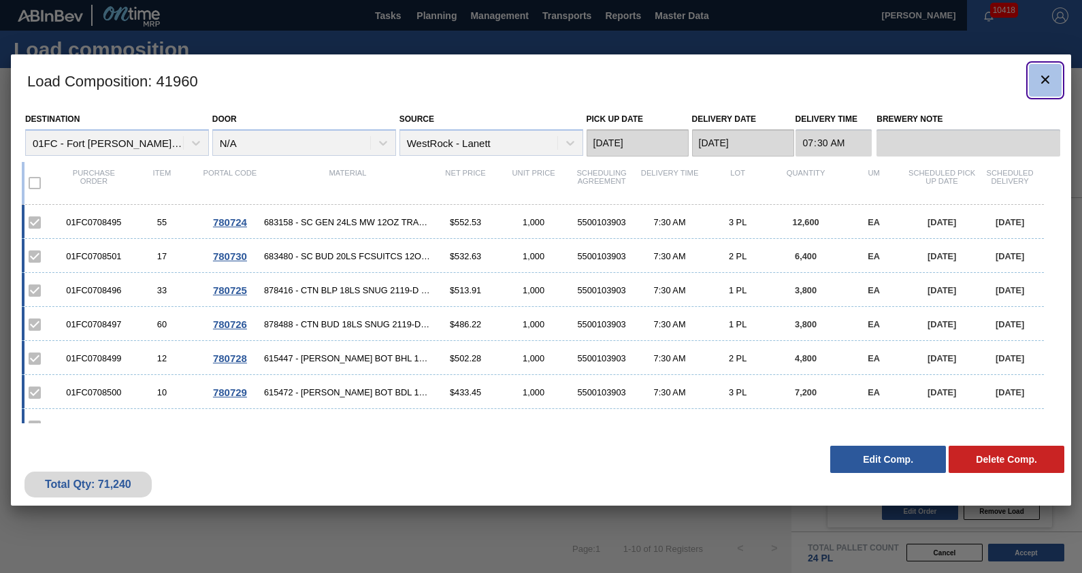
click at [1037, 75] on icon "botão de ícone" at bounding box center [1045, 79] width 16 height 16
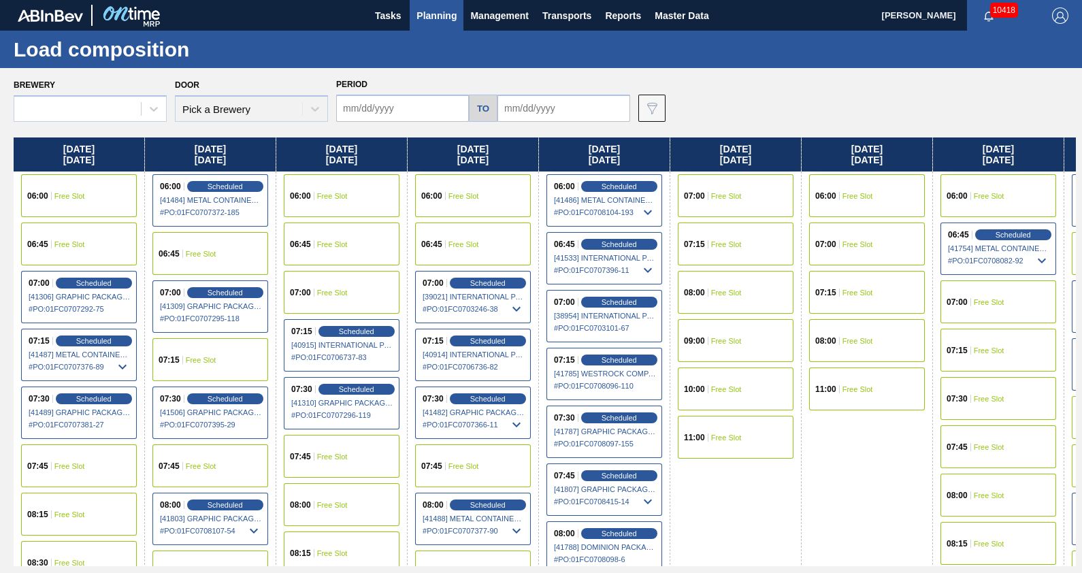
type input "[DATE]"
click at [718, 84] on div "Brewery 01FC - [GEOGRAPHIC_DATA][PERSON_NAME] Brewery Door N/A Period [DATE] to…" at bounding box center [545, 98] width 1062 height 47
click at [702, 88] on div "Brewery 01FC - [GEOGRAPHIC_DATA][PERSON_NAME] Brewery Door N/A Period [DATE] to…" at bounding box center [545, 98] width 1062 height 47
click at [441, 25] on button "Planning" at bounding box center [437, 15] width 54 height 31
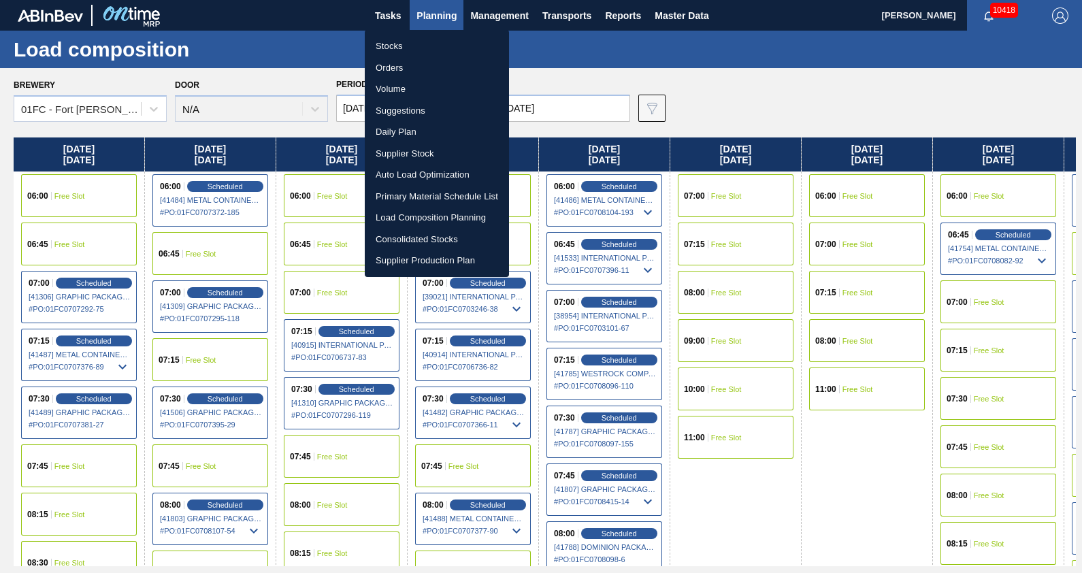
click at [406, 109] on li "Suggestions" at bounding box center [437, 111] width 144 height 22
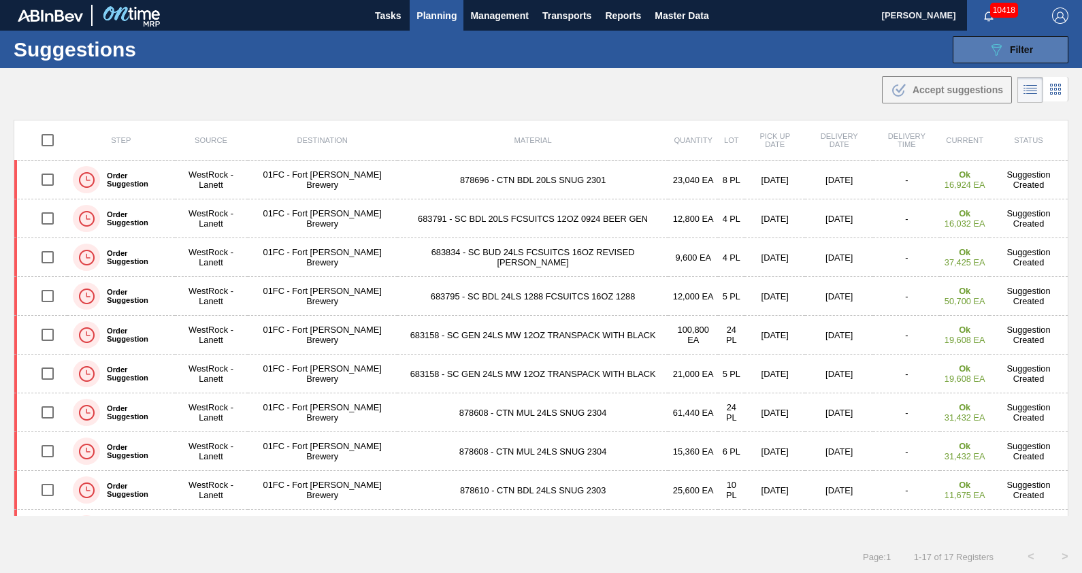
click at [980, 42] on button "089F7B8B-B2A5-4AFE-B5C0-19BA573D28AC Filter" at bounding box center [1011, 49] width 116 height 27
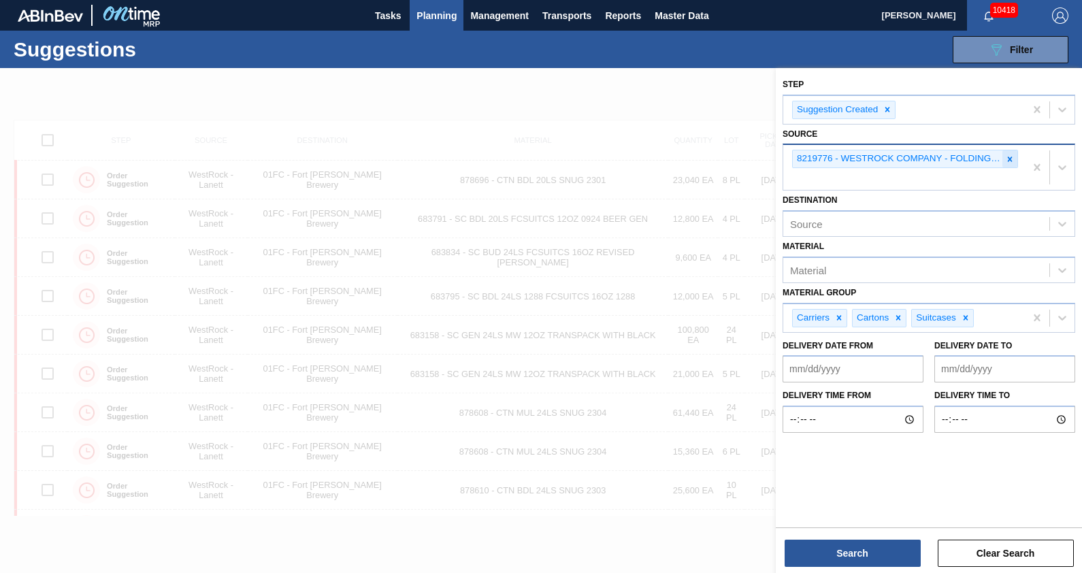
click at [1011, 163] on icon at bounding box center [1010, 159] width 10 height 10
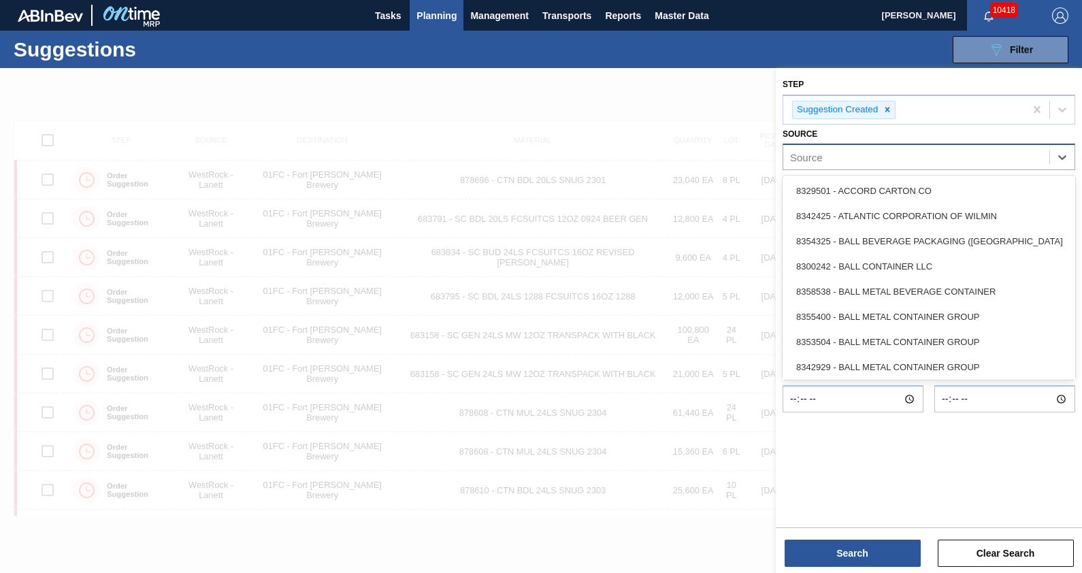
click at [882, 161] on div "Source" at bounding box center [916, 158] width 266 height 20
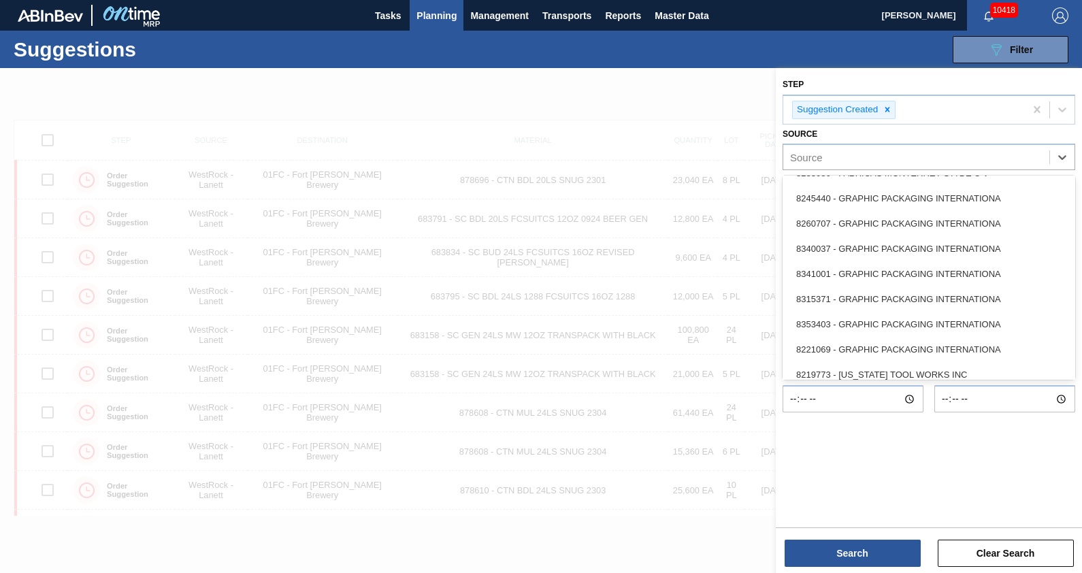
scroll to position [396, 0]
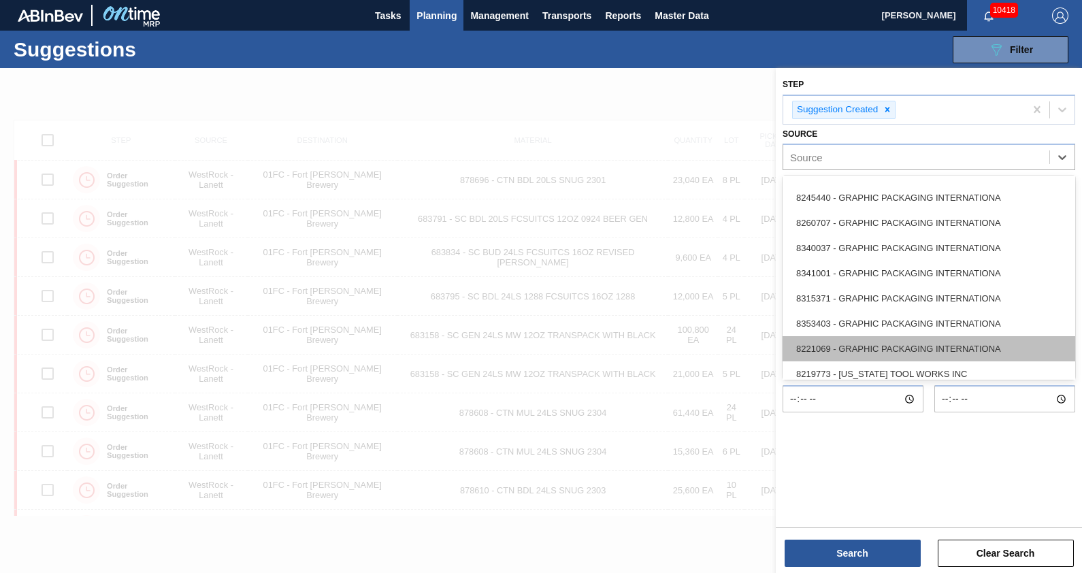
click at [870, 347] on div "8221069 - GRAPHIC PACKAGING INTERNATIONA" at bounding box center [929, 348] width 293 height 25
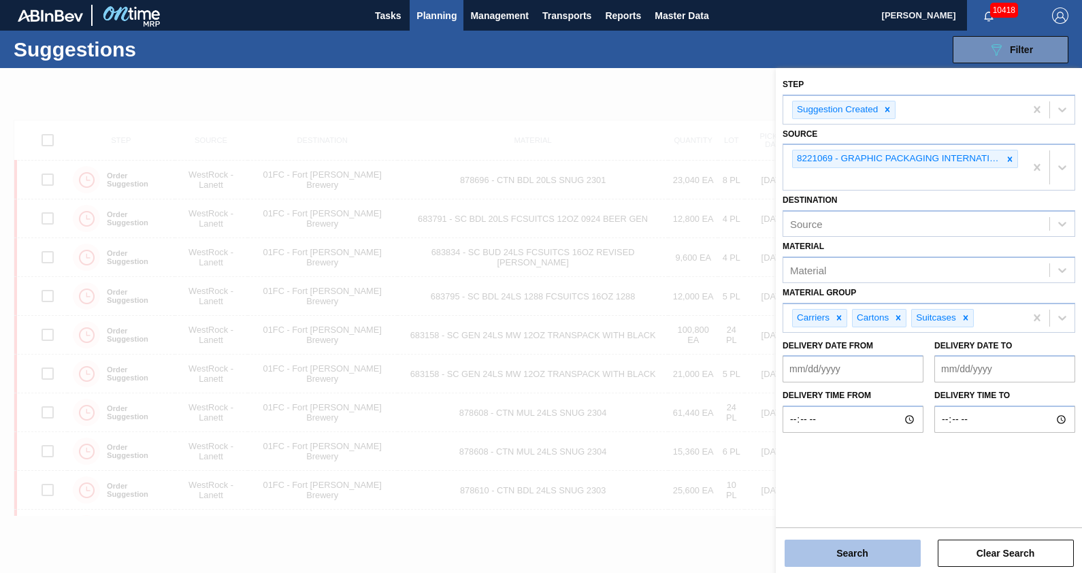
click at [855, 555] on button "Search" at bounding box center [853, 553] width 136 height 27
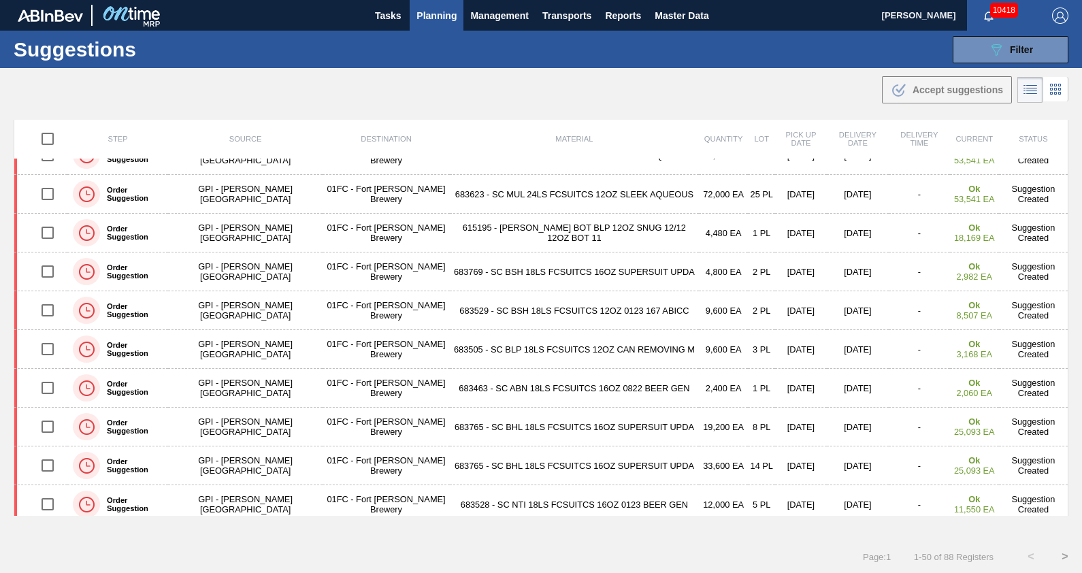
scroll to position [0, 0]
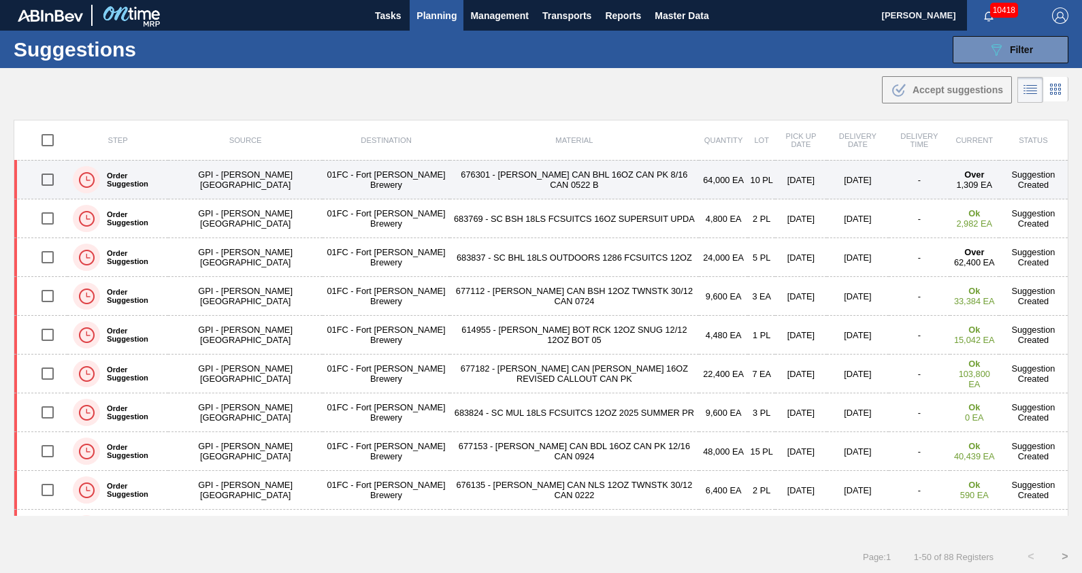
click at [582, 181] on td "676301 - [PERSON_NAME] CAN BHL 16OZ CAN PK 8/16 CAN 0522 B" at bounding box center [574, 180] width 249 height 39
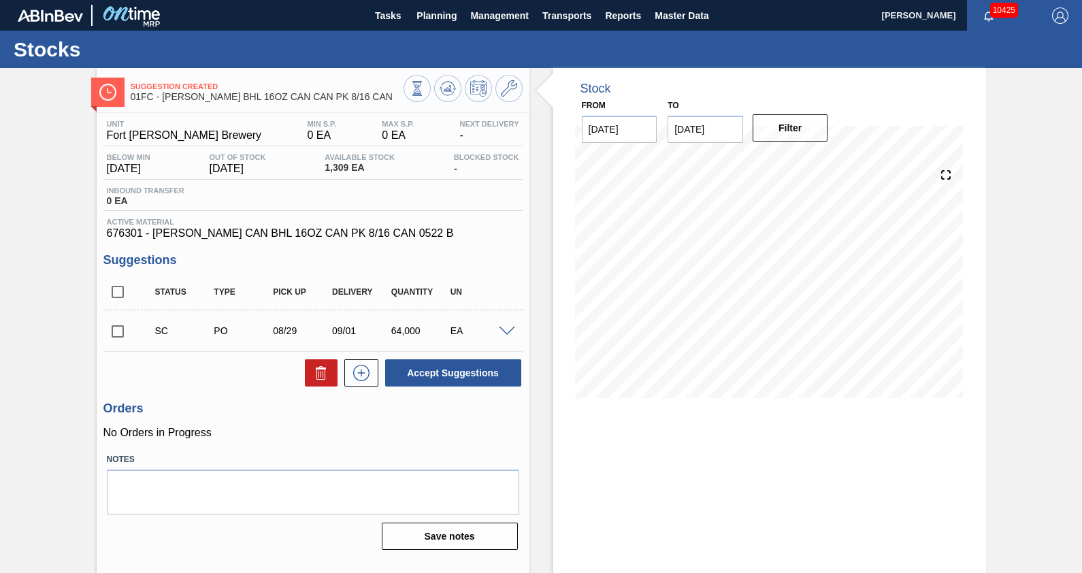
click at [534, 246] on div "Stock From [DATE] to [DATE] Filter" at bounding box center [757, 326] width 457 height 517
click at [117, 332] on input "checkbox" at bounding box center [117, 331] width 29 height 29
checkbox input "true"
click at [505, 330] on span at bounding box center [507, 332] width 16 height 10
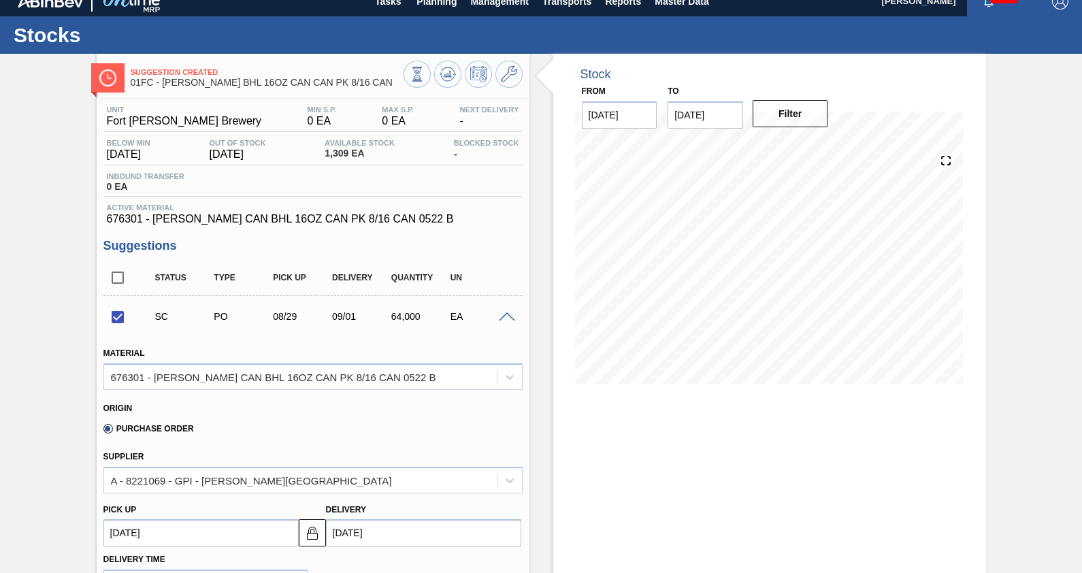
scroll to position [10, 0]
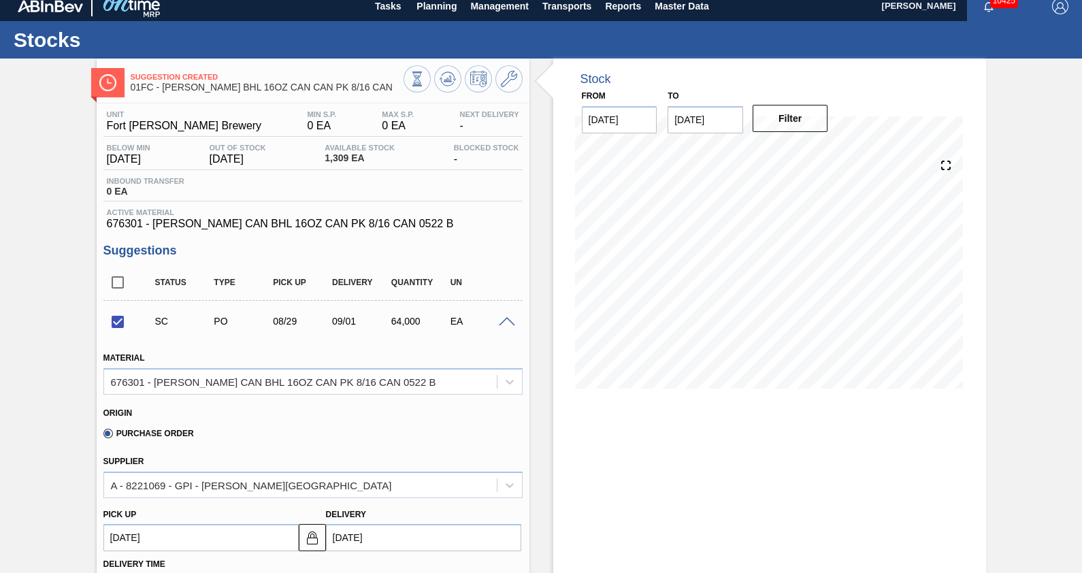
click at [504, 330] on div "SC PO 08/29 09/01 64,000 EA" at bounding box center [312, 321] width 419 height 34
click at [510, 322] on span at bounding box center [507, 322] width 16 height 10
